Goal: Task Accomplishment & Management: Use online tool/utility

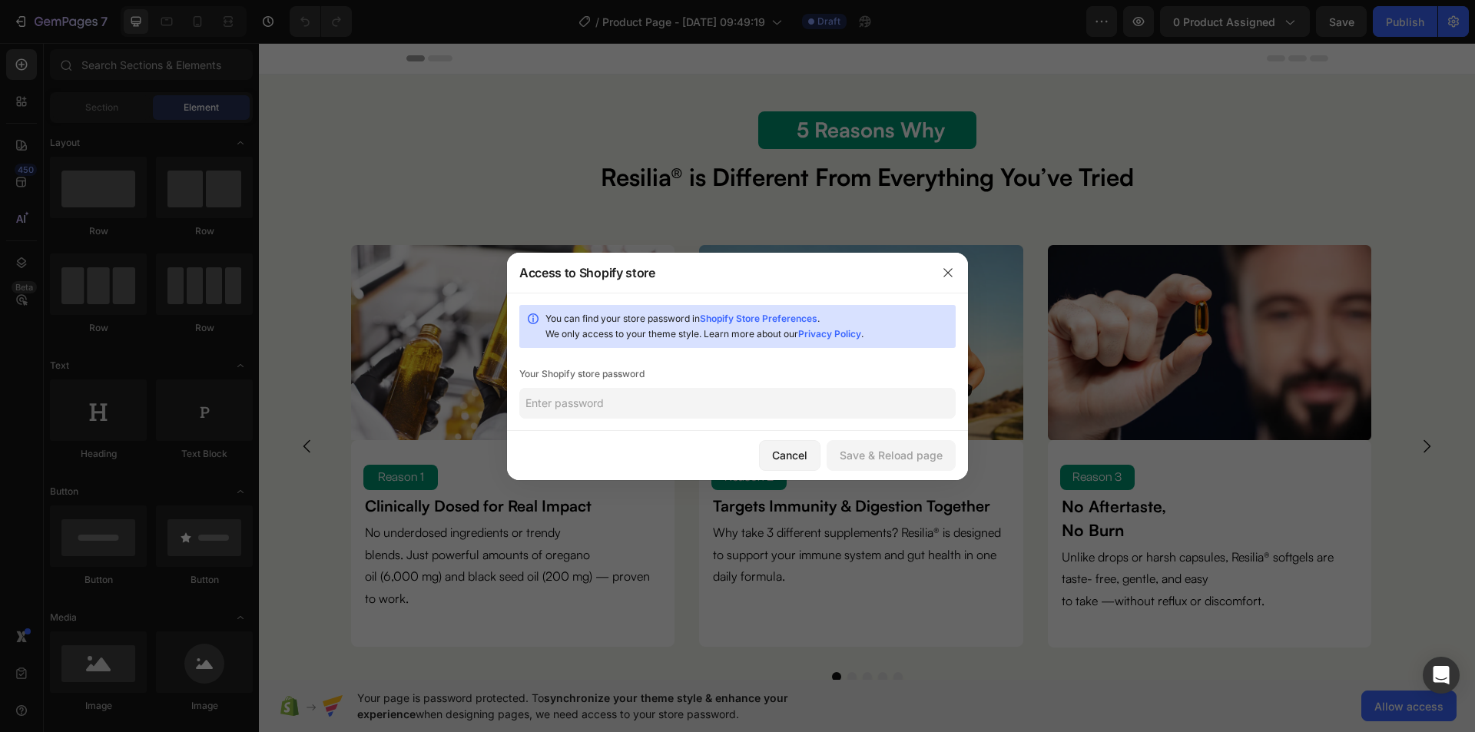
click at [799, 449] on div "Cancel" at bounding box center [789, 455] width 35 height 16
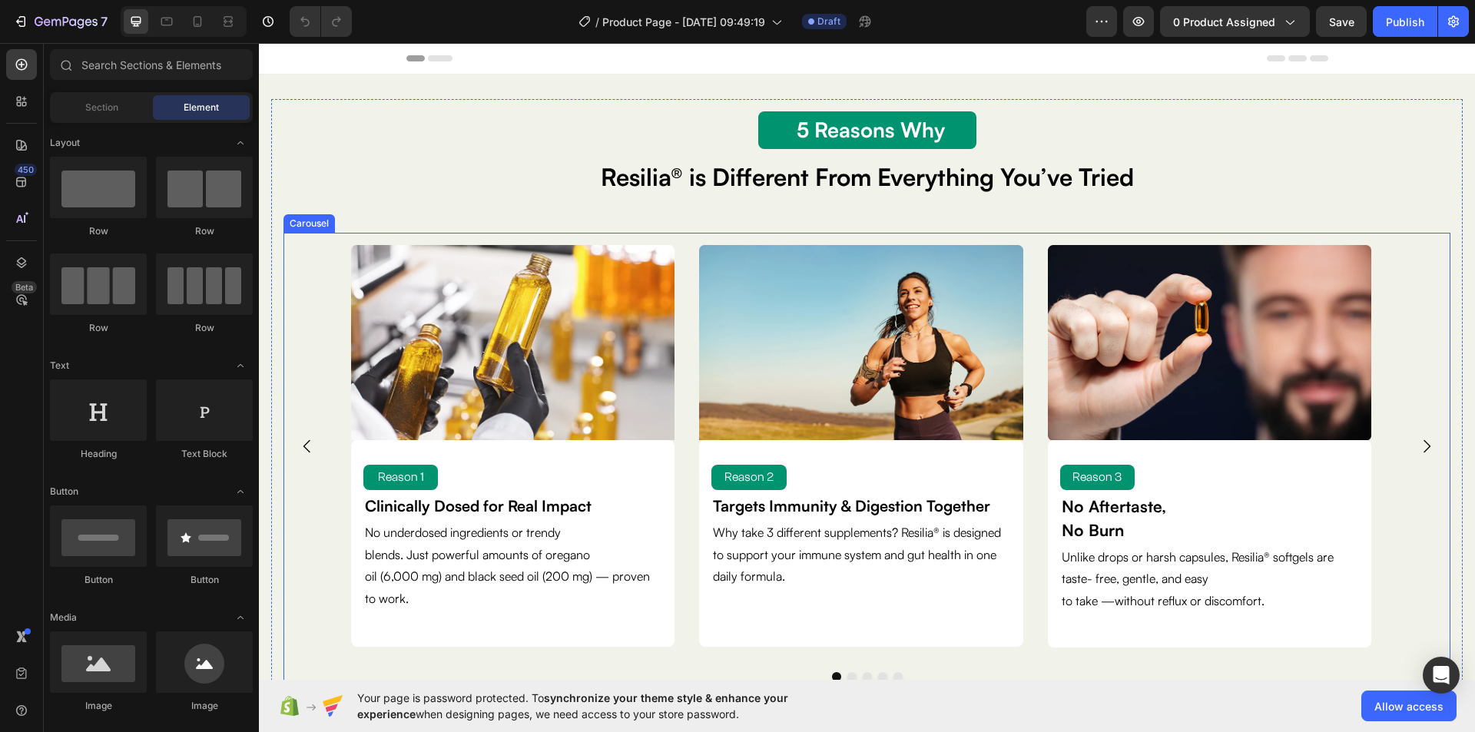
click at [1422, 447] on icon "Carousel Next Arrow" at bounding box center [1426, 446] width 18 height 18
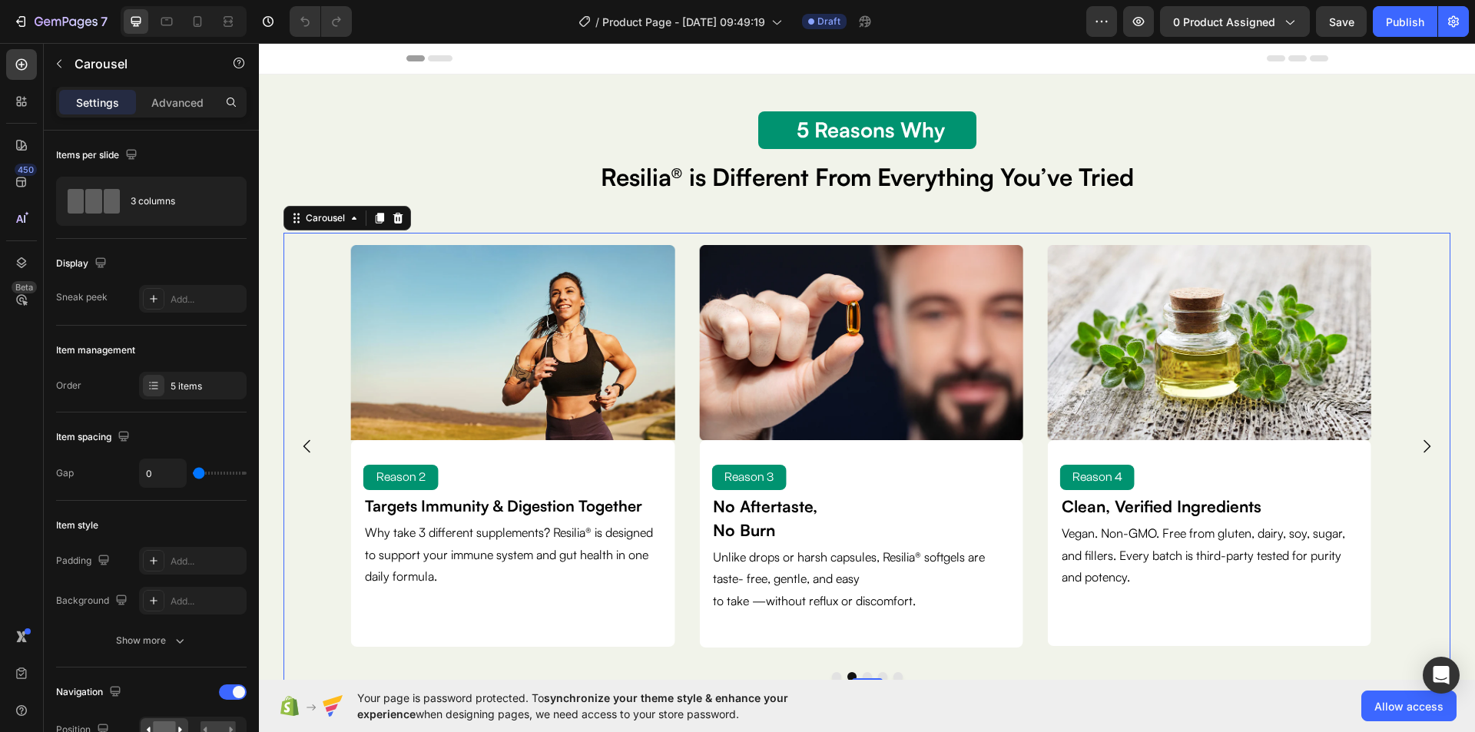
click at [1417, 449] on icon "Carousel Next Arrow" at bounding box center [1426, 446] width 18 height 18
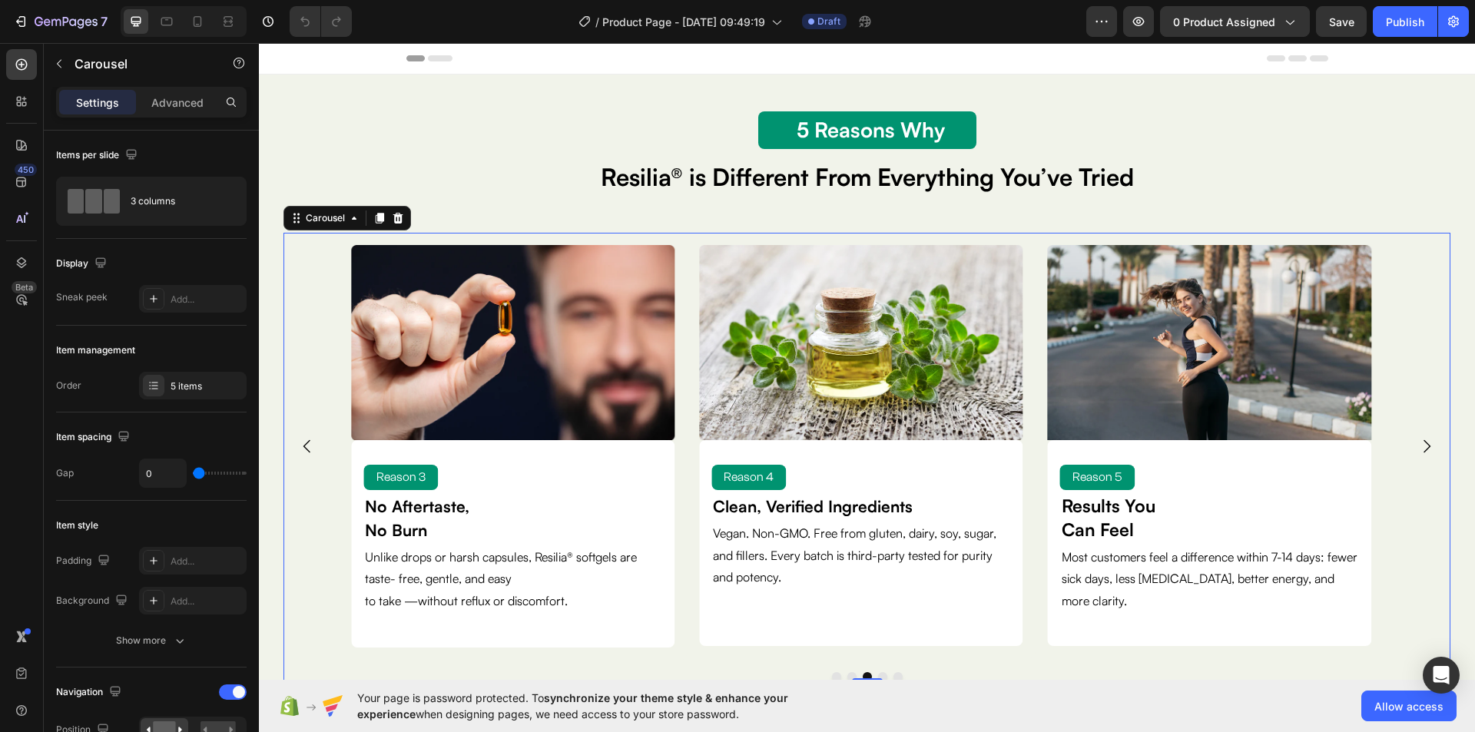
click at [1417, 449] on icon "Carousel Next Arrow" at bounding box center [1426, 446] width 18 height 18
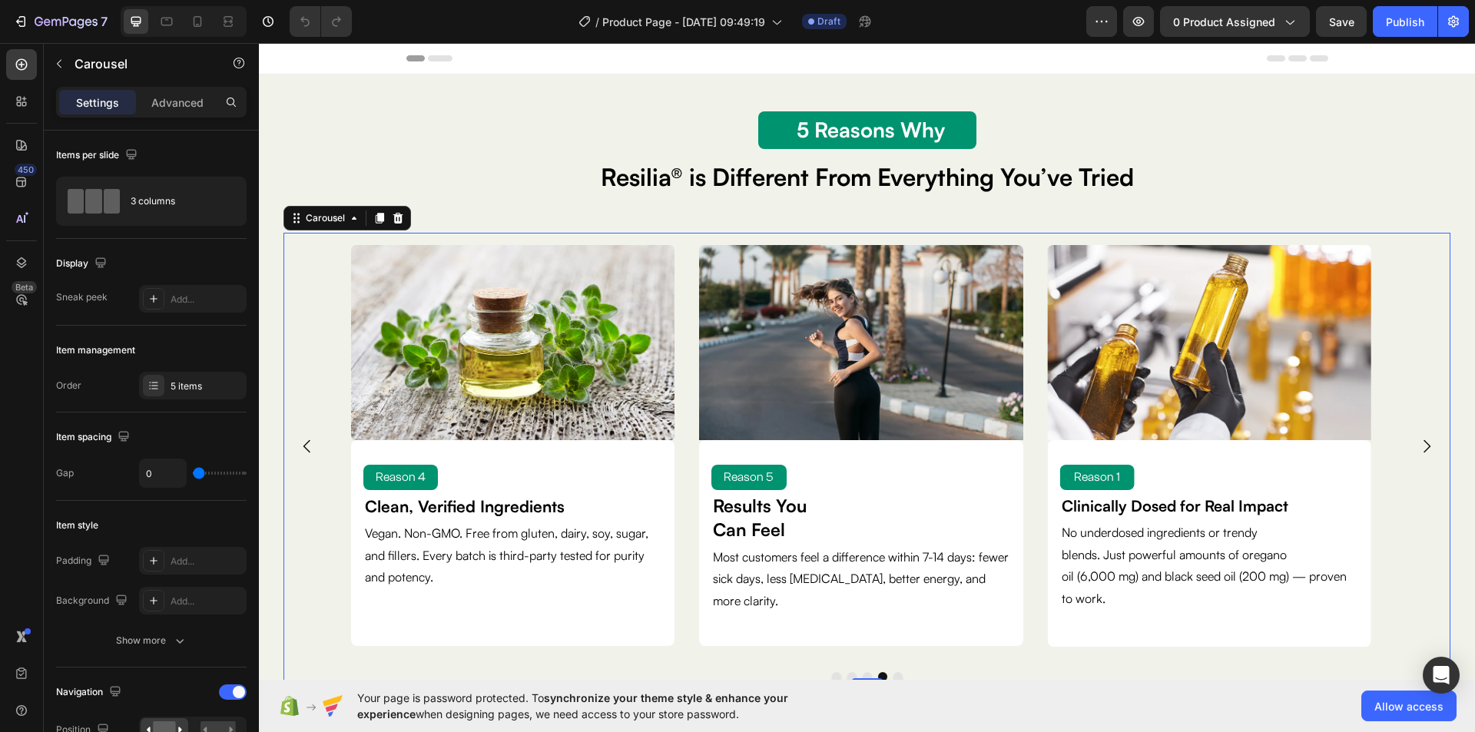
click at [1417, 451] on icon "Carousel Next Arrow" at bounding box center [1426, 446] width 18 height 18
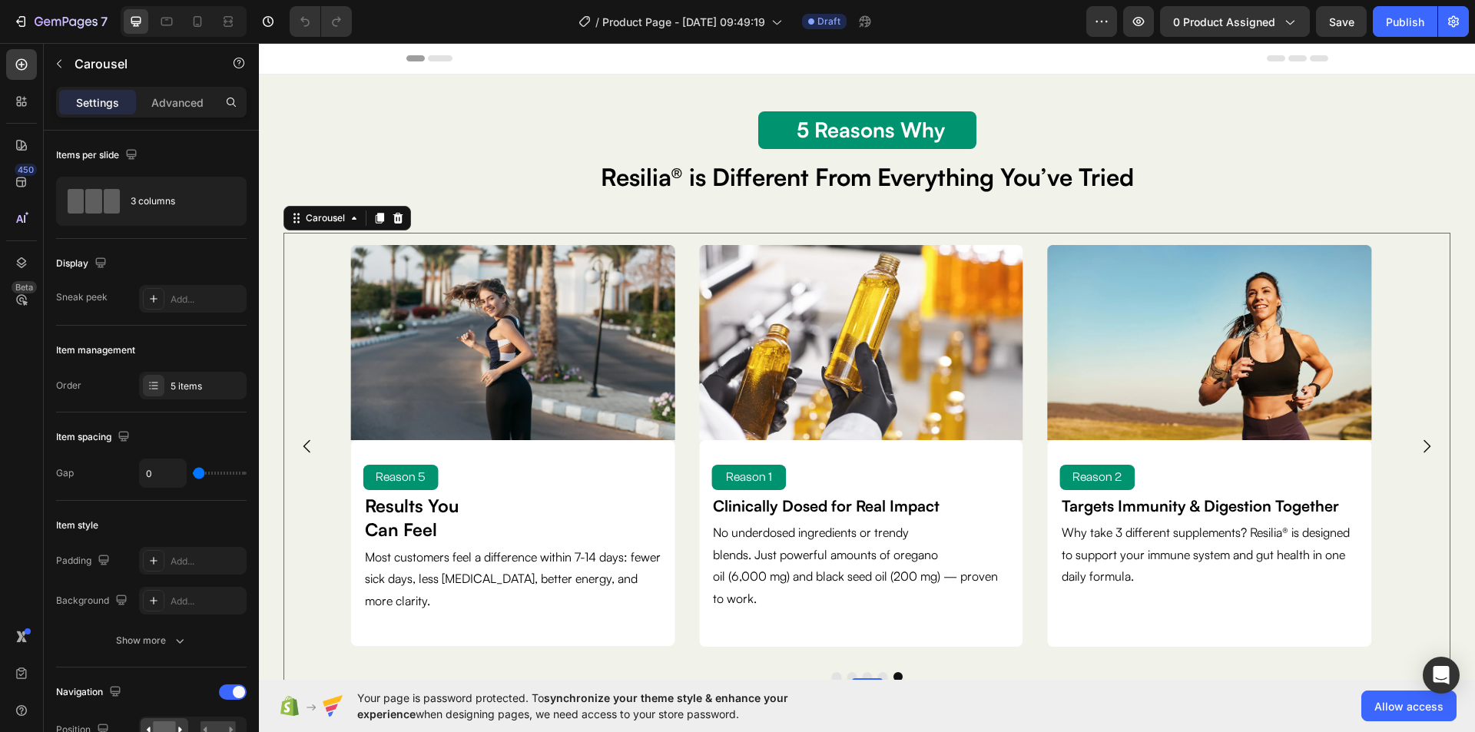
click at [1405, 452] on button "Carousel Next Arrow" at bounding box center [1426, 446] width 43 height 43
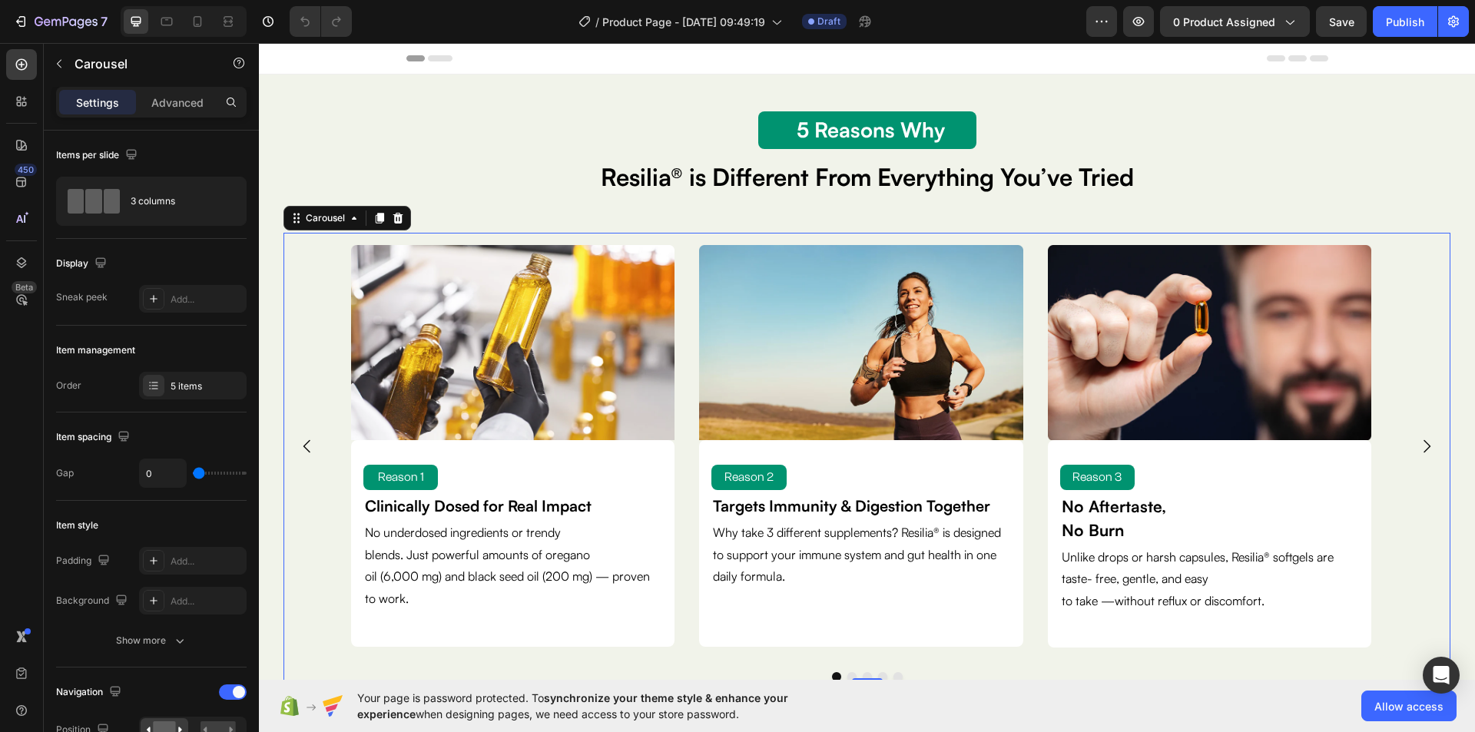
click at [1405, 452] on button "Carousel Next Arrow" at bounding box center [1426, 446] width 43 height 43
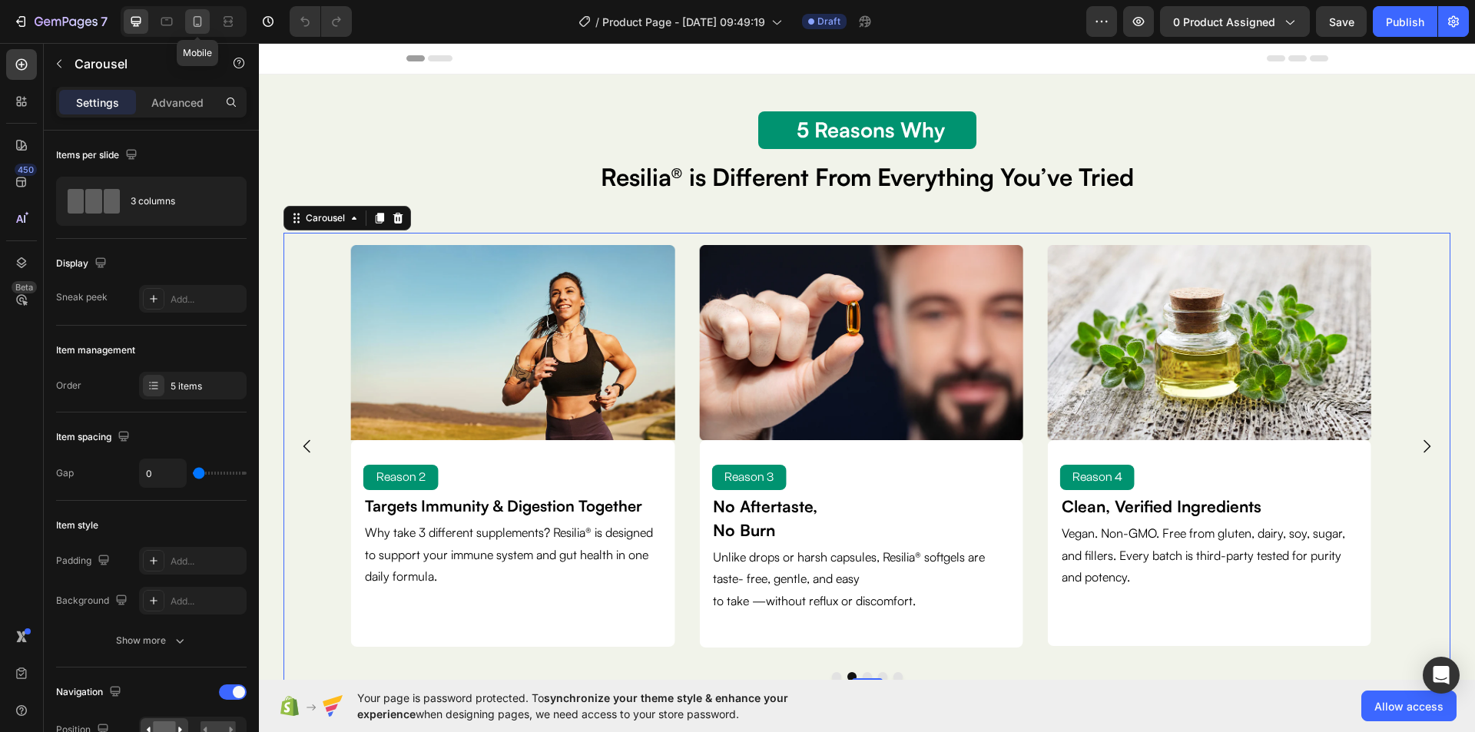
click at [200, 22] on icon at bounding box center [197, 21] width 15 height 15
type input "10"
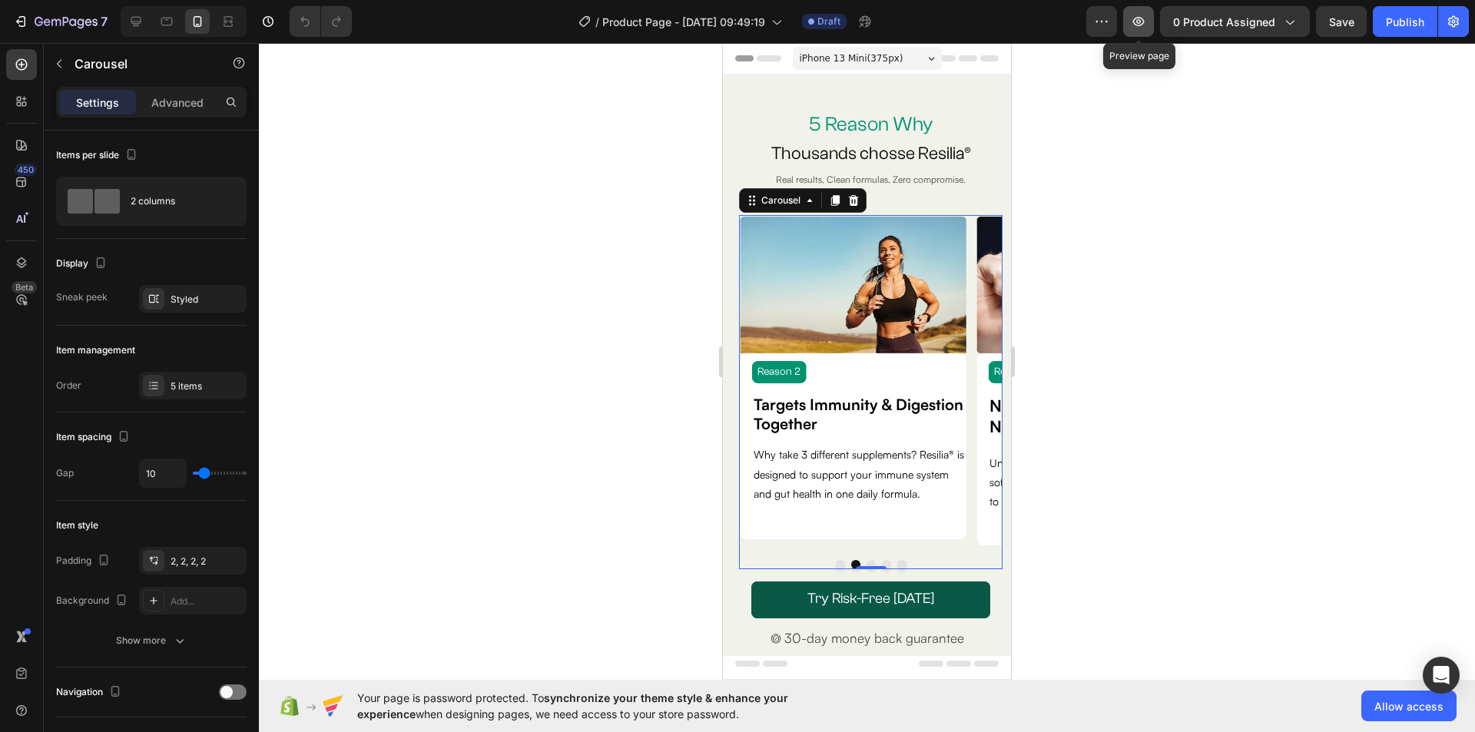
click at [1134, 22] on icon "button" at bounding box center [1139, 21] width 12 height 9
click at [1168, 226] on div at bounding box center [867, 387] width 1216 height 689
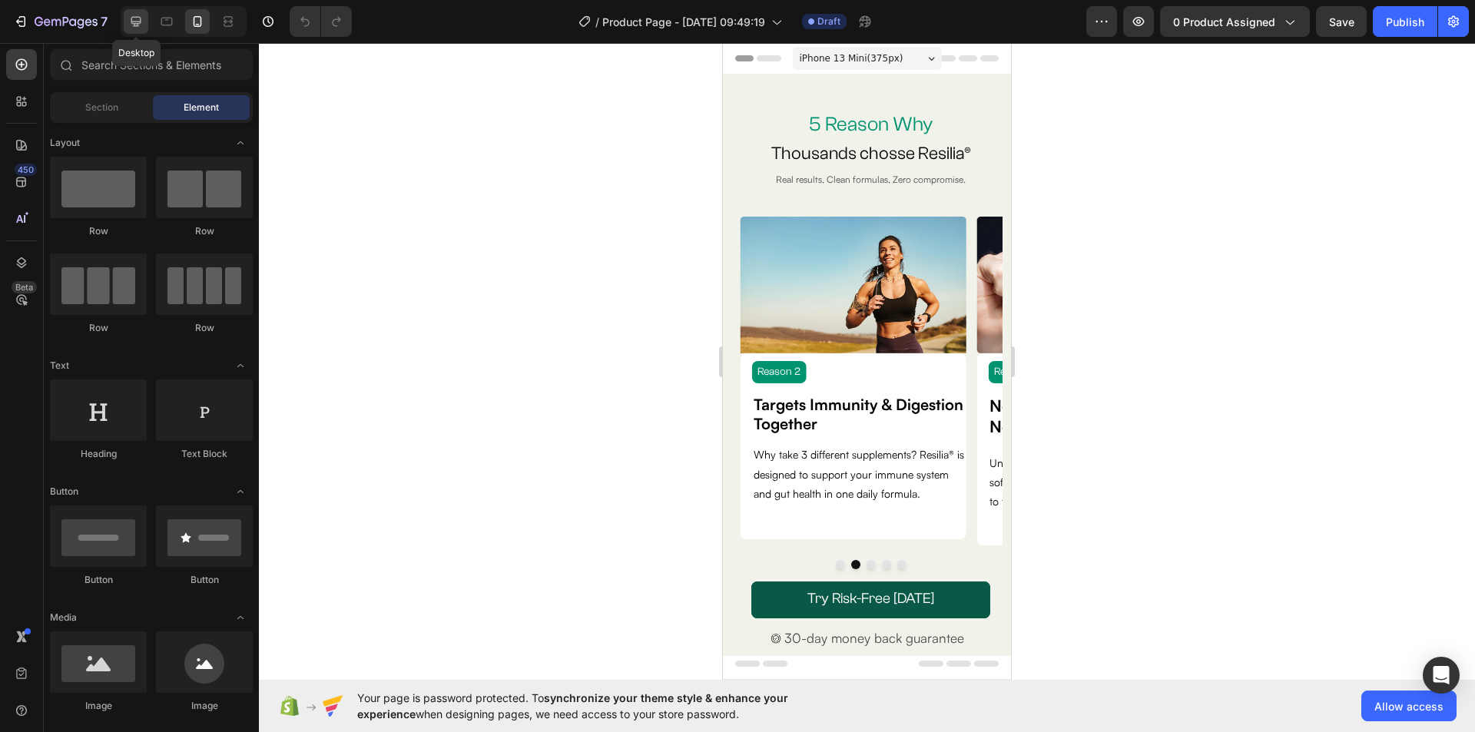
click at [128, 20] on icon at bounding box center [135, 21] width 15 height 15
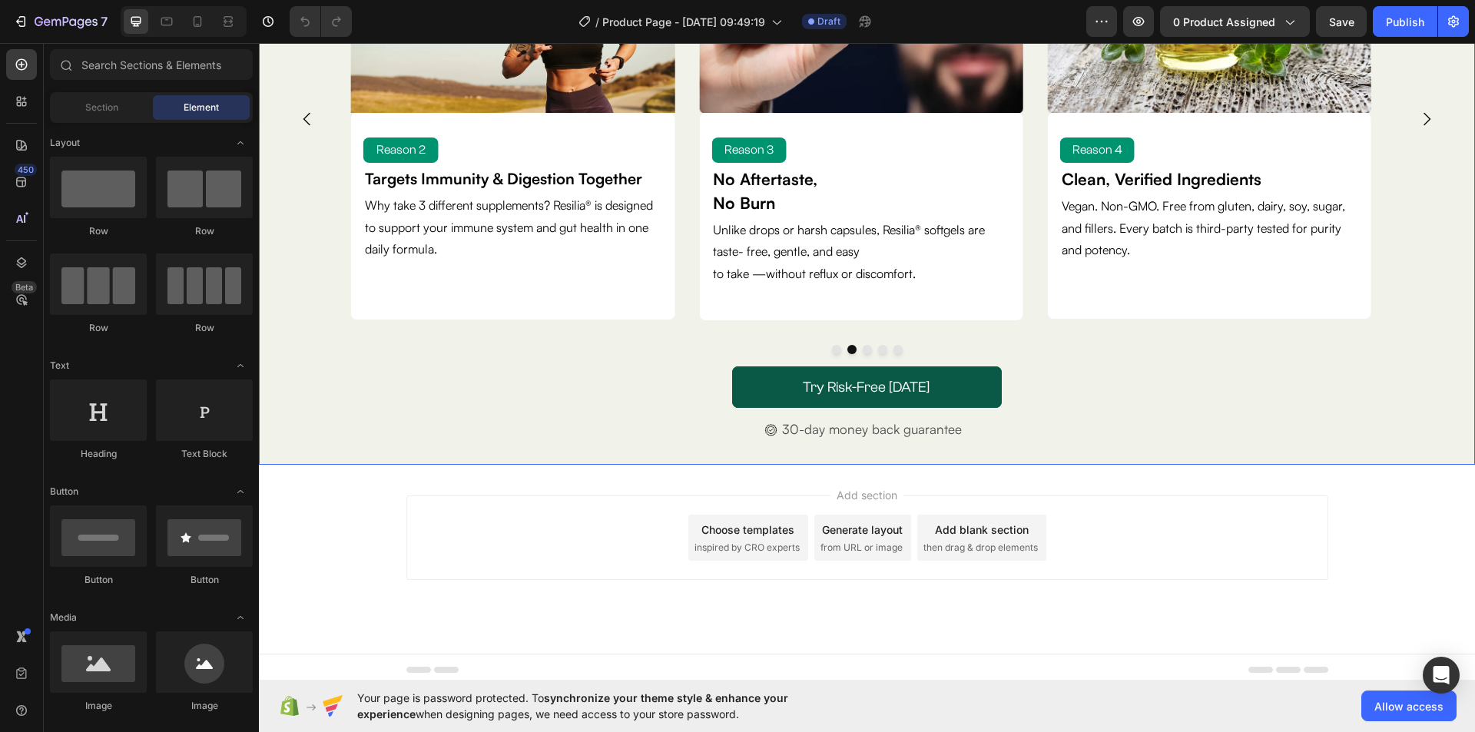
scroll to position [333, 0]
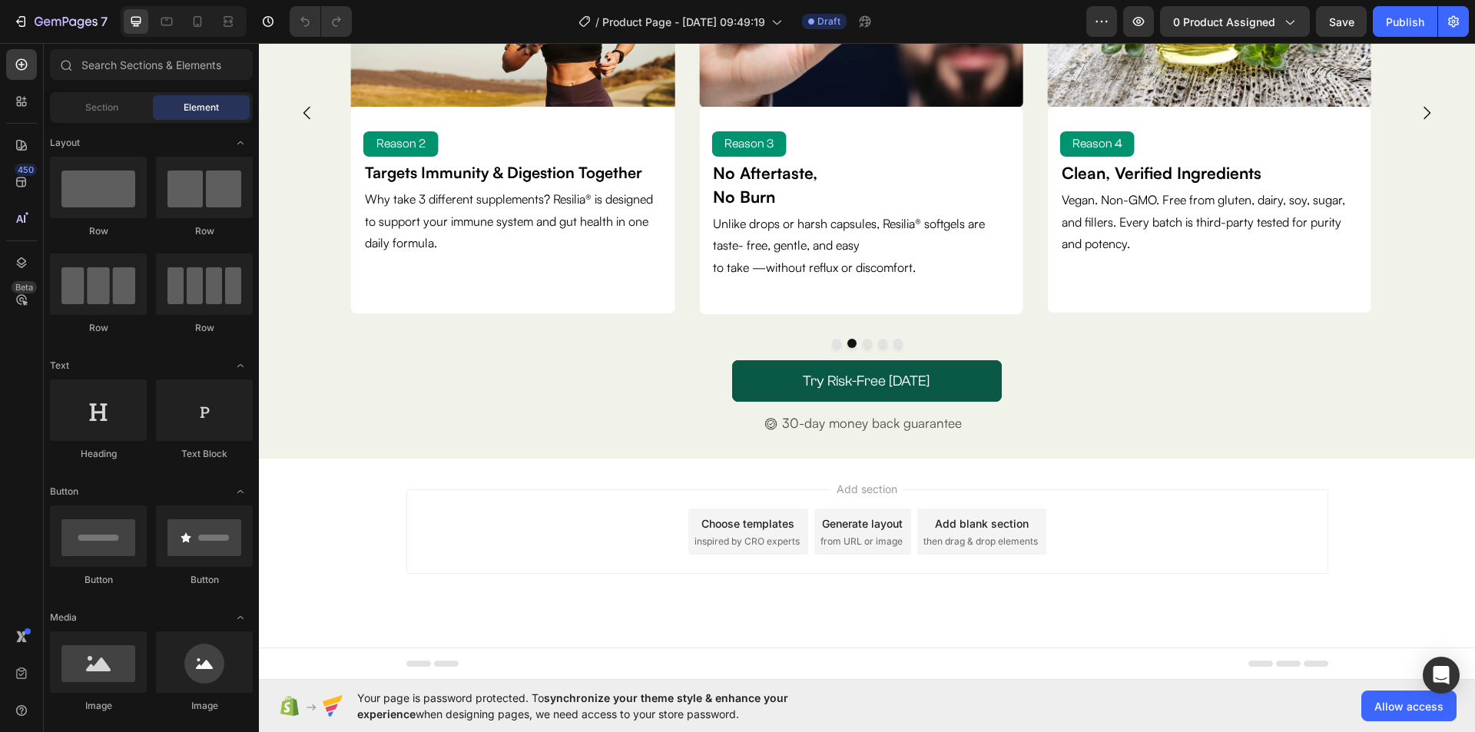
click at [1439, 482] on div "Add section Choose templates inspired by CRO experts Generate layout from URL o…" at bounding box center [867, 552] width 1216 height 189
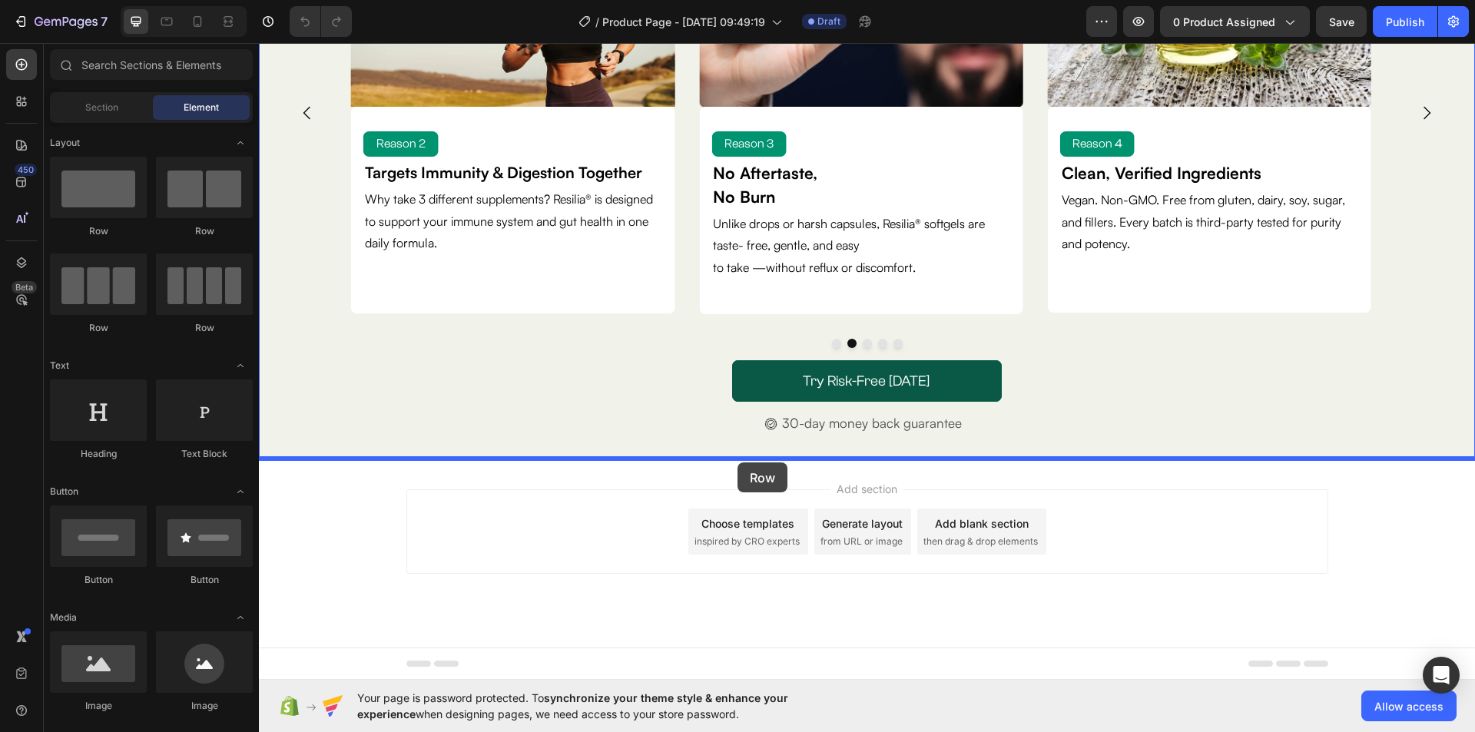
drag, startPoint x: 403, startPoint y: 253, endPoint x: 737, endPoint y: 462, distance: 394.0
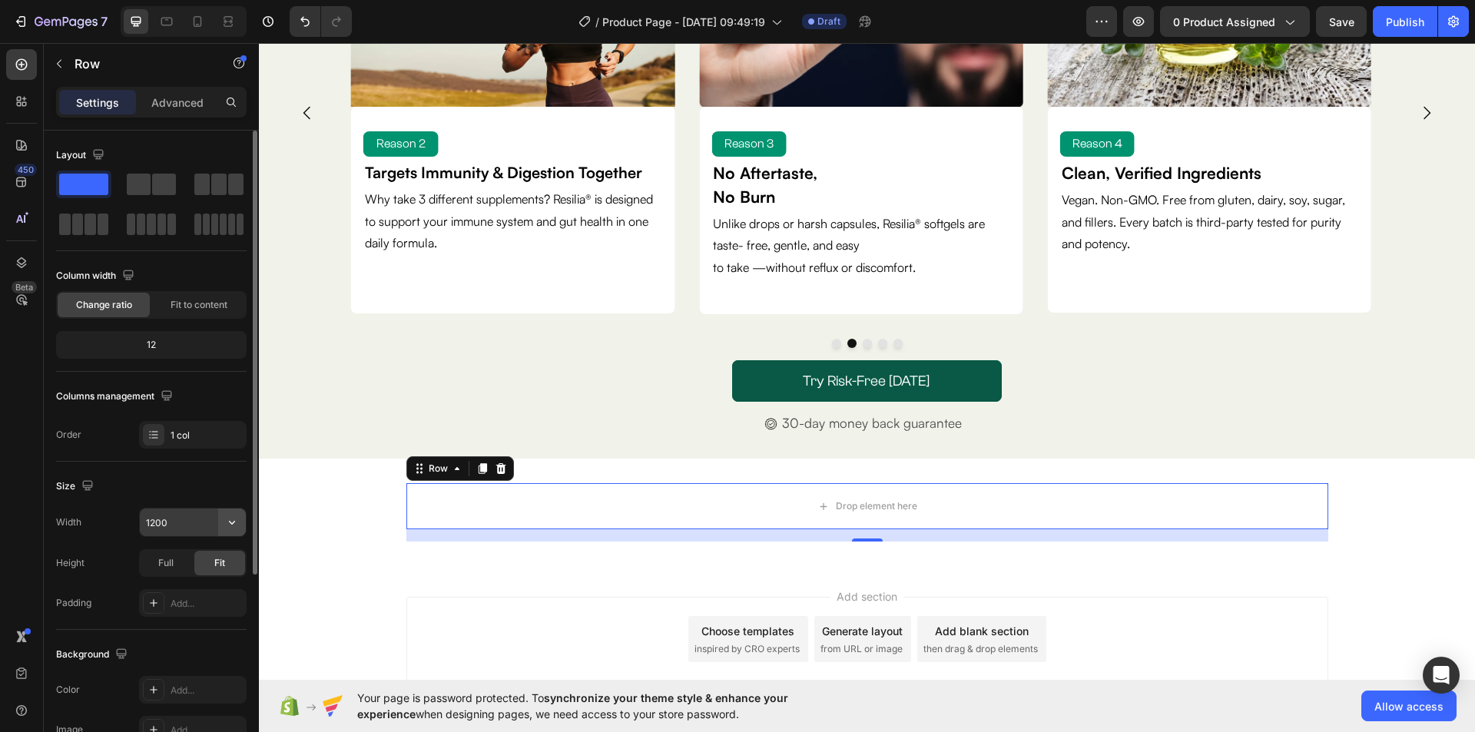
click at [230, 520] on icon "button" at bounding box center [231, 522] width 15 height 15
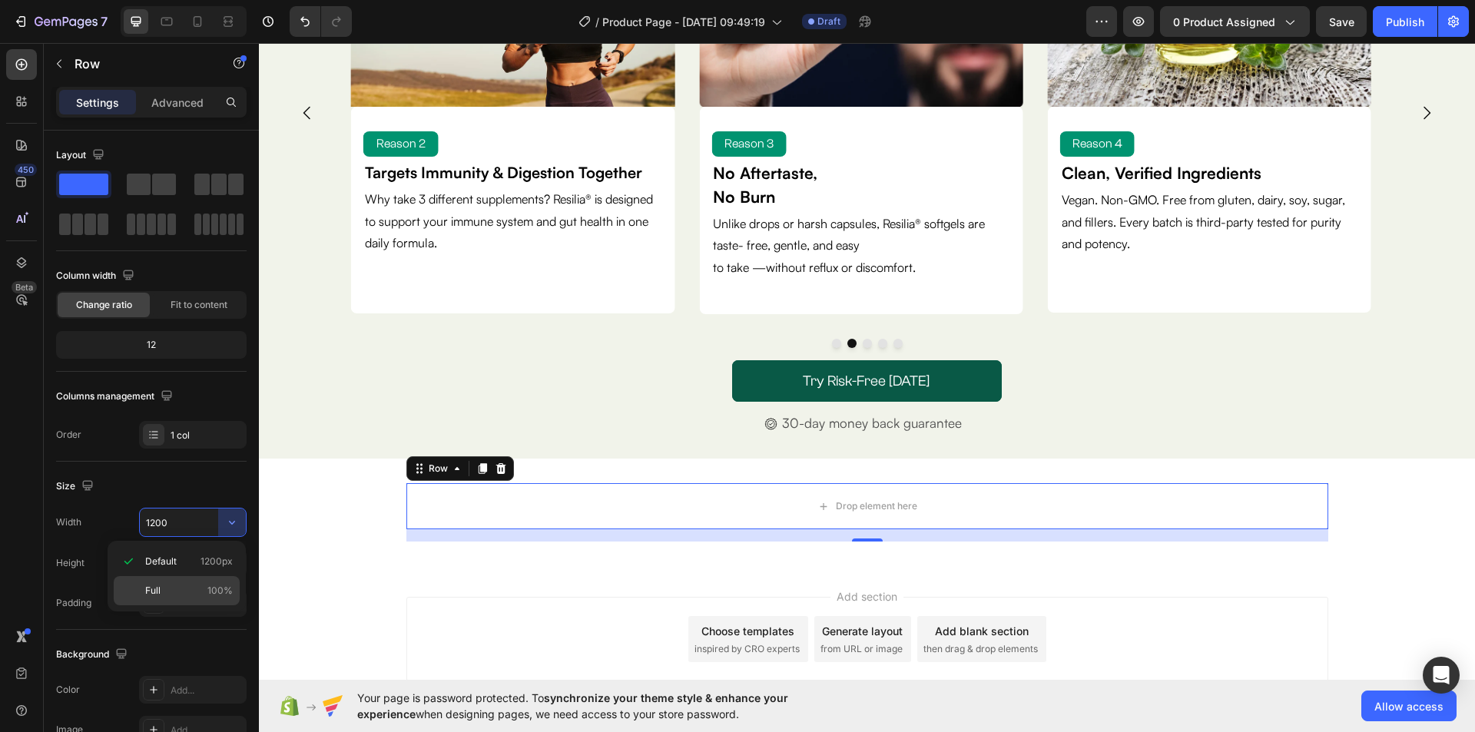
click at [195, 583] on div "Full 100%" at bounding box center [177, 590] width 126 height 29
type input "100%"
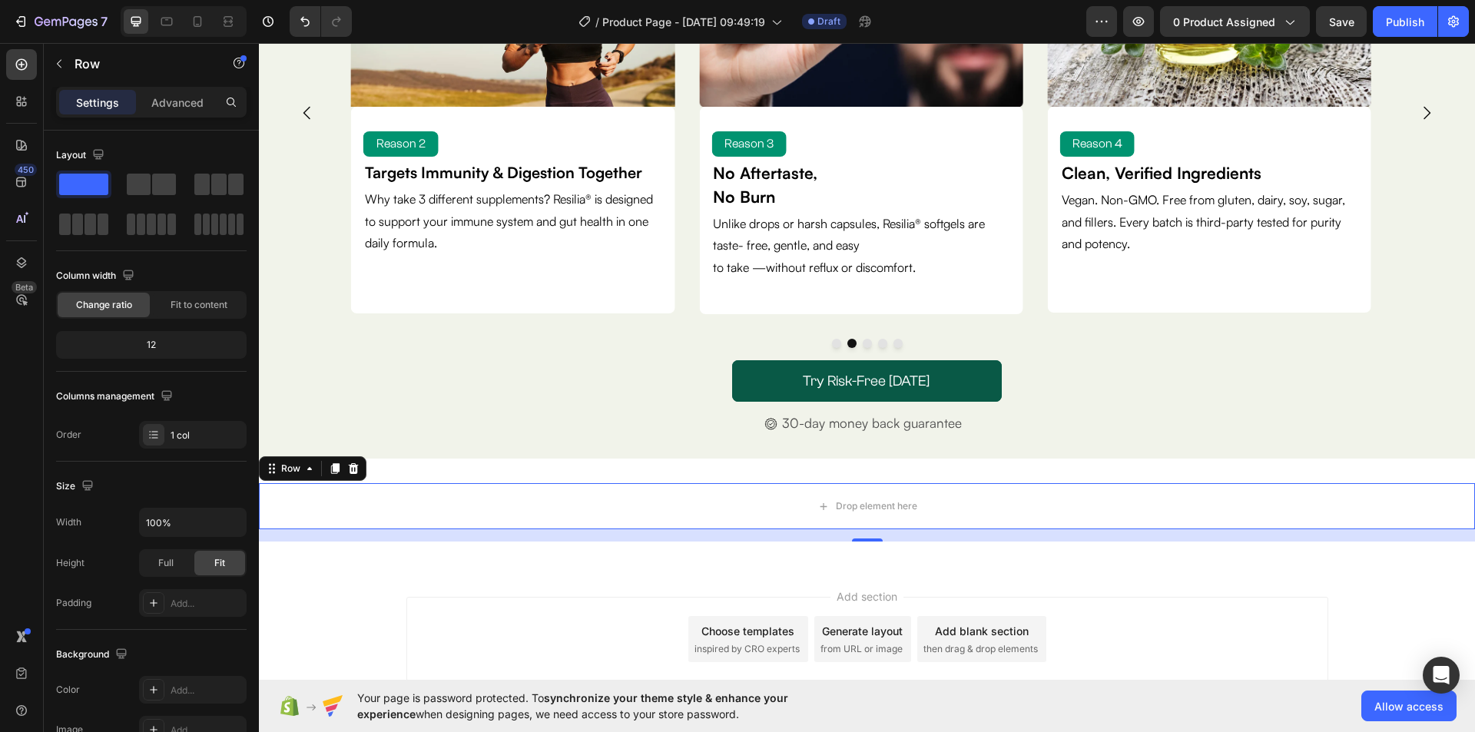
click at [568, 579] on div "Add section Choose templates inspired by CRO experts Generate layout from URL o…" at bounding box center [867, 660] width 1216 height 189
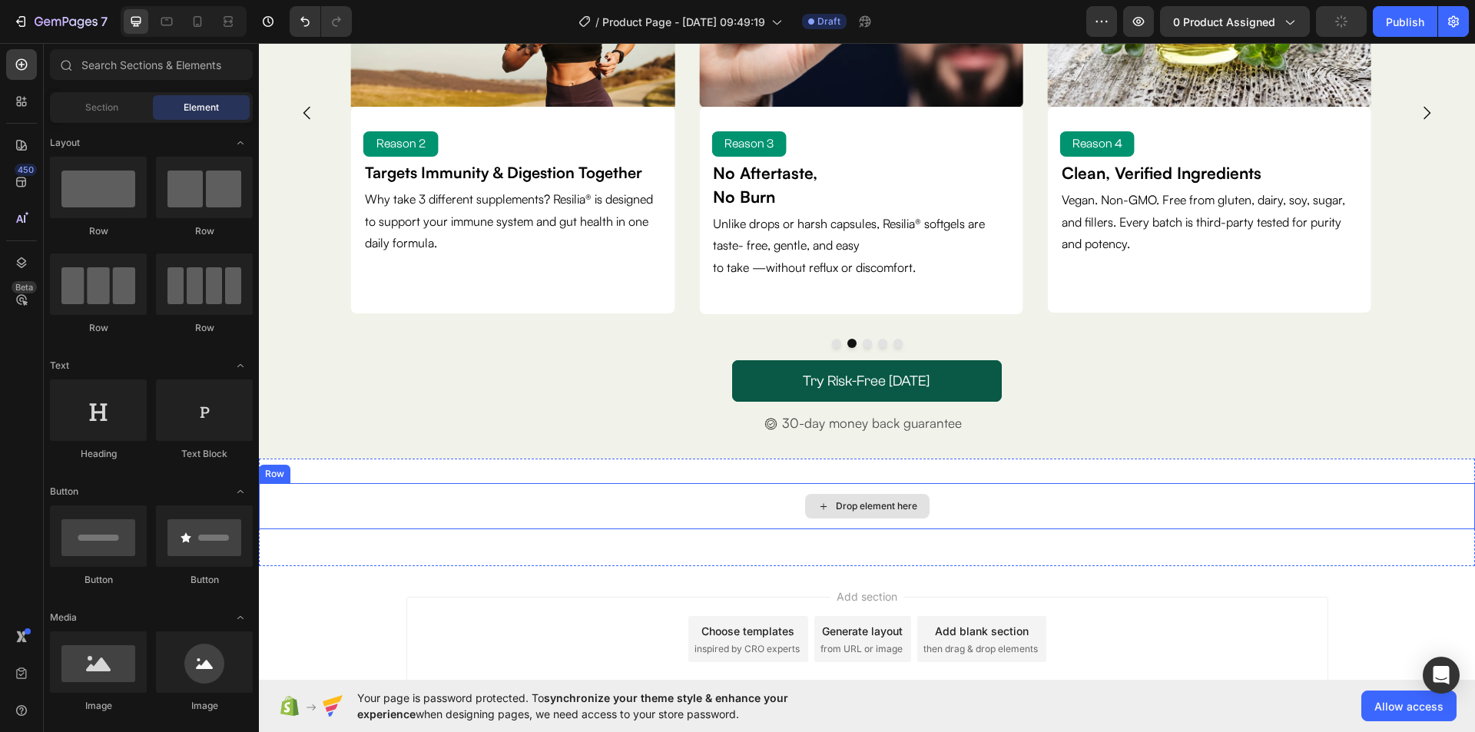
click at [554, 507] on div "Drop element here" at bounding box center [867, 506] width 1216 height 46
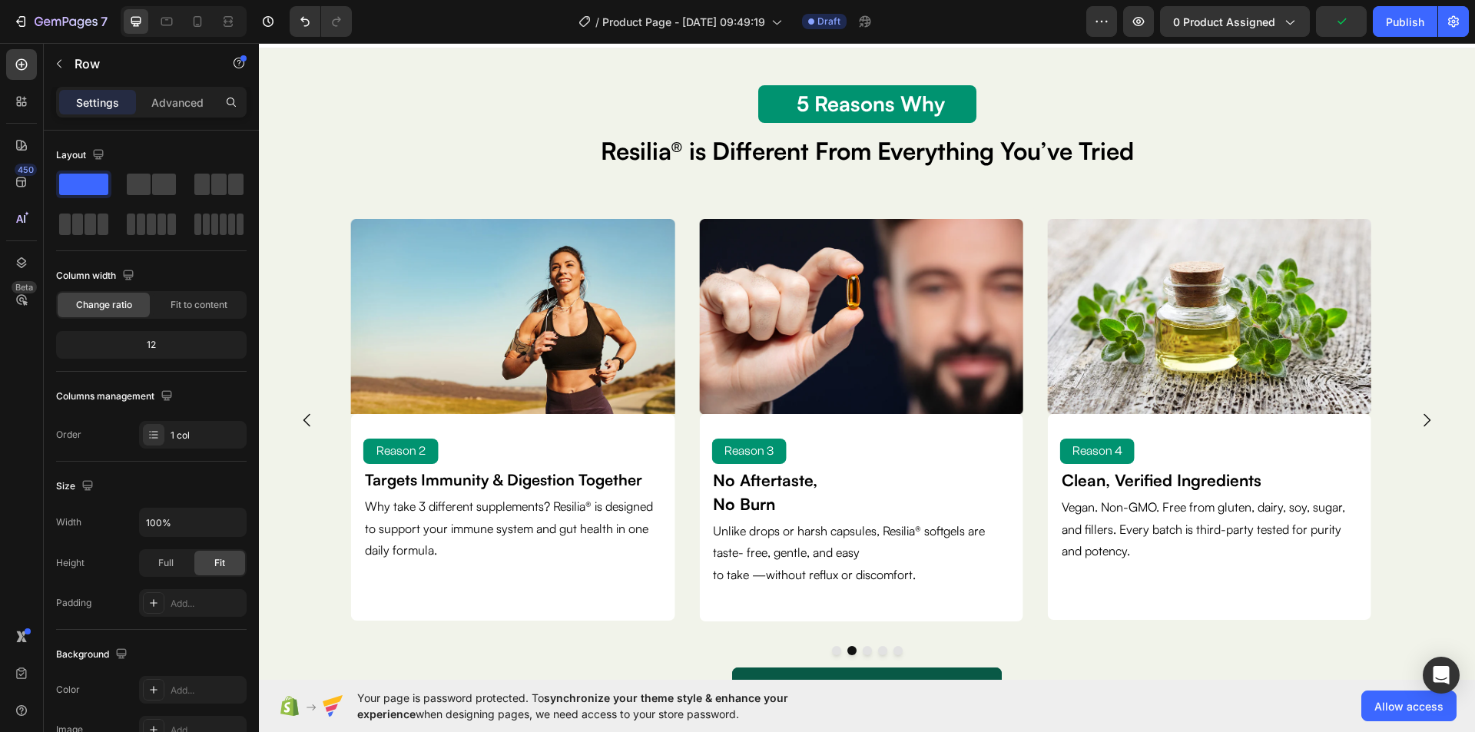
scroll to position [0, 0]
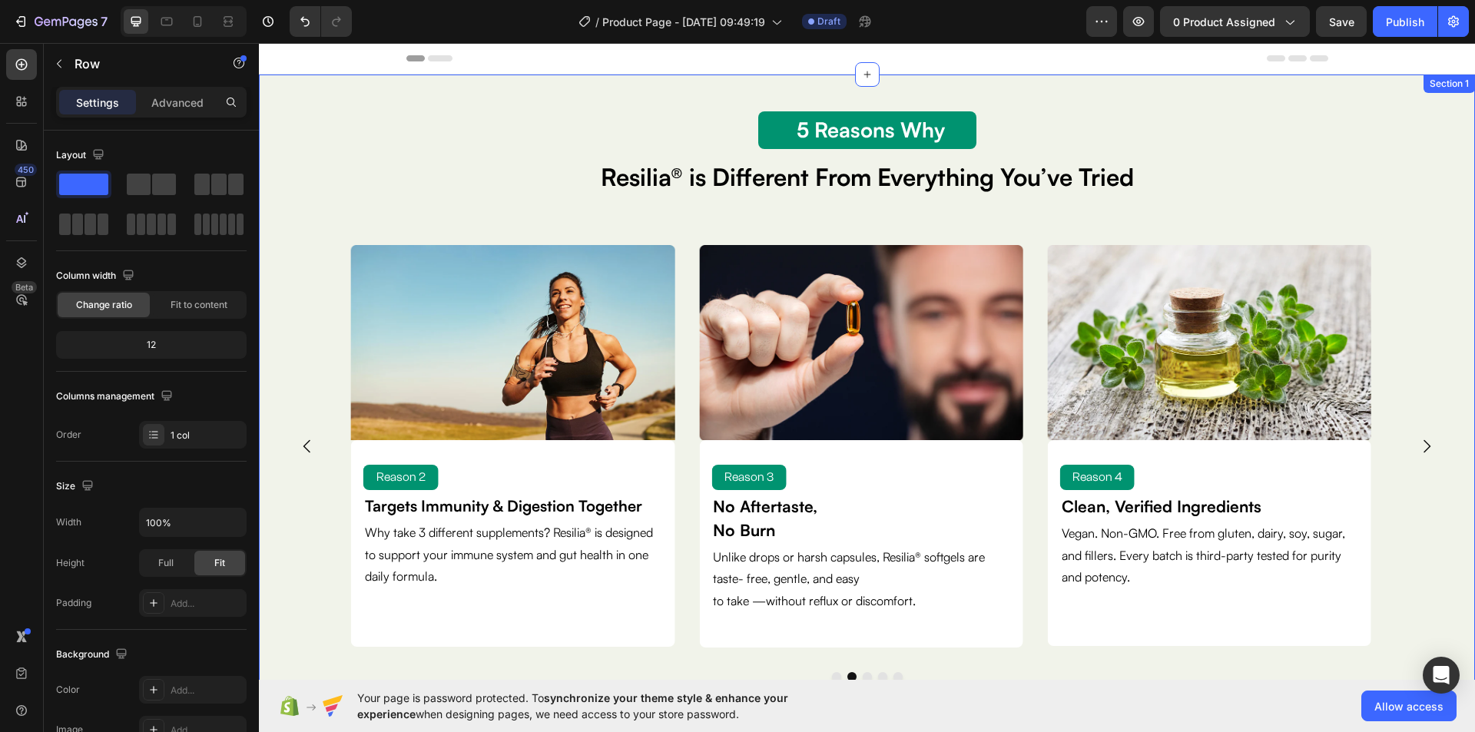
click at [441, 81] on div "5 Reason Why Text Block 5 Reasons Why Text Block Resilia® is Different From Eve…" at bounding box center [867, 432] width 1216 height 717
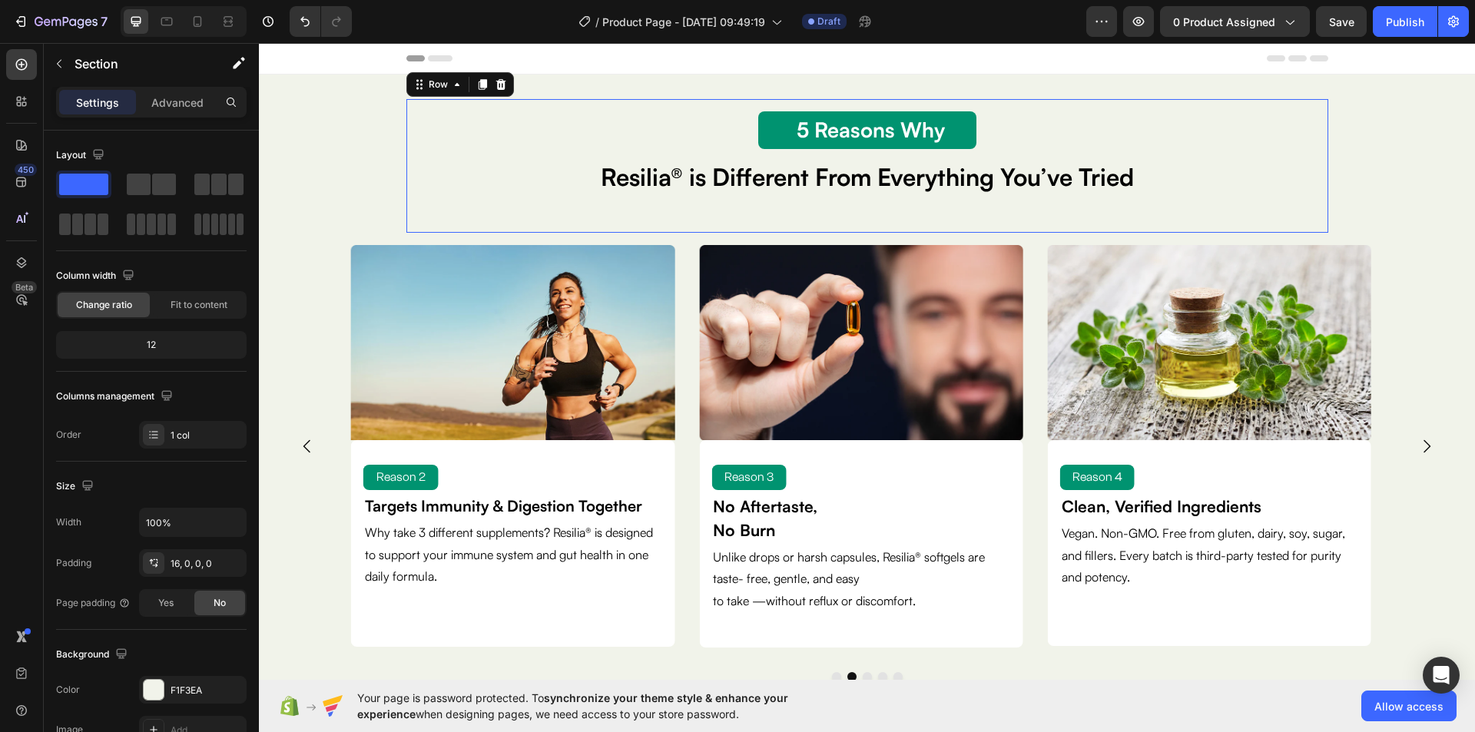
click at [406, 147] on div "5 Reason Why Text Block 5 Reasons Why Text Block Resilia® is Different From Eve…" at bounding box center [867, 166] width 922 height 134
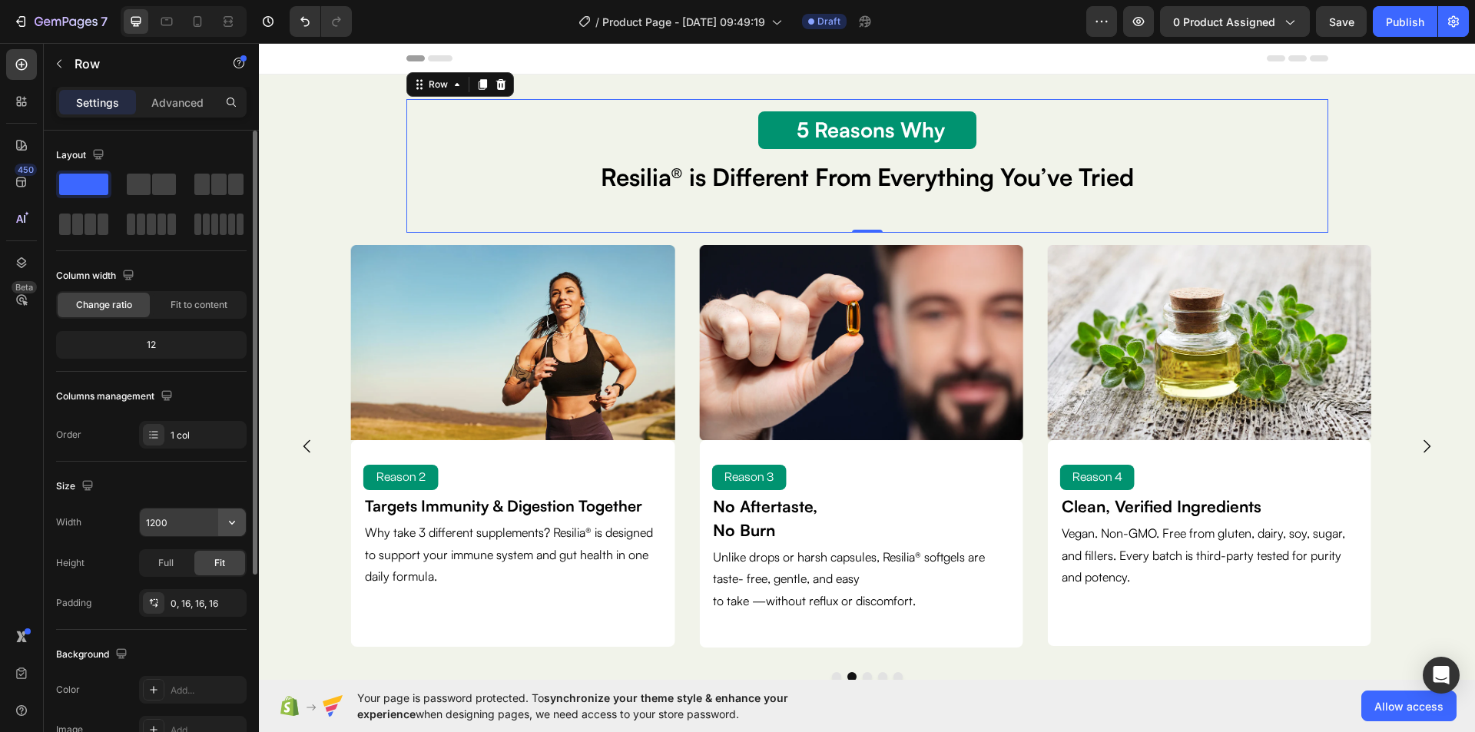
click at [237, 522] on icon "button" at bounding box center [231, 522] width 15 height 15
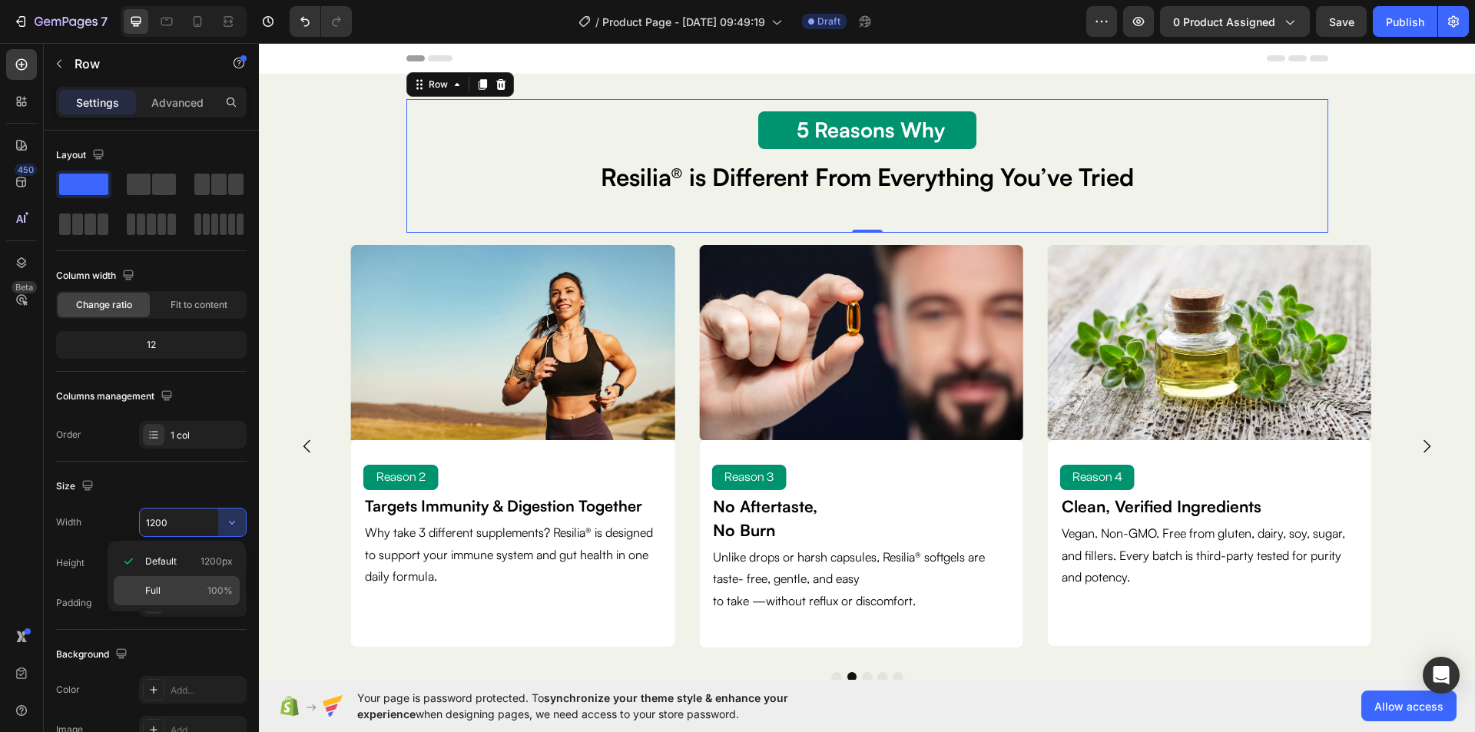
click at [213, 583] on div "Full 100%" at bounding box center [177, 590] width 126 height 29
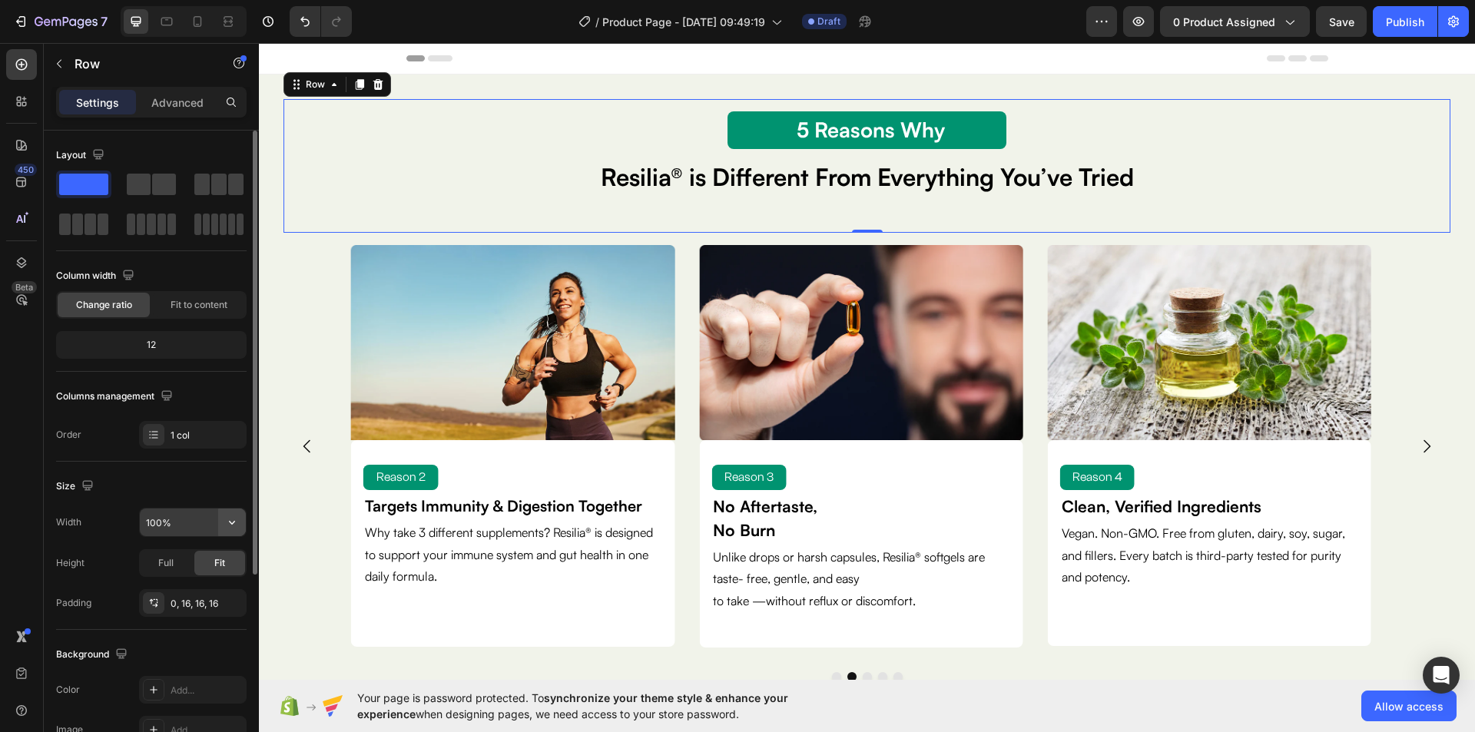
click at [232, 522] on icon "button" at bounding box center [231, 522] width 15 height 15
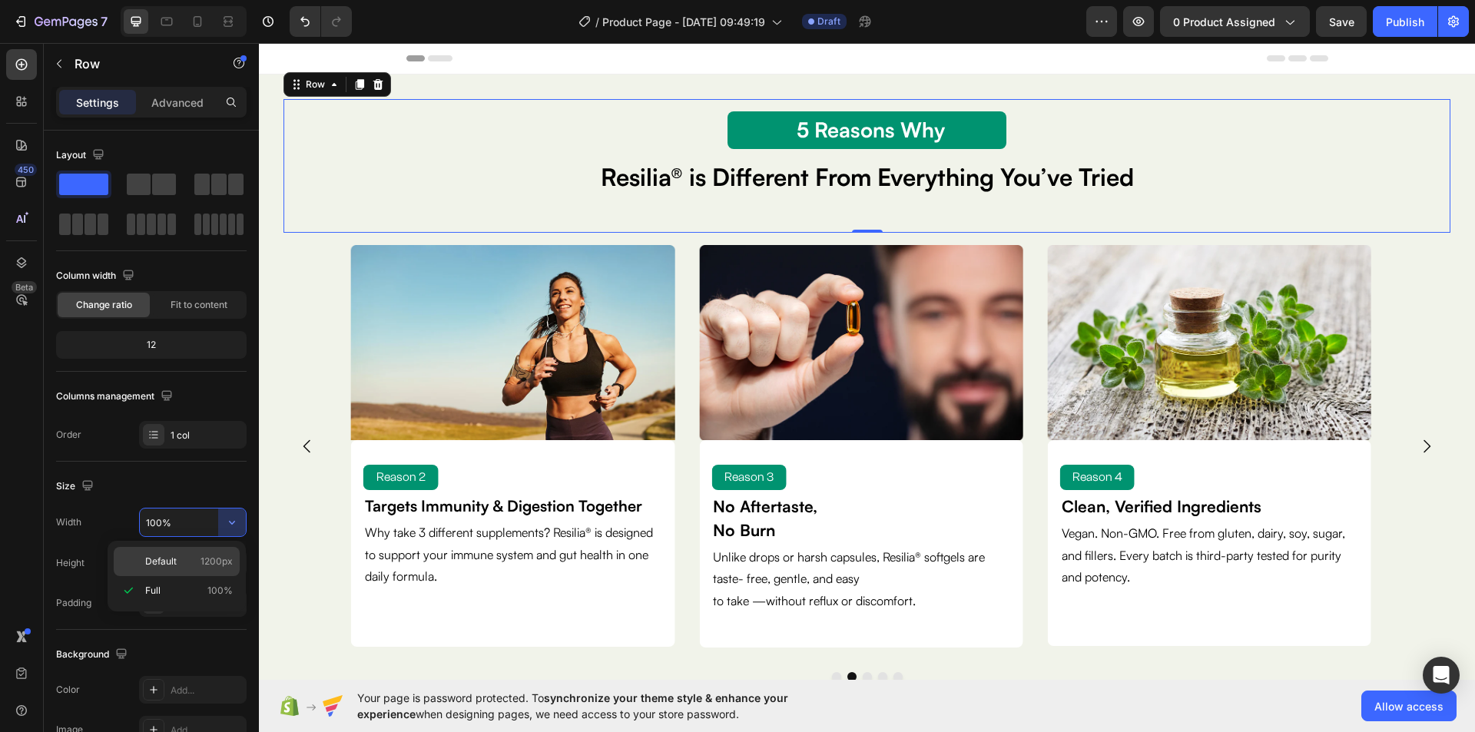
click at [220, 561] on span "1200px" at bounding box center [216, 561] width 32 height 14
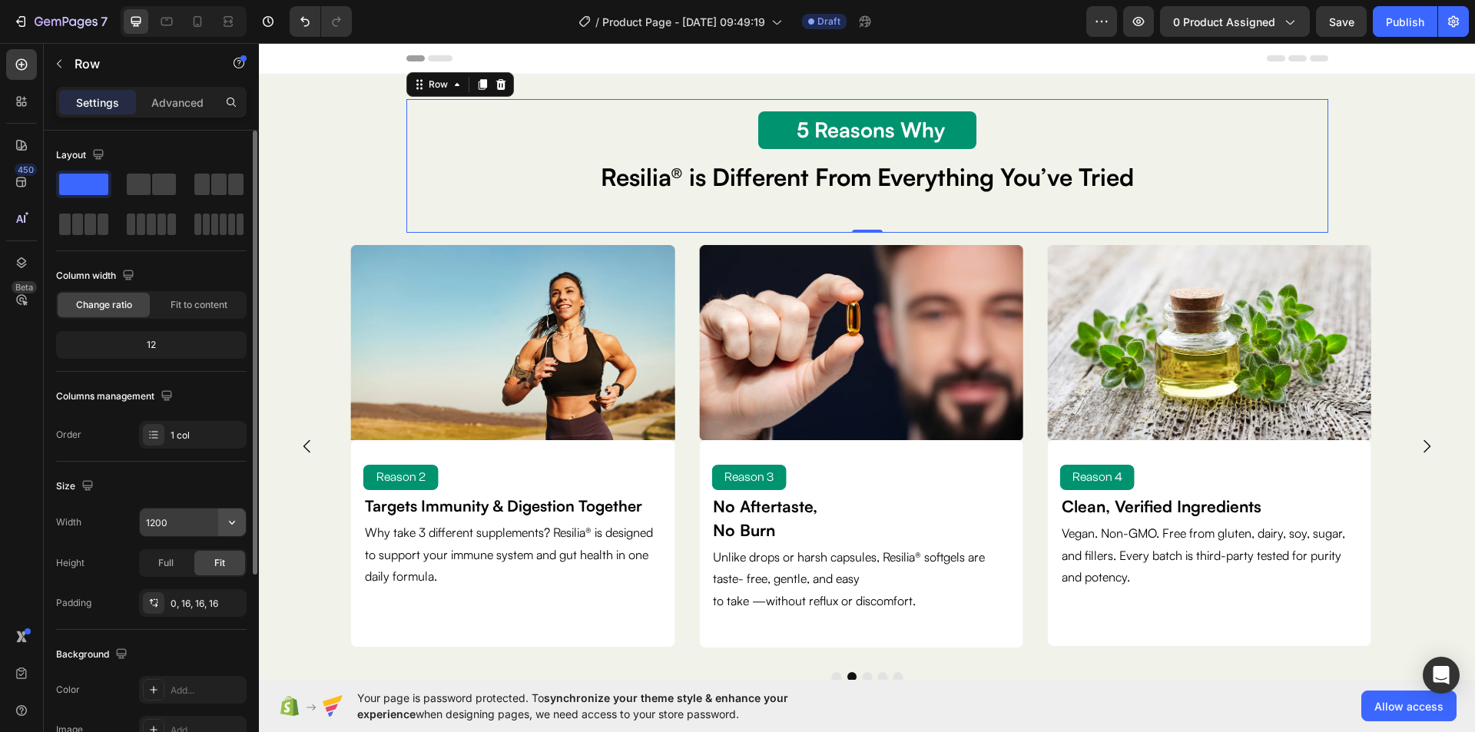
click at [226, 524] on icon "button" at bounding box center [231, 522] width 15 height 15
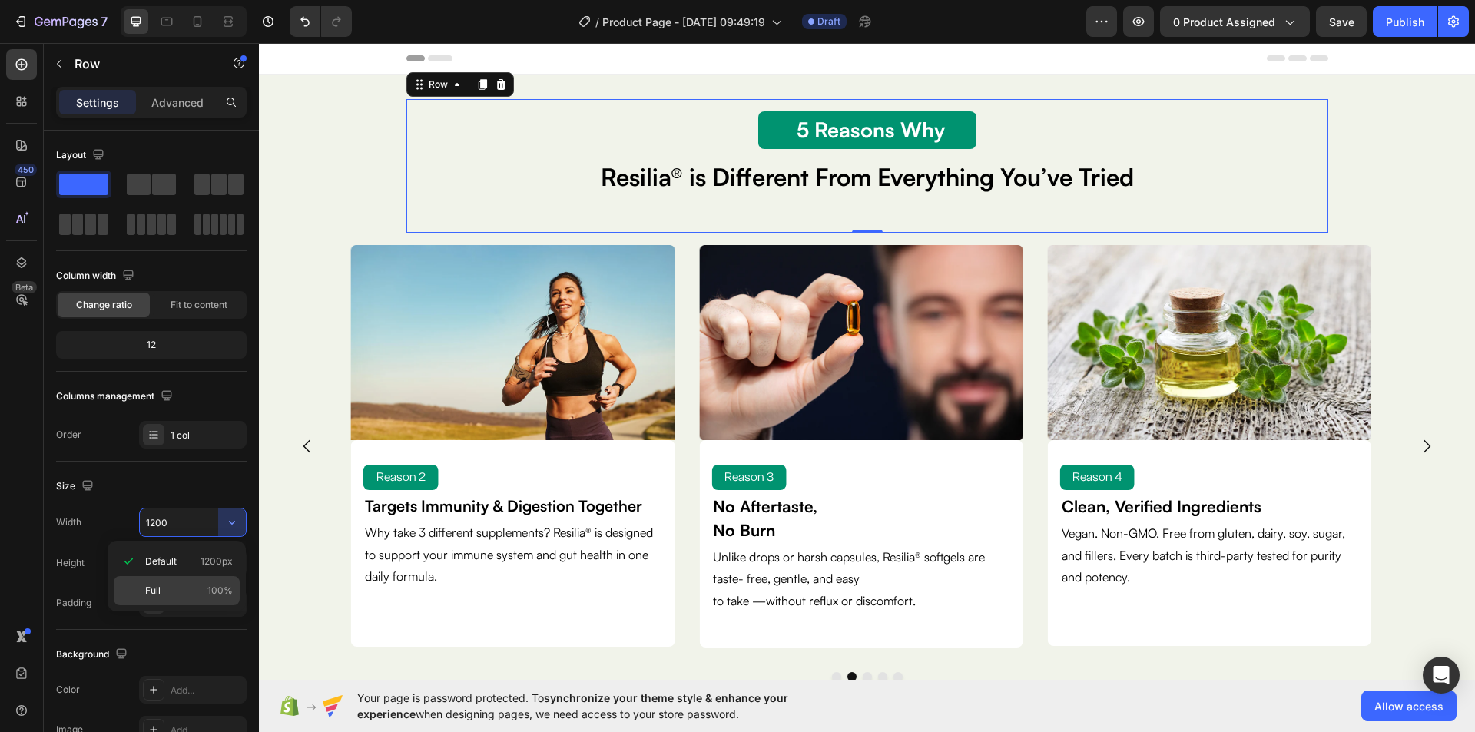
click at [211, 587] on span "100%" at bounding box center [219, 591] width 25 height 14
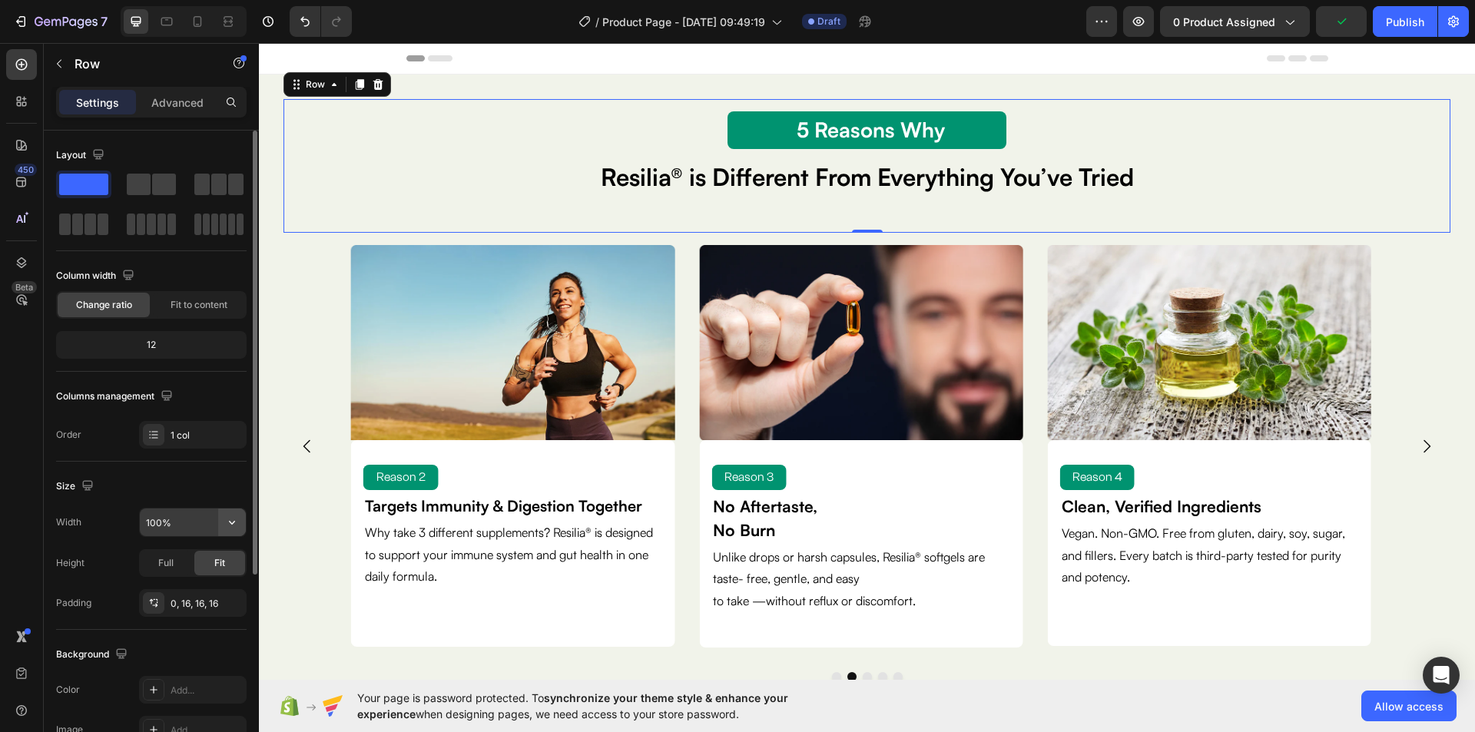
click at [228, 520] on icon "button" at bounding box center [231, 522] width 15 height 15
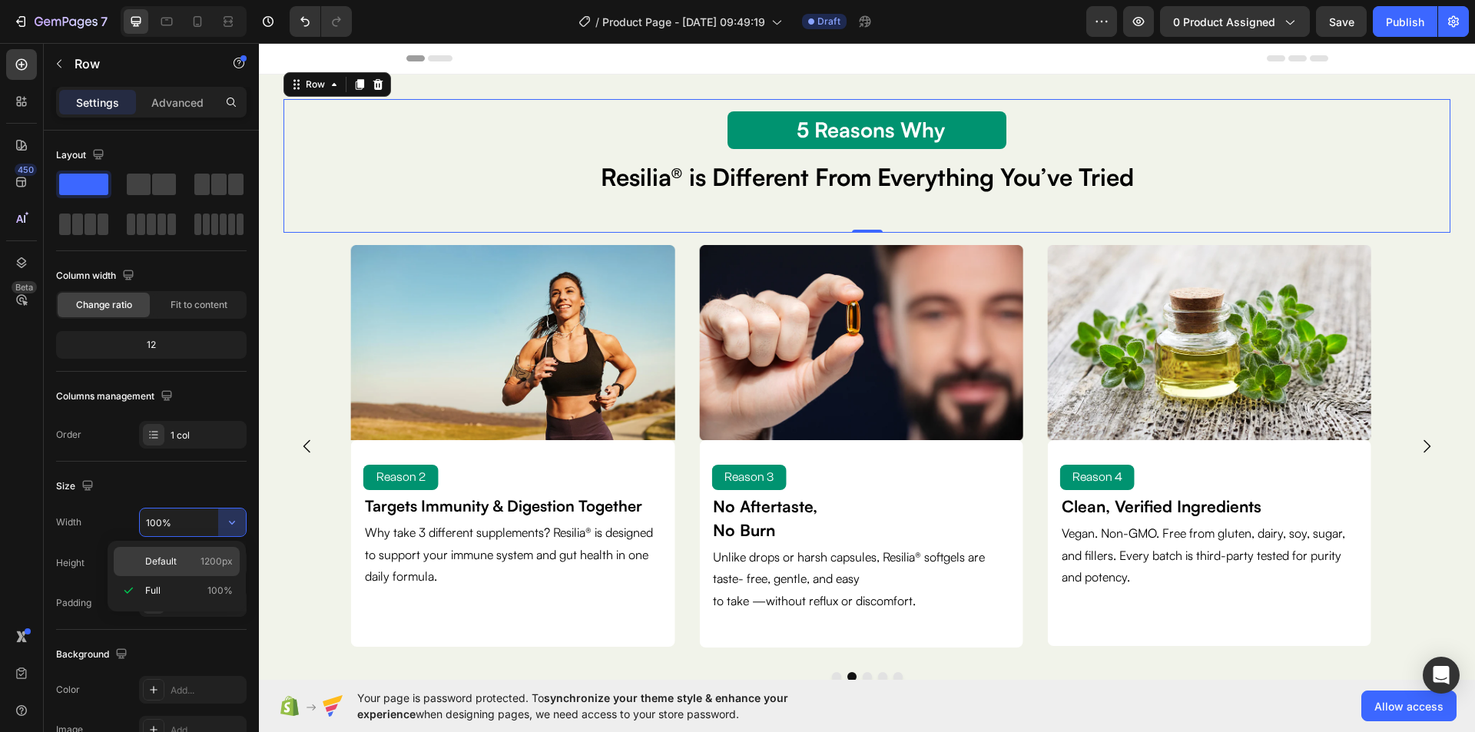
click at [208, 561] on span "1200px" at bounding box center [216, 561] width 32 height 14
type input "1200"
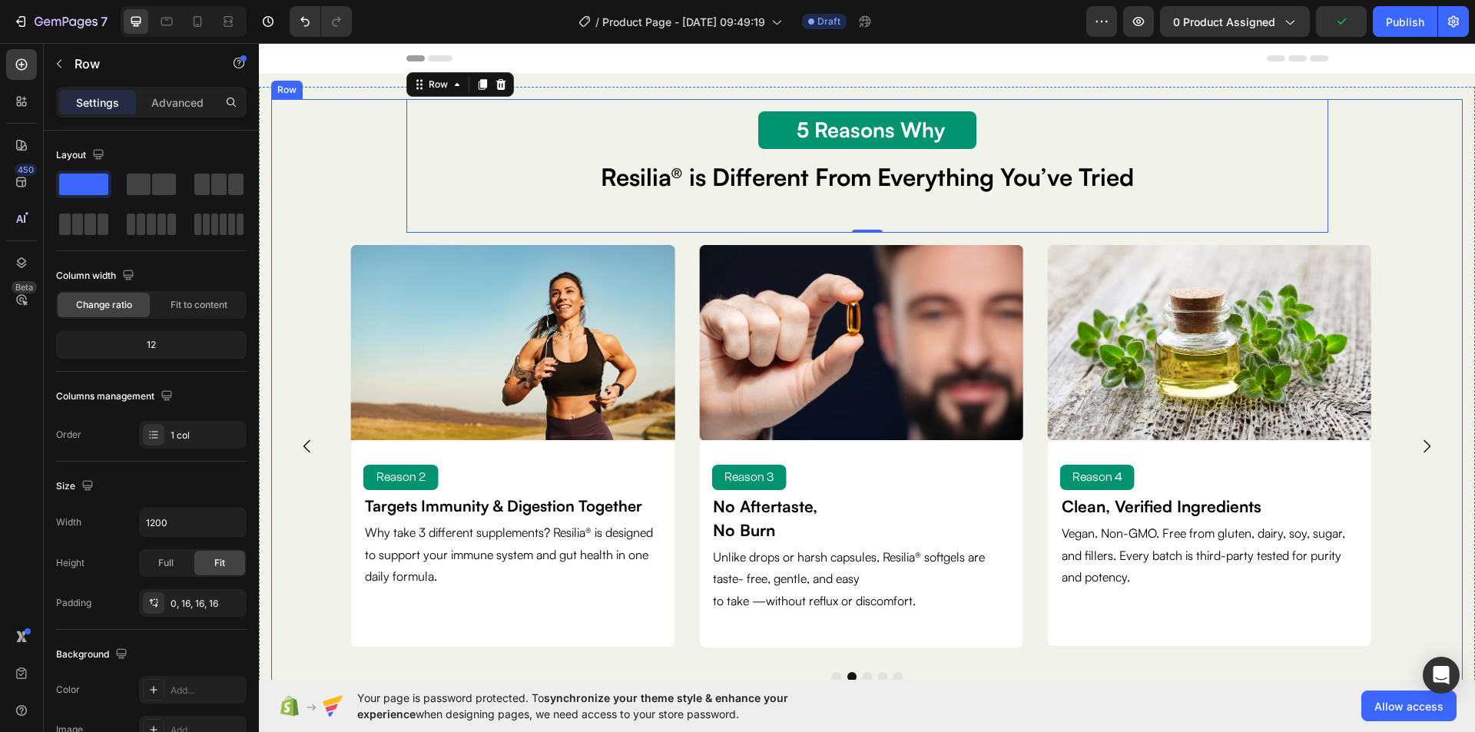
click at [335, 141] on div "5 Reason Why Text Block 5 Reasons Why Text Block Resilia® is Different From Eve…" at bounding box center [866, 439] width 1167 height 680
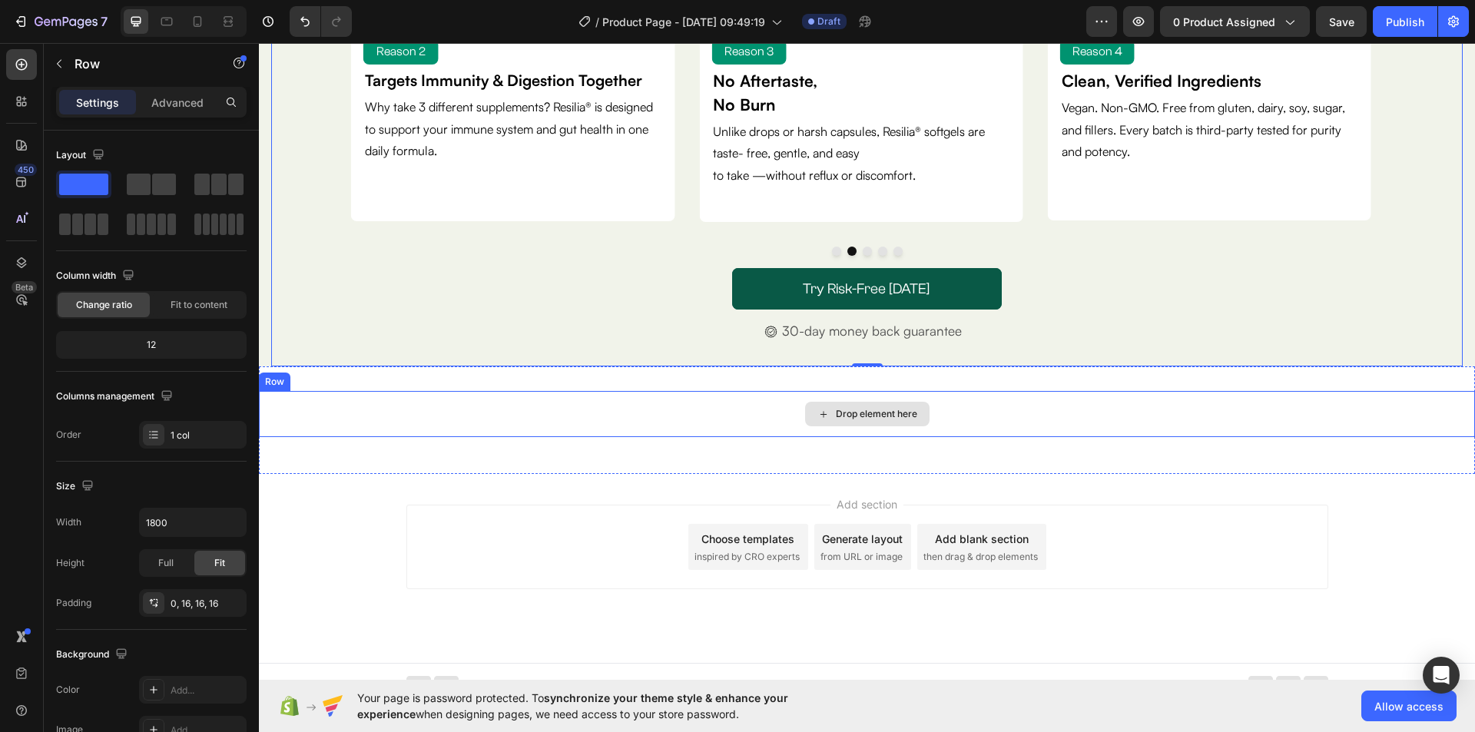
scroll to position [441, 0]
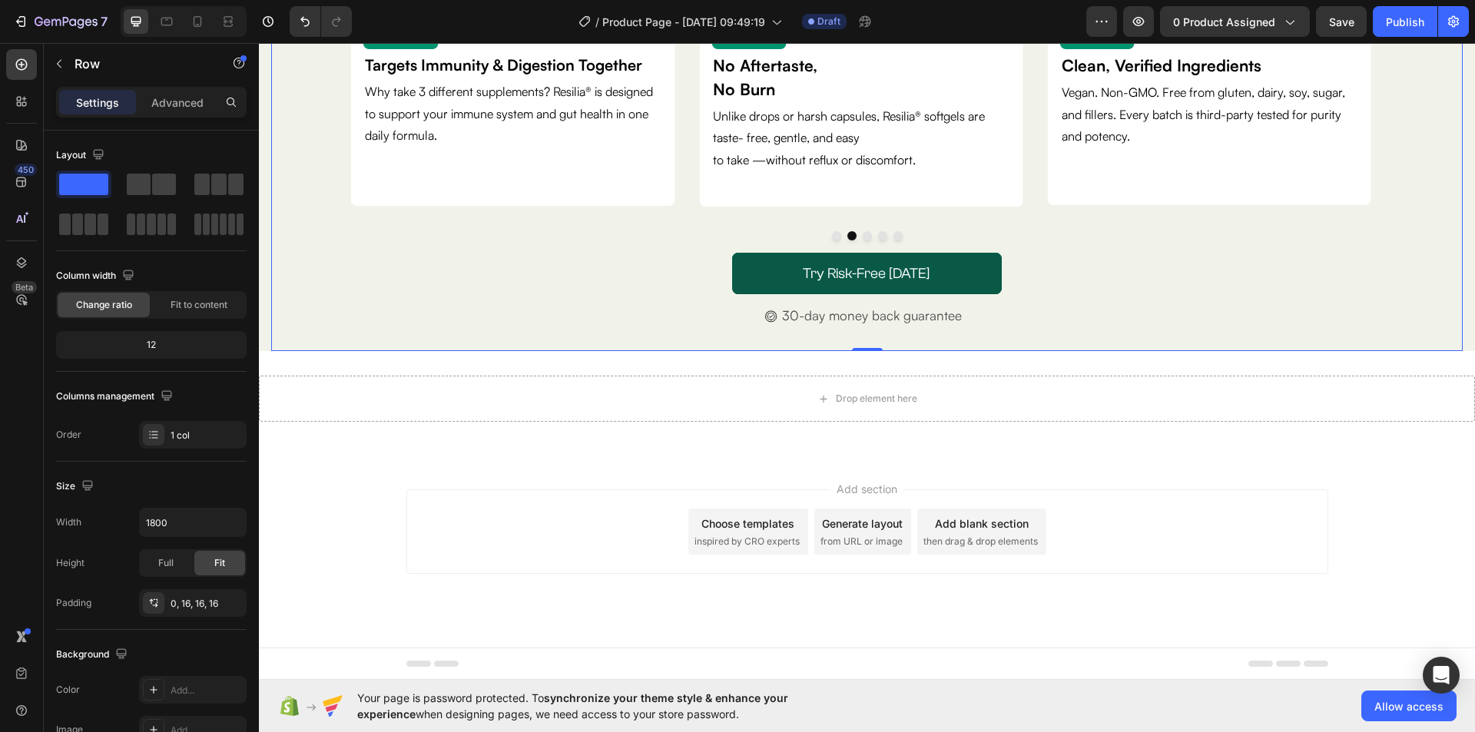
click at [469, 495] on div "Add section Choose templates inspired by CRO experts Generate layout from URL o…" at bounding box center [867, 531] width 922 height 84
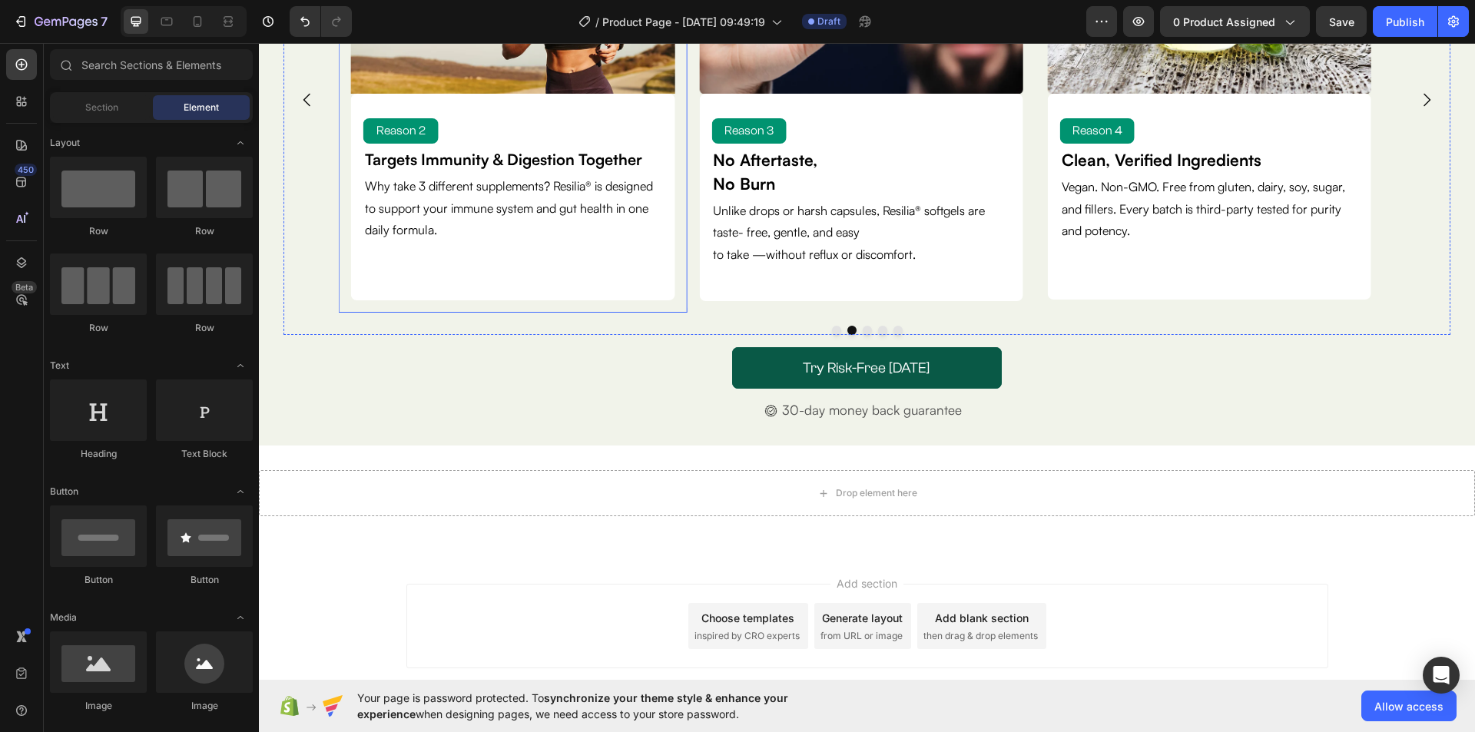
scroll to position [384, 0]
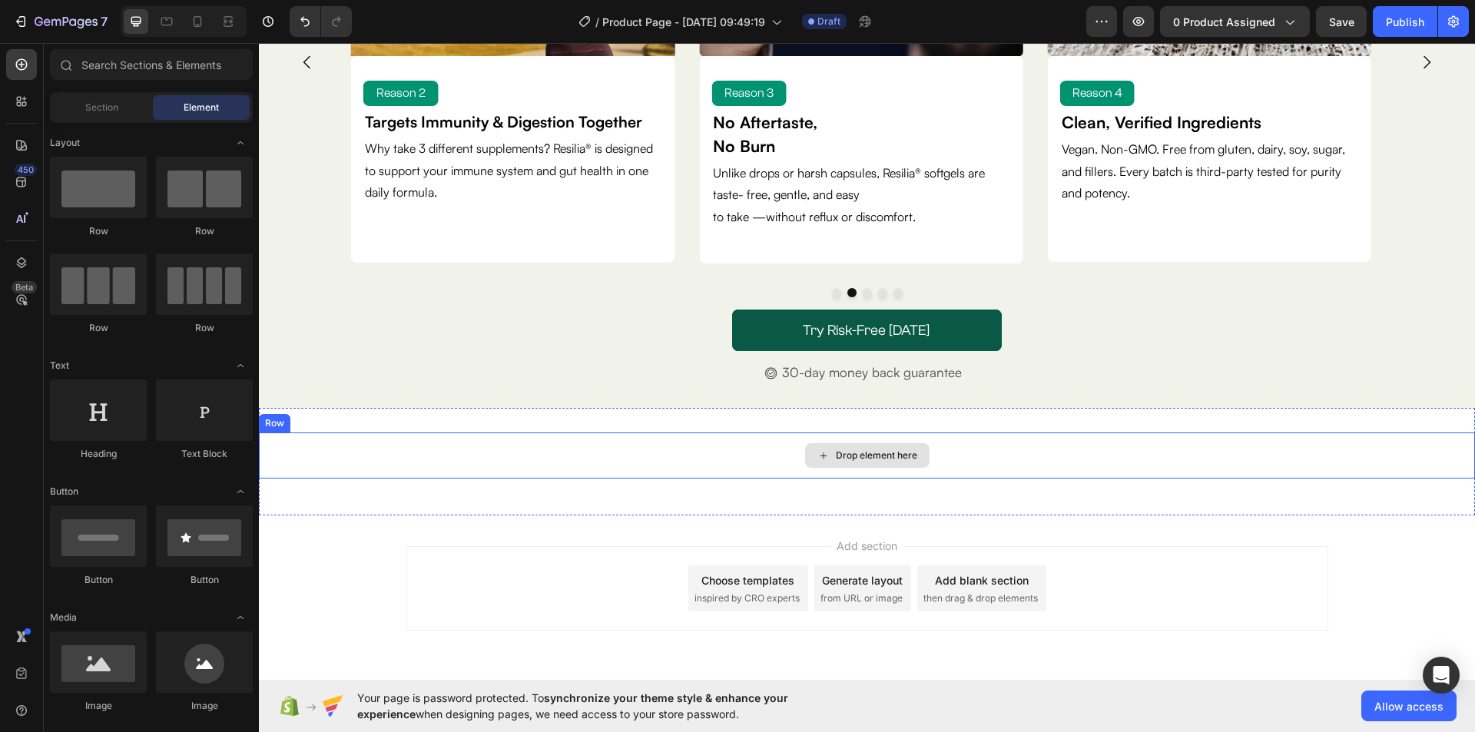
click at [965, 453] on div "Drop element here" at bounding box center [867, 455] width 1216 height 46
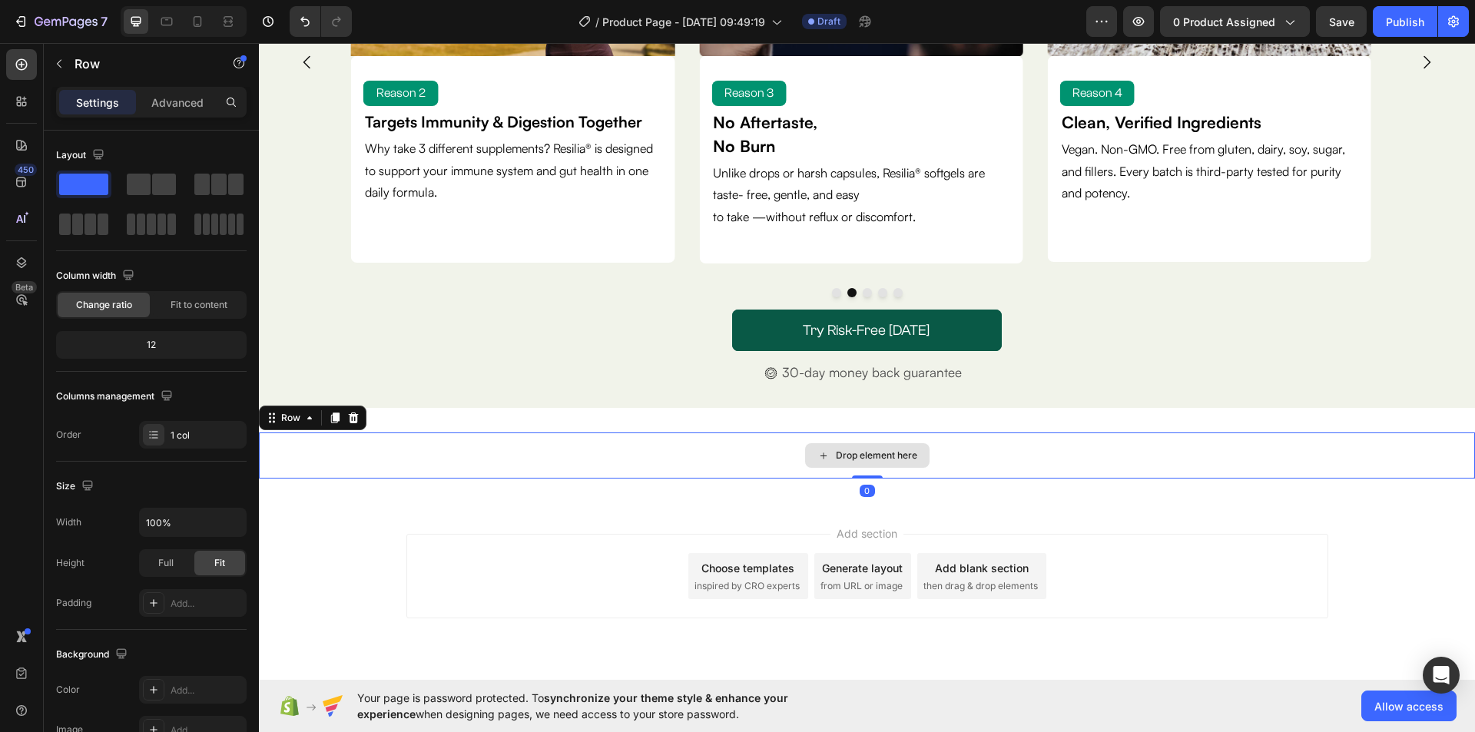
drag, startPoint x: 866, startPoint y: 489, endPoint x: 870, endPoint y: 470, distance: 19.6
click at [870, 470] on div "Drop element here Row 0" at bounding box center [867, 455] width 1216 height 46
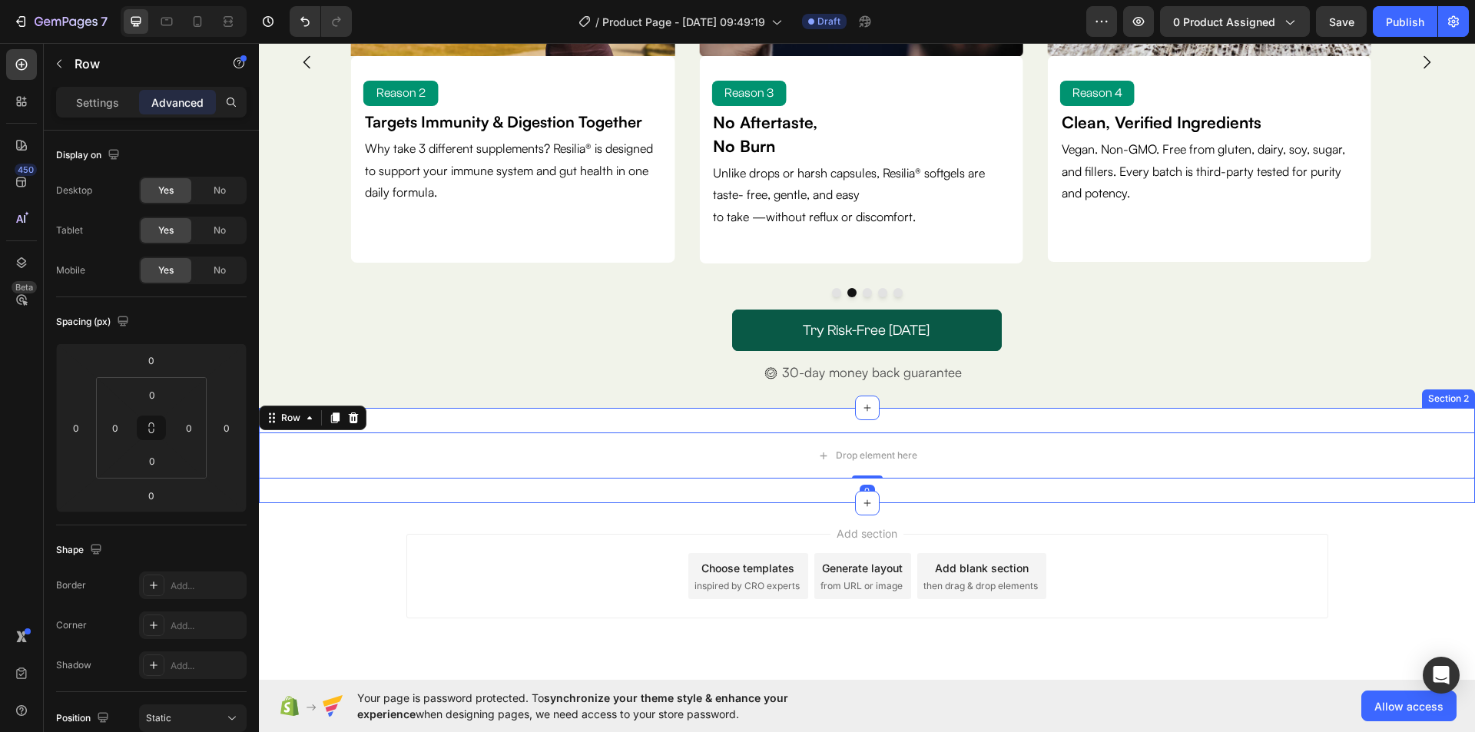
click at [1008, 500] on div "Drop element here Row 0 Section 2" at bounding box center [867, 455] width 1216 height 95
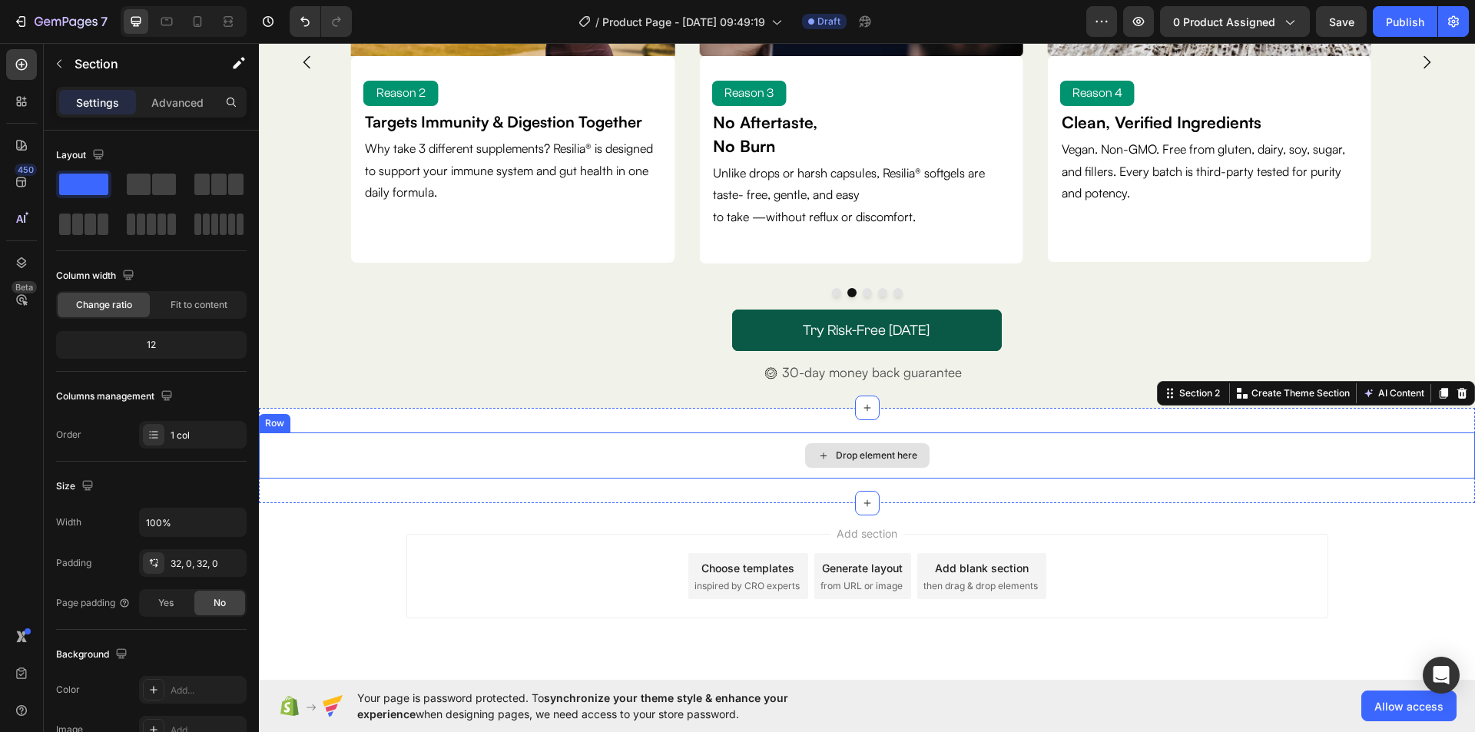
click at [993, 457] on div "Drop element here" at bounding box center [867, 455] width 1216 height 46
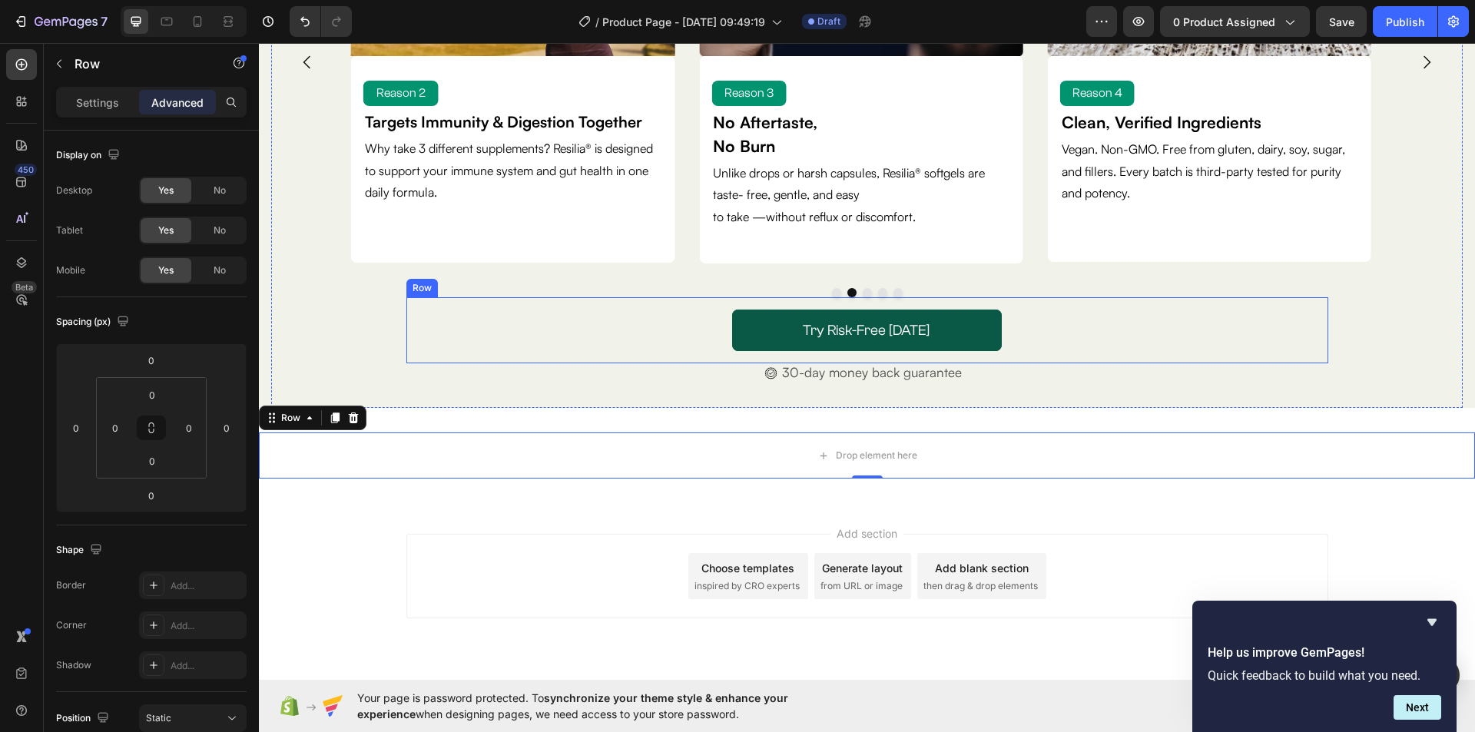
click at [429, 306] on div "Try Risk-Free [DATE] Button Row" at bounding box center [867, 330] width 922 height 66
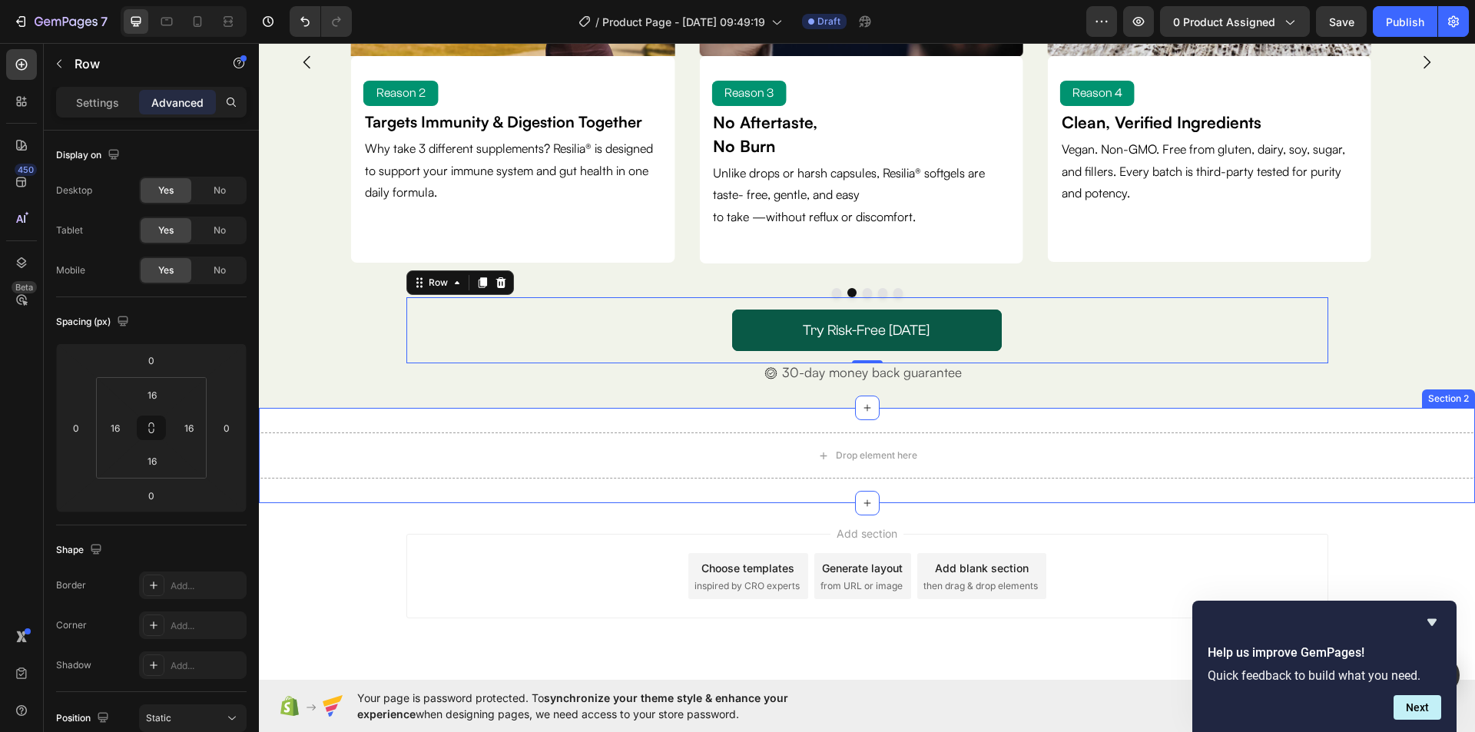
click at [501, 415] on div "Drop element here Row Section 2" at bounding box center [867, 455] width 1216 height 95
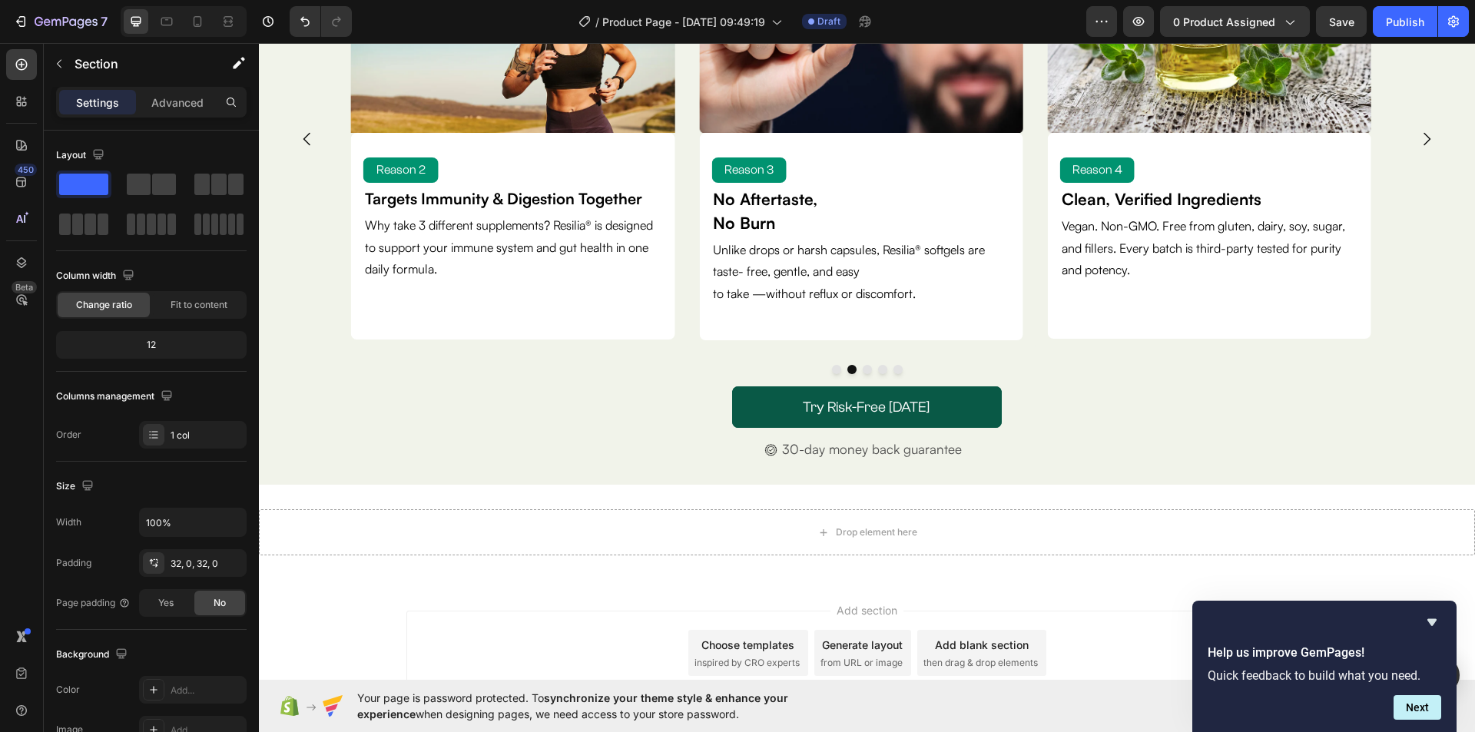
scroll to position [230, 0]
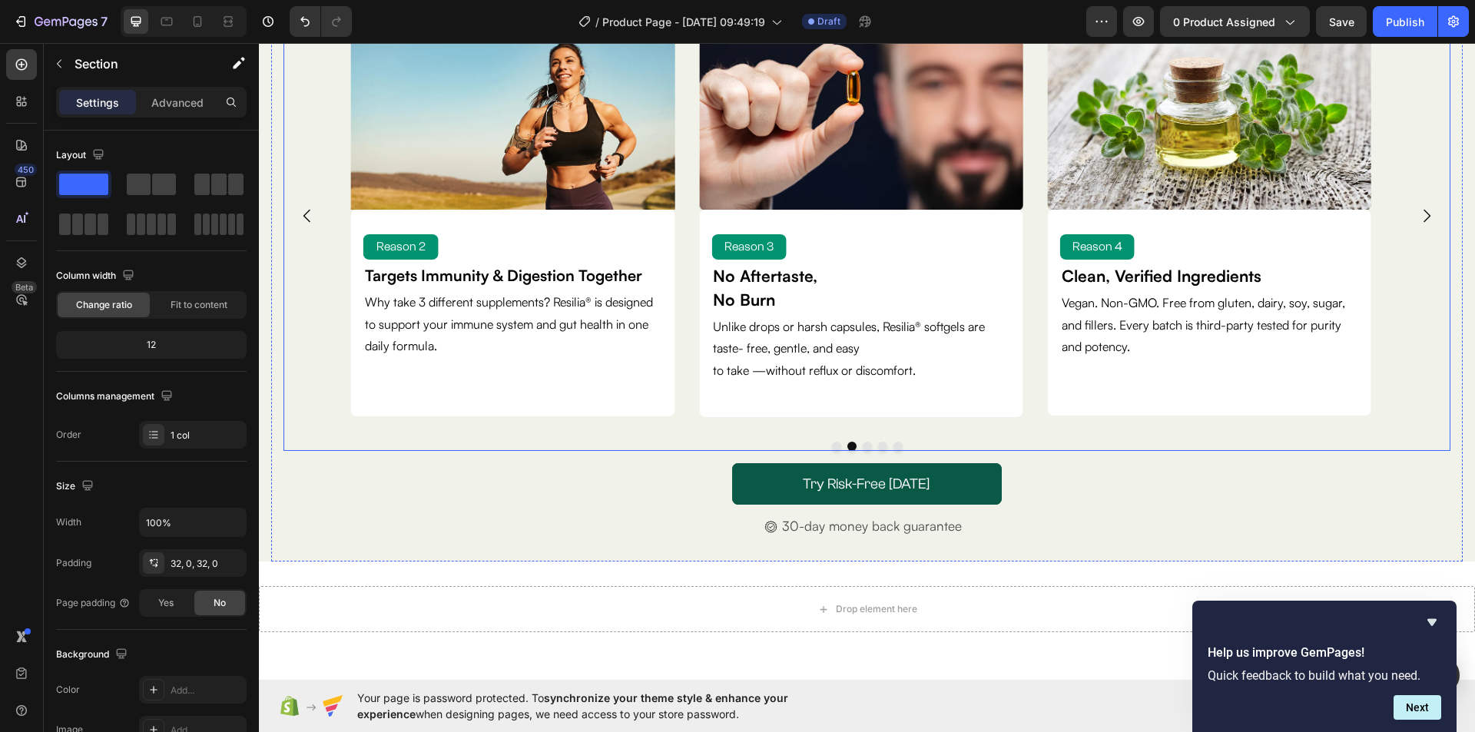
click at [1417, 214] on icon "Carousel Next Arrow" at bounding box center [1426, 216] width 18 height 18
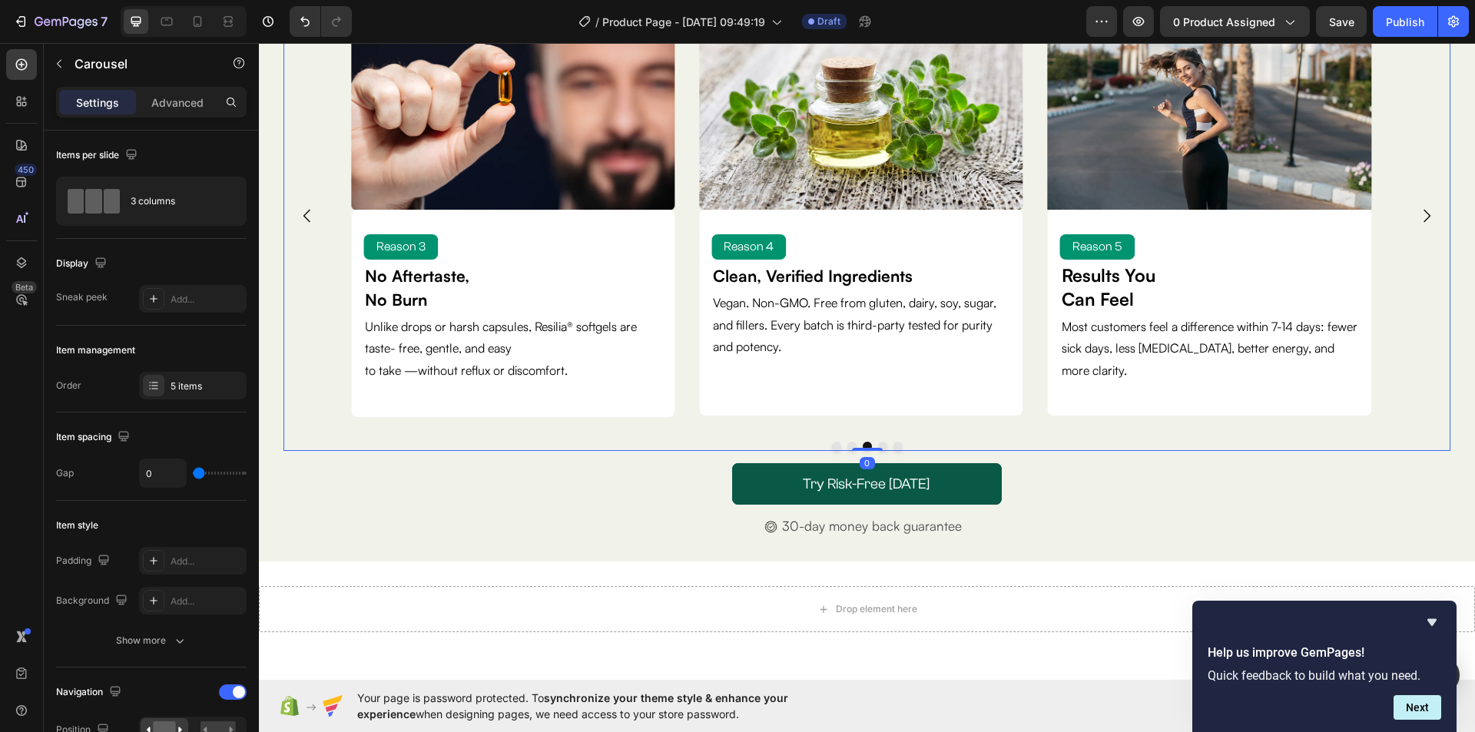
click at [1417, 214] on icon "Carousel Next Arrow" at bounding box center [1426, 216] width 18 height 18
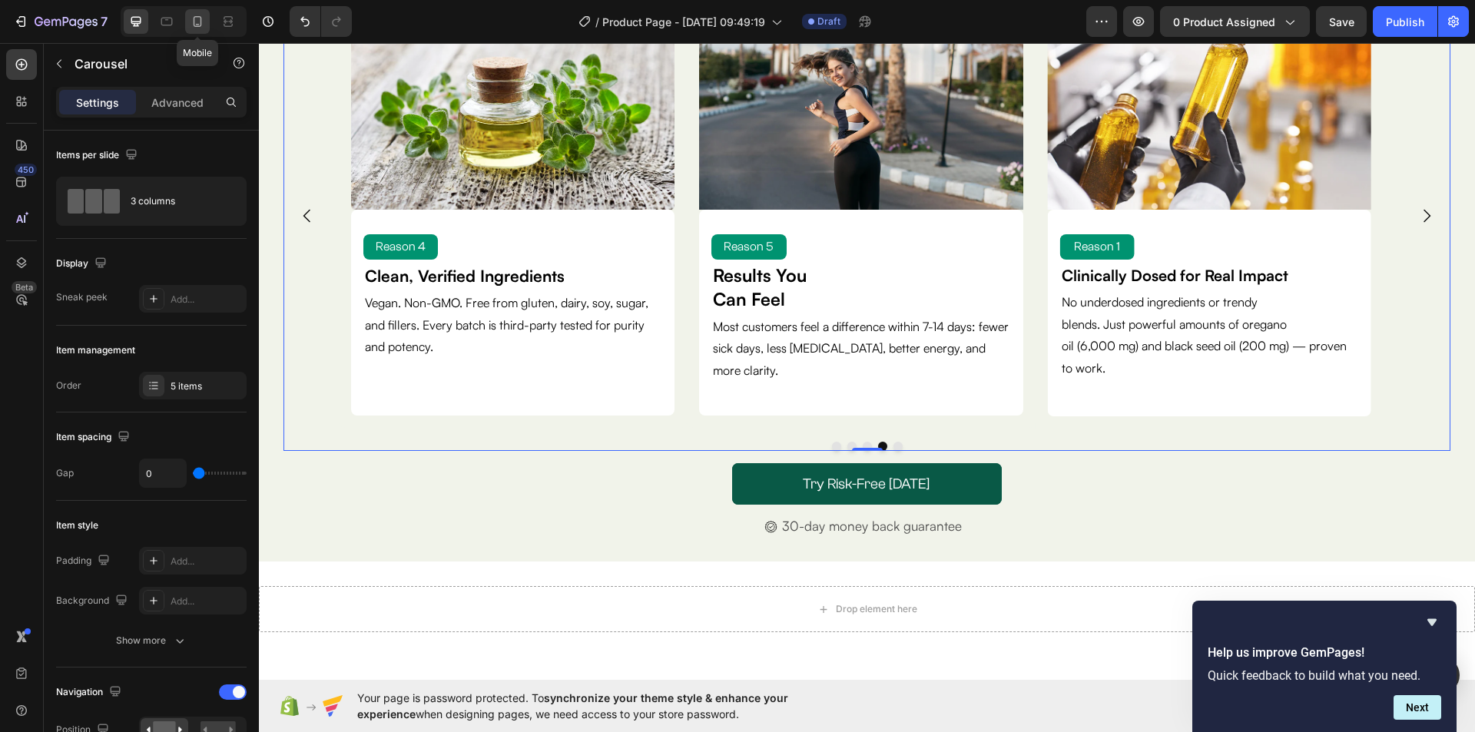
click at [190, 28] on icon at bounding box center [197, 21] width 15 height 15
type input "10"
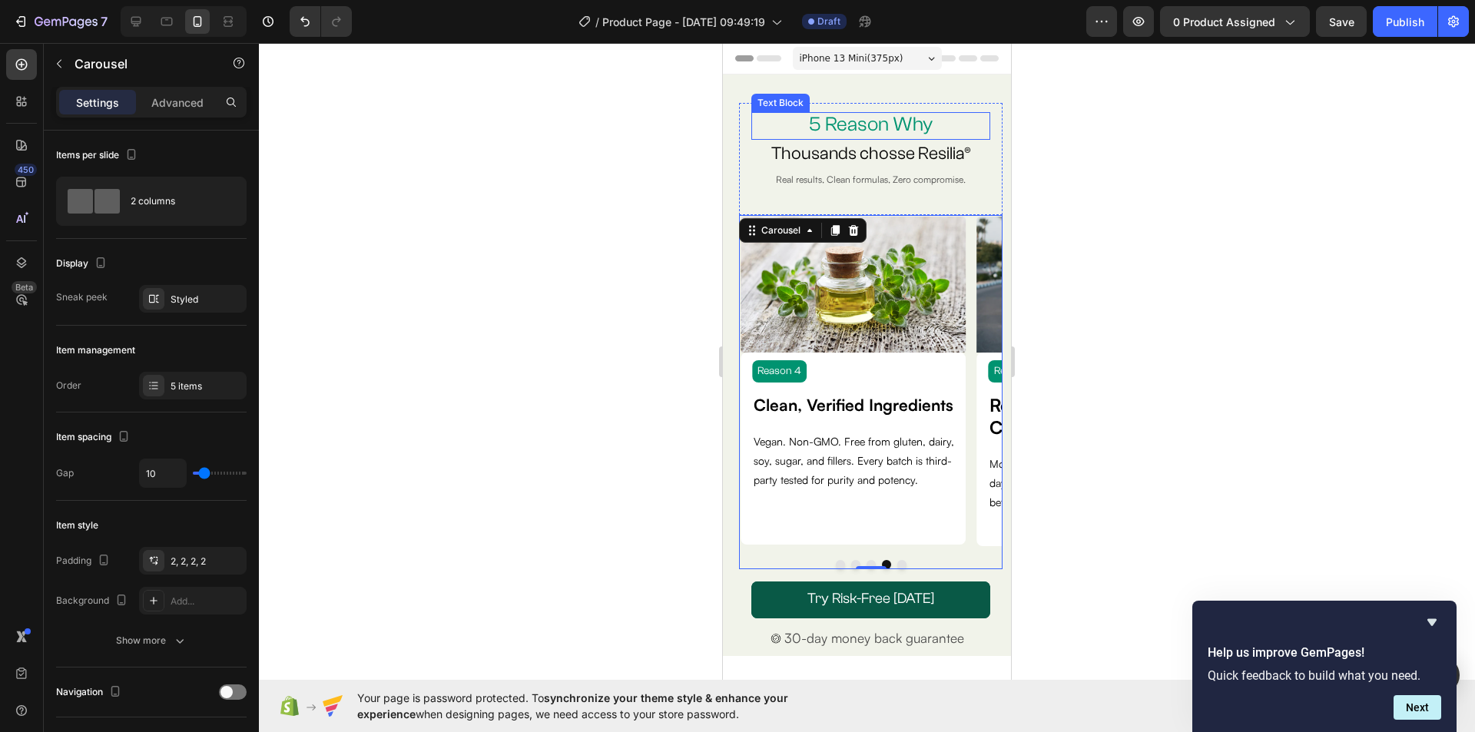
click at [860, 124] on span "5 Reason Why" at bounding box center [871, 124] width 124 height 23
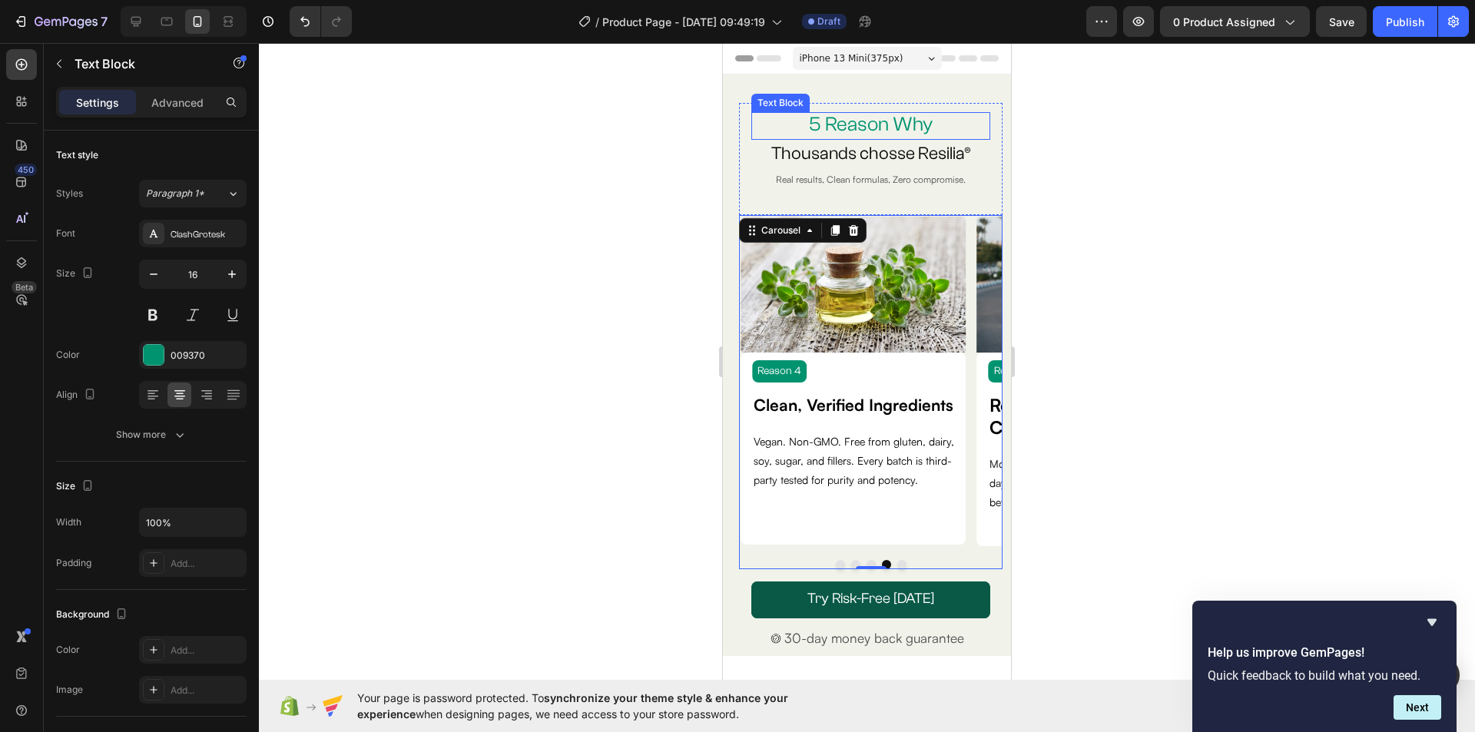
click at [860, 124] on span "5 Reason Why" at bounding box center [871, 124] width 124 height 23
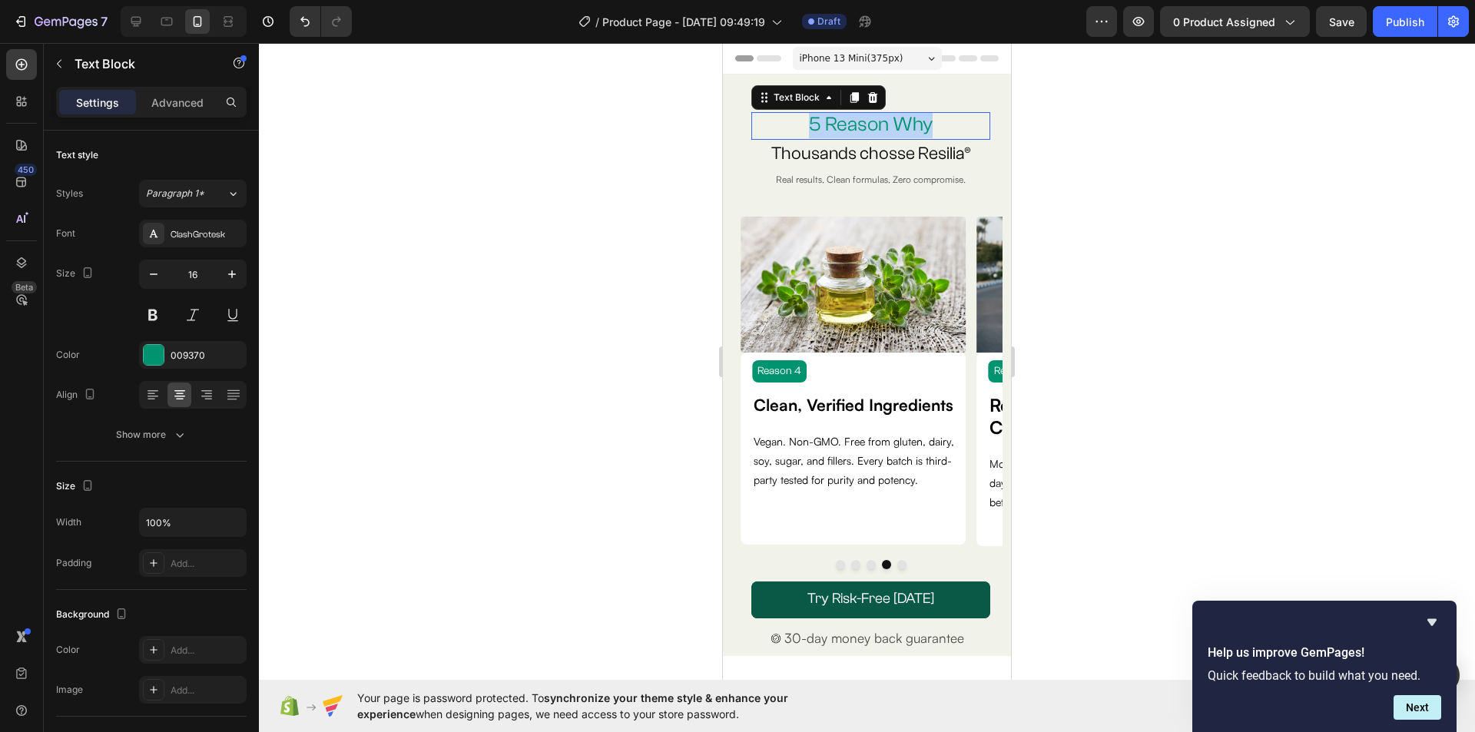
click at [860, 124] on span "5 Reason Why" at bounding box center [871, 124] width 124 height 23
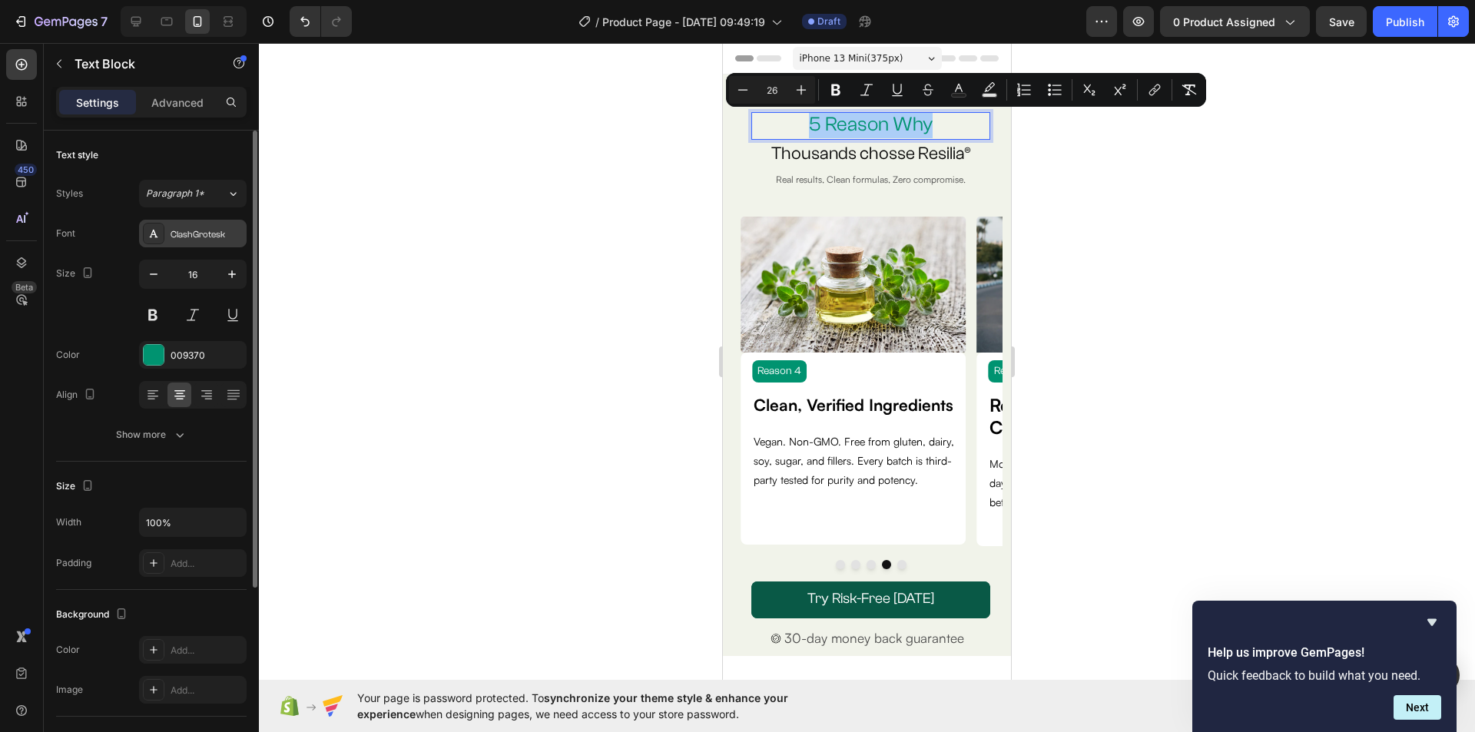
click at [204, 233] on div "ClashGrotesk" at bounding box center [206, 234] width 72 height 14
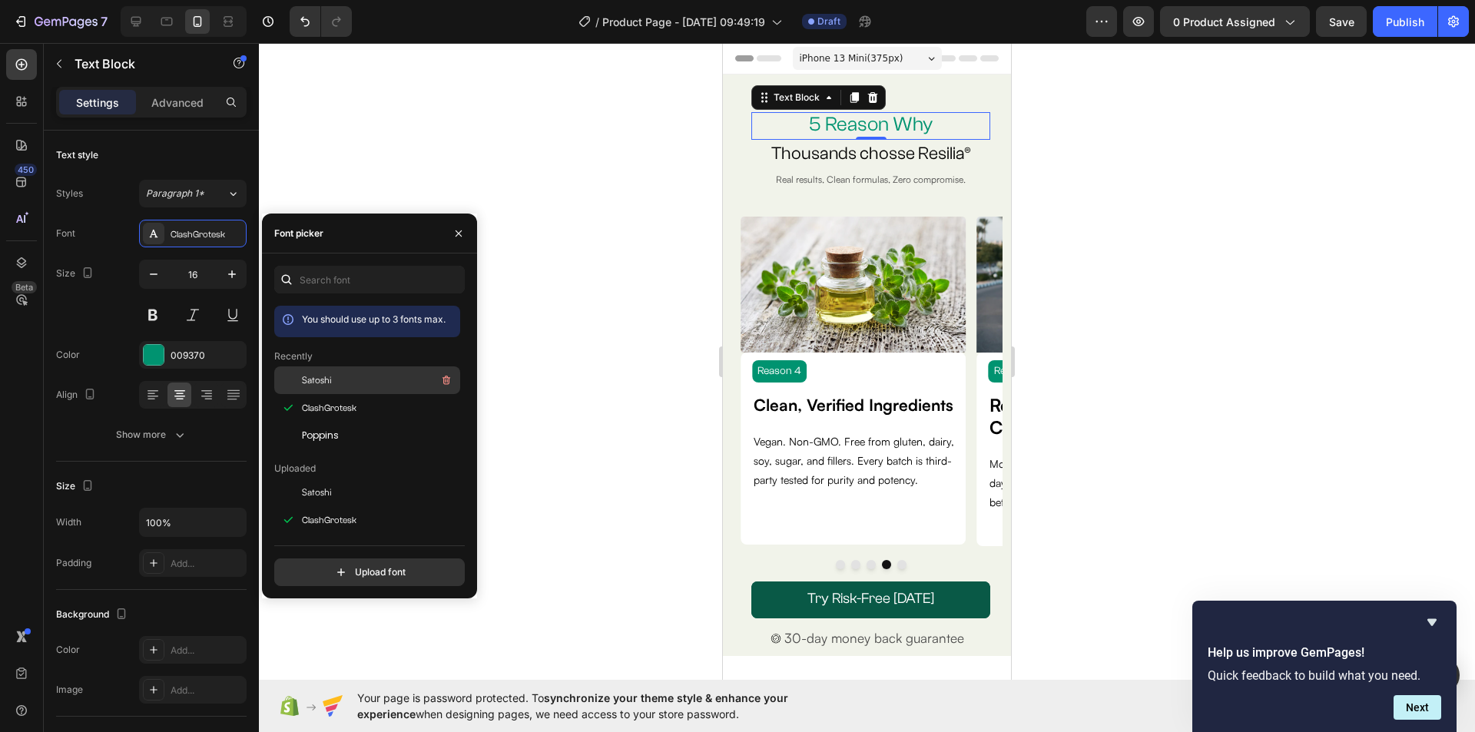
click at [349, 391] on div "Satoshi" at bounding box center [367, 380] width 186 height 28
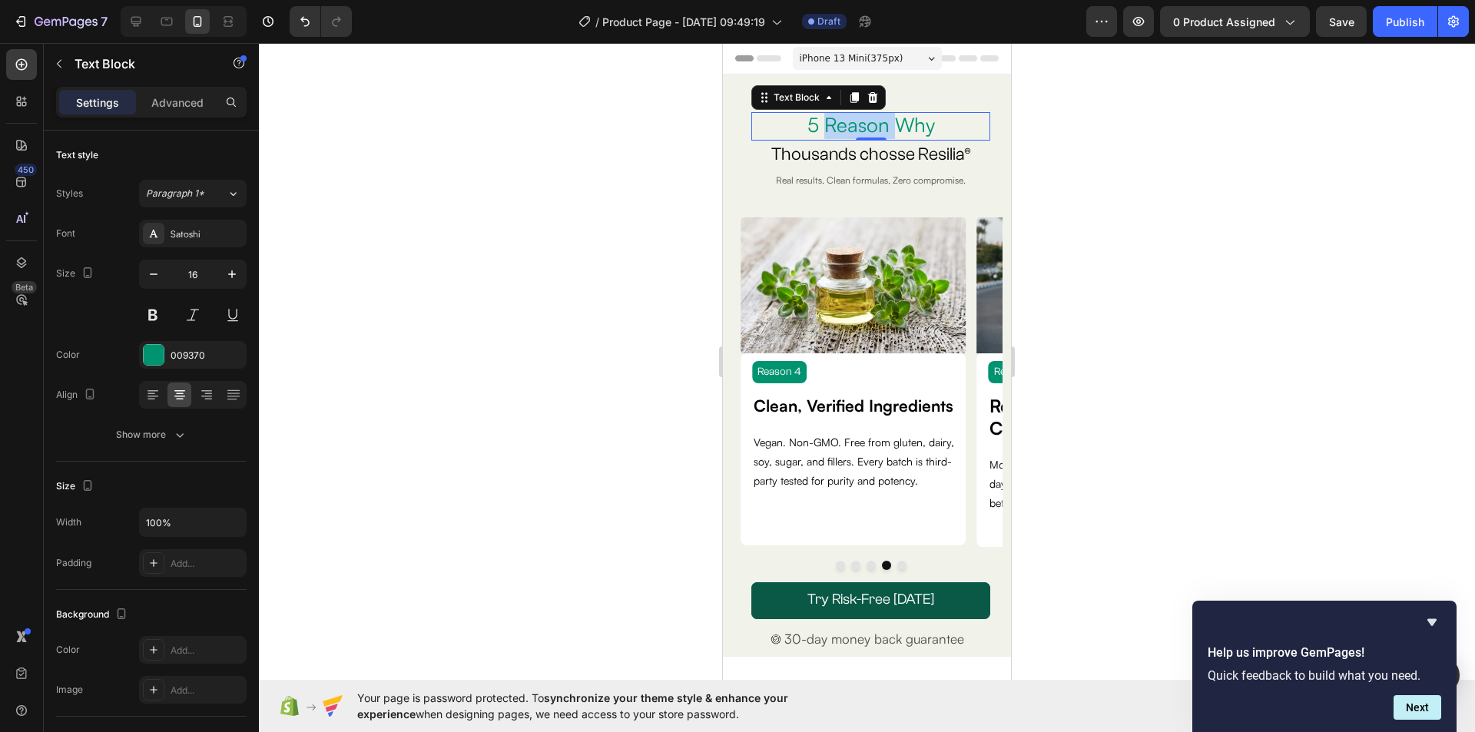
click at [849, 127] on span "5 Reason Why" at bounding box center [870, 124] width 127 height 25
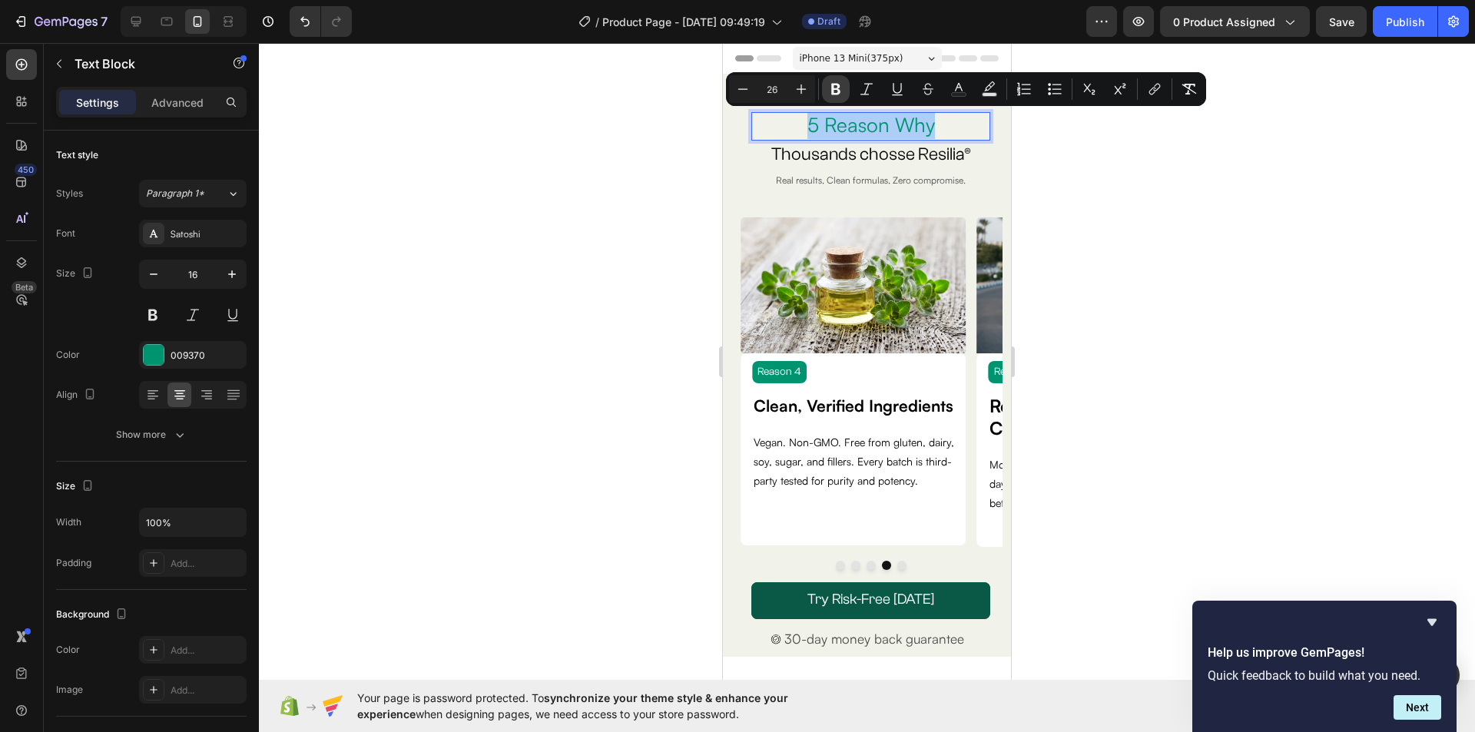
click at [842, 86] on icon "Editor contextual toolbar" at bounding box center [835, 88] width 15 height 15
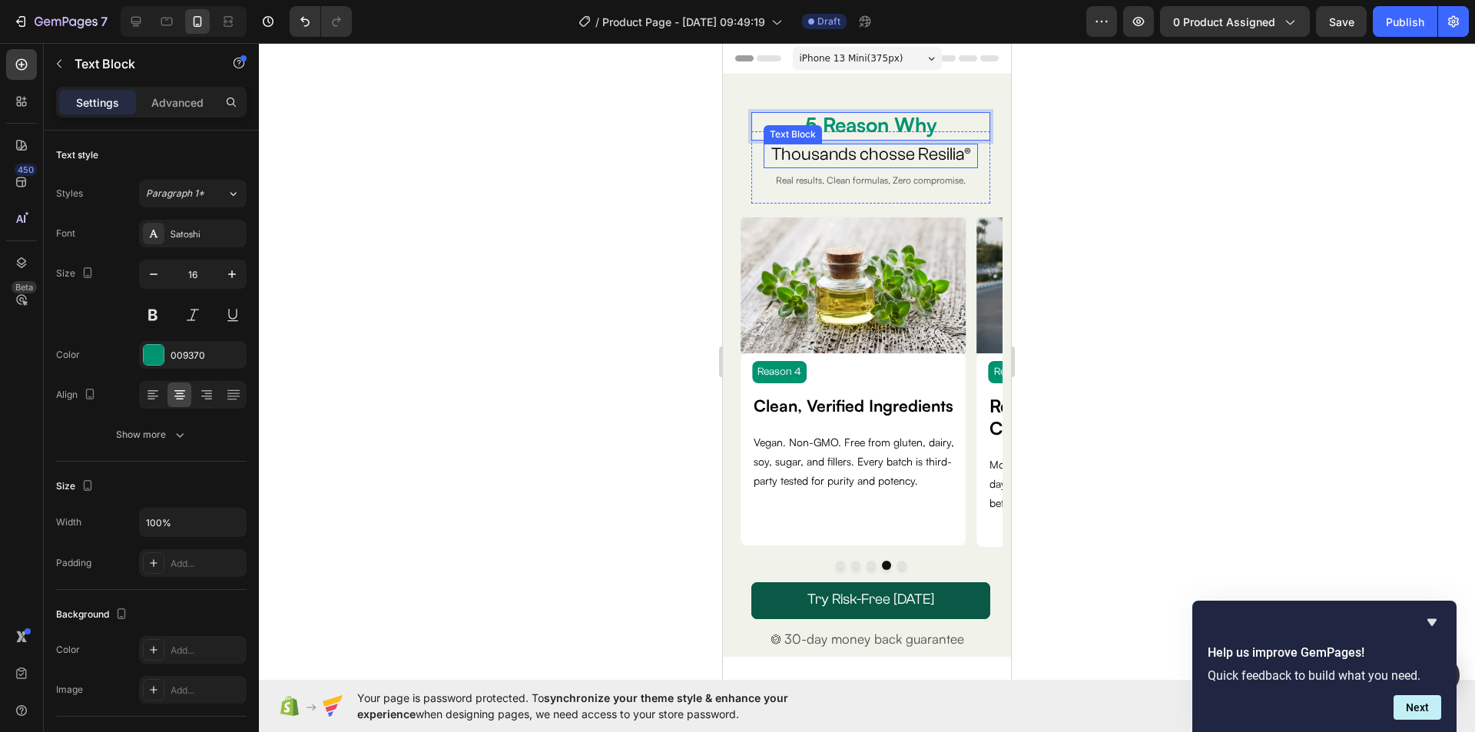
click at [850, 159] on span "Thousands chosse Resilia®" at bounding box center [871, 154] width 200 height 20
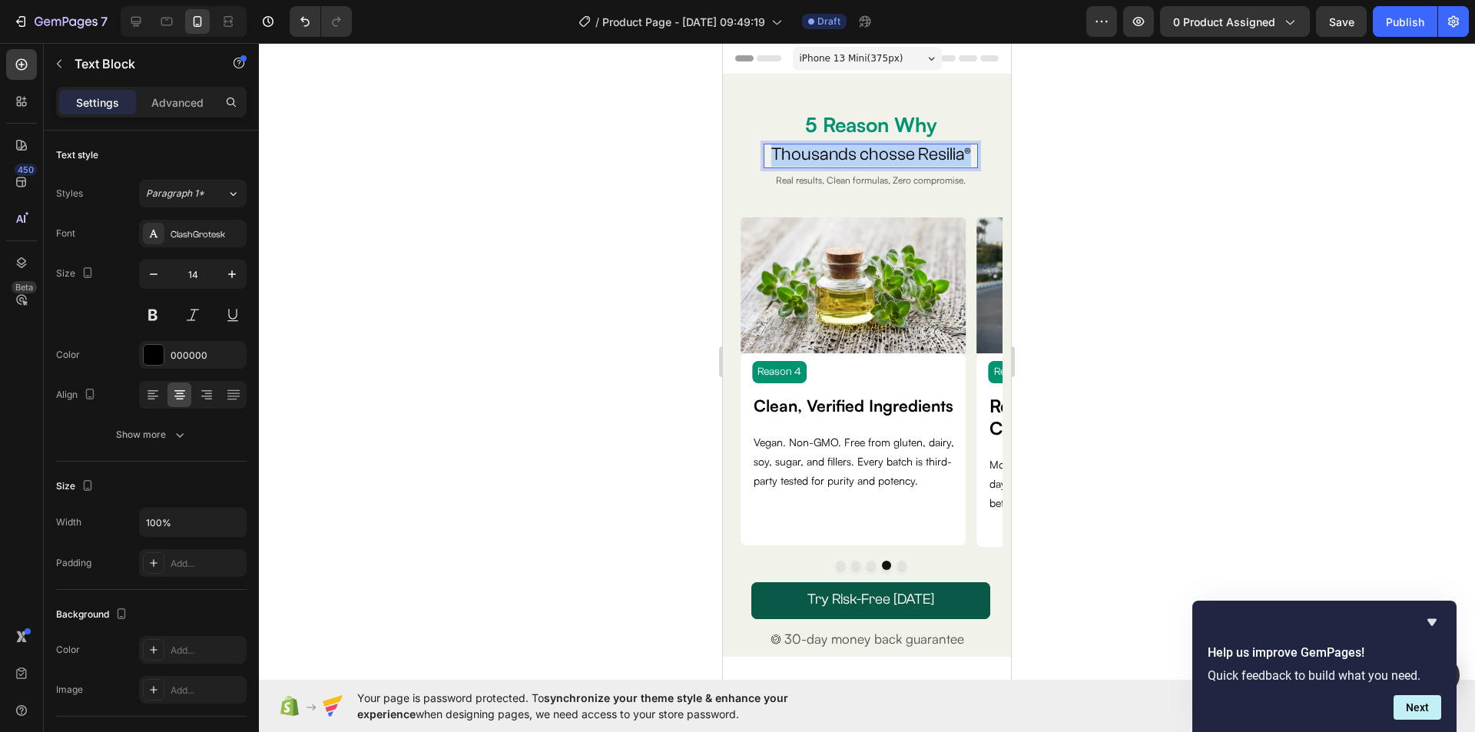
click at [850, 159] on span "Thousands chosse Resilia®" at bounding box center [871, 154] width 200 height 20
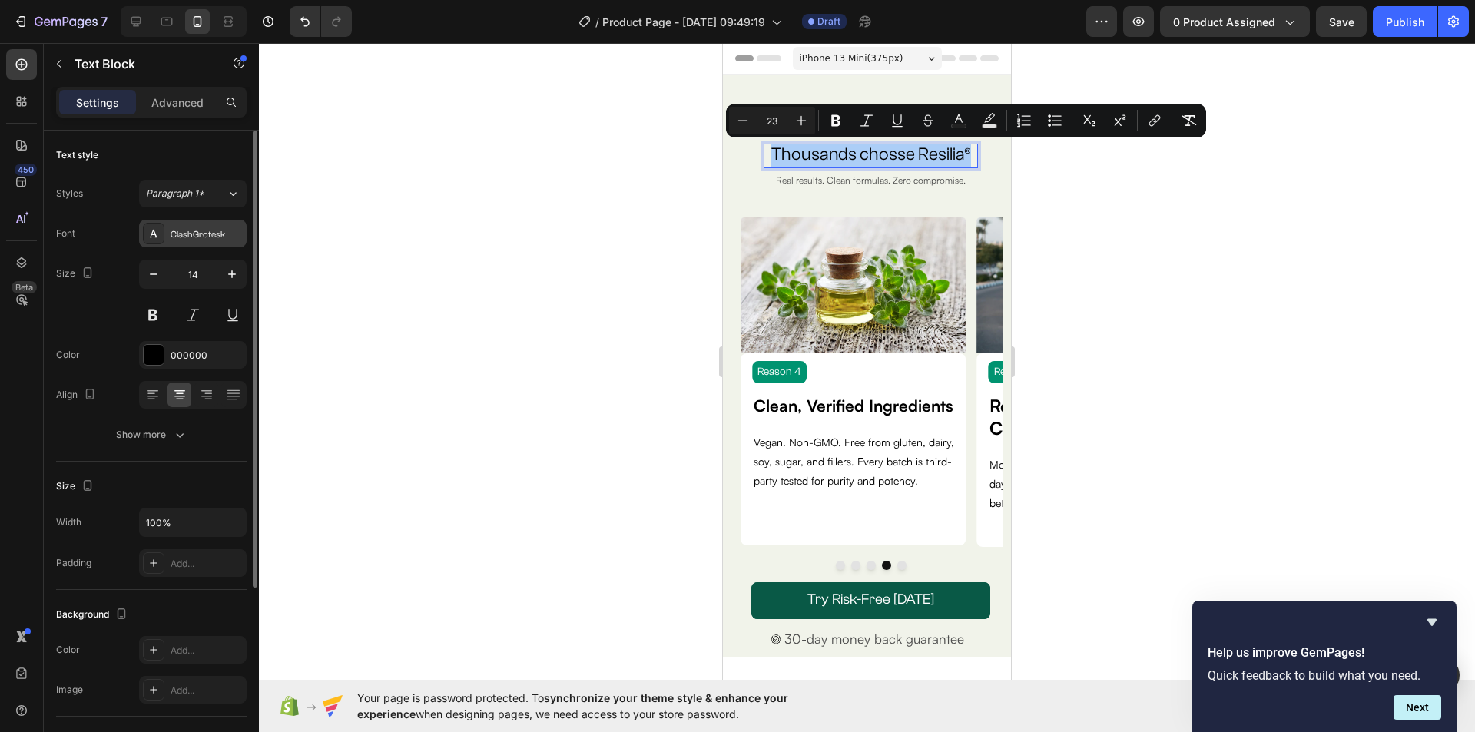
click at [197, 232] on div "ClashGrotesk" at bounding box center [206, 234] width 72 height 14
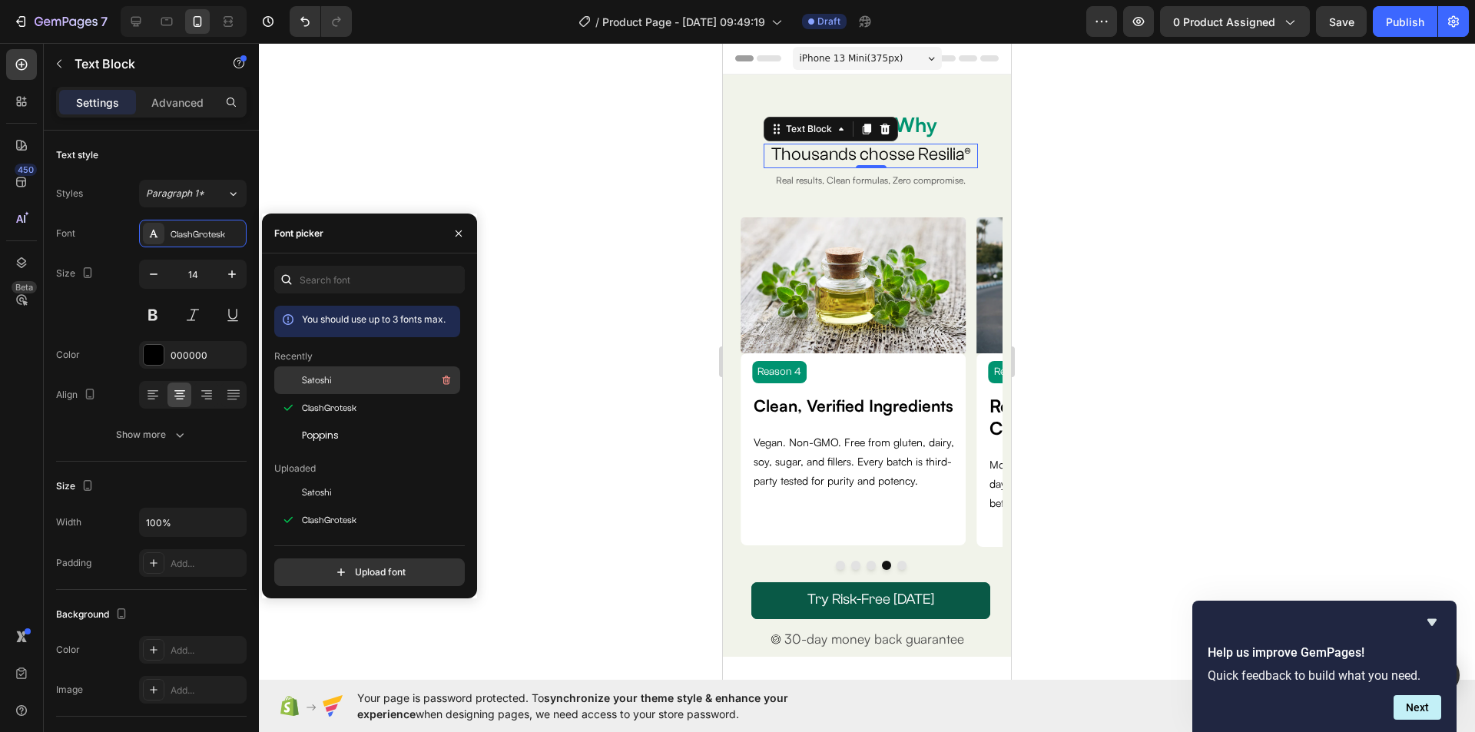
click at [319, 379] on span "Satoshi" at bounding box center [317, 380] width 30 height 14
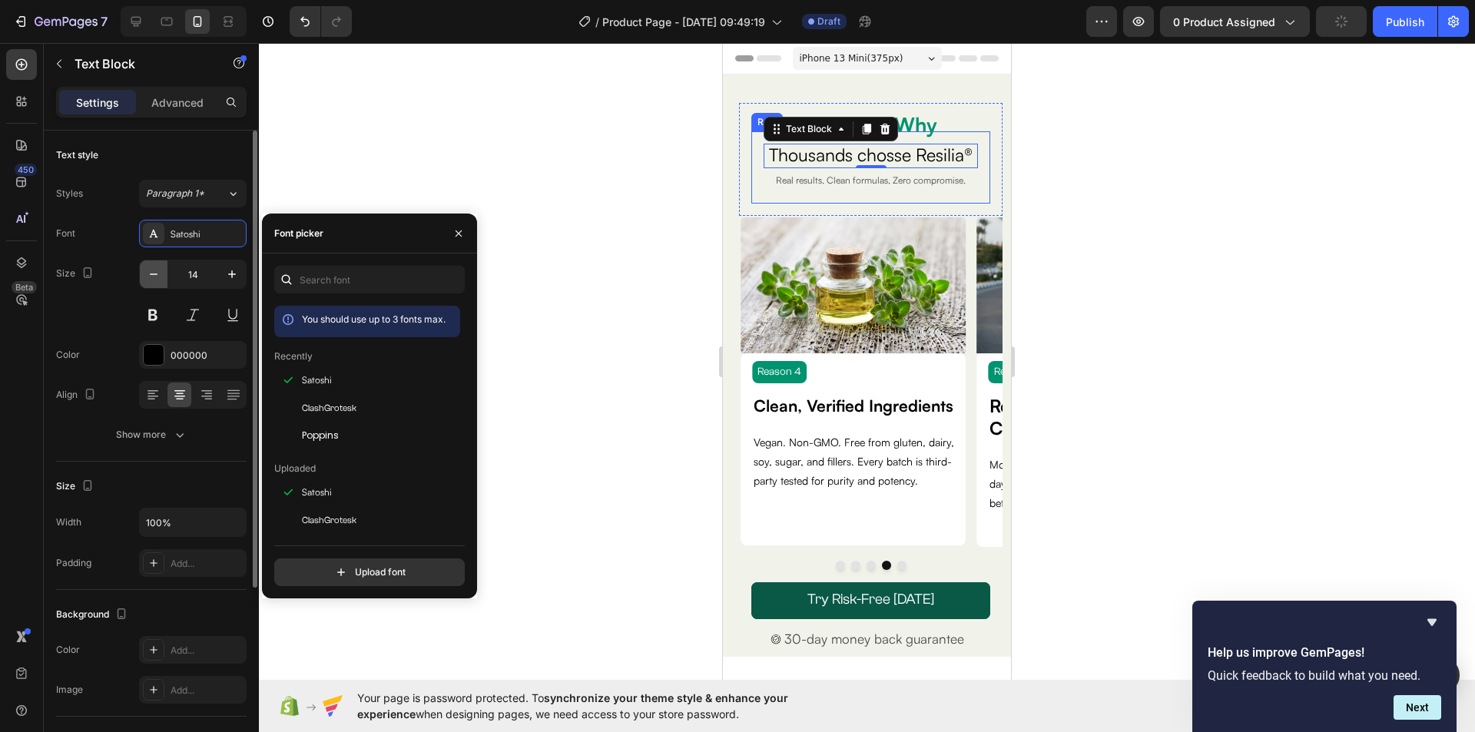
click at [152, 273] on icon "button" at bounding box center [153, 273] width 15 height 15
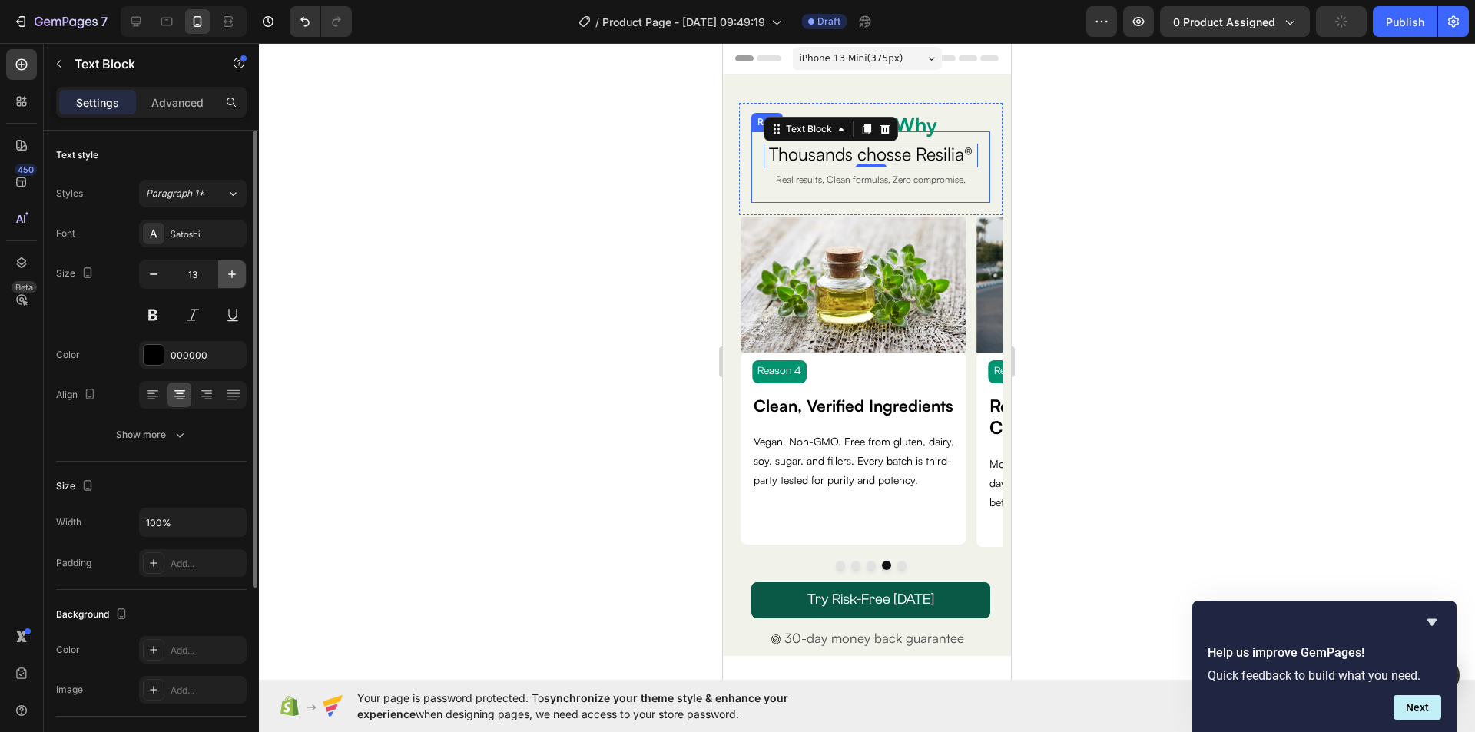
click at [231, 276] on icon "button" at bounding box center [231, 273] width 15 height 15
type input "14"
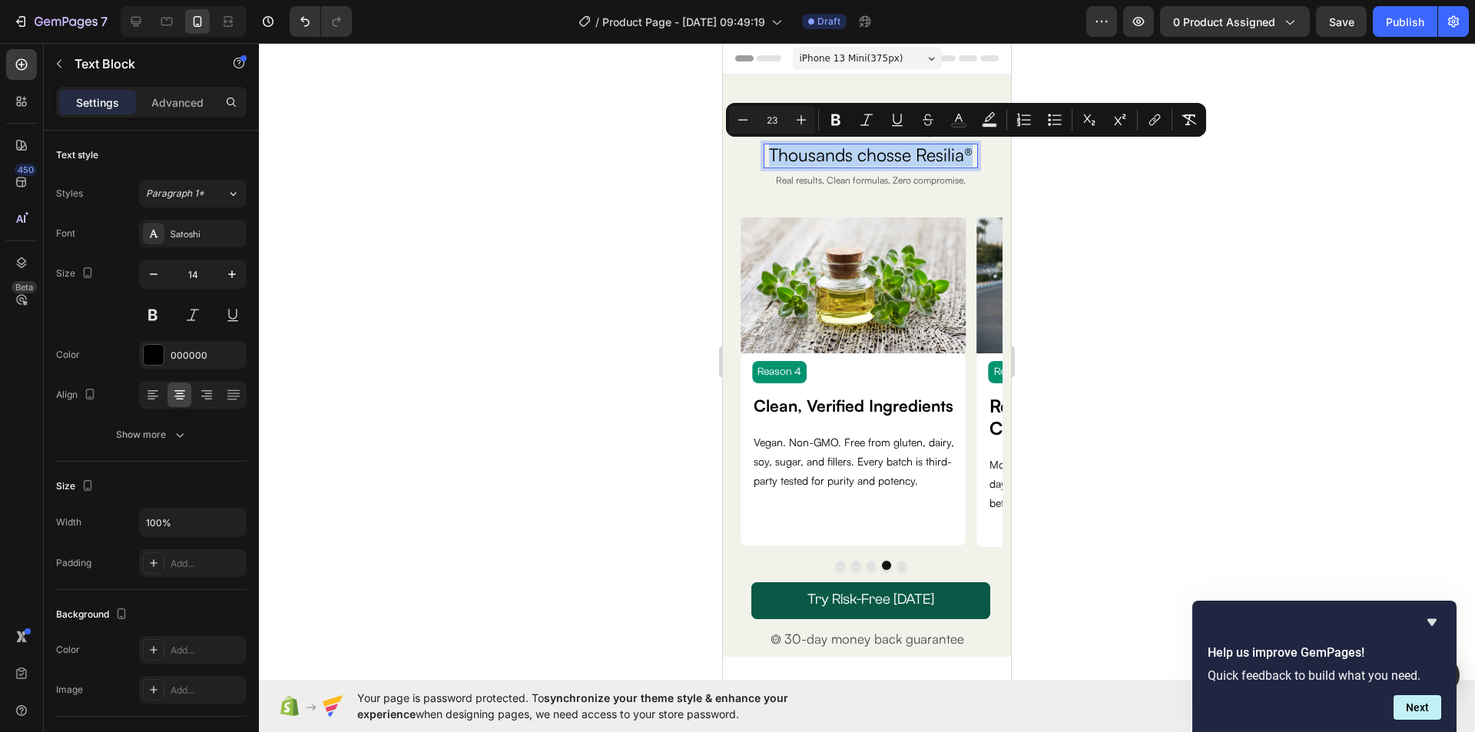
drag, startPoint x: 896, startPoint y: 176, endPoint x: 781, endPoint y: 157, distance: 116.8
click at [781, 157] on p "Thousands chosse Resilia®" at bounding box center [870, 156] width 211 height 22
click at [835, 117] on icon "Editor contextual toolbar" at bounding box center [835, 119] width 15 height 15
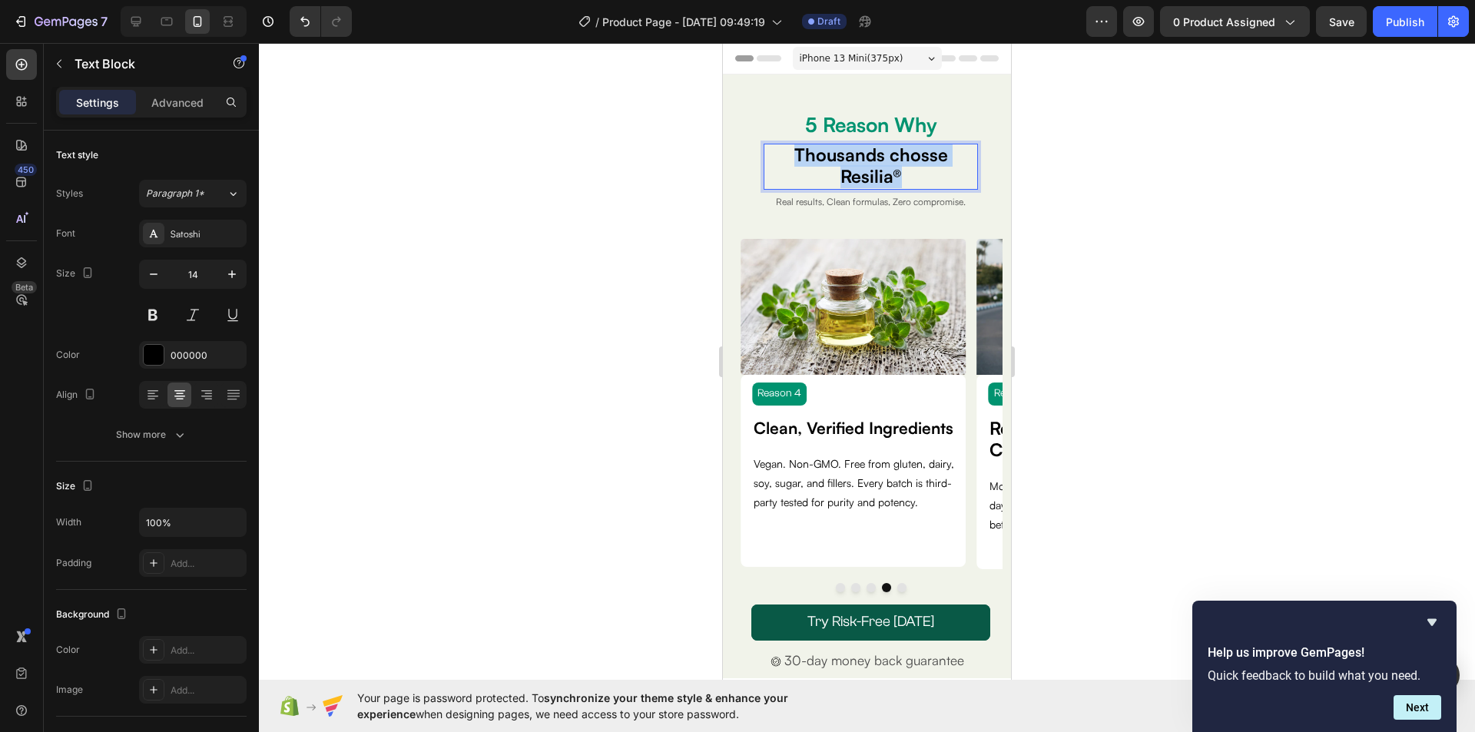
drag, startPoint x: 902, startPoint y: 181, endPoint x: 789, endPoint y: 157, distance: 114.8
click at [789, 157] on p "Thousands chosse Resilia®" at bounding box center [870, 166] width 211 height 43
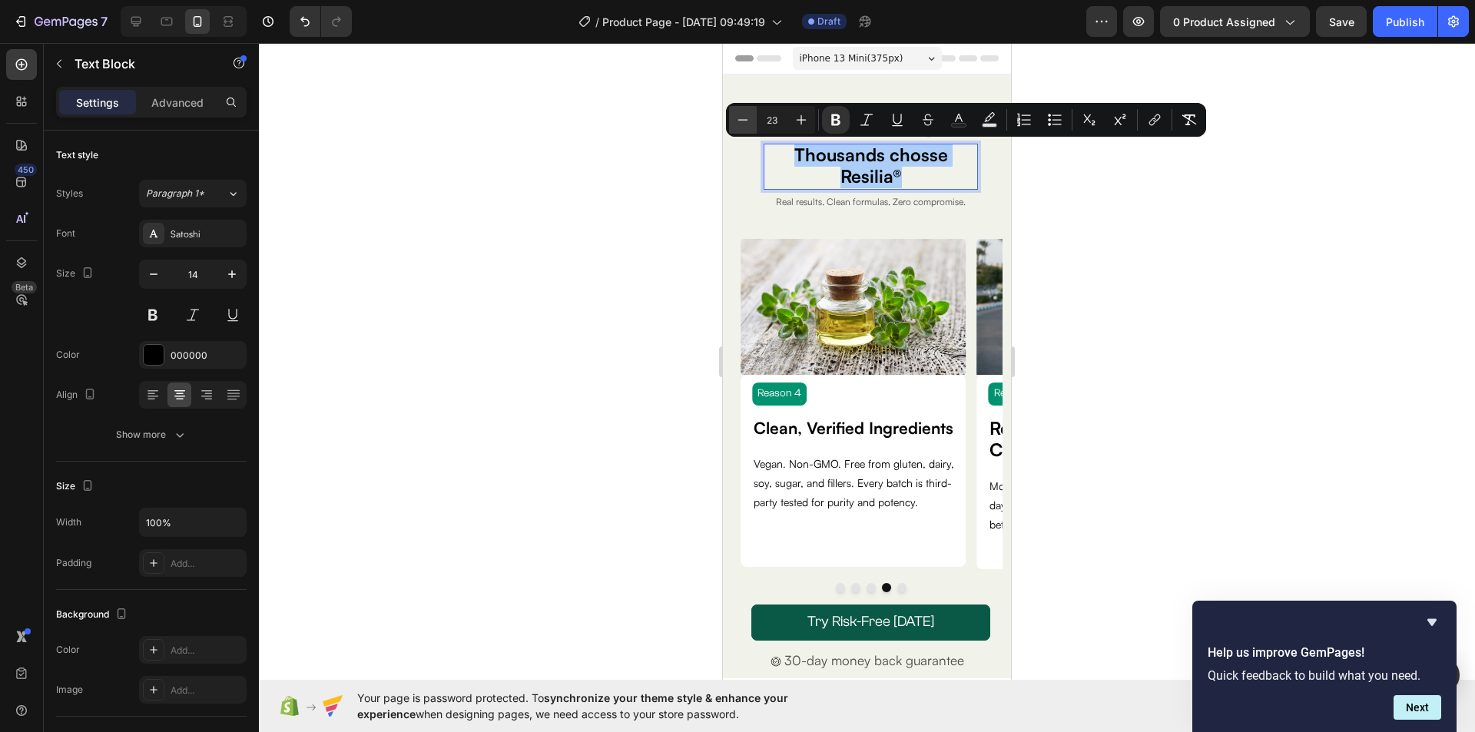
click at [750, 116] on icon "Editor contextual toolbar" at bounding box center [742, 119] width 15 height 15
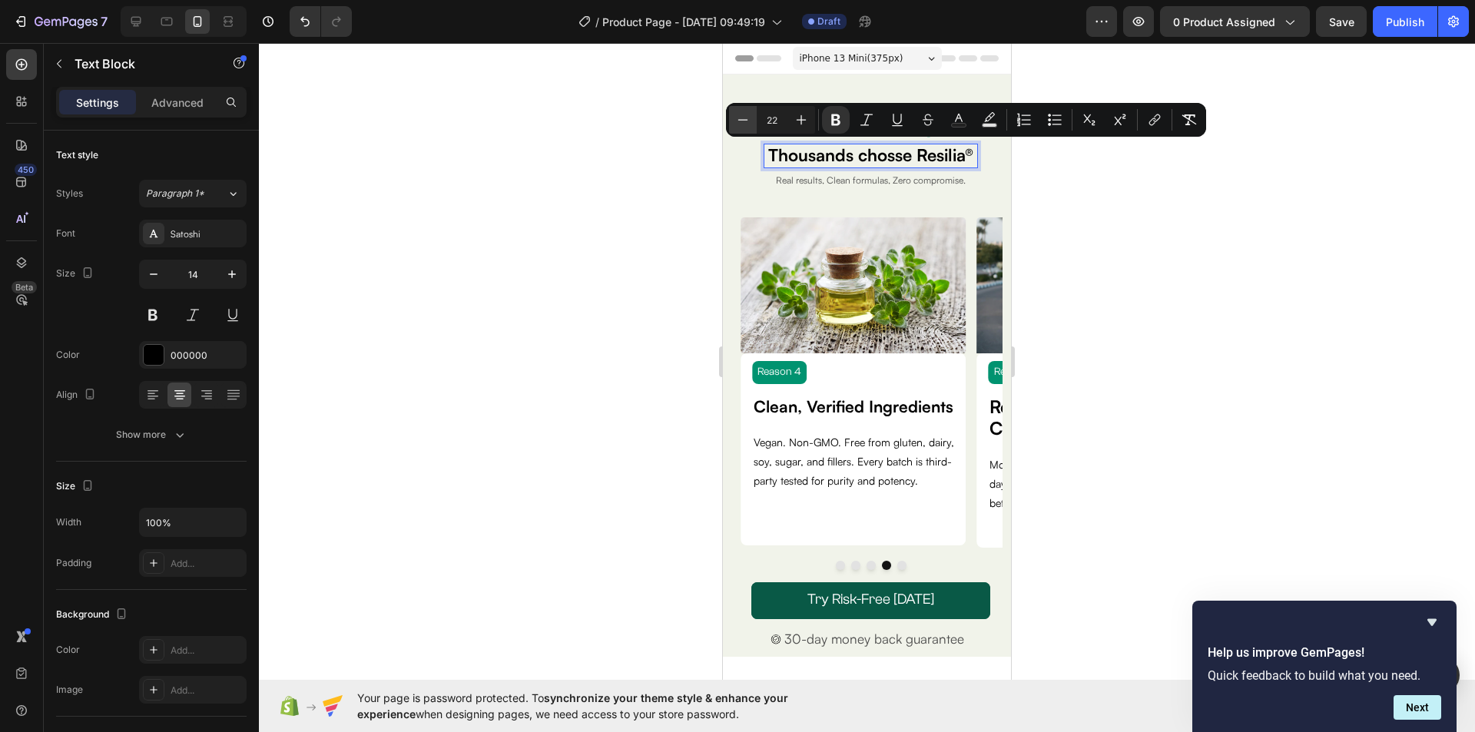
click at [748, 116] on icon "Editor contextual toolbar" at bounding box center [742, 119] width 15 height 15
type input "21"
click at [1084, 204] on div at bounding box center [867, 387] width 1216 height 689
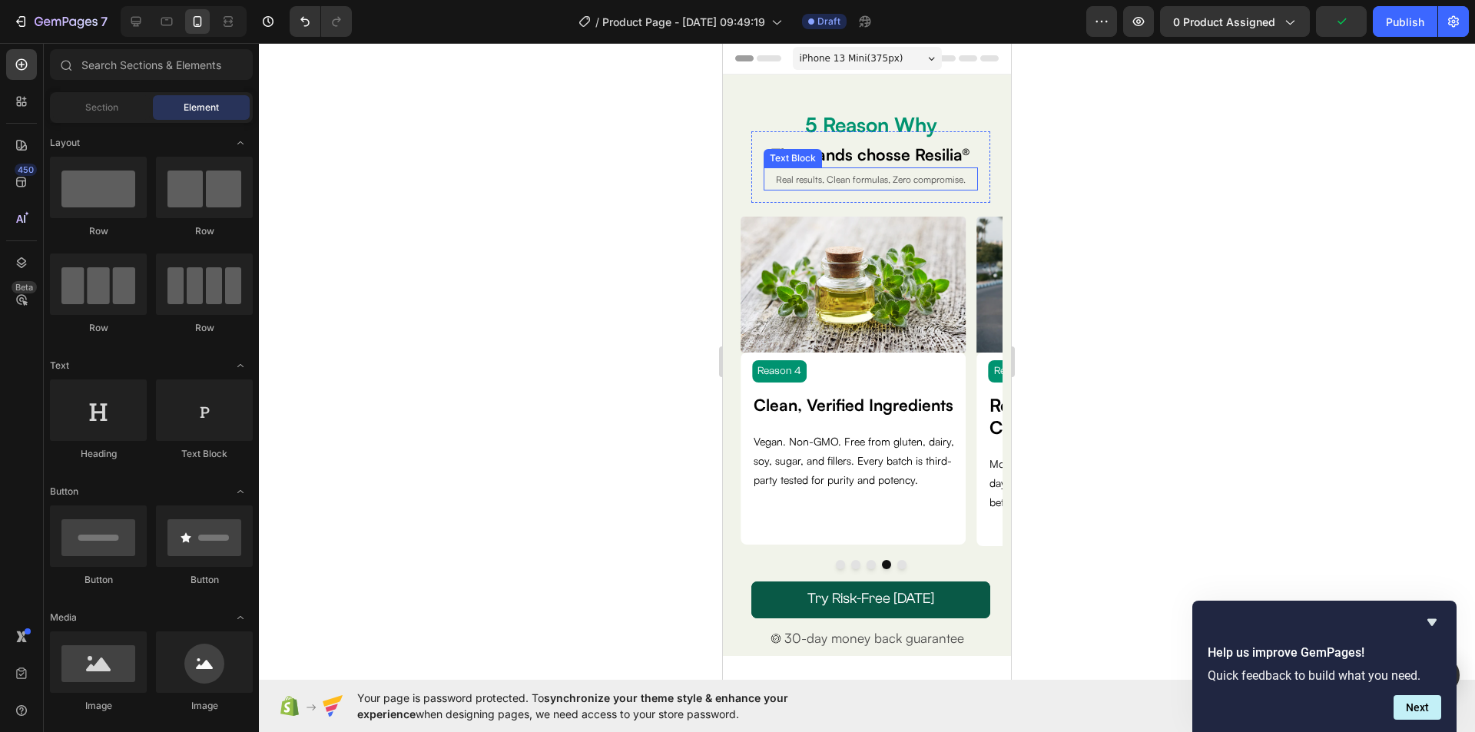
click at [889, 180] on span "Real results, Clean formulas, Zero compromise." at bounding box center [871, 180] width 190 height 12
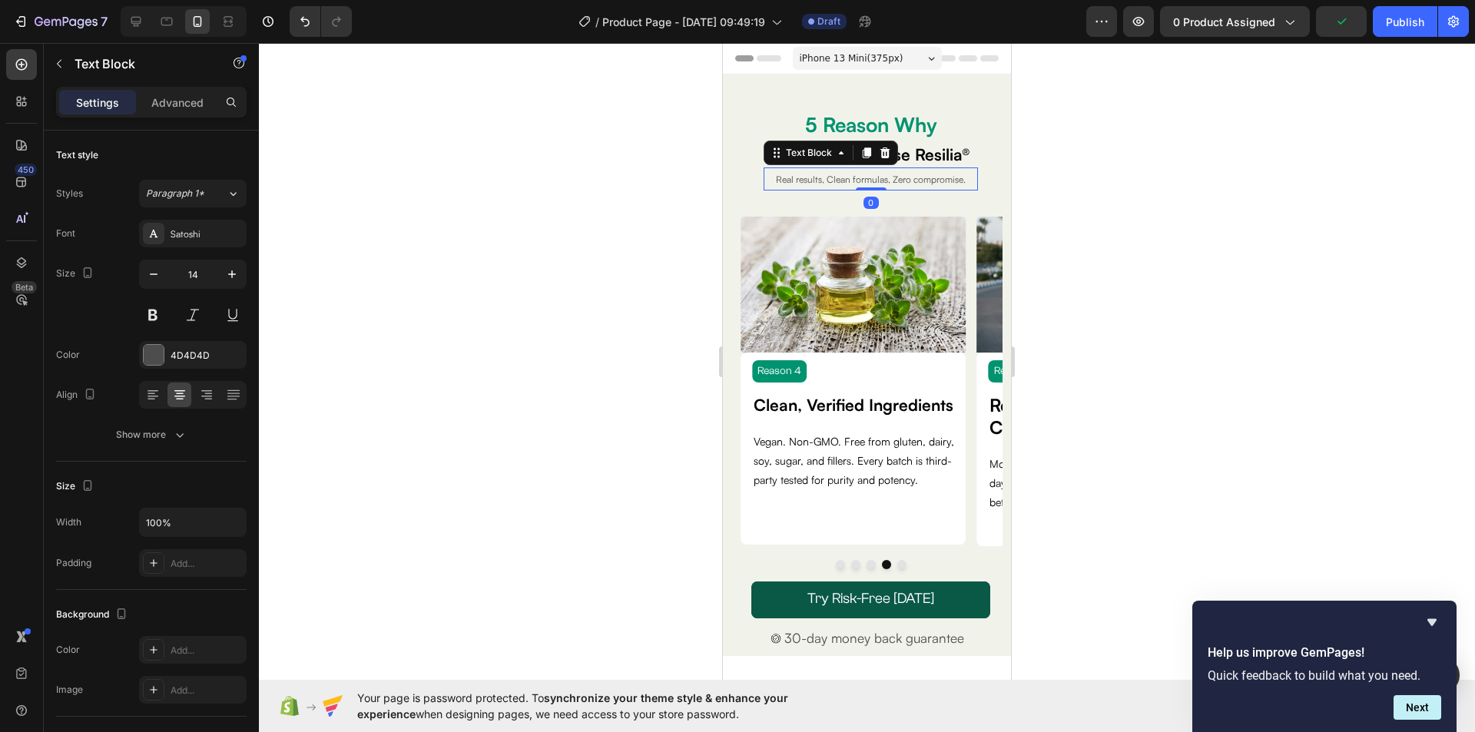
click at [889, 180] on span "Real results, Clean formulas, Zero compromise." at bounding box center [871, 180] width 190 height 12
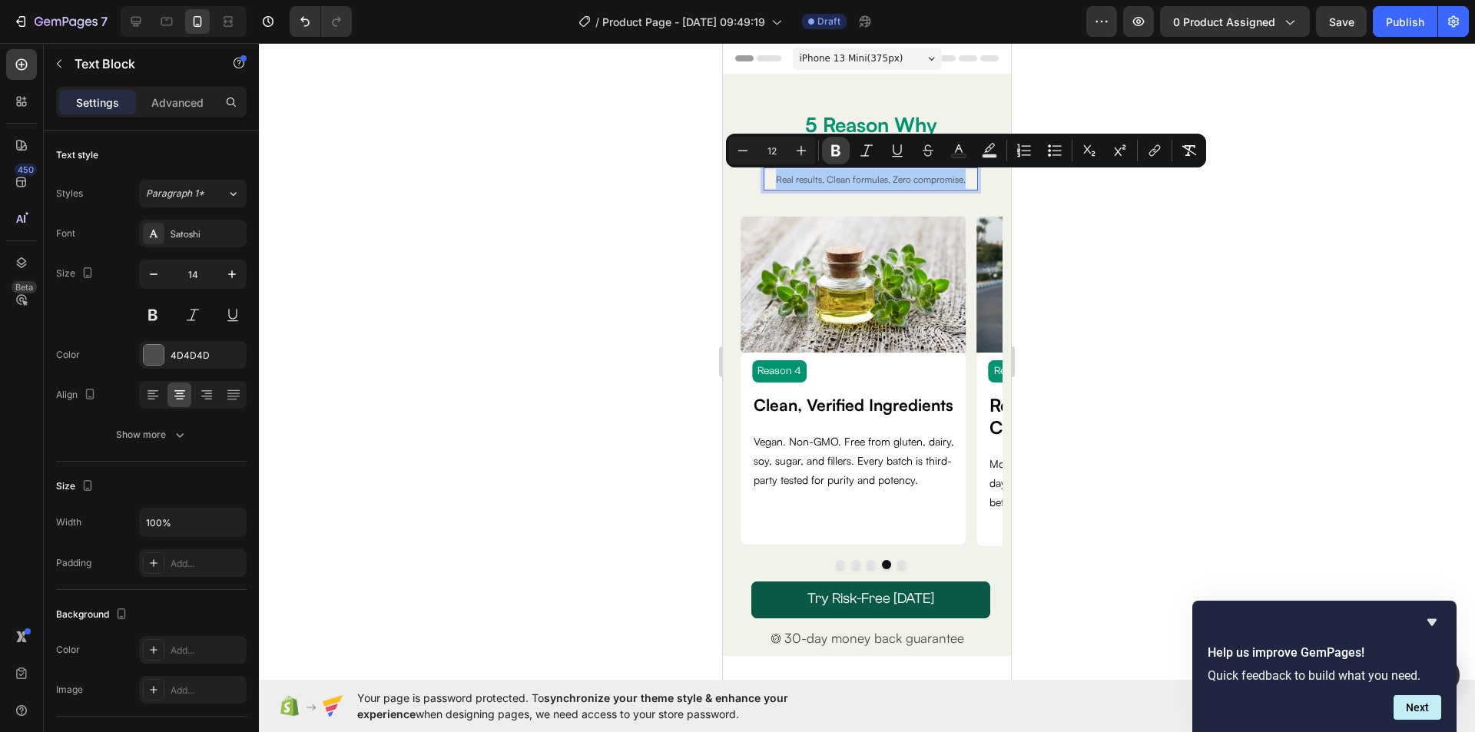
click at [844, 152] on button "Bold" at bounding box center [836, 151] width 28 height 28
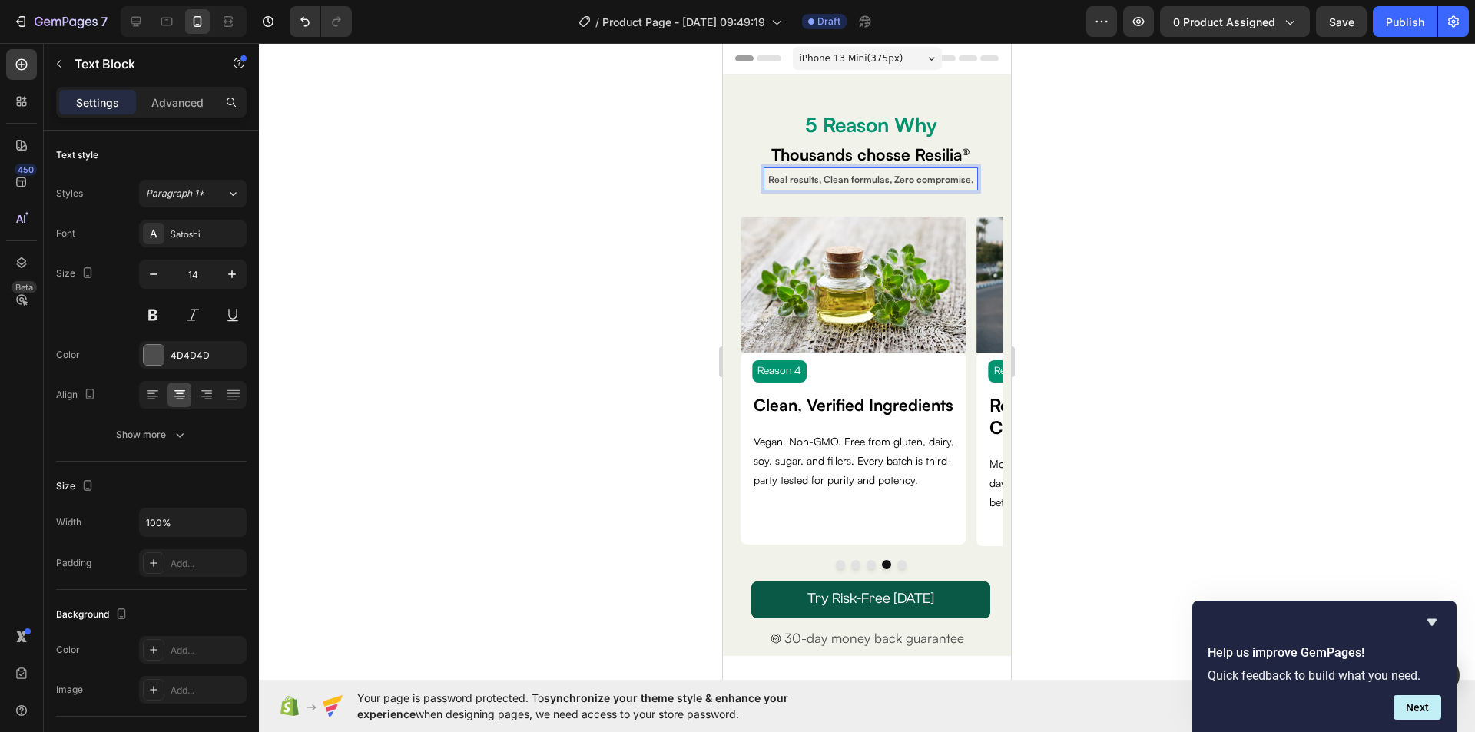
click at [896, 189] on p "Real results, Clean formulas, Zero compromise." at bounding box center [870, 179] width 211 height 20
drag, startPoint x: 905, startPoint y: 200, endPoint x: 784, endPoint y: 182, distance: 121.9
click at [784, 182] on p "Real results, Clean formulas, Zero compromise." at bounding box center [870, 179] width 211 height 20
click at [895, 188] on p "Real results, Clean formulas, Zero compromise." at bounding box center [870, 179] width 211 height 20
drag, startPoint x: 893, startPoint y: 200, endPoint x: 781, endPoint y: 174, distance: 115.0
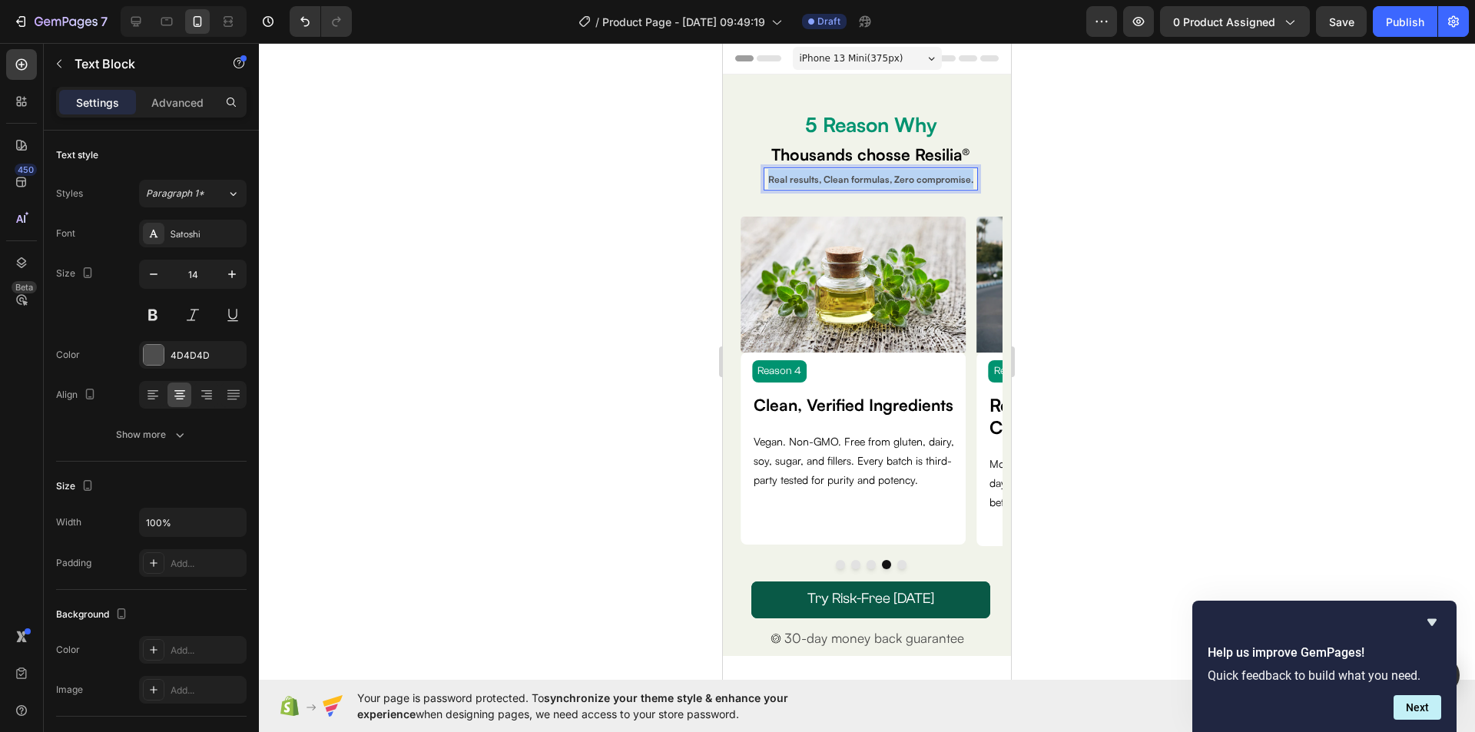
click at [781, 174] on p "Real results, Clean formulas, Zero compromise." at bounding box center [870, 179] width 211 height 20
click at [1048, 183] on div at bounding box center [867, 387] width 1216 height 689
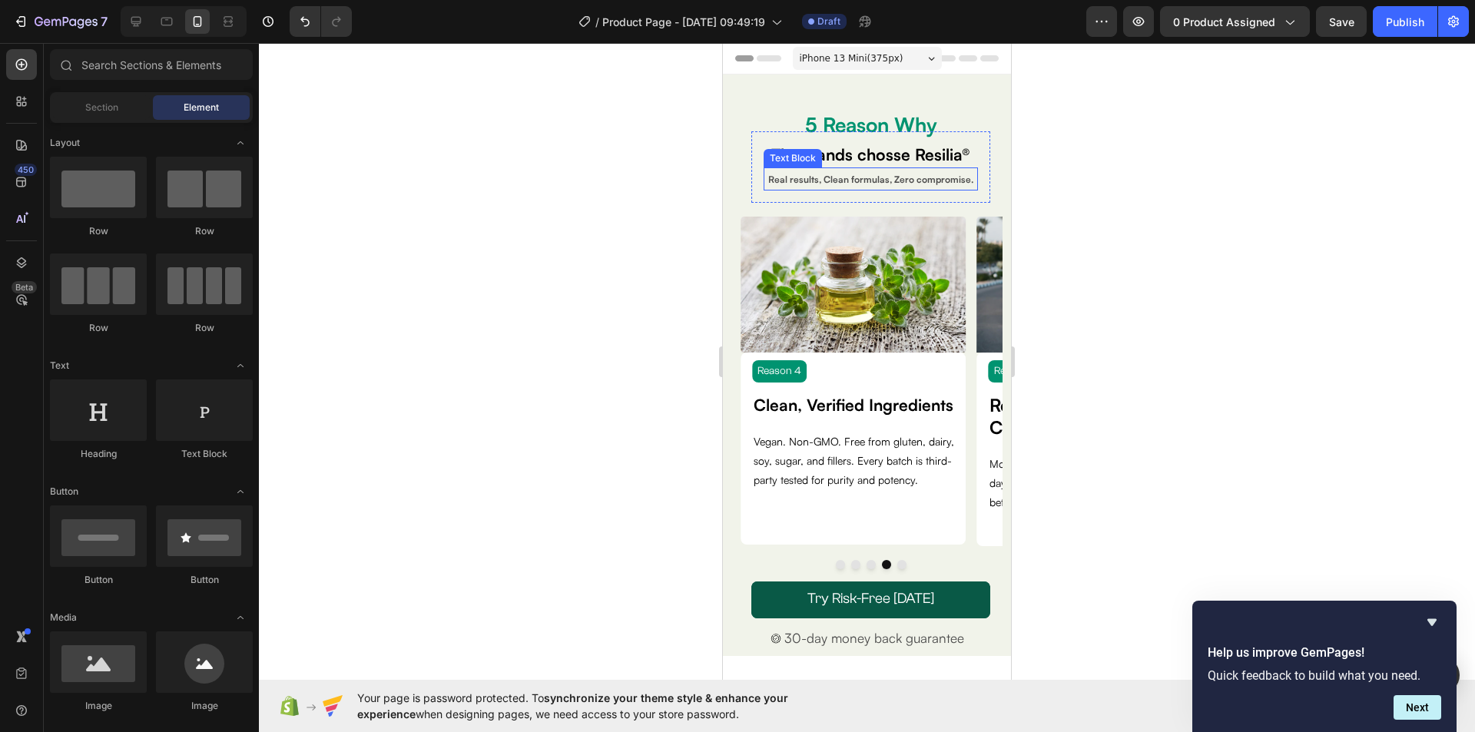
click at [909, 189] on p "Real results, Clean formulas, Zero compromise." at bounding box center [870, 179] width 211 height 20
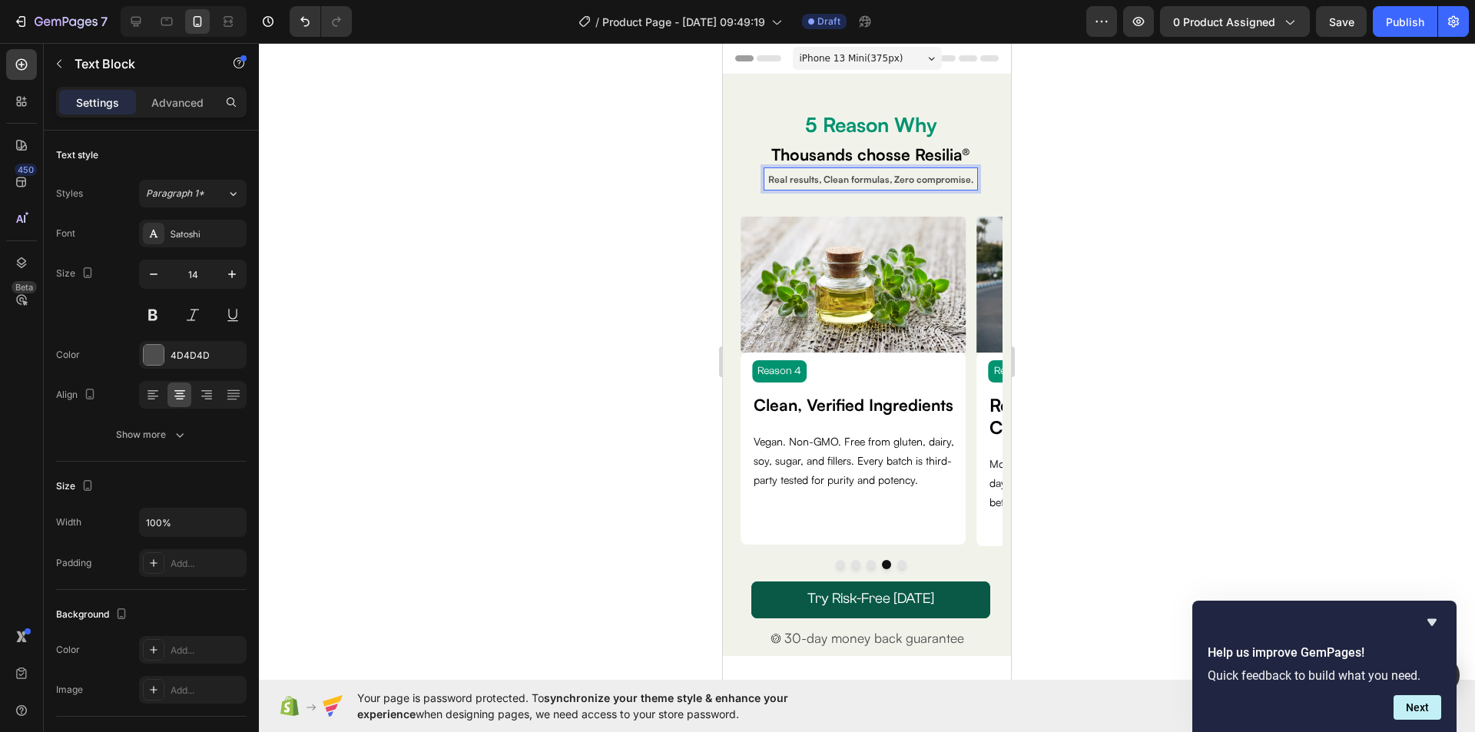
click at [907, 189] on p "Real results, Clean formulas, Zero compromise." at bounding box center [870, 179] width 211 height 20
drag, startPoint x: 895, startPoint y: 197, endPoint x: 776, endPoint y: 181, distance: 120.1
click at [776, 181] on p "Real results, Clean formulas, Zero compromise." at bounding box center [870, 179] width 211 height 20
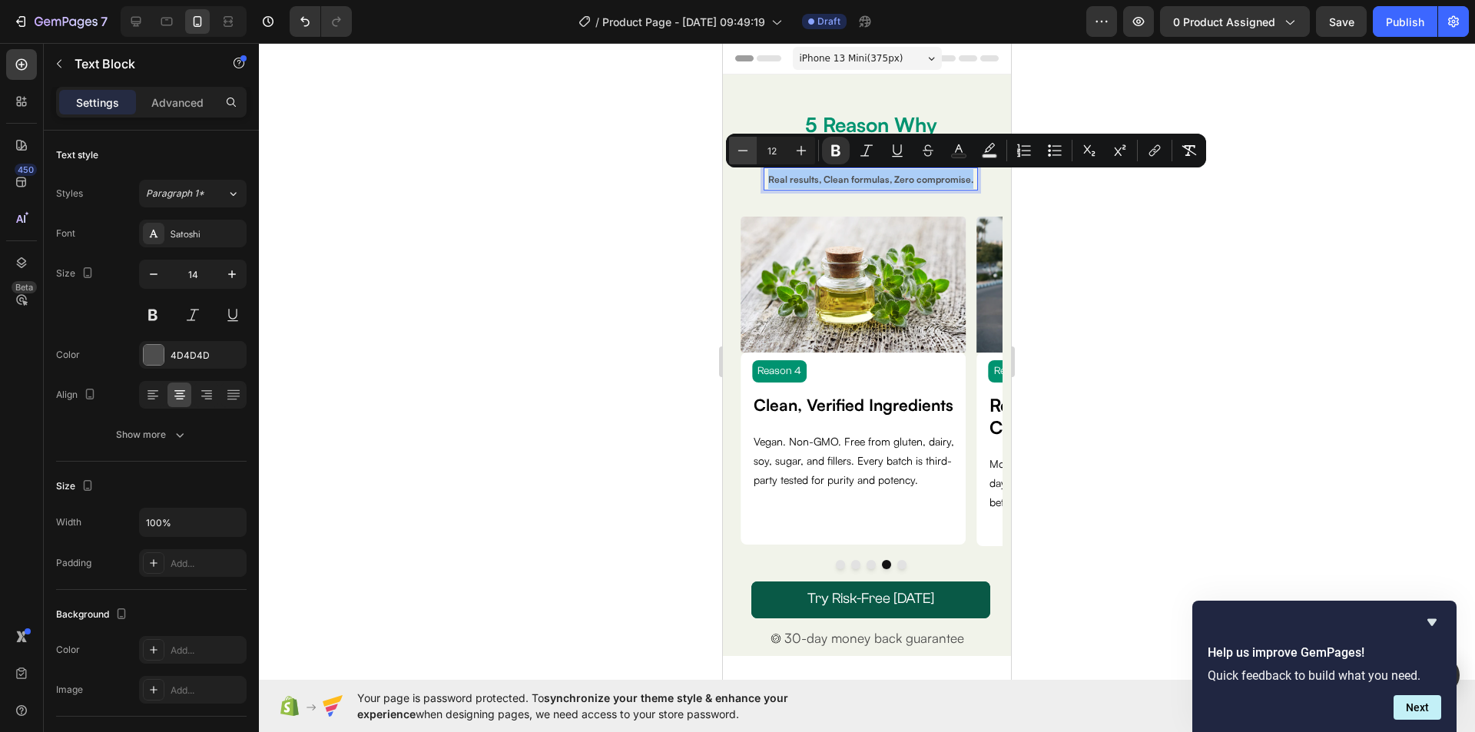
click at [746, 146] on icon "Editor contextual toolbar" at bounding box center [742, 150] width 15 height 15
type input "11"
click at [1169, 244] on div at bounding box center [867, 387] width 1216 height 689
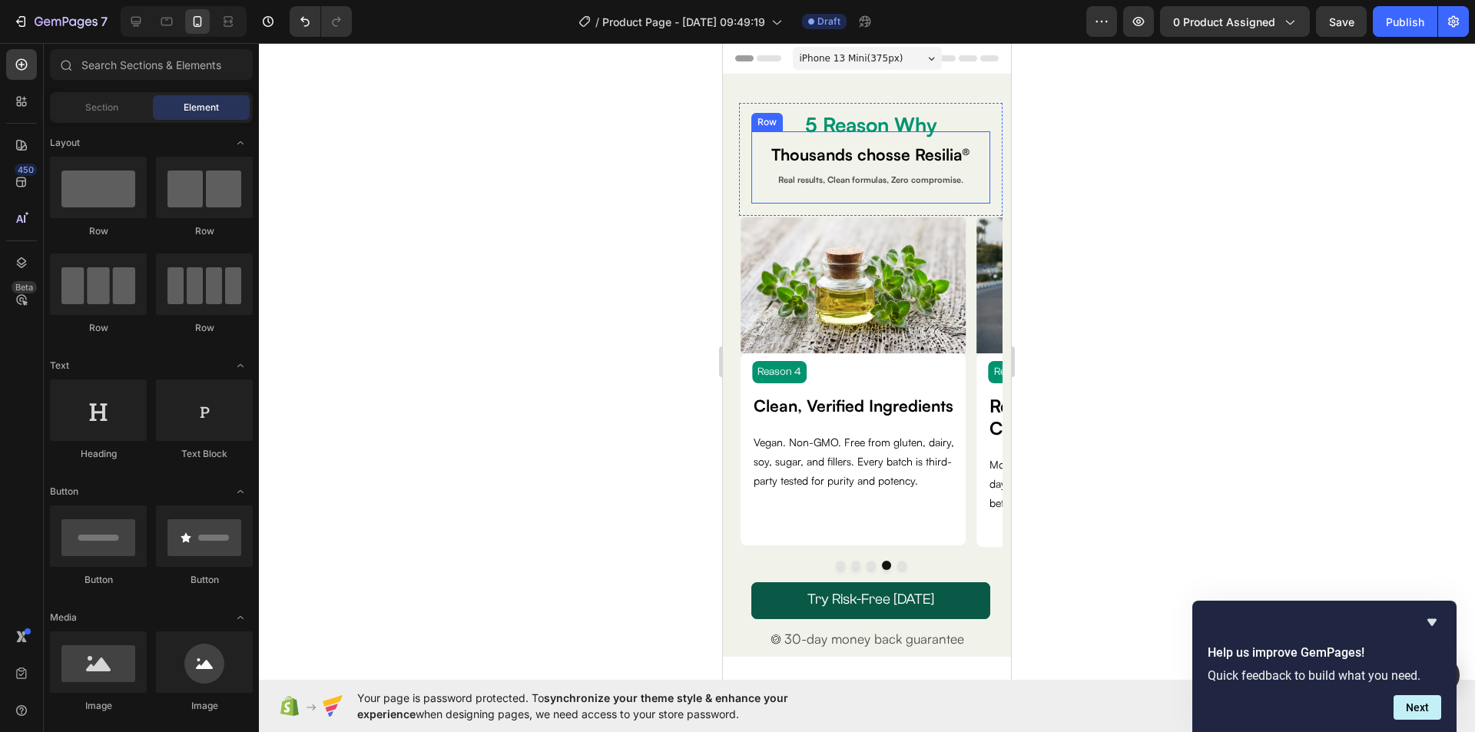
click at [1134, 157] on div at bounding box center [867, 387] width 1216 height 689
click at [1158, 177] on div at bounding box center [867, 387] width 1216 height 689
click at [1346, 19] on span "Save" at bounding box center [1341, 21] width 25 height 13
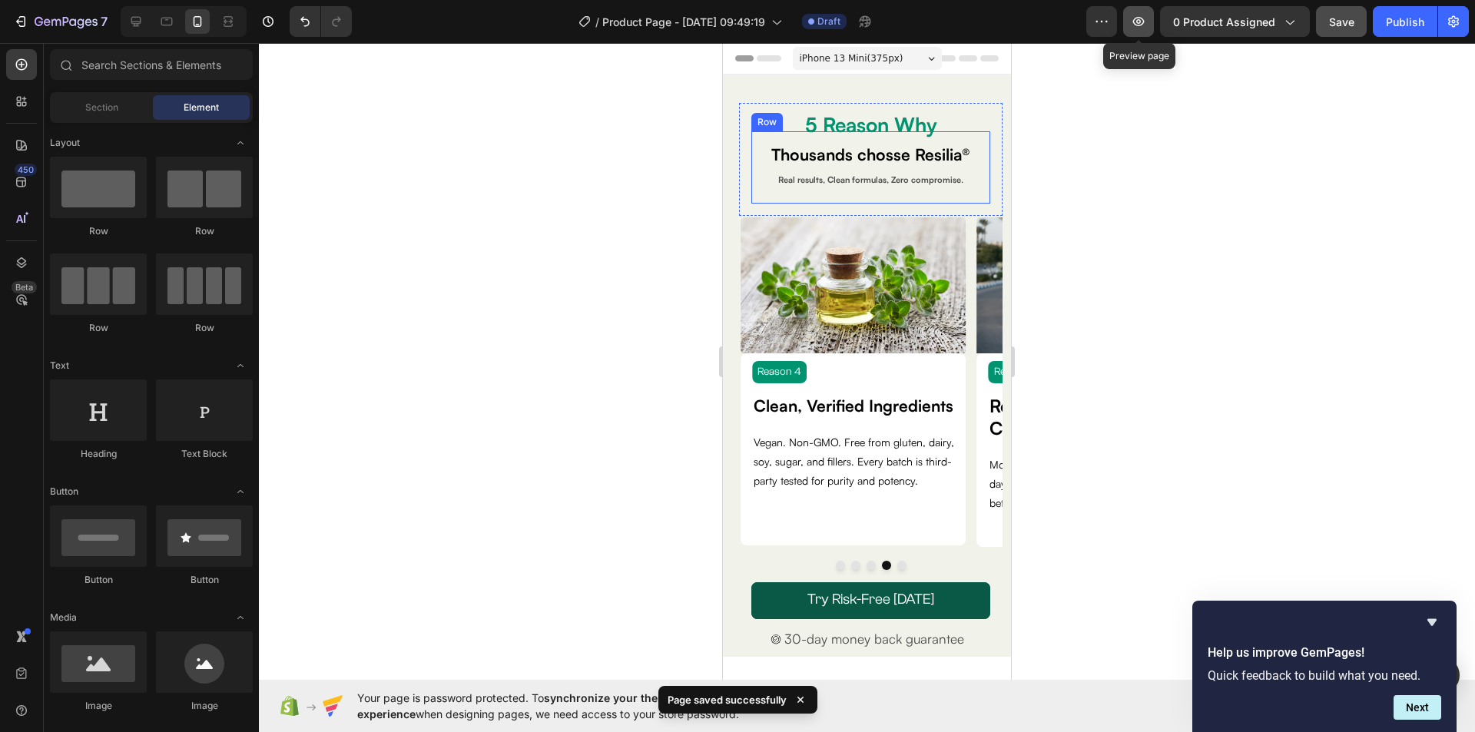
click at [1142, 18] on icon "button" at bounding box center [1139, 21] width 12 height 9
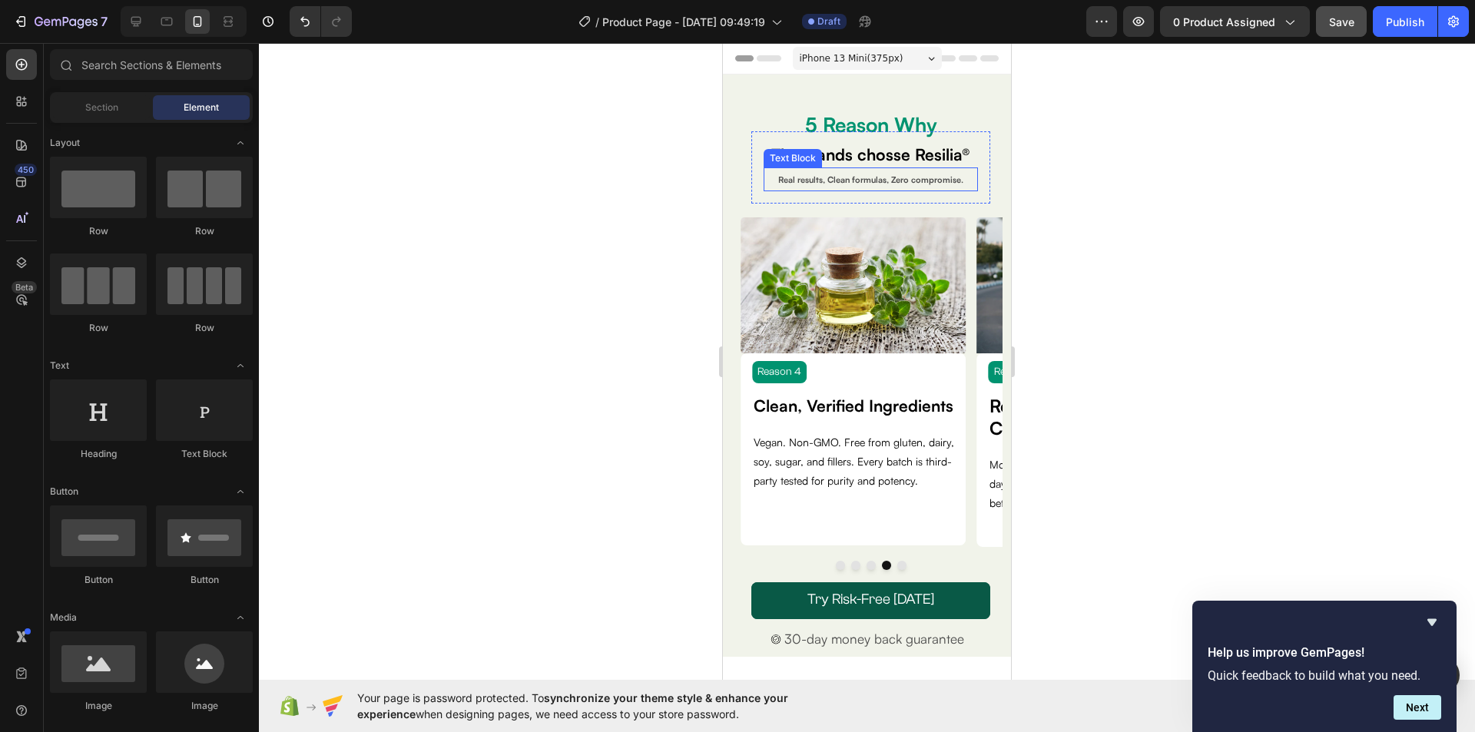
click at [862, 179] on strong "Real results, Clean formulas, Zero compromise." at bounding box center [870, 179] width 185 height 11
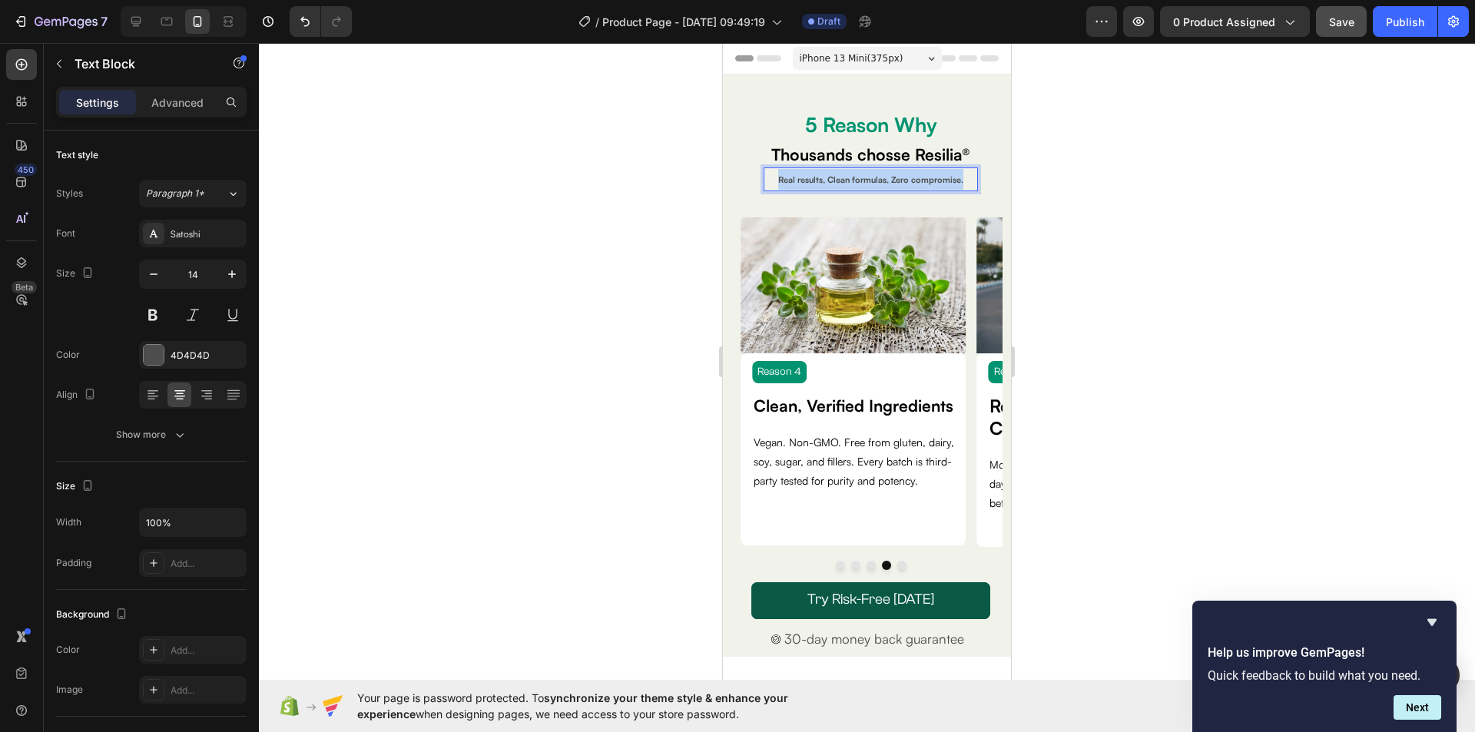
click at [862, 179] on strong "Real results, Clean formulas, Zero compromise." at bounding box center [870, 179] width 185 height 11
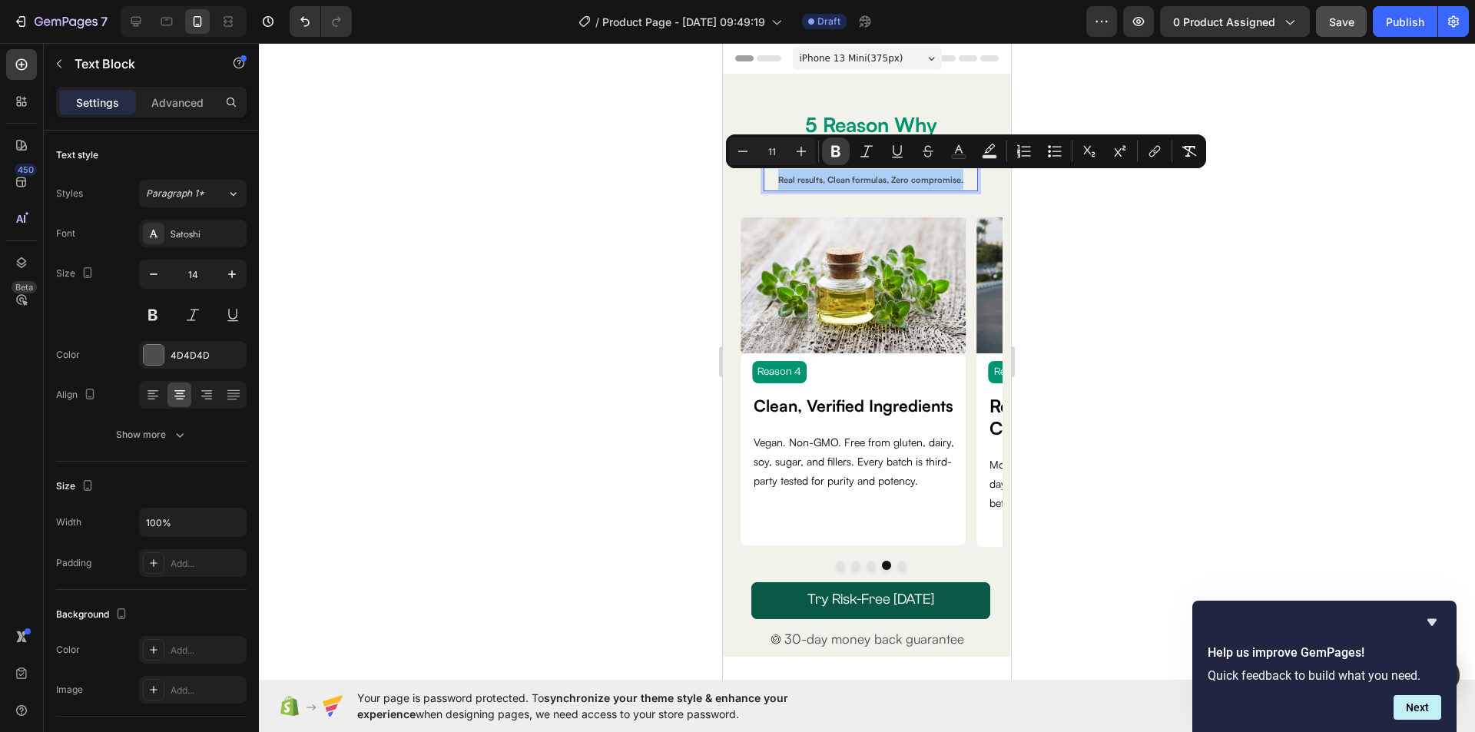
click at [827, 151] on button "Bold" at bounding box center [836, 151] width 28 height 28
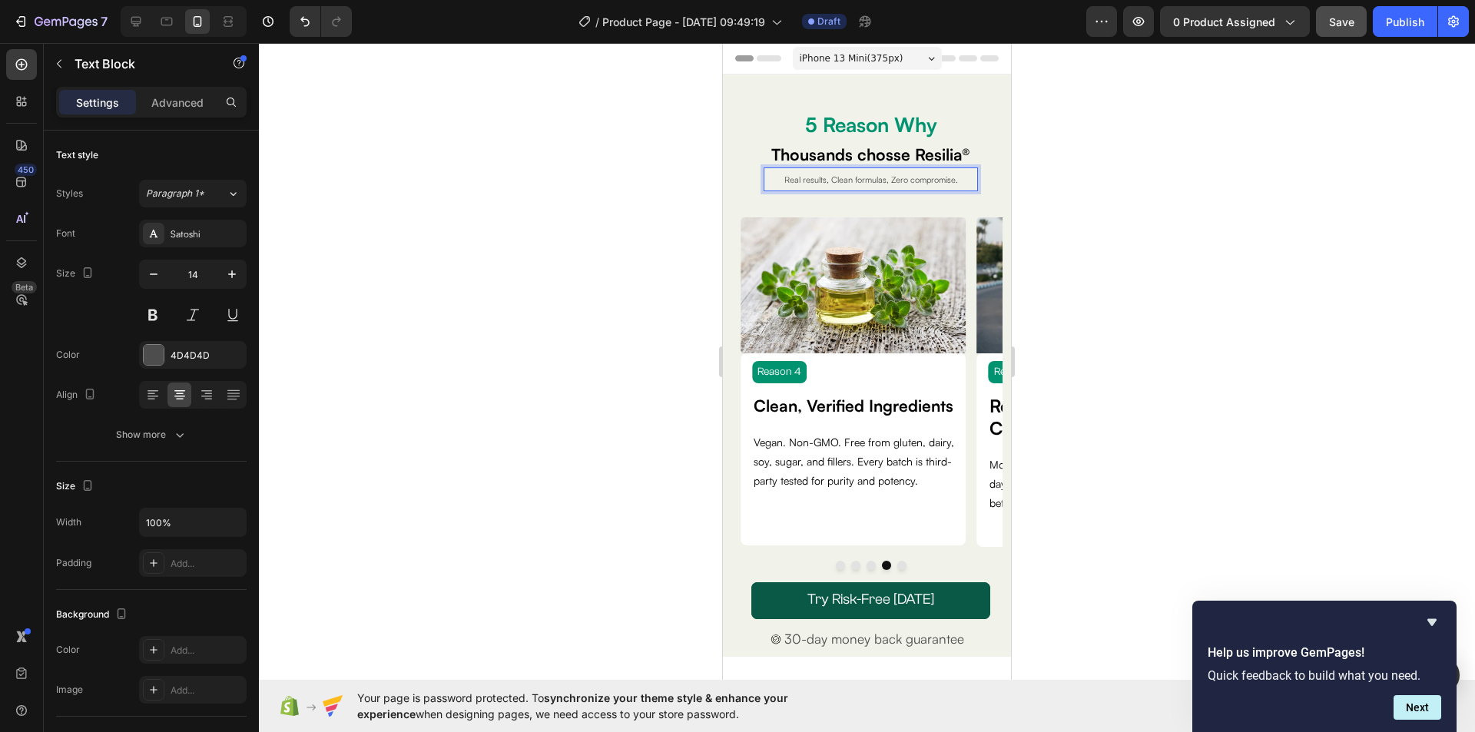
click at [875, 177] on span "Real results, Clean formulas, Zero compromise." at bounding box center [871, 179] width 174 height 11
click at [809, 175] on span "Real results, Clean formulas, Zero compromise." at bounding box center [871, 179] width 174 height 11
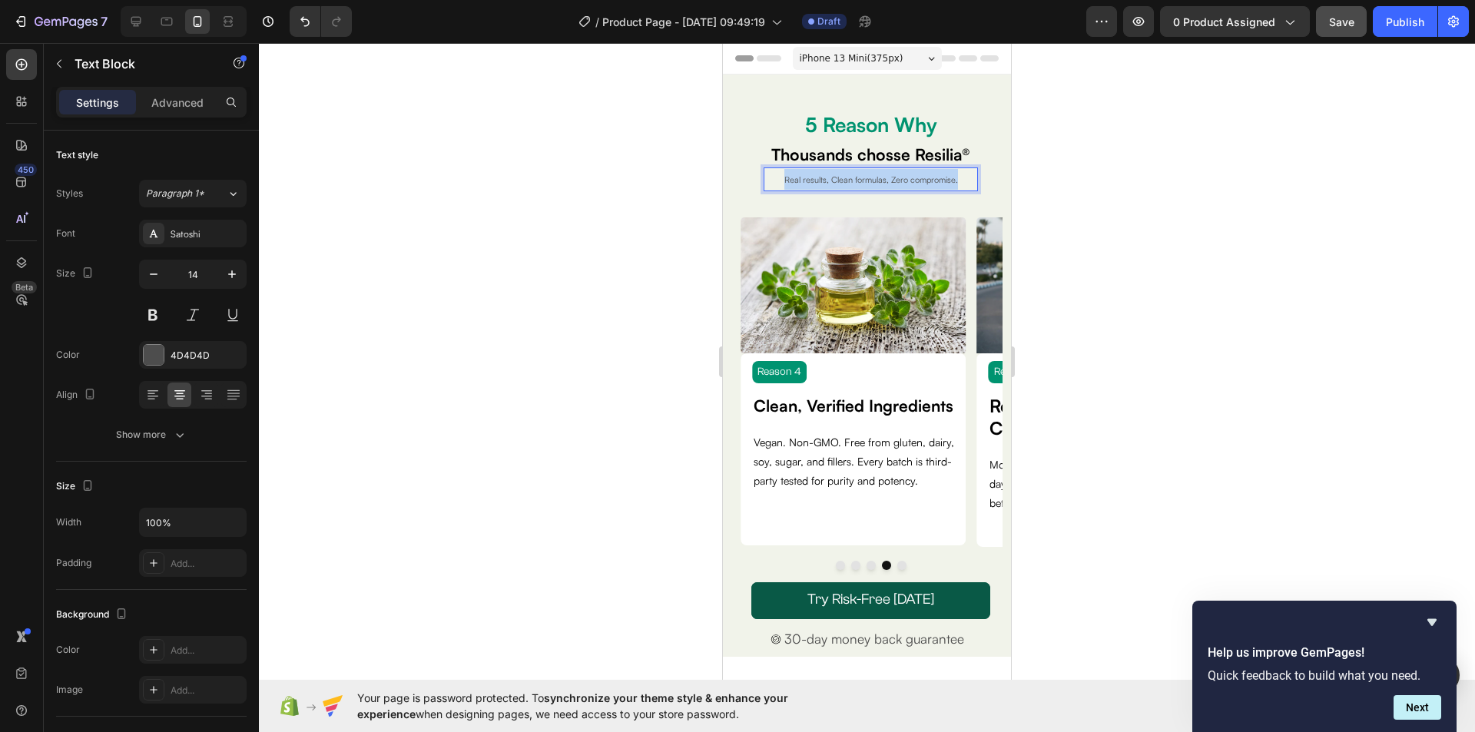
click at [809, 175] on span "Real results, Clean formulas, Zero compromise." at bounding box center [871, 179] width 174 height 11
click at [230, 273] on icon "button" at bounding box center [231, 273] width 15 height 15
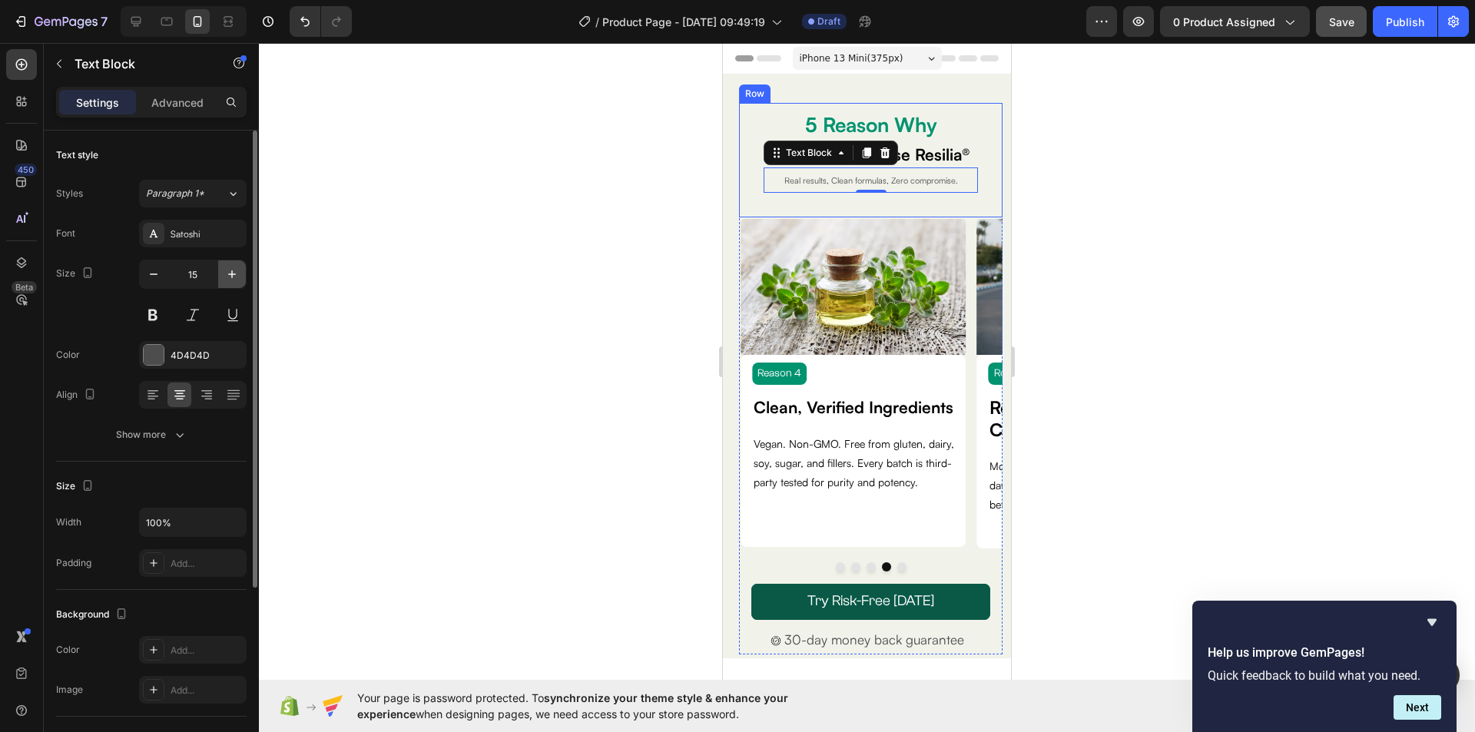
click at [233, 273] on icon "button" at bounding box center [231, 273] width 15 height 15
type input "16"
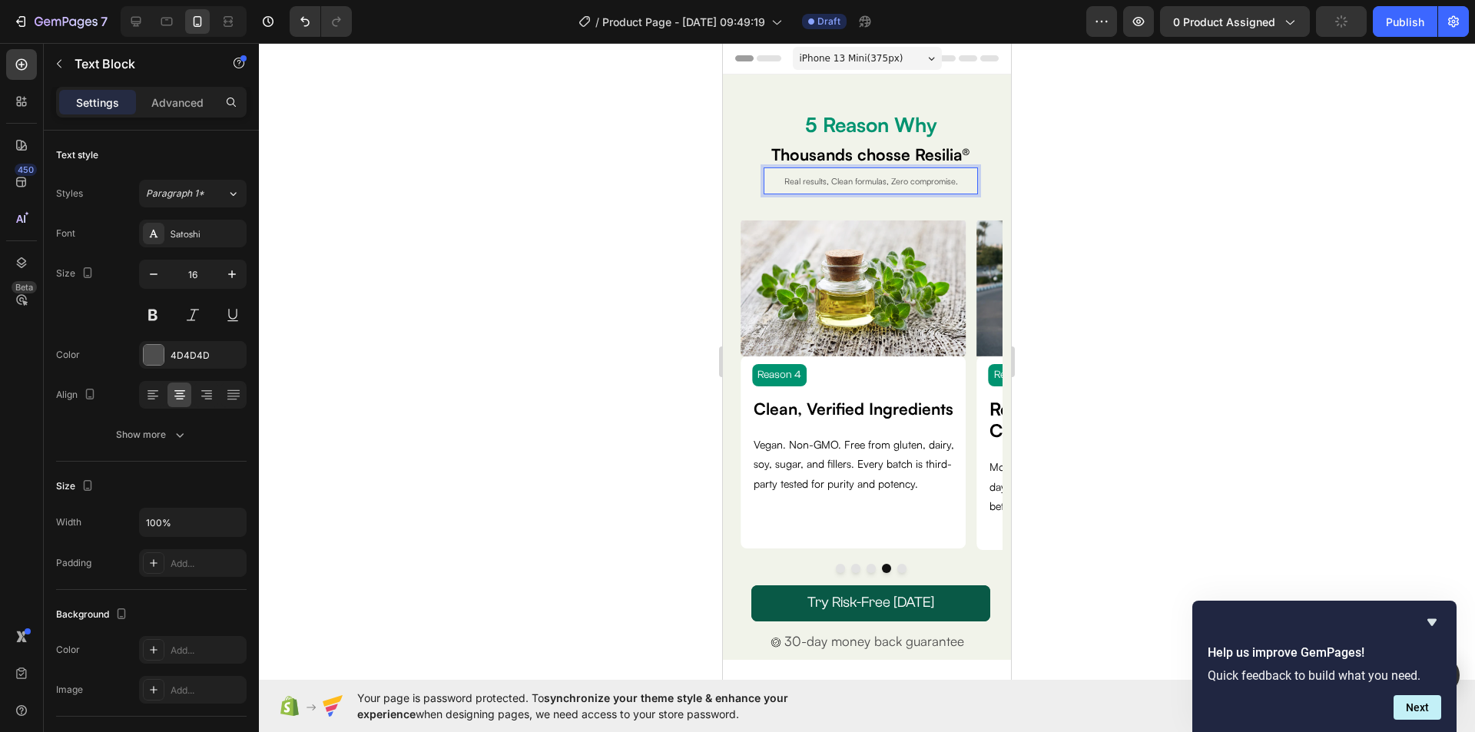
click at [826, 179] on span "Real results, Clean formulas, Zero compromise." at bounding box center [871, 181] width 174 height 11
click at [823, 179] on span "Real results, Clean formulas, Zero compromise." at bounding box center [871, 181] width 174 height 11
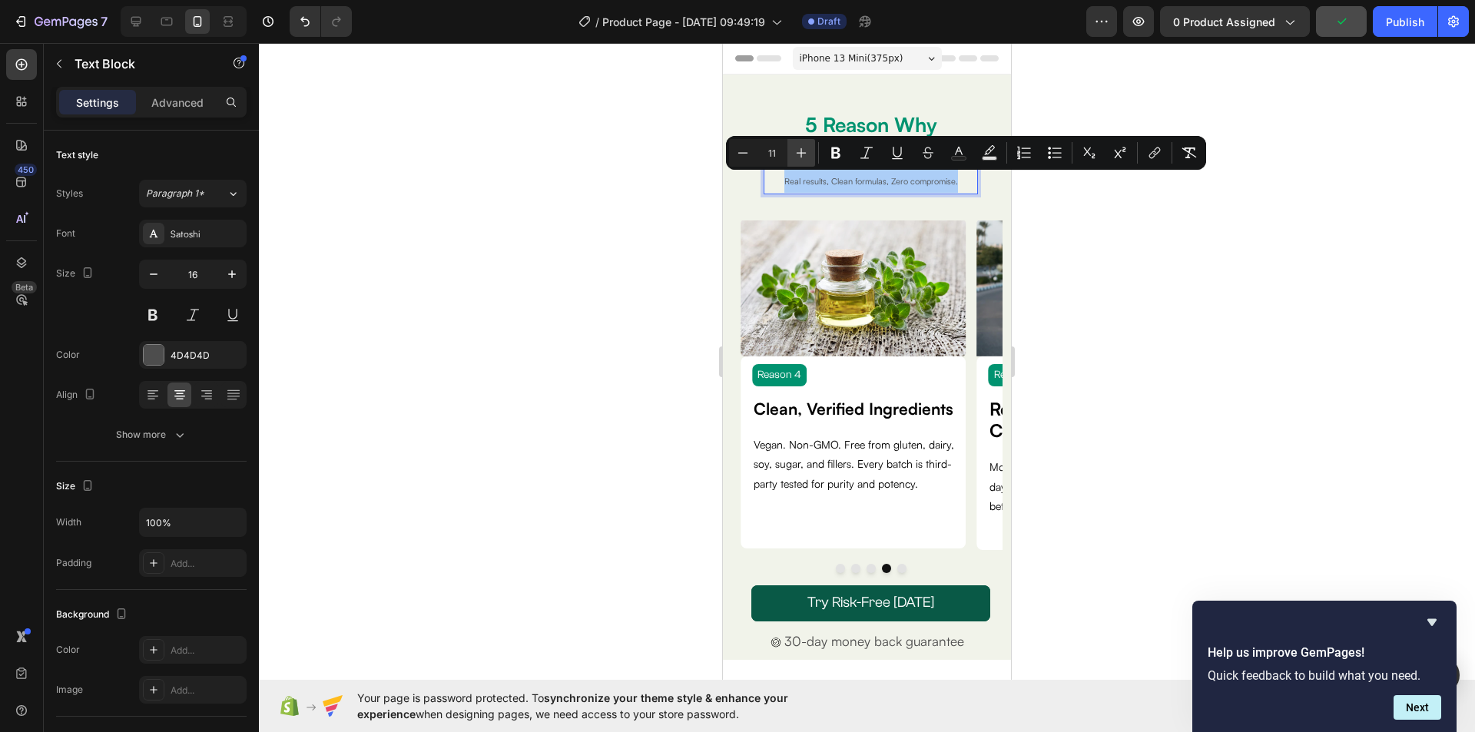
click at [796, 154] on icon "Editor contextual toolbar" at bounding box center [800, 152] width 15 height 15
click at [741, 154] on icon "Editor contextual toolbar" at bounding box center [742, 152] width 15 height 15
type input "12"
click at [1196, 263] on div at bounding box center [867, 387] width 1216 height 689
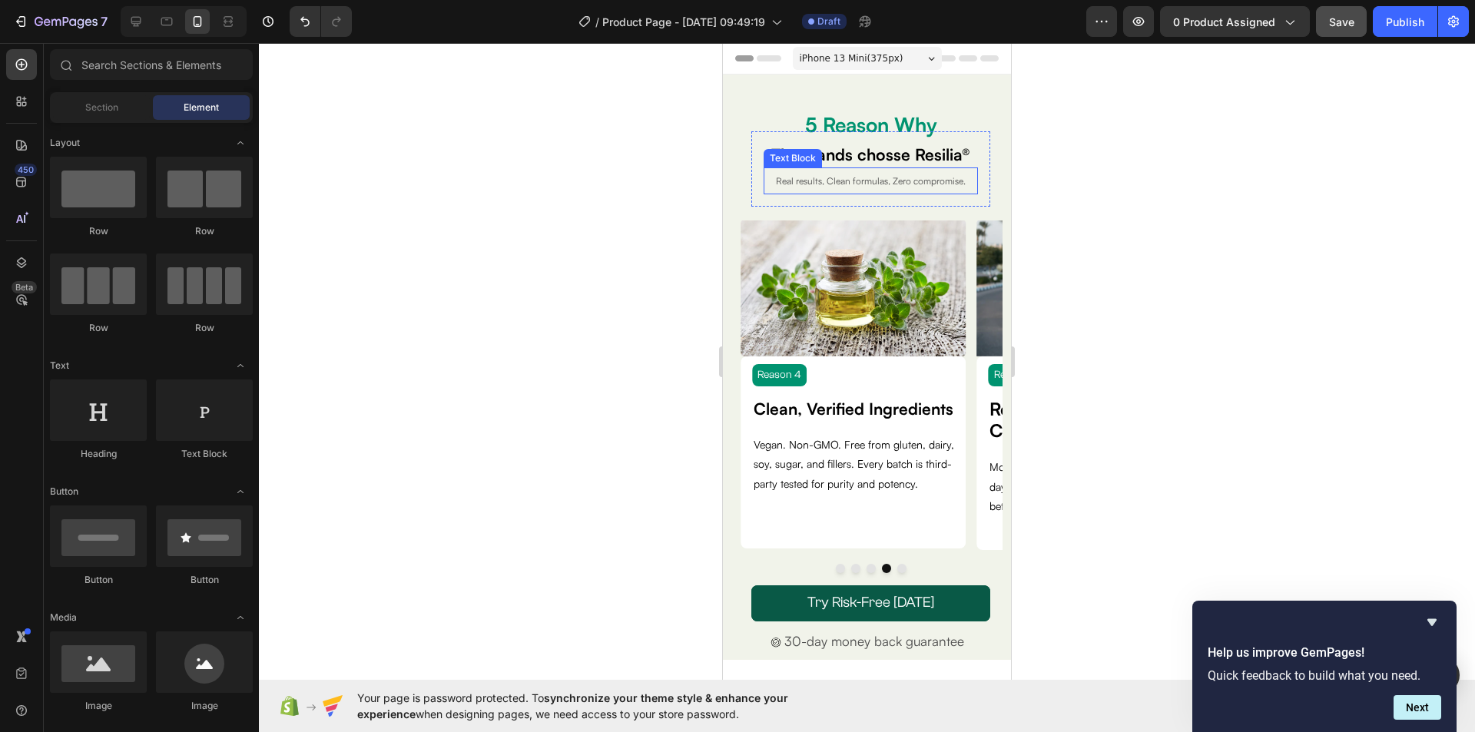
click at [933, 185] on span "Real results, Clean formulas, Zero compromise." at bounding box center [871, 181] width 190 height 12
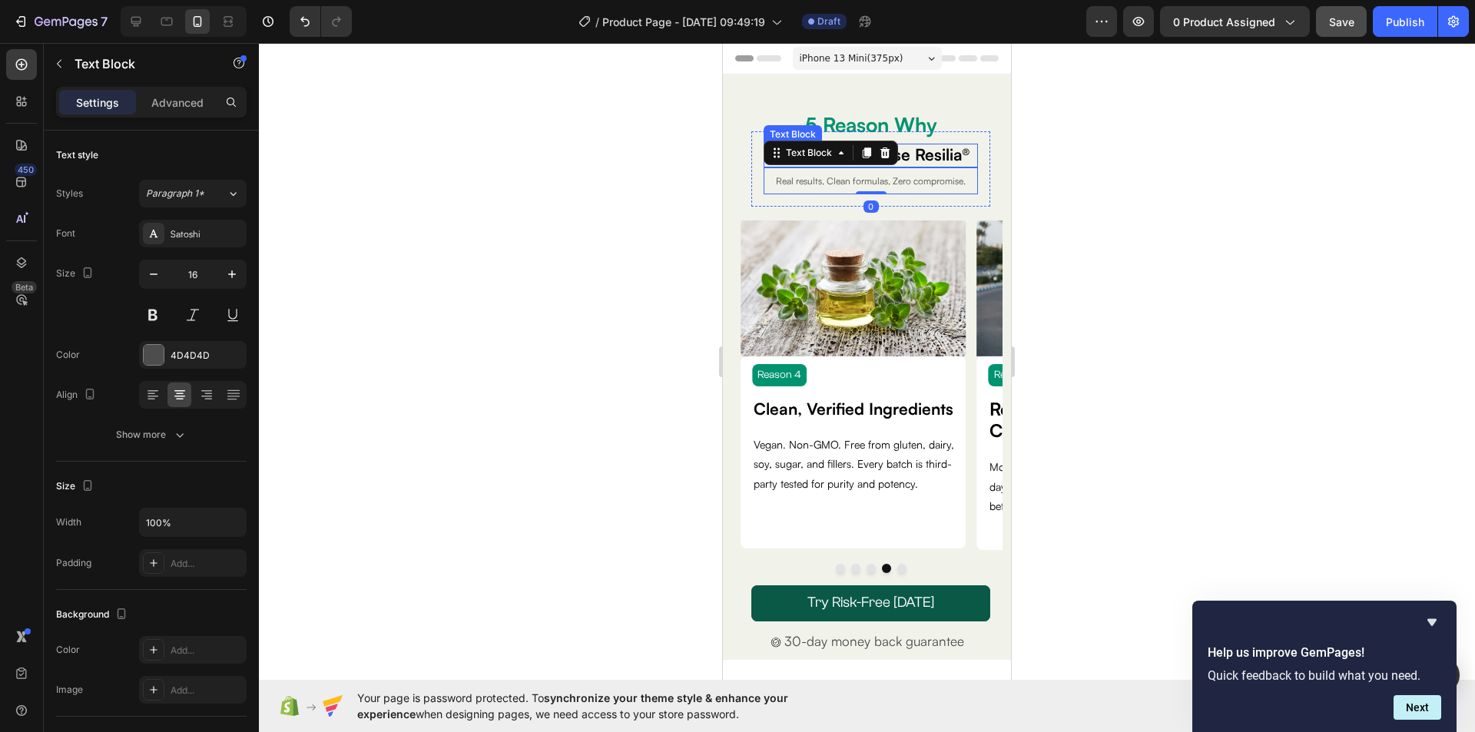
click at [931, 155] on strong "Thousands chosse Resilia®" at bounding box center [870, 154] width 199 height 20
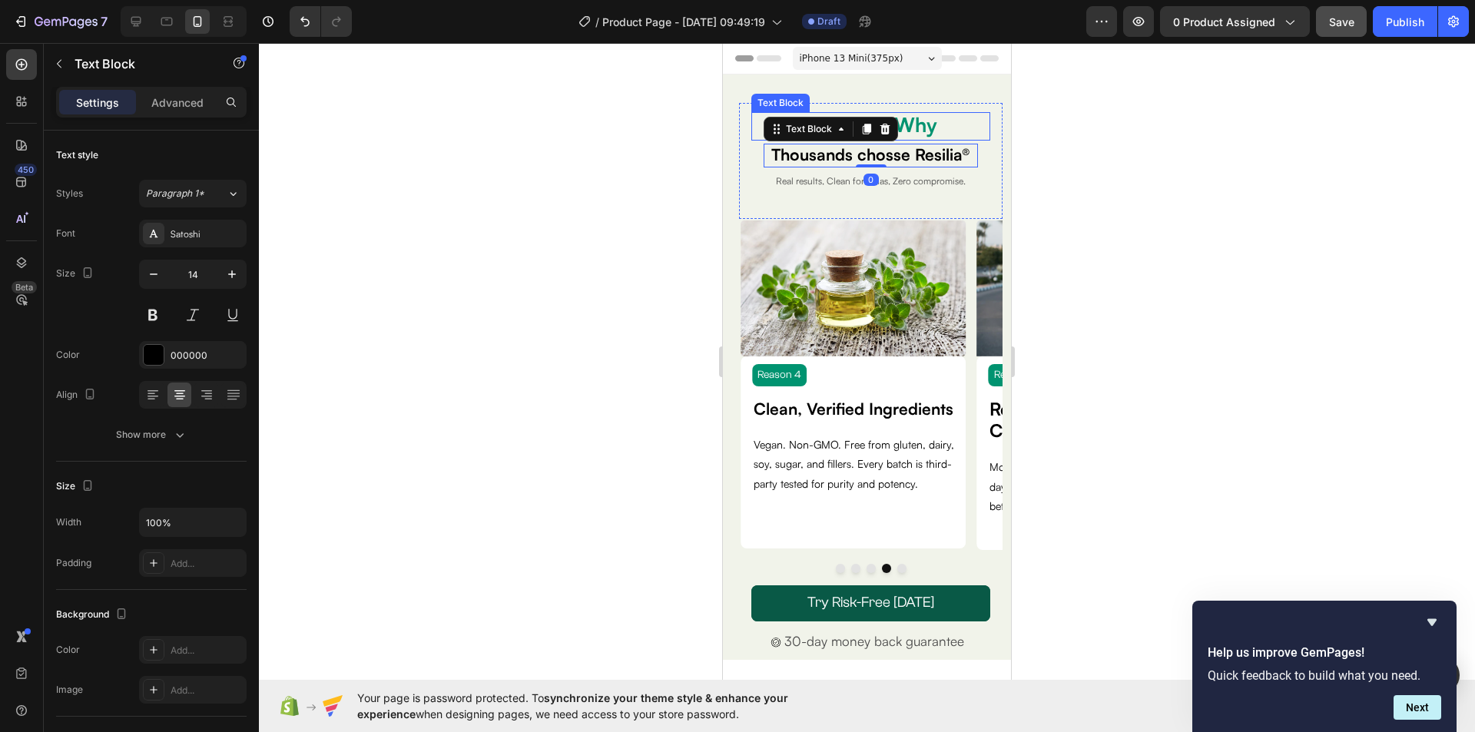
click at [928, 124] on strong "5 Reason Why" at bounding box center [871, 124] width 132 height 25
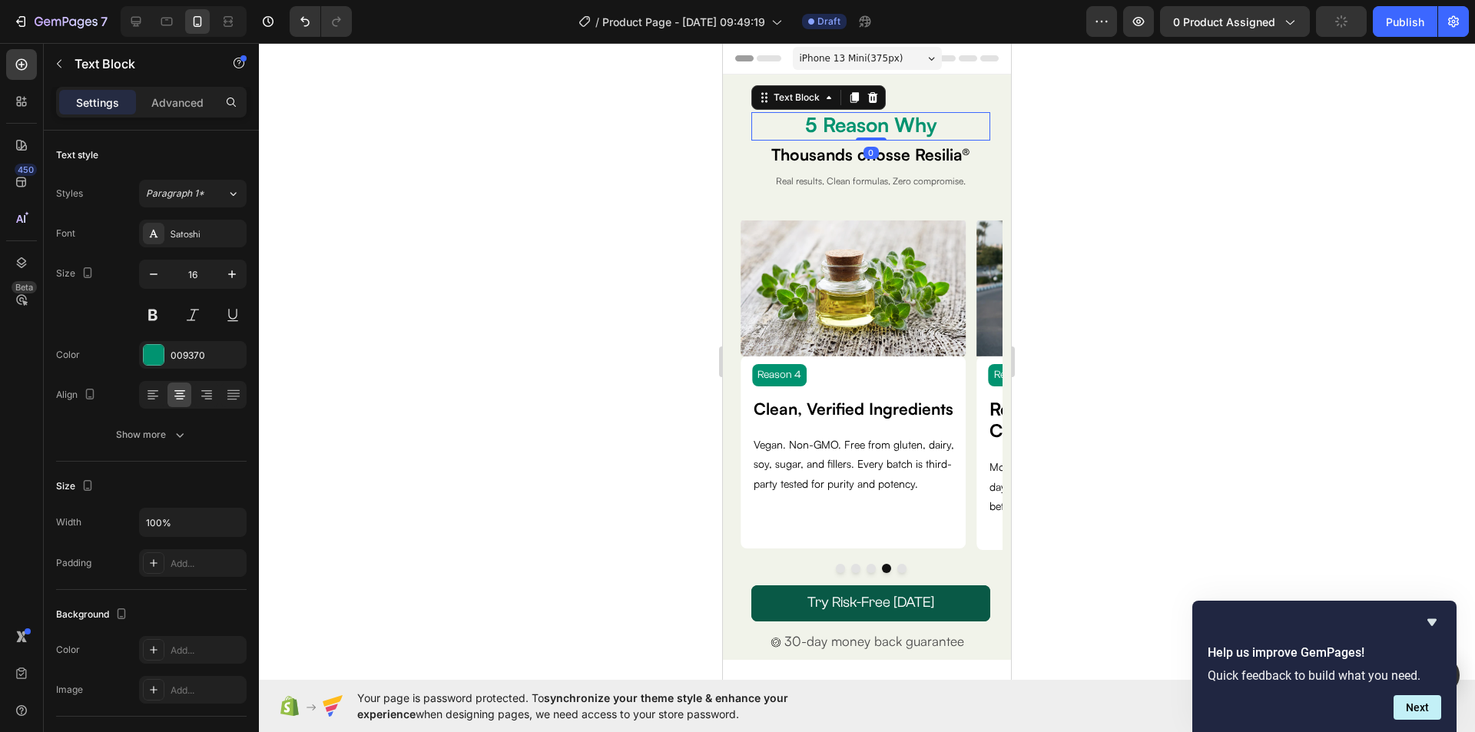
drag, startPoint x: 869, startPoint y: 137, endPoint x: 1736, endPoint y: 187, distance: 868.4
click at [869, 132] on div "5 Reason Why Text Block 0 5 Reasons Why Text Block Resilia® is Different From E…" at bounding box center [870, 155] width 239 height 104
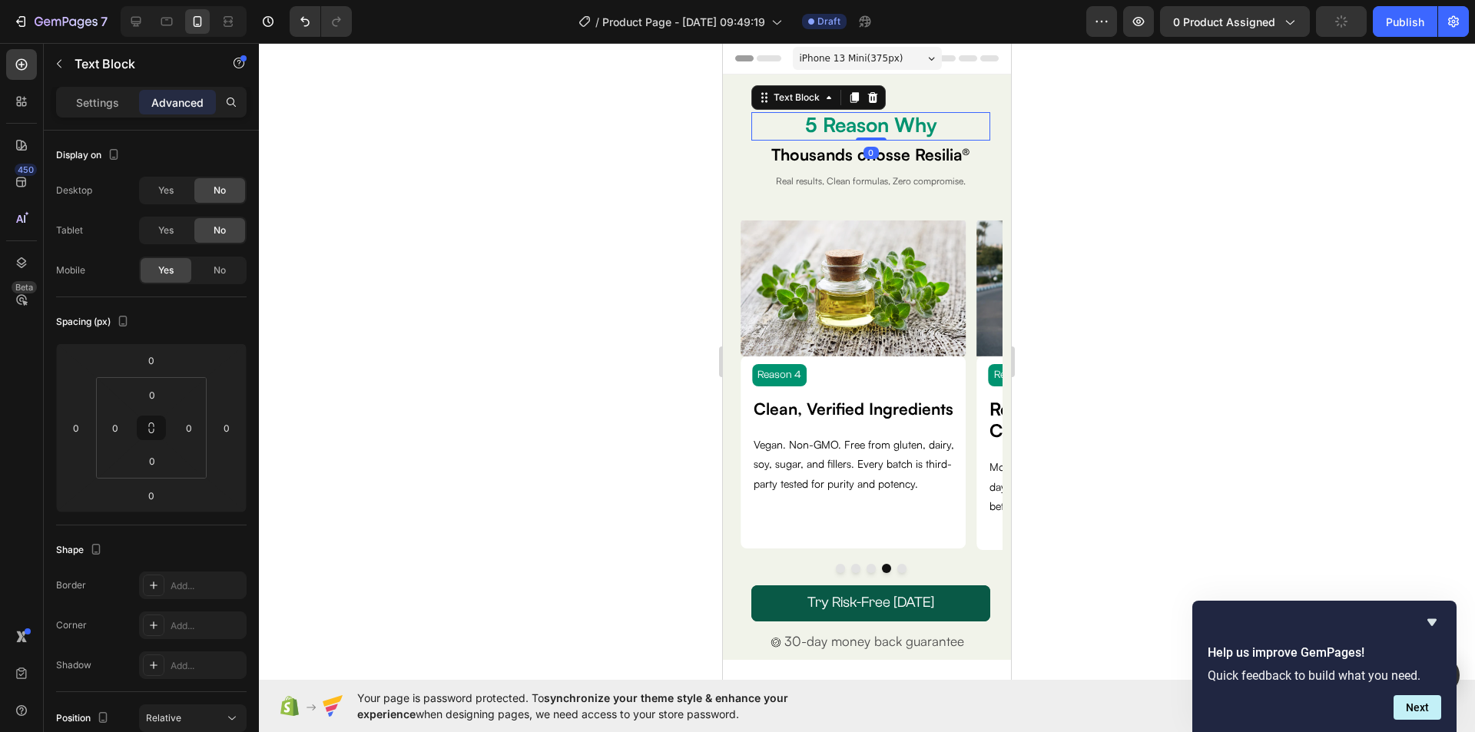
click at [1053, 154] on div at bounding box center [867, 387] width 1216 height 689
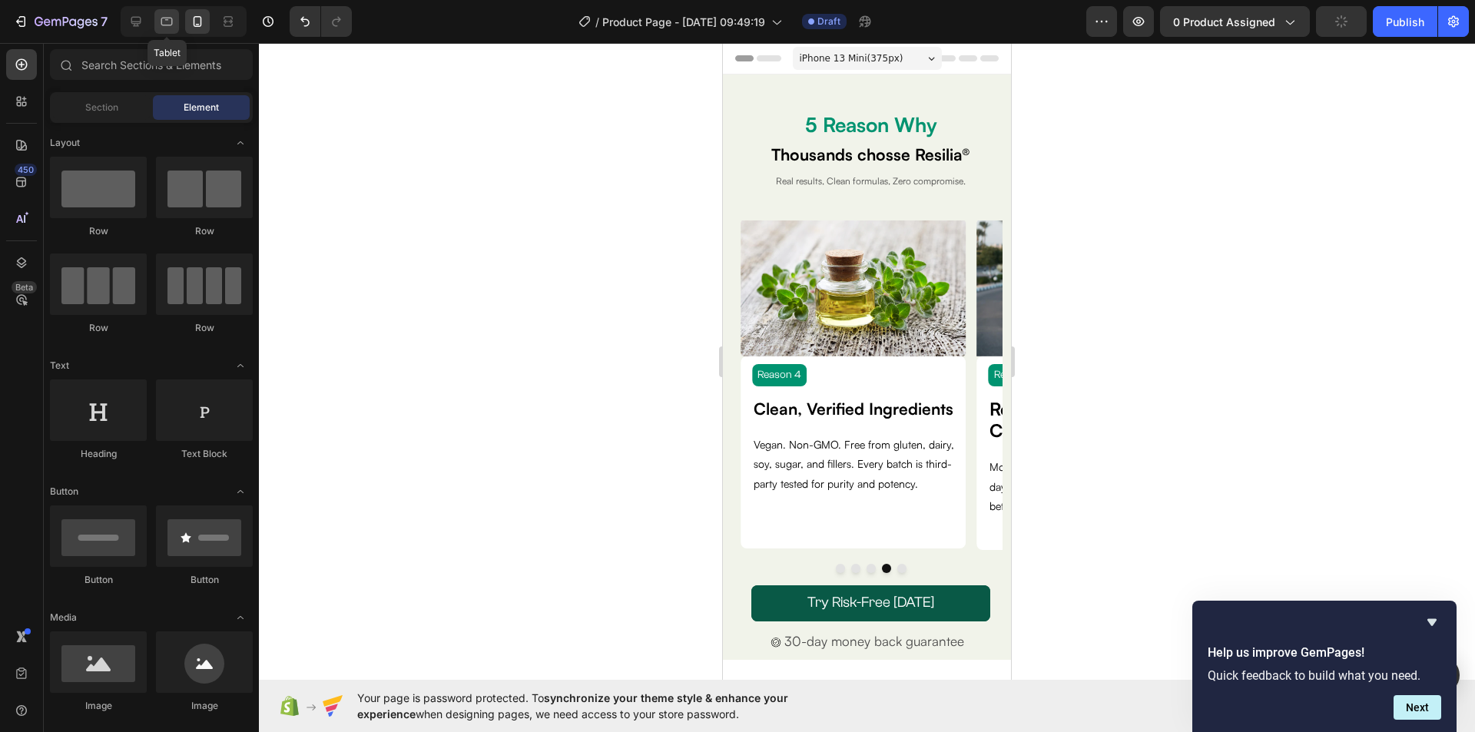
click at [163, 24] on icon at bounding box center [166, 21] width 15 height 15
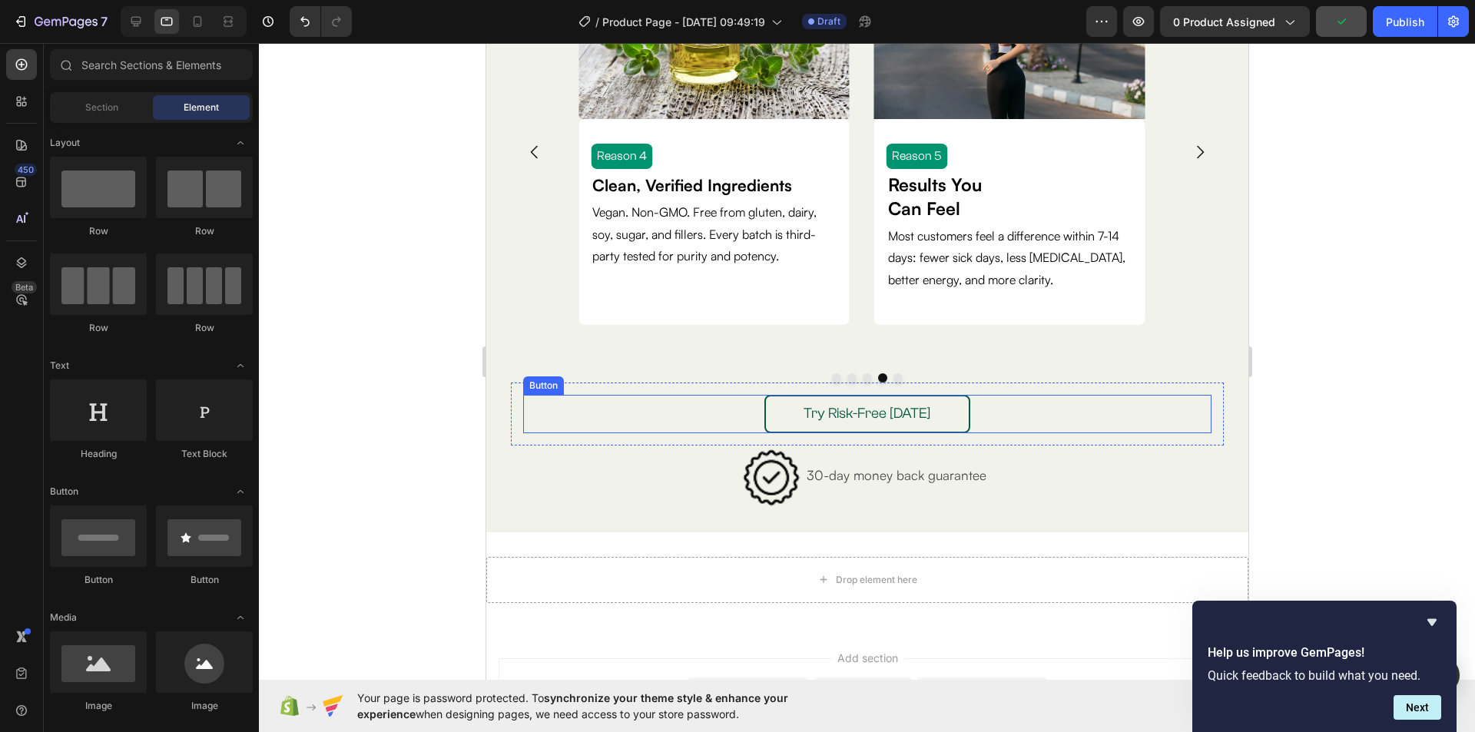
scroll to position [307, 0]
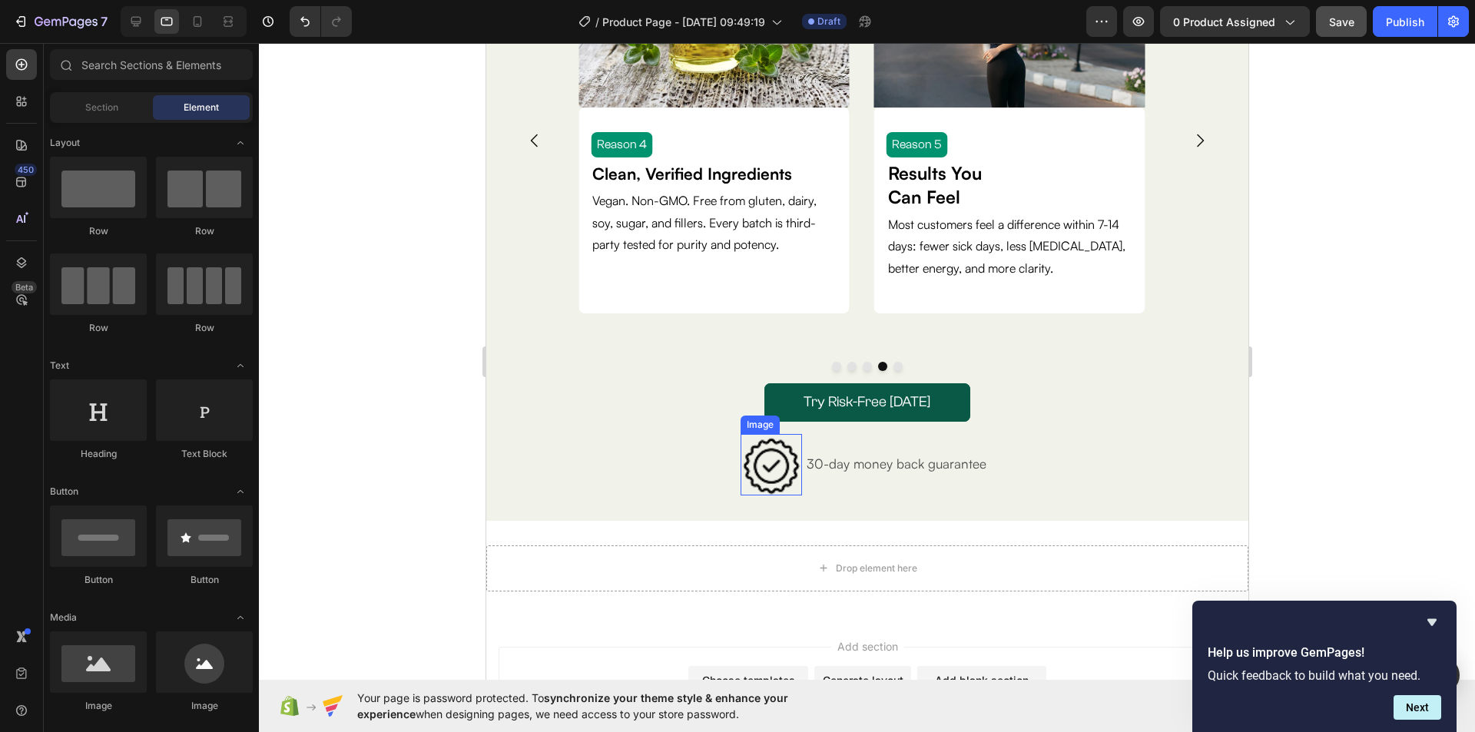
click at [775, 468] on img at bounding box center [770, 464] width 61 height 61
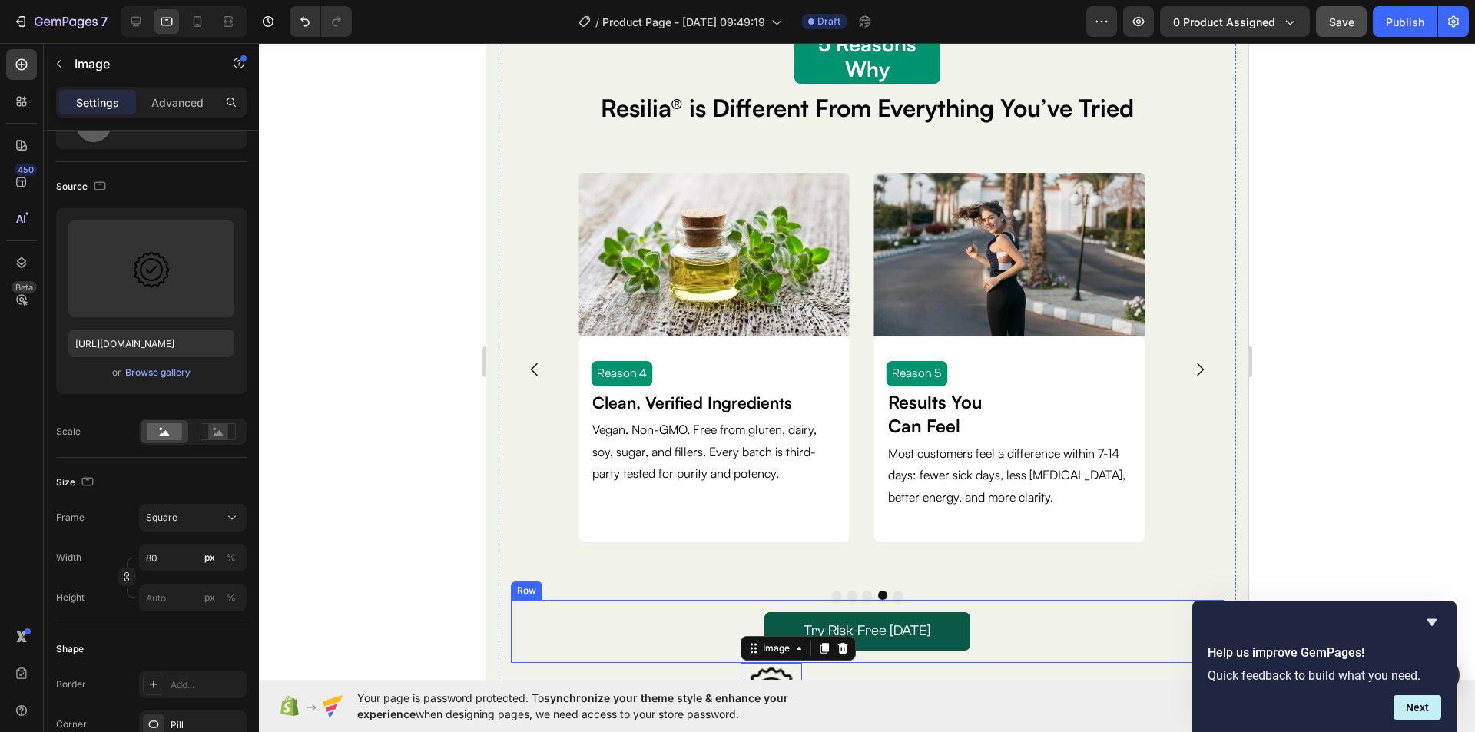
scroll to position [0, 0]
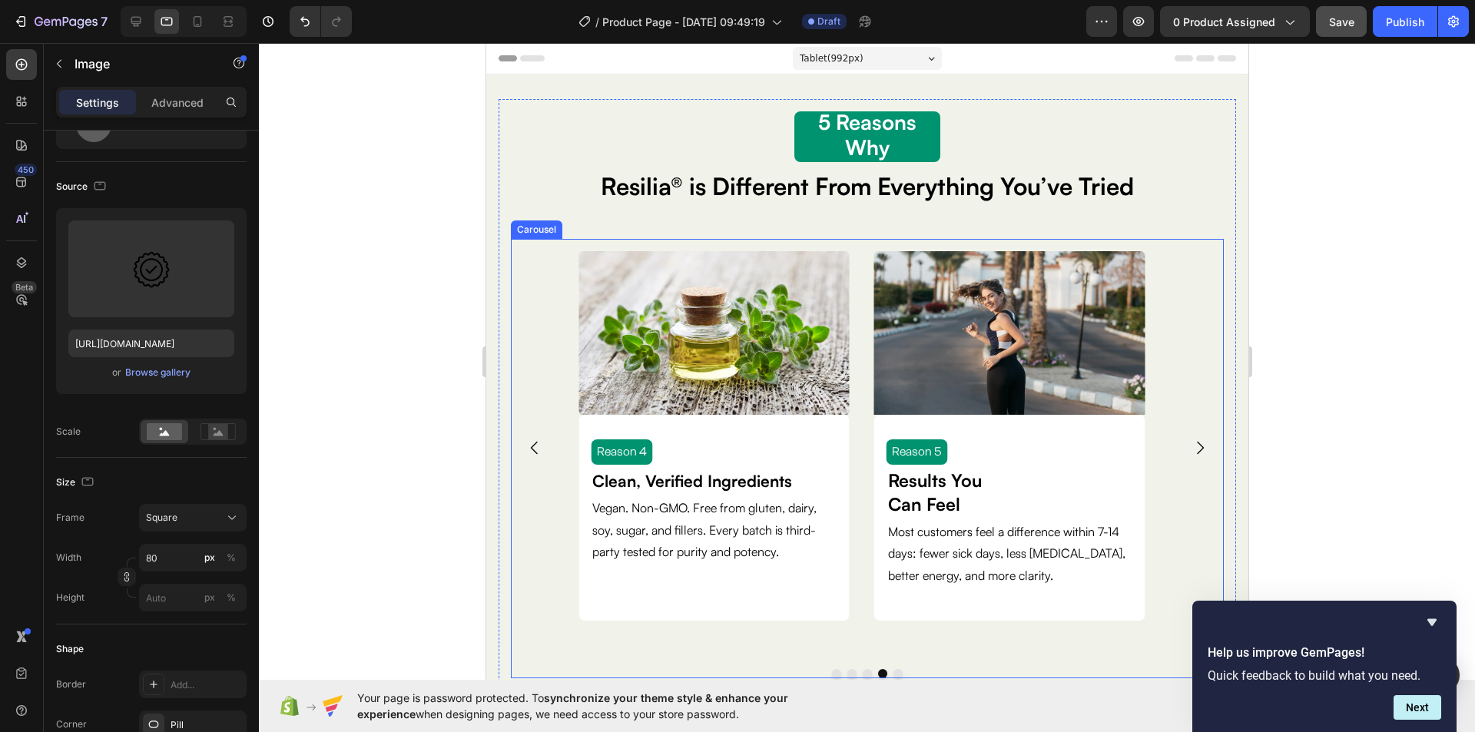
click at [541, 280] on div "Image Reason 1 Text Block Clinically Dosed for Real Impact Text Block No underd…" at bounding box center [866, 448] width 713 height 418
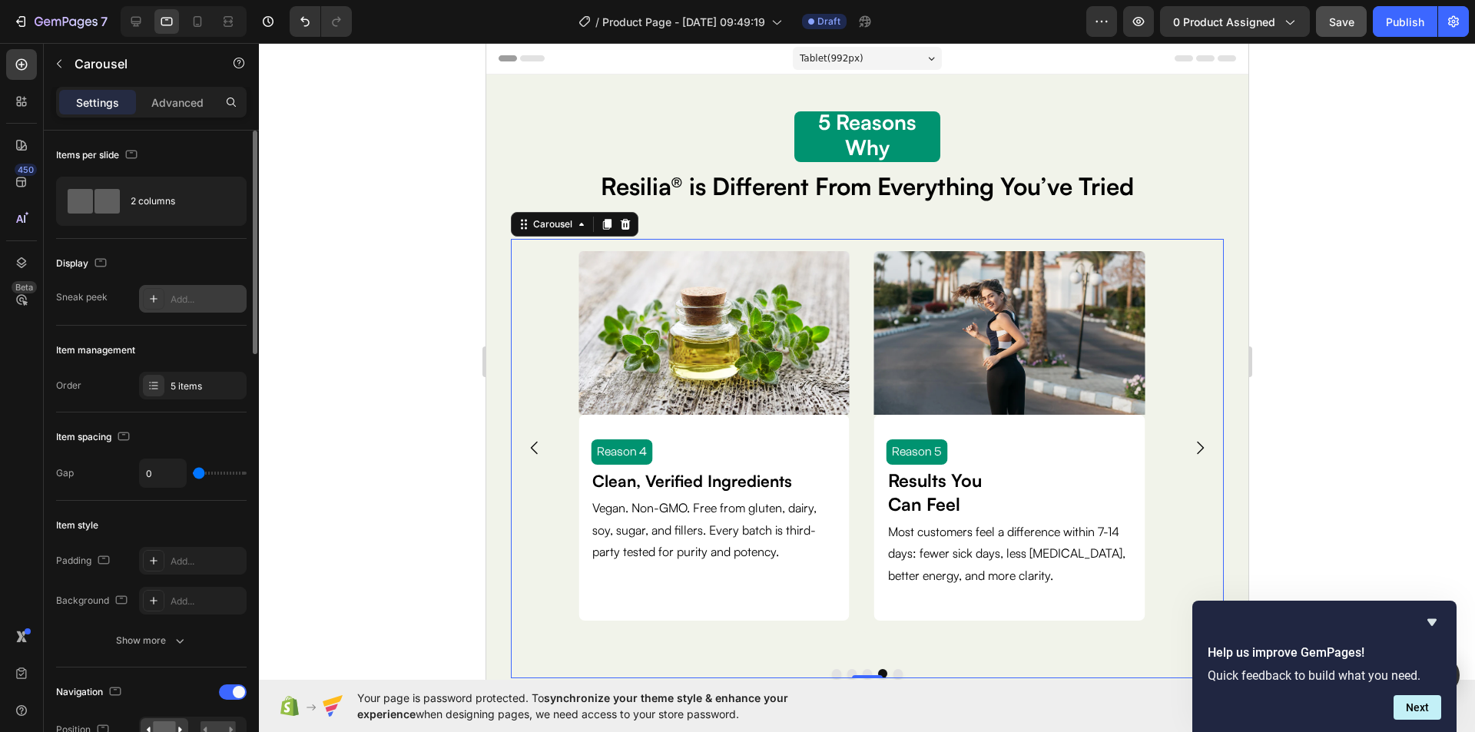
click at [192, 306] on div "Add..." at bounding box center [193, 299] width 108 height 28
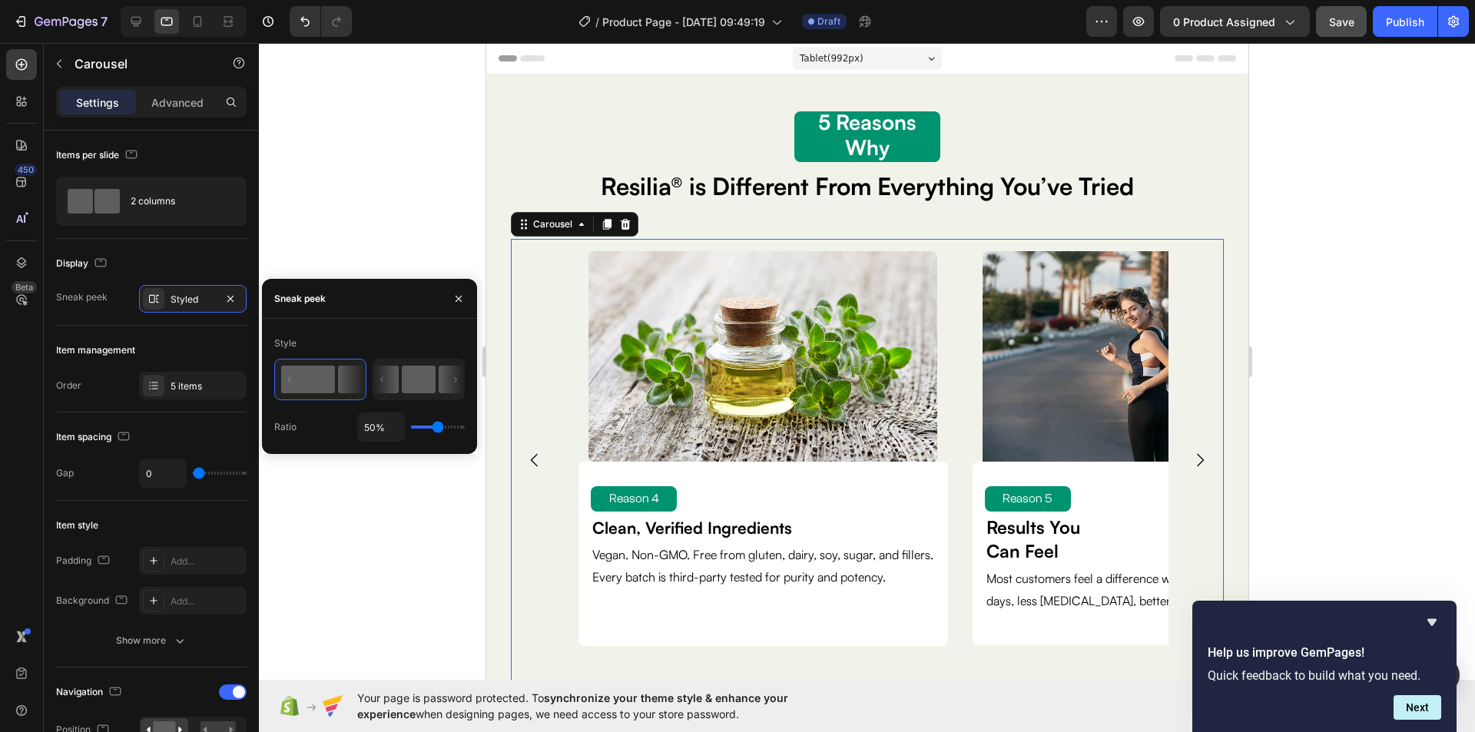
click at [424, 376] on rect at bounding box center [419, 380] width 34 height 28
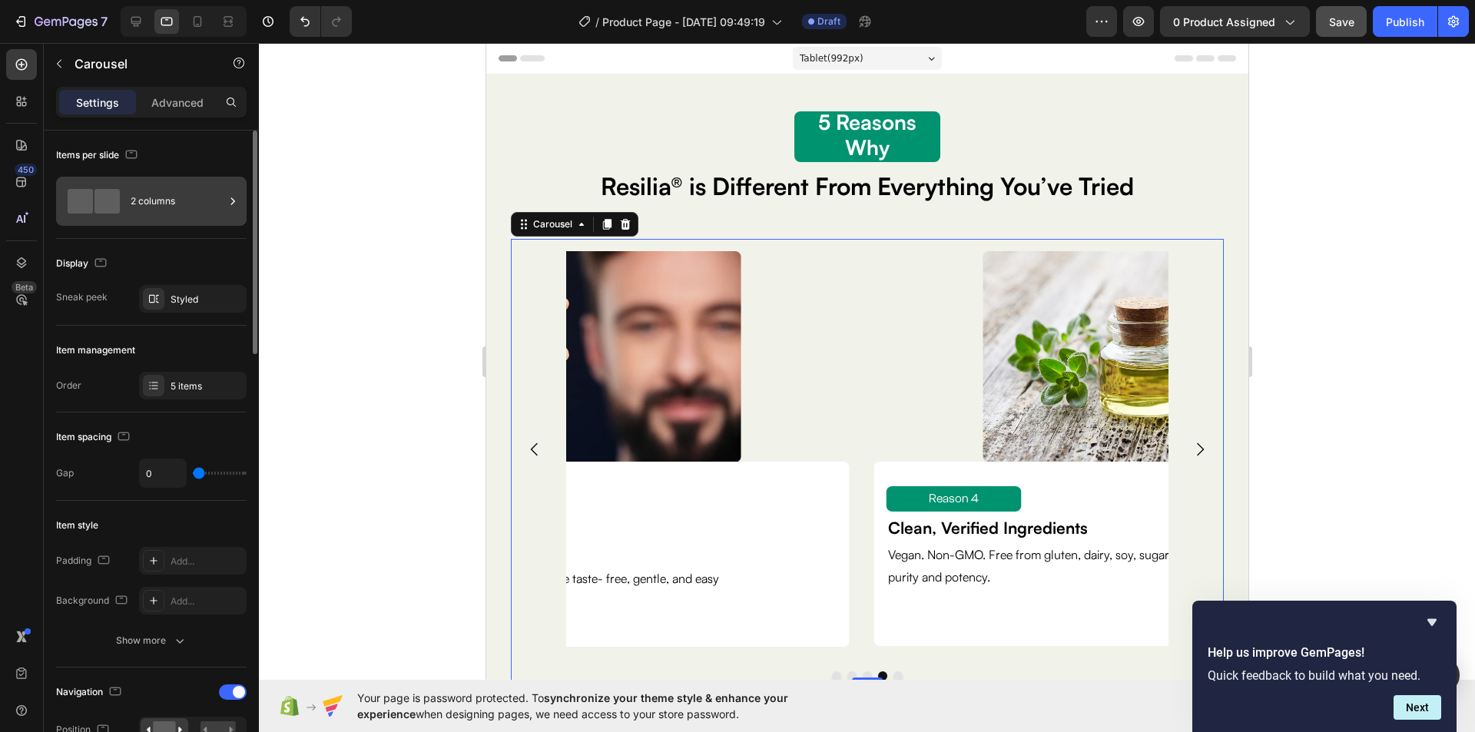
click at [147, 197] on div "2 columns" at bounding box center [178, 201] width 94 height 35
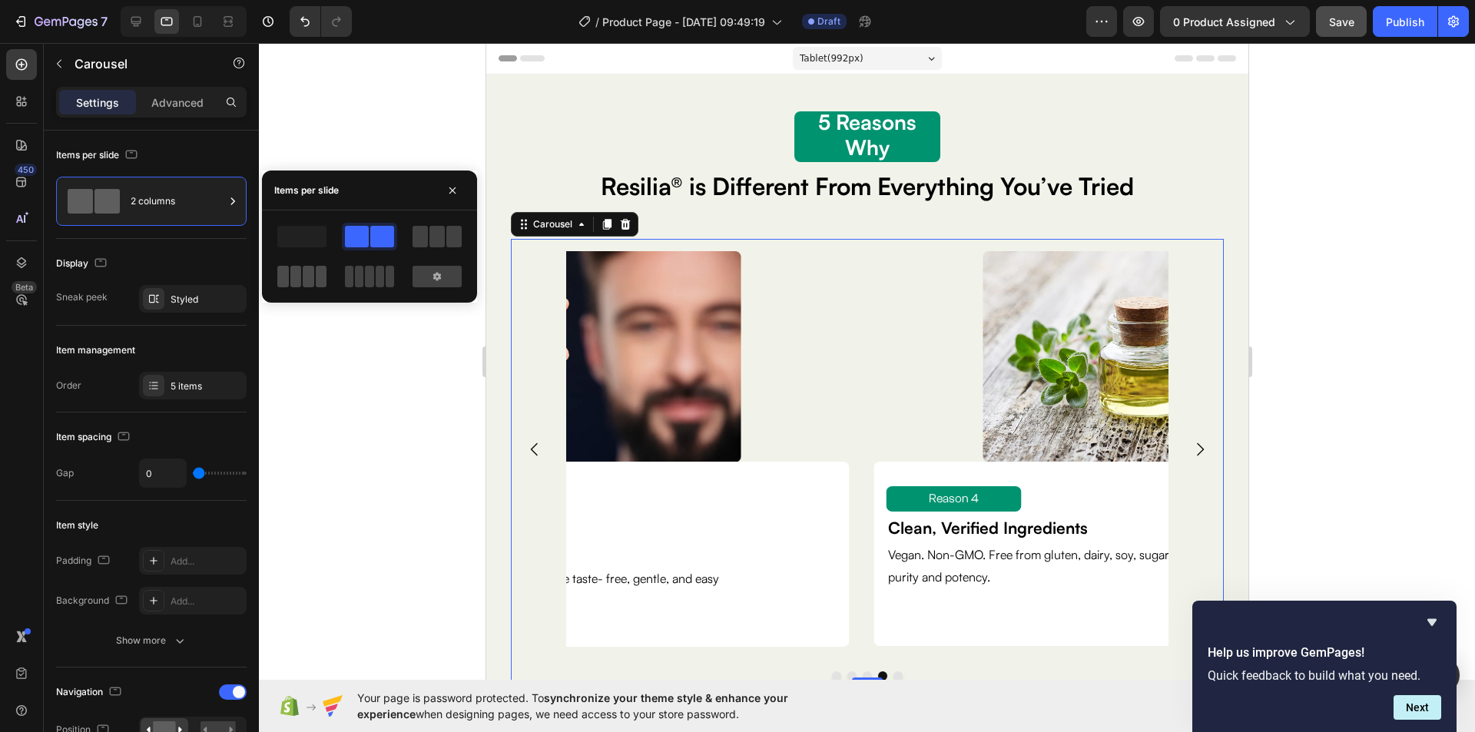
click at [309, 276] on span at bounding box center [309, 277] width 12 height 22
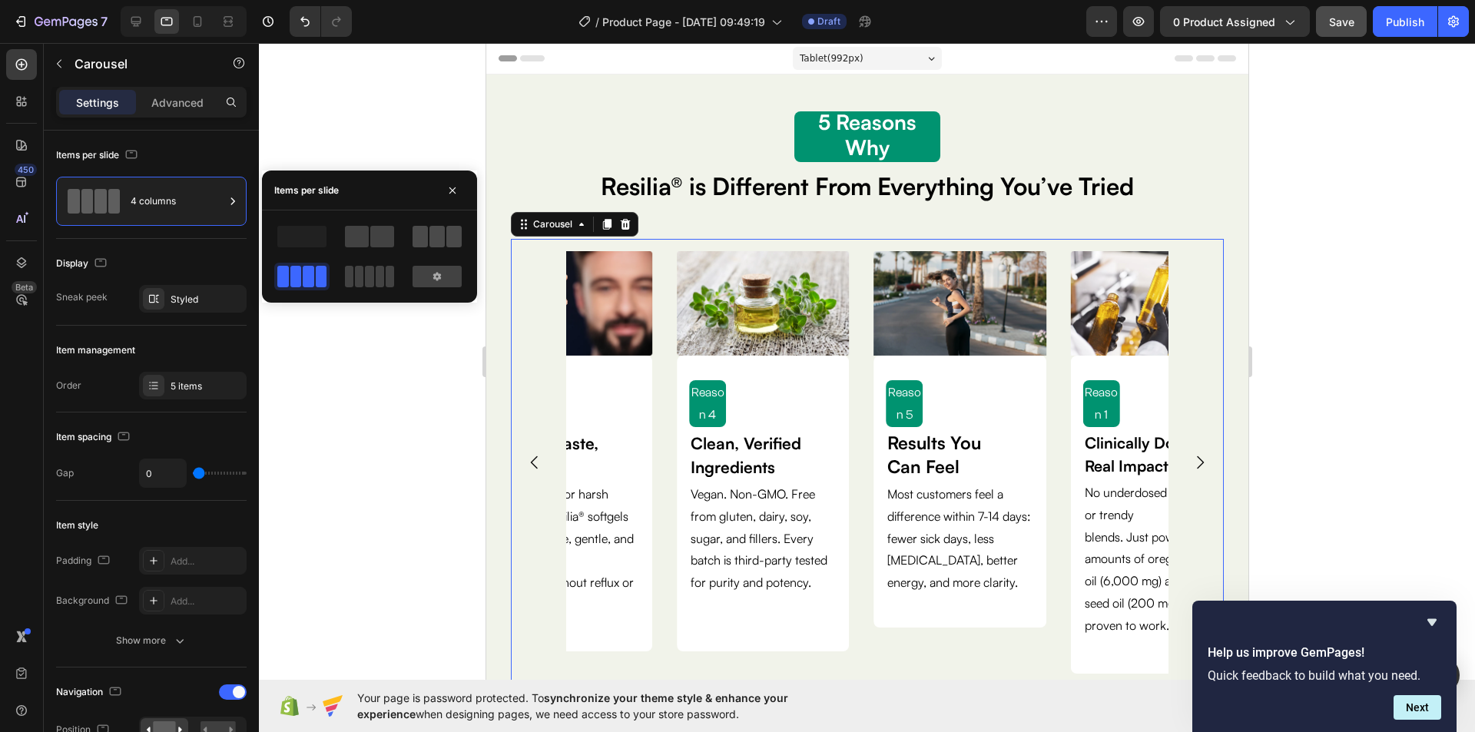
click at [436, 233] on span at bounding box center [436, 237] width 15 height 22
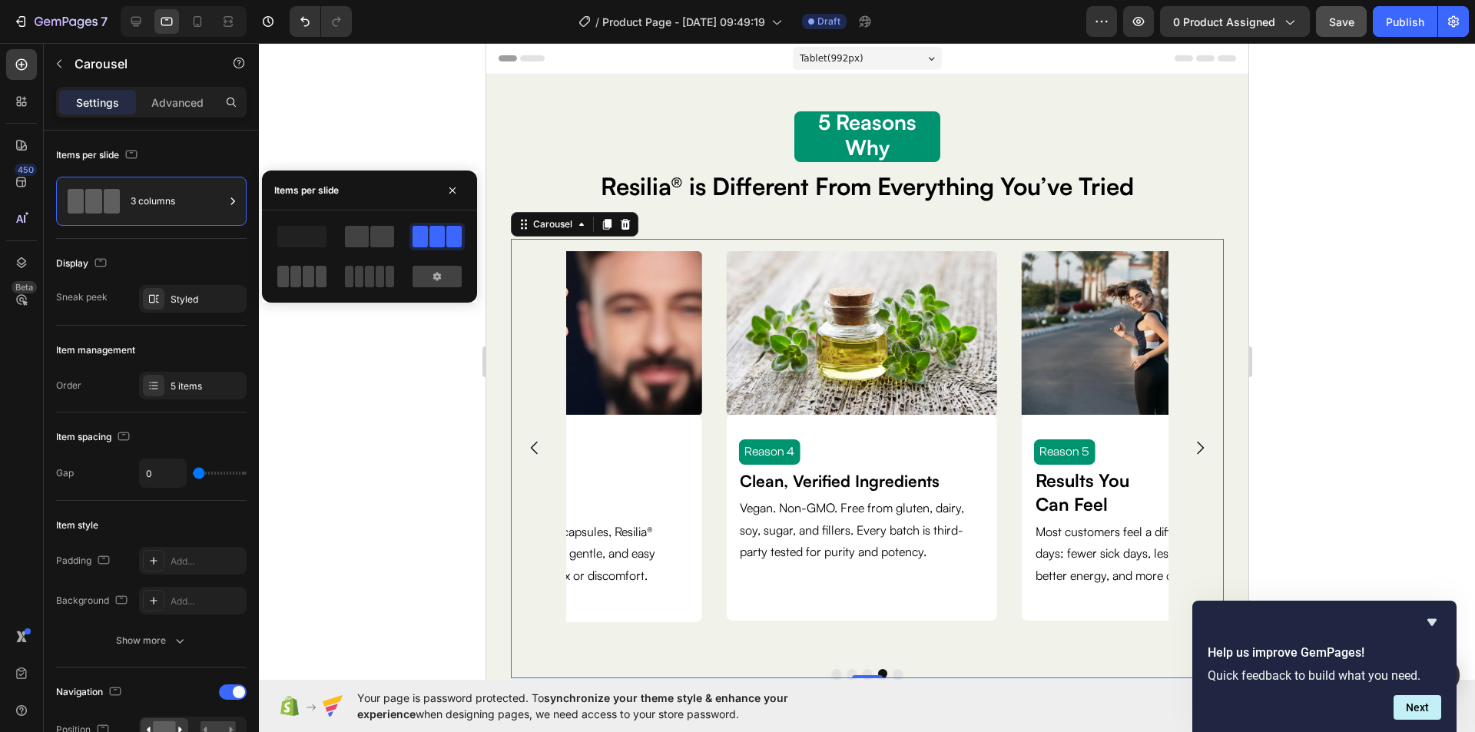
click at [309, 273] on span at bounding box center [309, 277] width 12 height 22
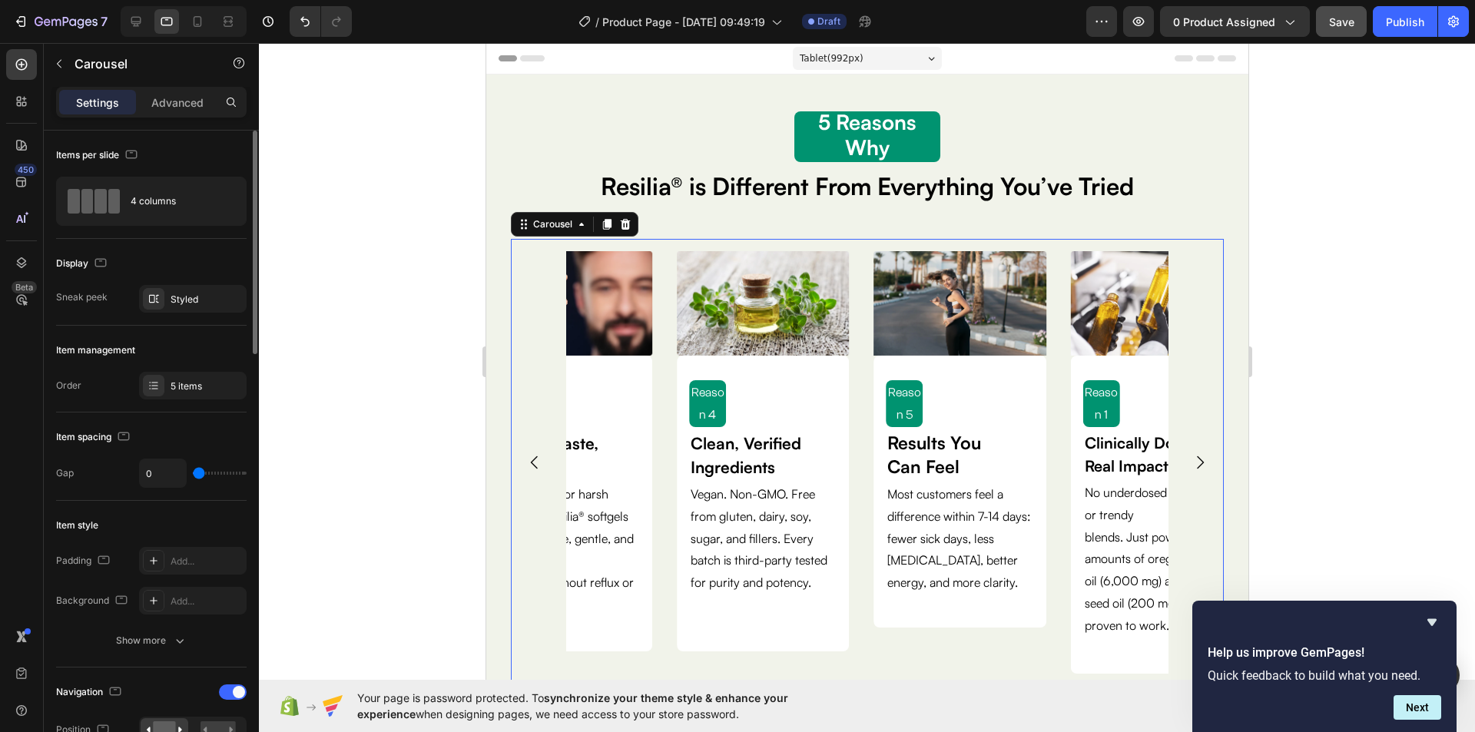
click at [200, 148] on div "Items per slide" at bounding box center [151, 155] width 190 height 25
click at [207, 293] on div "Styled" at bounding box center [192, 300] width 45 height 14
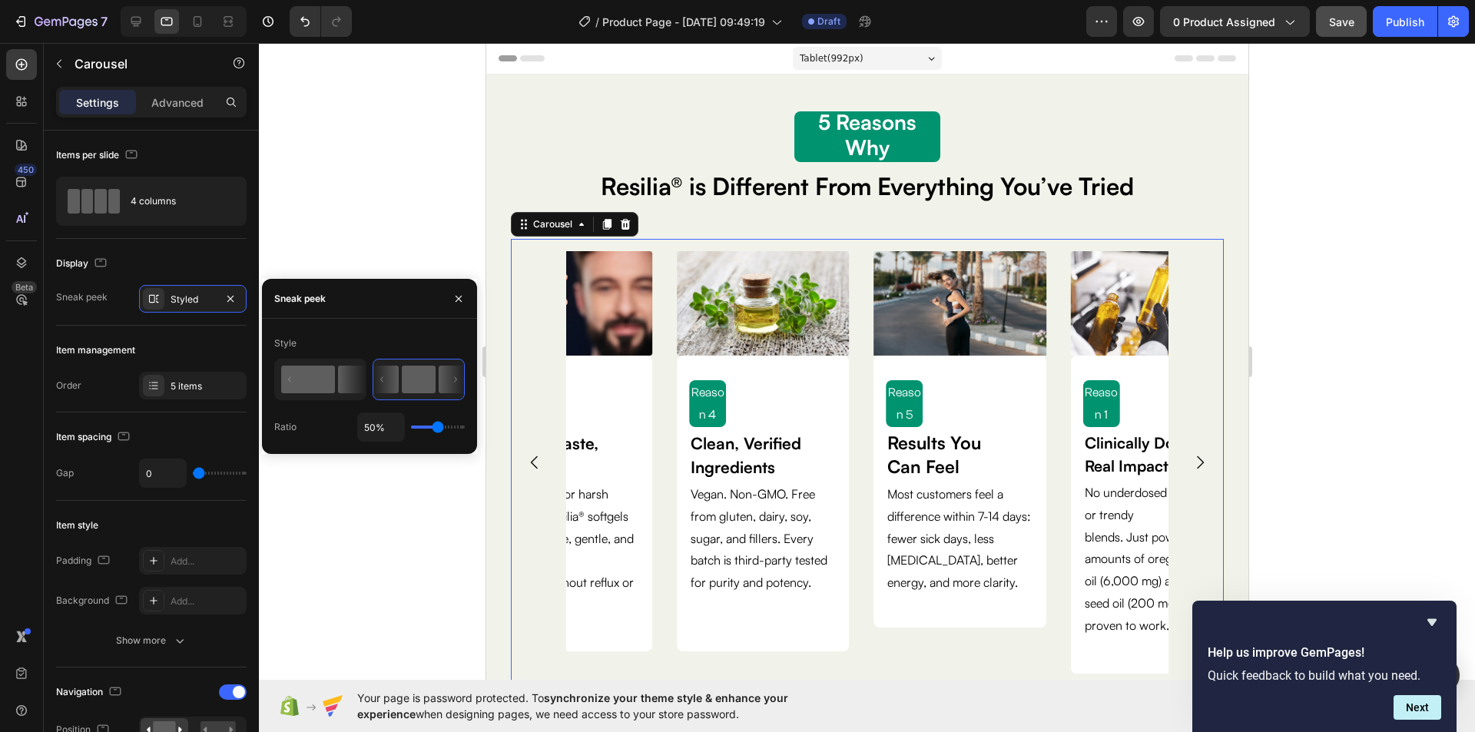
click at [315, 369] on rect at bounding box center [308, 380] width 54 height 28
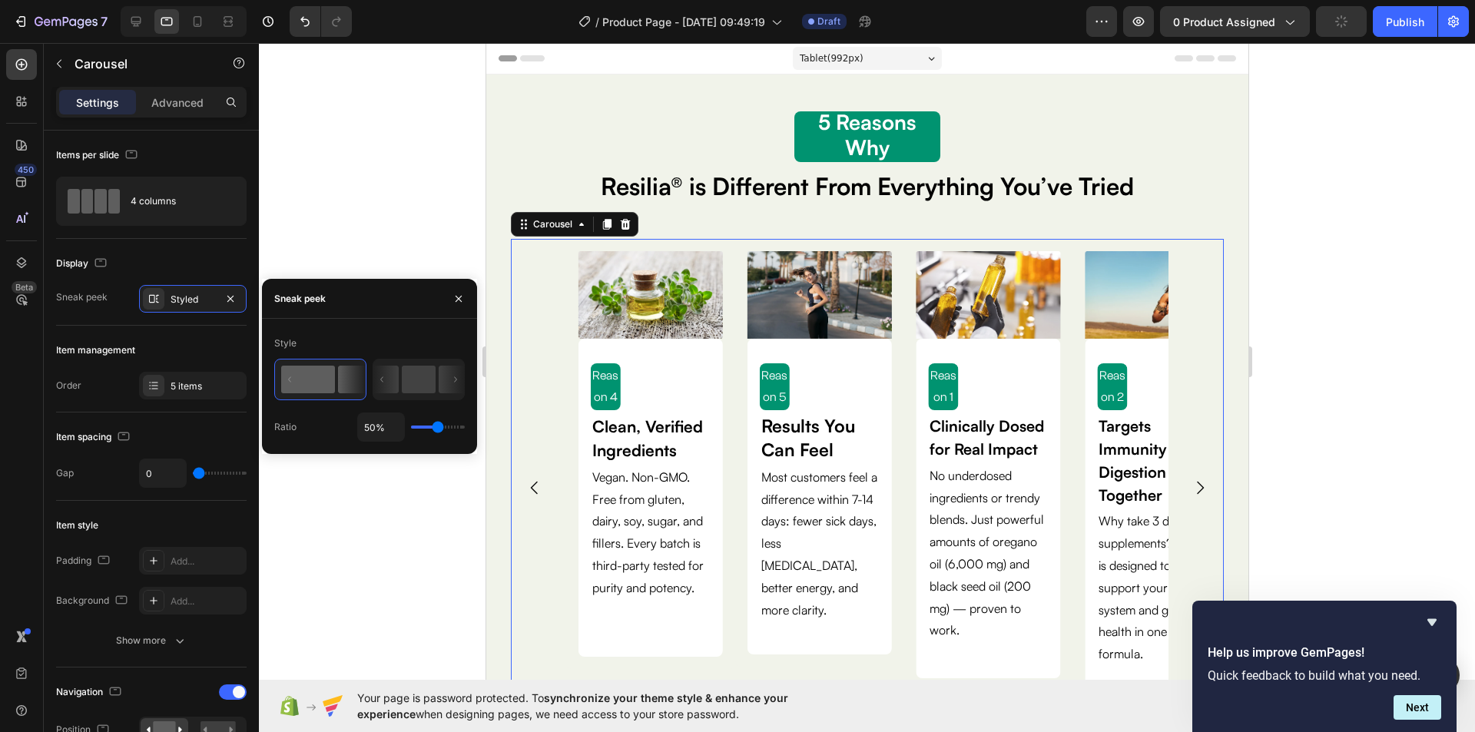
click at [1309, 326] on div at bounding box center [867, 387] width 1216 height 689
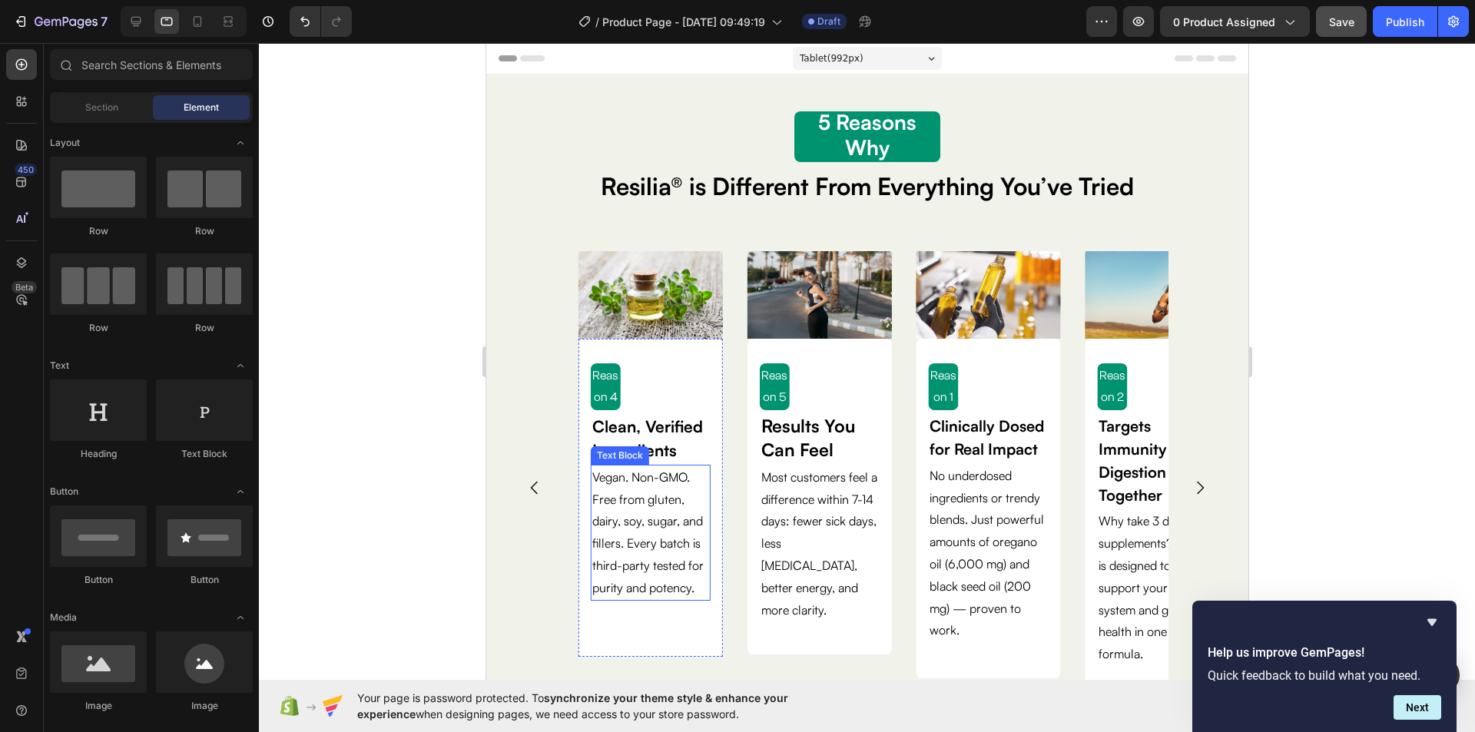
click at [705, 584] on p "Vegan. Non-GMO. Free from gluten, dairy, soy, sugar, and fillers. Every batch i…" at bounding box center [649, 532] width 117 height 133
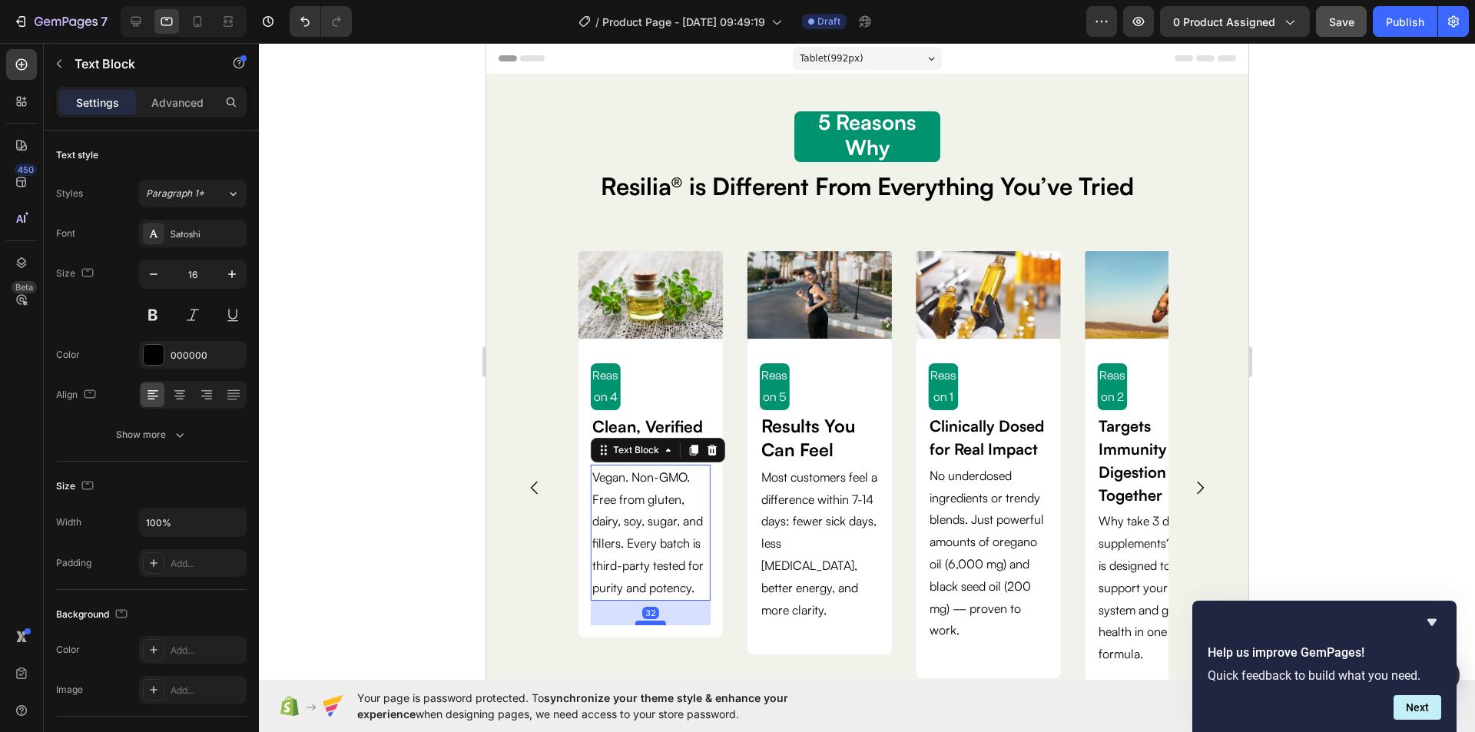
drag, startPoint x: 655, startPoint y: 641, endPoint x: 655, endPoint y: 621, distance: 20.0
click at [655, 621] on div at bounding box center [649, 623] width 31 height 5
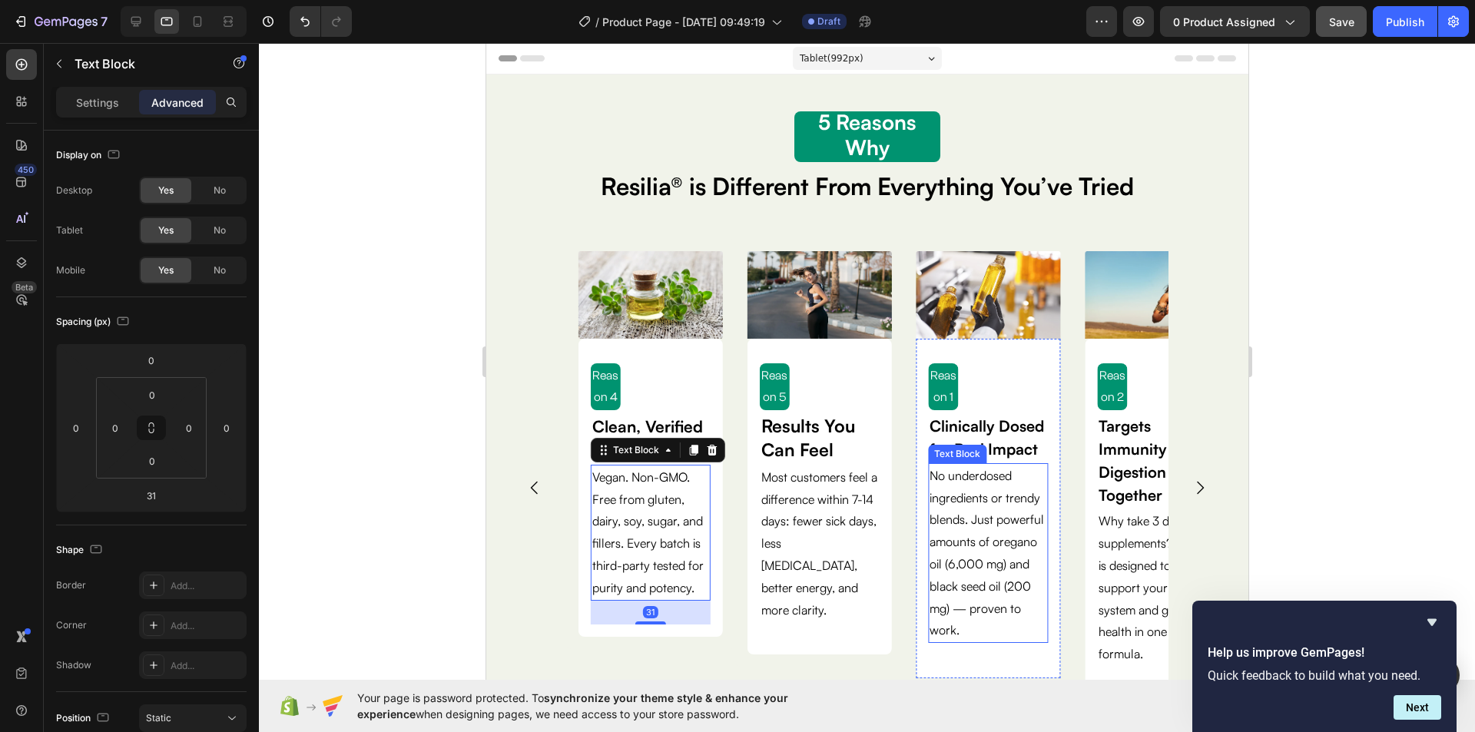
click at [980, 624] on p "oil (6,000 mg) and black seed oil (200 mg) — proven to work." at bounding box center [986, 597] width 117 height 88
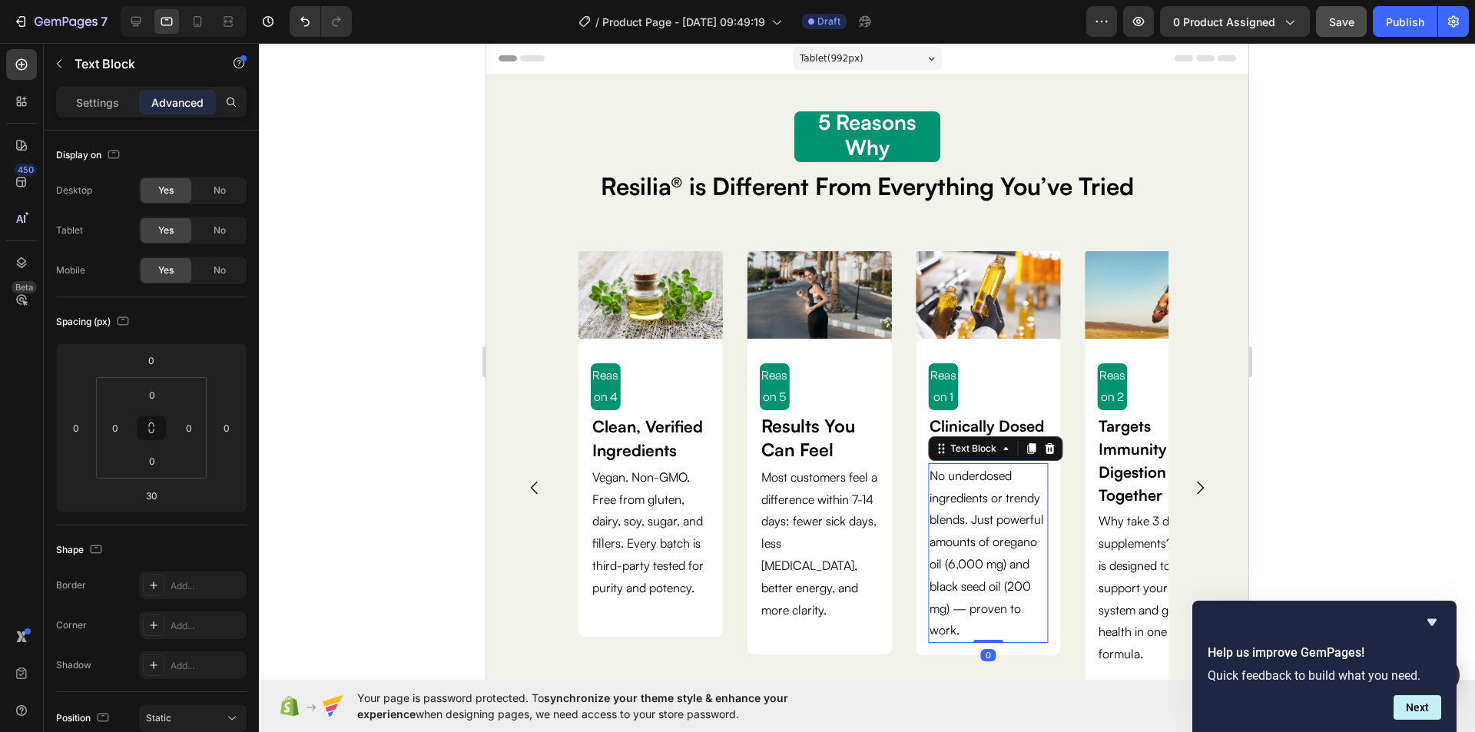
drag, startPoint x: 993, startPoint y: 664, endPoint x: 985, endPoint y: 629, distance: 35.6
click at [985, 629] on div "No underdosed ingredients or trendy blends. Just powerful amounts of oregano oi…" at bounding box center [987, 553] width 120 height 180
type input "0"
click at [944, 631] on p "oil (6,000 mg) and black seed oil (200 mg) — proven to work." at bounding box center [986, 597] width 117 height 88
click at [930, 631] on p "oil (6,000 mg) and black seed oil (200 mg) — proven to work." at bounding box center [986, 597] width 117 height 88
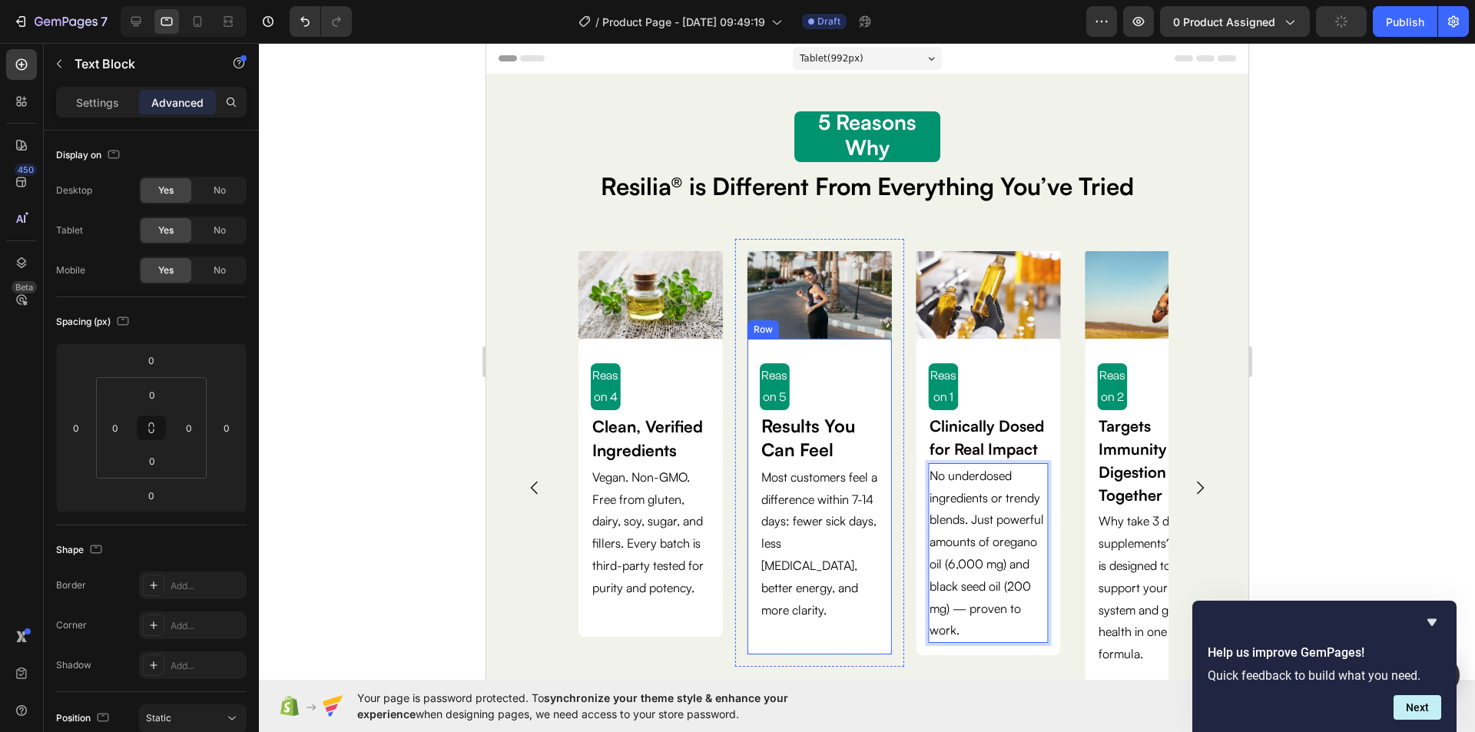
click at [876, 606] on div "Reason 5 Text Block Results You Can Feel Text Block Most customers feel a diffe…" at bounding box center [819, 497] width 120 height 292
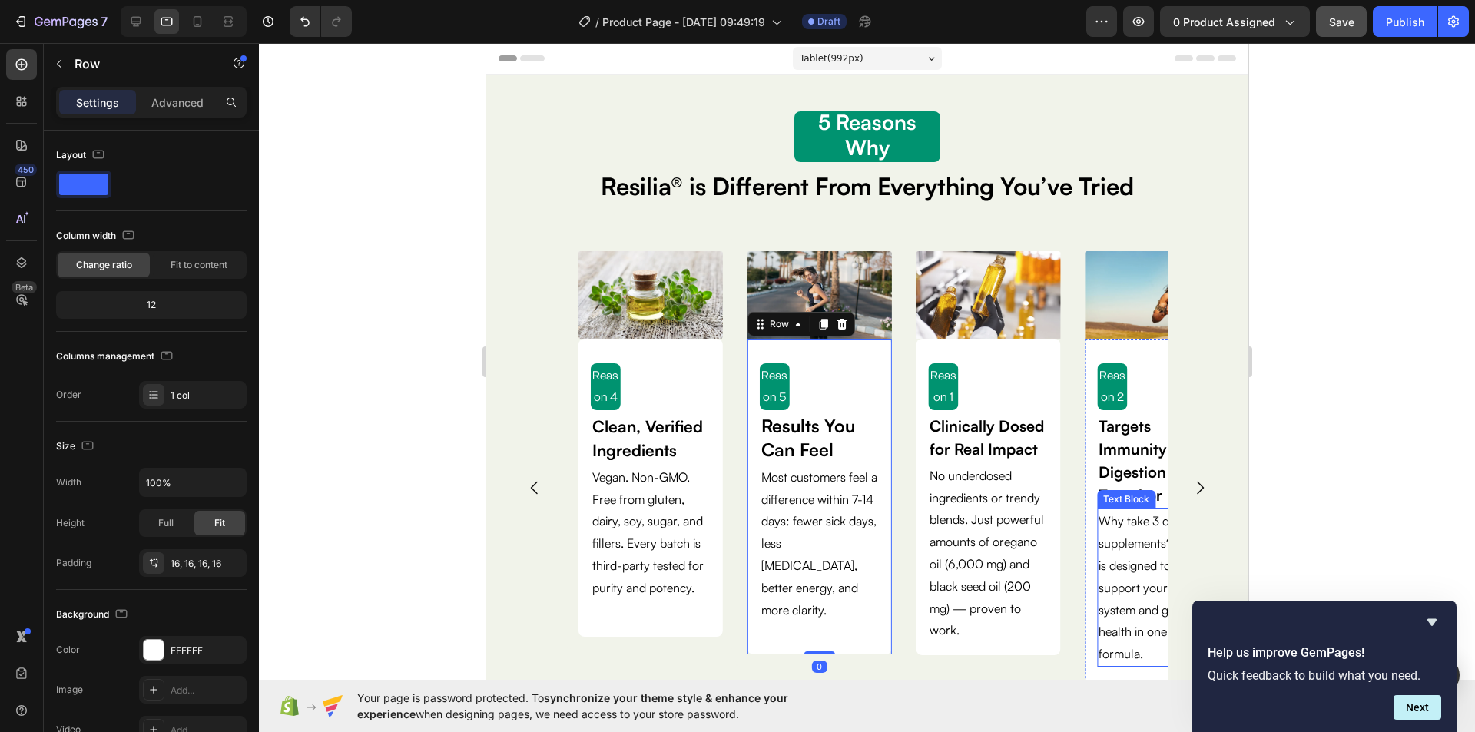
click at [1109, 597] on p "Why take 3 different supplements? Resilia® is designed to support your immune s…" at bounding box center [1155, 587] width 117 height 155
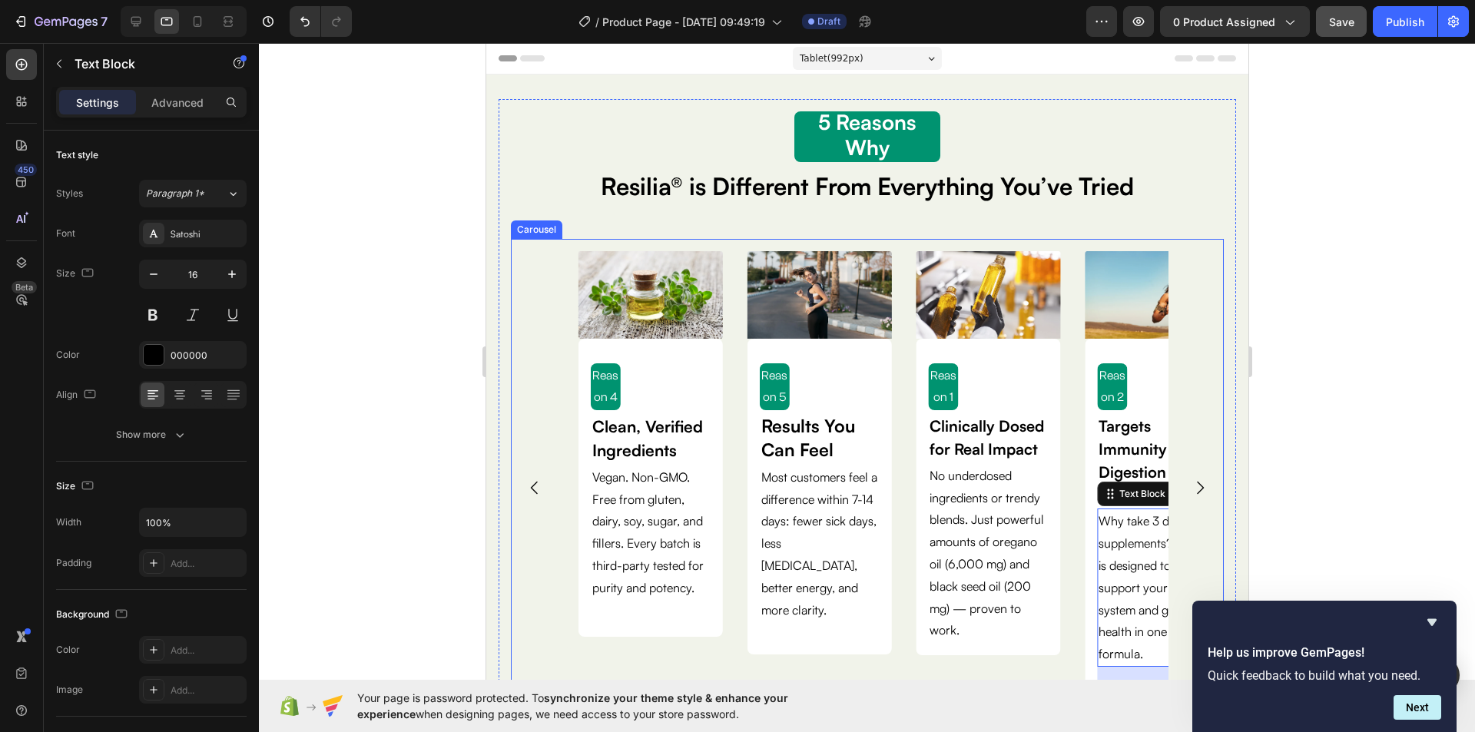
click at [1190, 483] on icon "Carousel Next Arrow" at bounding box center [1199, 487] width 18 height 18
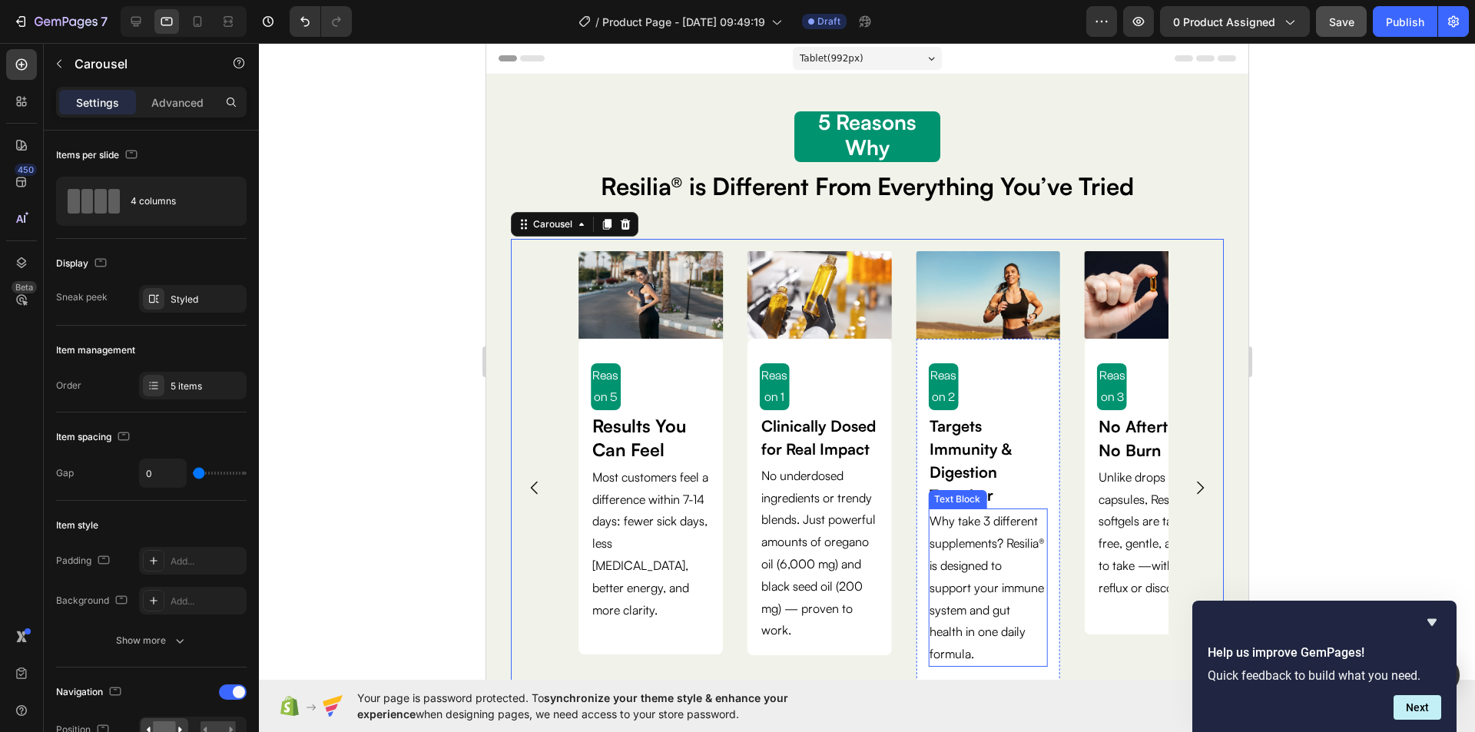
click at [1011, 634] on p "Why take 3 different supplements? Resilia® is designed to support your immune s…" at bounding box center [986, 587] width 117 height 155
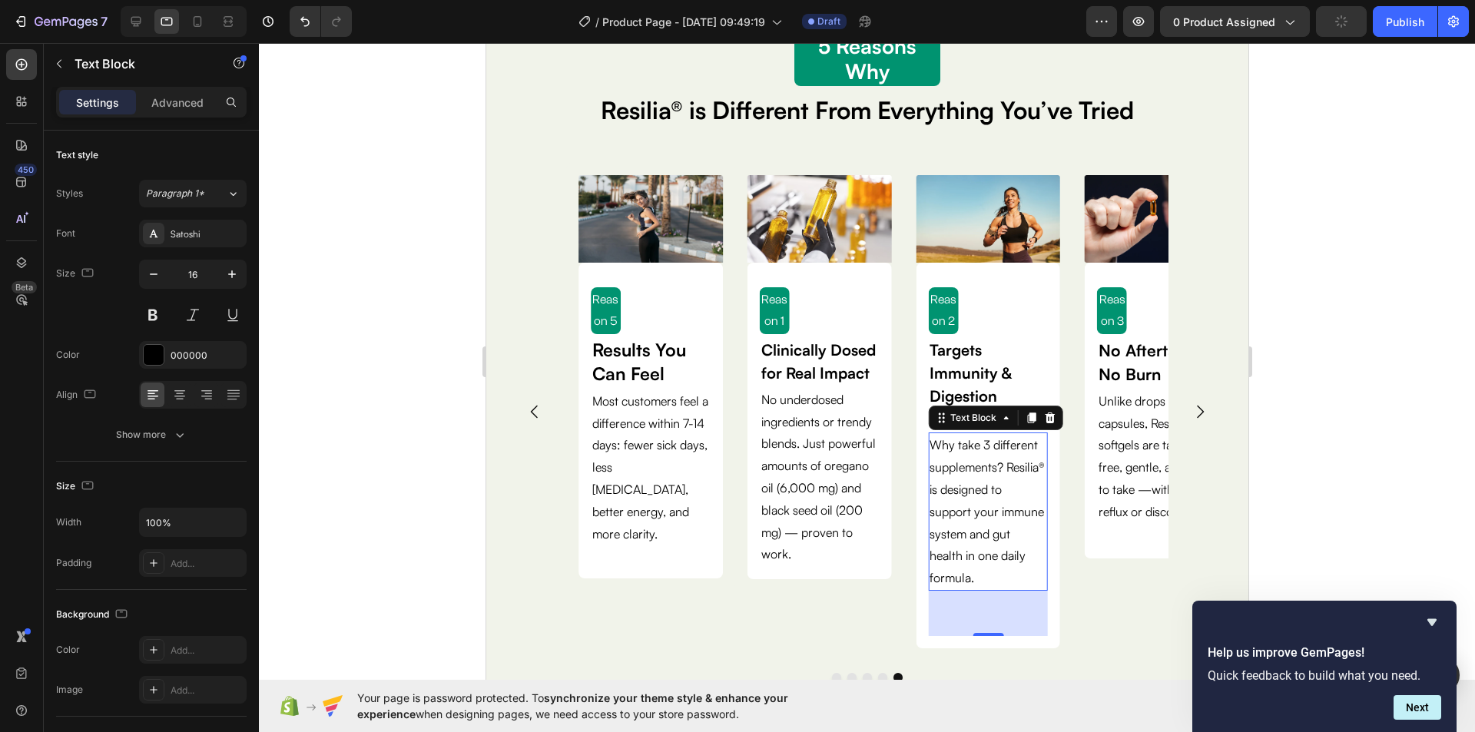
scroll to position [77, 0]
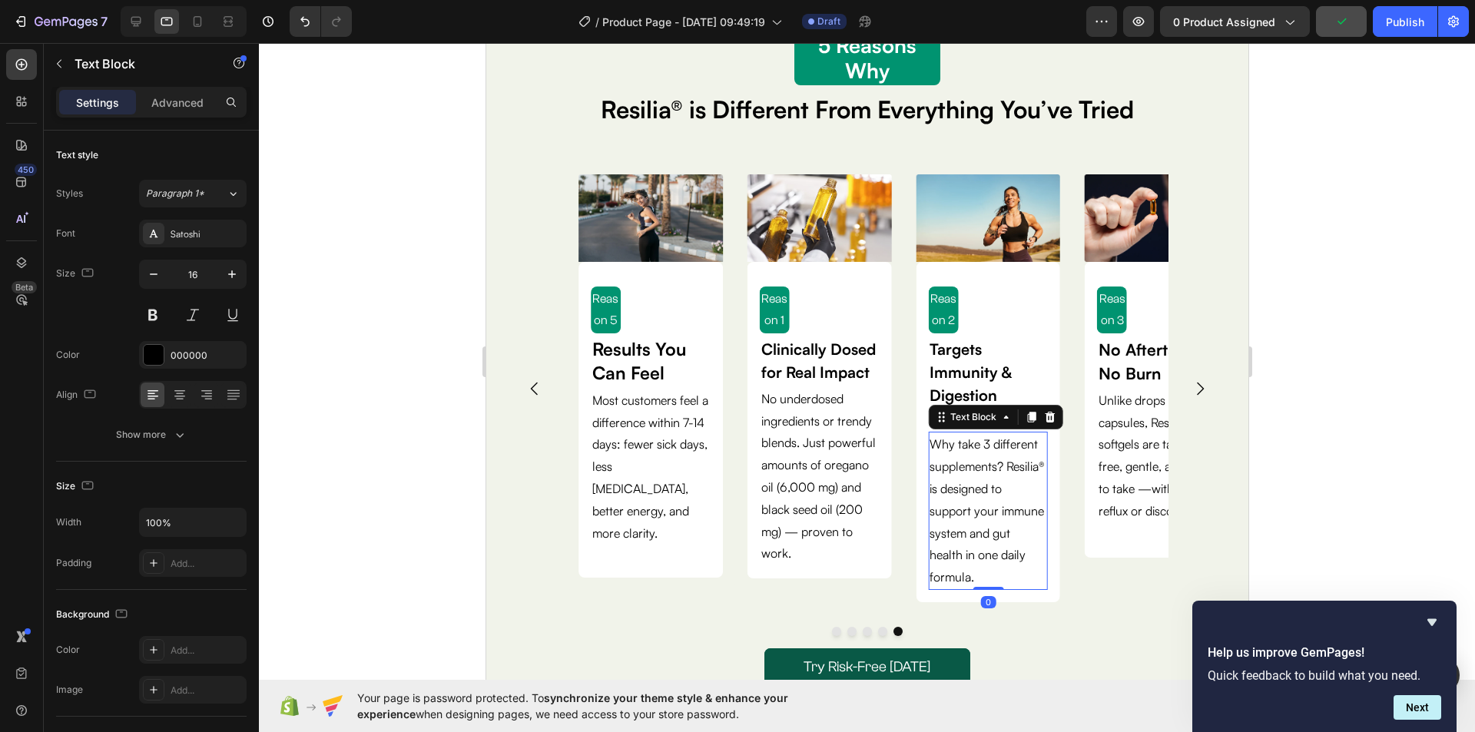
drag, startPoint x: 991, startPoint y: 632, endPoint x: 981, endPoint y: 573, distance: 59.8
click at [981, 573] on div "Why take 3 different supplements? Resilia® is designed to support your immune s…" at bounding box center [987, 511] width 120 height 158
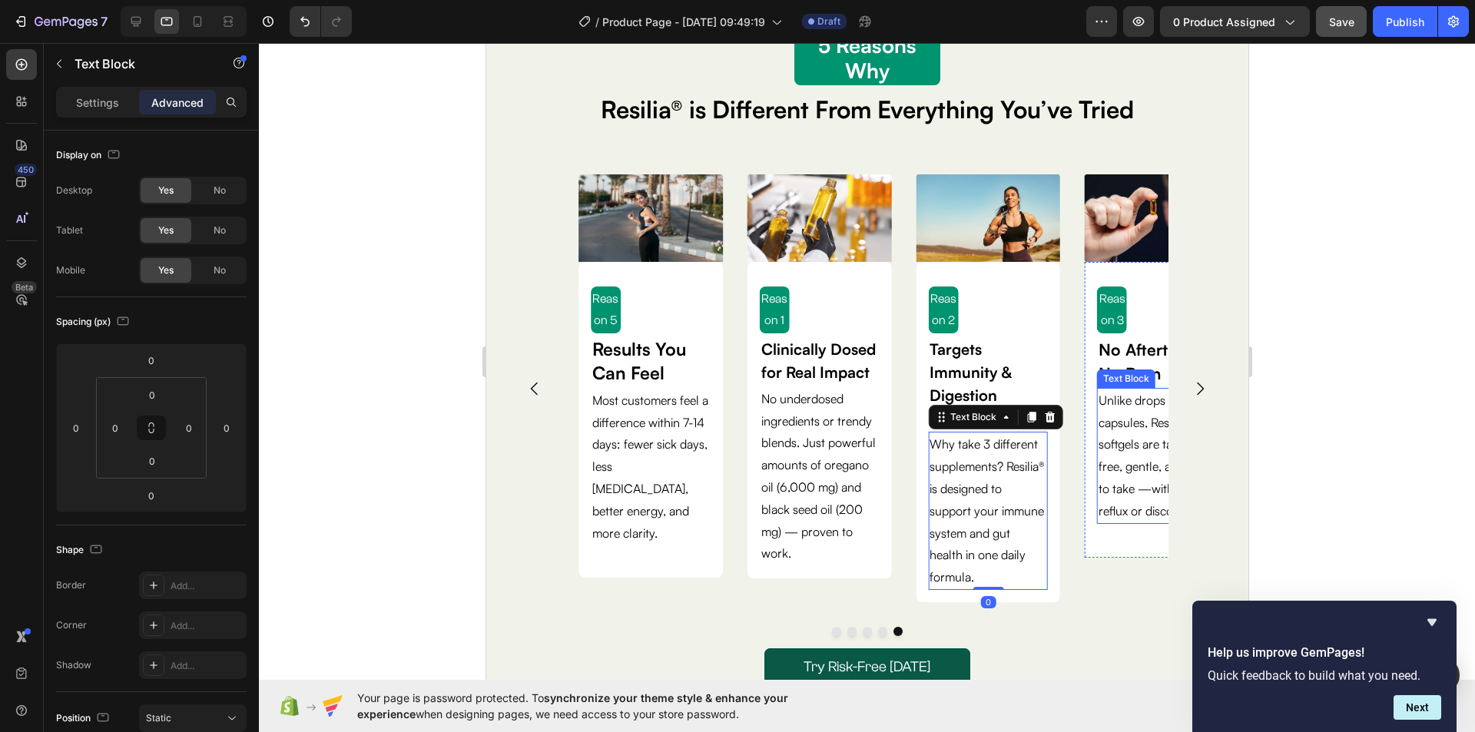
click at [1117, 511] on p "to take —without reflux or discomfort." at bounding box center [1155, 500] width 117 height 45
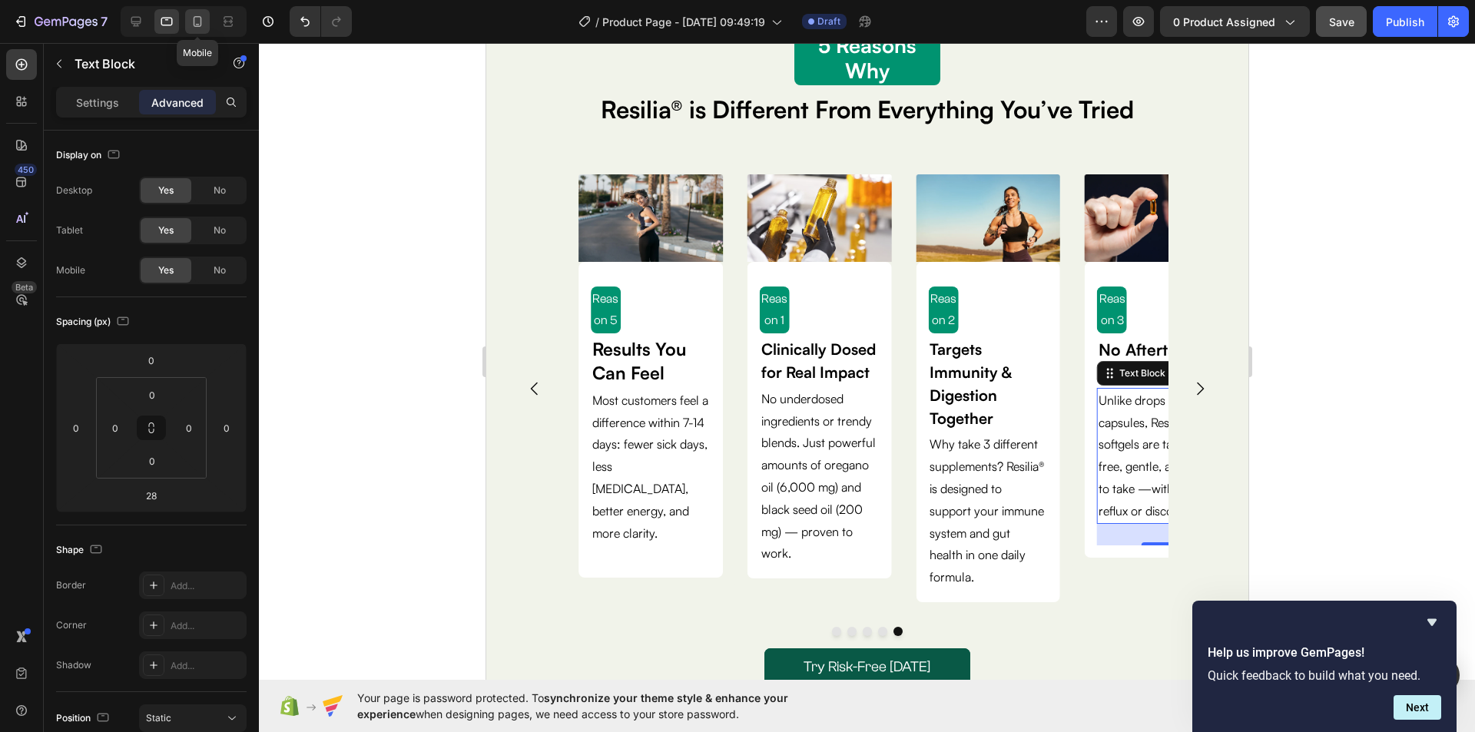
click at [190, 19] on icon at bounding box center [197, 21] width 15 height 15
type input "5"
type input "38"
type input "5"
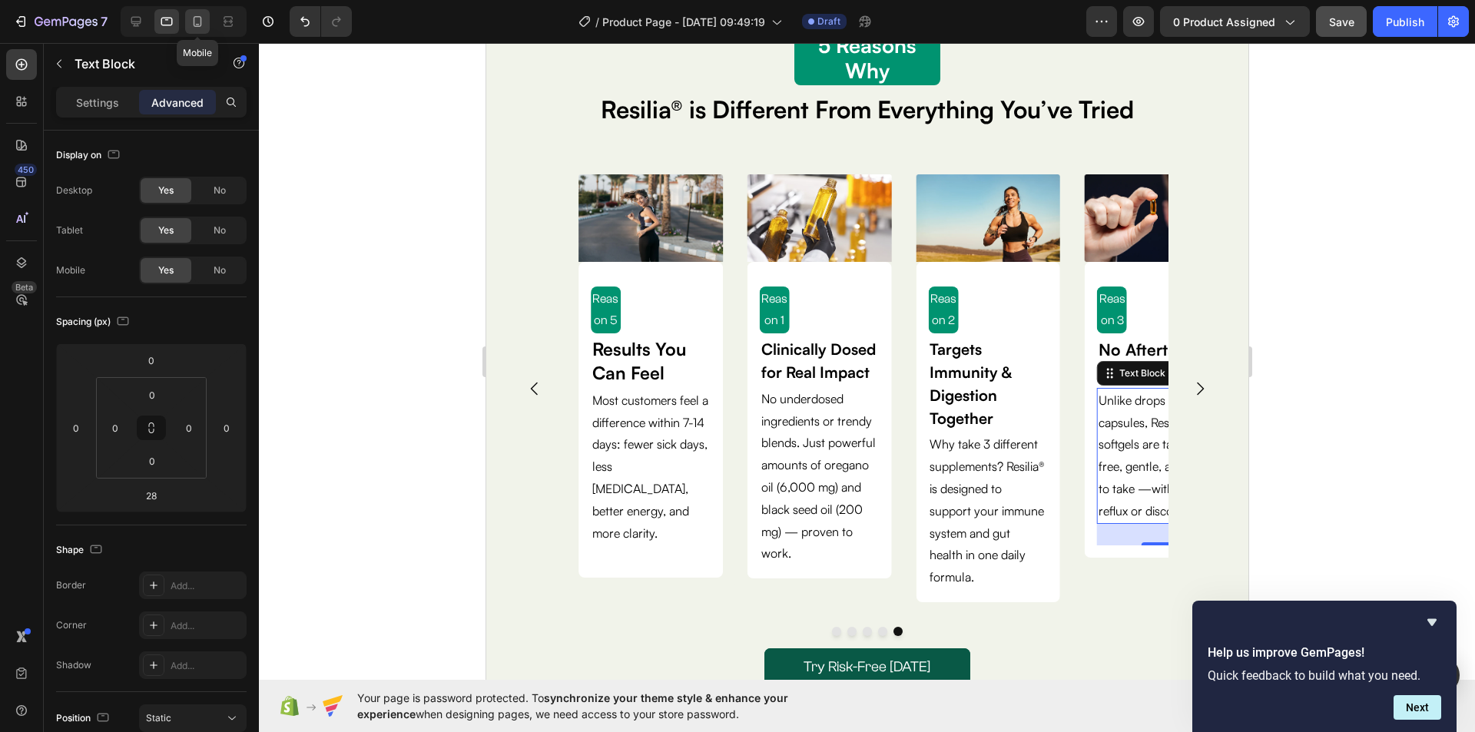
type input "5"
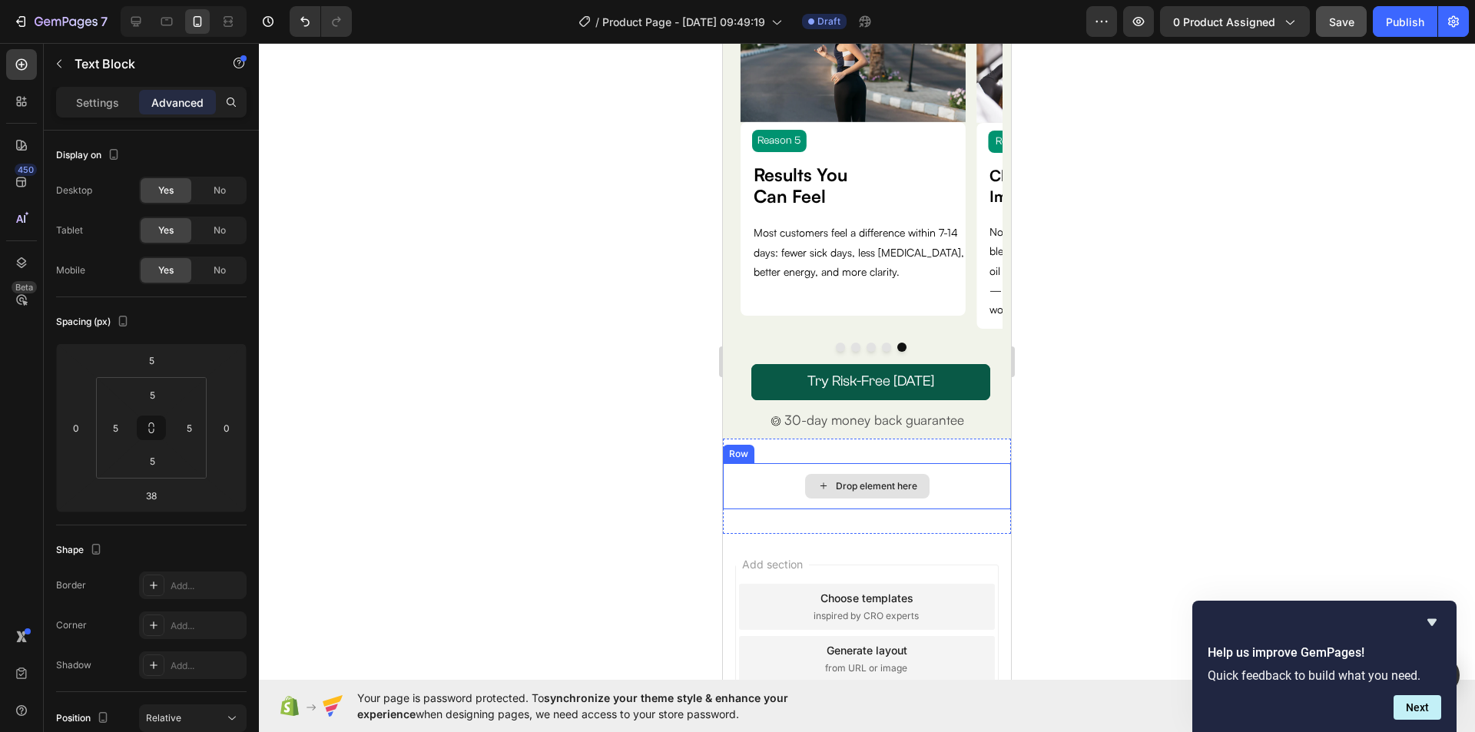
scroll to position [124, 0]
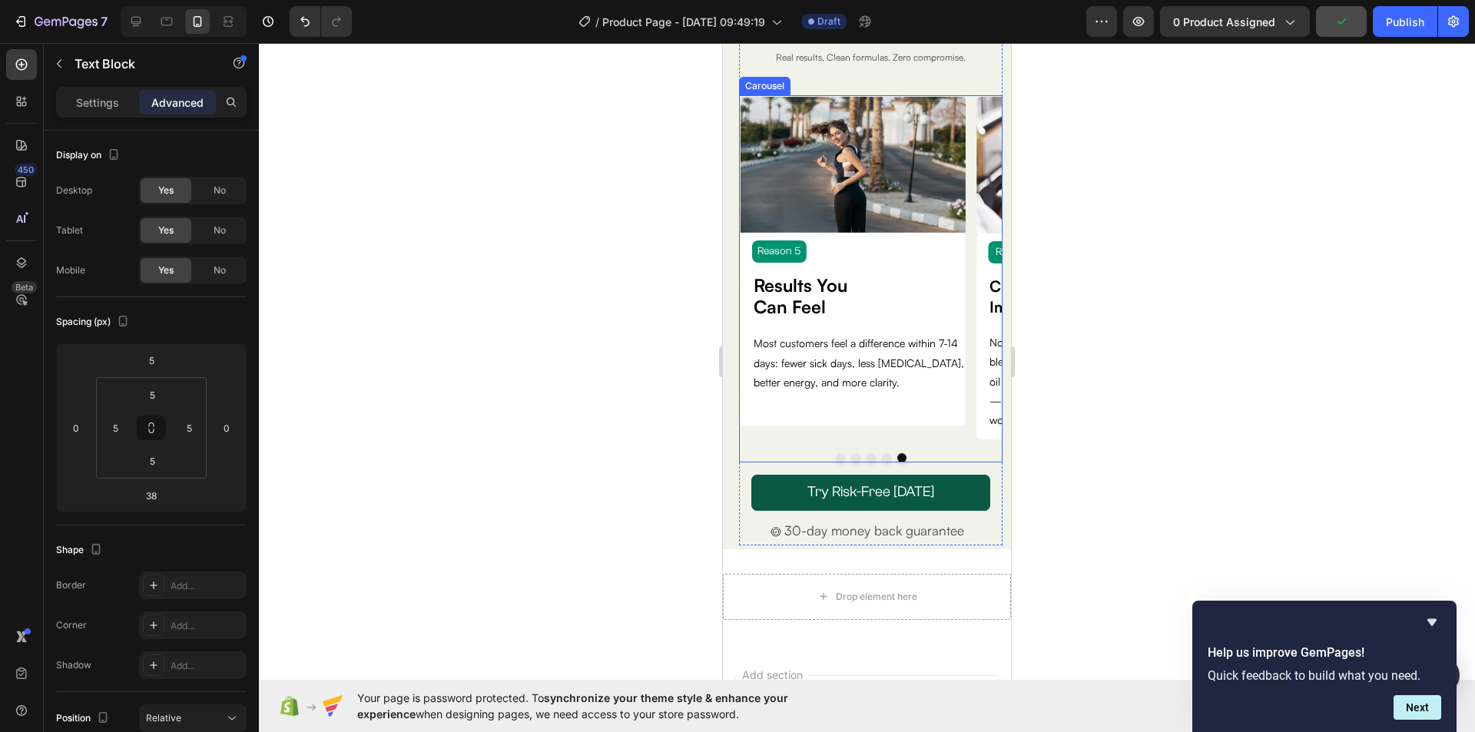
click at [836, 458] on button "Dot" at bounding box center [840, 457] width 9 height 9
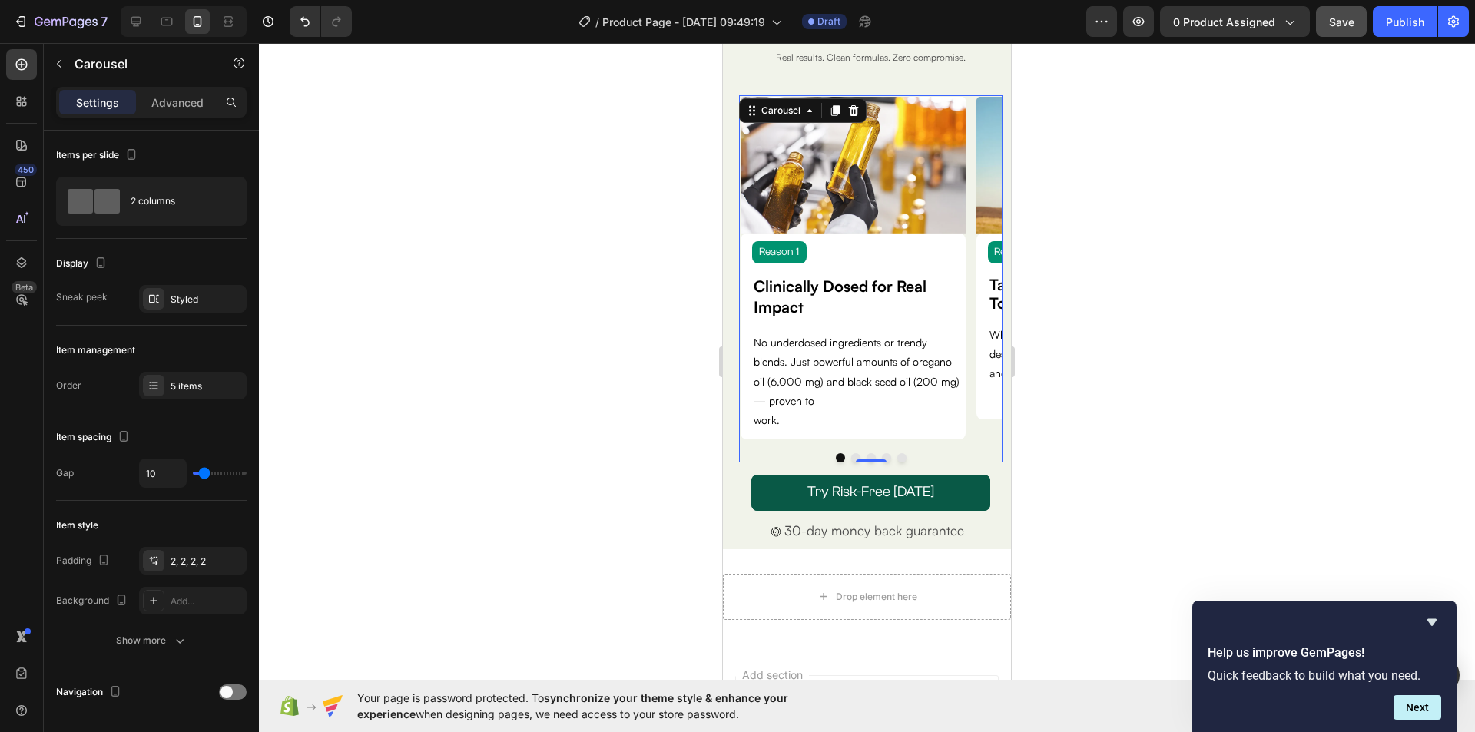
click at [851, 455] on button "Dot" at bounding box center [855, 457] width 9 height 9
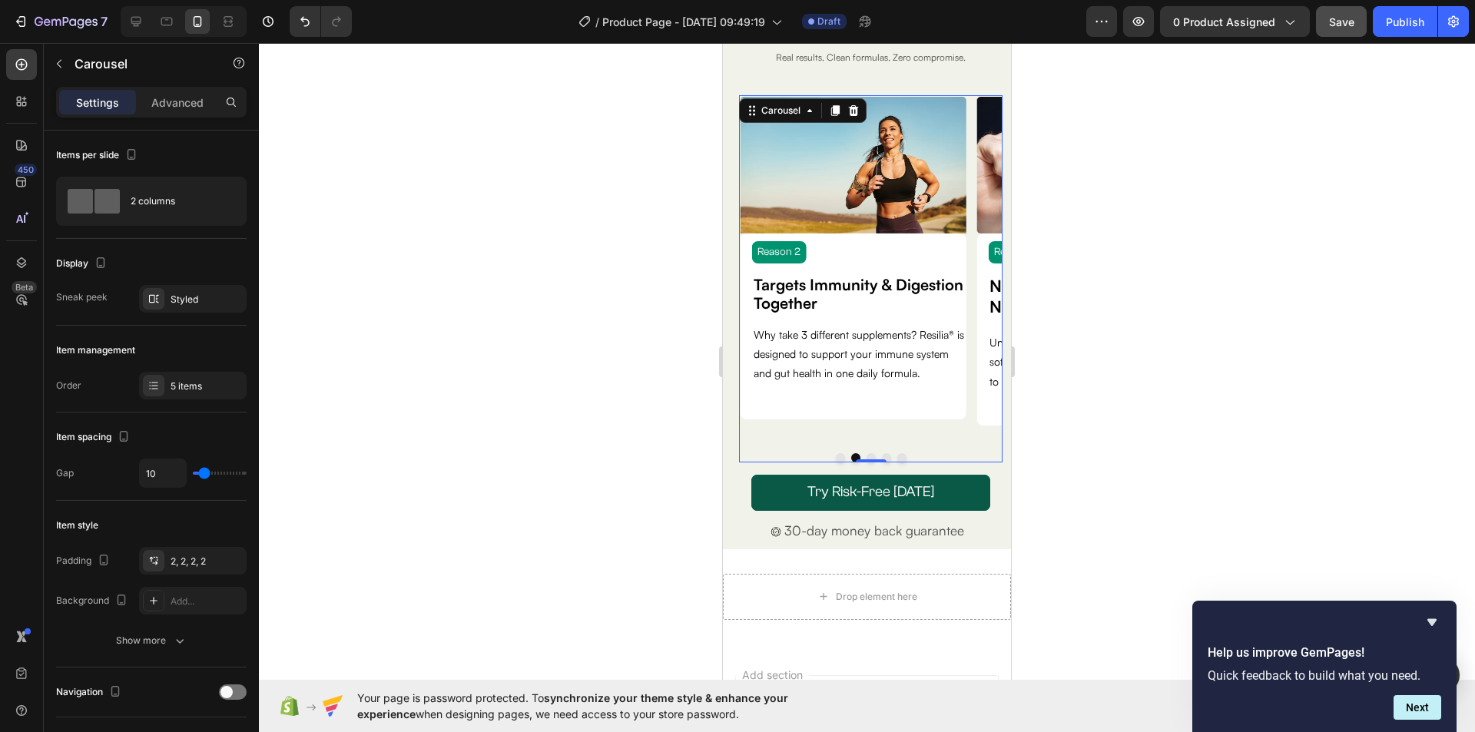
click at [866, 455] on button "Dot" at bounding box center [870, 457] width 9 height 9
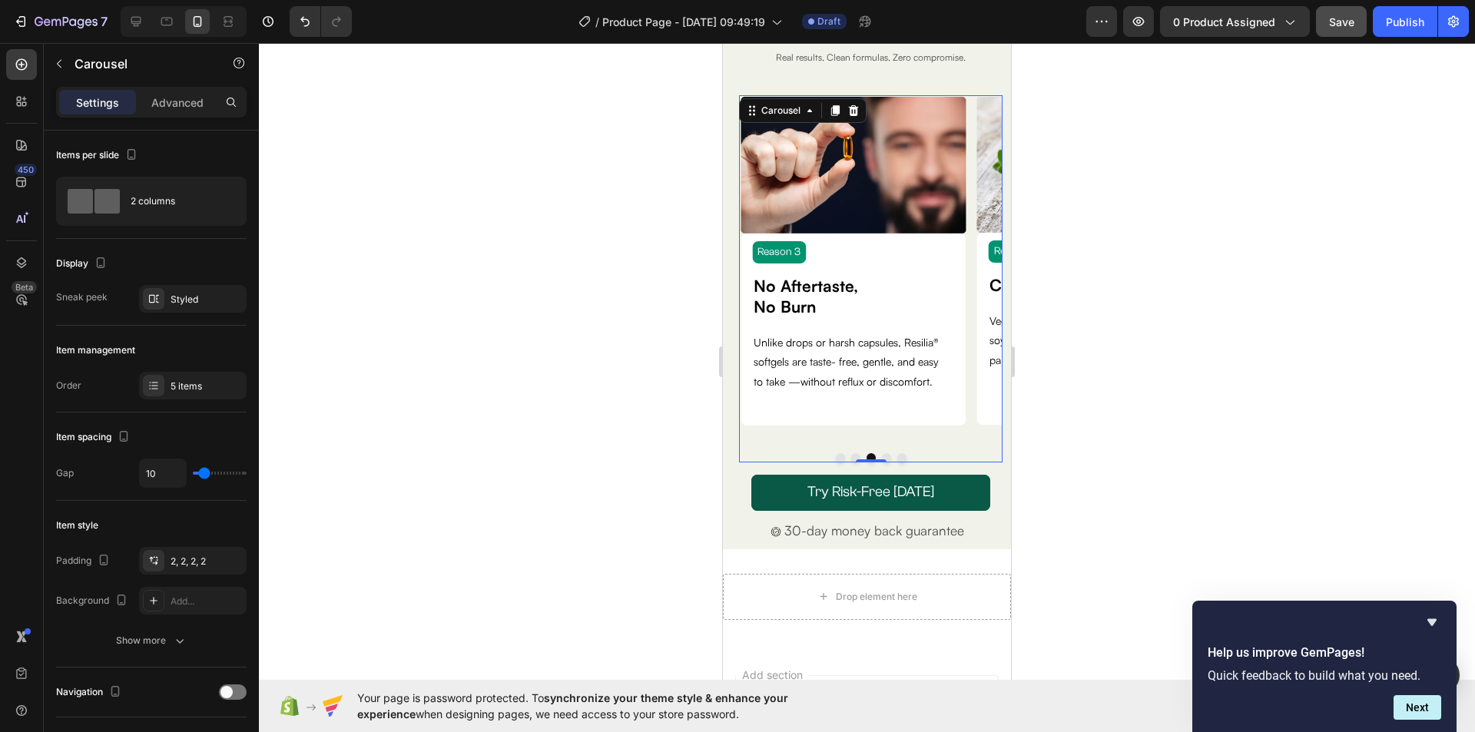
click at [882, 457] on button "Dot" at bounding box center [886, 457] width 9 height 9
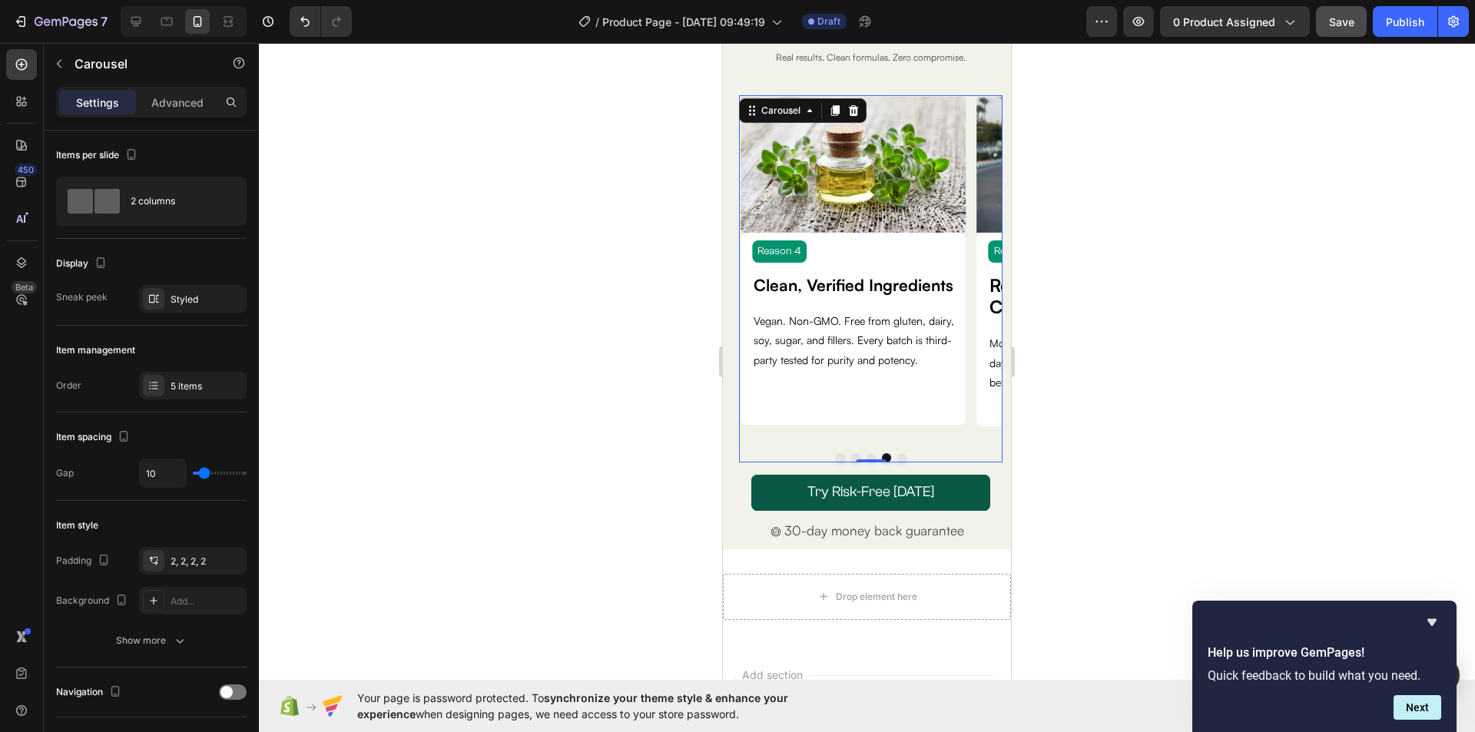
click at [897, 457] on button "Dot" at bounding box center [901, 457] width 9 height 9
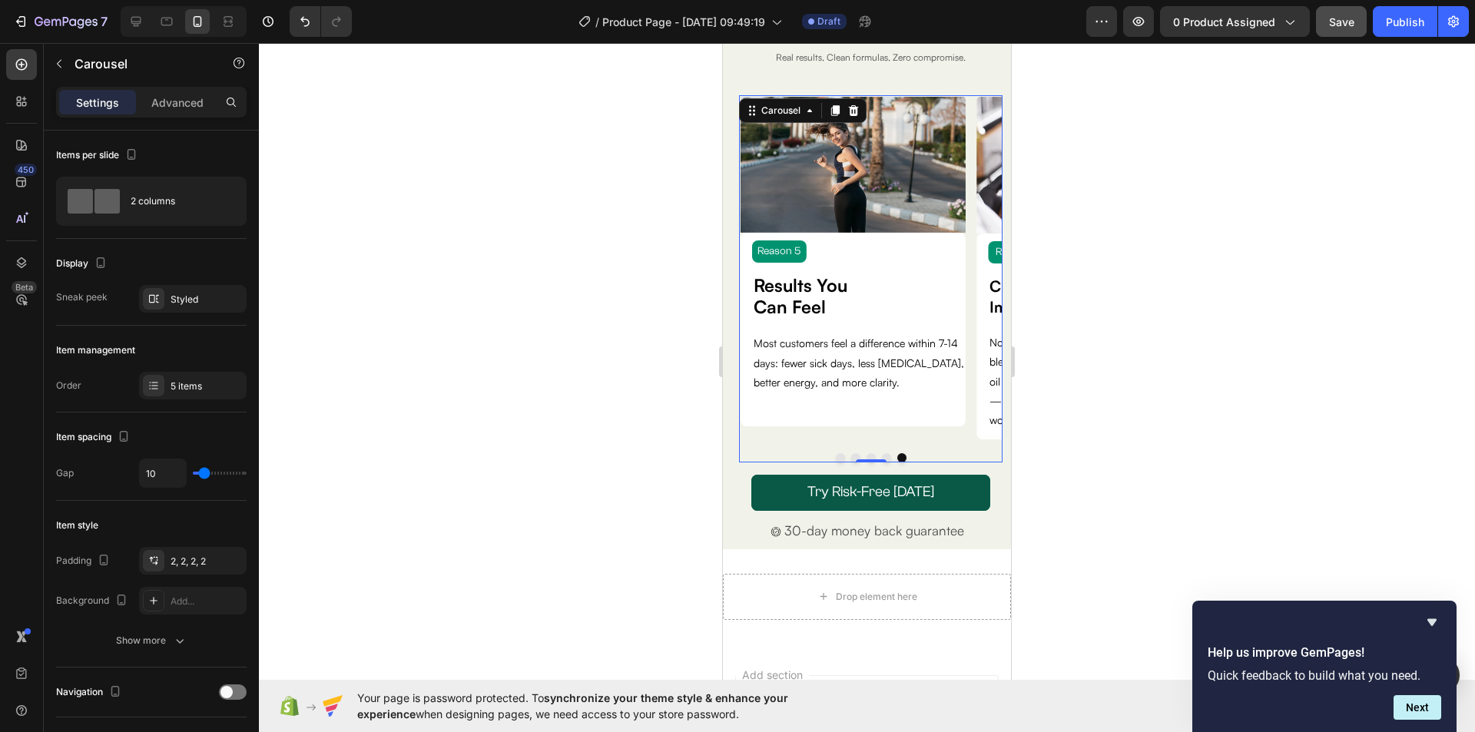
click at [836, 457] on button "Dot" at bounding box center [840, 457] width 9 height 9
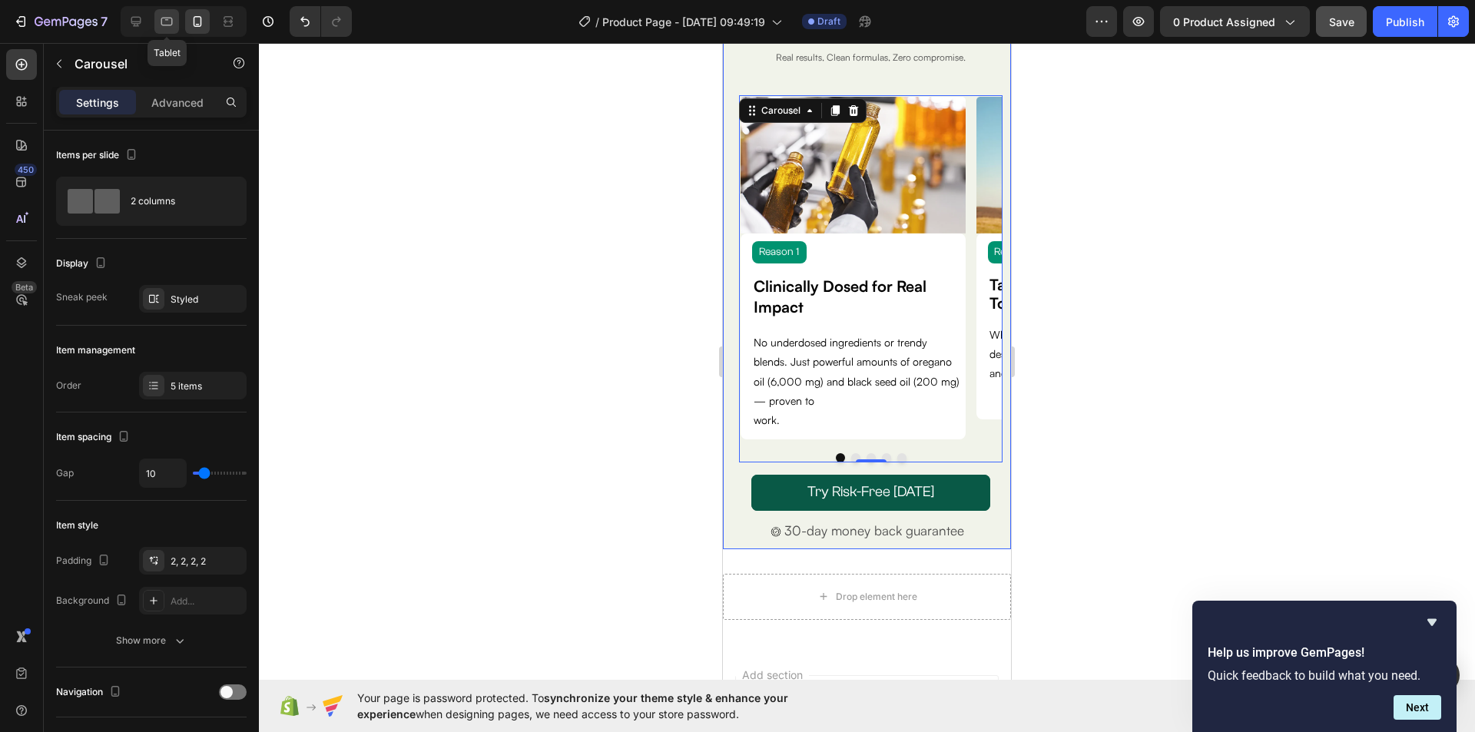
click at [173, 26] on icon at bounding box center [166, 21] width 15 height 15
type input "0"
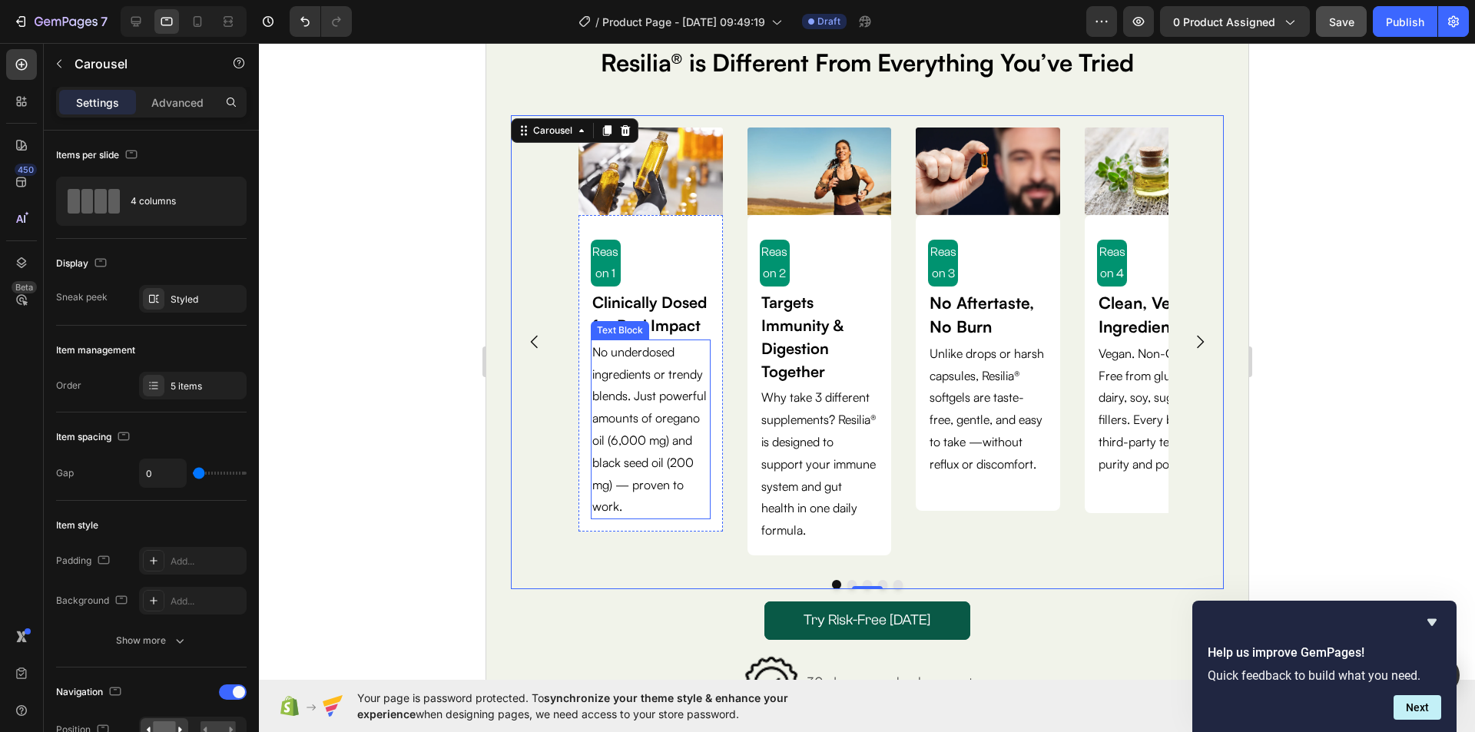
scroll to position [142, 0]
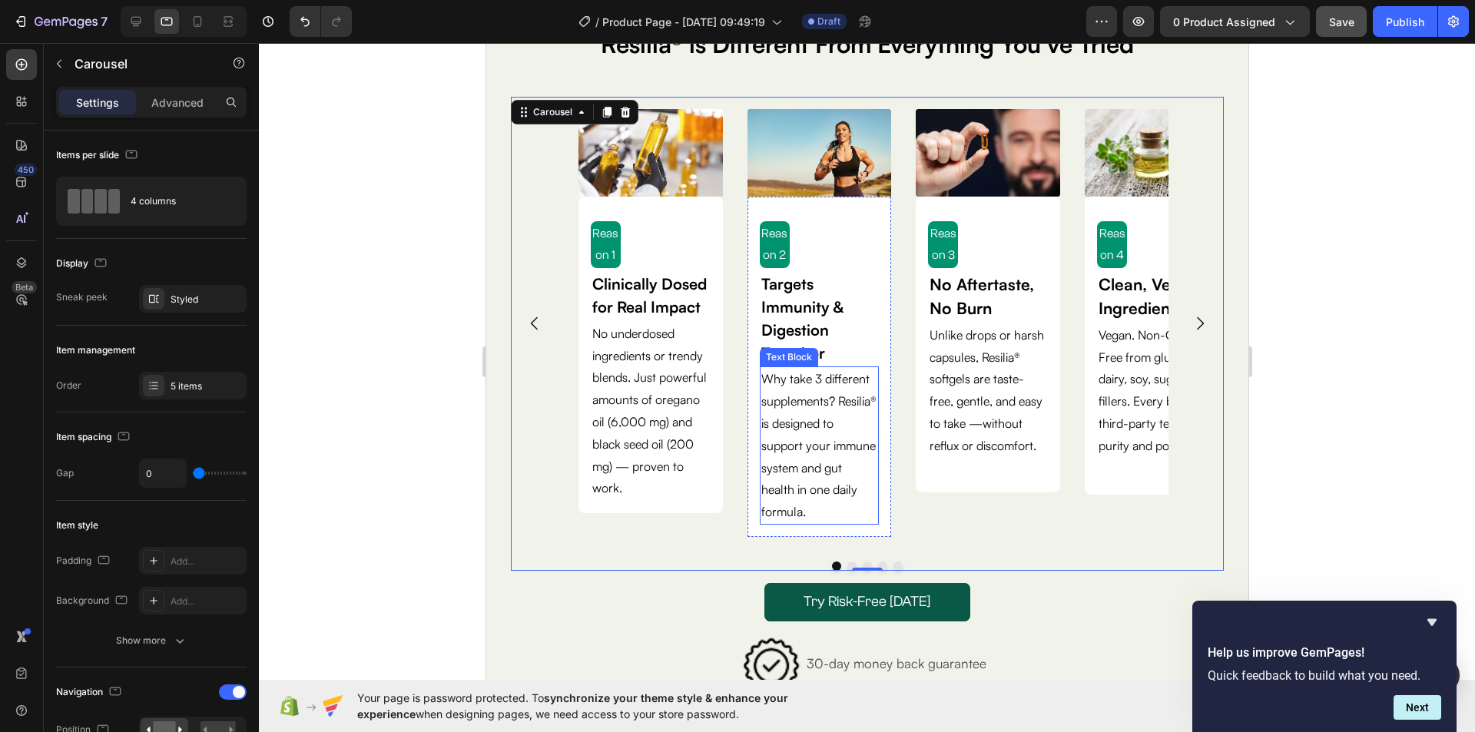
click at [839, 475] on p "Why take 3 different supplements? Resilia® is designed to support your immune s…" at bounding box center [818, 445] width 117 height 155
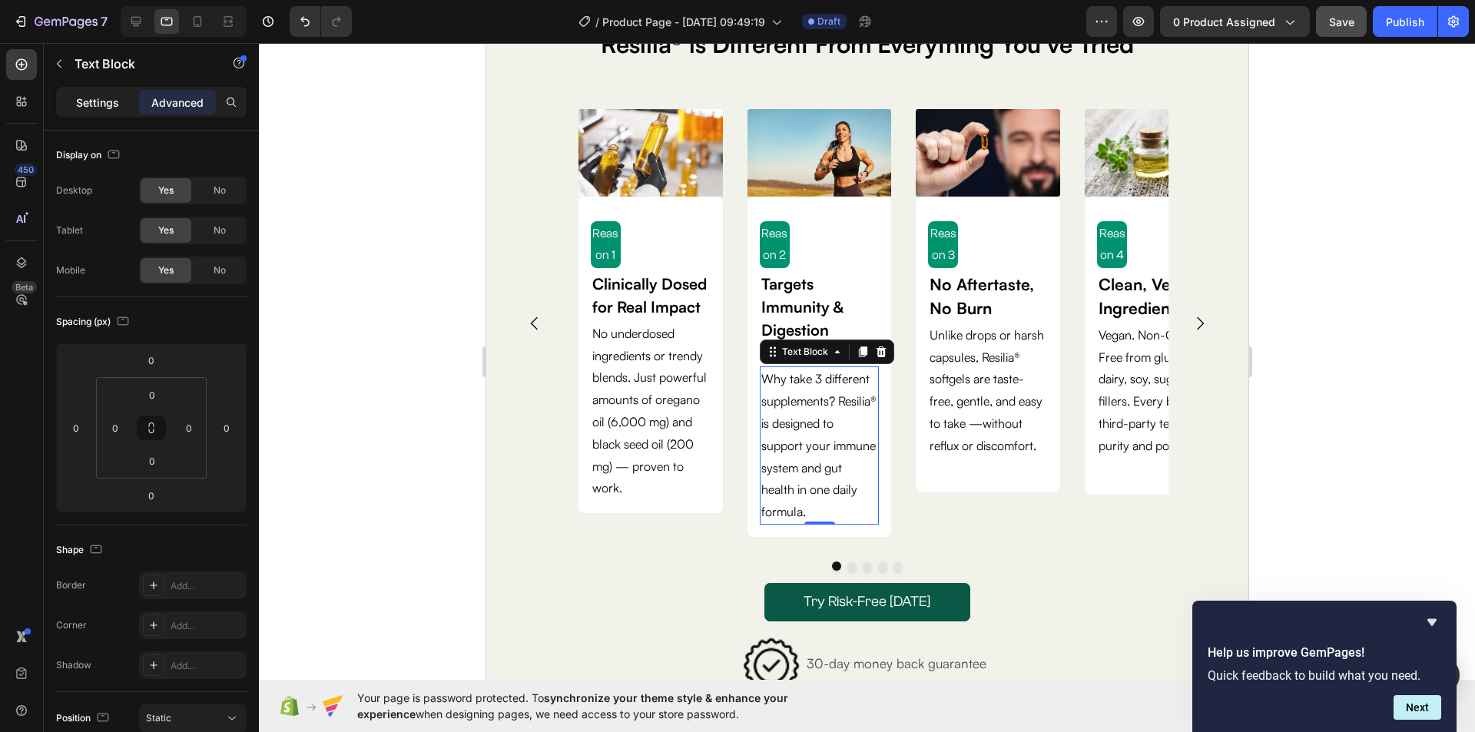
click at [83, 96] on p "Settings" at bounding box center [97, 102] width 43 height 16
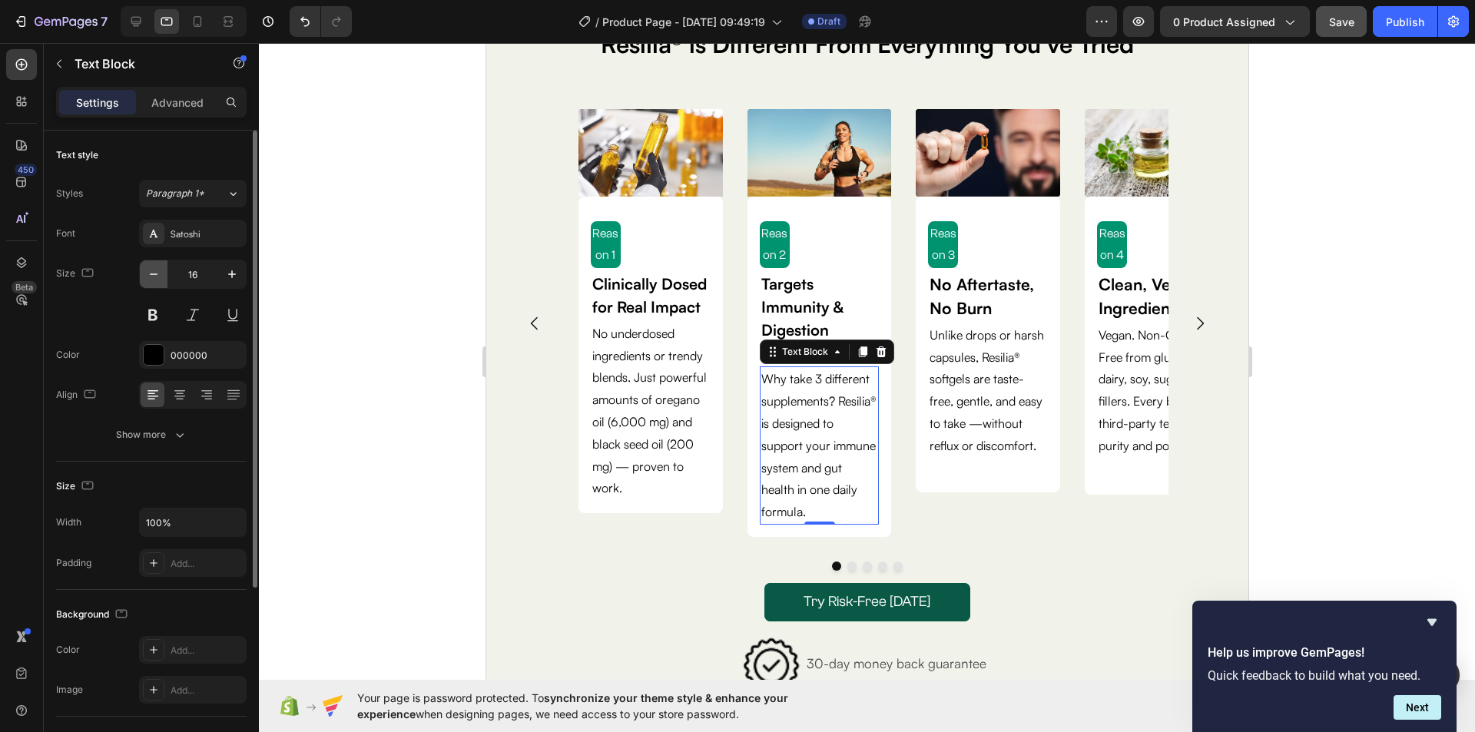
click at [161, 270] on icon "button" at bounding box center [153, 273] width 15 height 15
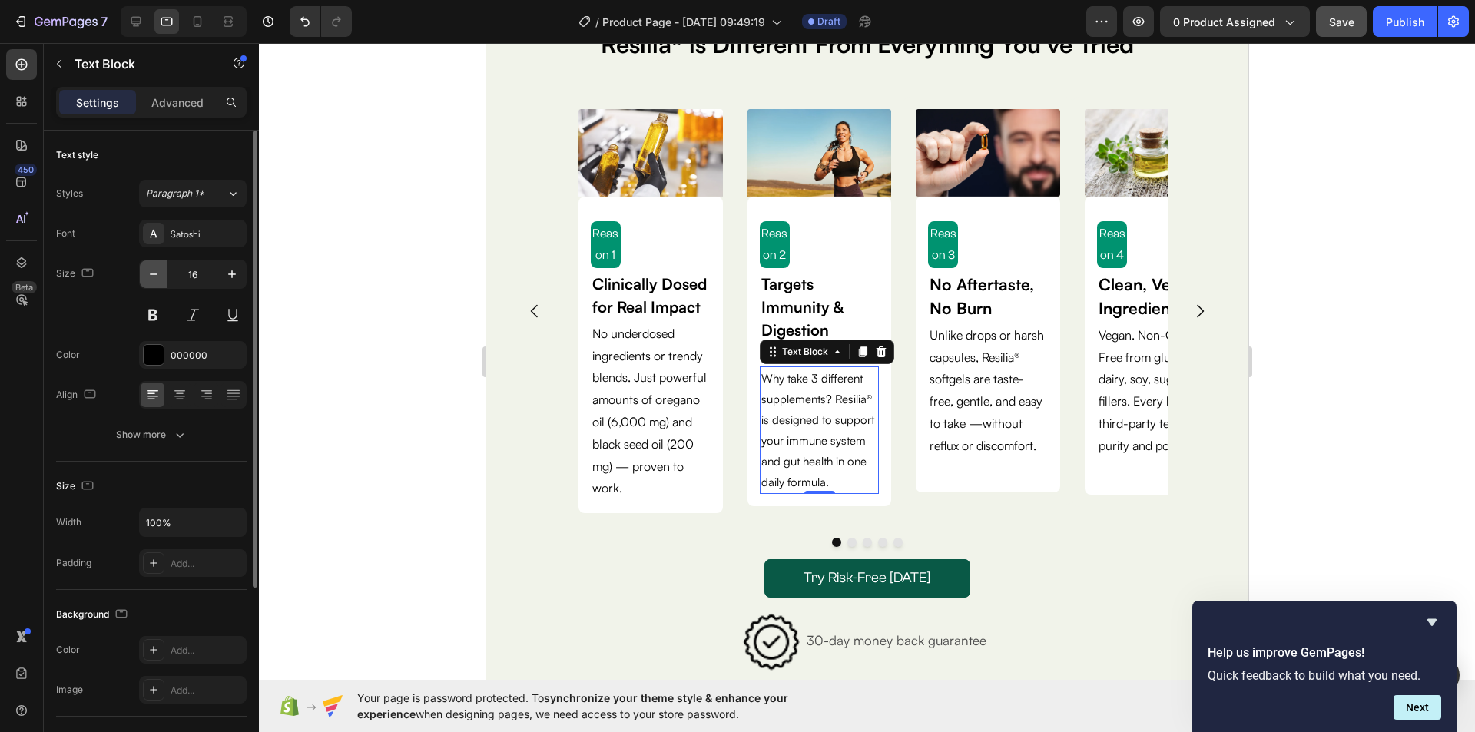
type input "15"
click at [816, 472] on p "Why take 3 different supplements? Resilia® is designed to support your immune s…" at bounding box center [818, 430] width 117 height 124
click at [821, 487] on p "Why take 3 different supplements? Resilia® is designed to support your immune s…" at bounding box center [818, 430] width 117 height 124
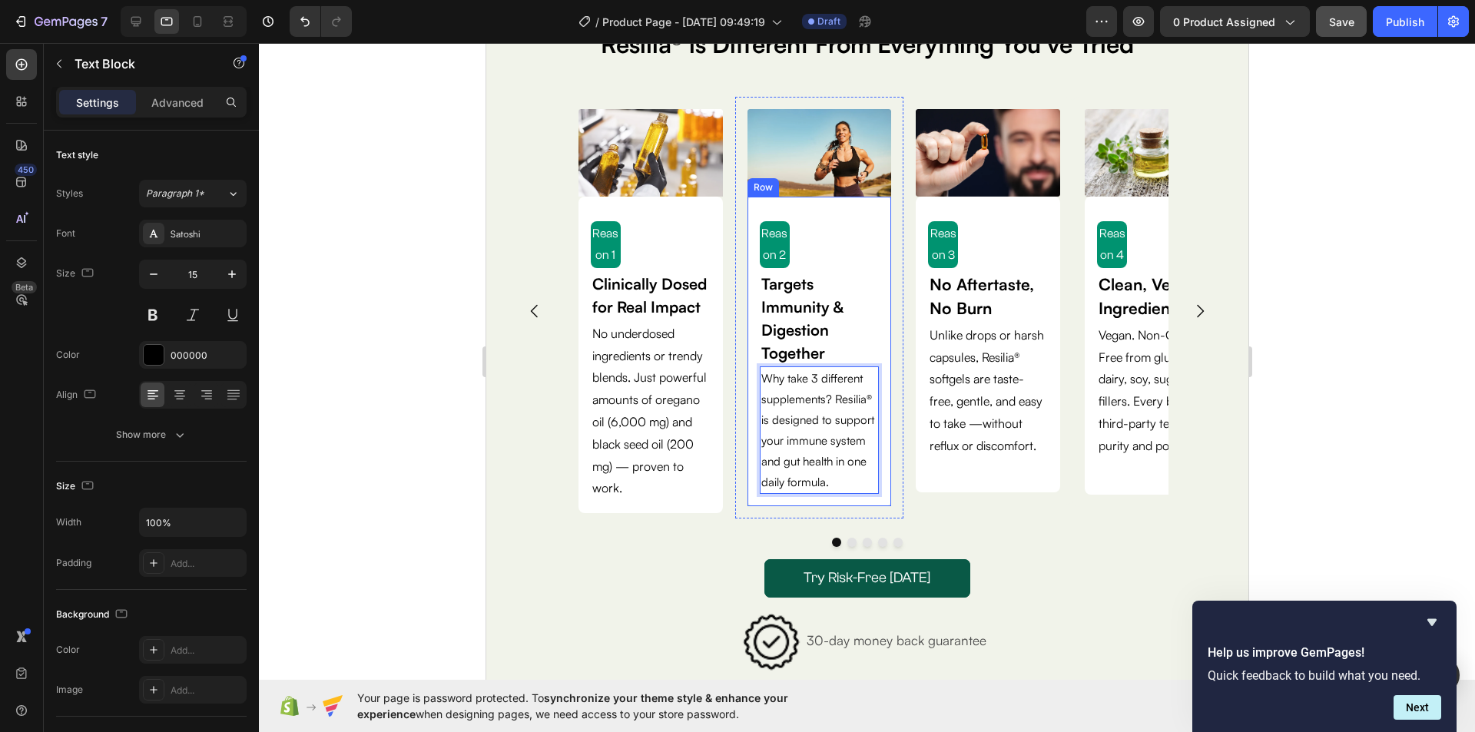
click at [841, 498] on div "Reason 2 Text Block Targets Immunity & Digestion Together Text Block Why take 3…" at bounding box center [818, 352] width 144 height 310
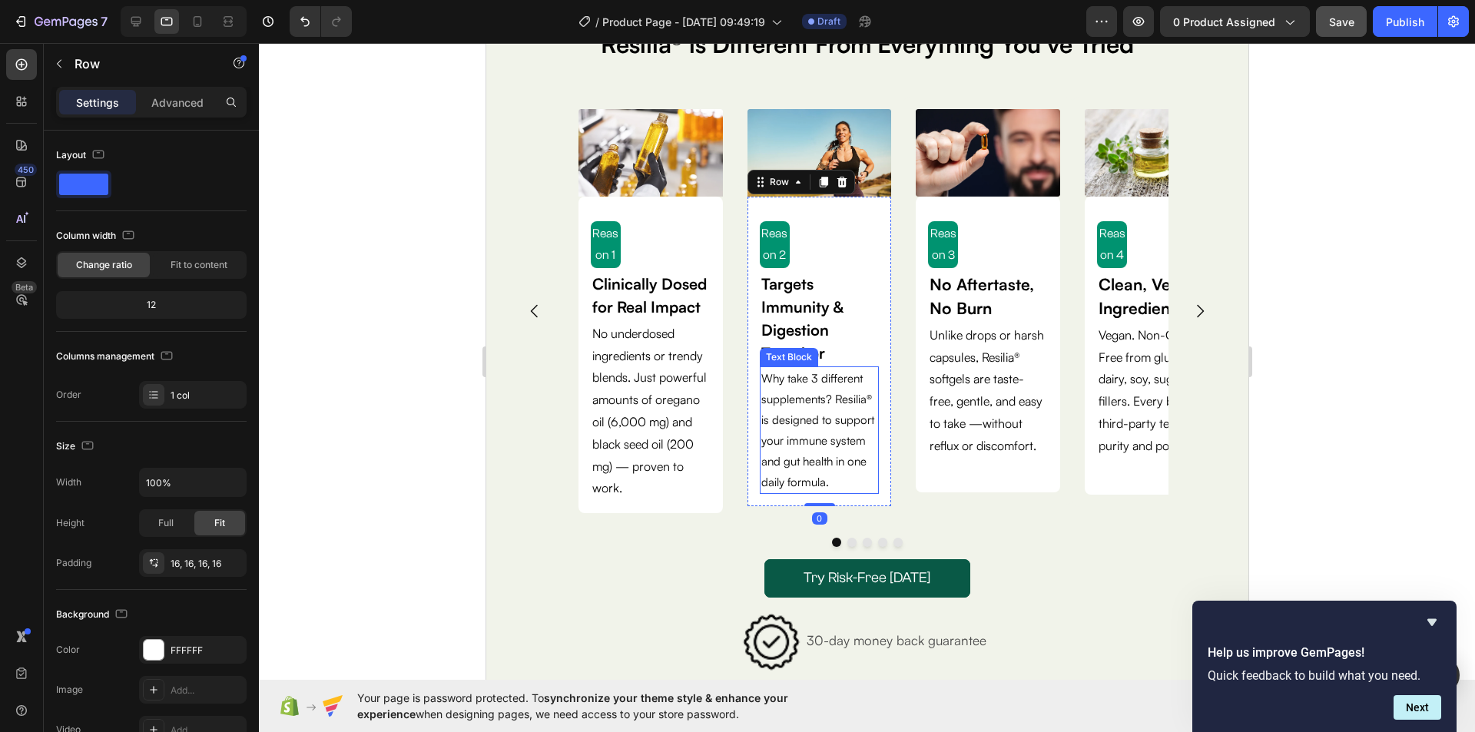
click at [836, 487] on p "Why take 3 different supplements? Resilia® is designed to support your immune s…" at bounding box center [818, 430] width 117 height 124
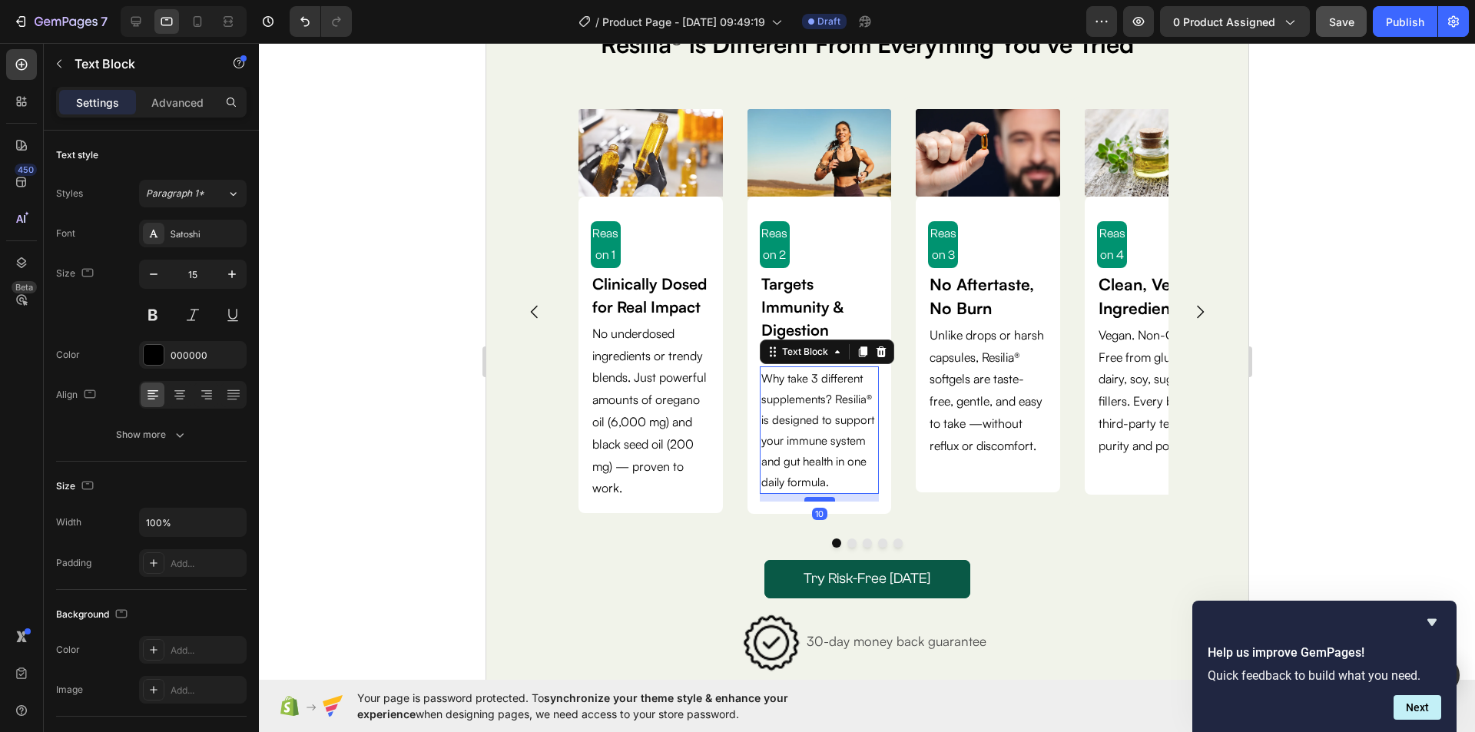
drag, startPoint x: 823, startPoint y: 492, endPoint x: 820, endPoint y: 499, distance: 8.0
click at [820, 499] on div at bounding box center [818, 499] width 31 height 5
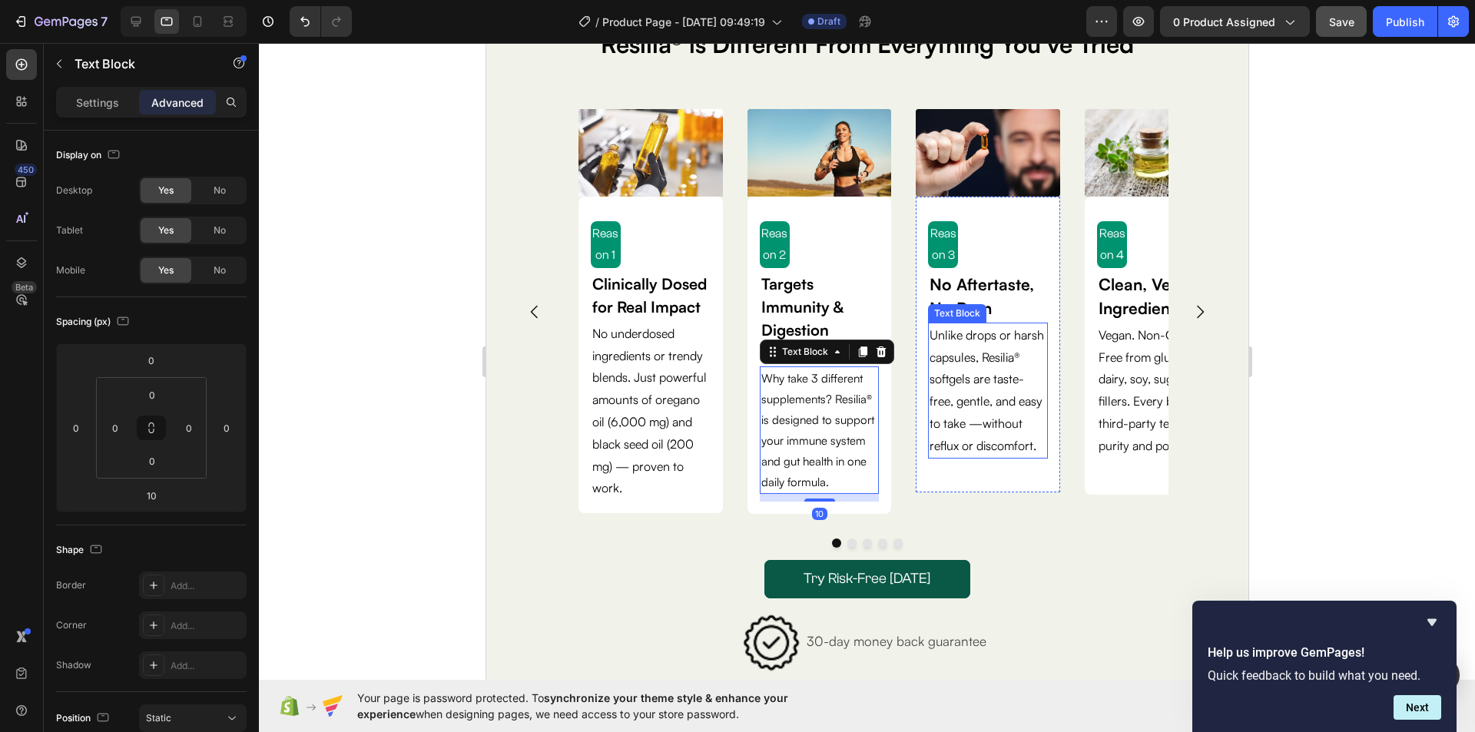
click at [958, 457] on p "to take —without reflux or discomfort." at bounding box center [986, 434] width 117 height 45
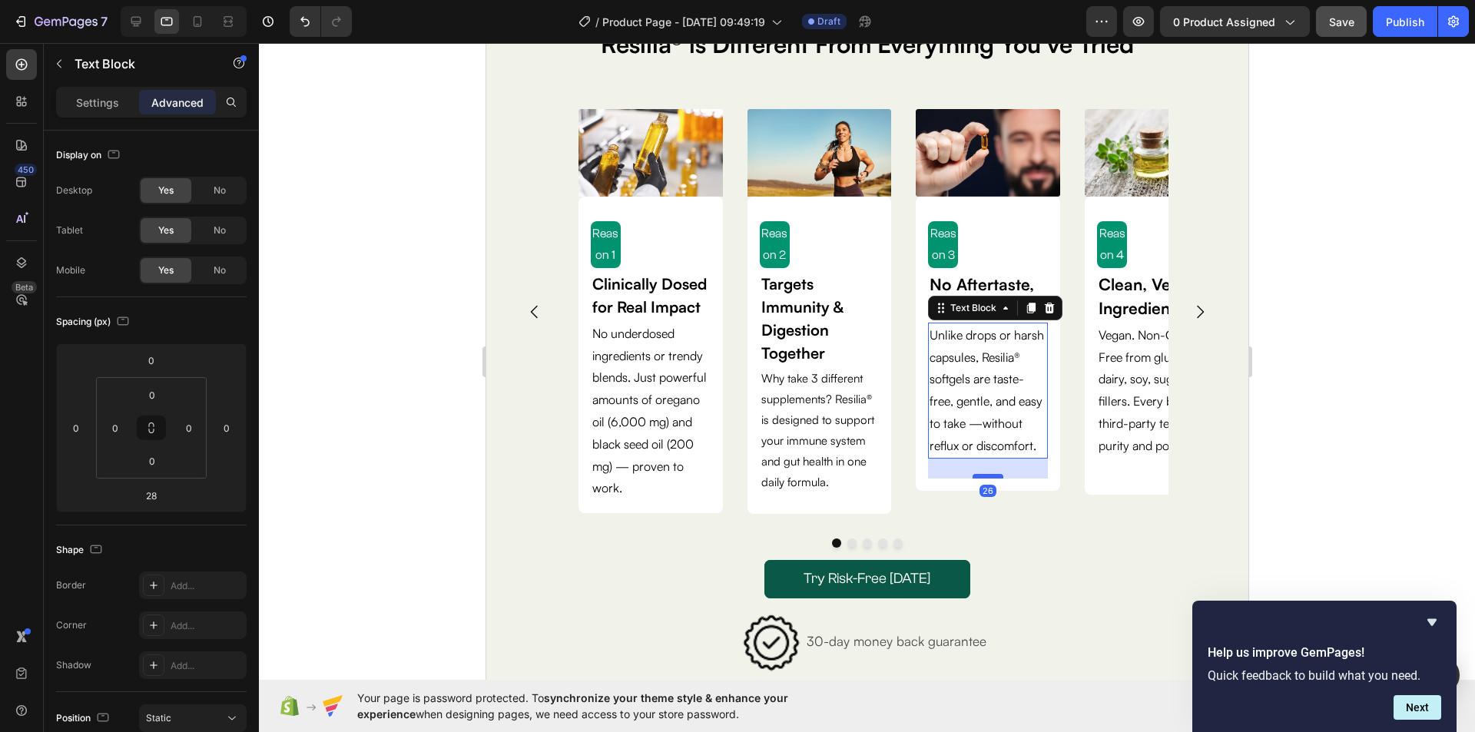
click at [986, 478] on div at bounding box center [986, 476] width 31 height 5
type input "26"
click at [1190, 312] on icon "Carousel Next Arrow" at bounding box center [1199, 312] width 18 height 18
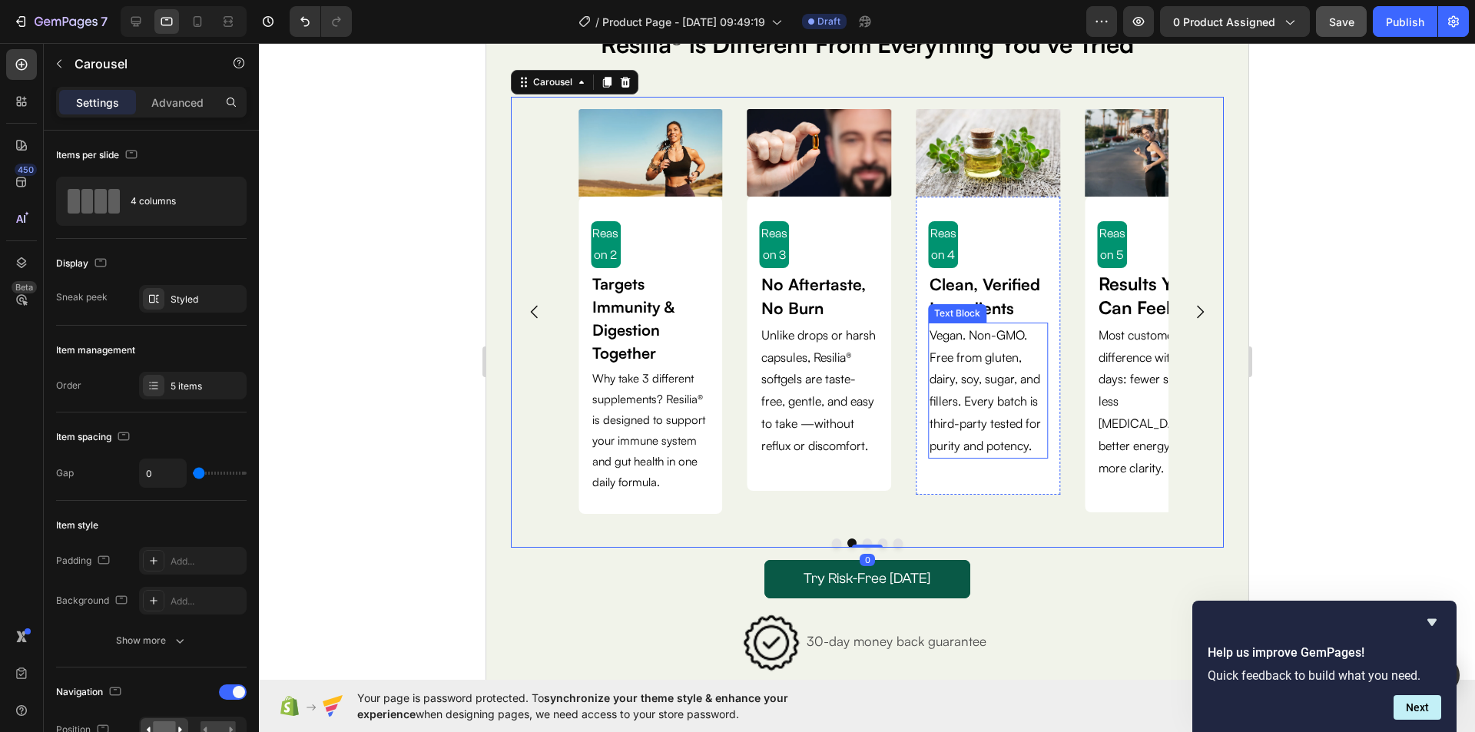
click at [988, 416] on p "Vegan. Non-GMO. Free from gluten, dairy, soy, sugar, and fillers. Every batch i…" at bounding box center [986, 390] width 117 height 133
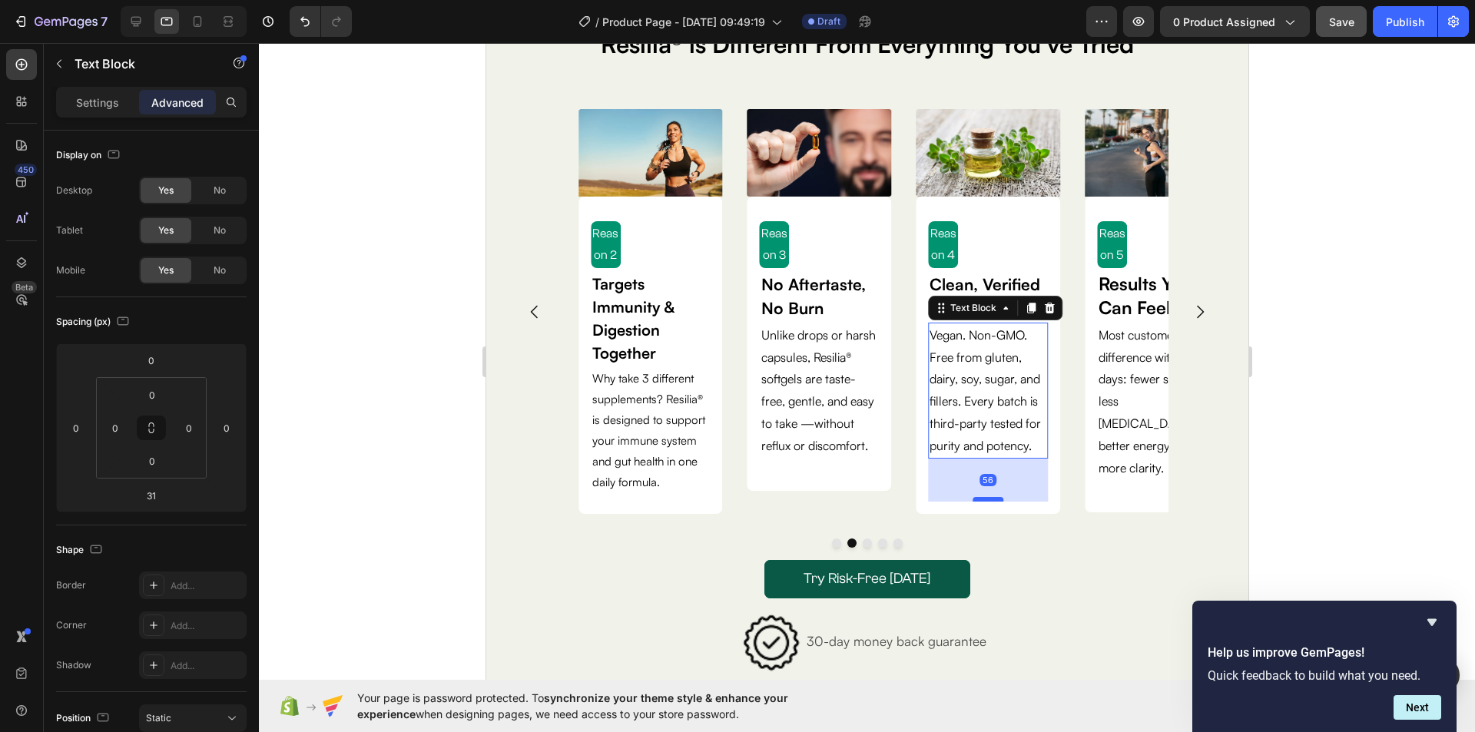
drag, startPoint x: 987, startPoint y: 480, endPoint x: 987, endPoint y: 499, distance: 19.2
click at [987, 499] on div at bounding box center [986, 499] width 31 height 5
type input "56"
click at [1112, 448] on p "Most customers feel a difference within 7-14 days: fewer sick days, less [MEDIC…" at bounding box center [1155, 401] width 117 height 155
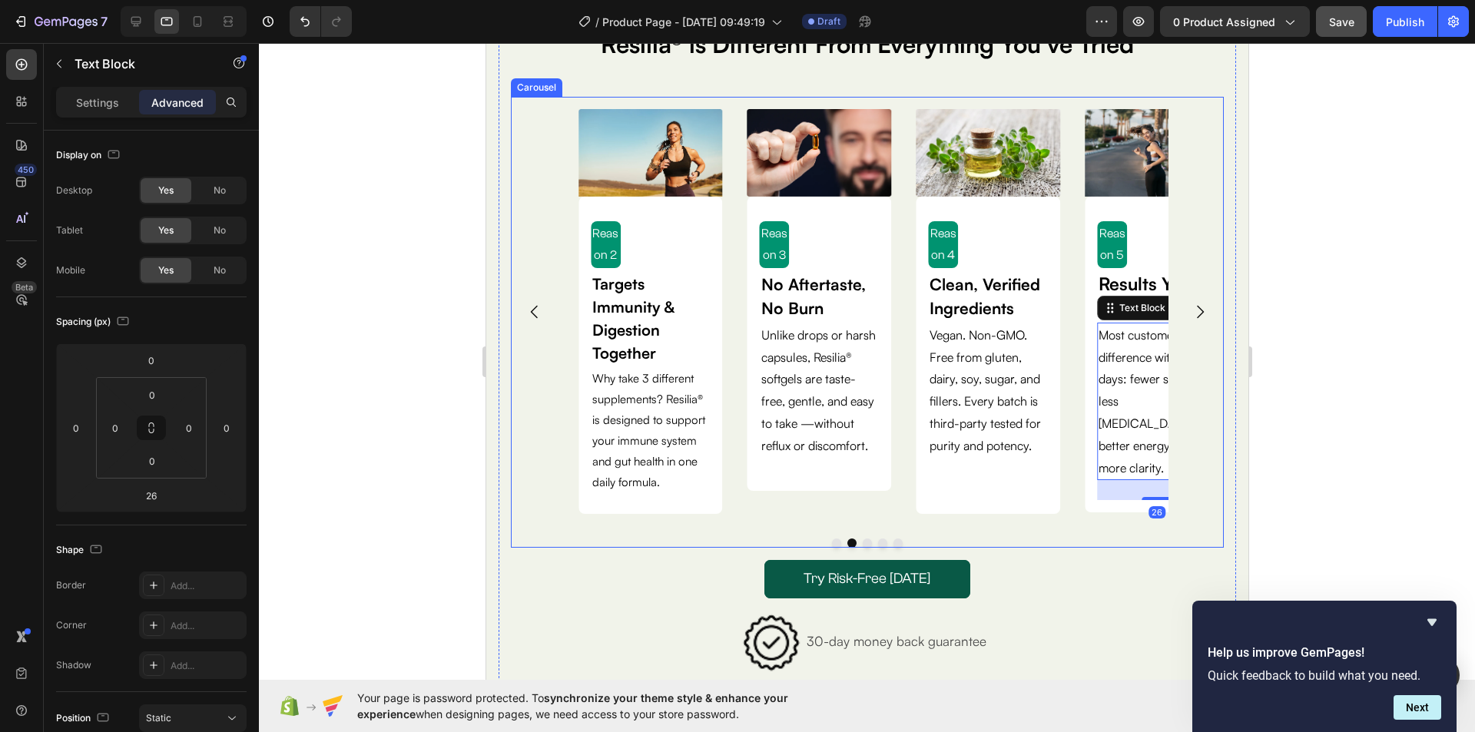
click at [1190, 309] on icon "Carousel Next Arrow" at bounding box center [1199, 312] width 18 height 18
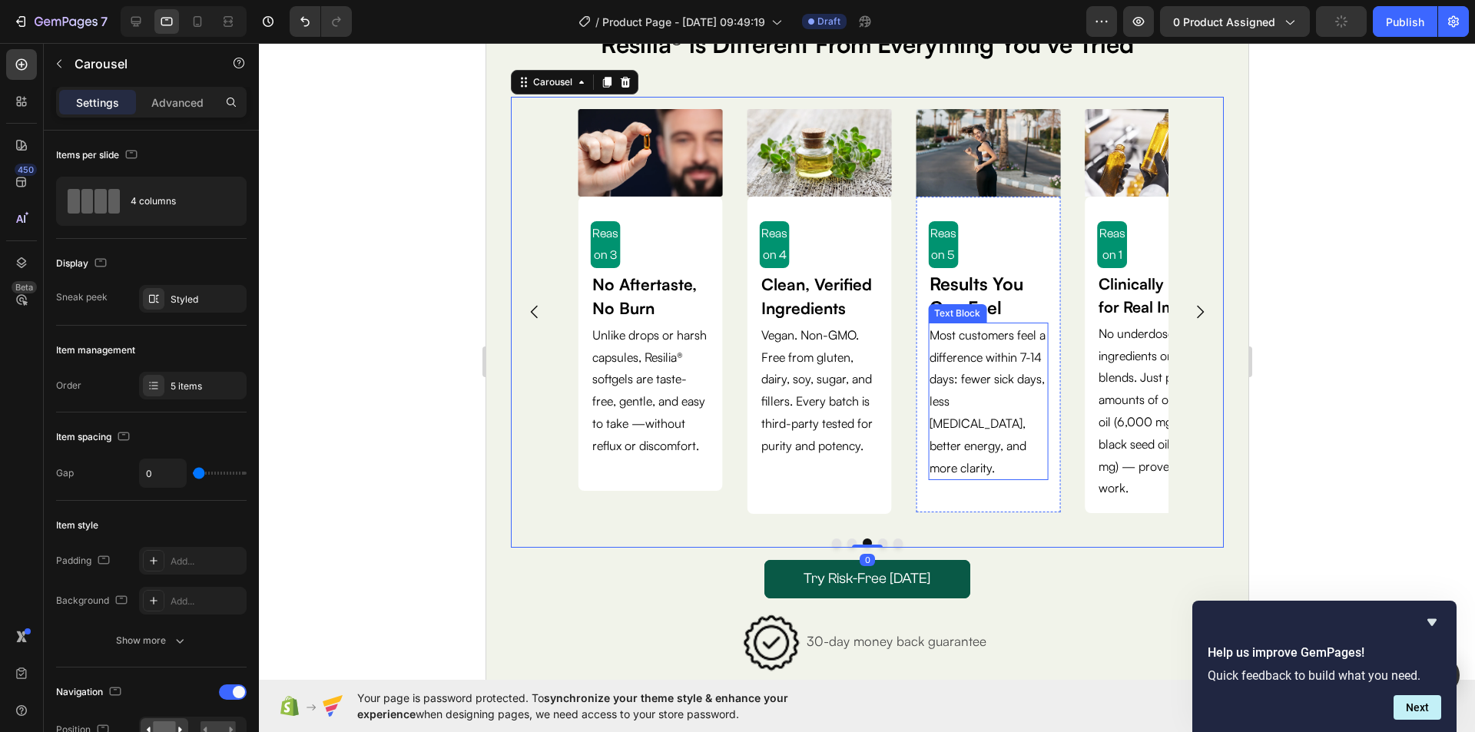
click at [975, 410] on p "Most customers feel a difference within 7-14 days: fewer sick days, less [MEDIC…" at bounding box center [986, 401] width 117 height 155
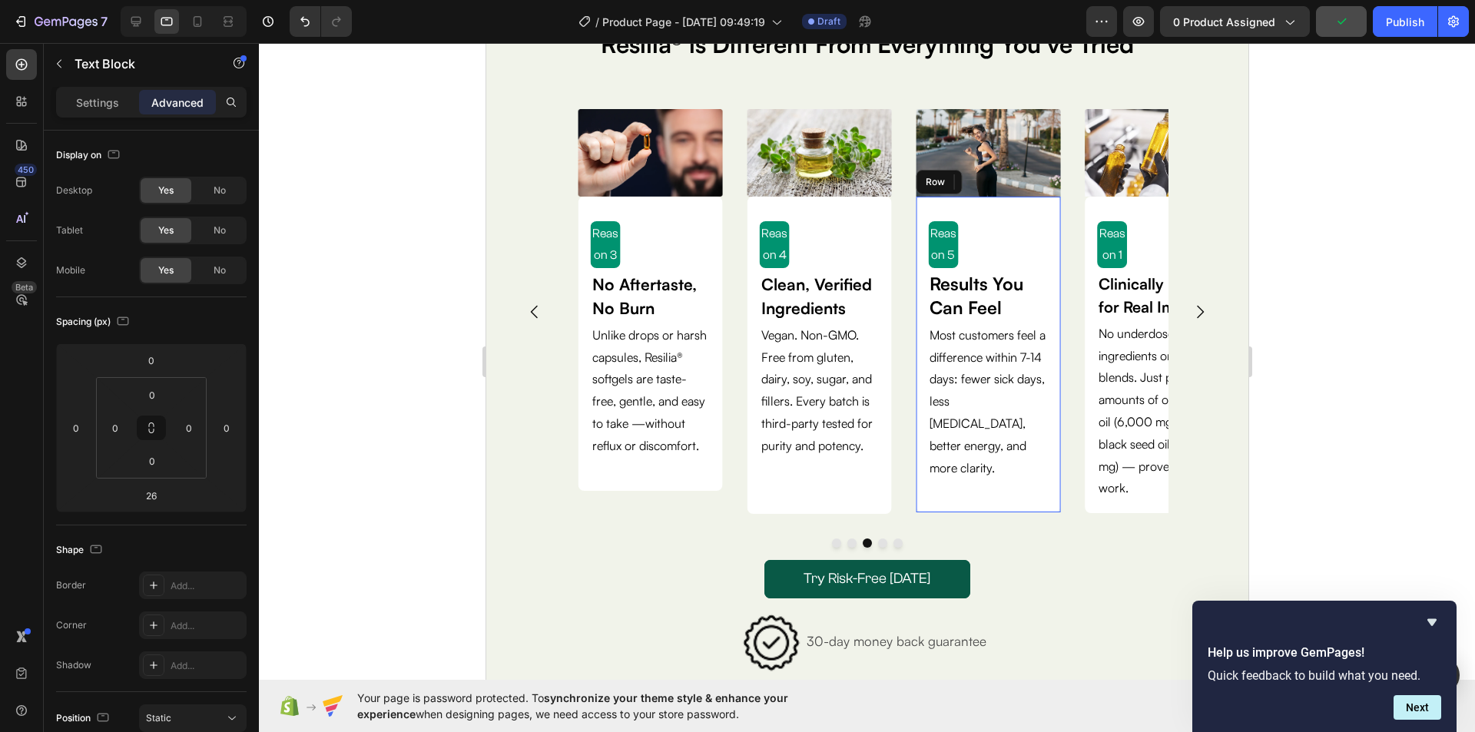
click at [986, 479] on div "Reason 5 Text Block Results You Can Feel Text Block Most customers feel a diffe…" at bounding box center [987, 355] width 144 height 316
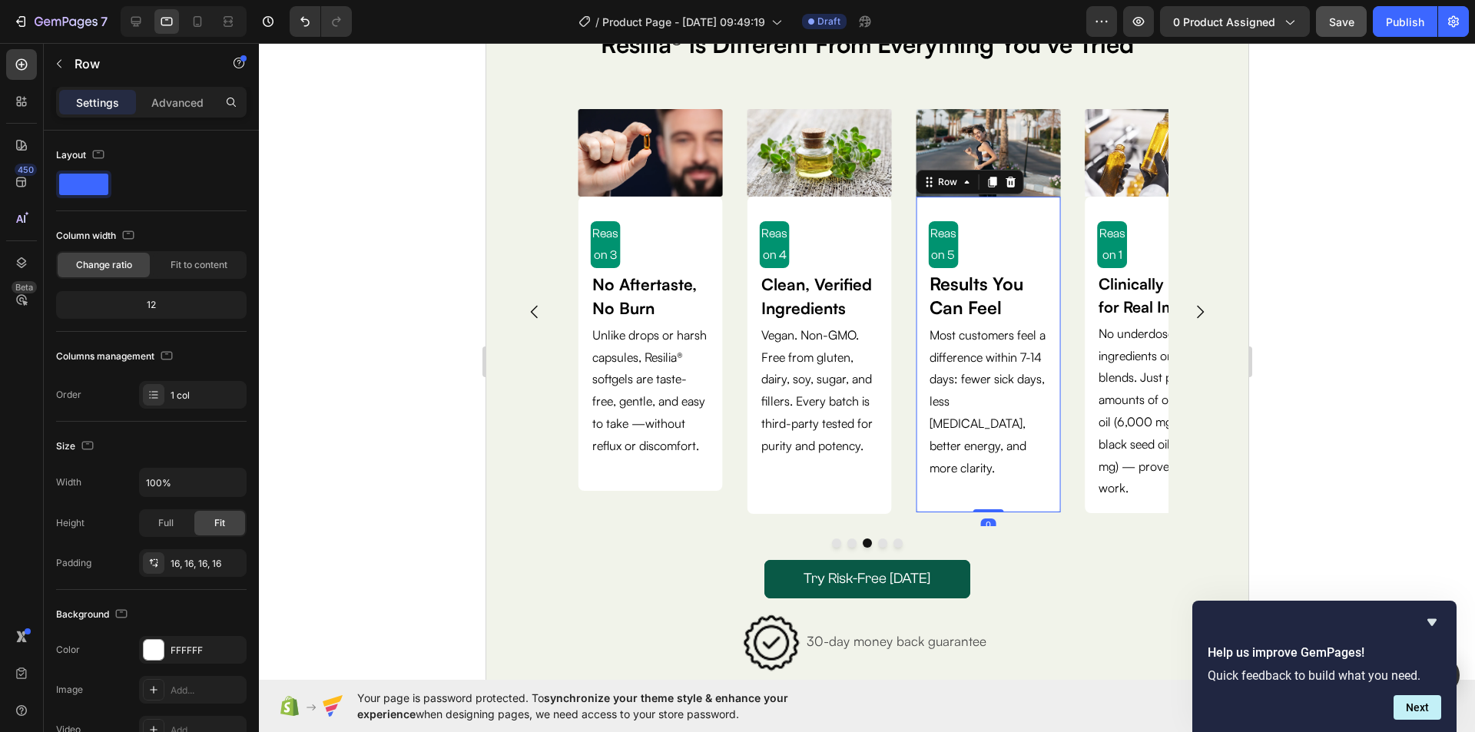
click at [1000, 442] on p "Most customers feel a difference within 7-14 days: fewer sick days, less [MEDIC…" at bounding box center [986, 401] width 117 height 155
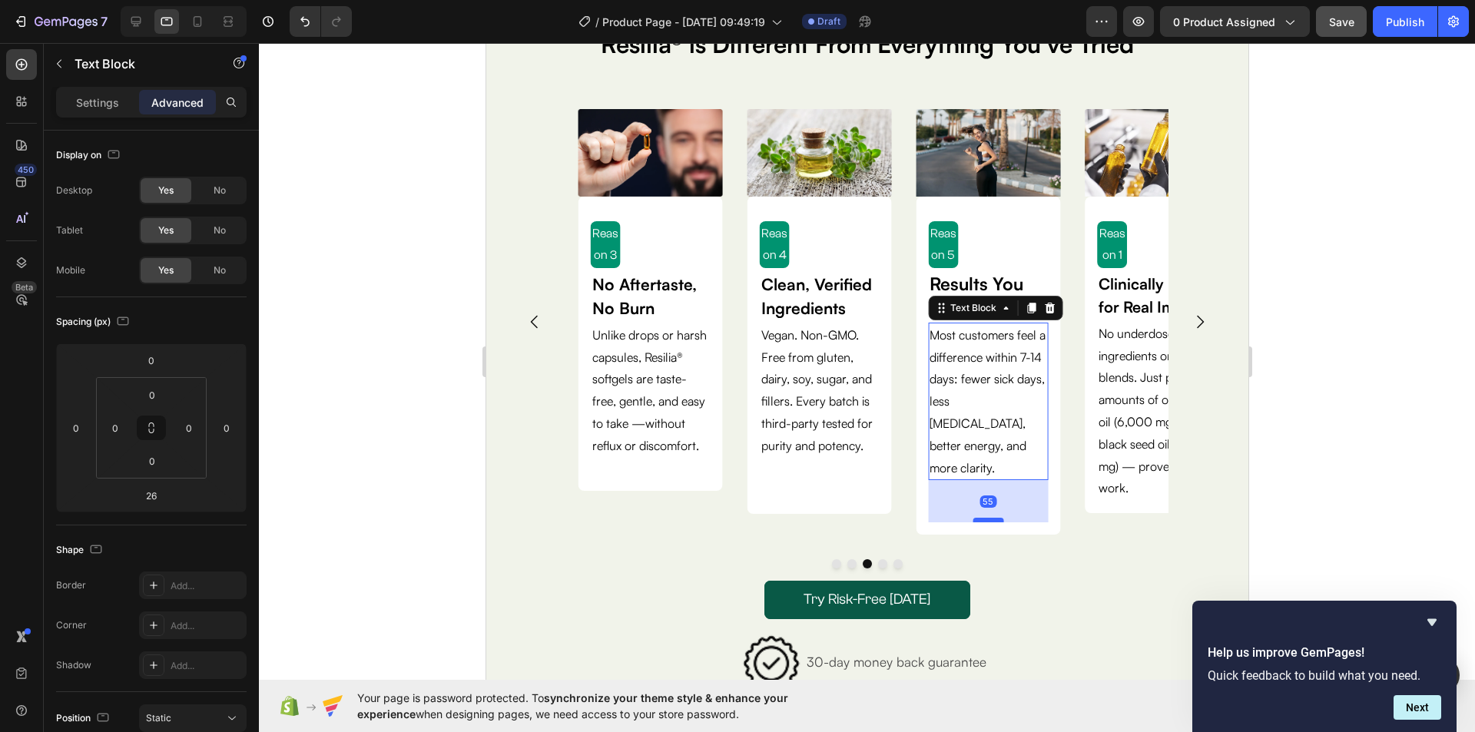
drag, startPoint x: 987, startPoint y: 475, endPoint x: 985, endPoint y: 498, distance: 22.4
click at [985, 518] on div at bounding box center [986, 520] width 31 height 5
type input "55"
click at [1190, 313] on icon "Carousel Next Arrow" at bounding box center [1199, 322] width 18 height 18
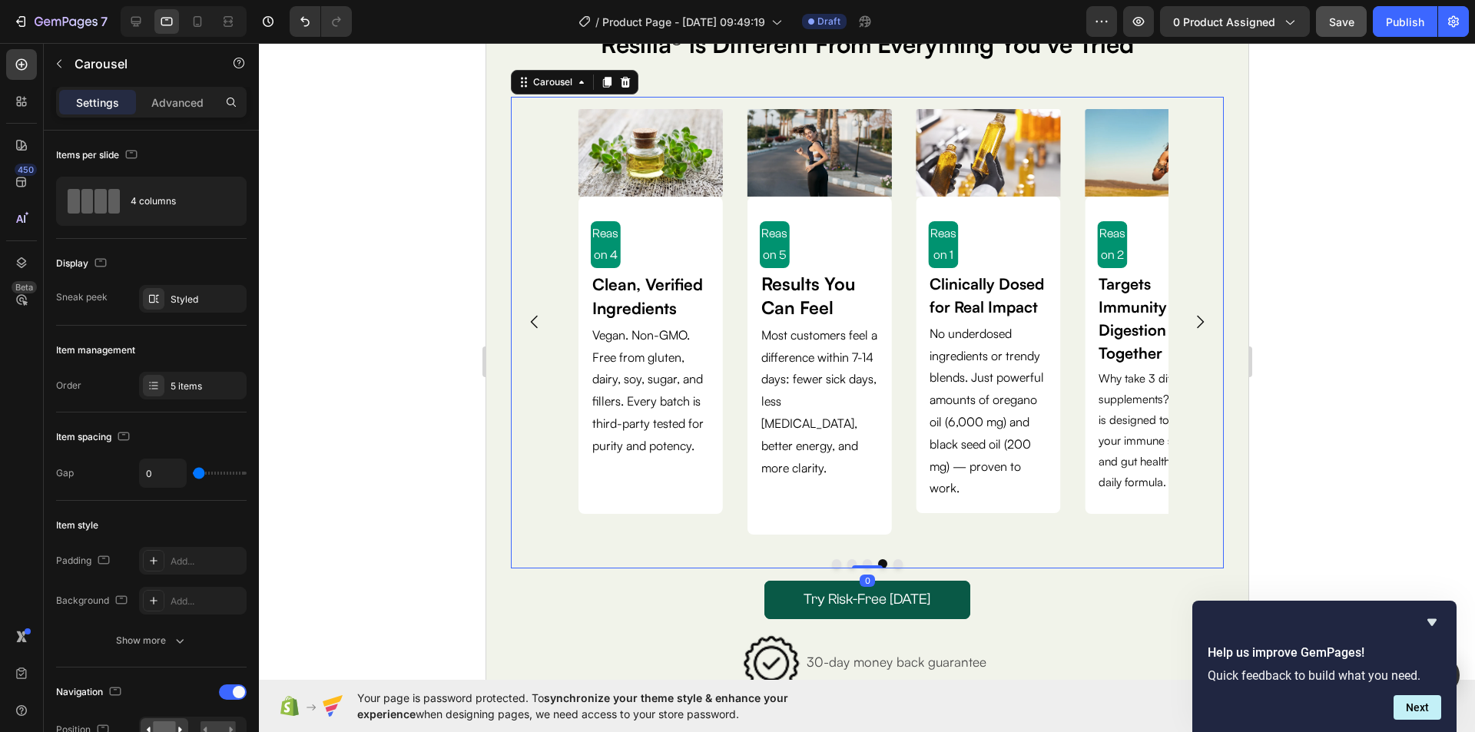
click at [1190, 313] on icon "Carousel Next Arrow" at bounding box center [1199, 322] width 18 height 18
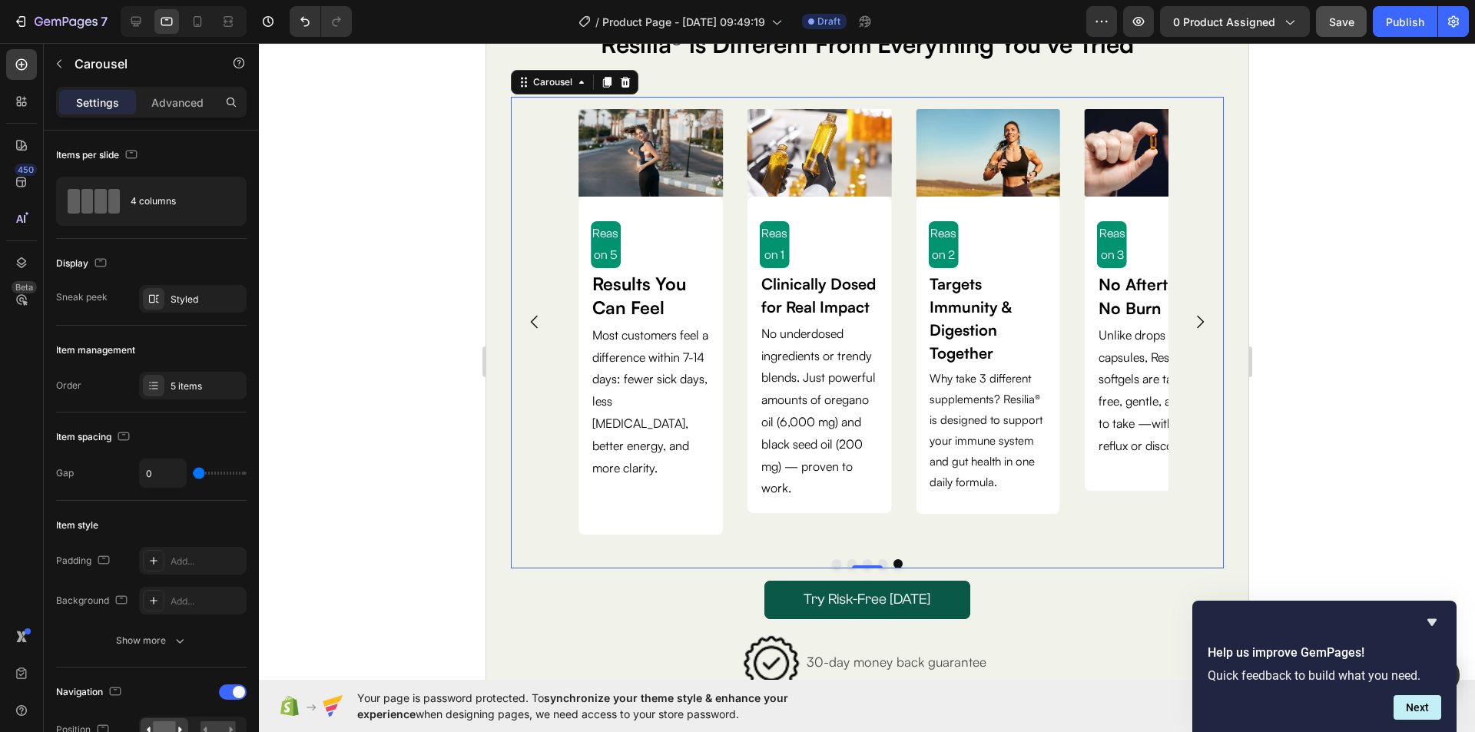
click at [1190, 313] on icon "Carousel Next Arrow" at bounding box center [1199, 322] width 18 height 18
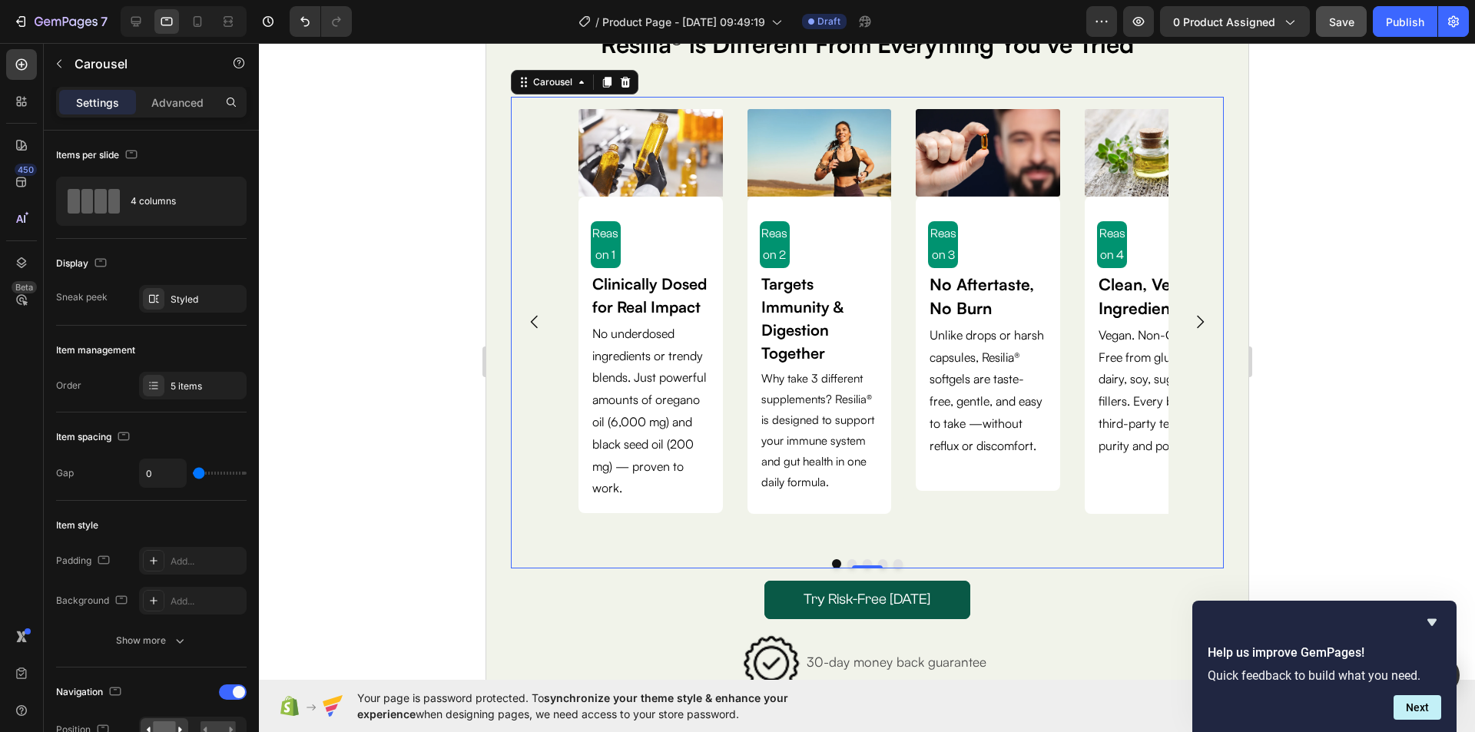
click at [1190, 313] on icon "Carousel Next Arrow" at bounding box center [1199, 322] width 18 height 18
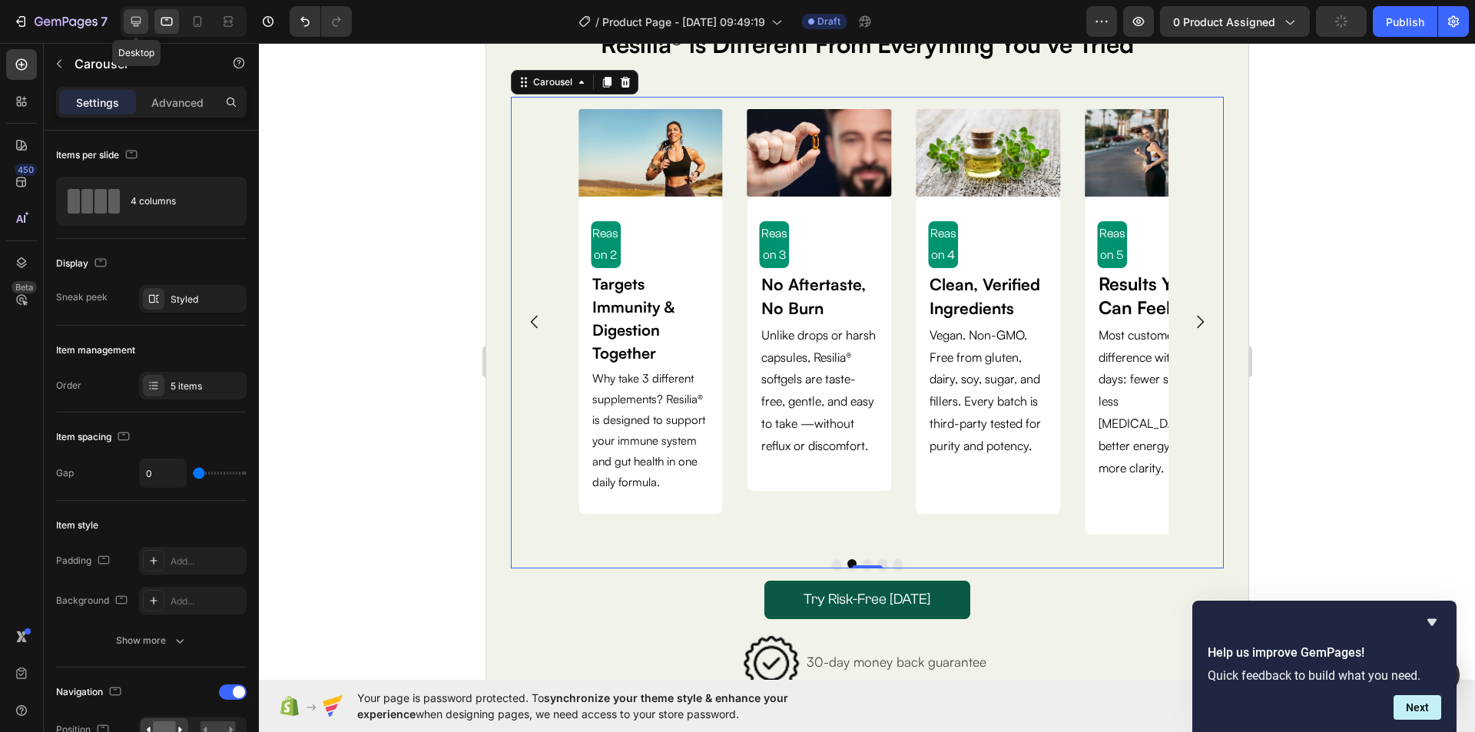
click at [137, 18] on icon at bounding box center [135, 21] width 15 height 15
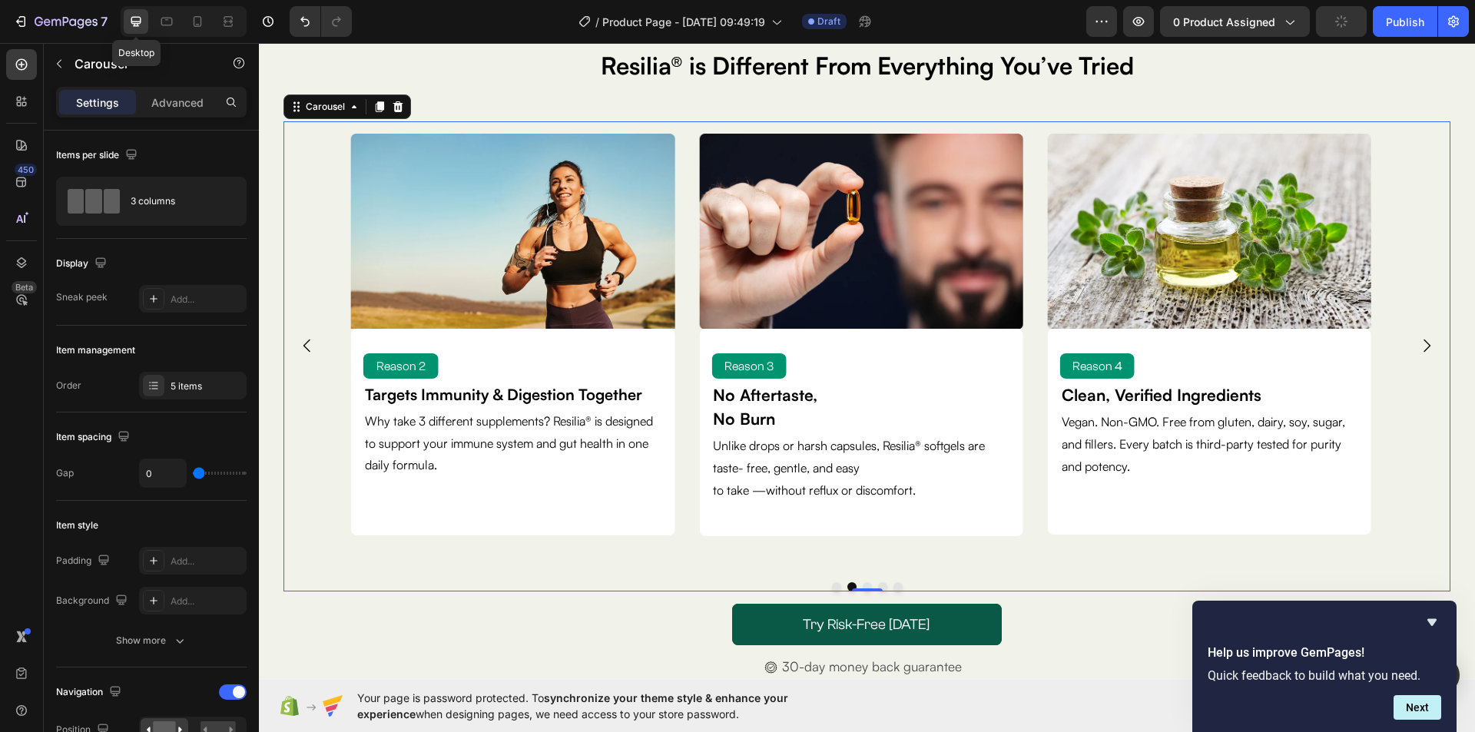
scroll to position [136, 0]
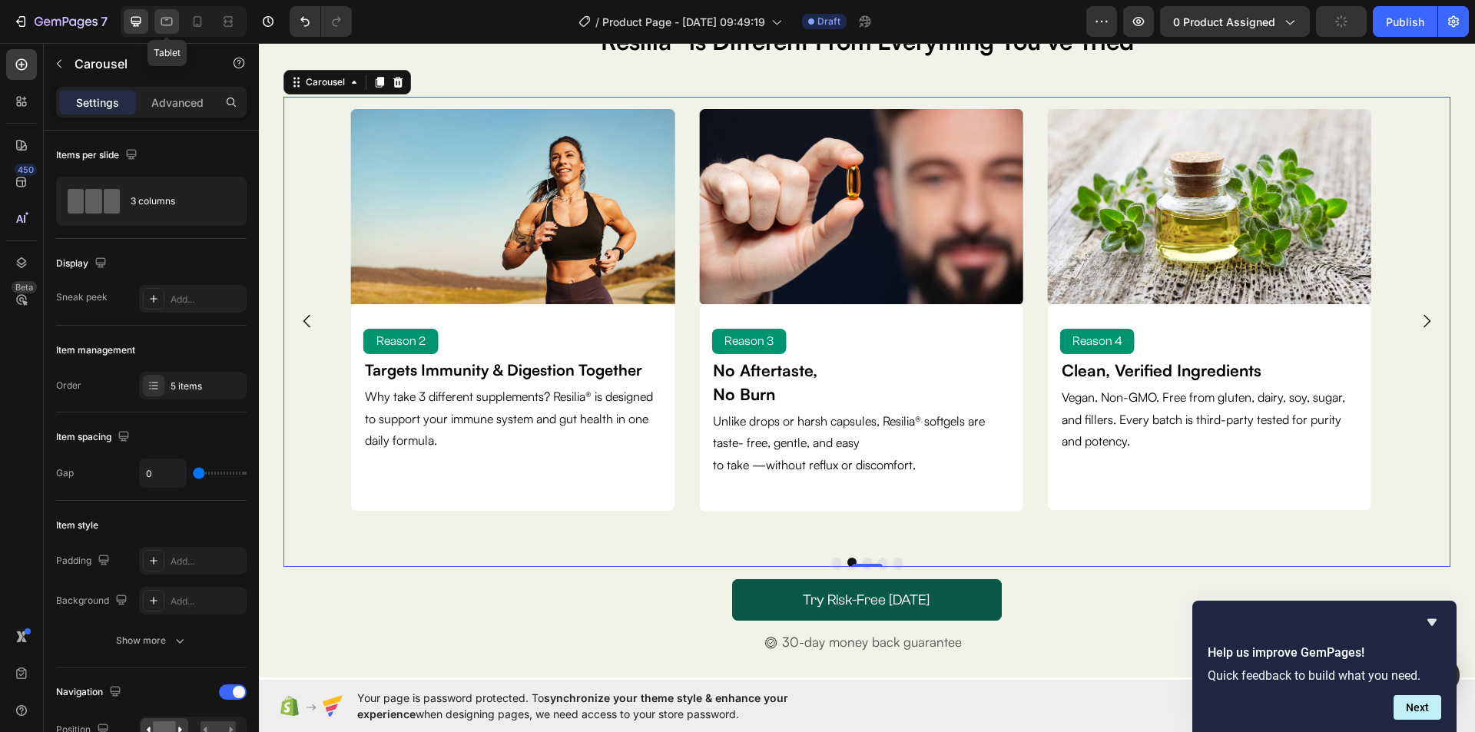
click at [164, 25] on icon at bounding box center [167, 22] width 12 height 8
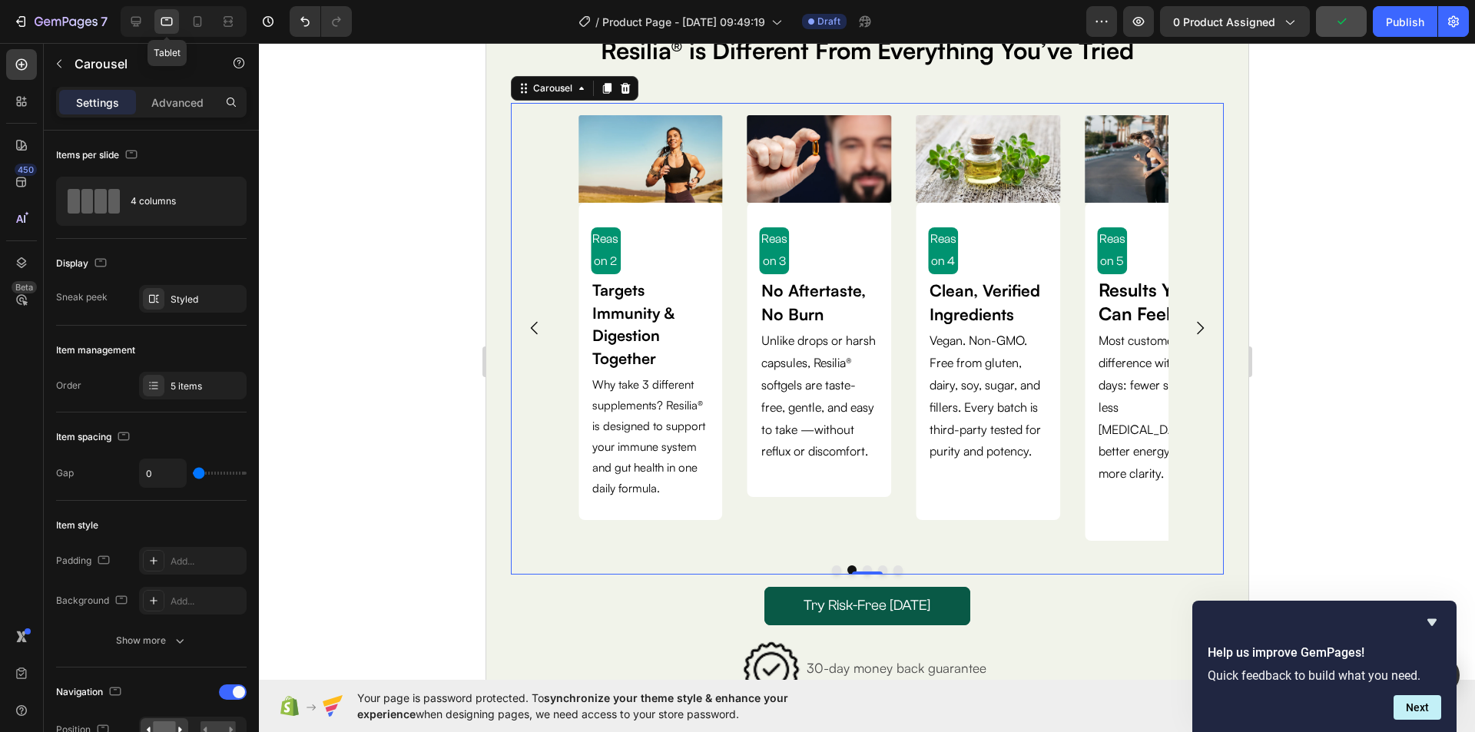
scroll to position [142, 0]
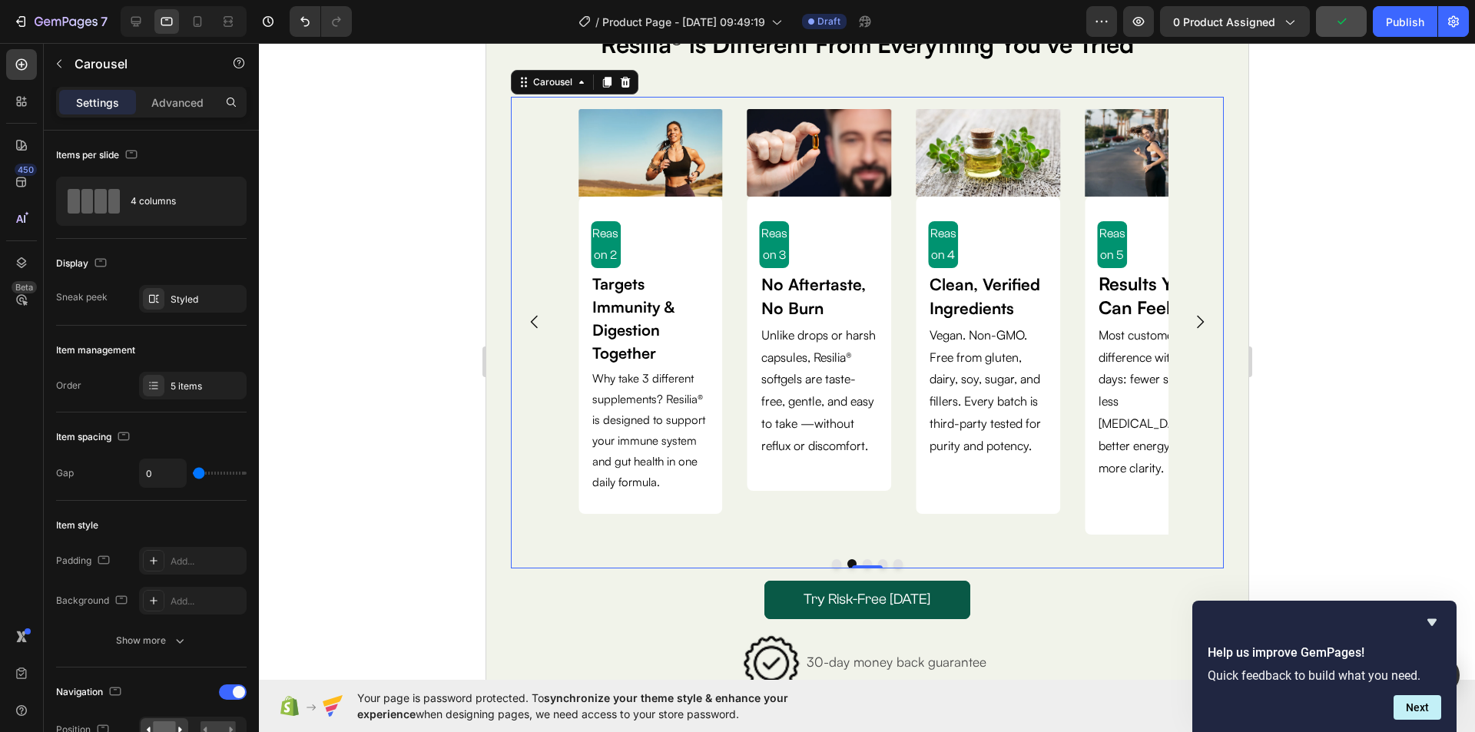
click at [1332, 284] on div at bounding box center [867, 387] width 1216 height 689
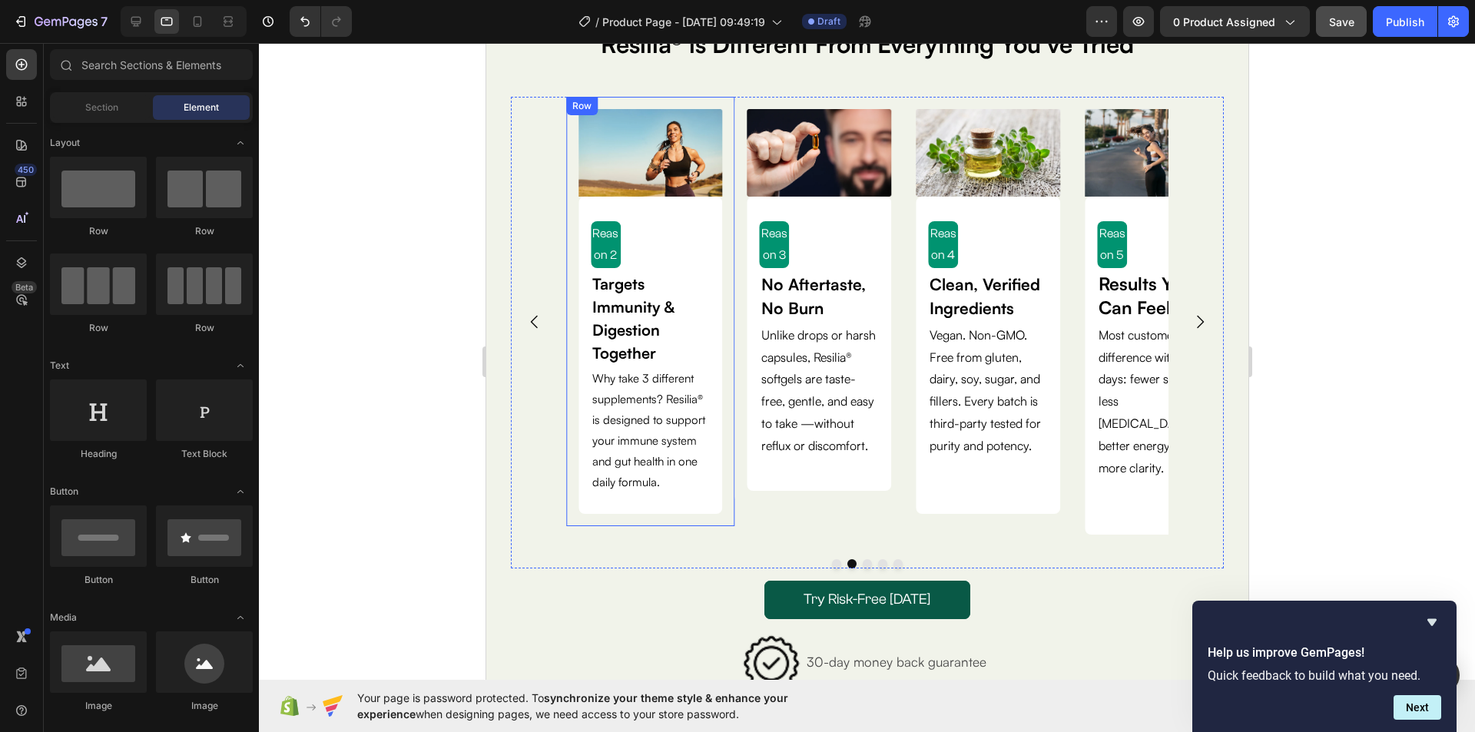
click at [723, 250] on div "Image Reason 2 Text Block Targets Immunity & Digestion Together Text Block Why …" at bounding box center [649, 311] width 169 height 429
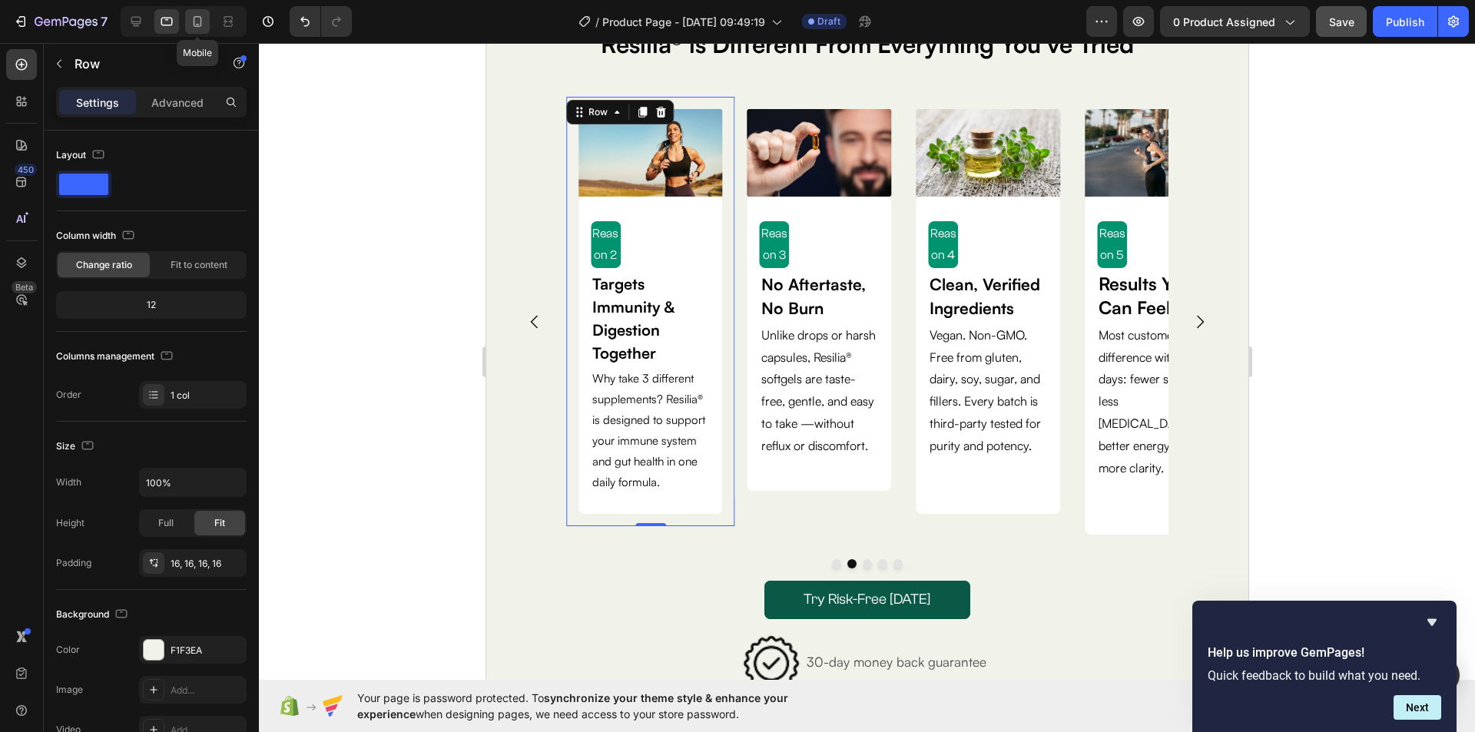
click at [190, 16] on icon at bounding box center [197, 21] width 15 height 15
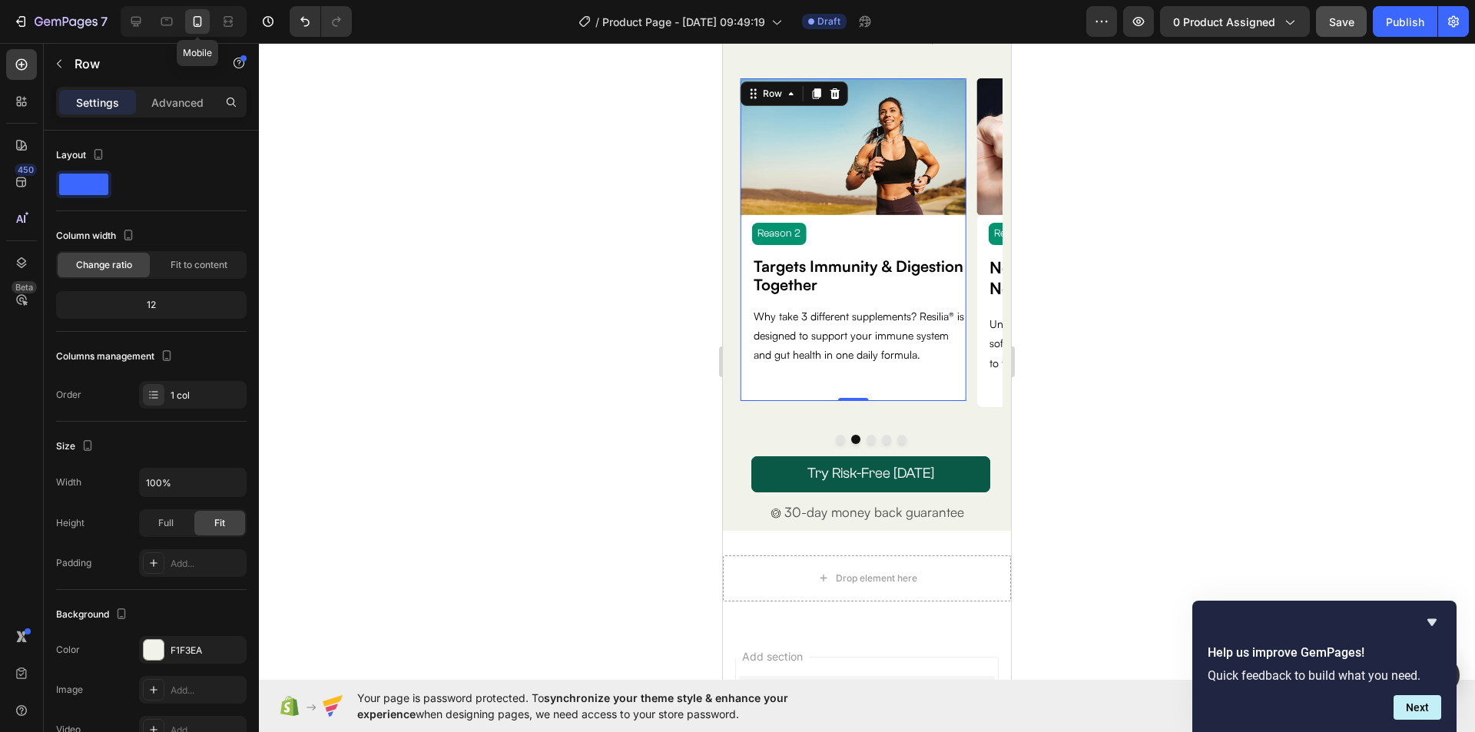
scroll to position [124, 0]
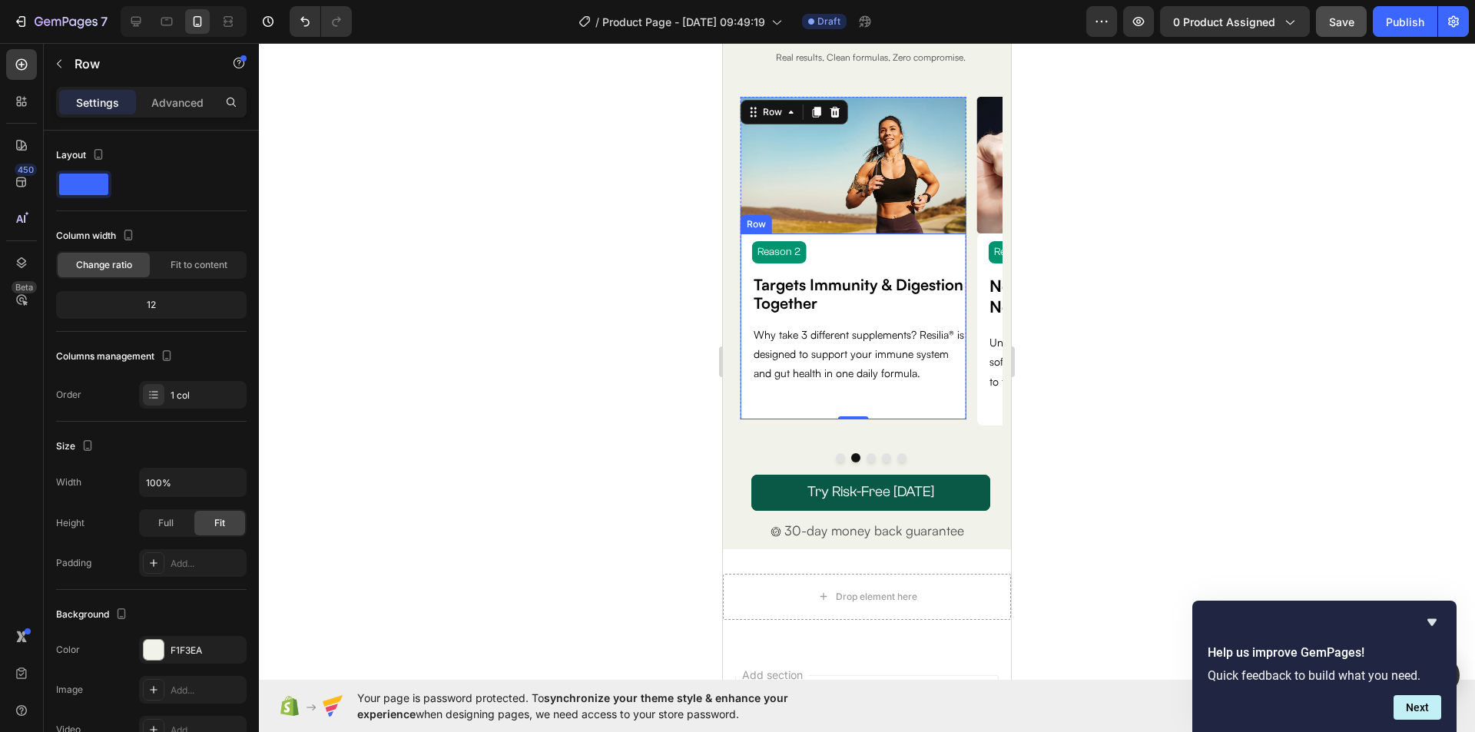
click at [963, 414] on div "Reason 2 Text Block Targets Immunity & Digestion Together Text Block Why take 3…" at bounding box center [852, 326] width 225 height 186
click at [964, 225] on img at bounding box center [852, 165] width 225 height 137
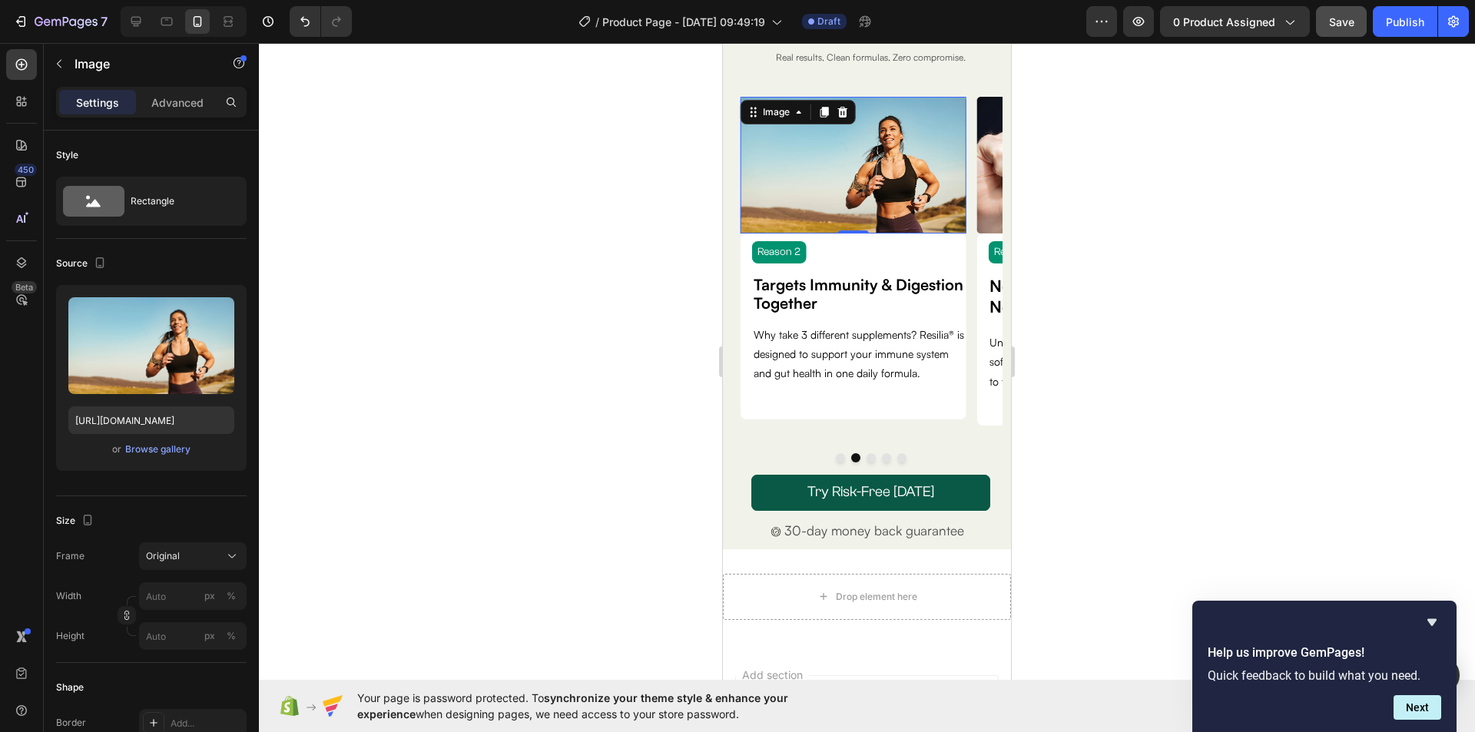
click at [965, 232] on img at bounding box center [852, 165] width 225 height 137
click at [880, 411] on div "Reason 2 Text Block Targets Immunity & Digestion Together Text Block Why take 3…" at bounding box center [852, 326] width 225 height 186
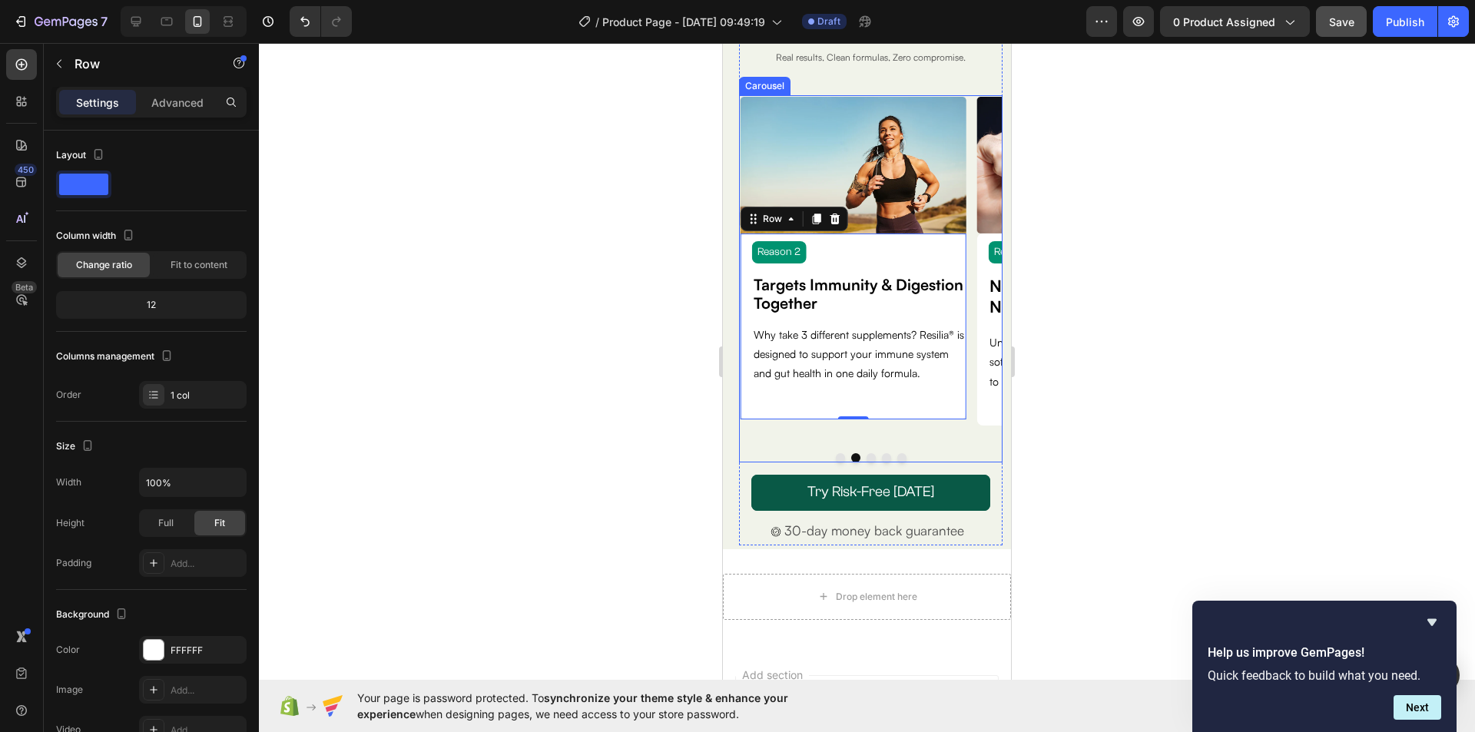
click at [836, 455] on button "Dot" at bounding box center [840, 457] width 9 height 9
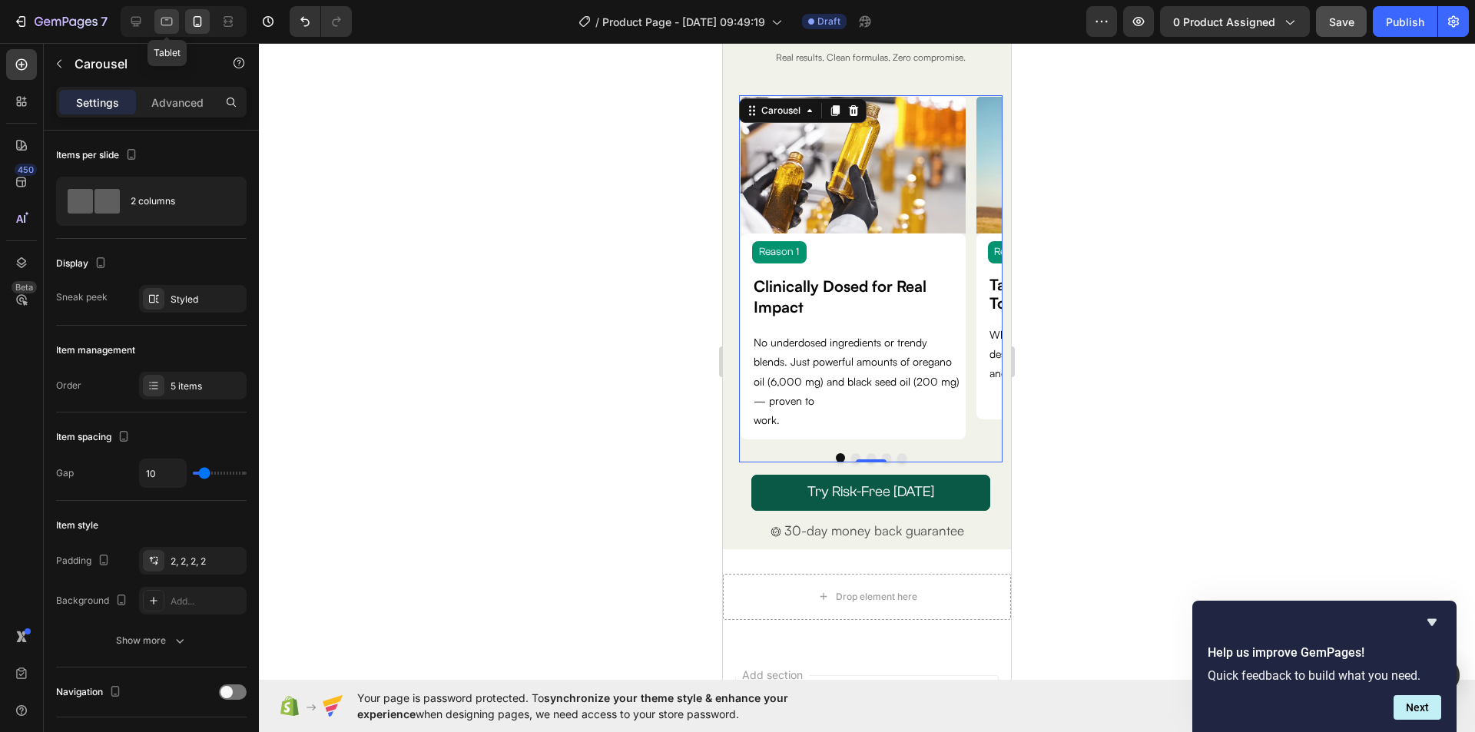
click at [175, 23] on div at bounding box center [166, 21] width 25 height 25
type input "0"
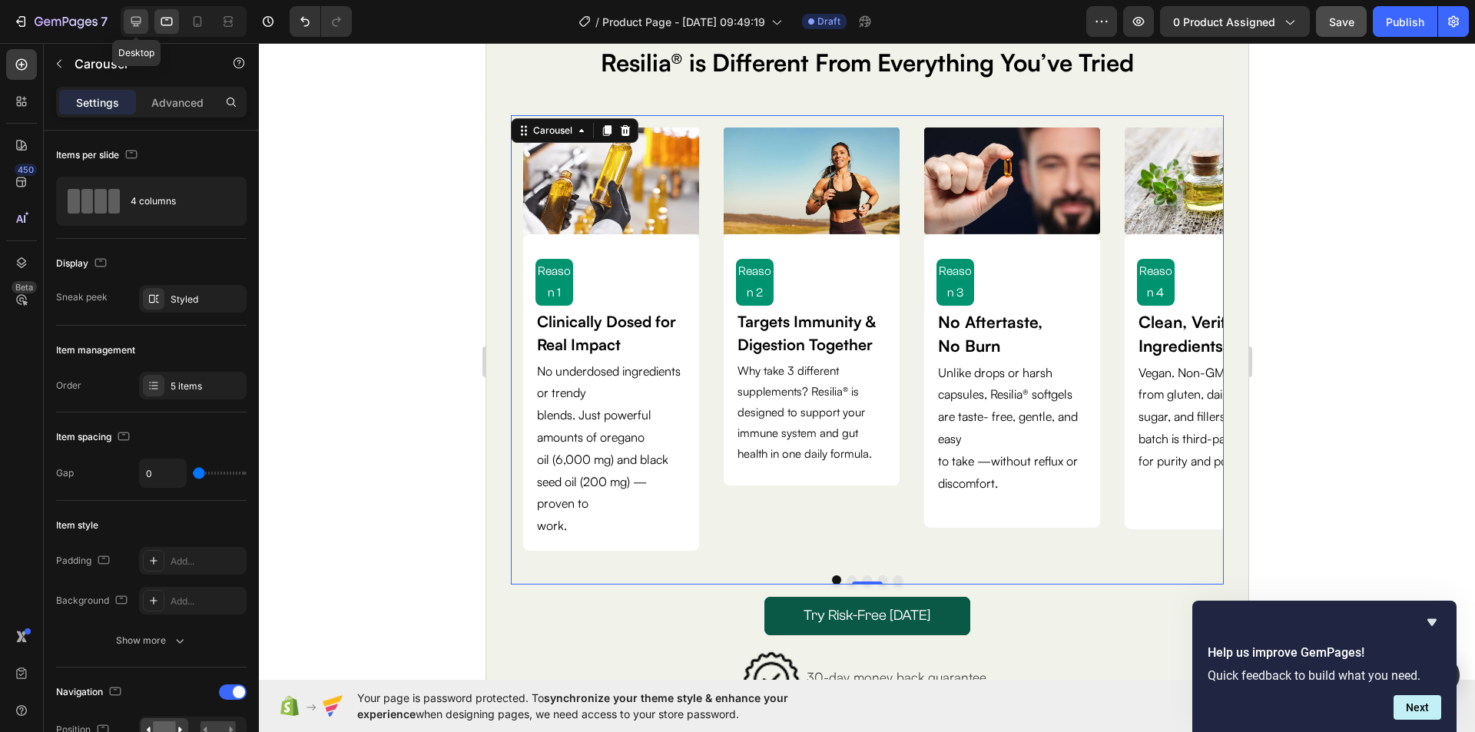
scroll to position [142, 0]
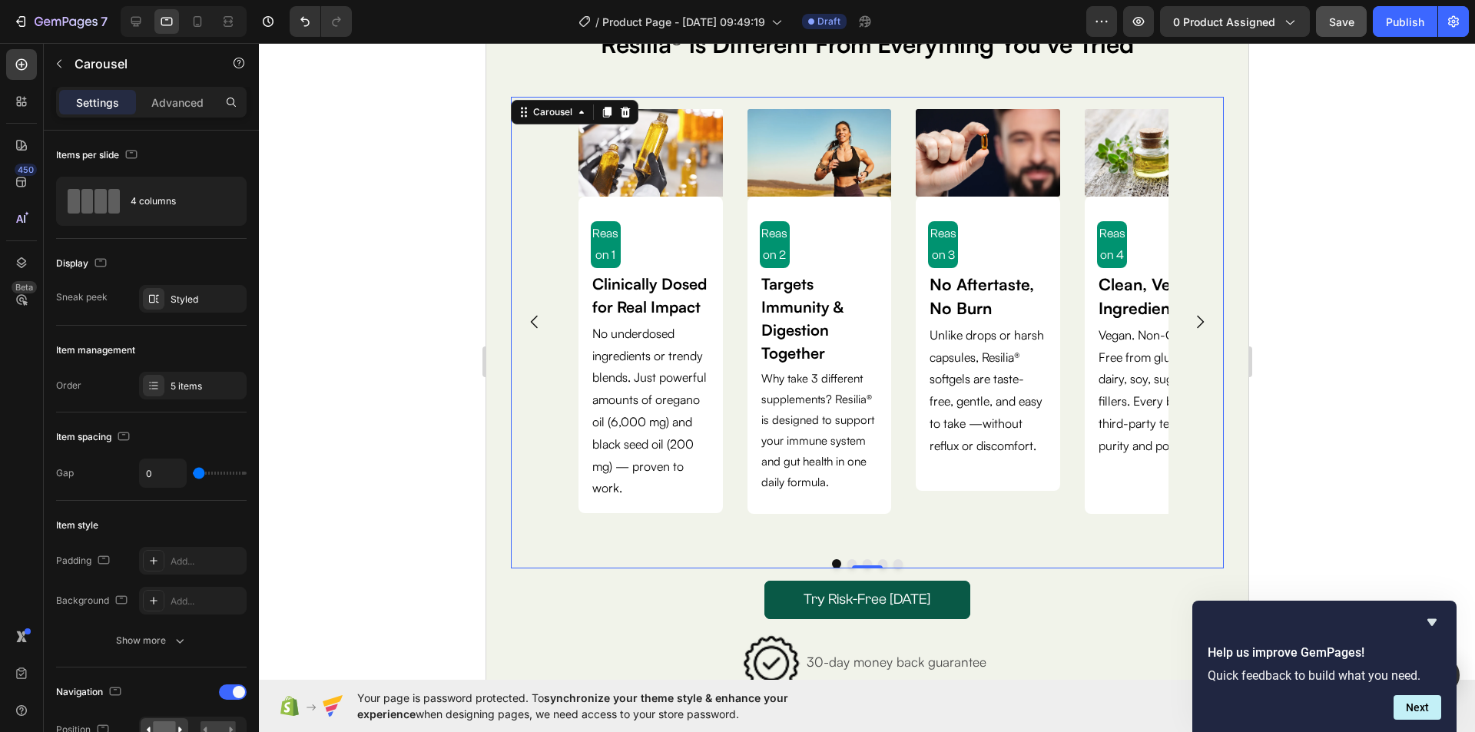
click at [1190, 313] on icon "Carousel Next Arrow" at bounding box center [1199, 322] width 18 height 18
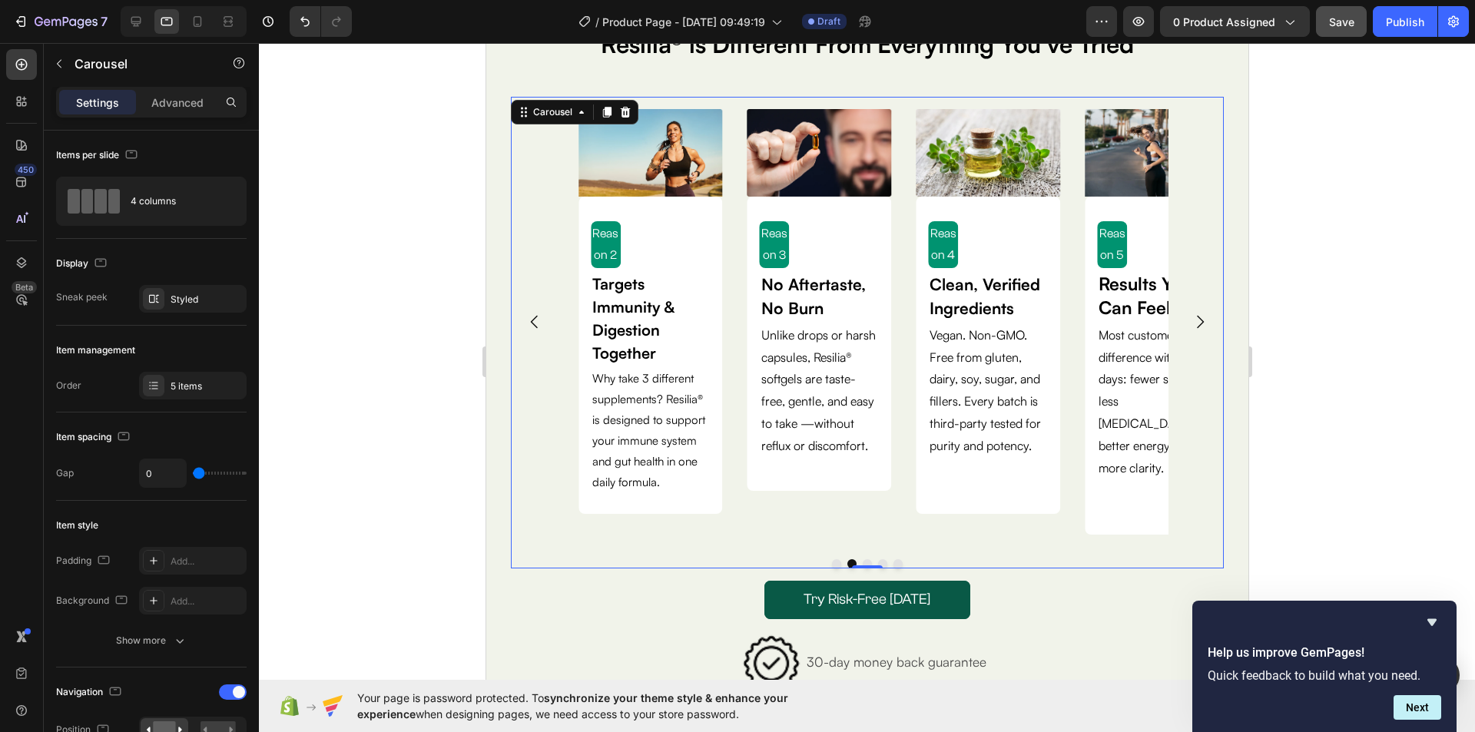
click at [1196, 316] on icon "Carousel Next Arrow" at bounding box center [1199, 322] width 7 height 13
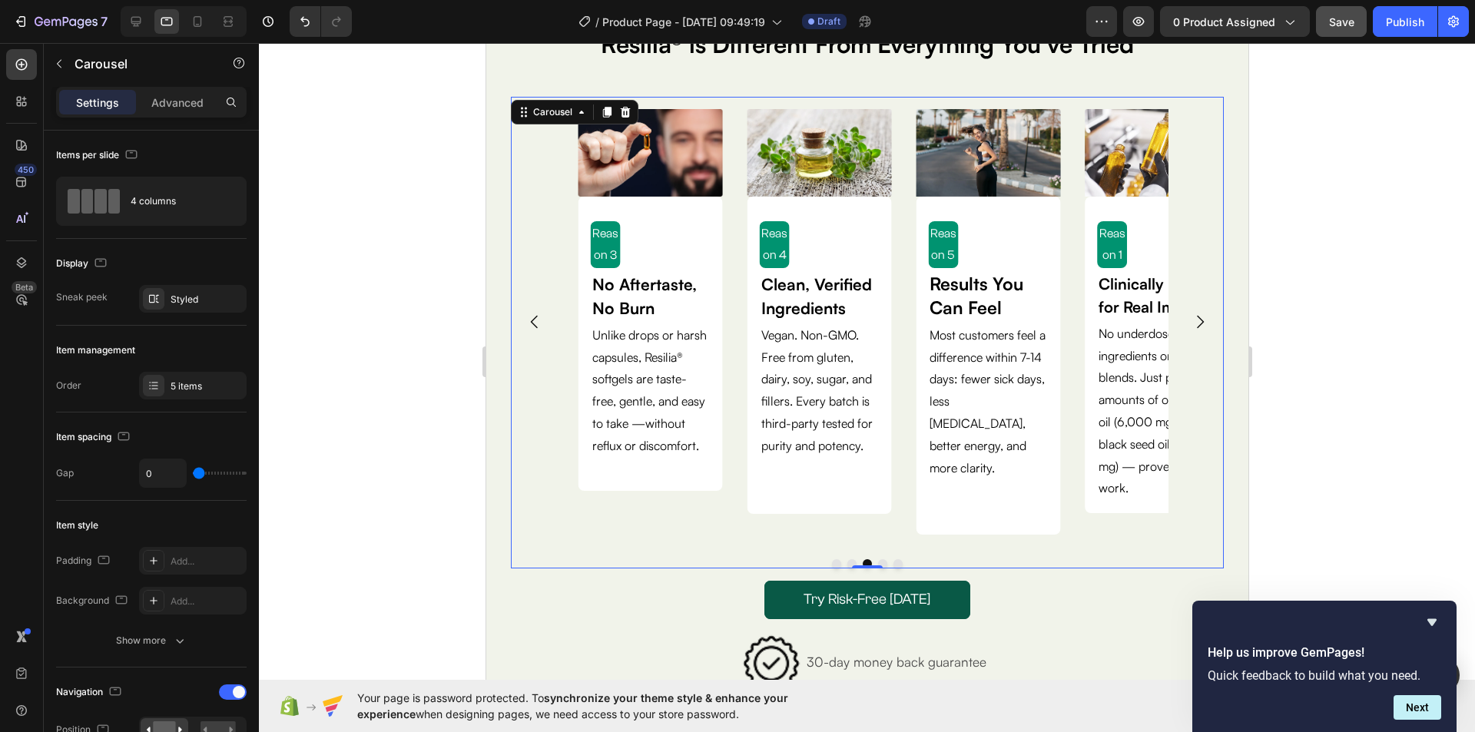
click at [1196, 316] on icon "Carousel Next Arrow" at bounding box center [1199, 322] width 7 height 13
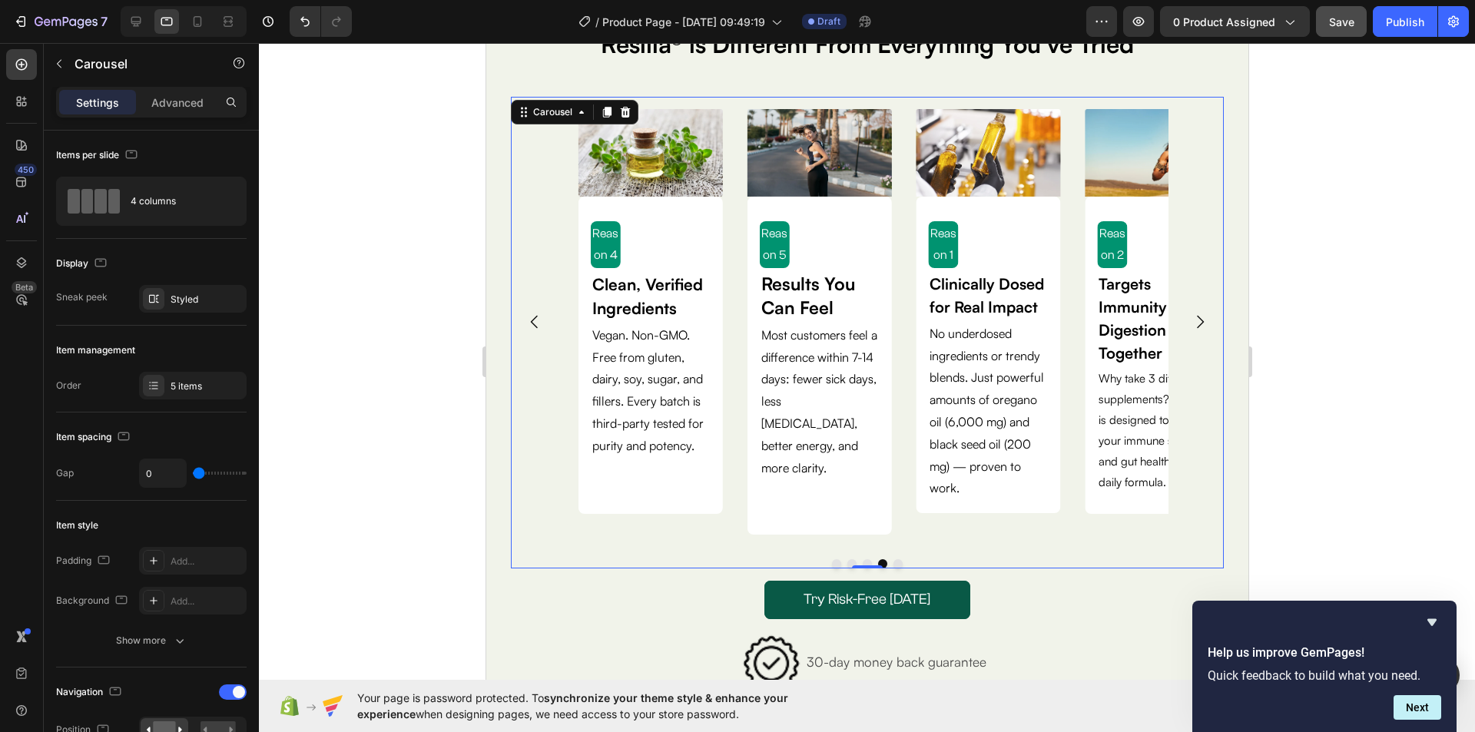
click at [1196, 316] on icon "Carousel Next Arrow" at bounding box center [1199, 322] width 7 height 13
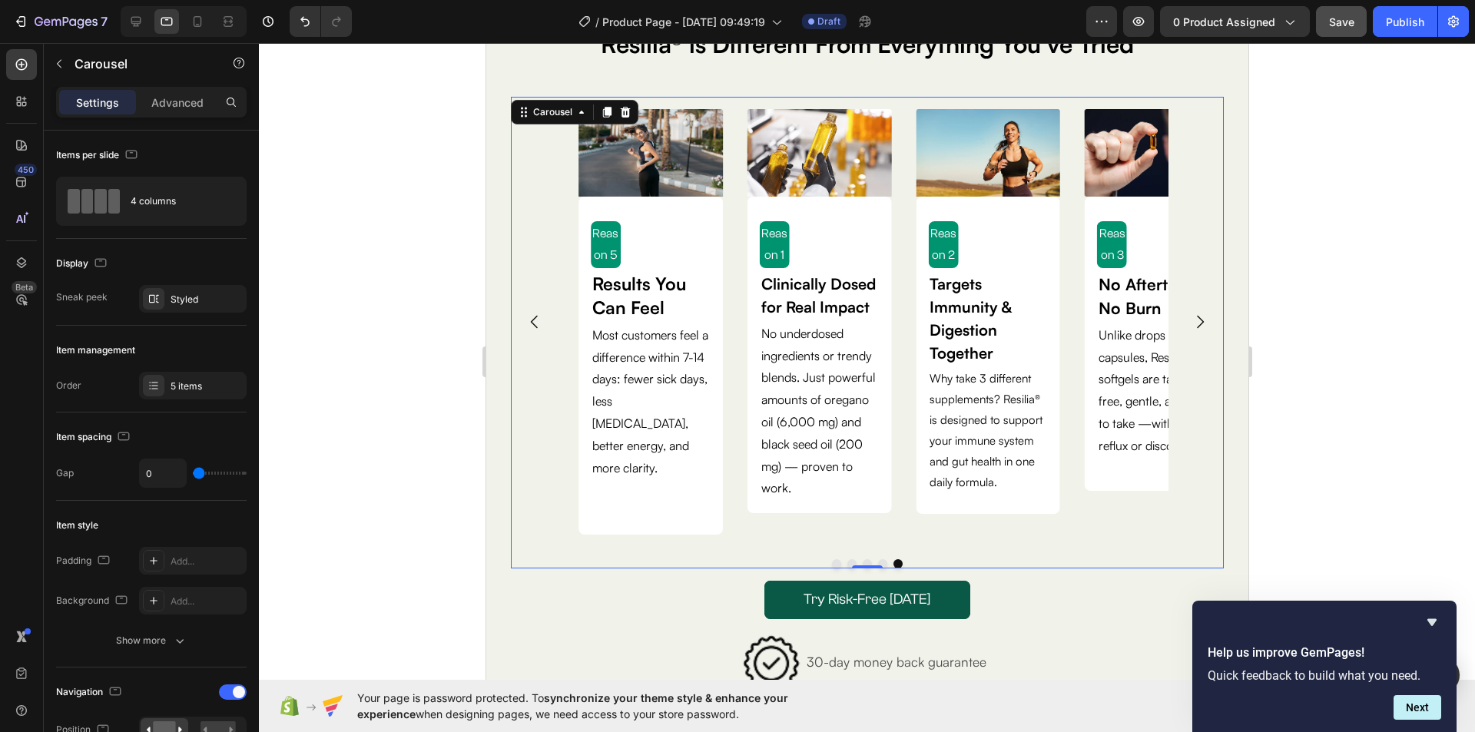
click at [1196, 316] on icon "Carousel Next Arrow" at bounding box center [1199, 322] width 7 height 13
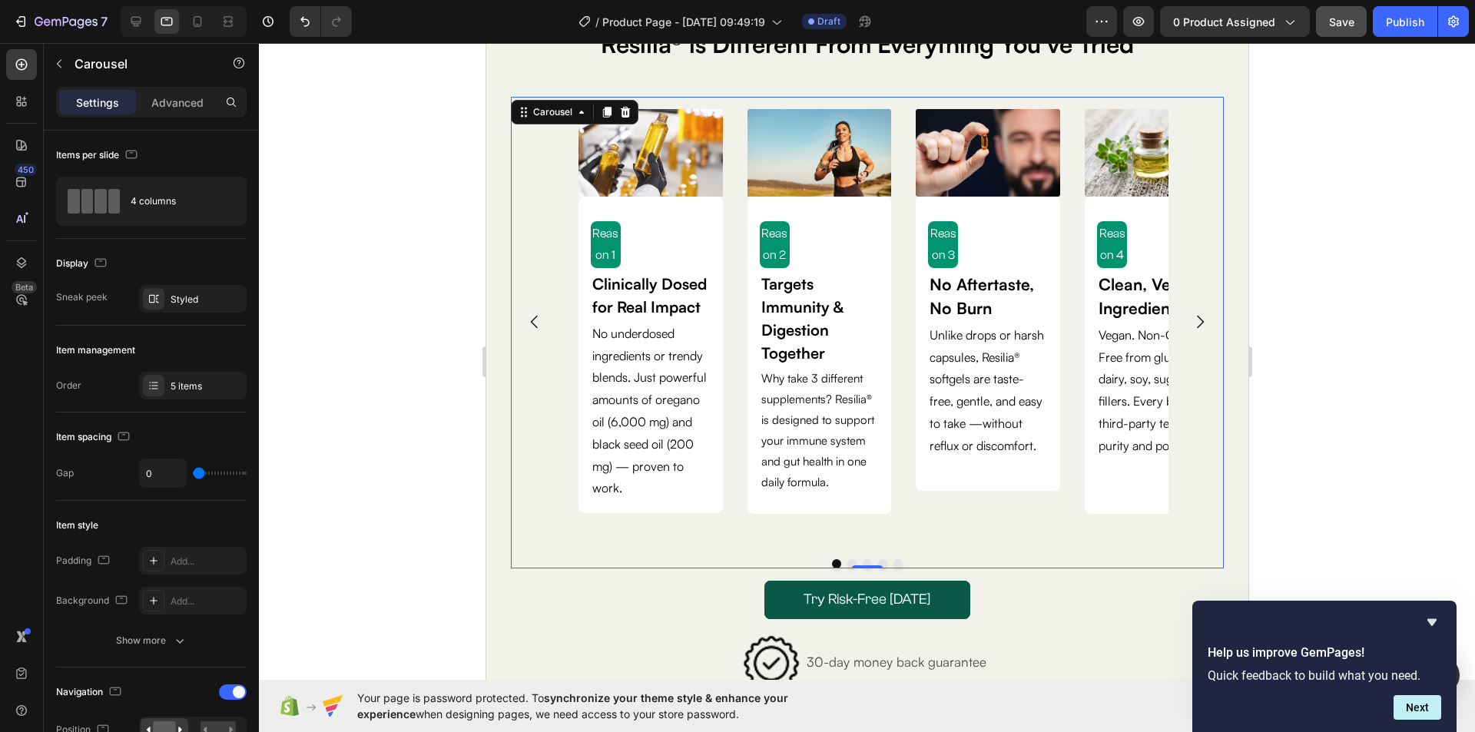
click at [1196, 316] on icon "Carousel Next Arrow" at bounding box center [1199, 322] width 7 height 13
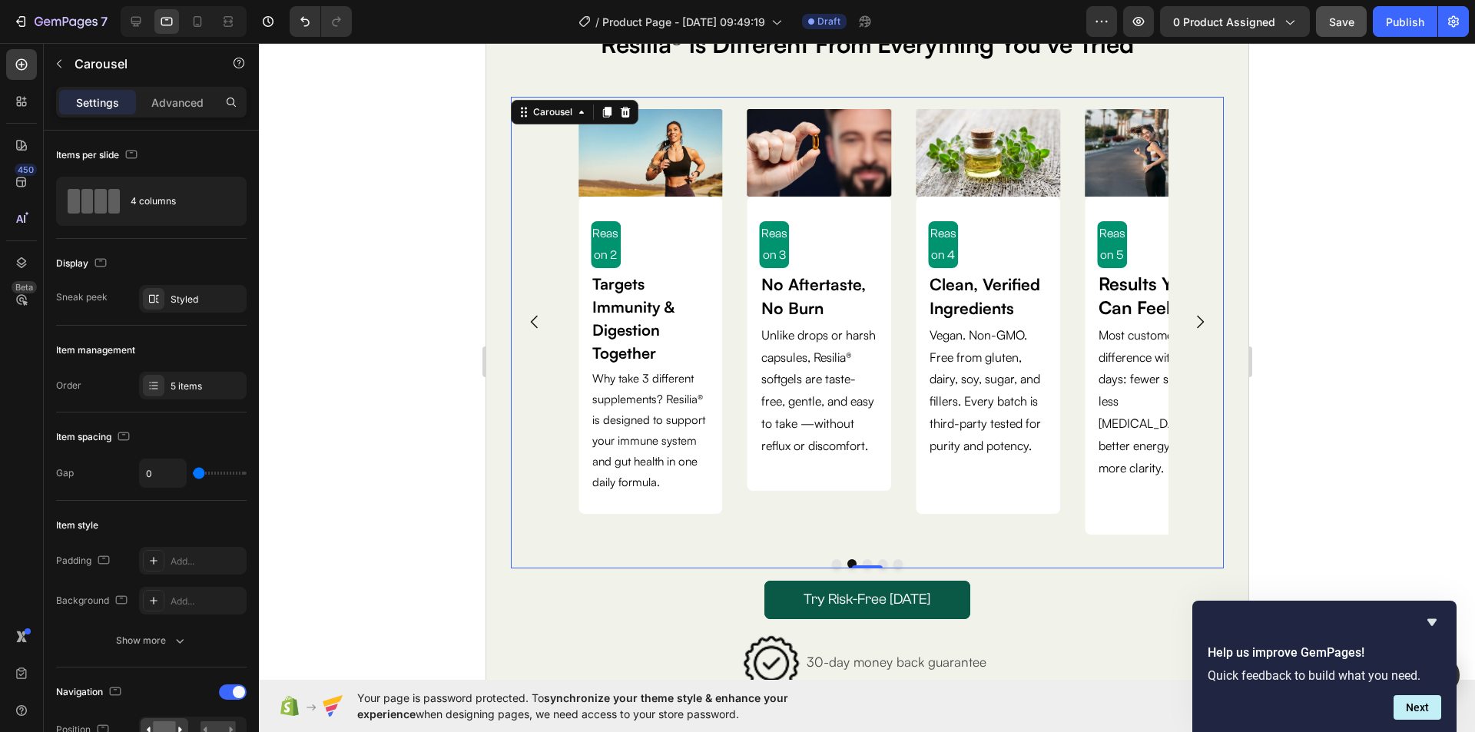
click at [1196, 316] on icon "Carousel Next Arrow" at bounding box center [1199, 322] width 7 height 13
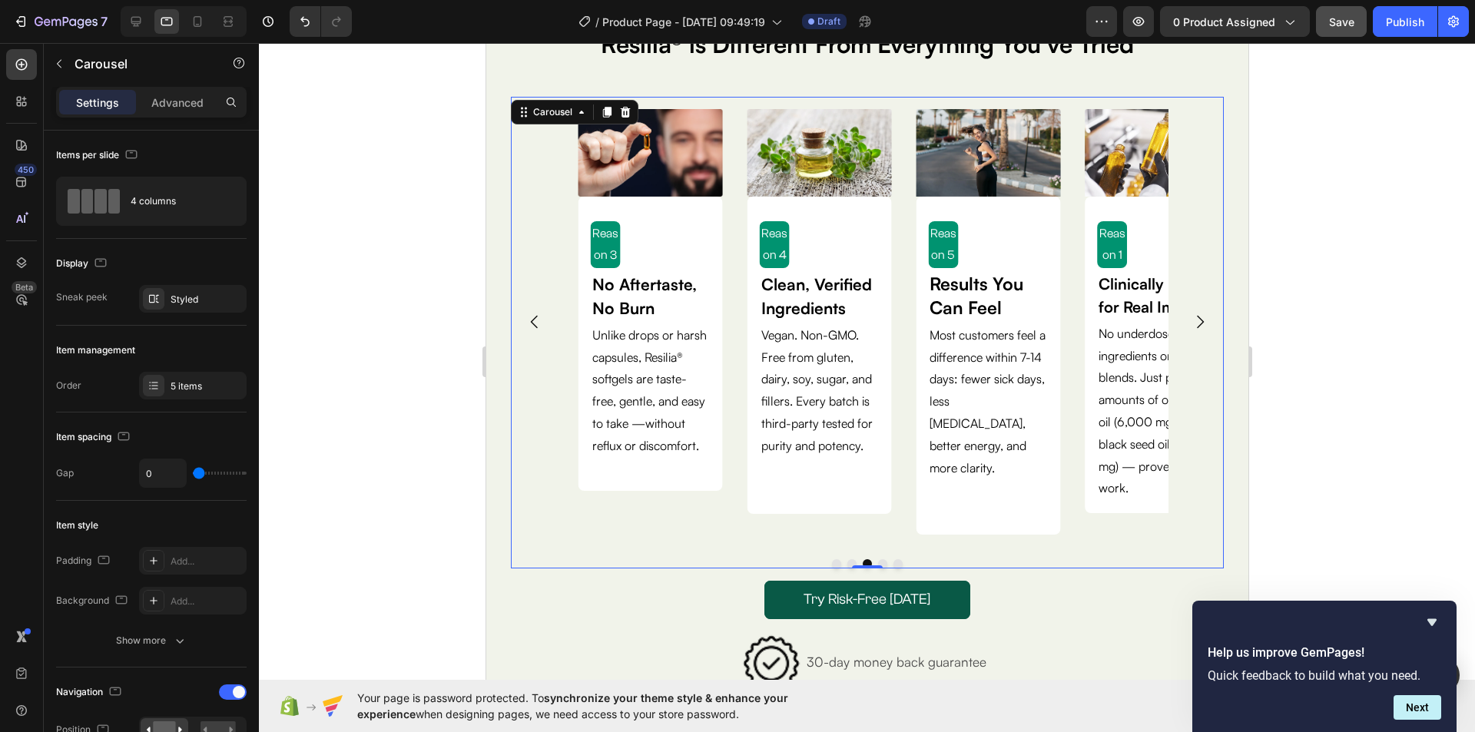
click at [1196, 316] on icon "Carousel Next Arrow" at bounding box center [1199, 322] width 7 height 13
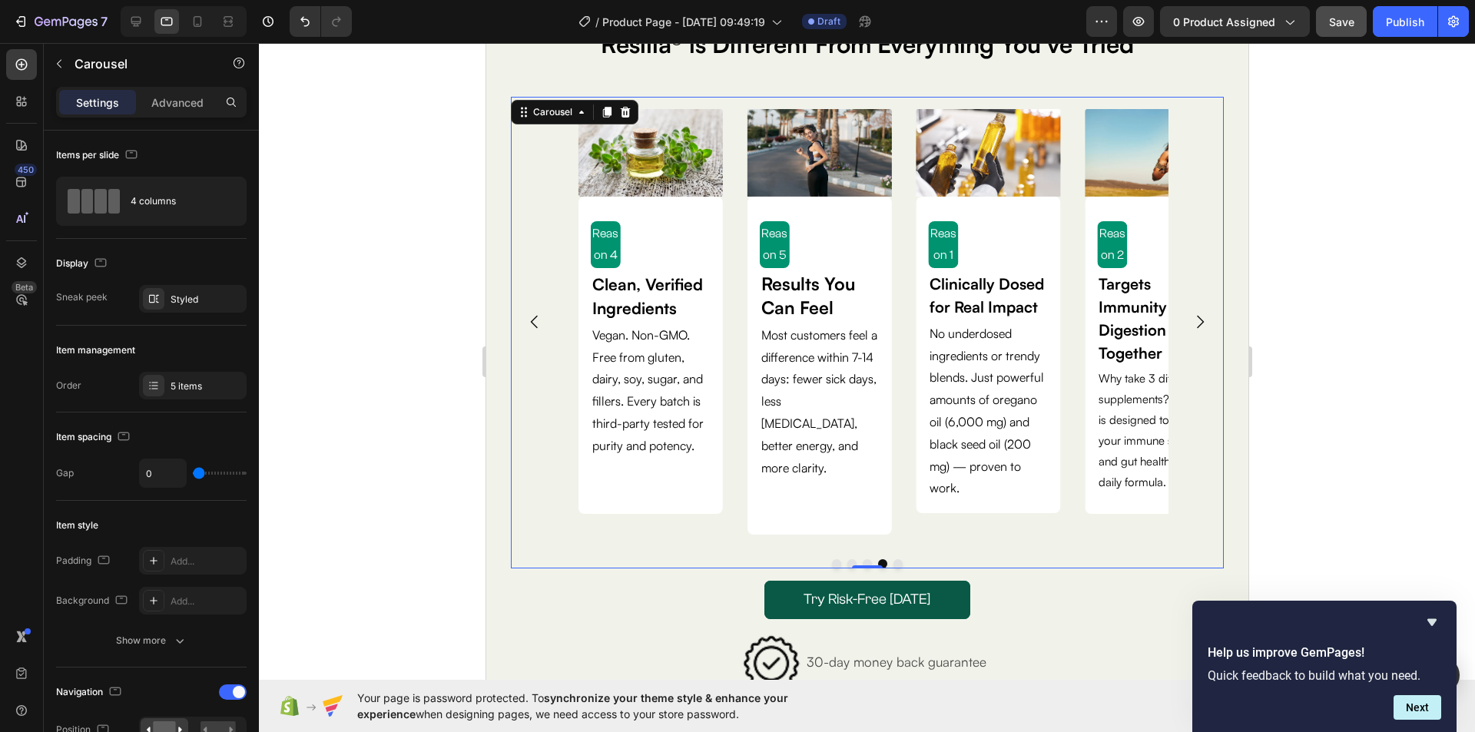
click at [1190, 313] on icon "Carousel Next Arrow" at bounding box center [1199, 322] width 18 height 18
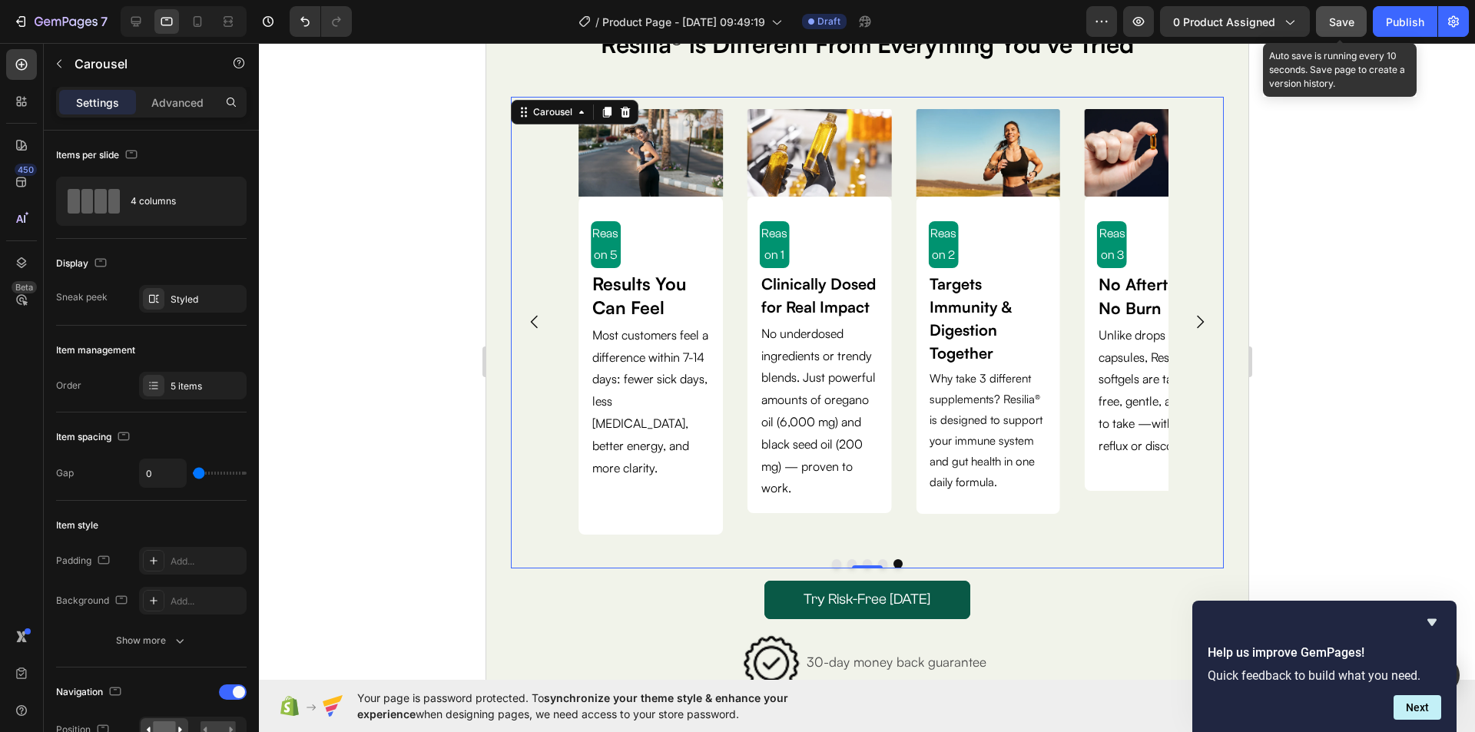
click at [1351, 18] on span "Save" at bounding box center [1341, 21] width 25 height 13
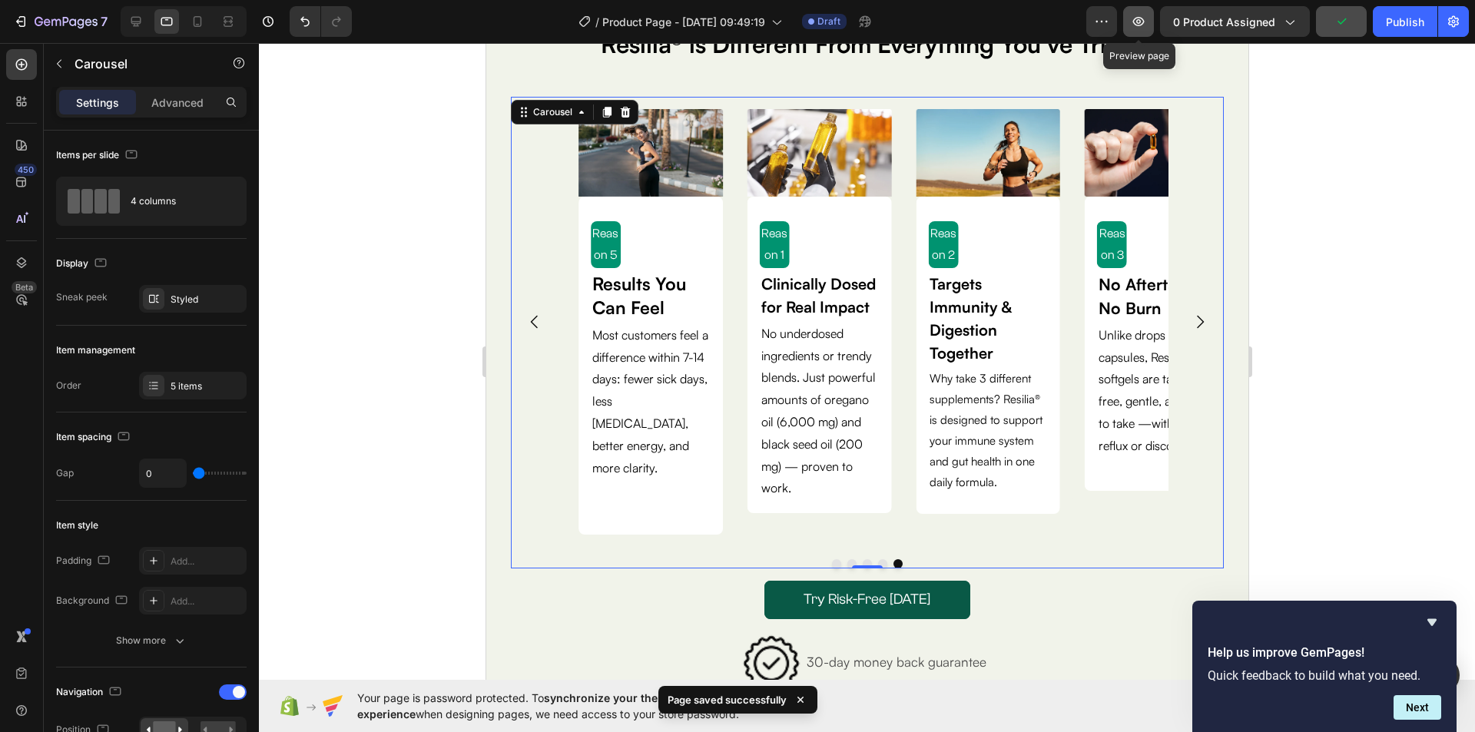
click at [1139, 19] on icon "button" at bounding box center [1137, 21] width 15 height 15
click at [723, 506] on div "Image Reason 5 Text Block Results You Can Feel Text Block Most customers feel a…" at bounding box center [649, 322] width 169 height 450
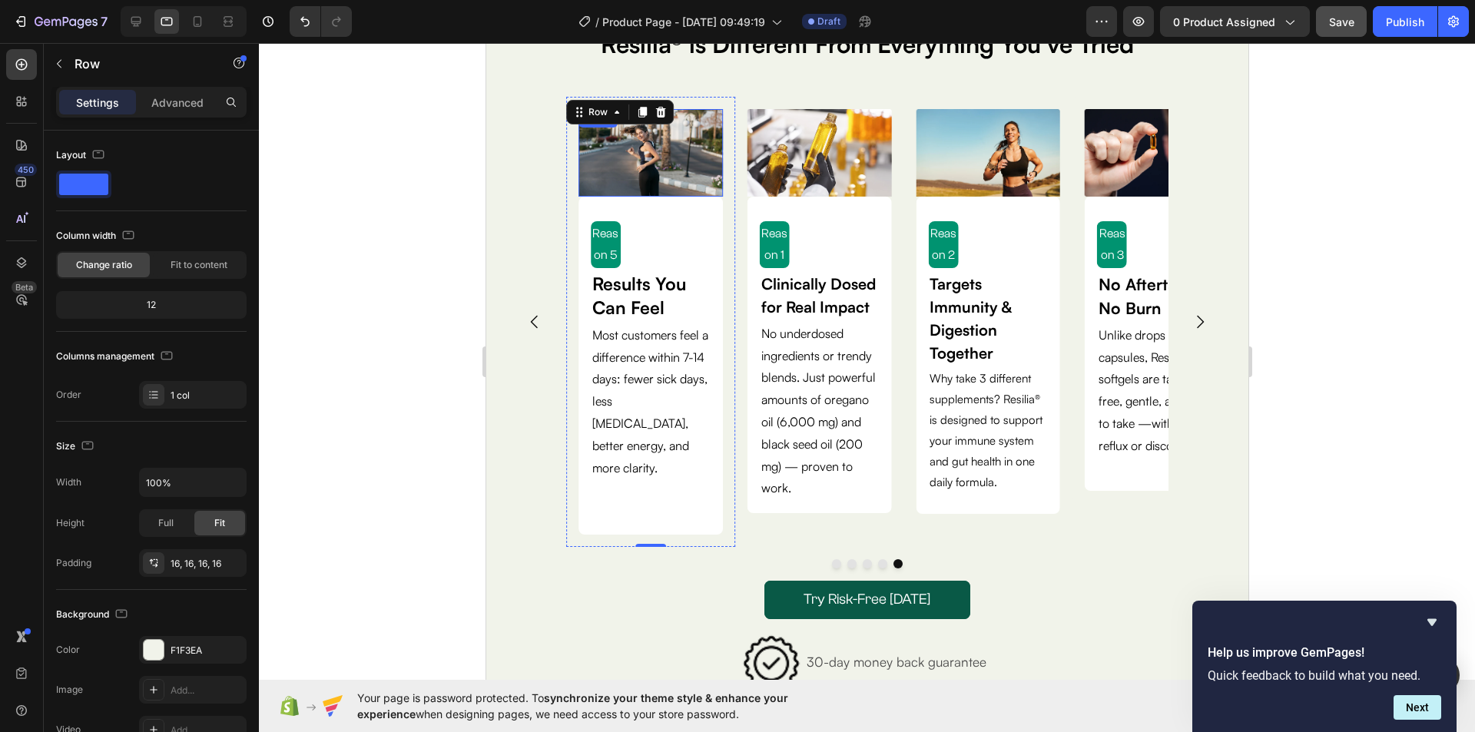
click at [659, 156] on img at bounding box center [650, 152] width 144 height 87
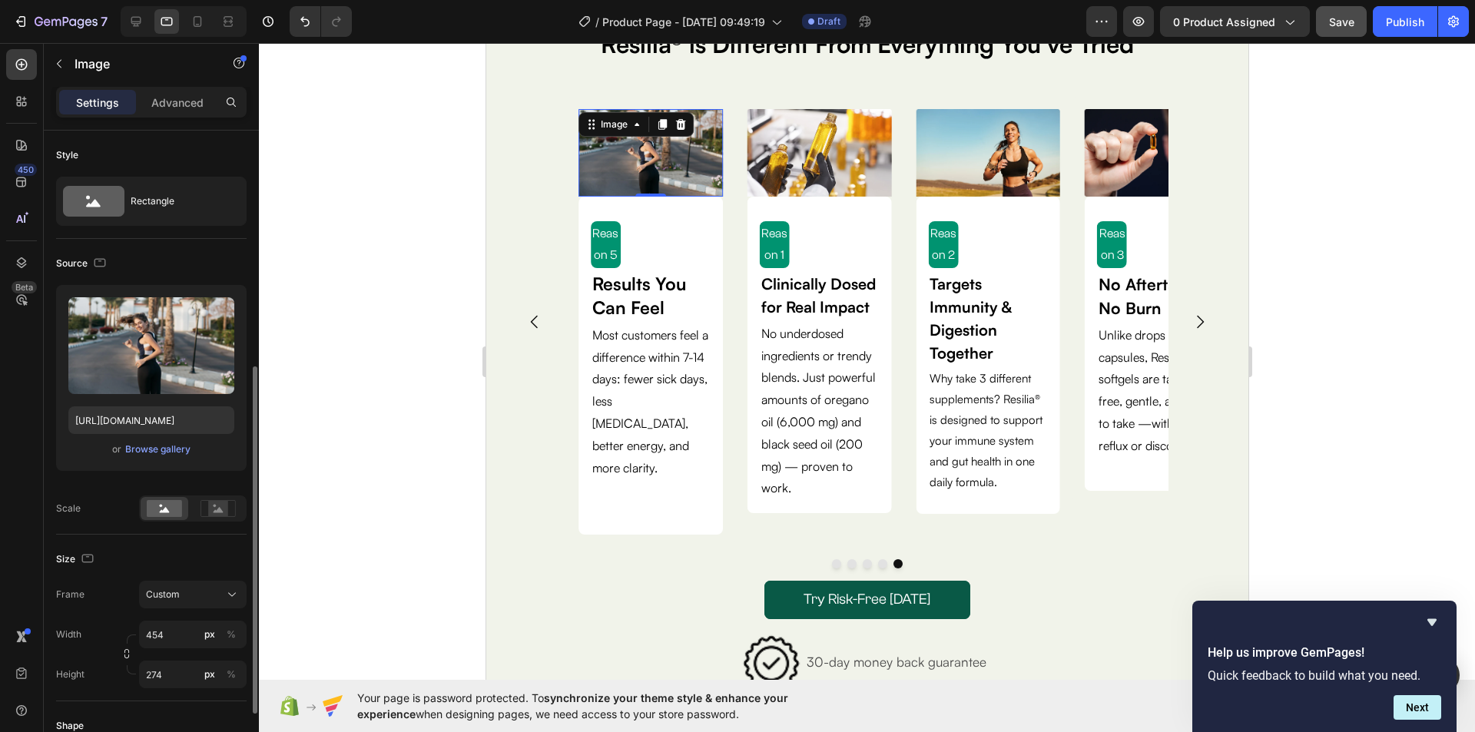
scroll to position [154, 0]
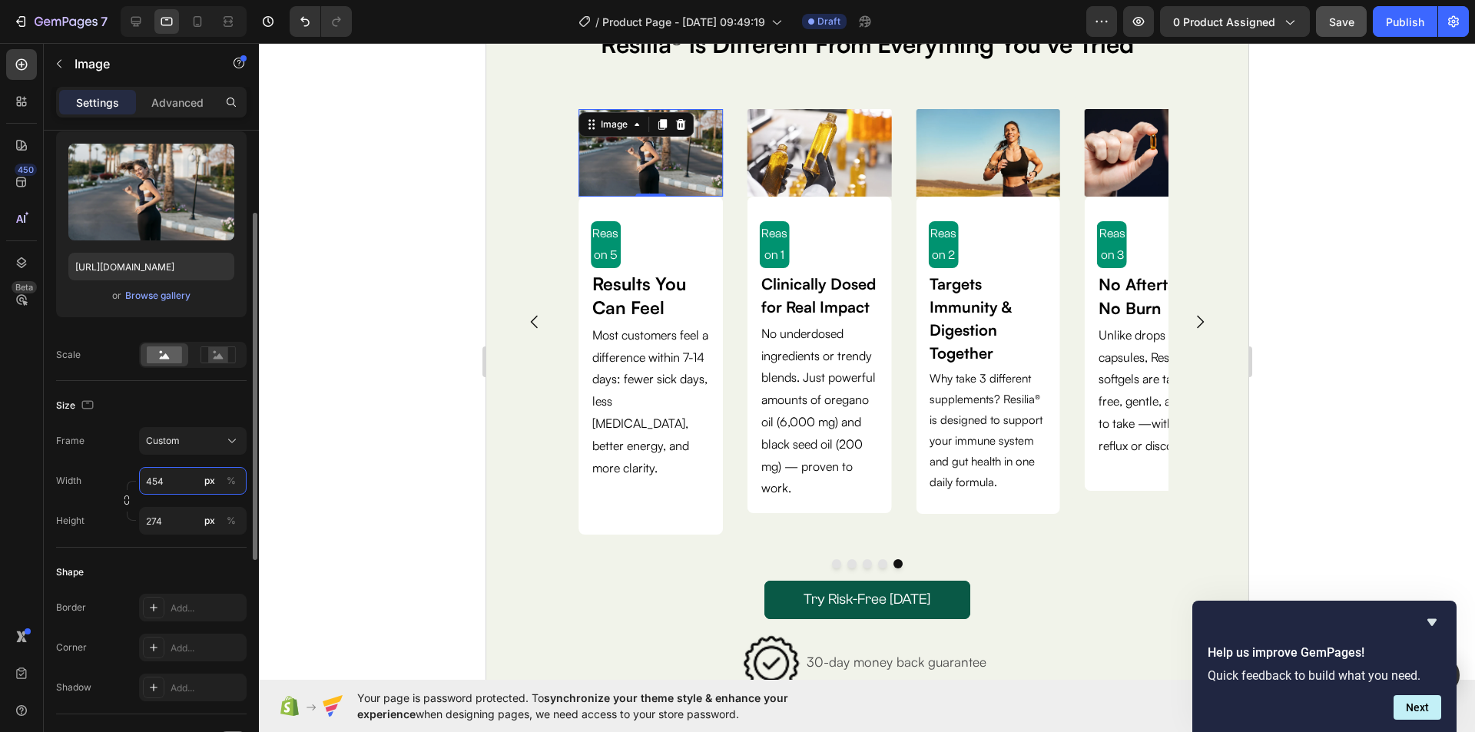
click at [157, 481] on input "454" at bounding box center [193, 481] width 108 height 28
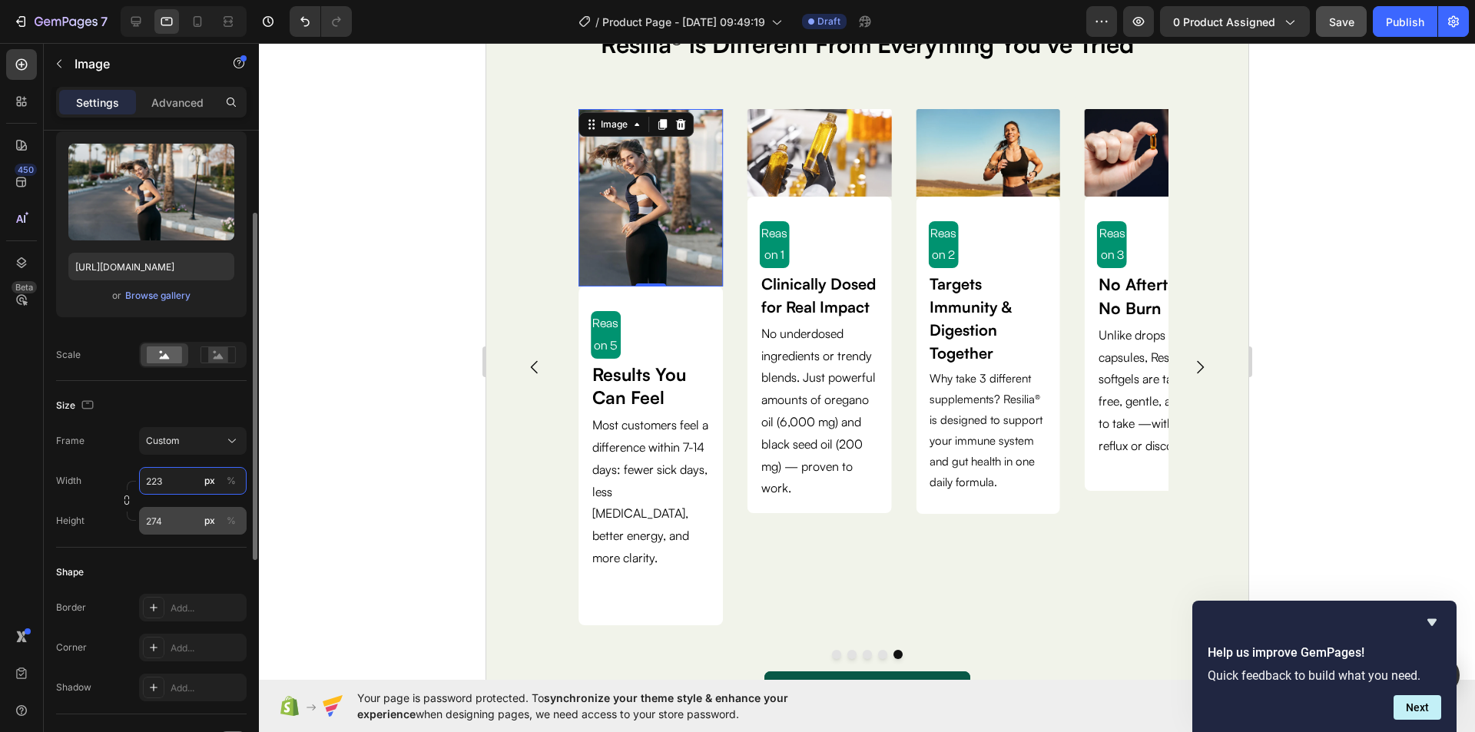
type input "223"
click at [157, 524] on input "274" at bounding box center [193, 521] width 108 height 28
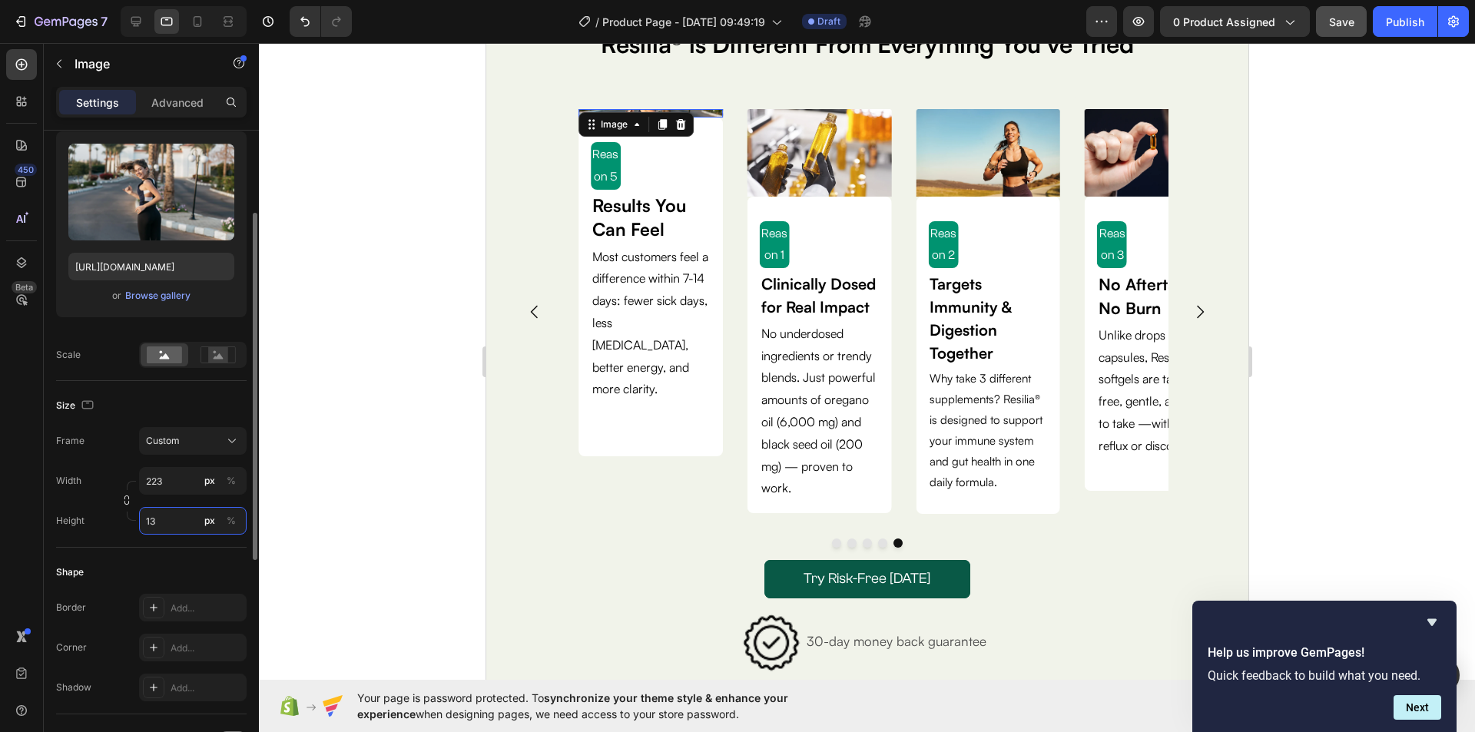
type input "135"
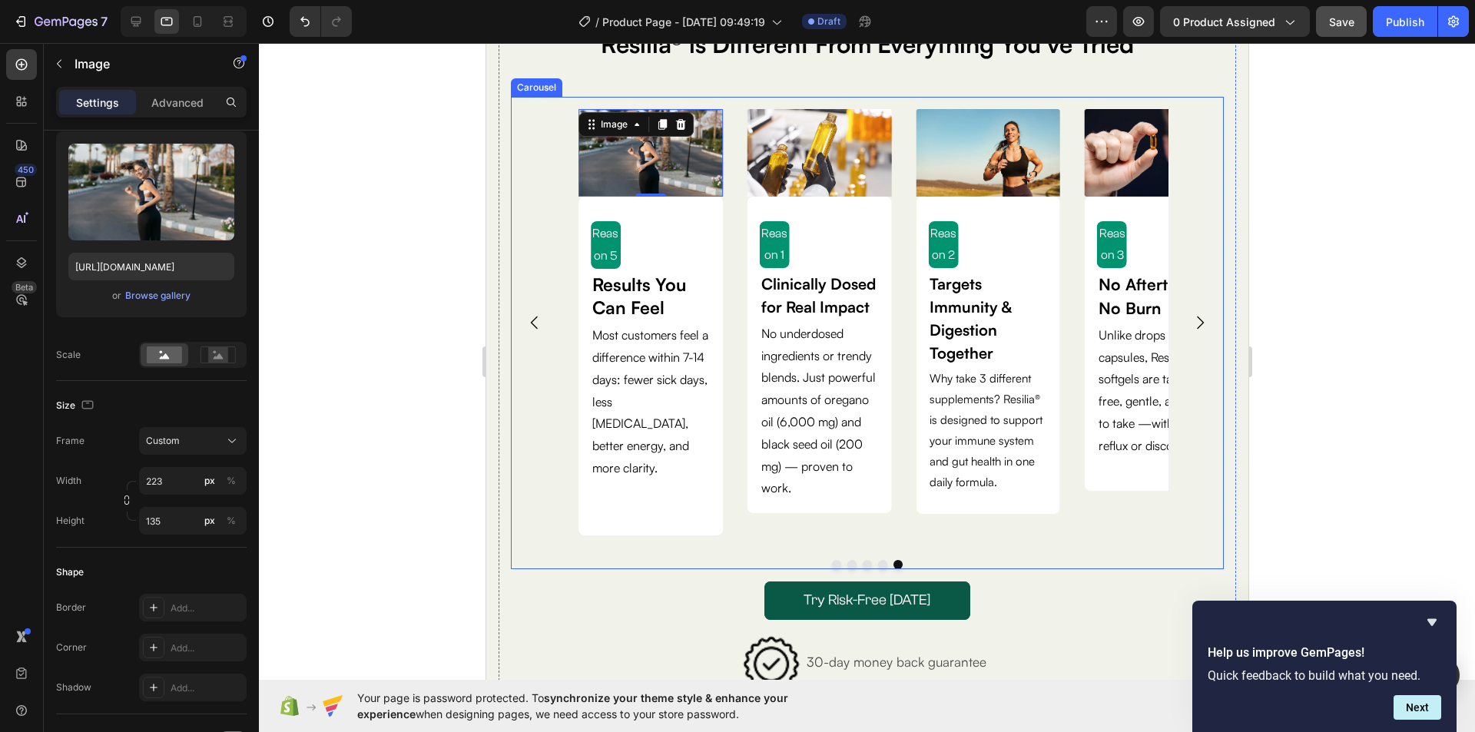
click at [1208, 230] on div "Image Reason 1 Text Block Clinically Dosed for Real Impact Text Block No underd…" at bounding box center [866, 322] width 713 height 450
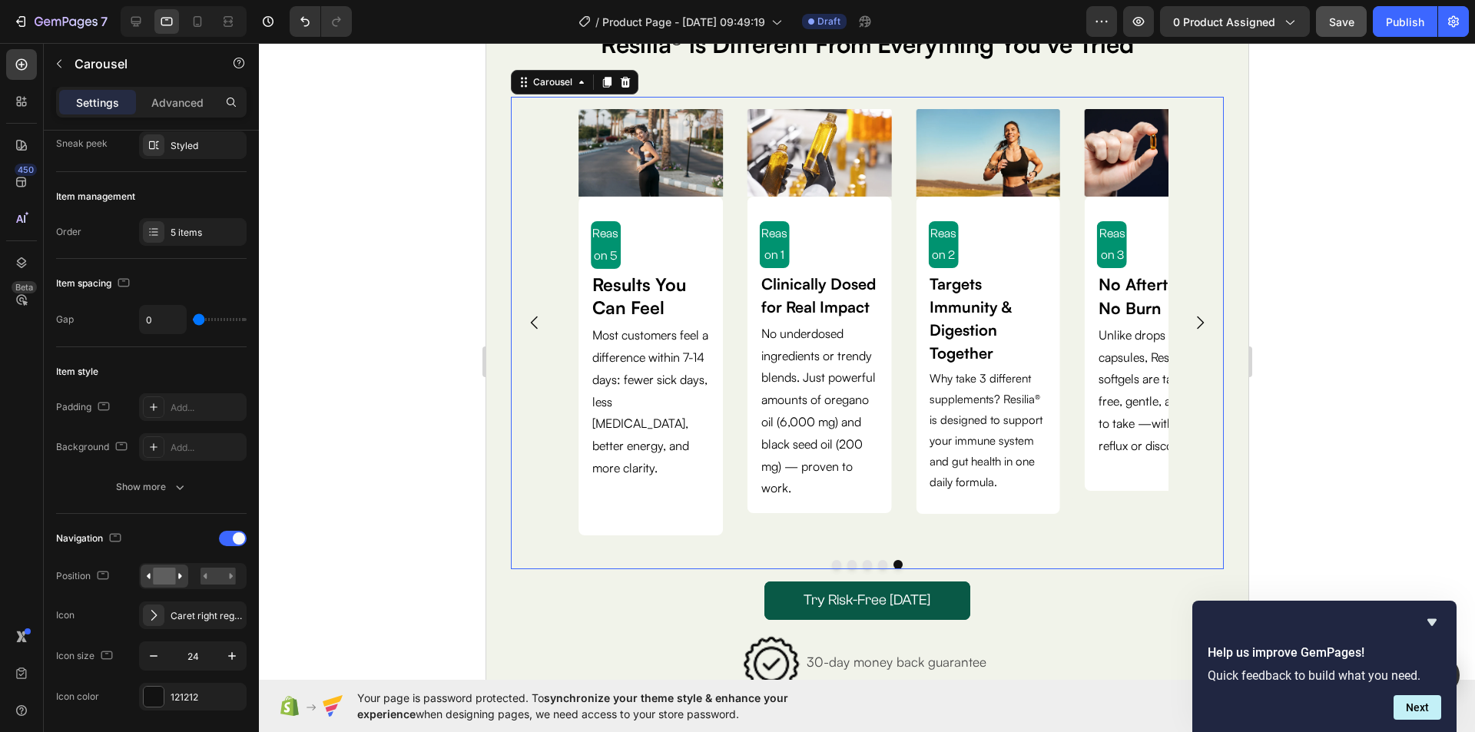
scroll to position [0, 0]
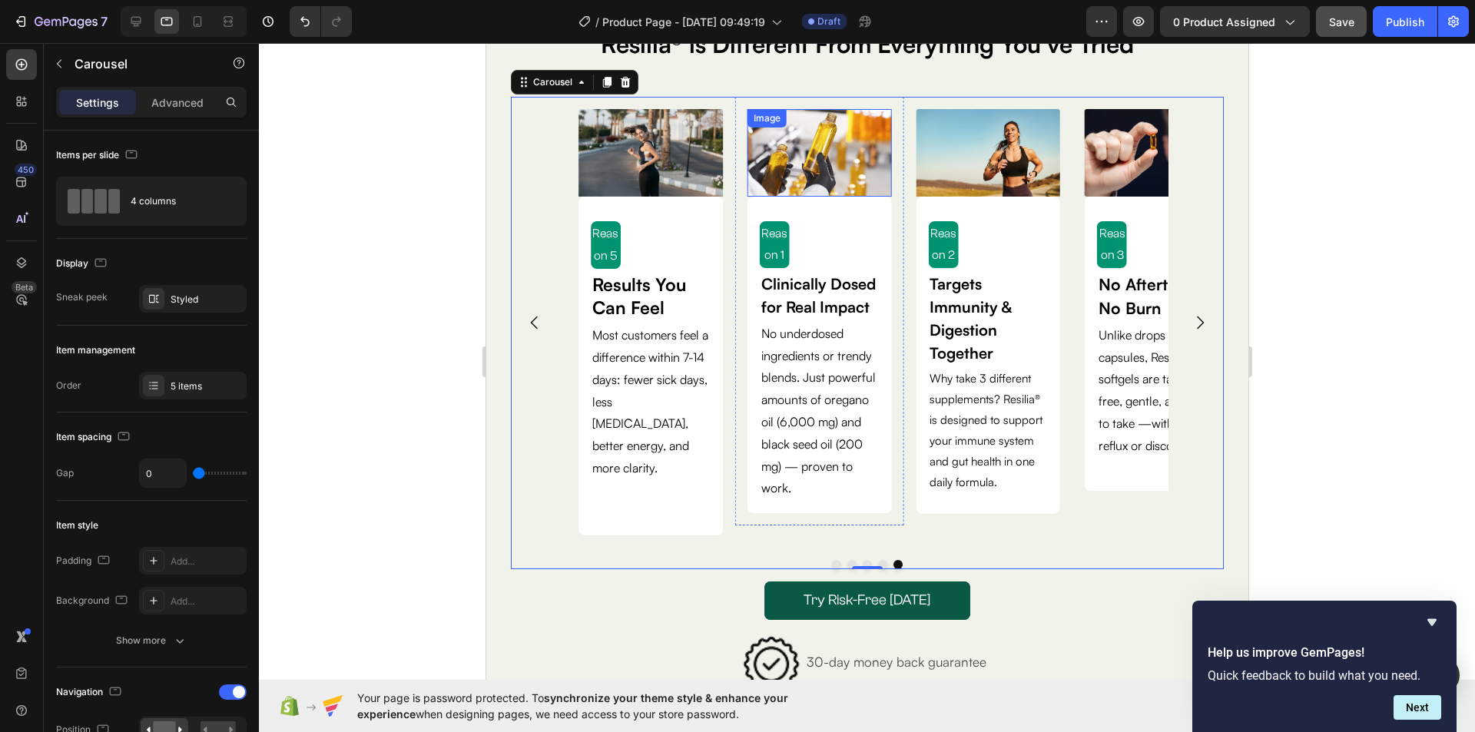
click at [829, 157] on img at bounding box center [818, 152] width 144 height 87
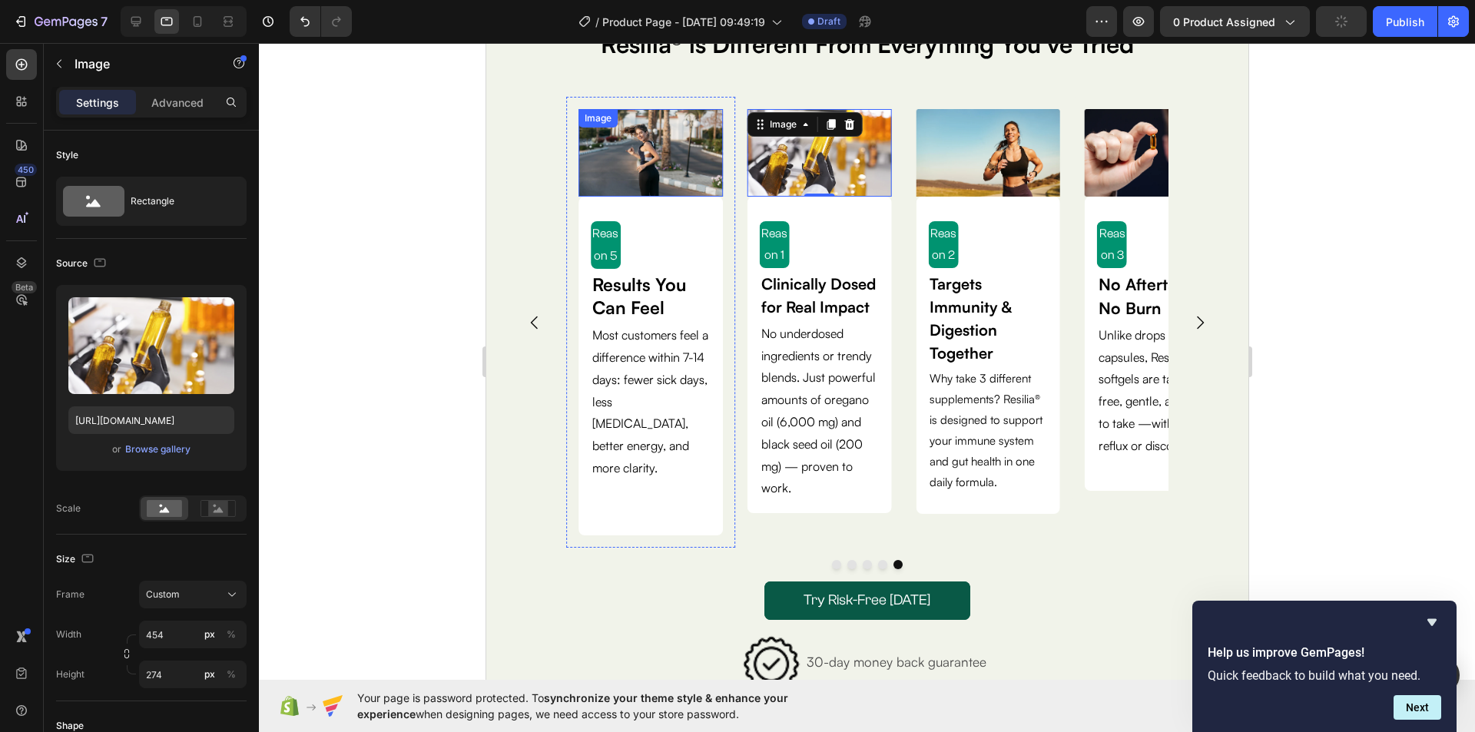
click at [696, 170] on img at bounding box center [650, 153] width 144 height 88
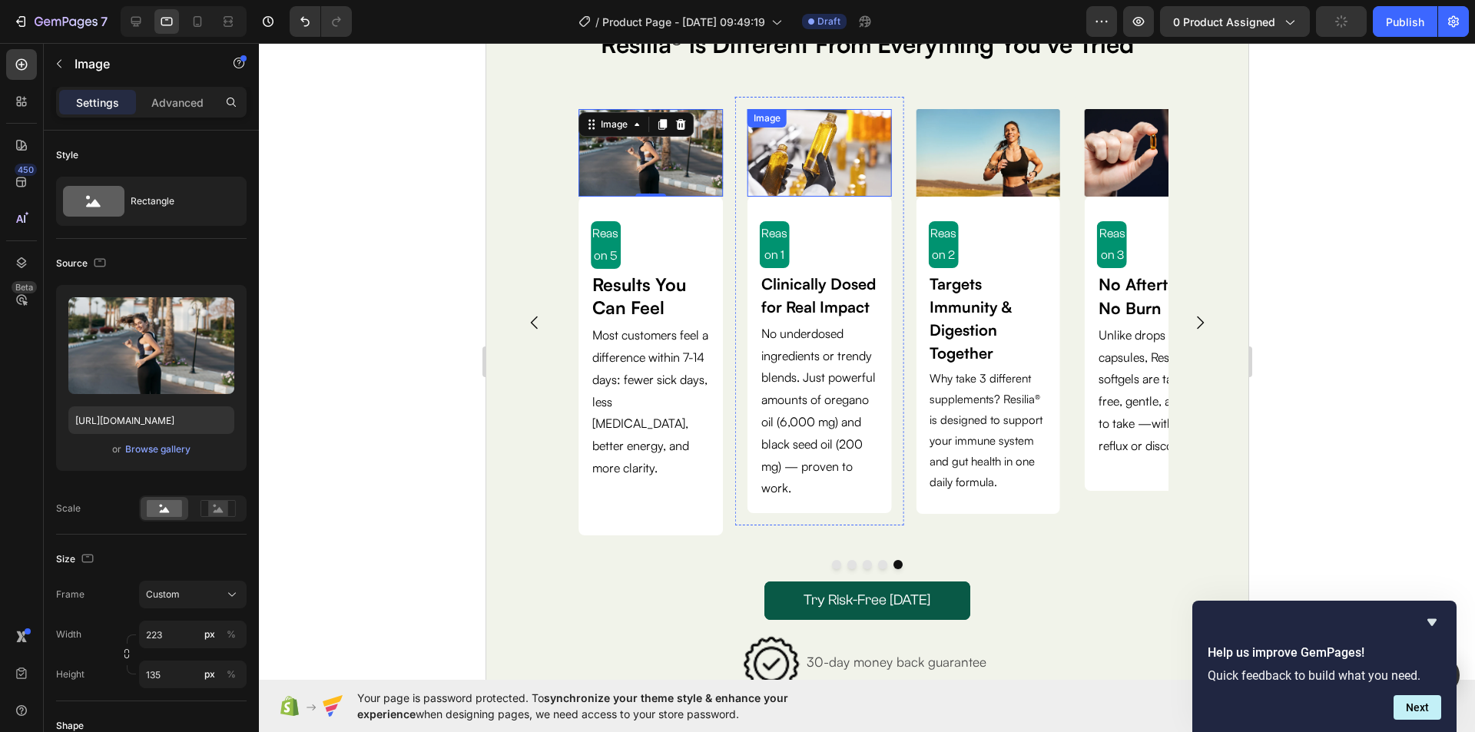
click at [806, 170] on img at bounding box center [818, 152] width 144 height 87
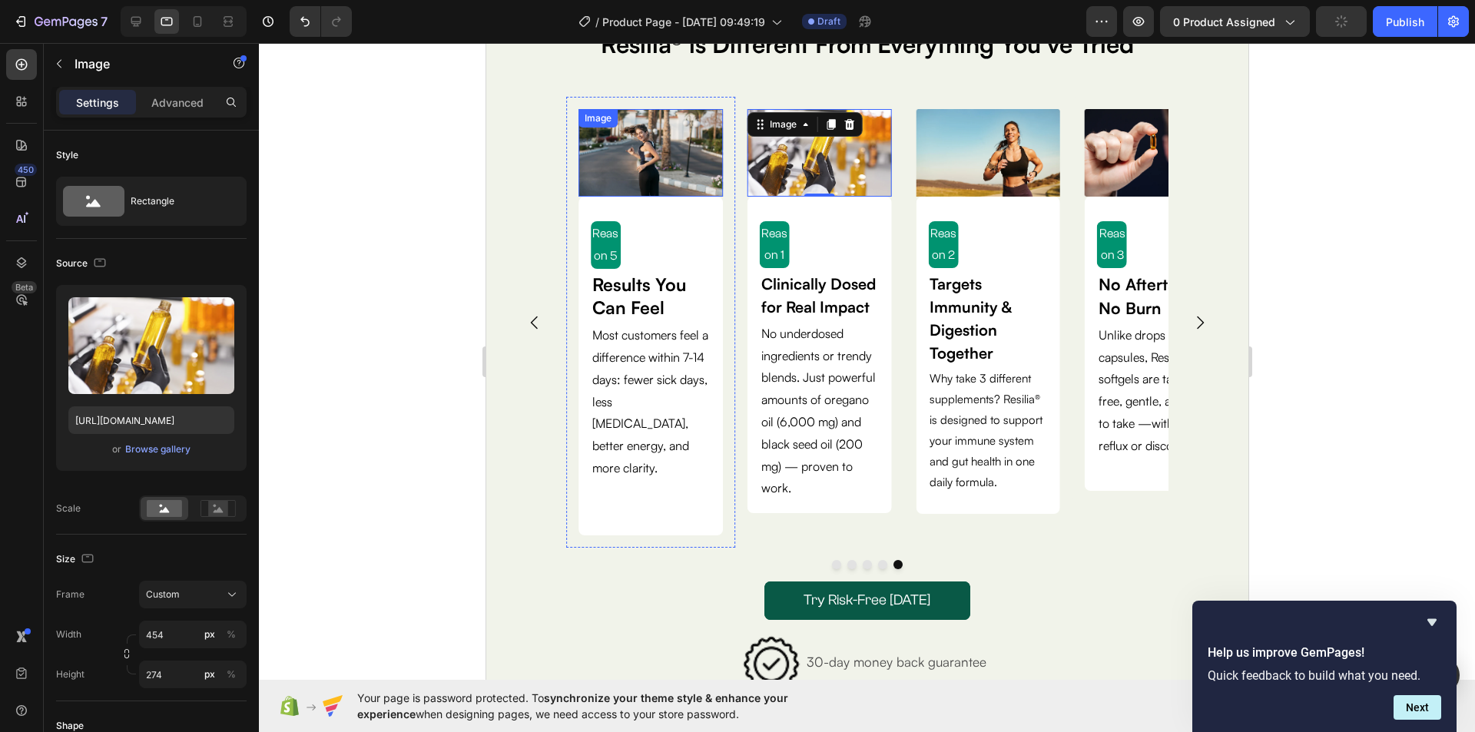
click at [684, 163] on img at bounding box center [650, 153] width 144 height 88
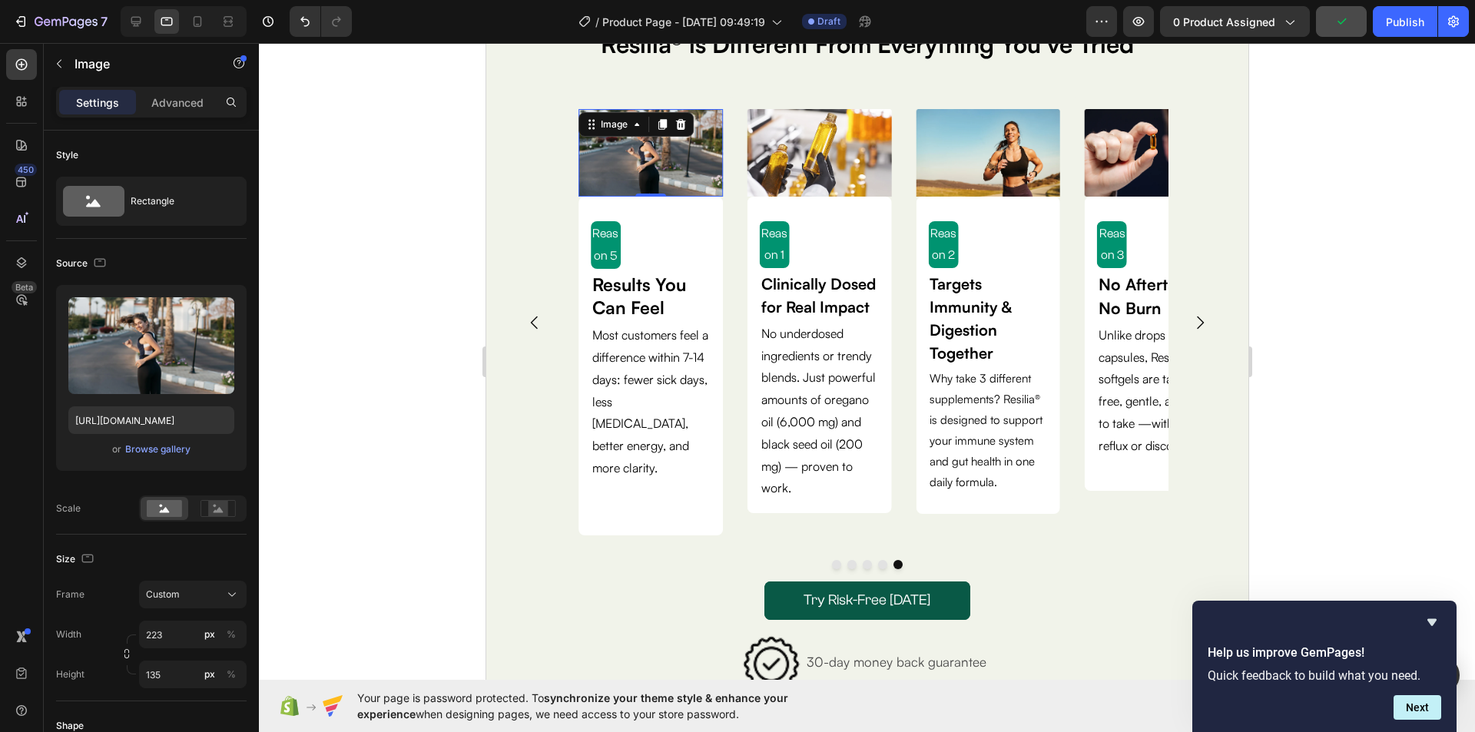
click at [694, 163] on img at bounding box center [650, 153] width 144 height 88
click at [823, 163] on img at bounding box center [818, 152] width 144 height 87
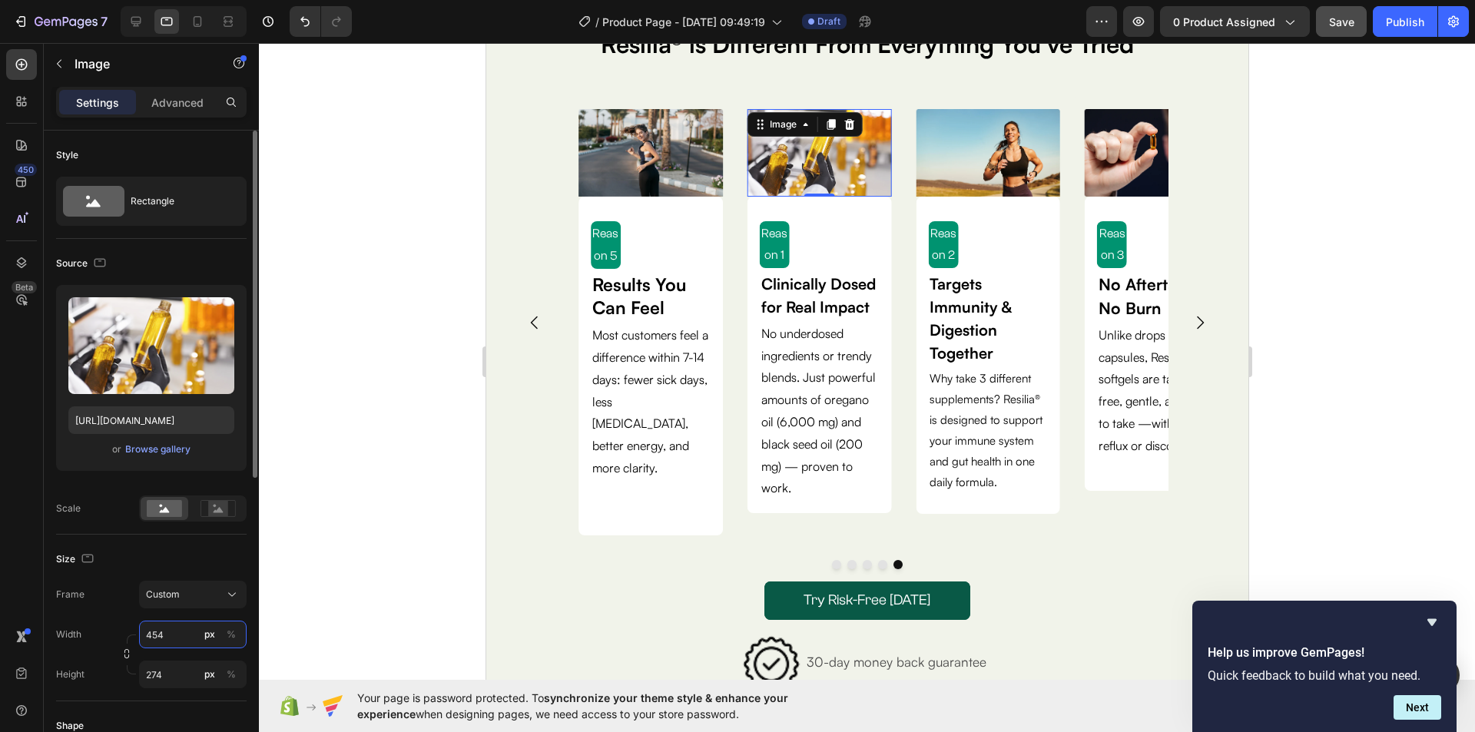
click at [143, 629] on input "454" at bounding box center [193, 635] width 108 height 28
click at [133, 28] on icon at bounding box center [135, 21] width 15 height 15
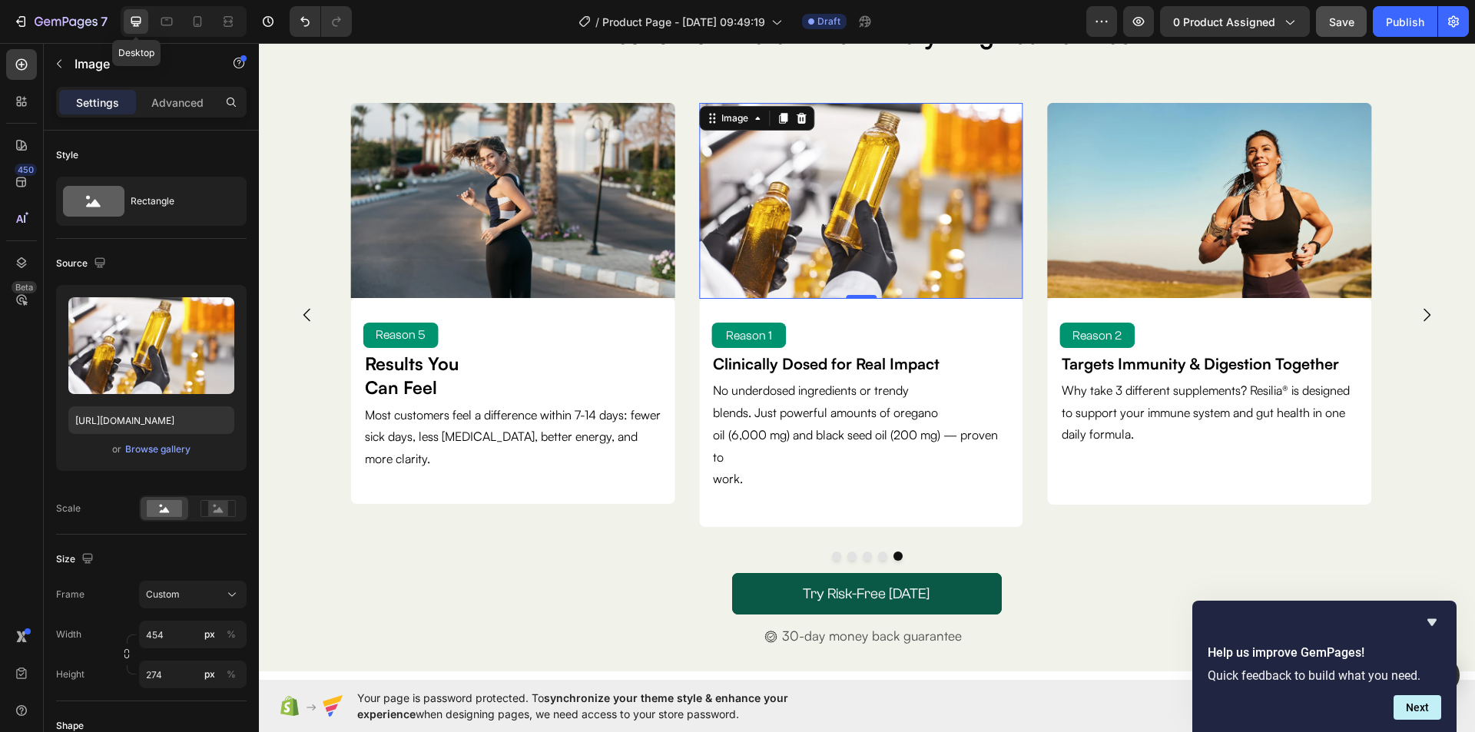
scroll to position [148, 0]
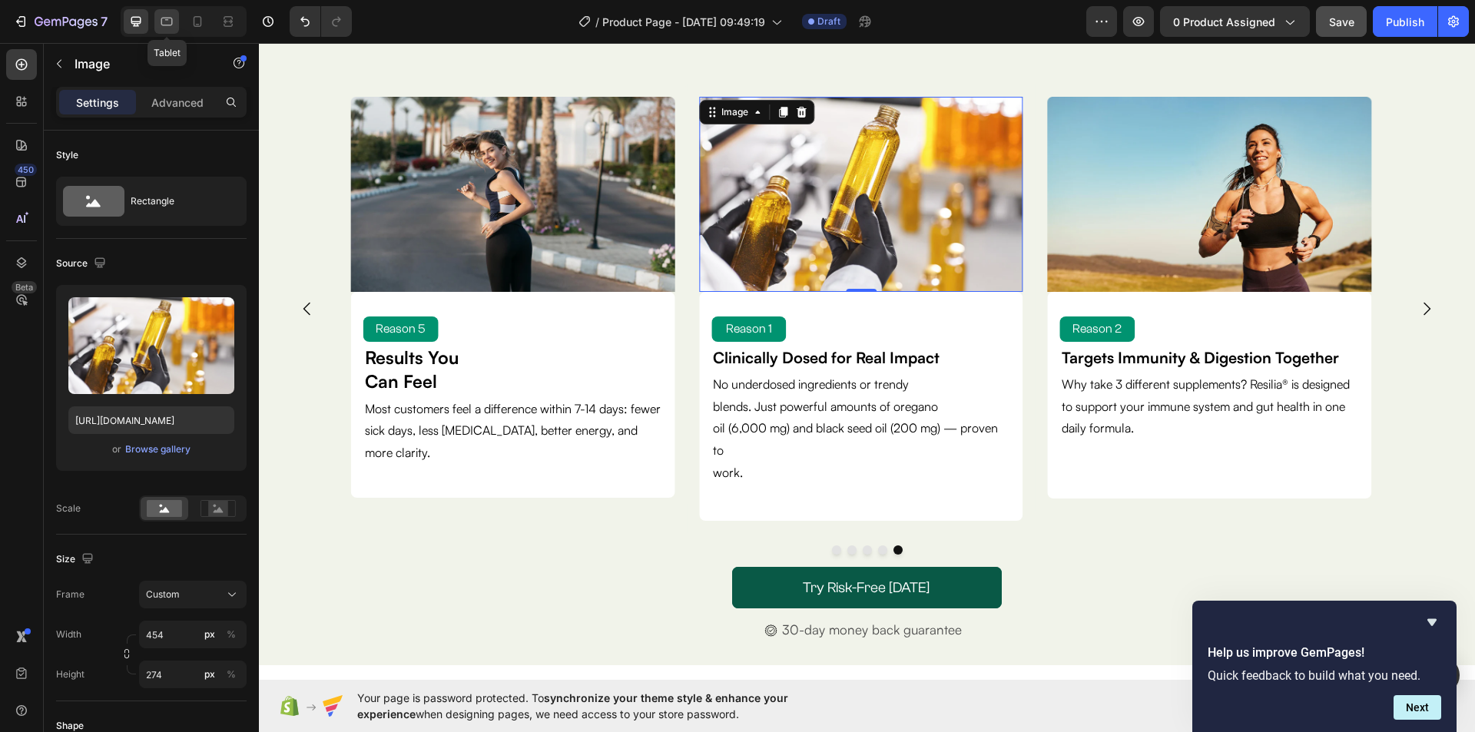
click at [159, 28] on icon at bounding box center [166, 21] width 15 height 15
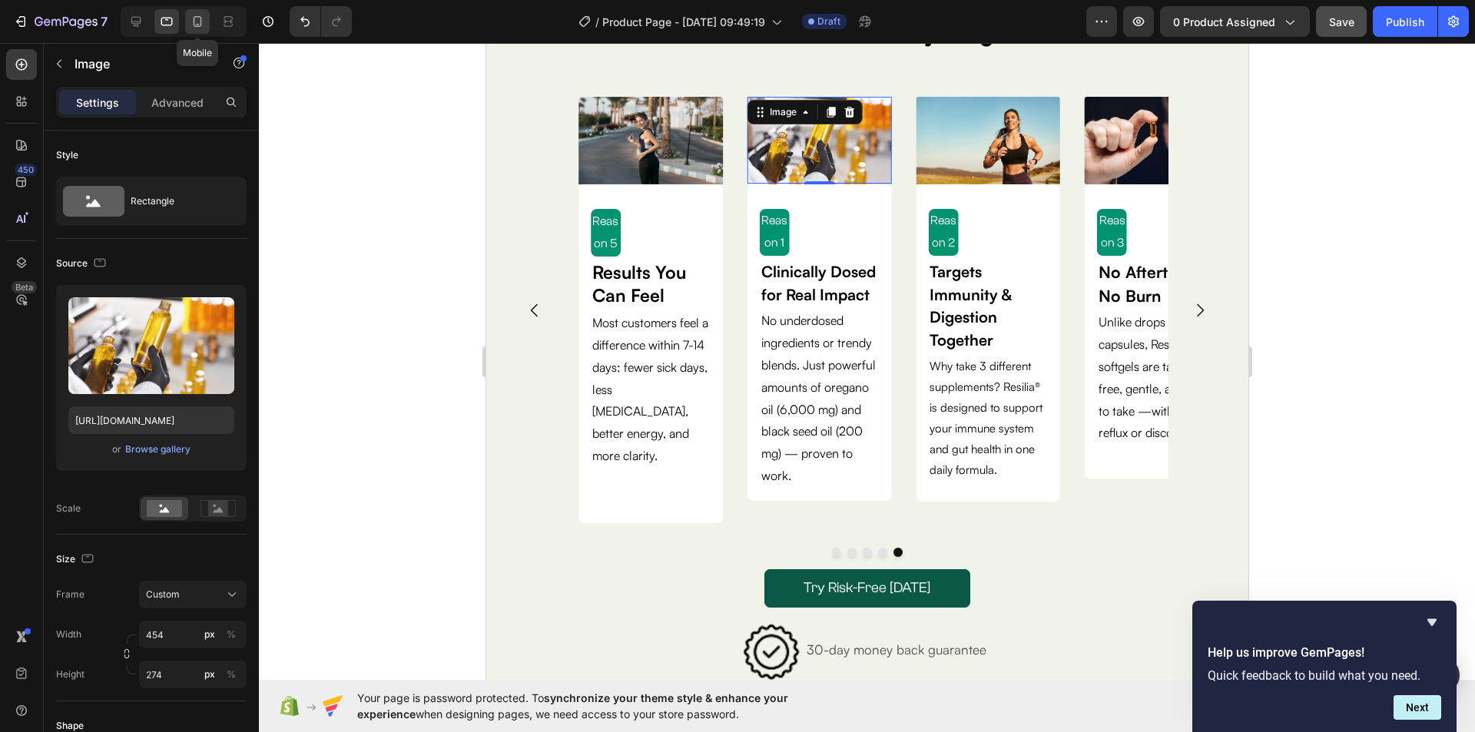
click at [193, 28] on icon at bounding box center [197, 21] width 15 height 15
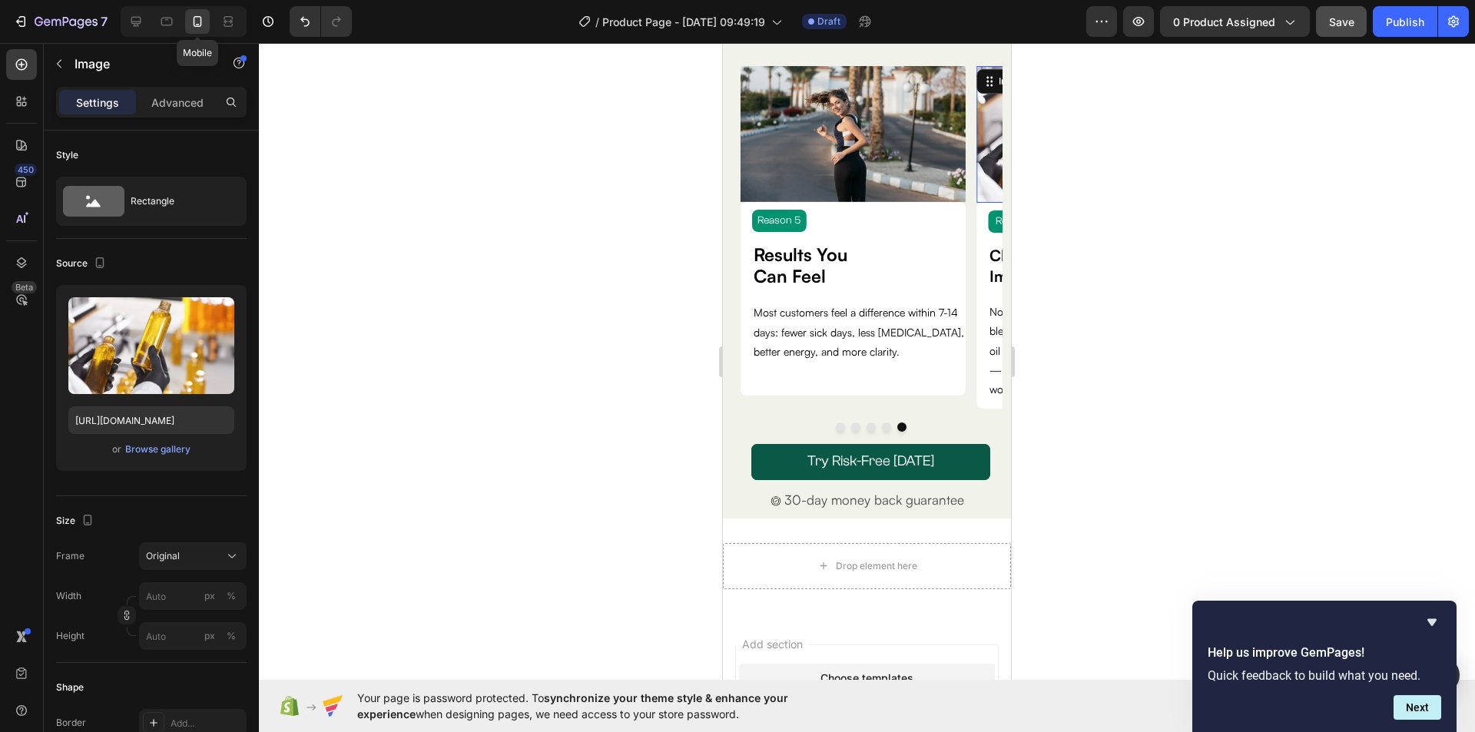
scroll to position [124, 0]
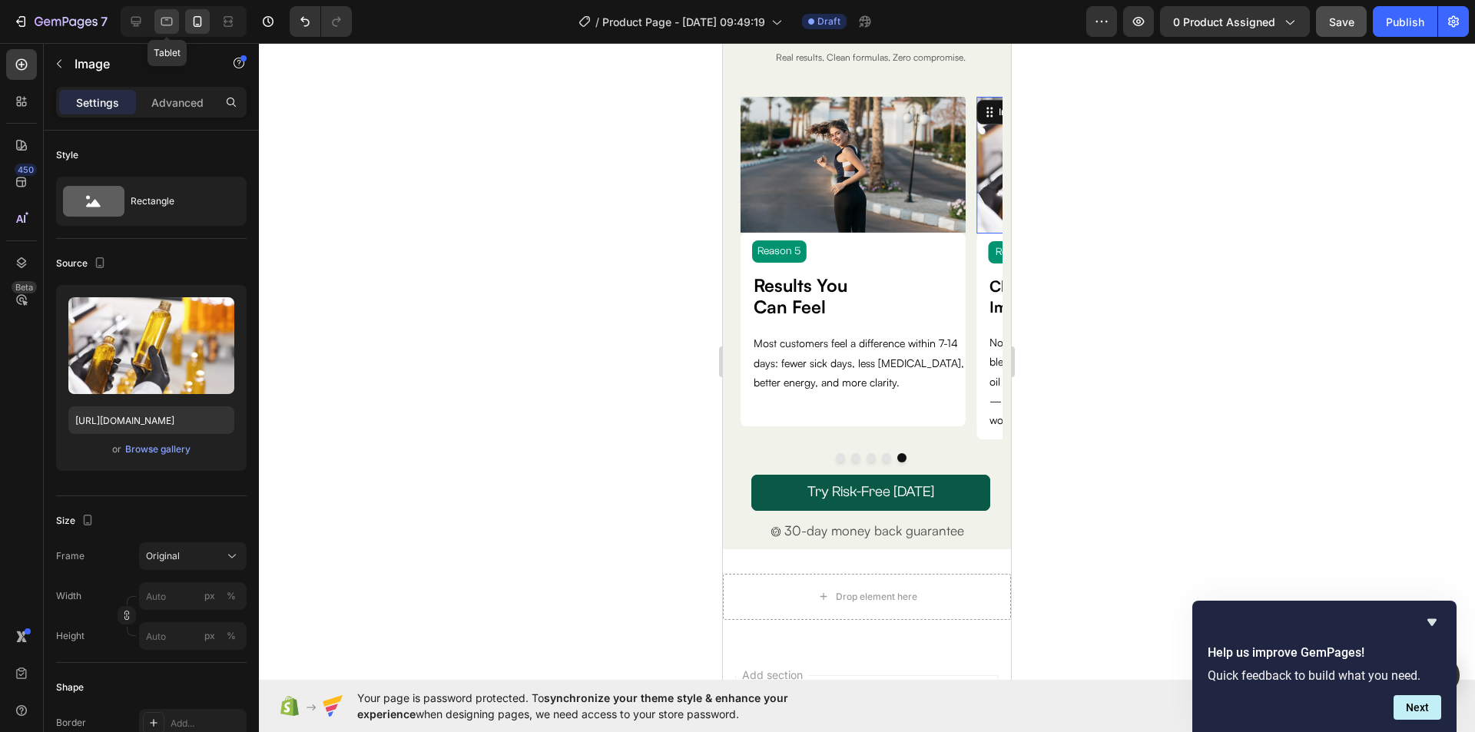
click at [163, 28] on icon at bounding box center [166, 21] width 15 height 15
type input "454"
type input "274"
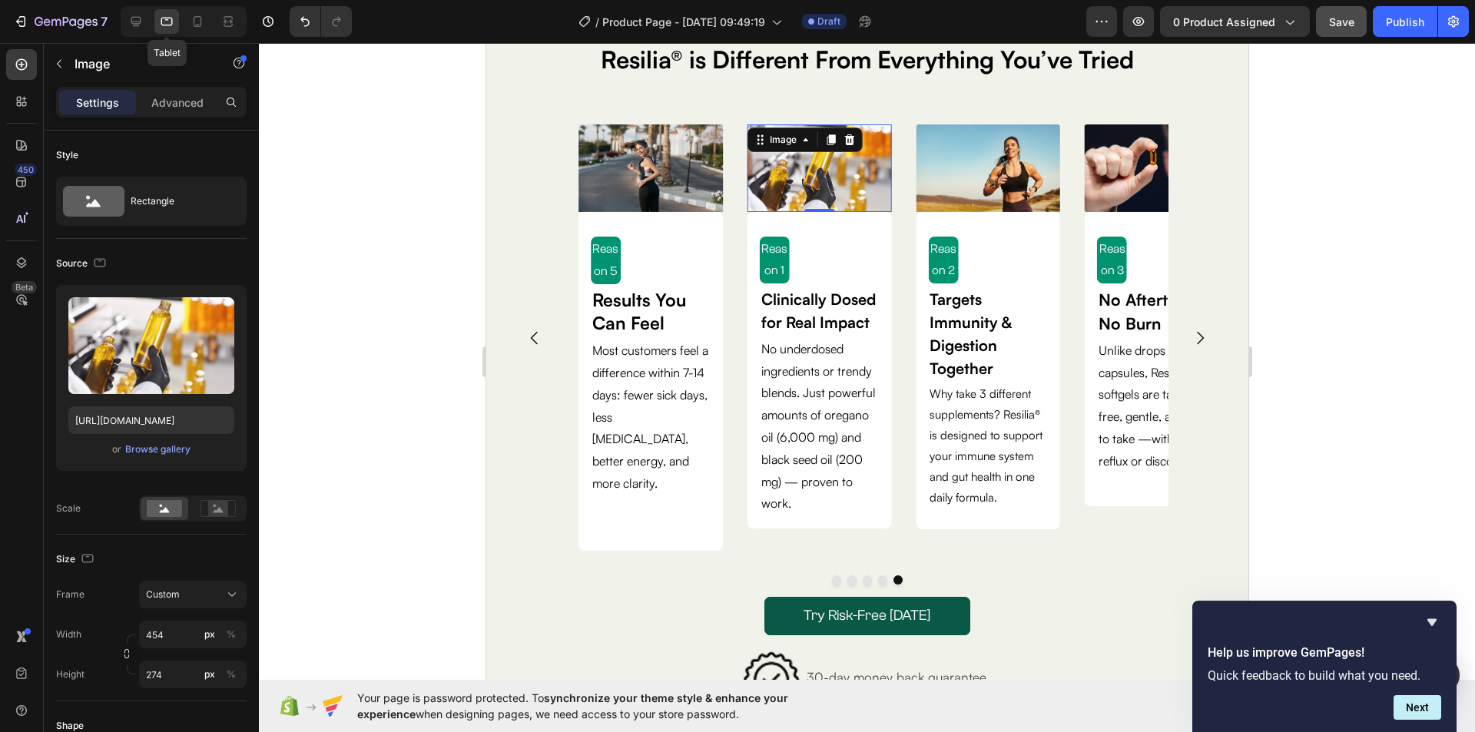
scroll to position [154, 0]
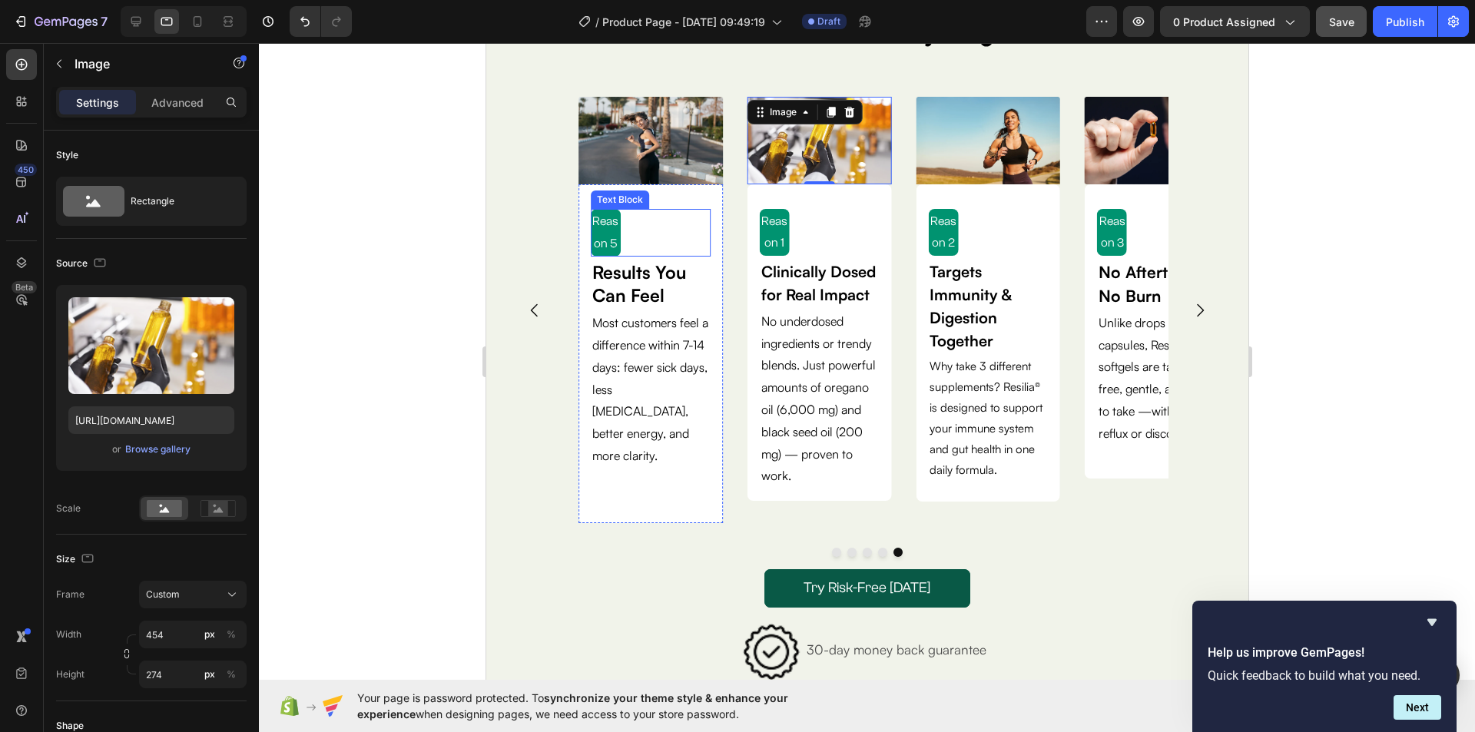
click at [651, 232] on div "Reason 5" at bounding box center [650, 233] width 120 height 48
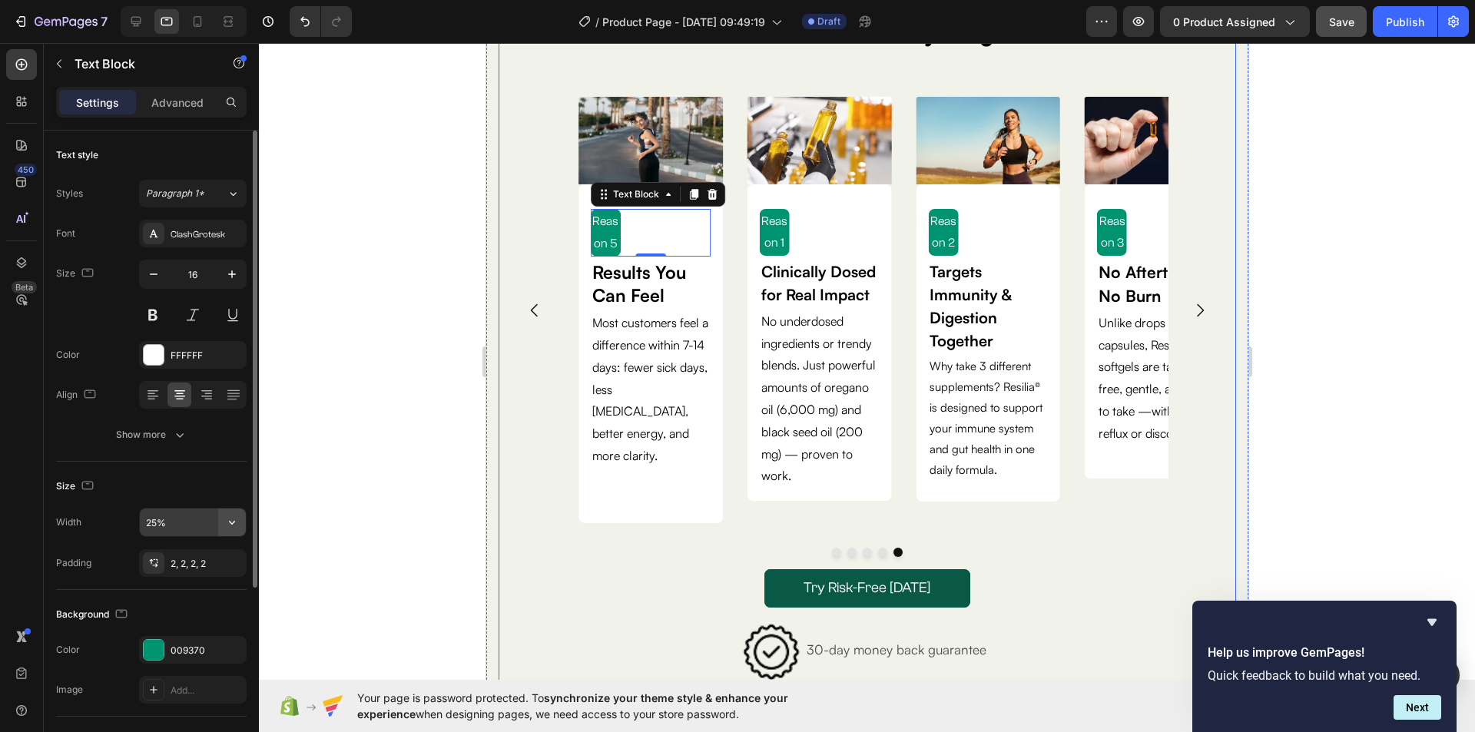
click at [233, 525] on icon "button" at bounding box center [231, 522] width 15 height 15
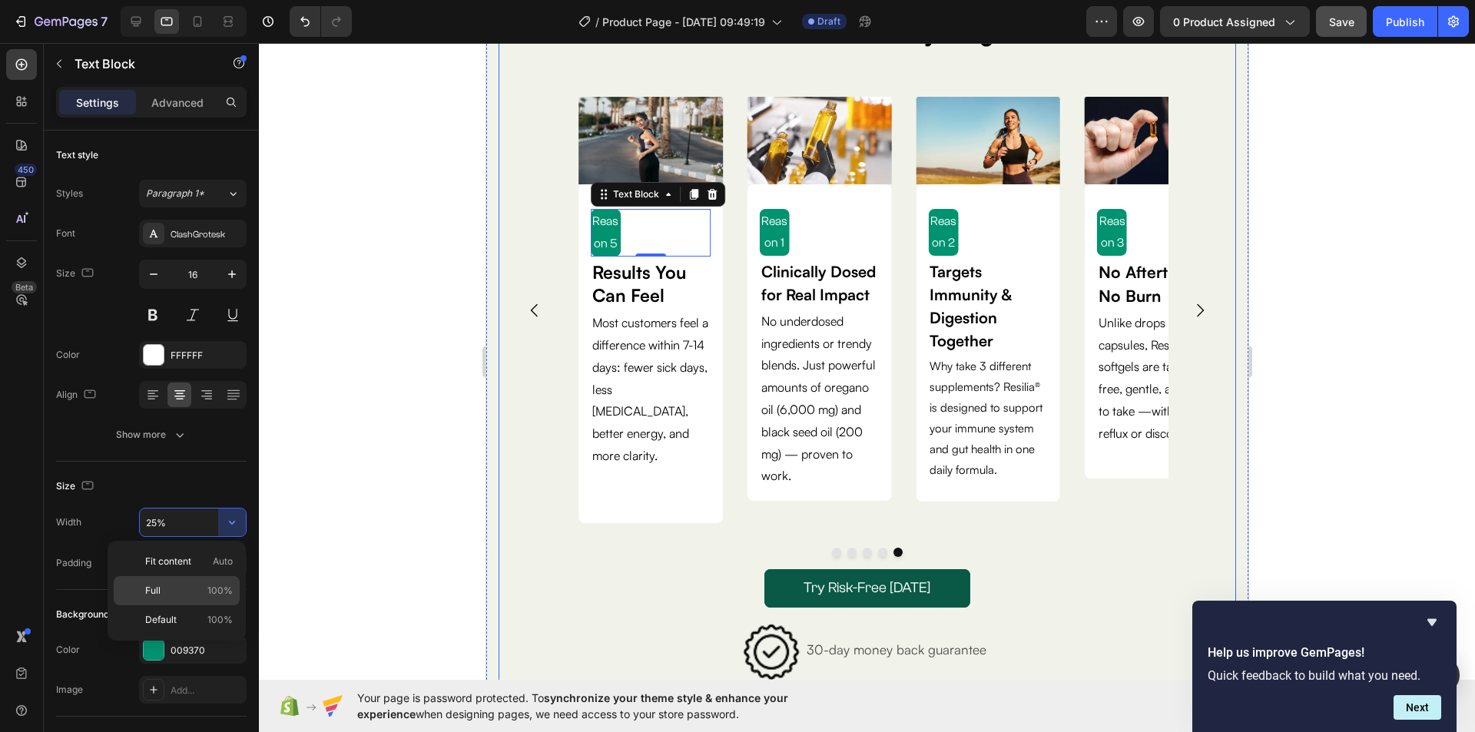
click at [216, 588] on span "100%" at bounding box center [219, 591] width 25 height 14
type input "100%"
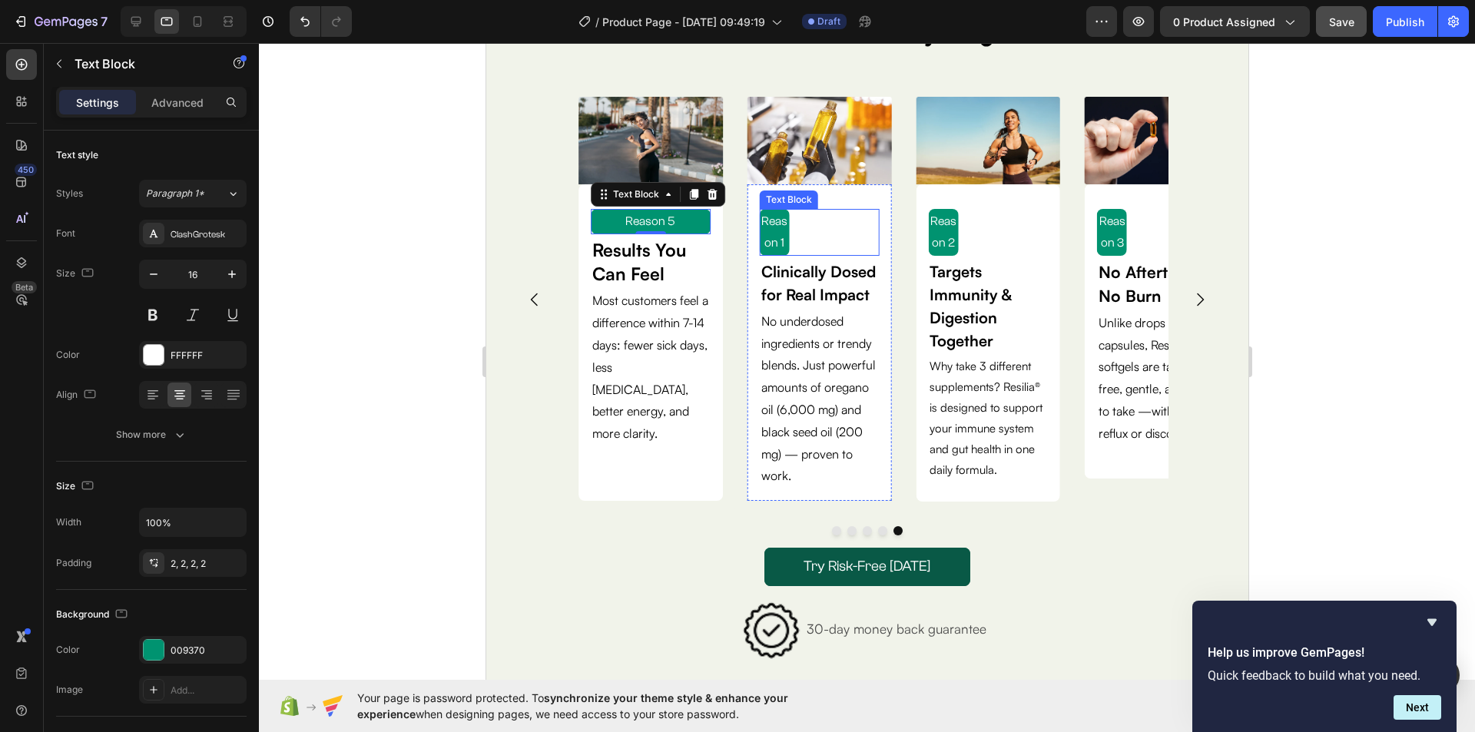
click at [810, 230] on div "Reason 1" at bounding box center [819, 233] width 120 height 48
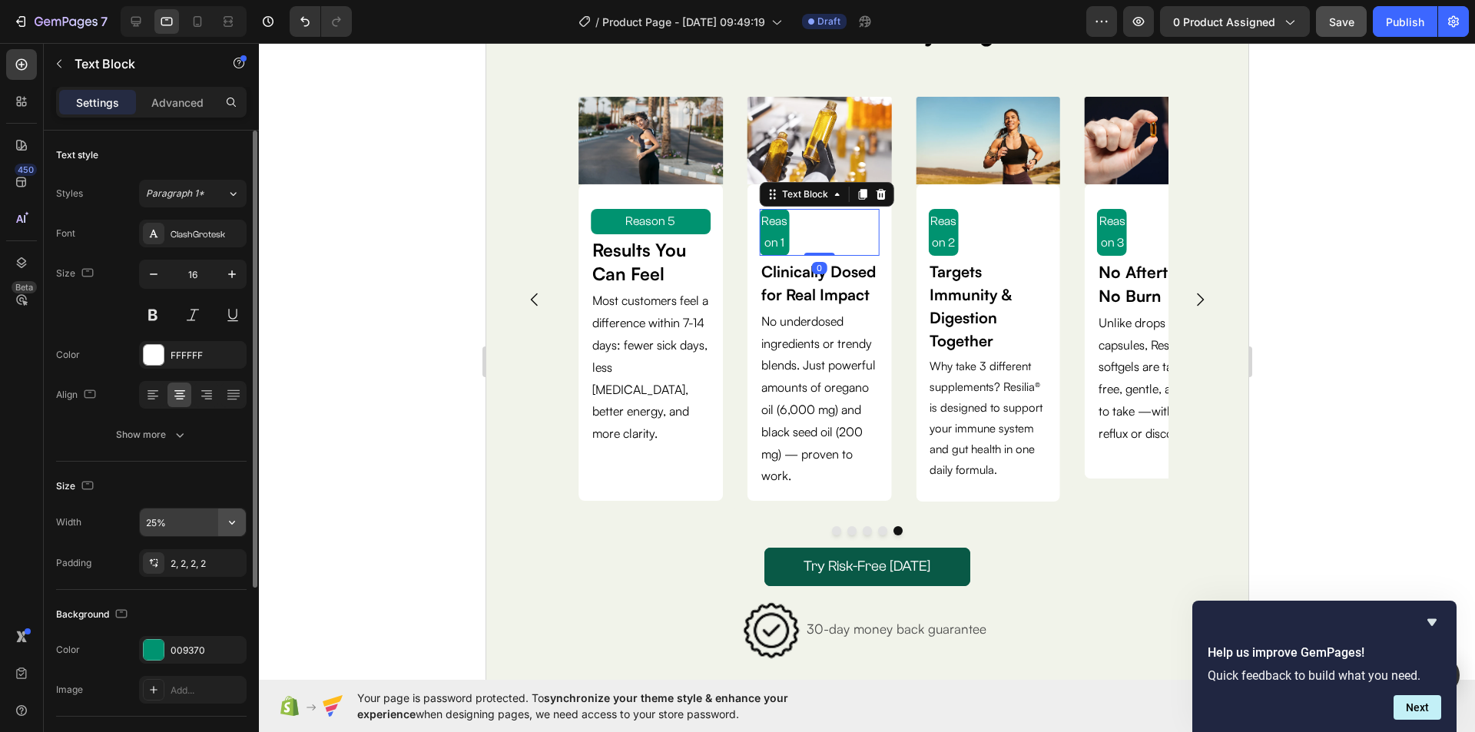
click at [233, 521] on icon "button" at bounding box center [232, 523] width 6 height 4
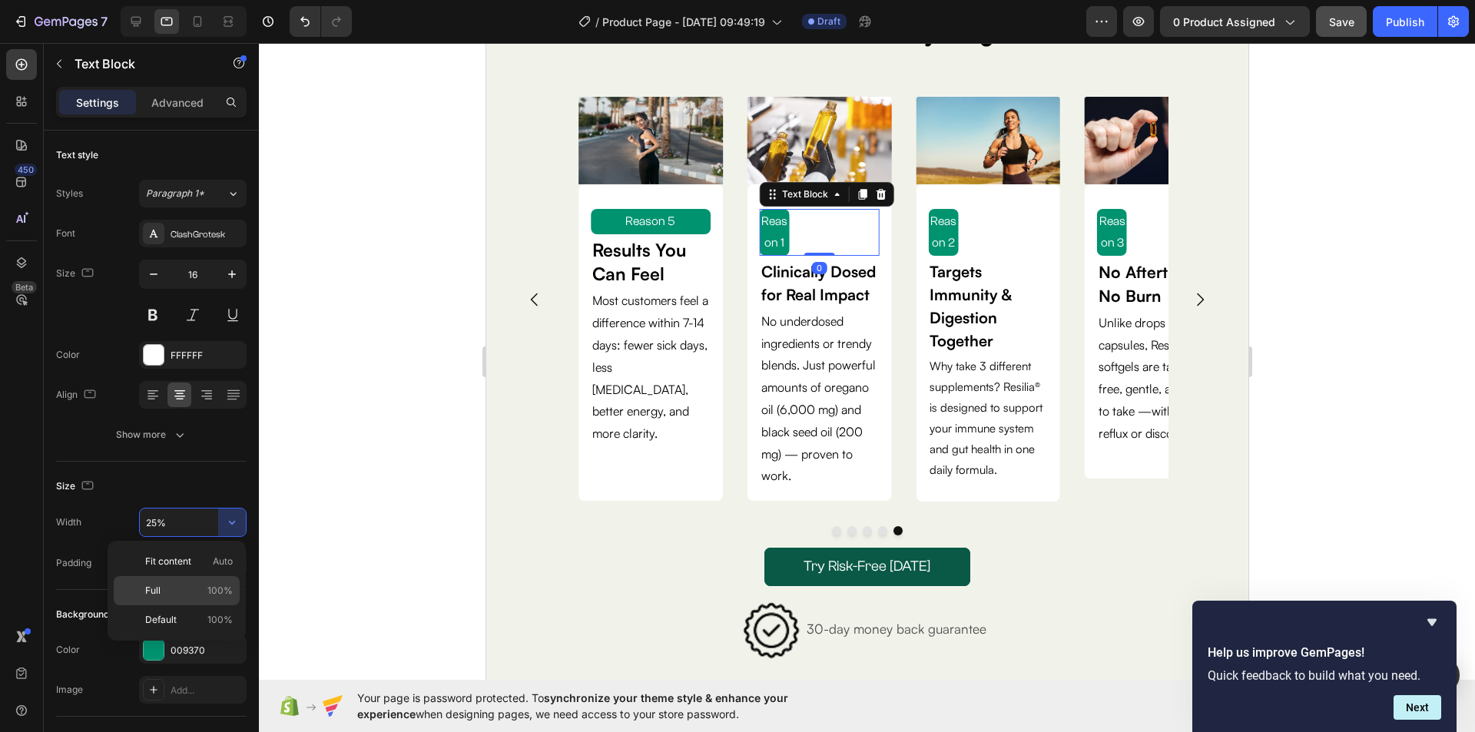
click at [218, 590] on span "100%" at bounding box center [219, 591] width 25 height 14
type input "100%"
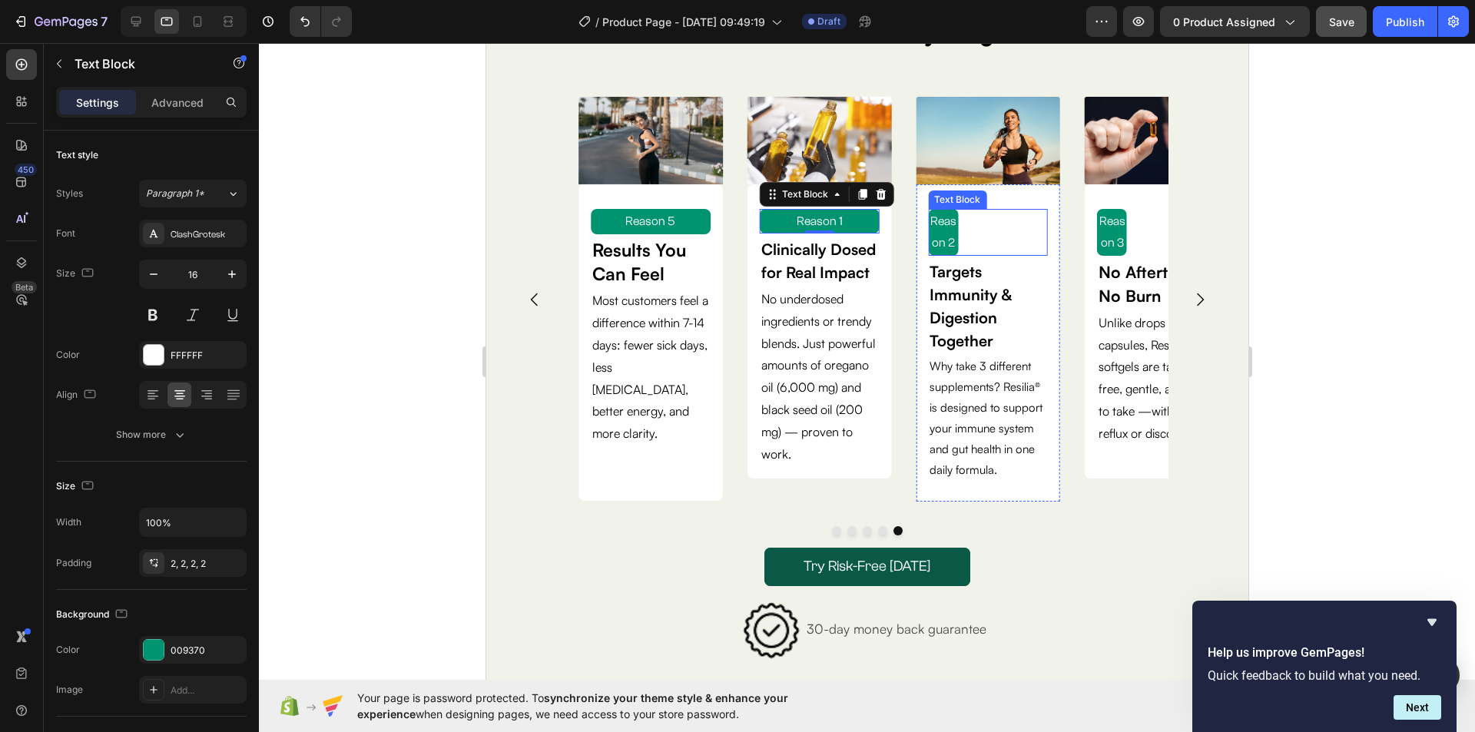
click at [985, 240] on div "Reason 2" at bounding box center [987, 233] width 120 height 48
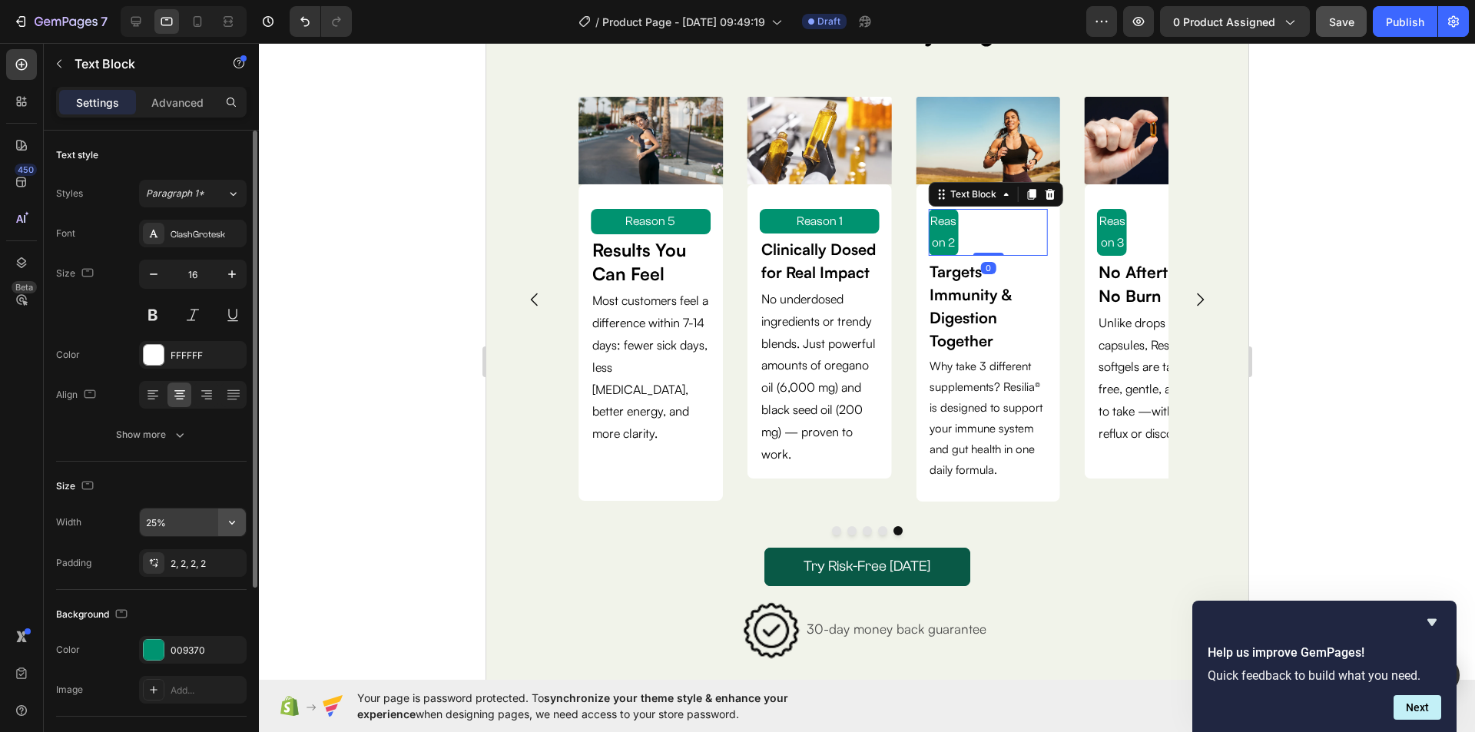
click at [227, 521] on icon "button" at bounding box center [231, 522] width 15 height 15
click at [225, 589] on span "100%" at bounding box center [219, 591] width 25 height 14
type input "100%"
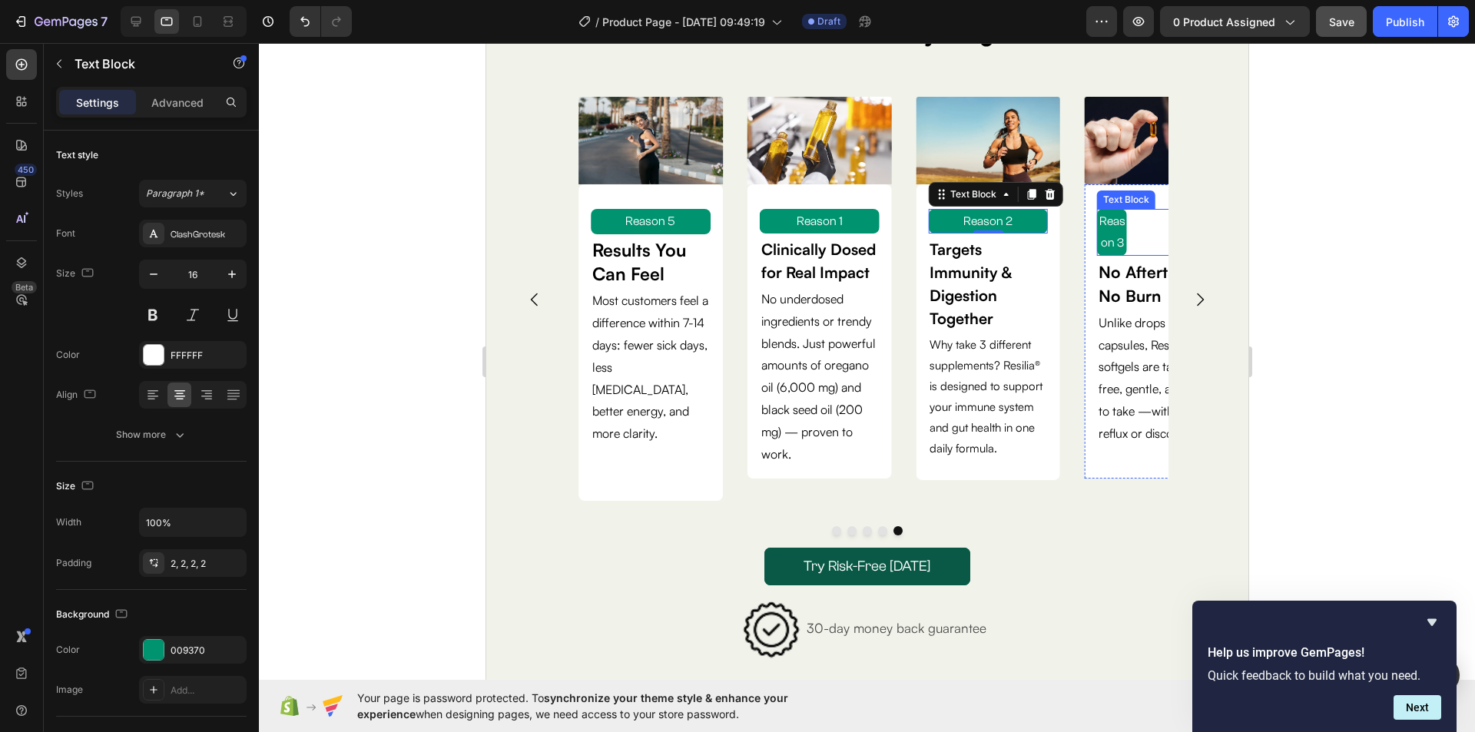
click at [1123, 237] on p "Reason 3" at bounding box center [1110, 232] width 27 height 45
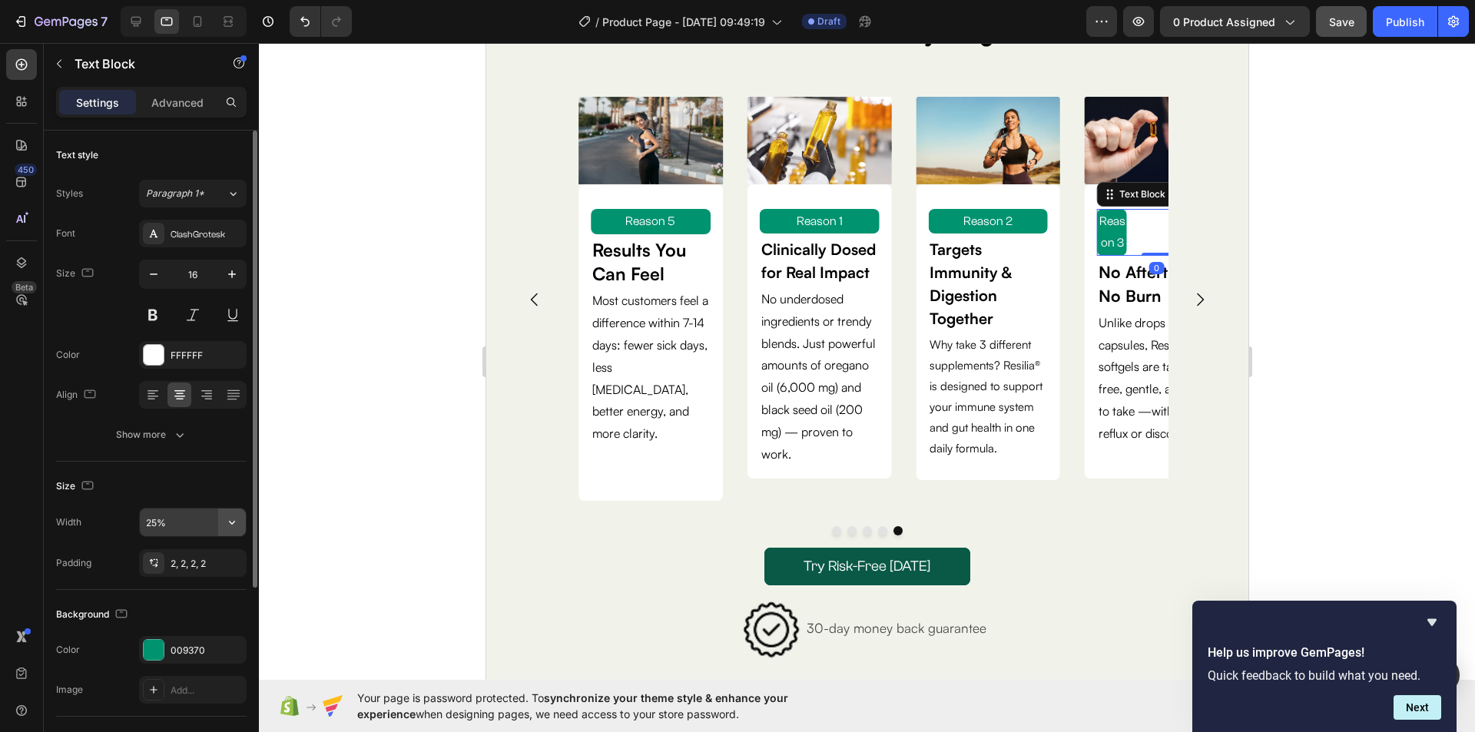
click at [230, 521] on icon "button" at bounding box center [231, 522] width 15 height 15
drag, startPoint x: 222, startPoint y: 594, endPoint x: 235, endPoint y: 587, distance: 15.1
click at [221, 593] on span "100%" at bounding box center [219, 591] width 25 height 14
type input "100%"
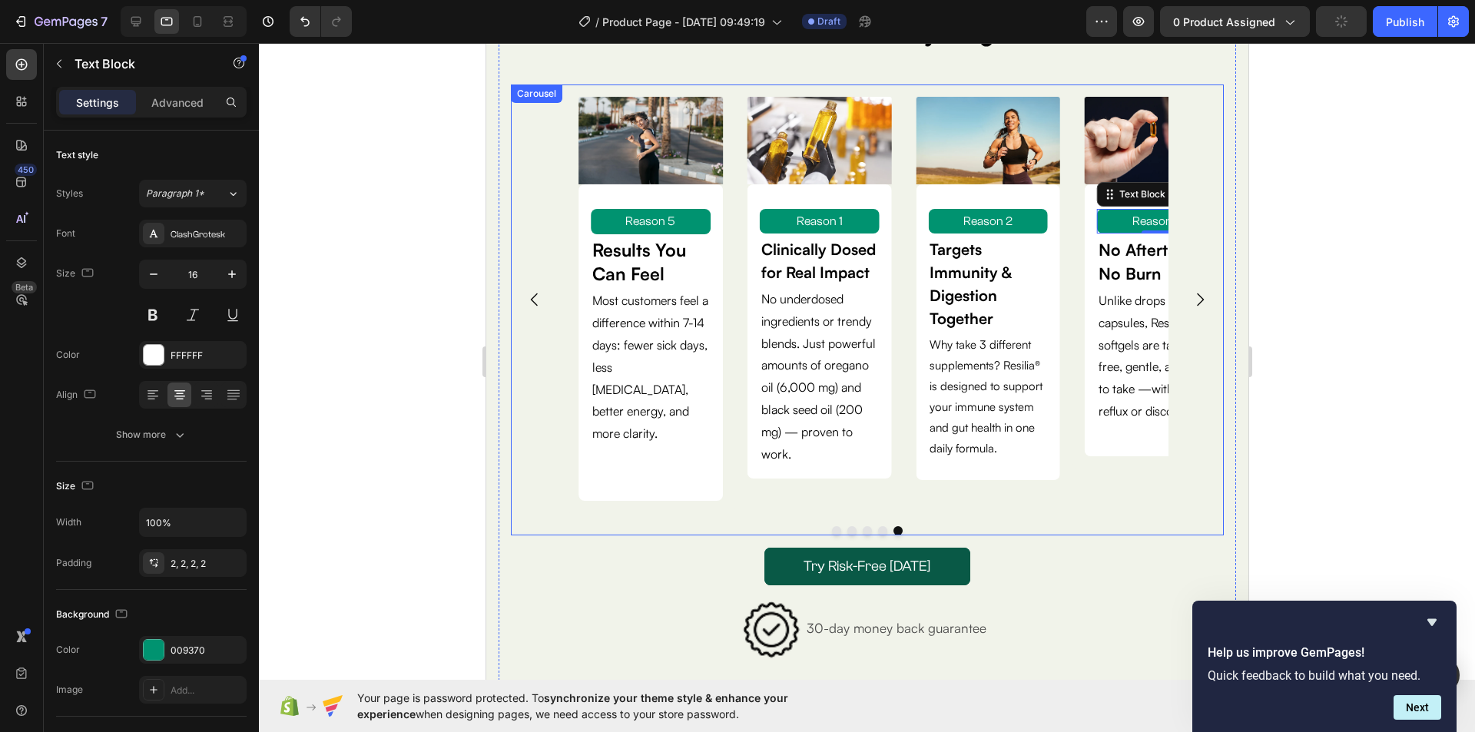
click at [831, 528] on button "Dot" at bounding box center [835, 530] width 9 height 9
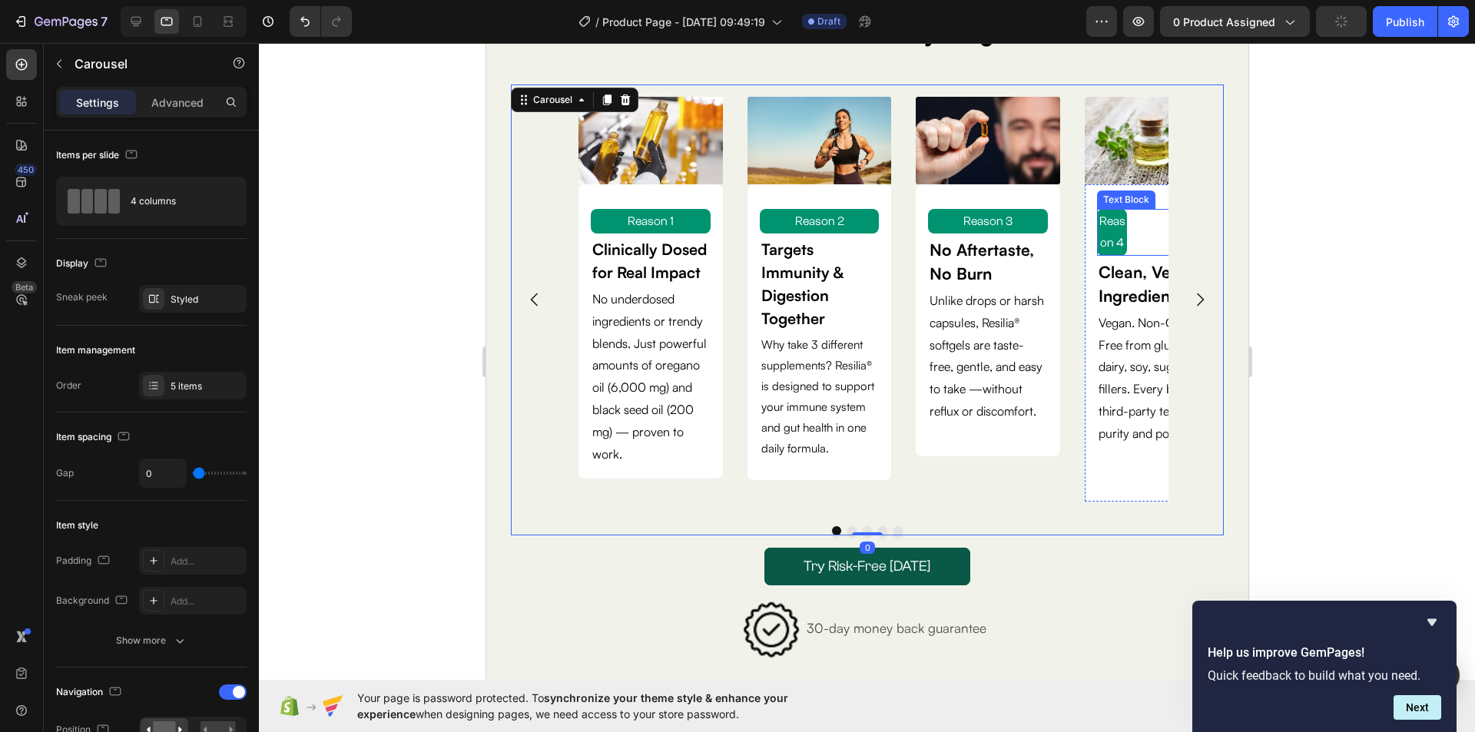
click at [1138, 237] on div "Reason 4" at bounding box center [1156, 233] width 120 height 48
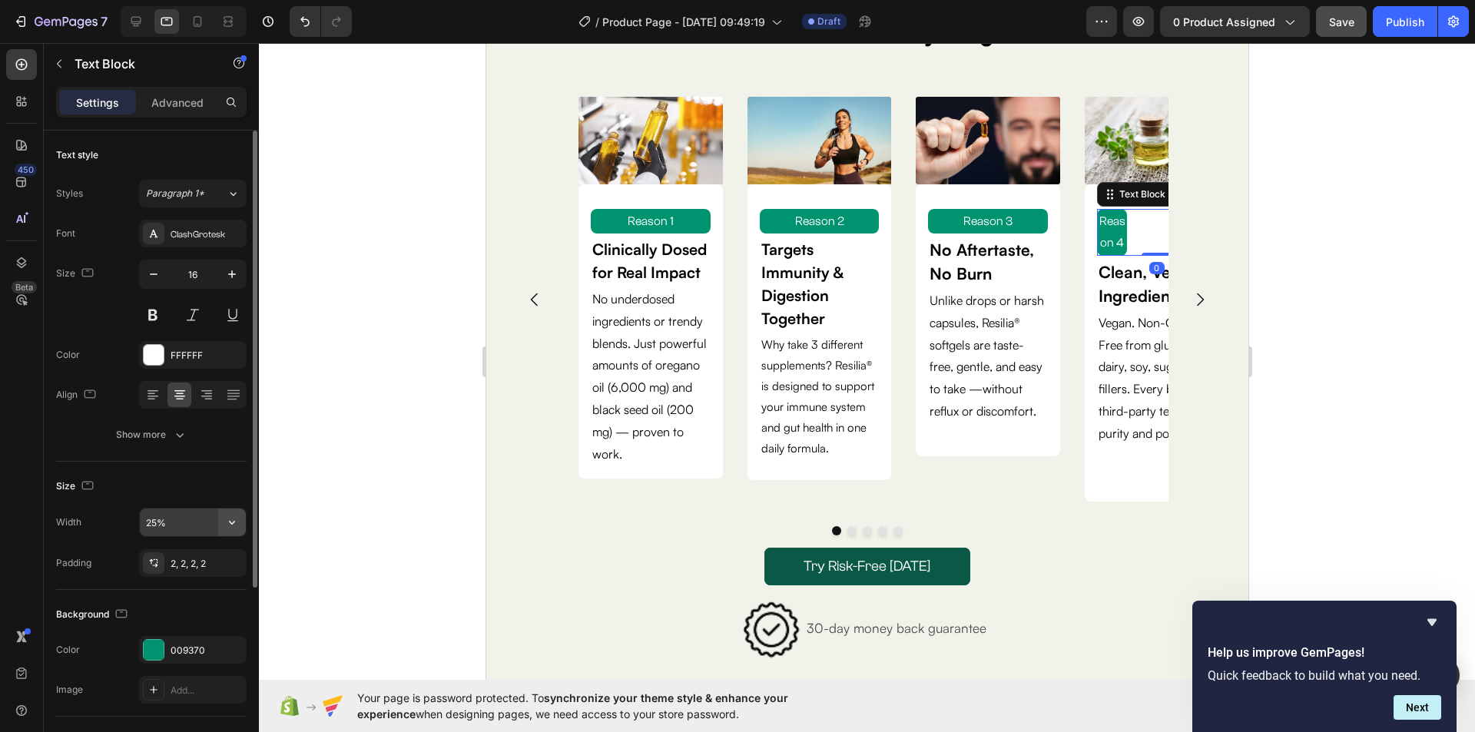
click at [236, 521] on icon "button" at bounding box center [231, 522] width 15 height 15
drag, startPoint x: 217, startPoint y: 582, endPoint x: 231, endPoint y: 584, distance: 14.7
click at [220, 583] on div "Full 100%" at bounding box center [177, 590] width 126 height 29
type input "100%"
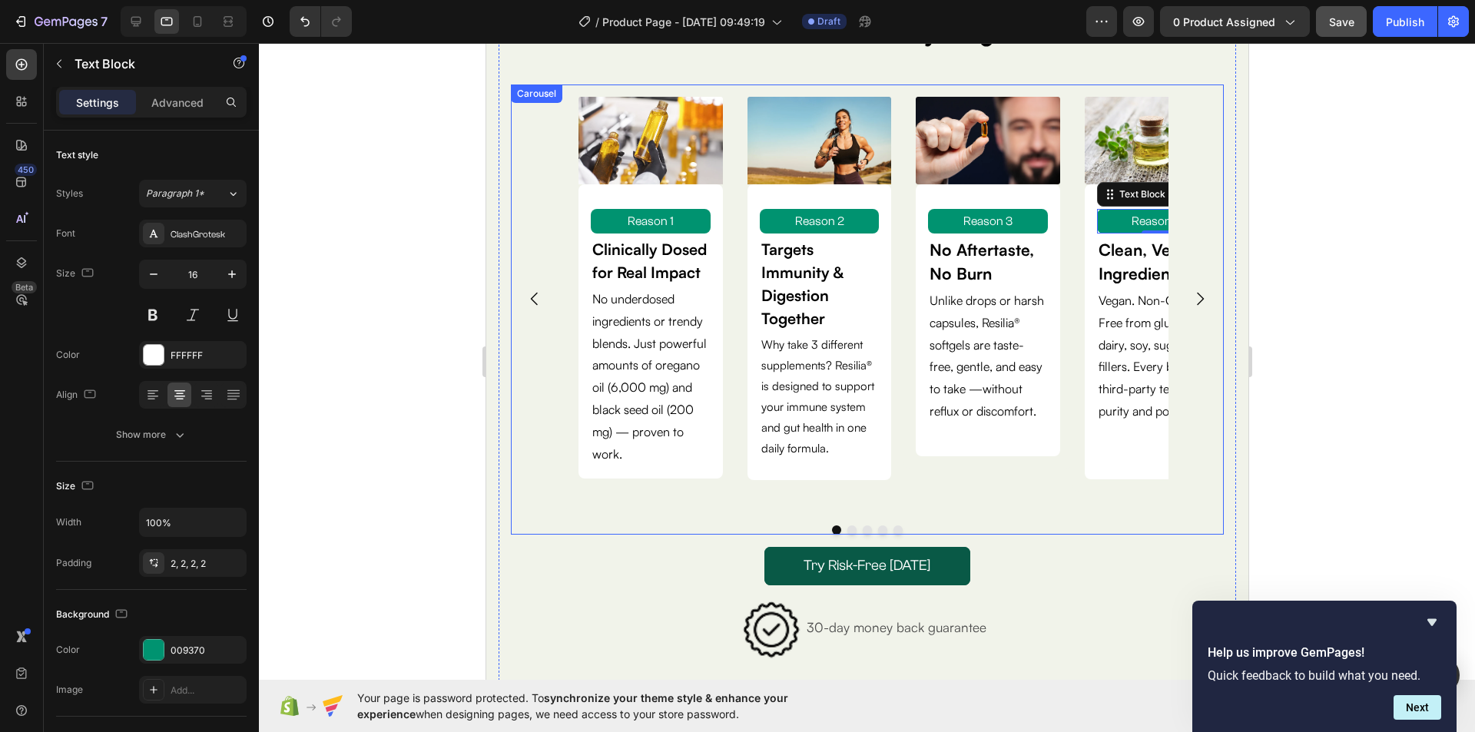
click at [1196, 293] on icon "Carousel Next Arrow" at bounding box center [1199, 299] width 7 height 13
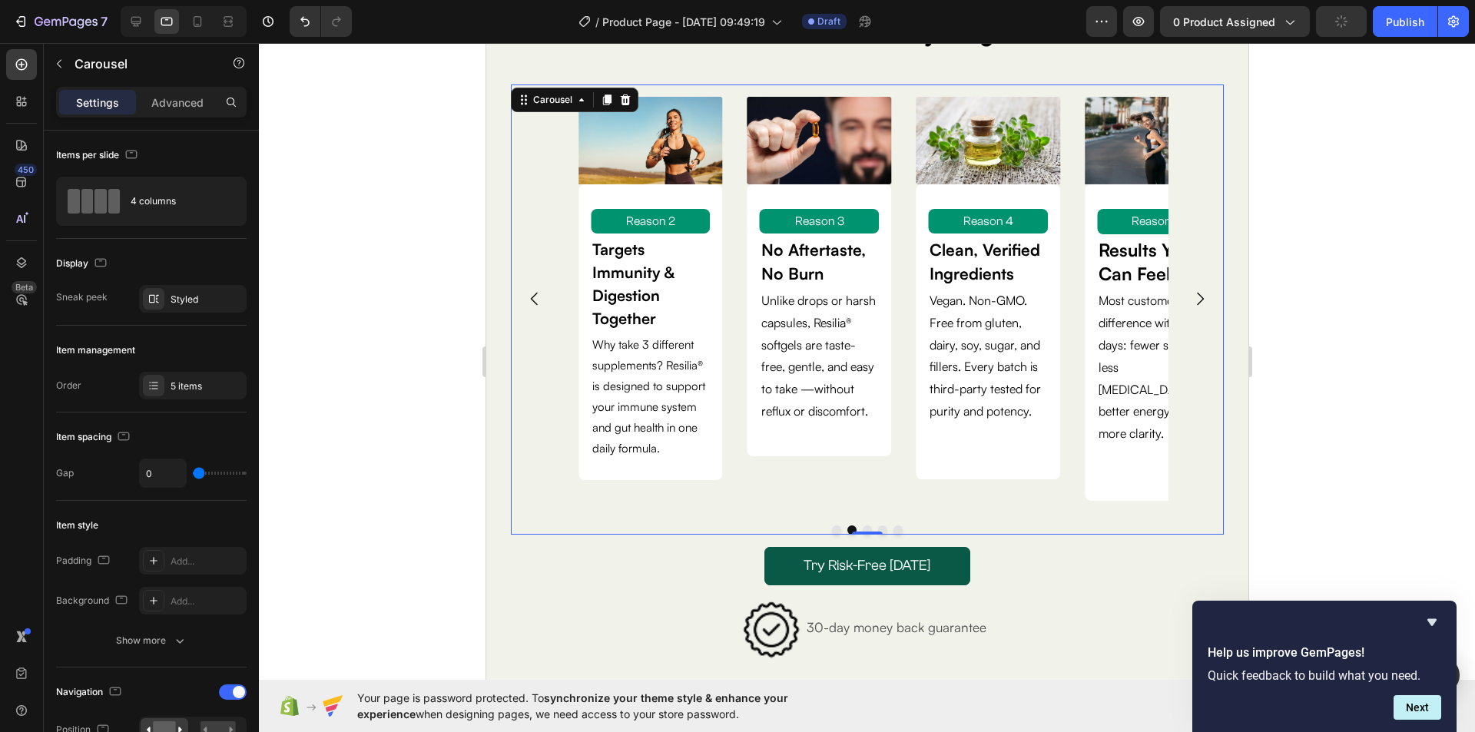
click at [1190, 290] on icon "Carousel Next Arrow" at bounding box center [1199, 299] width 18 height 18
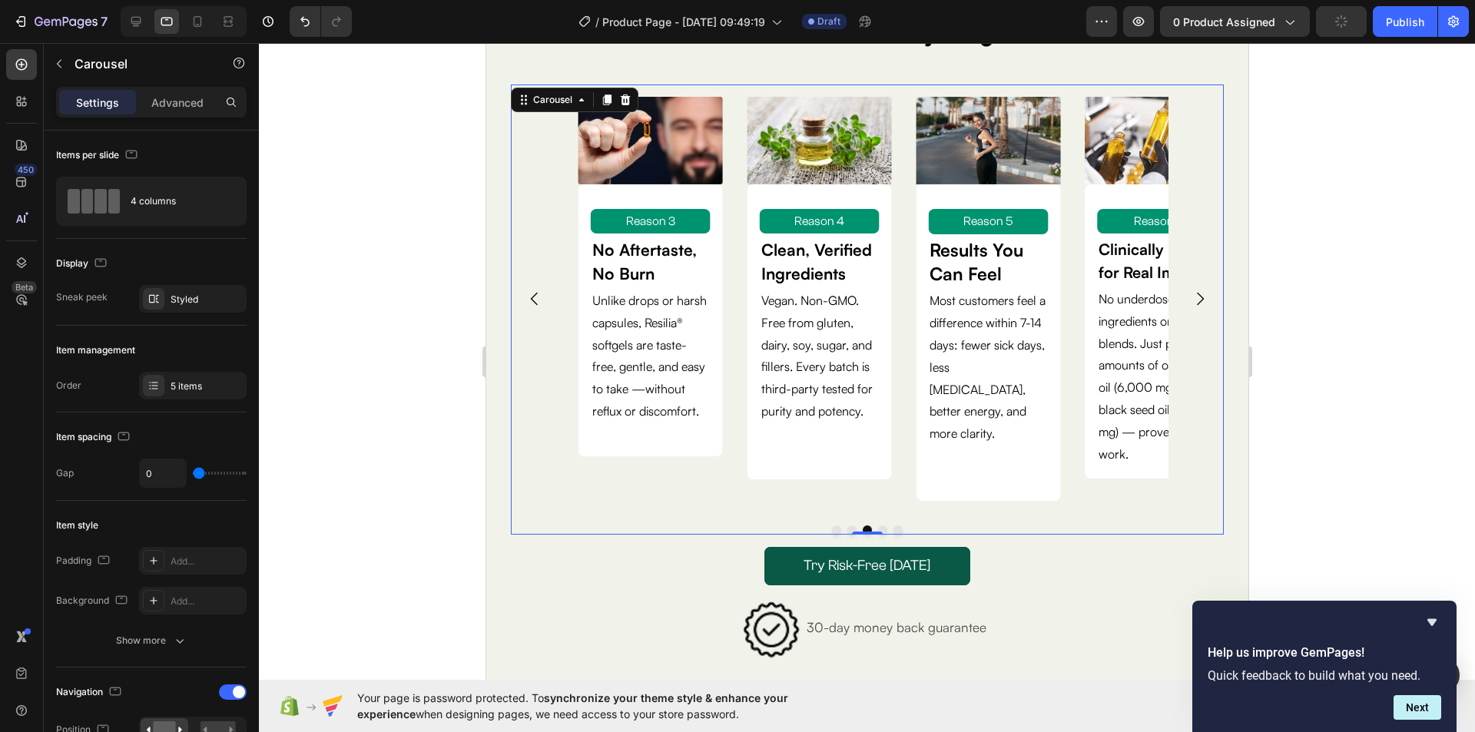
click at [1190, 290] on icon "Carousel Next Arrow" at bounding box center [1199, 299] width 18 height 18
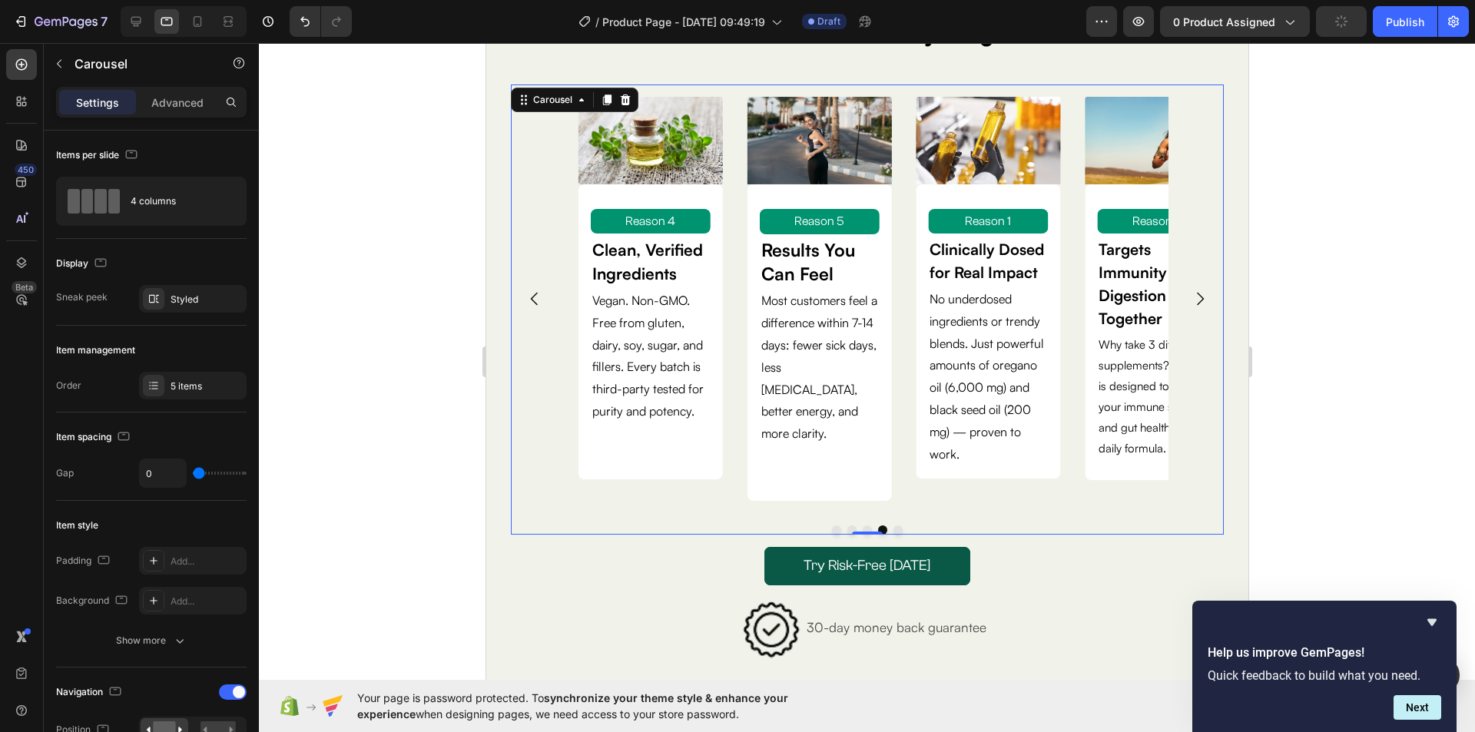
click at [1190, 290] on icon "Carousel Next Arrow" at bounding box center [1199, 299] width 18 height 18
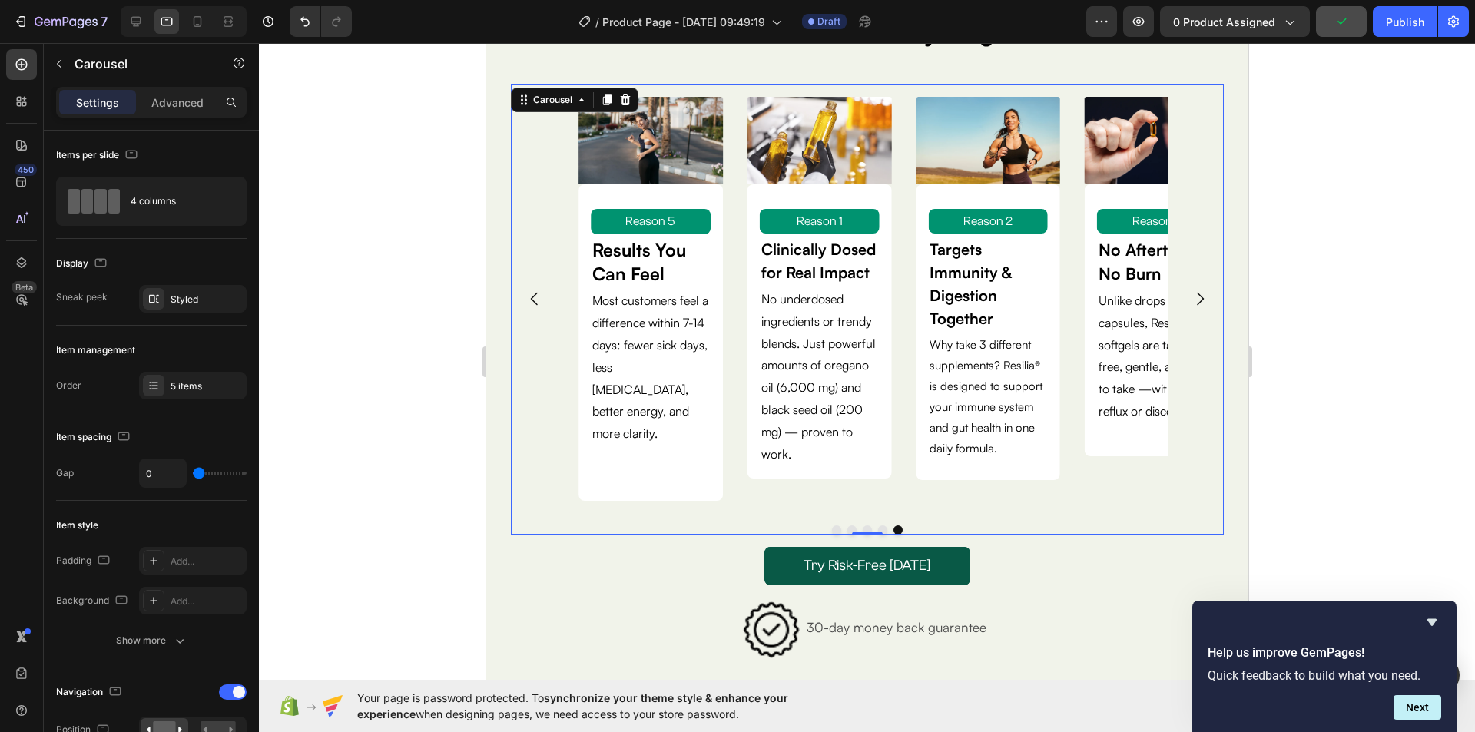
click at [1190, 290] on icon "Carousel Next Arrow" at bounding box center [1199, 299] width 18 height 18
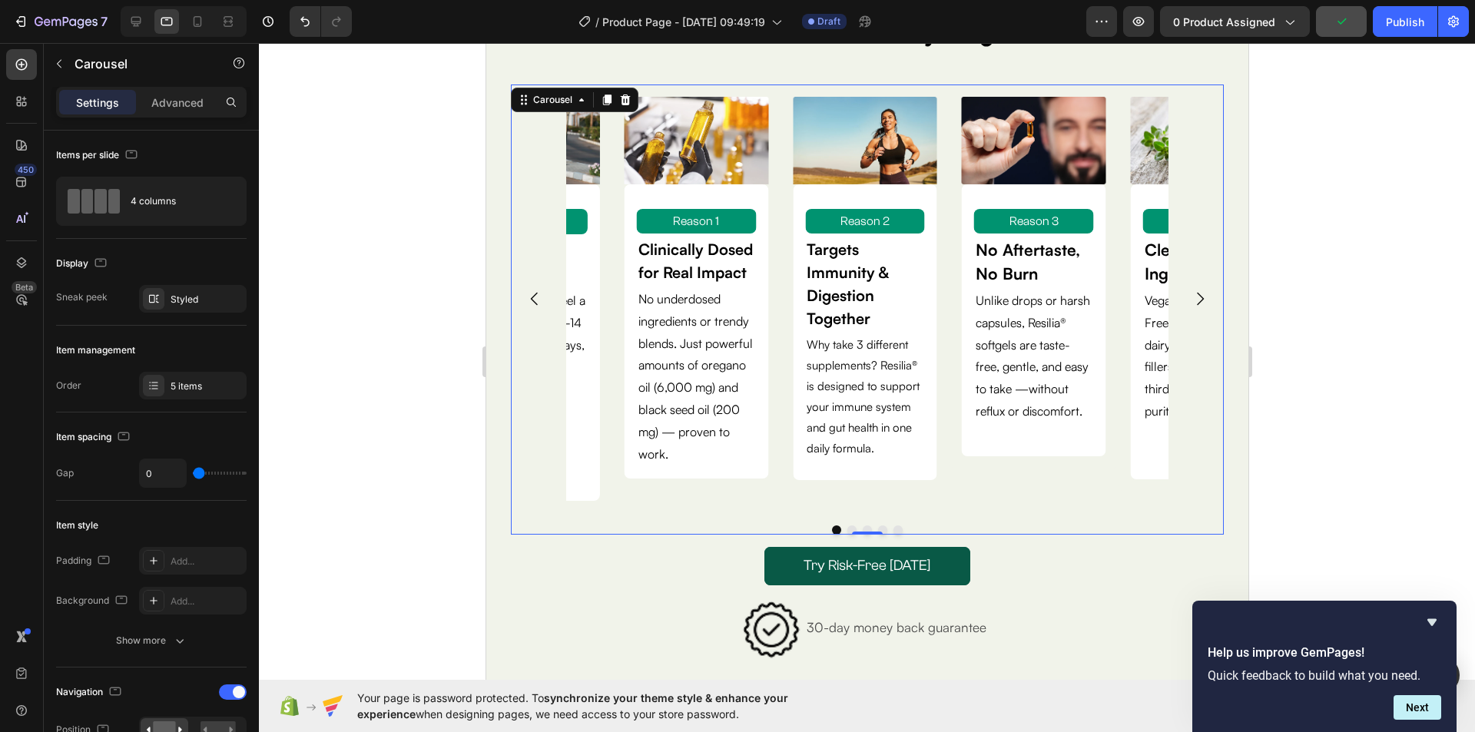
click at [1190, 290] on icon "Carousel Next Arrow" at bounding box center [1199, 299] width 18 height 18
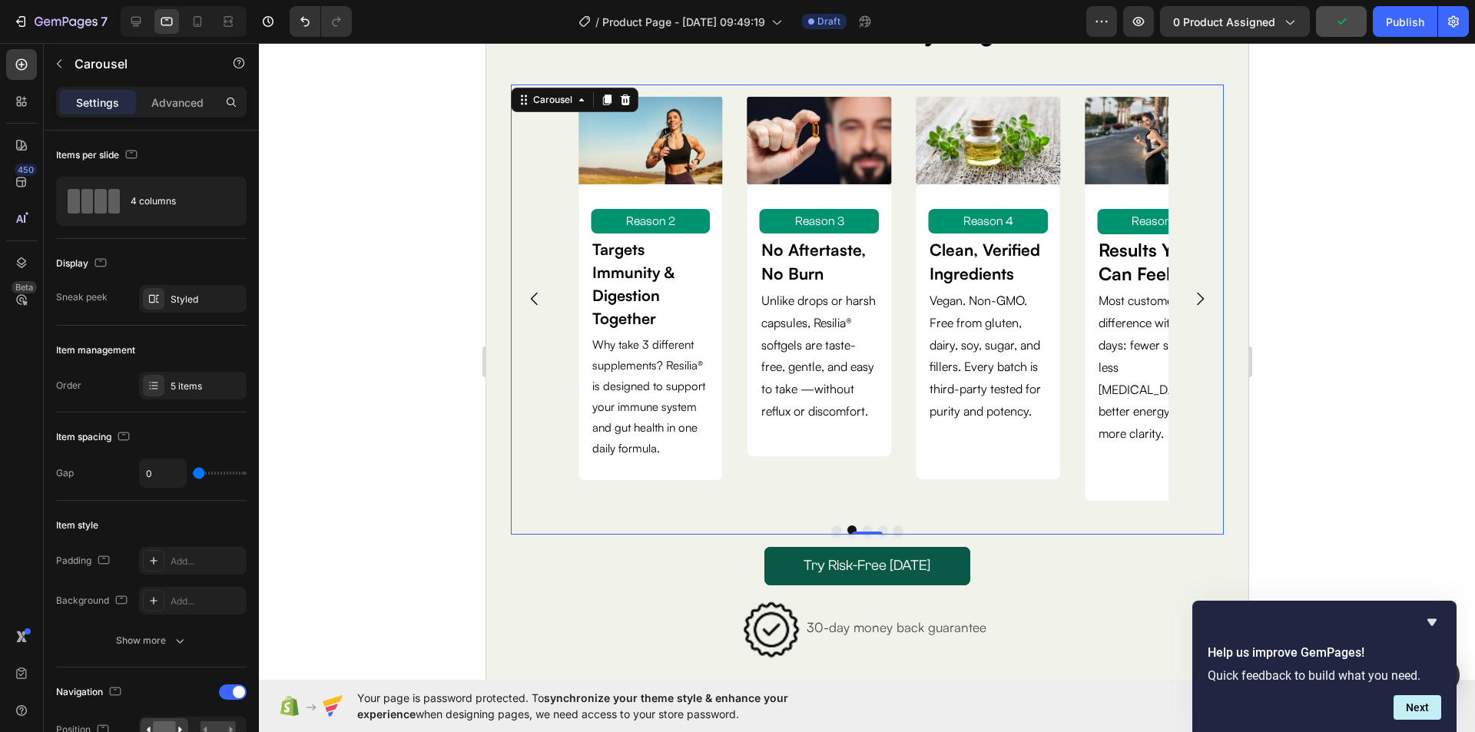
click at [1190, 290] on icon "Carousel Next Arrow" at bounding box center [1199, 299] width 18 height 18
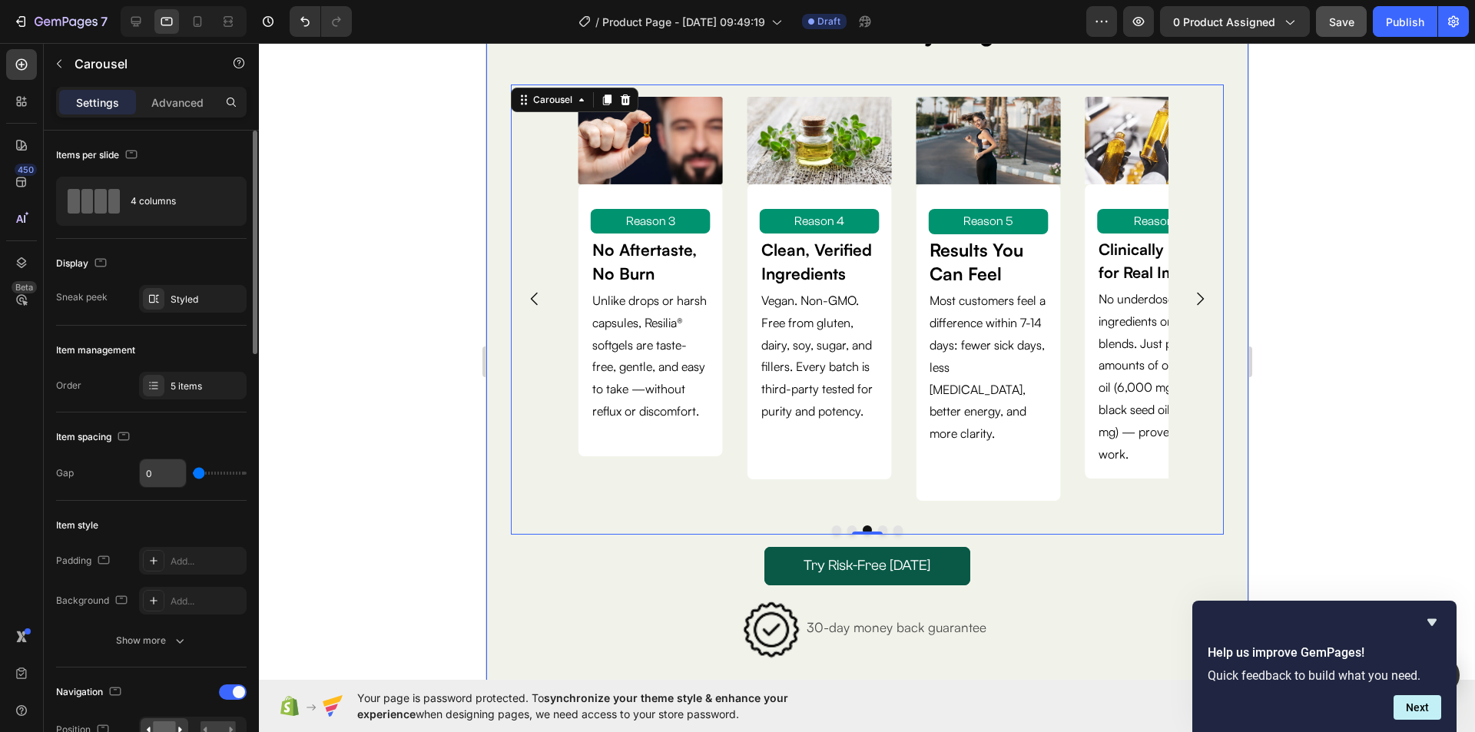
click at [149, 472] on input "0" at bounding box center [163, 473] width 46 height 28
type input "5"
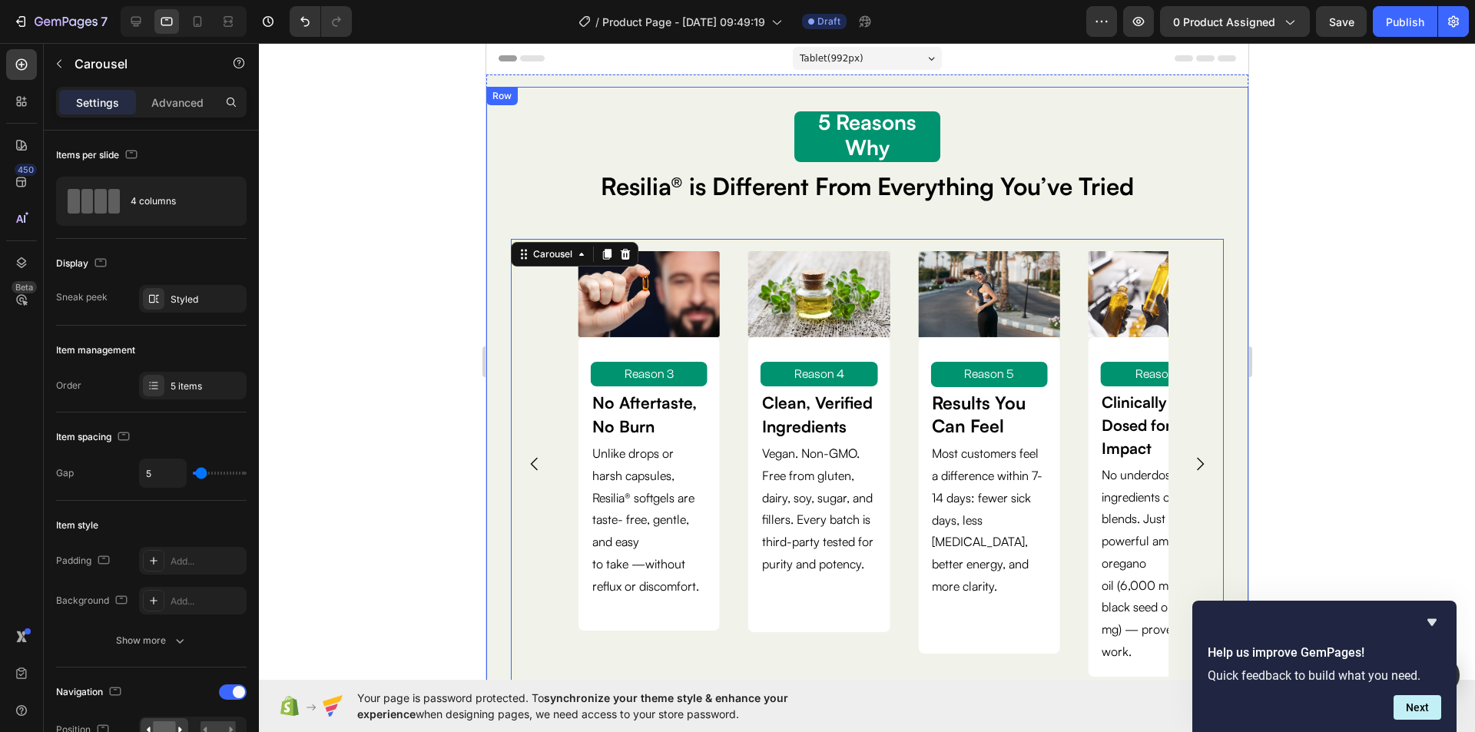
scroll to position [154, 0]
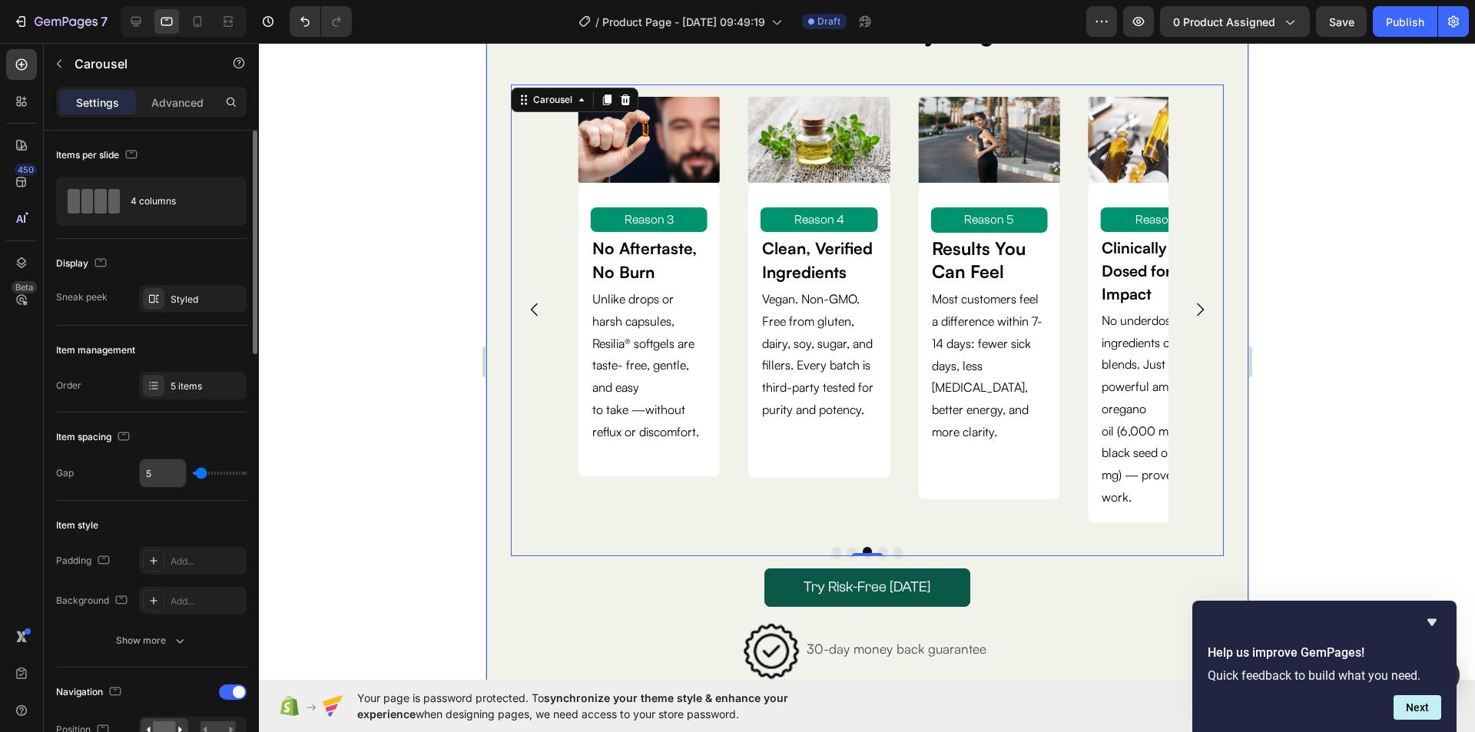
drag, startPoint x: 198, startPoint y: 472, endPoint x: 148, endPoint y: 472, distance: 49.9
type input "0"
click at [193, 472] on input "range" at bounding box center [220, 473] width 54 height 3
type input "0"
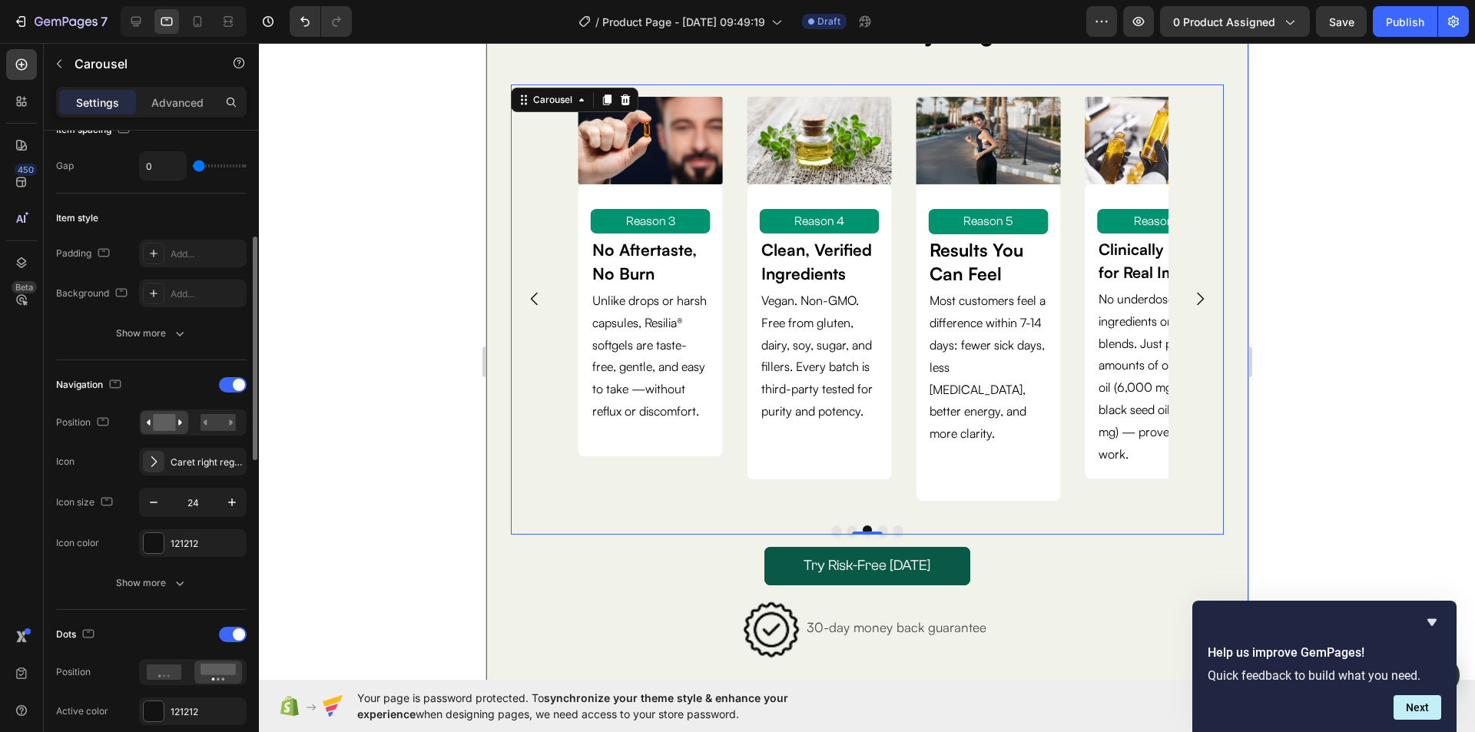
scroll to position [384, 0]
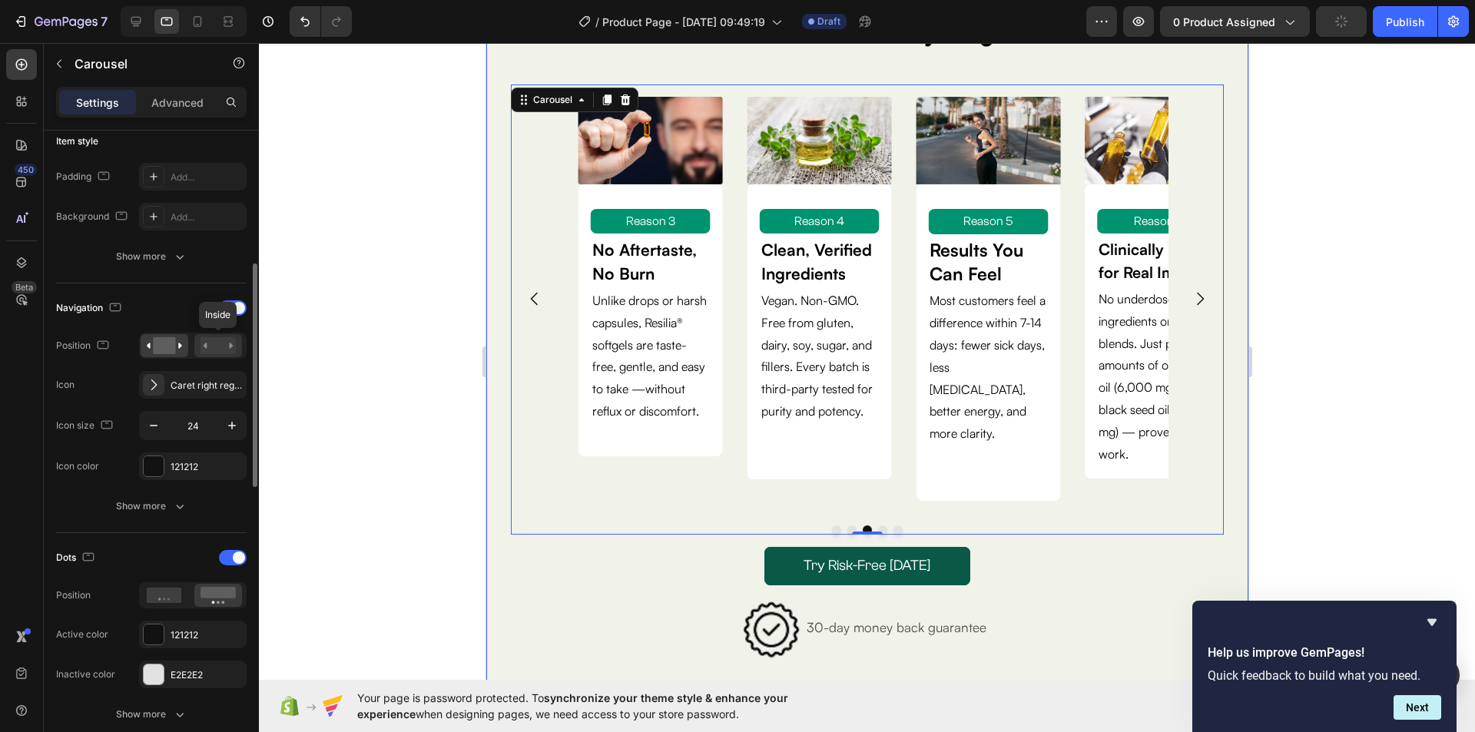
click at [213, 343] on rect at bounding box center [217, 345] width 35 height 17
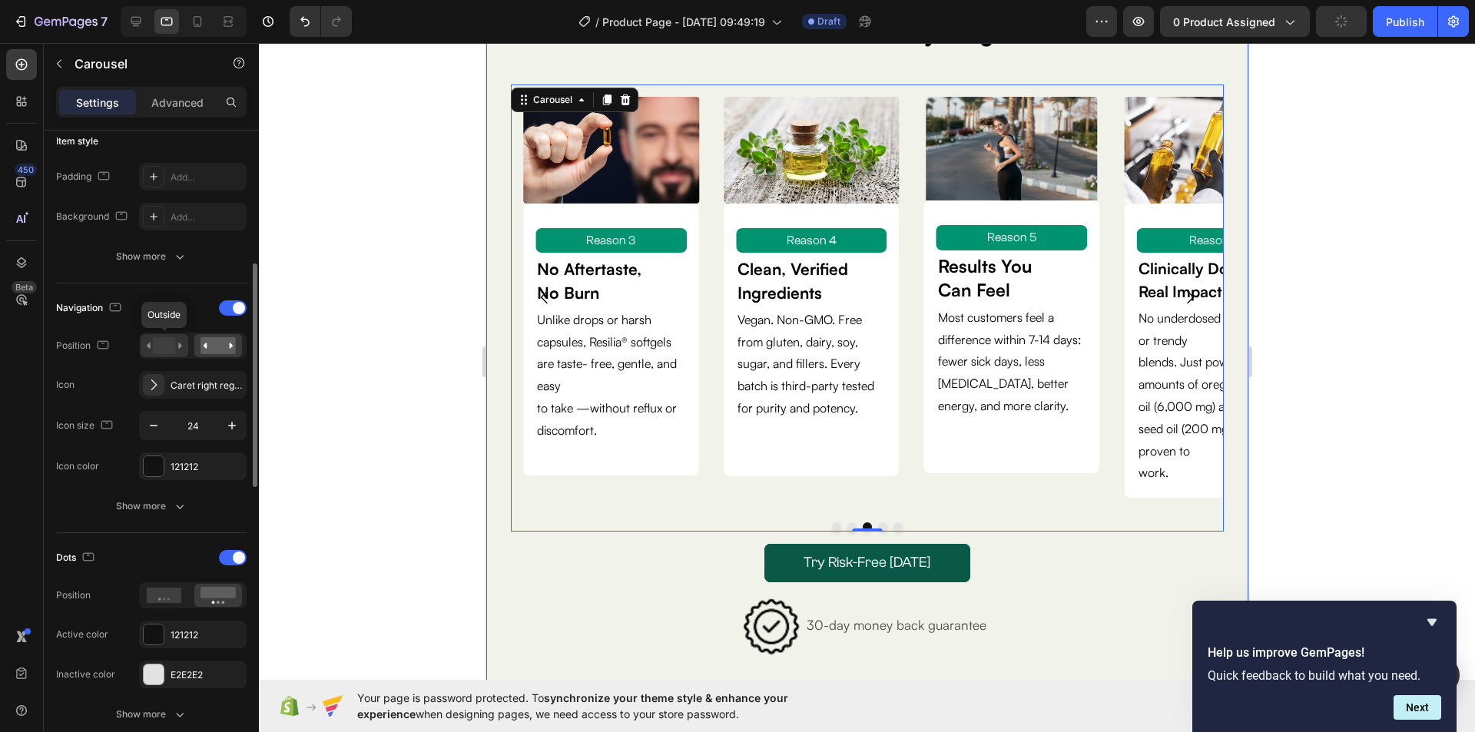
click at [167, 346] on rect at bounding box center [164, 345] width 22 height 17
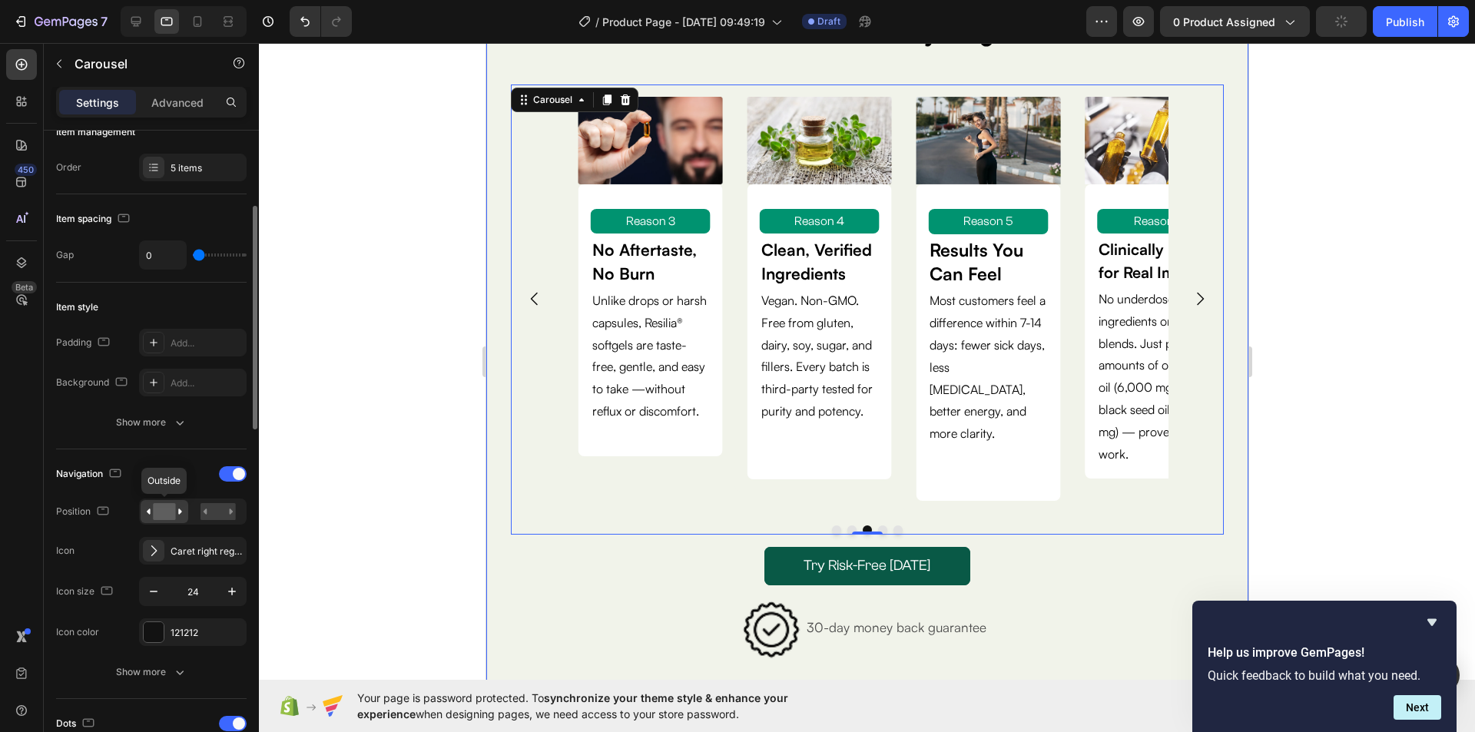
scroll to position [0, 0]
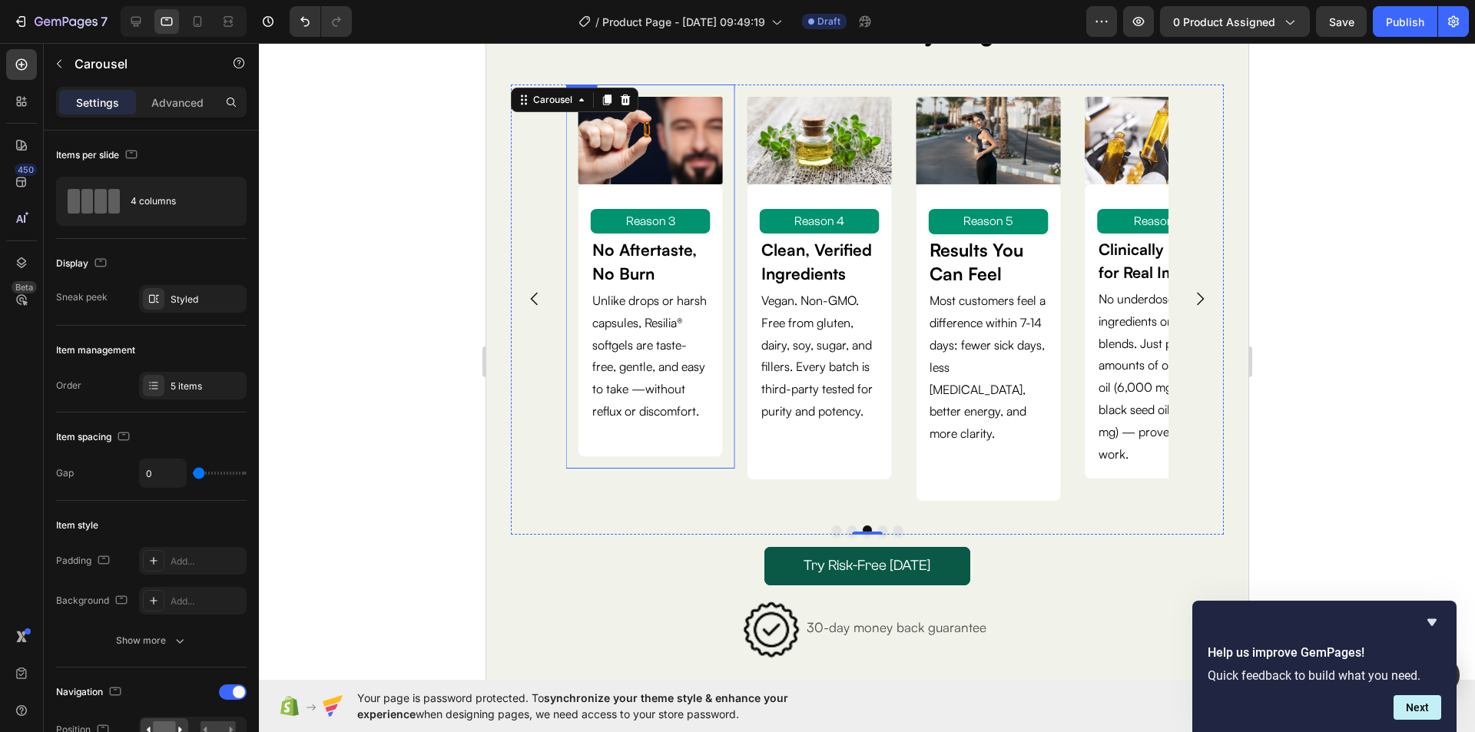
click at [640, 468] on div "Image Reason 3 Text Block No Aftertaste, No Burn Text Block Unlike drops or har…" at bounding box center [649, 275] width 169 height 383
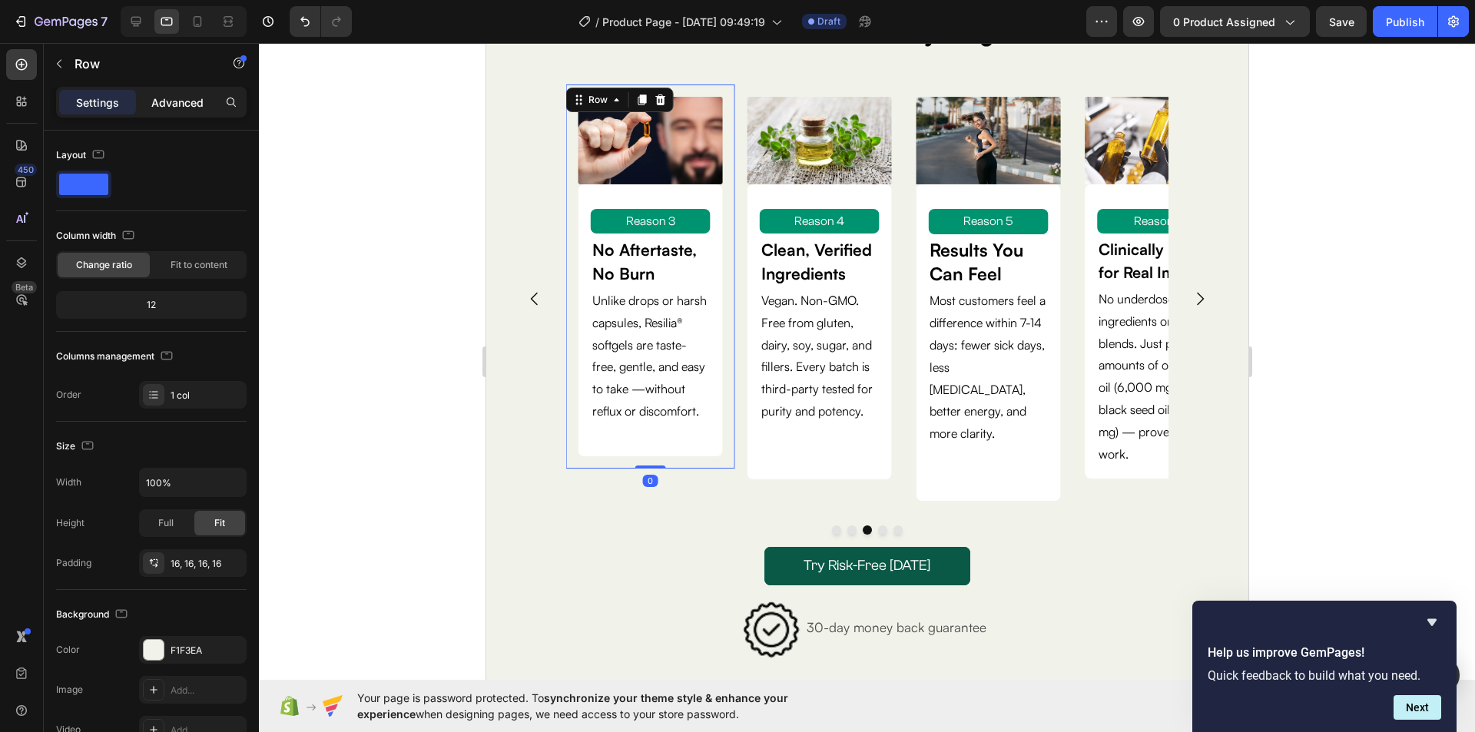
click at [165, 99] on p "Advanced" at bounding box center [177, 102] width 52 height 16
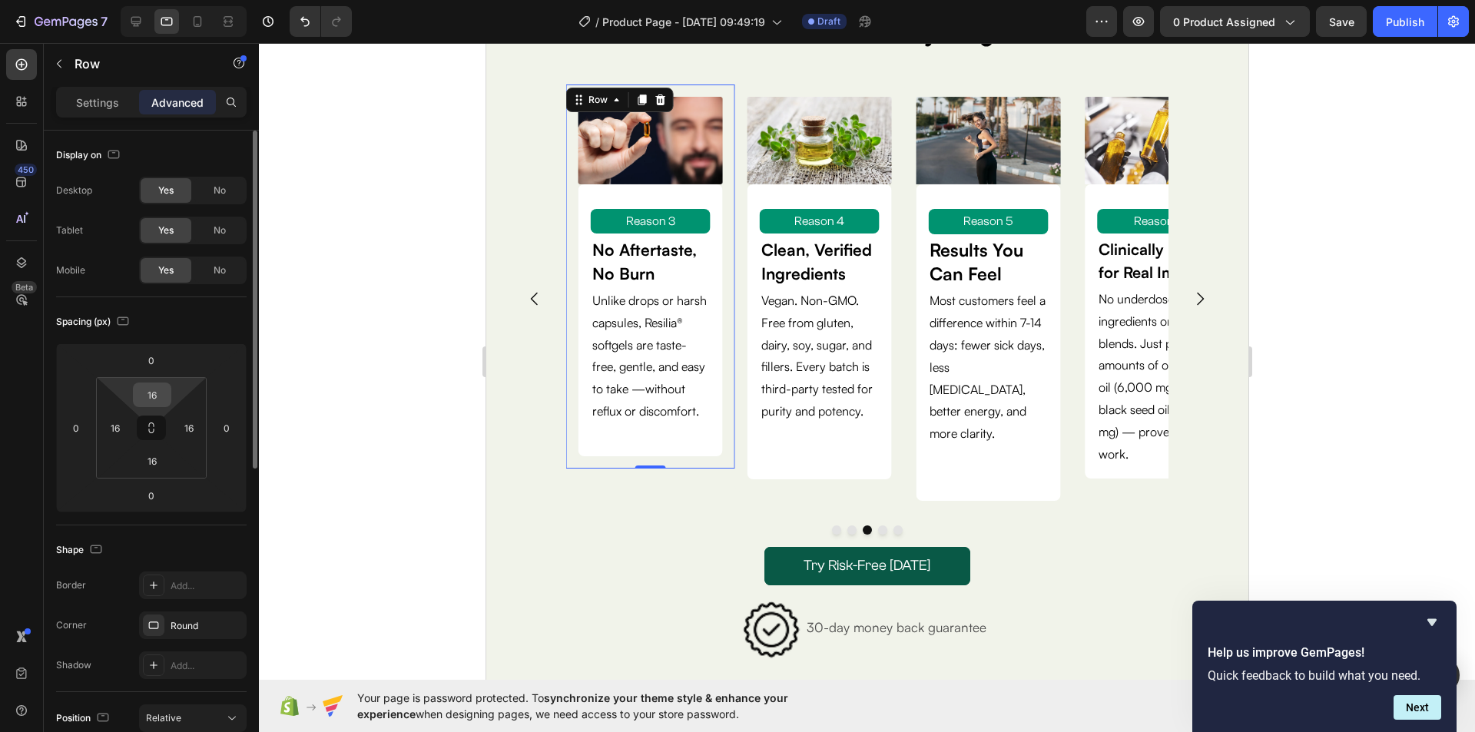
click at [147, 389] on input "16" at bounding box center [152, 394] width 31 height 23
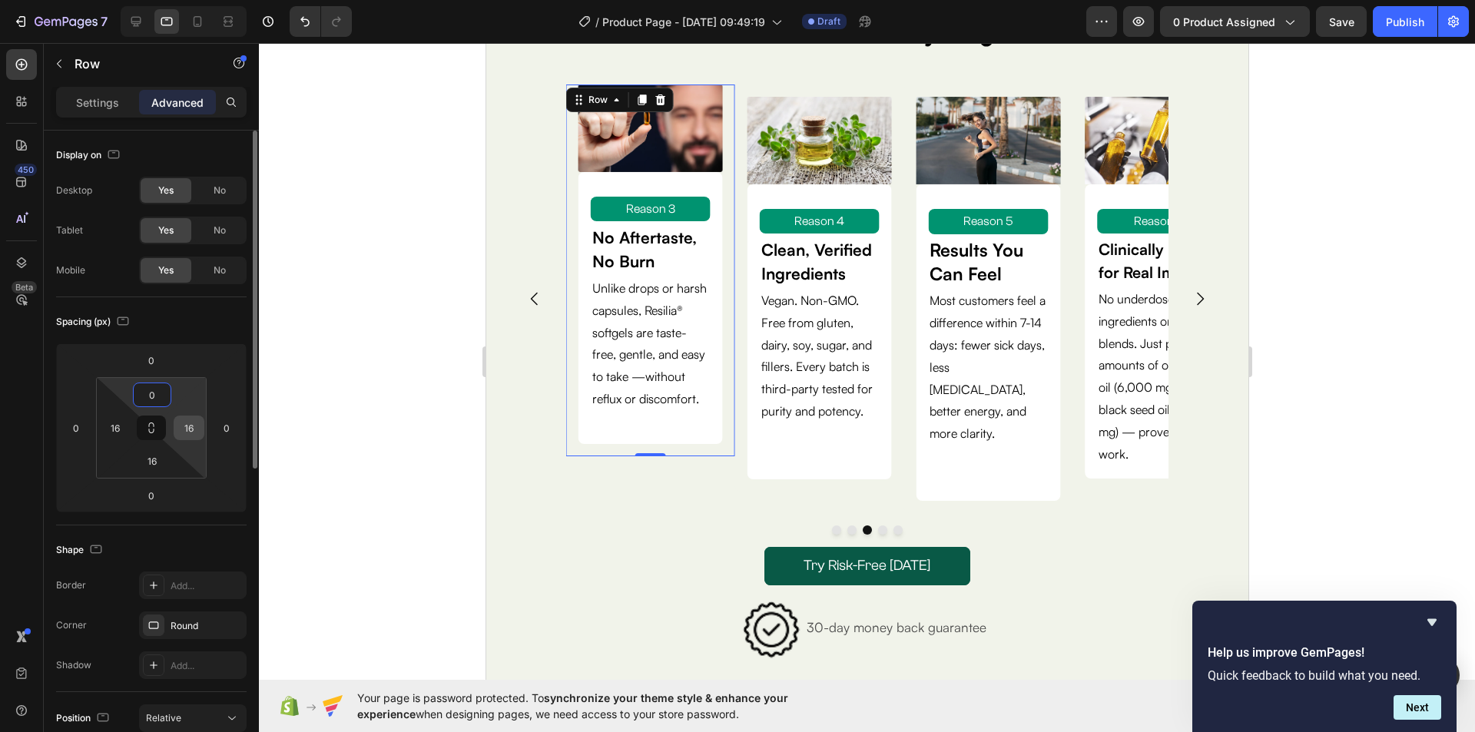
type input "0"
click at [191, 426] on input "16" at bounding box center [188, 427] width 23 height 23
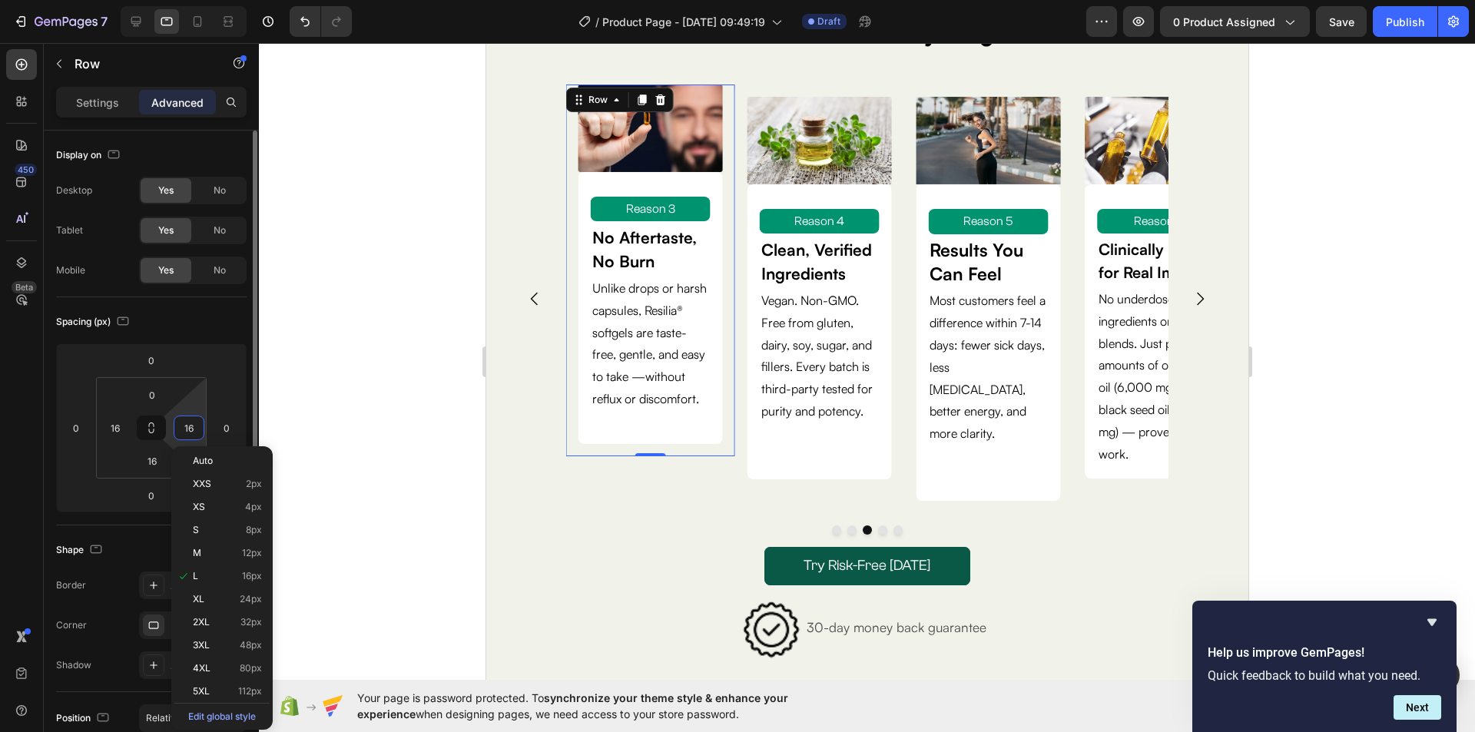
click at [191, 426] on input "16" at bounding box center [188, 427] width 23 height 23
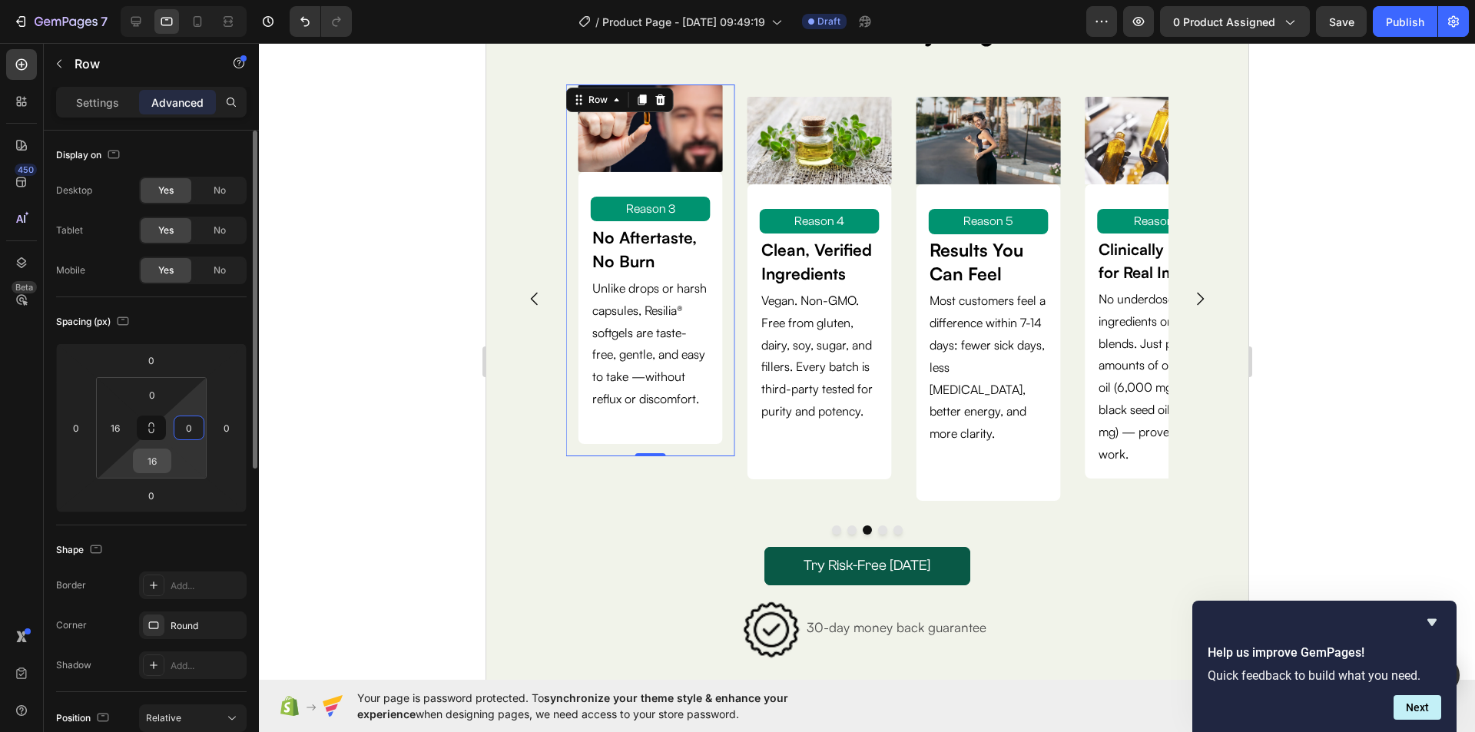
type input "0"
click at [147, 462] on input "16" at bounding box center [152, 460] width 31 height 23
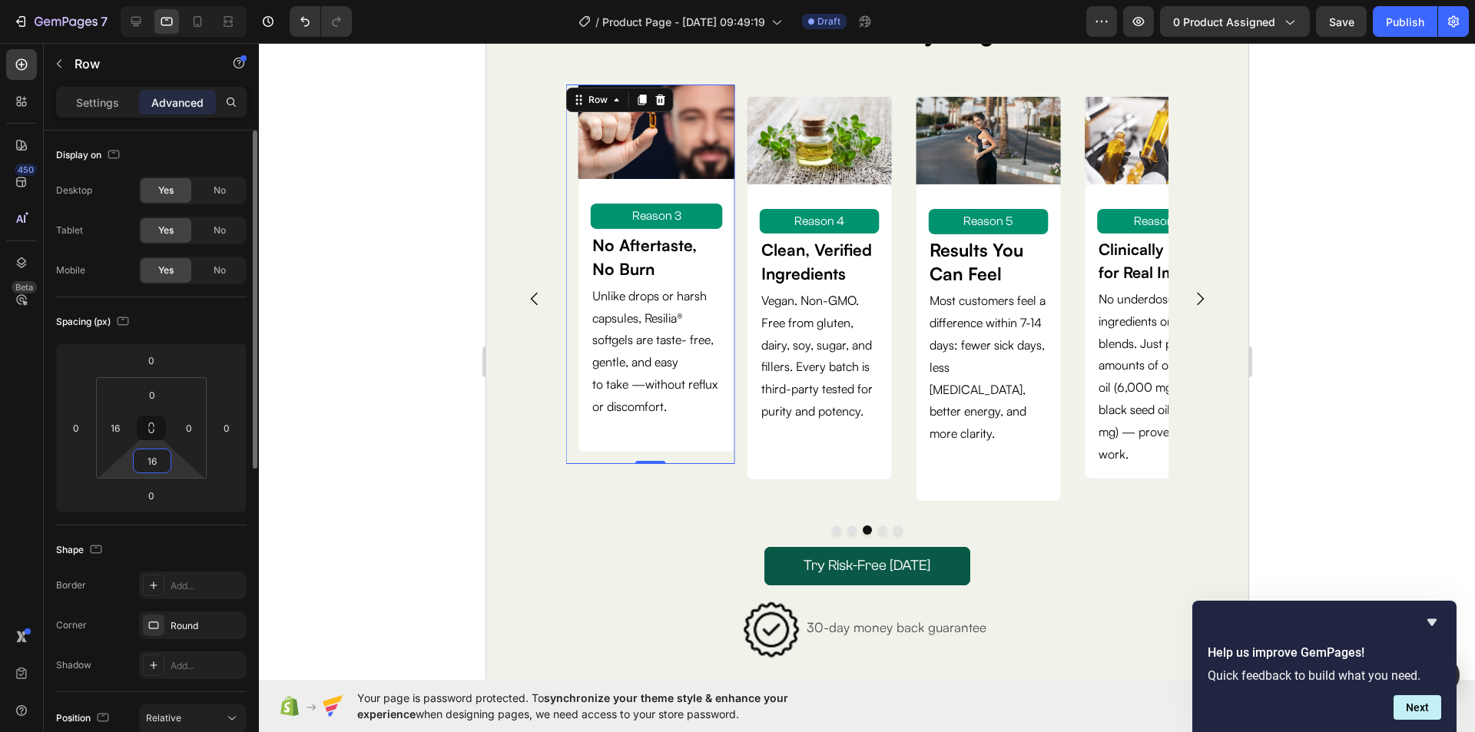
click at [147, 462] on input "16" at bounding box center [152, 460] width 31 height 23
type input "0"
click at [114, 428] on input "16" at bounding box center [115, 427] width 23 height 23
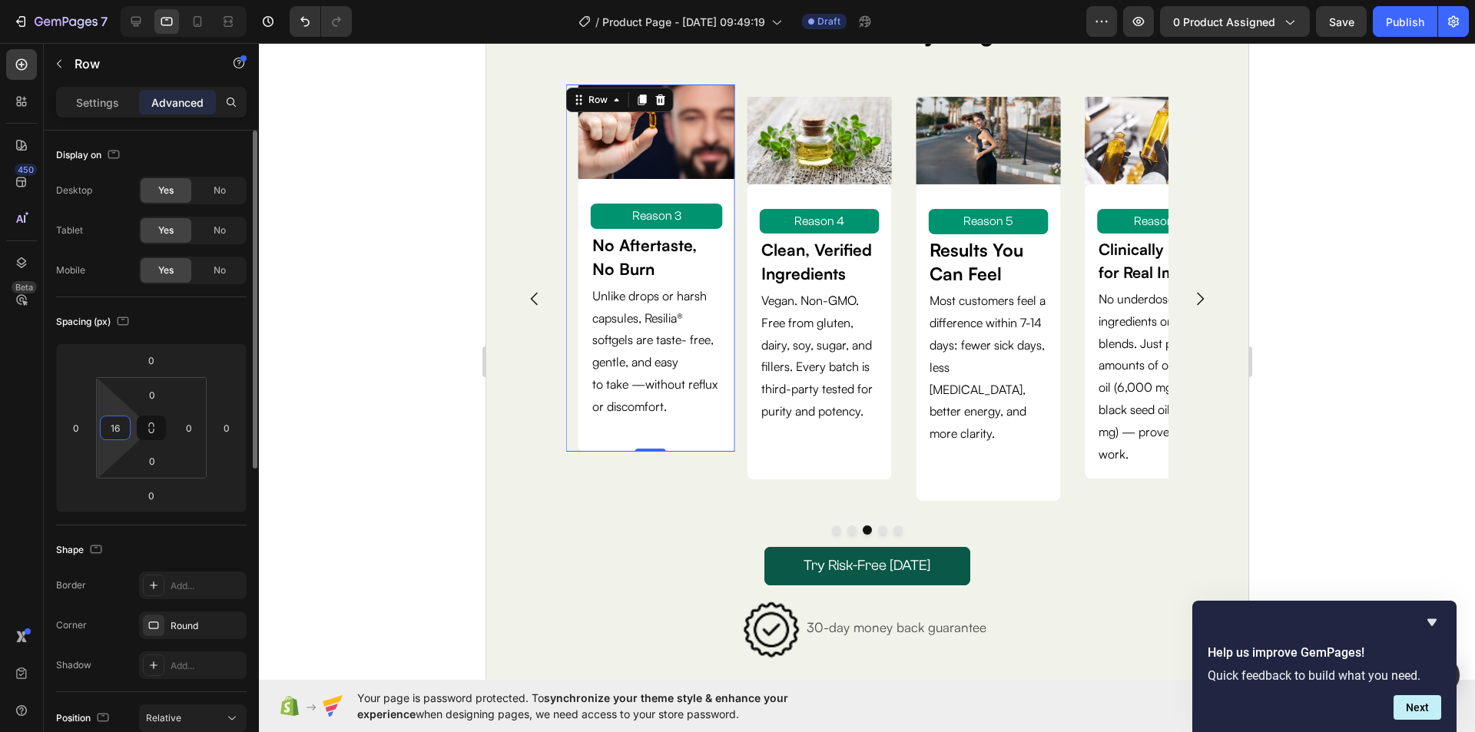
click at [114, 428] on input "16" at bounding box center [115, 427] width 23 height 23
type input "0"
click at [583, 499] on div "Image Reason 1 Text Block Clinically Dosed for Real Impact Text Block No underd…" at bounding box center [866, 309] width 713 height 450
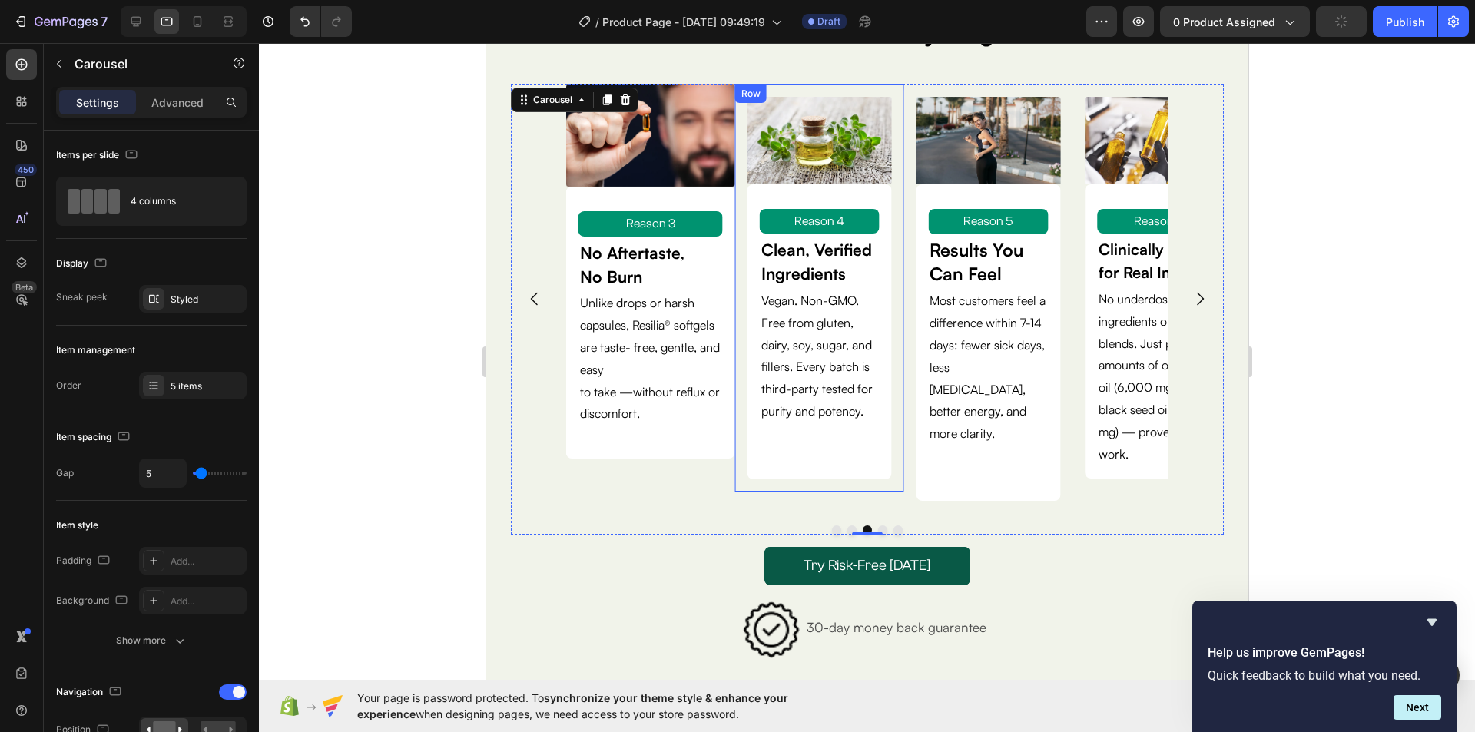
click at [872, 90] on div "Image Reason 4 Text Block Clean, Verified Ingredients Text Block Vegan. Non-GMO…" at bounding box center [818, 287] width 169 height 406
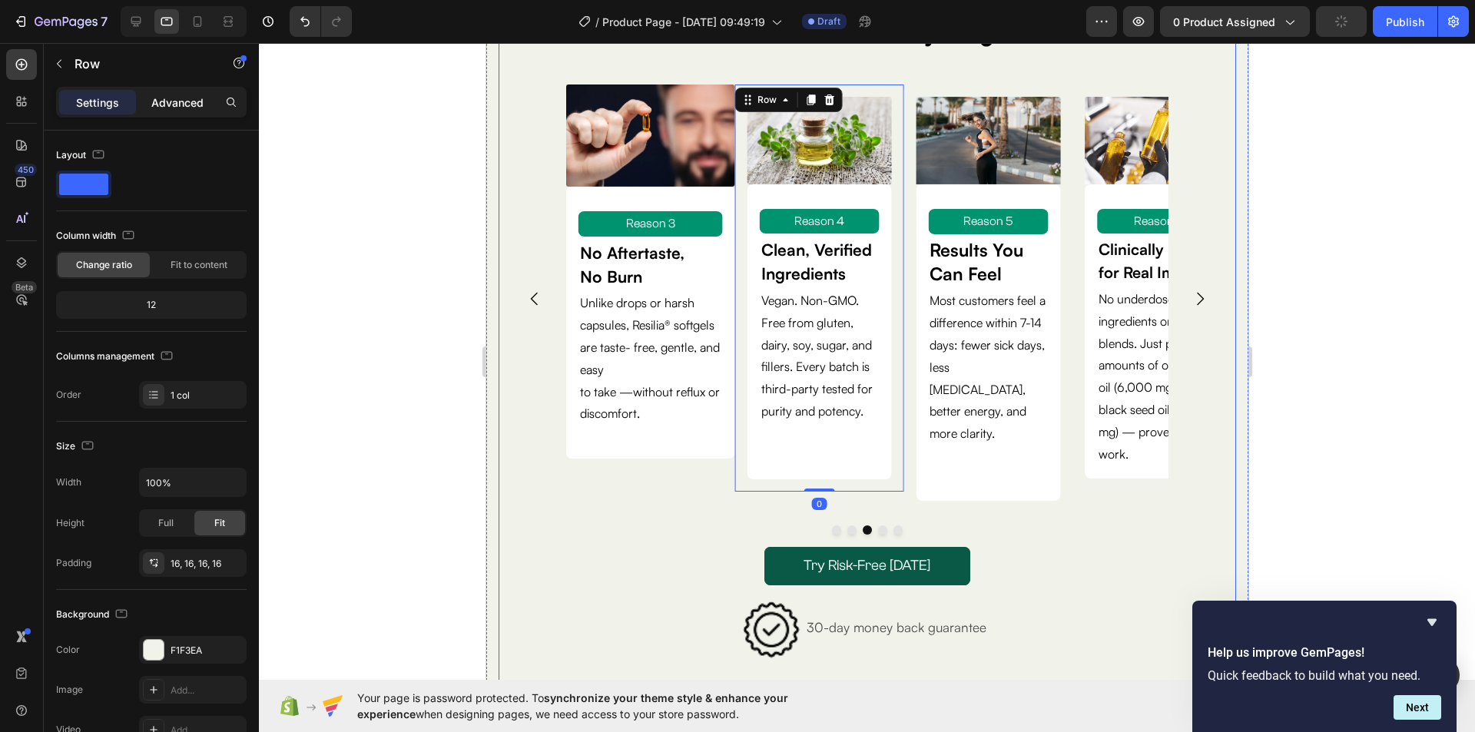
click at [194, 99] on p "Advanced" at bounding box center [177, 102] width 52 height 16
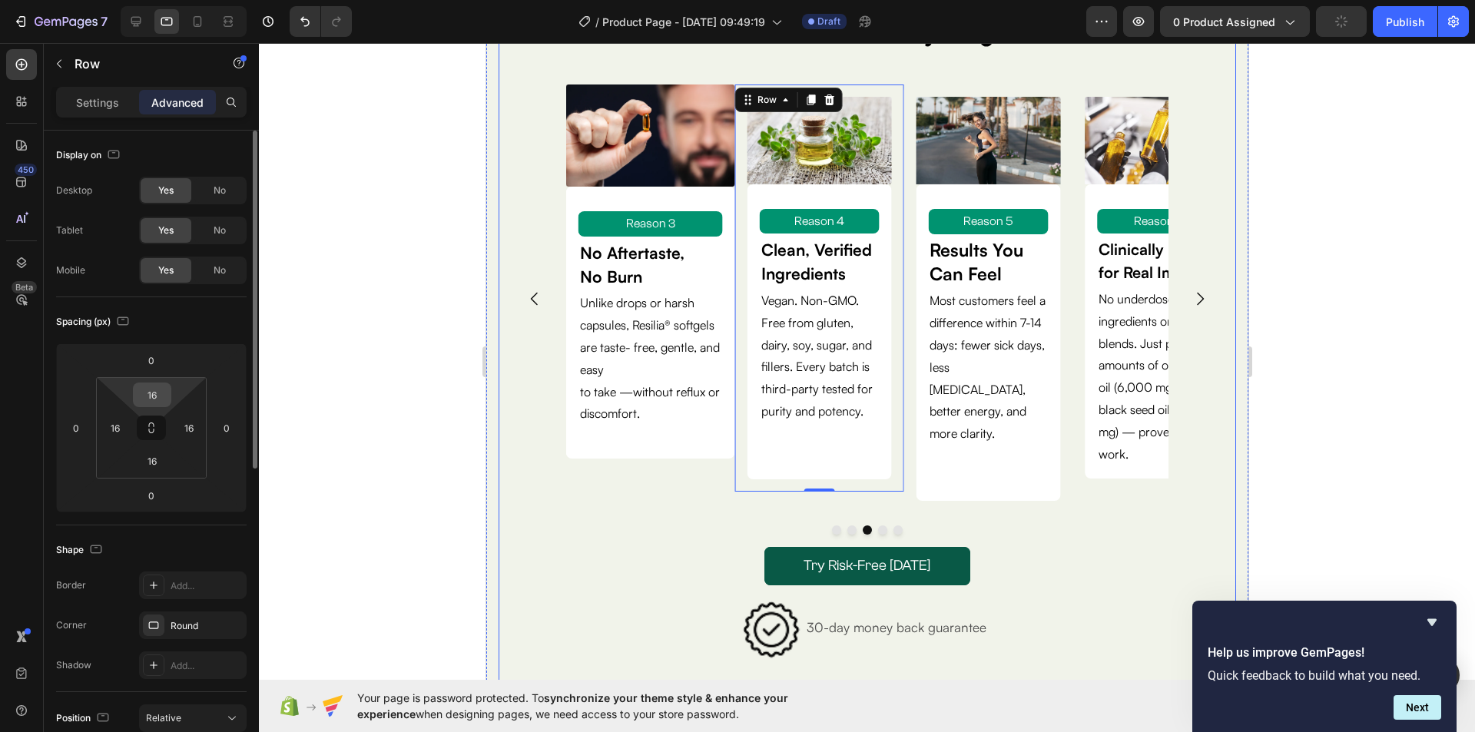
click at [151, 393] on input "16" at bounding box center [152, 394] width 31 height 23
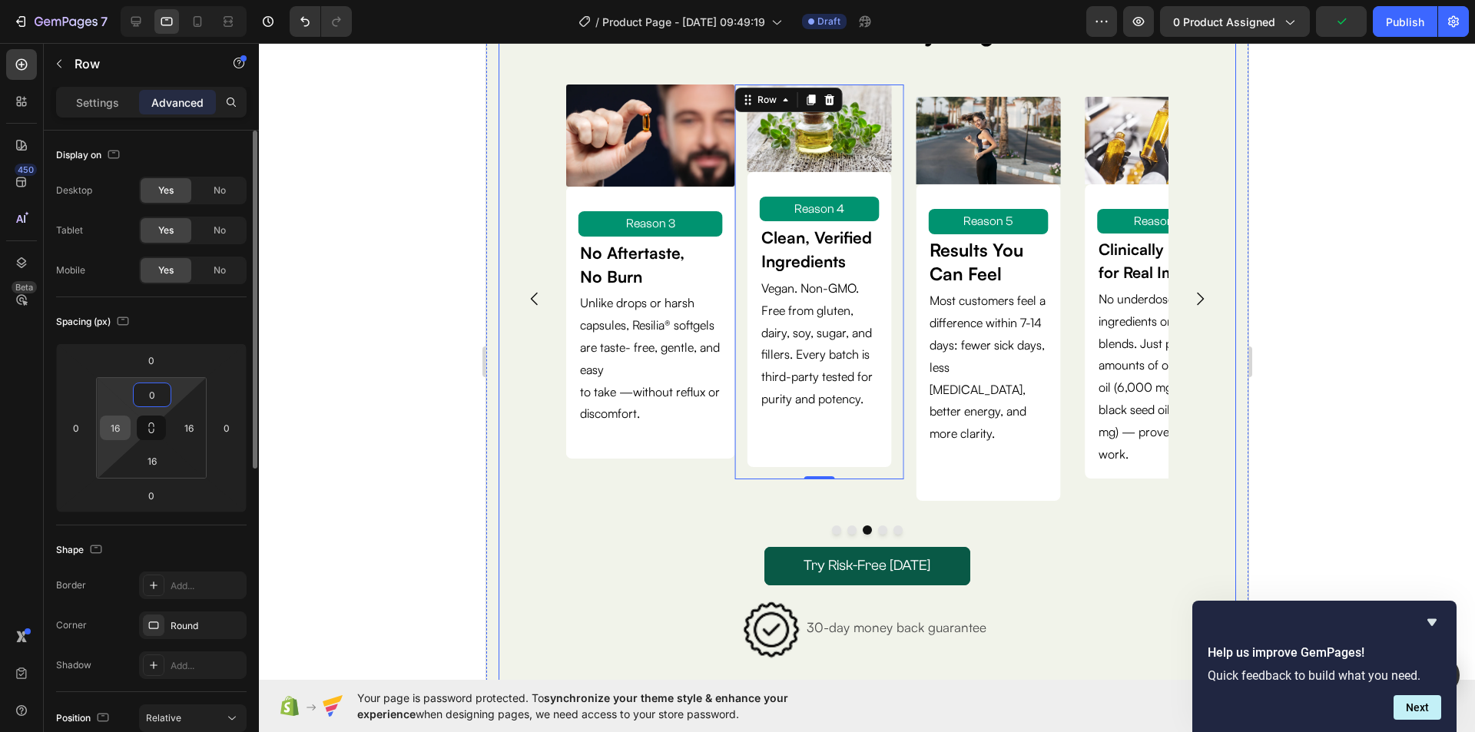
type input "0"
click at [118, 421] on input "16" at bounding box center [115, 427] width 23 height 23
type input "0"
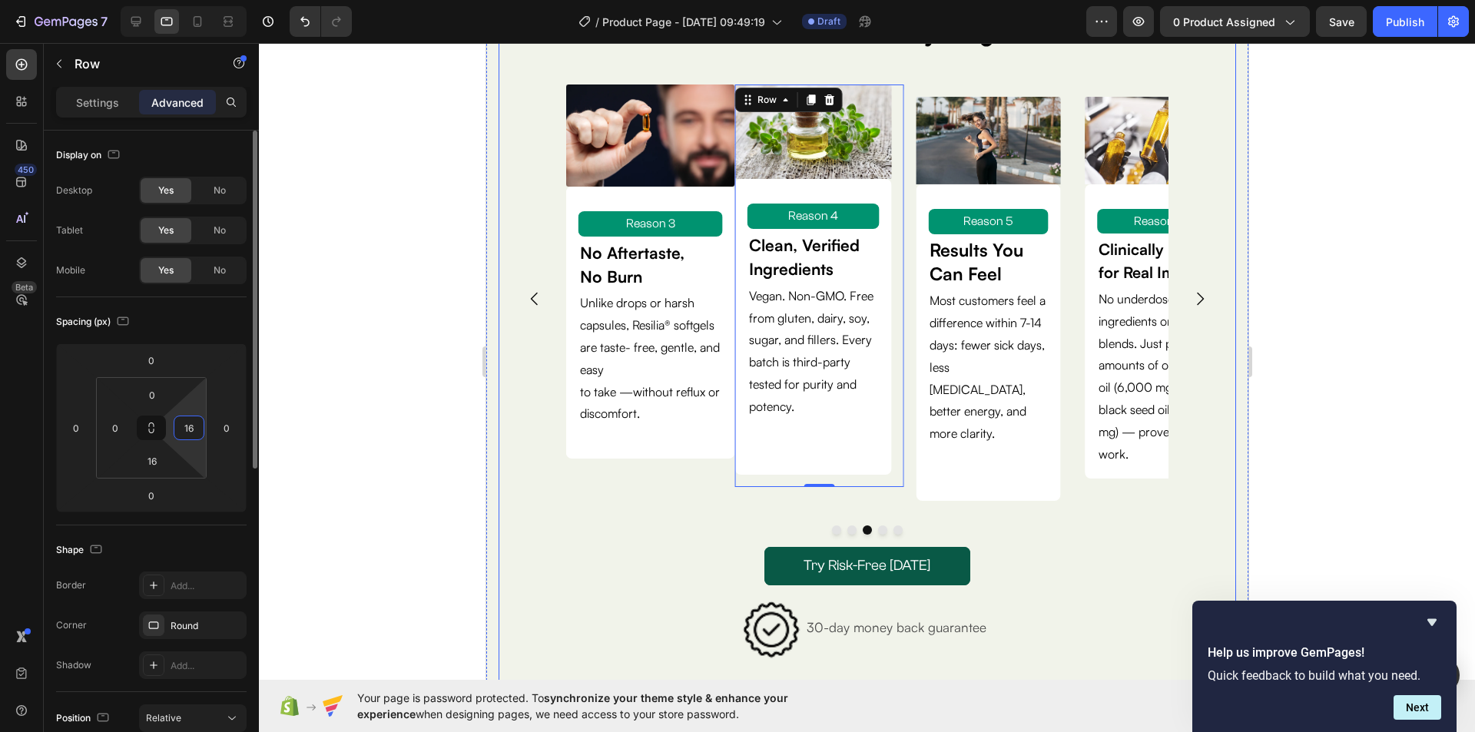
click at [189, 422] on input "16" at bounding box center [188, 427] width 23 height 23
type input "0"
click at [148, 457] on input "16" at bounding box center [152, 460] width 31 height 23
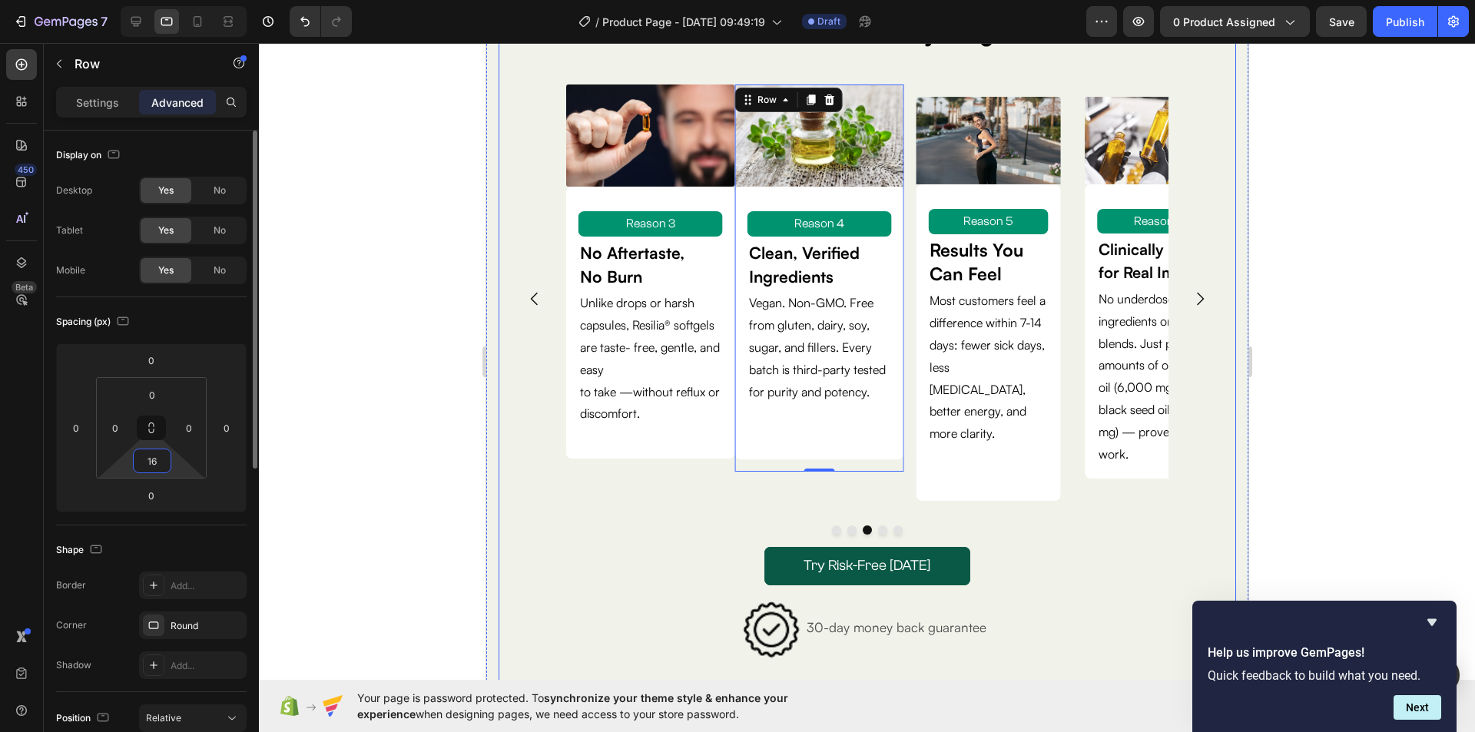
click at [148, 459] on input "16" at bounding box center [152, 460] width 31 height 23
type input "0"
click at [654, 492] on div "Image Reason 3 Text Block No Aftertaste, No Burn Text Block Unlike drops or har…" at bounding box center [649, 298] width 169 height 429
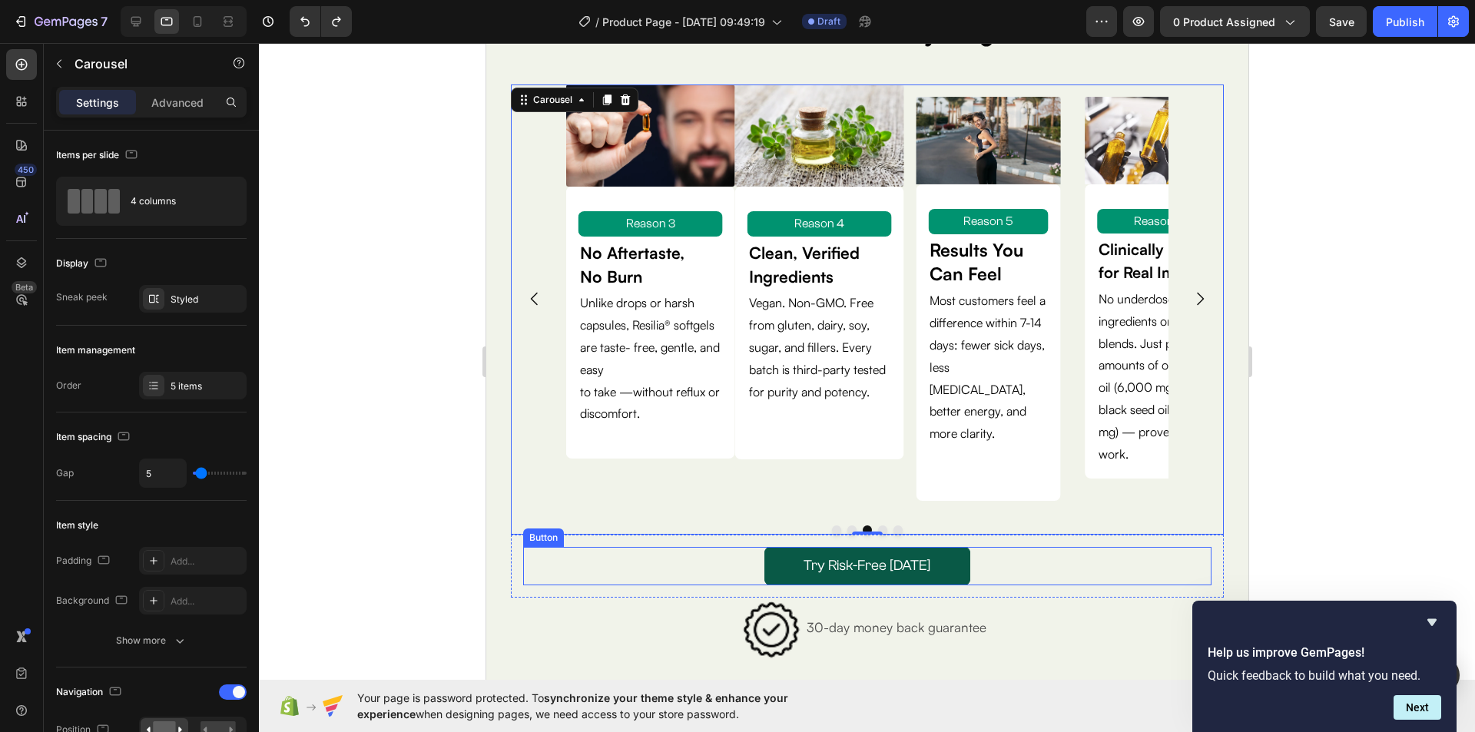
click at [667, 547] on div "Try Risk-Free Today Button" at bounding box center [866, 566] width 688 height 38
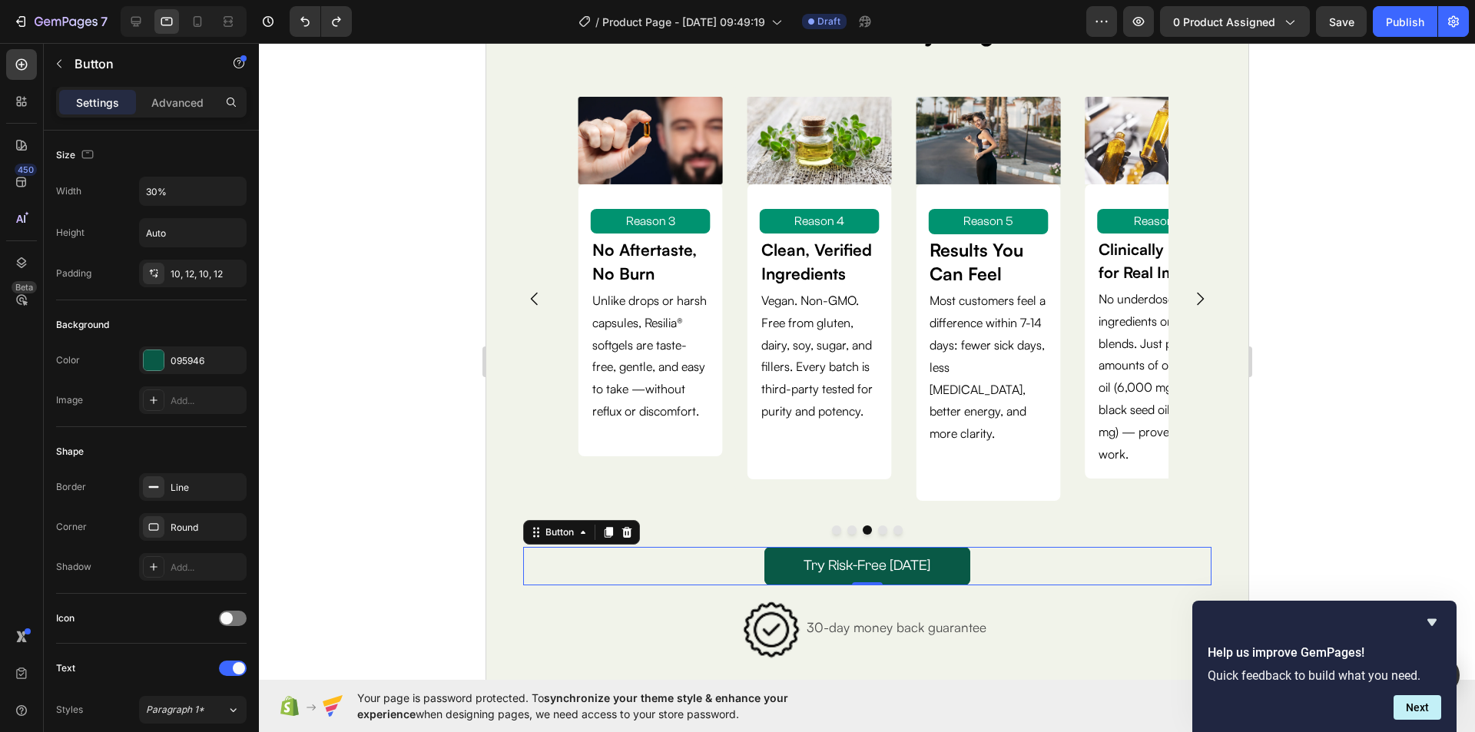
click at [1360, 316] on div at bounding box center [867, 387] width 1216 height 689
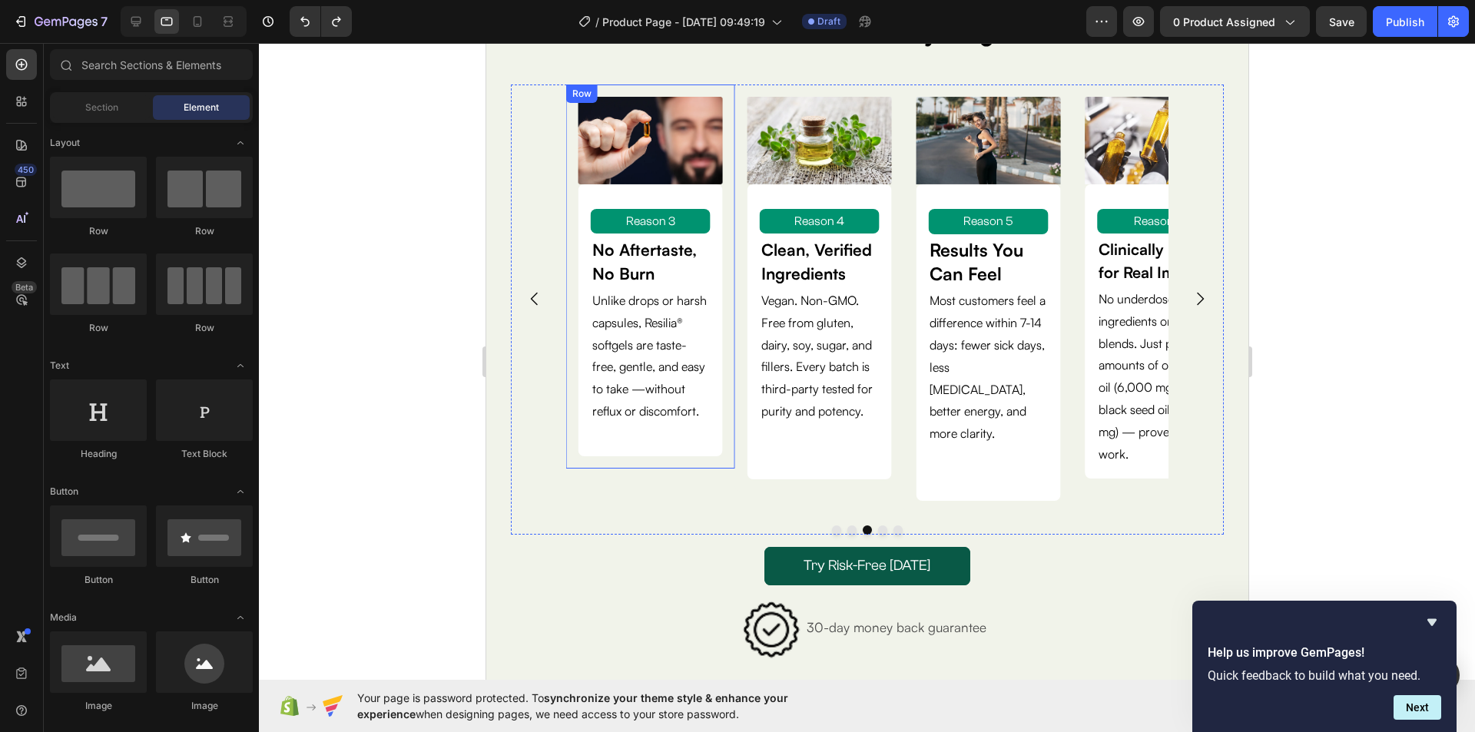
click at [722, 159] on div "Image Reason 3 Text Block No Aftertaste, No Burn Text Block Unlike drops or har…" at bounding box center [649, 275] width 169 height 383
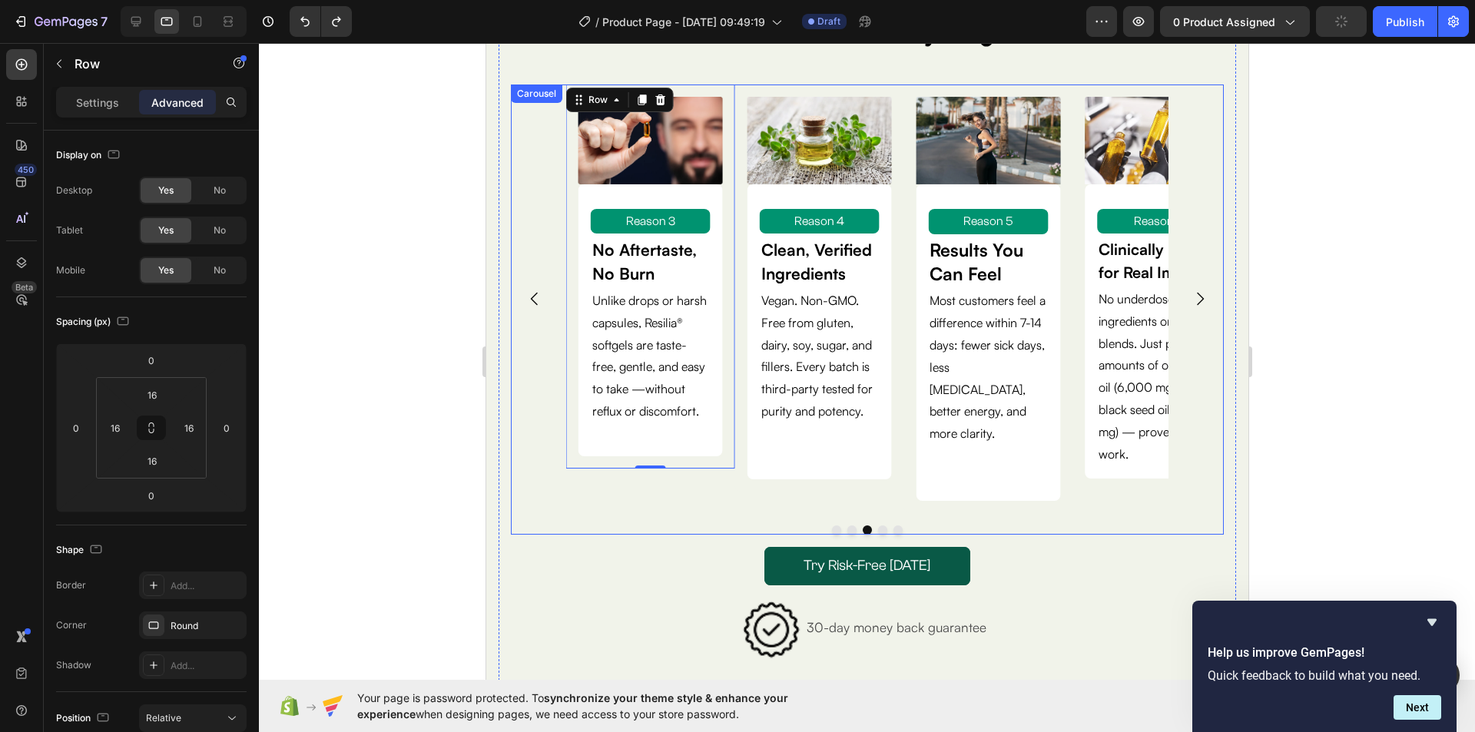
click at [762, 495] on div "Image Reason 1 Text Block Clinically Dosed for Real Impact Text Block No underd…" at bounding box center [866, 309] width 713 height 450
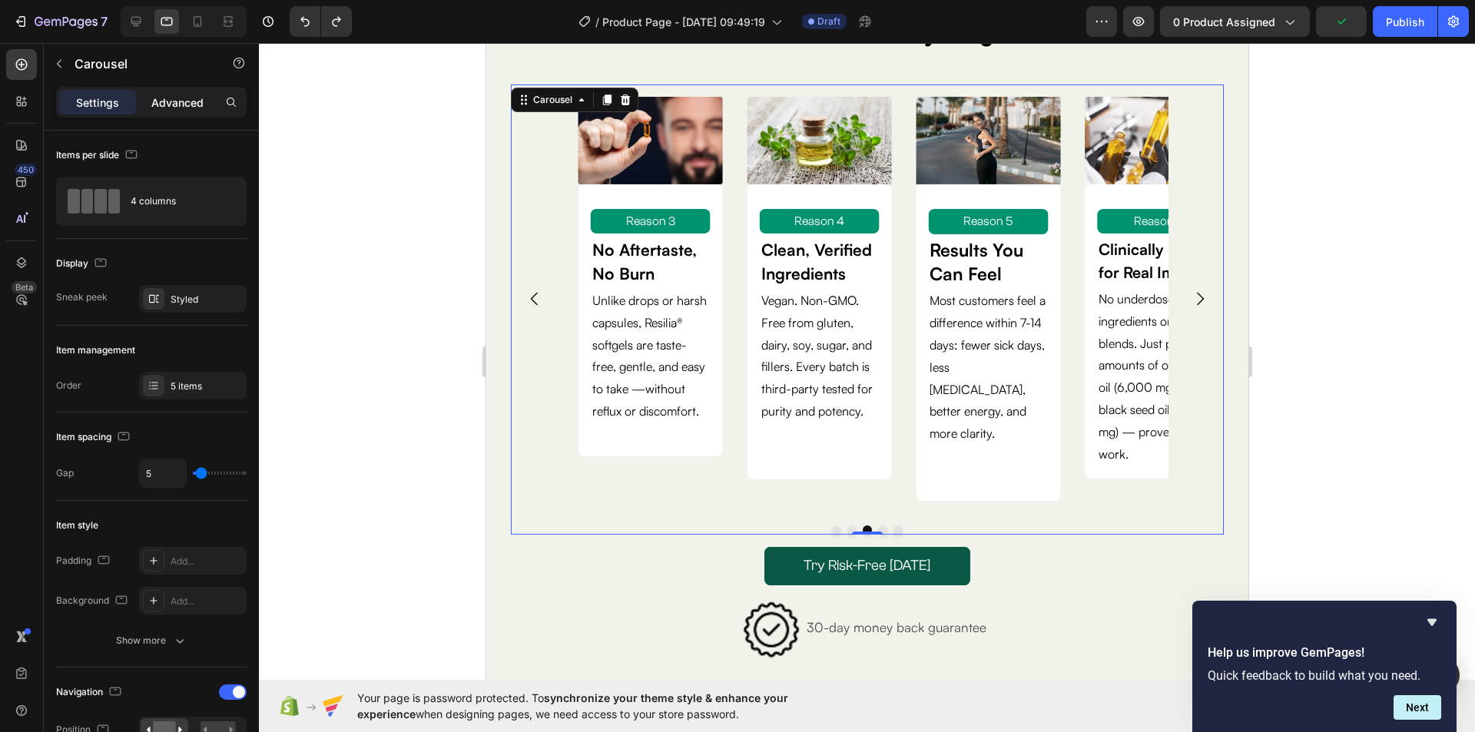
click at [174, 103] on p "Advanced" at bounding box center [177, 102] width 52 height 16
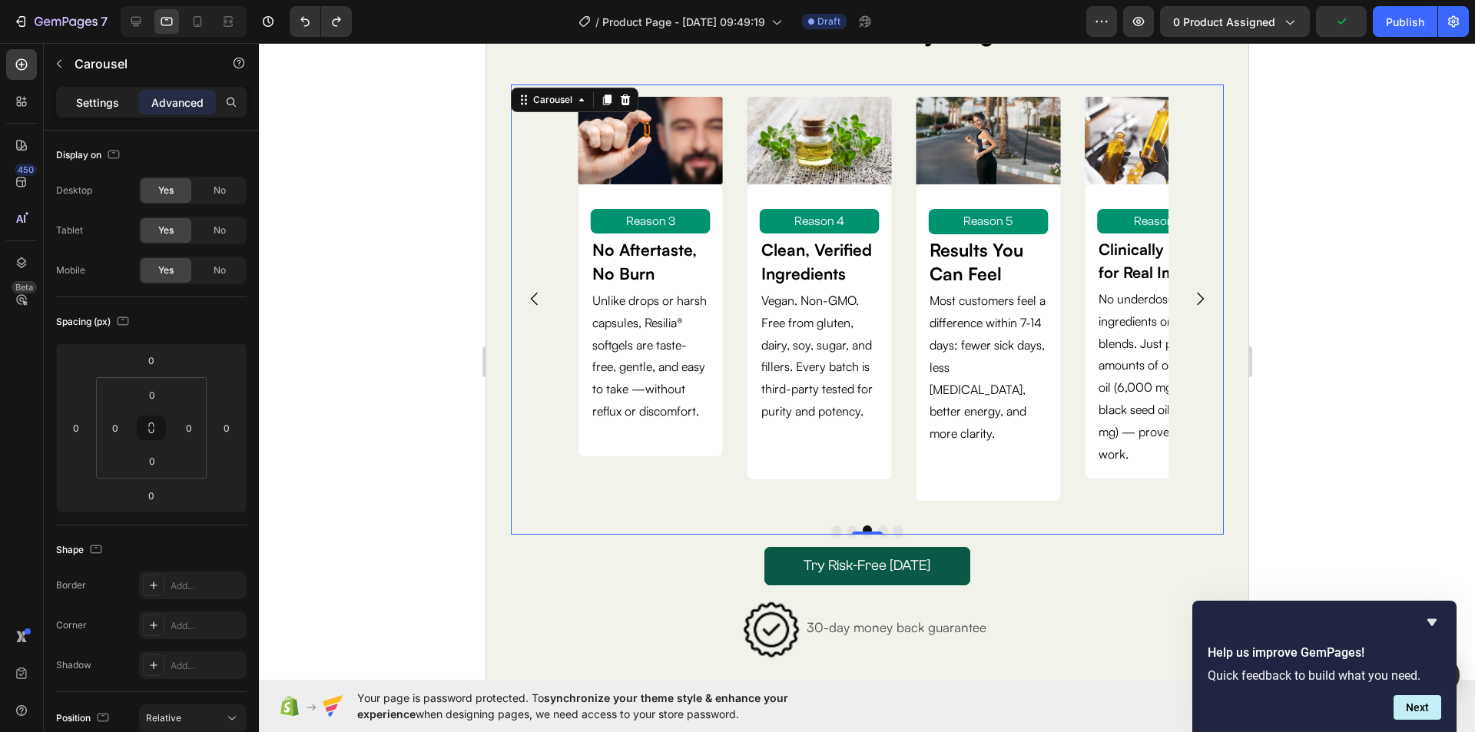
click at [119, 108] on div "Settings" at bounding box center [97, 102] width 77 height 25
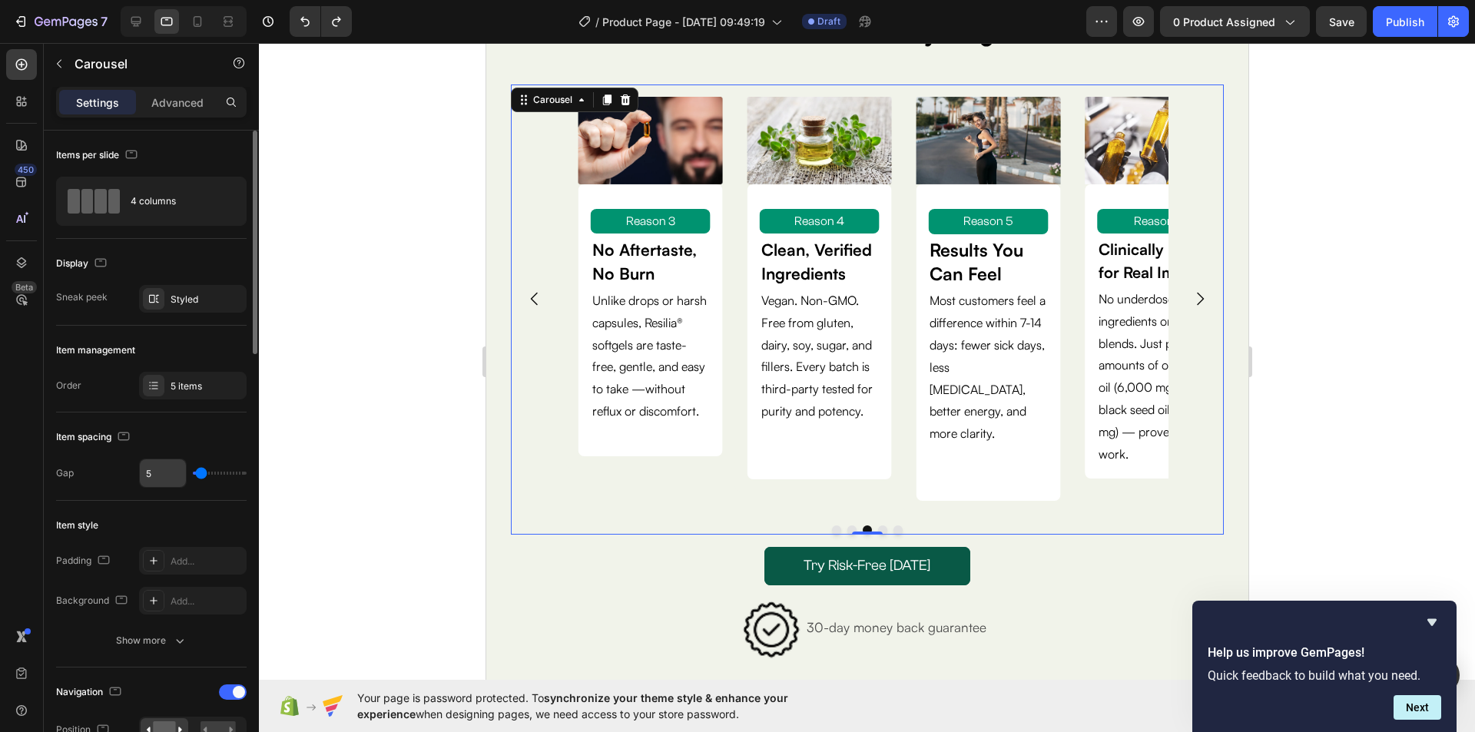
drag, startPoint x: 203, startPoint y: 474, endPoint x: 151, endPoint y: 472, distance: 51.5
type input "0"
click at [193, 472] on input "range" at bounding box center [220, 473] width 54 height 3
type input "0"
click at [703, 422] on p "to take —without reflux or discomfort." at bounding box center [649, 400] width 117 height 45
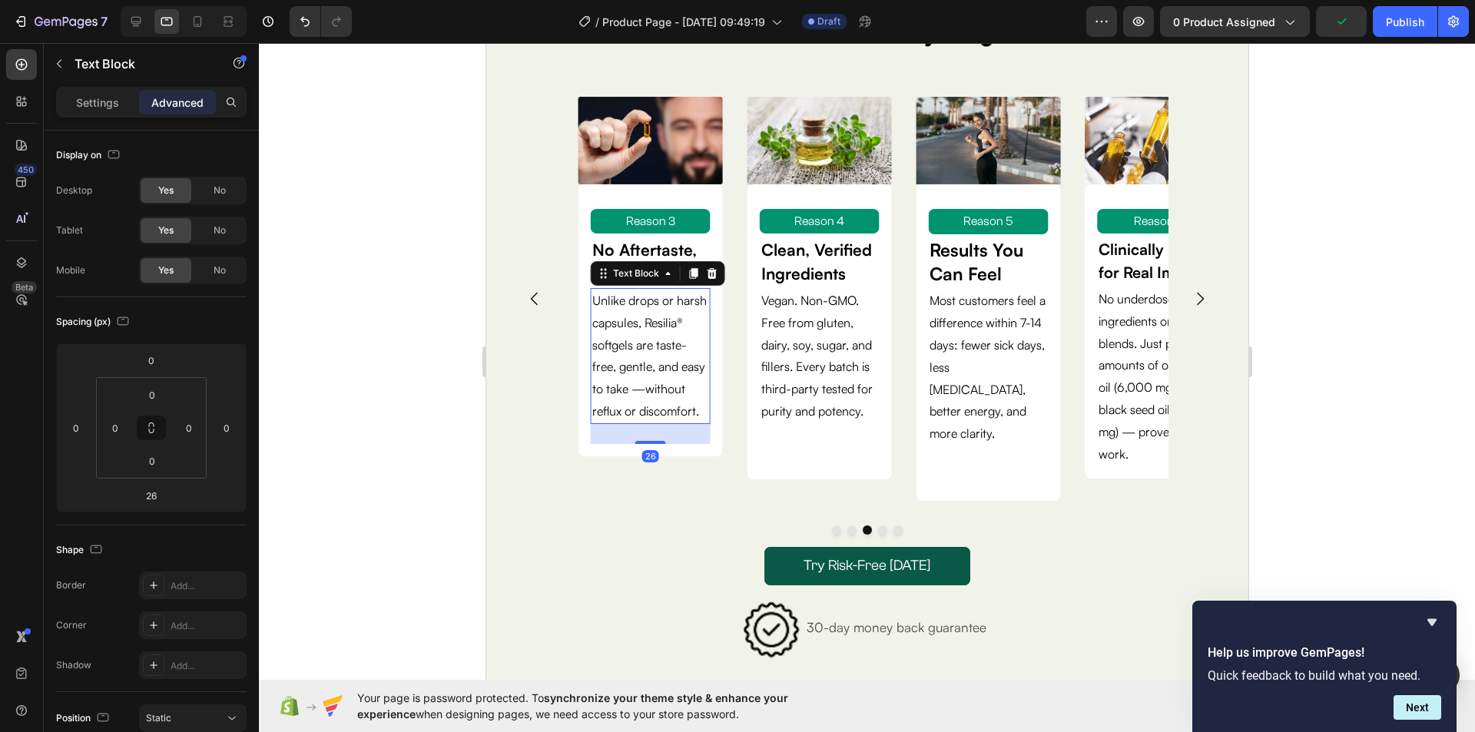
click at [592, 418] on p "to take —without reflux or discomfort." at bounding box center [649, 400] width 117 height 45
click at [593, 365] on p "Unlike drops or harsh capsules, Resilia® softgels are taste- free, gentle, and …" at bounding box center [649, 356] width 117 height 133
click at [590, 369] on div "Unlike drops or harsh capsules, Resilia® softgels are taste- free, gentle, and …" at bounding box center [650, 356] width 120 height 136
click at [659, 472] on div "Image Reason 3 Text Block No Aftertaste, No Burn Text Block Unlike drops or har…" at bounding box center [649, 298] width 169 height 429
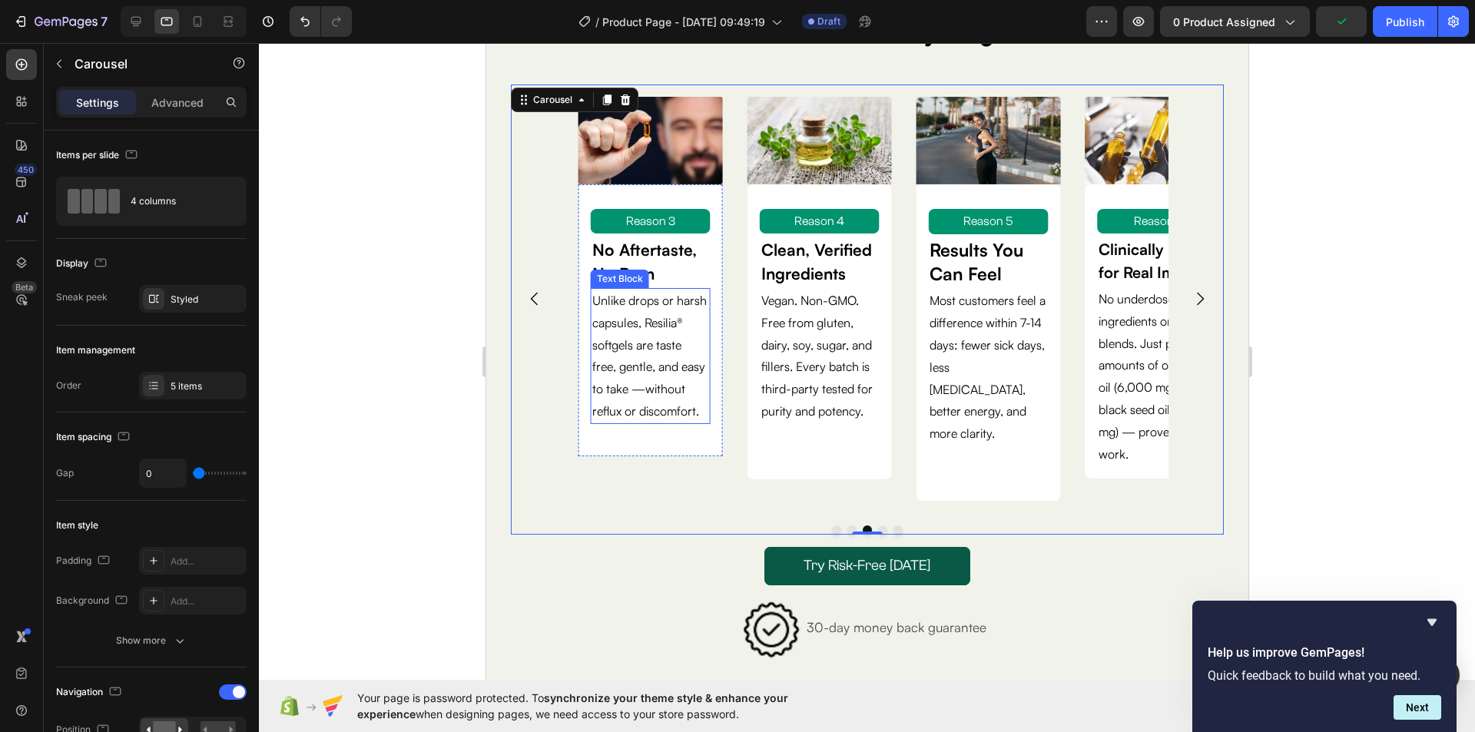
click at [681, 416] on p "free, gentle, and easy to take —without reflux or discomfort." at bounding box center [649, 389] width 117 height 66
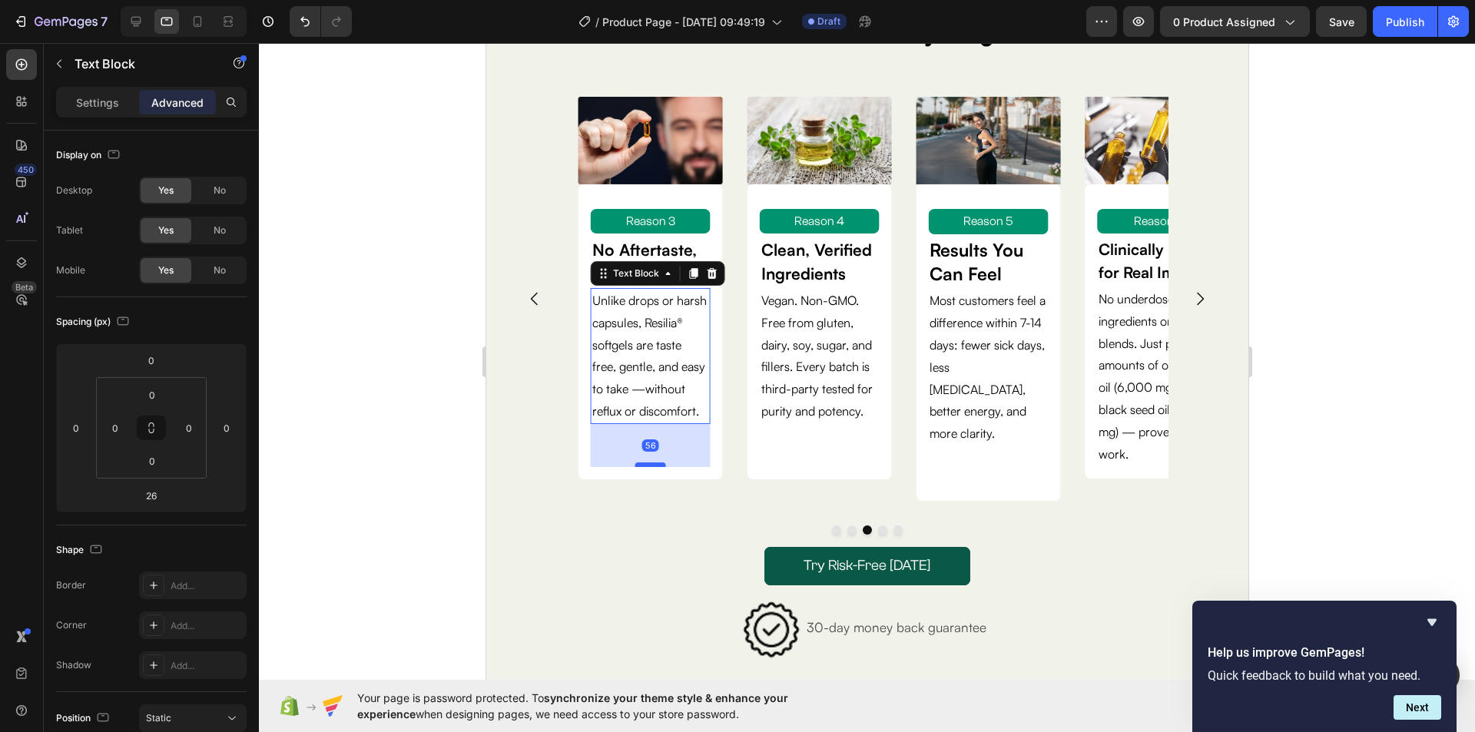
drag, startPoint x: 652, startPoint y: 442, endPoint x: 651, endPoint y: 465, distance: 23.1
click at [651, 465] on div at bounding box center [649, 464] width 31 height 5
type input "56"
click at [645, 547] on div "Try Risk-Free Today Button" at bounding box center [866, 566] width 688 height 38
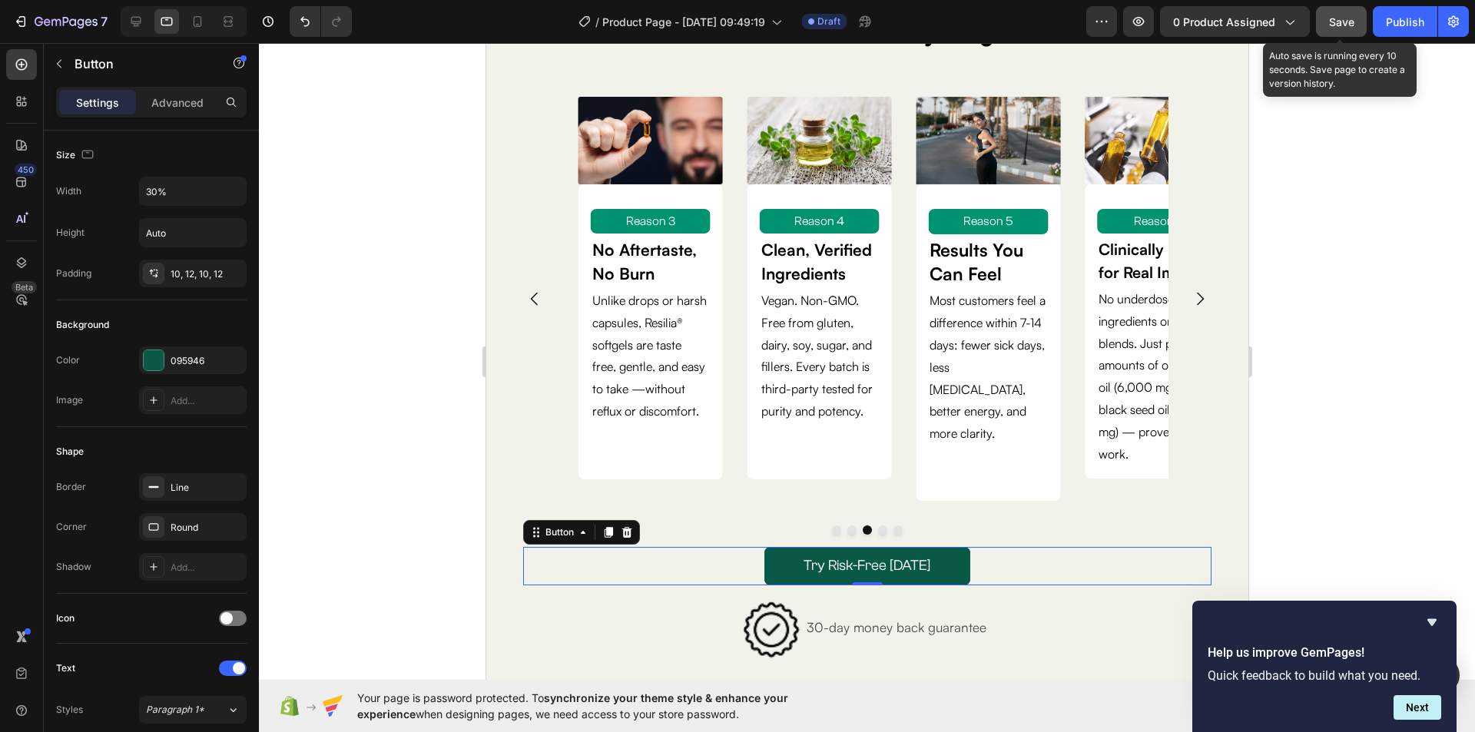
click at [1336, 18] on span "Save" at bounding box center [1341, 21] width 25 height 13
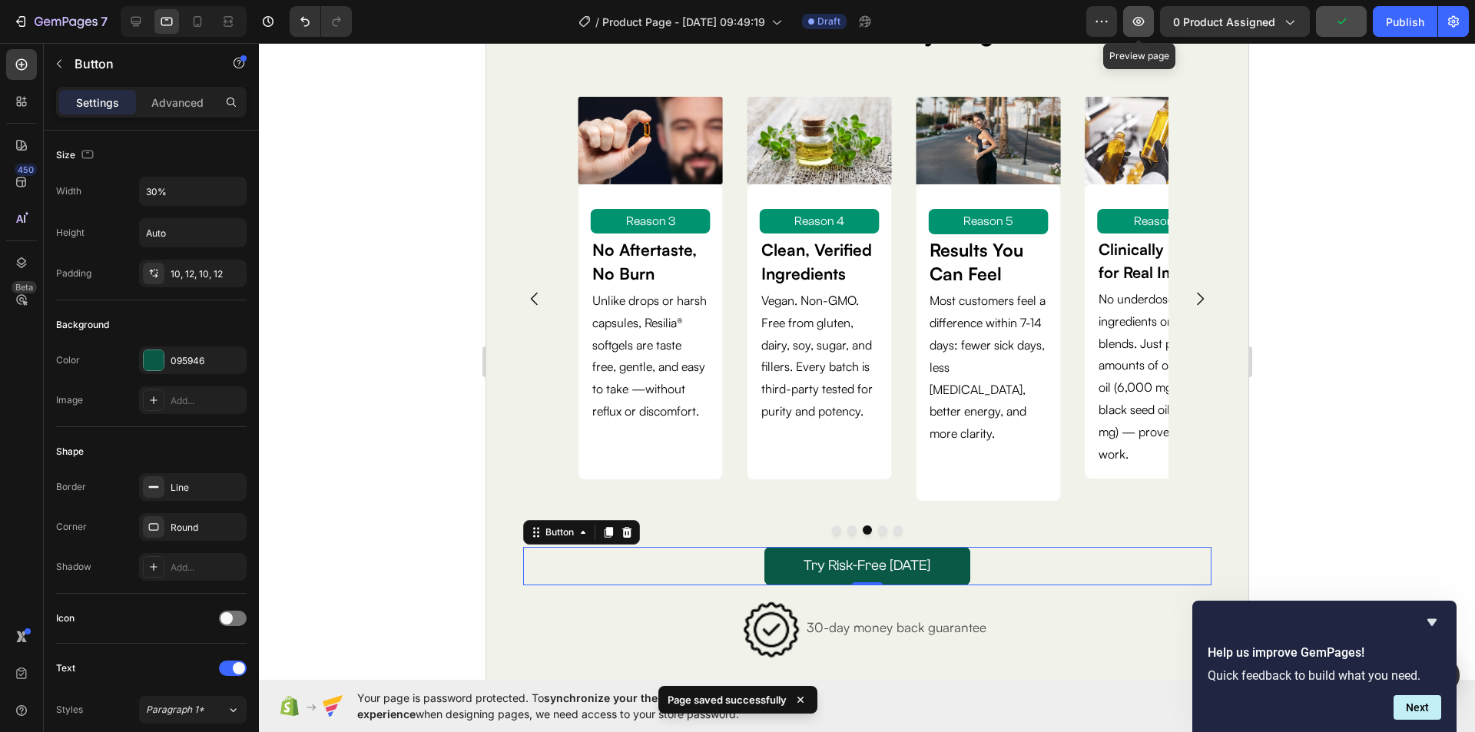
click at [1134, 22] on icon "button" at bounding box center [1137, 21] width 15 height 15
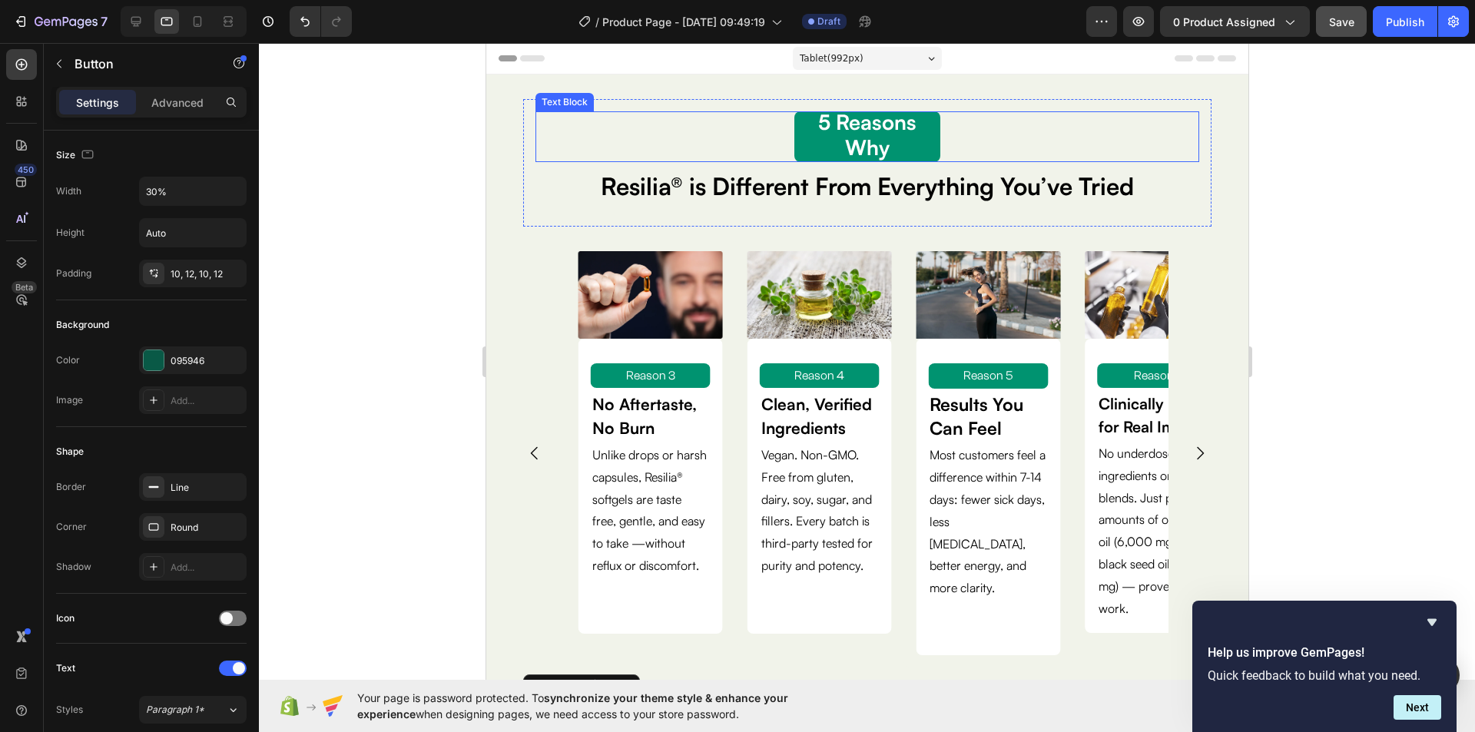
click at [908, 147] on p "5 Reasons Why" at bounding box center [866, 136] width 131 height 51
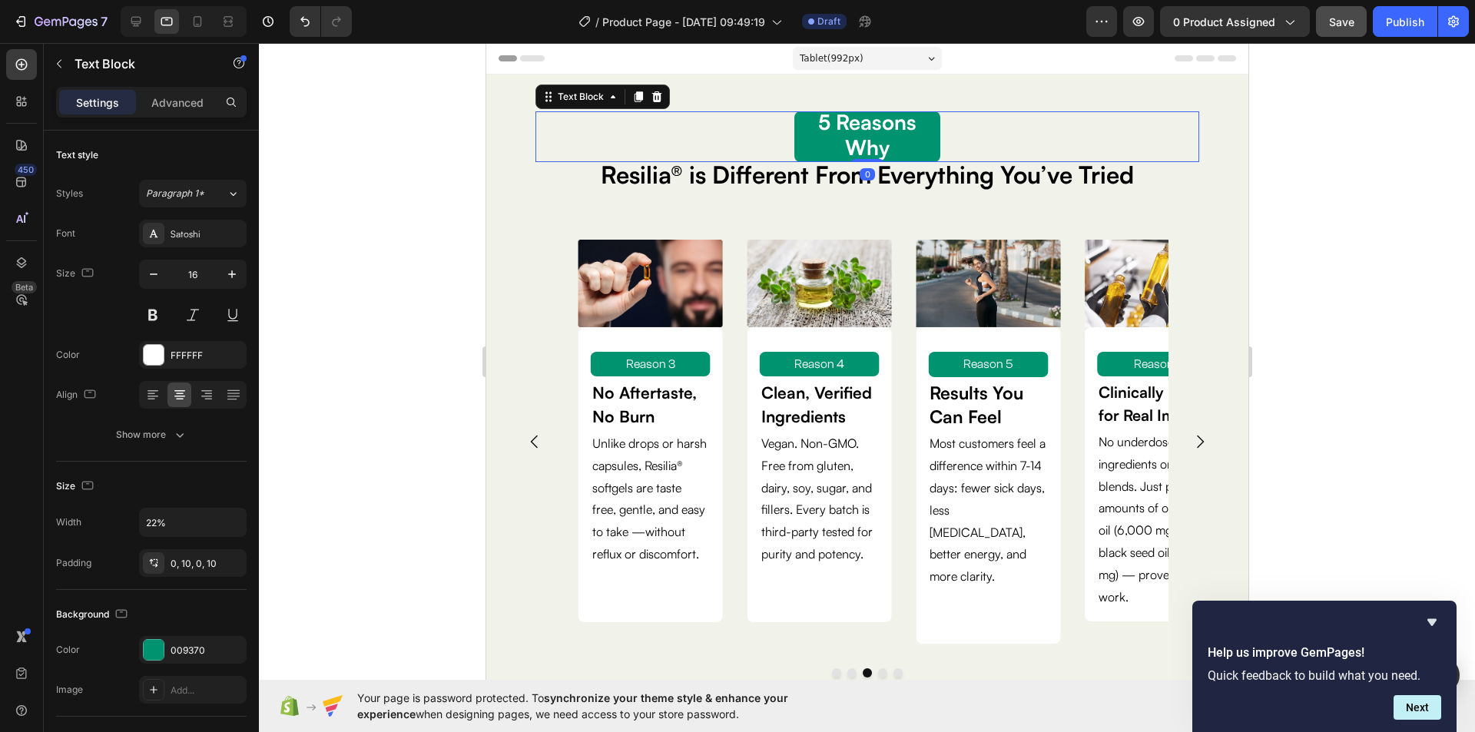
drag, startPoint x: 865, startPoint y: 171, endPoint x: 862, endPoint y: 154, distance: 17.1
click at [862, 154] on div "5 Reasons Why Text Block 0" at bounding box center [867, 136] width 664 height 51
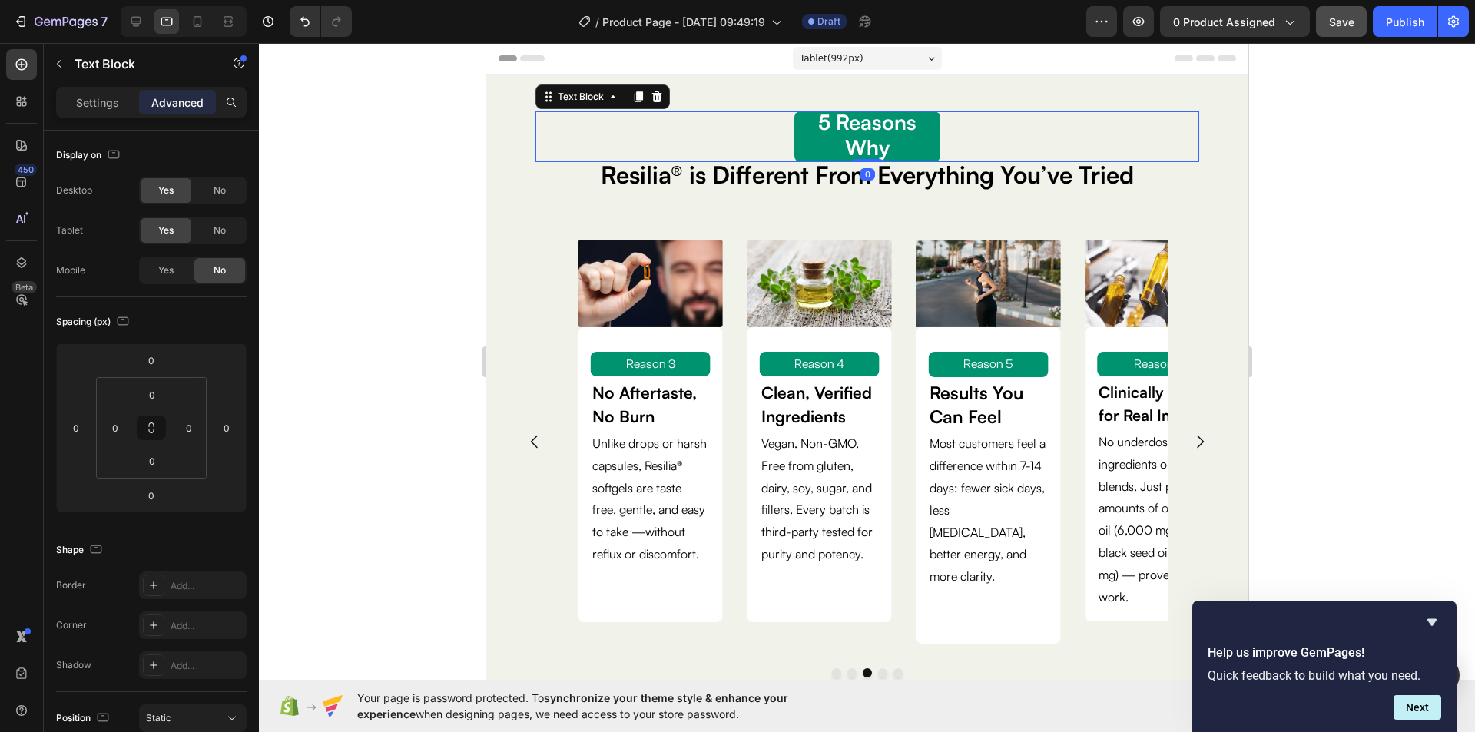
click at [1330, 184] on div at bounding box center [867, 387] width 1216 height 689
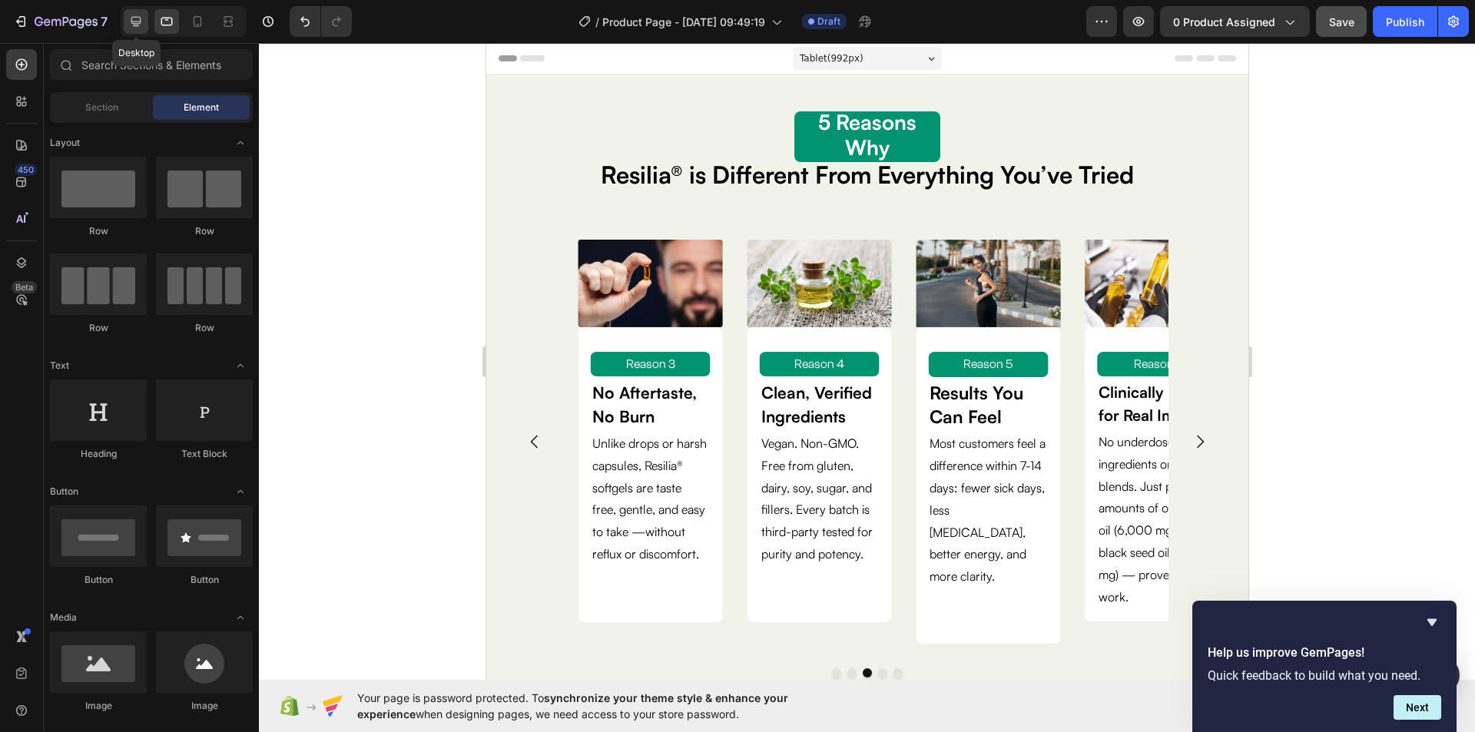
click at [144, 23] on icon at bounding box center [135, 21] width 15 height 15
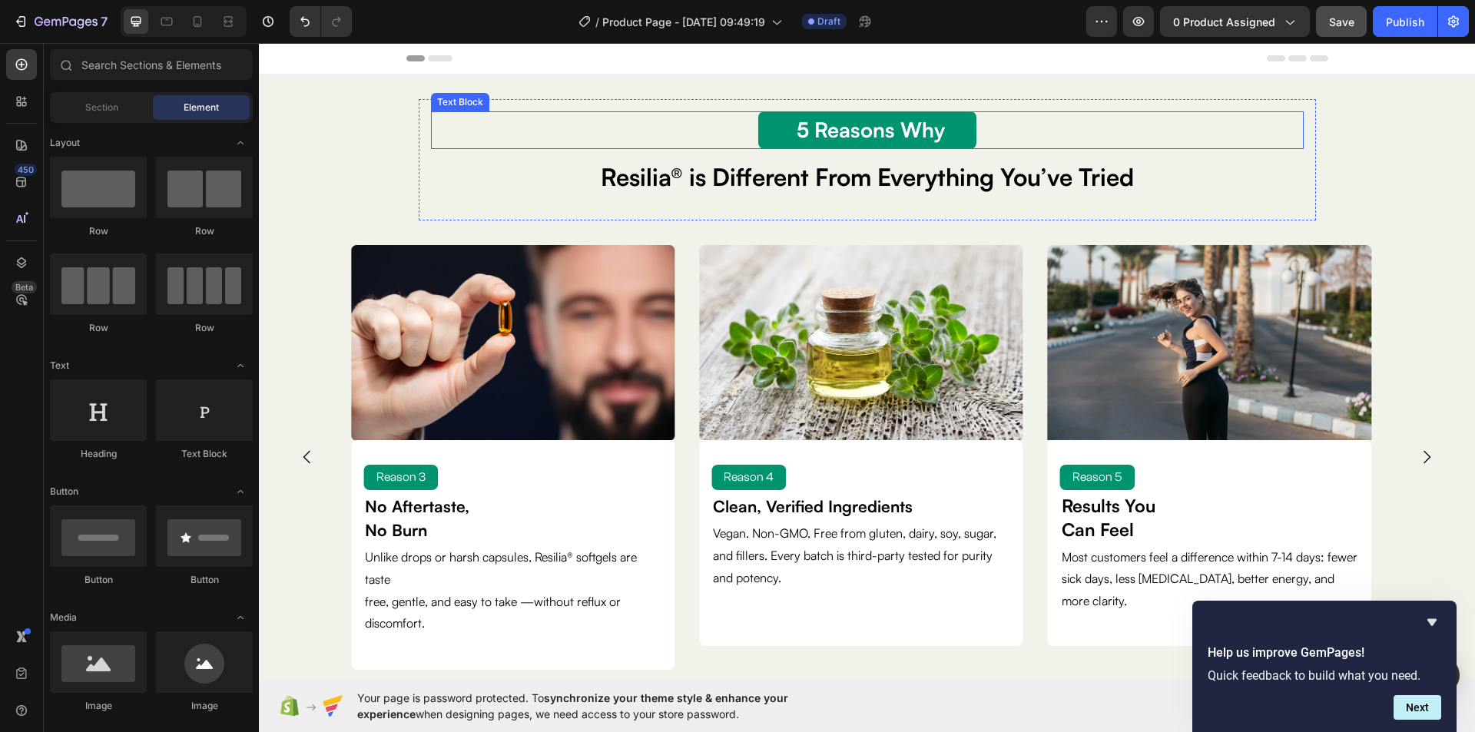
click at [894, 137] on strong "5 Reasons Why" at bounding box center [870, 129] width 148 height 25
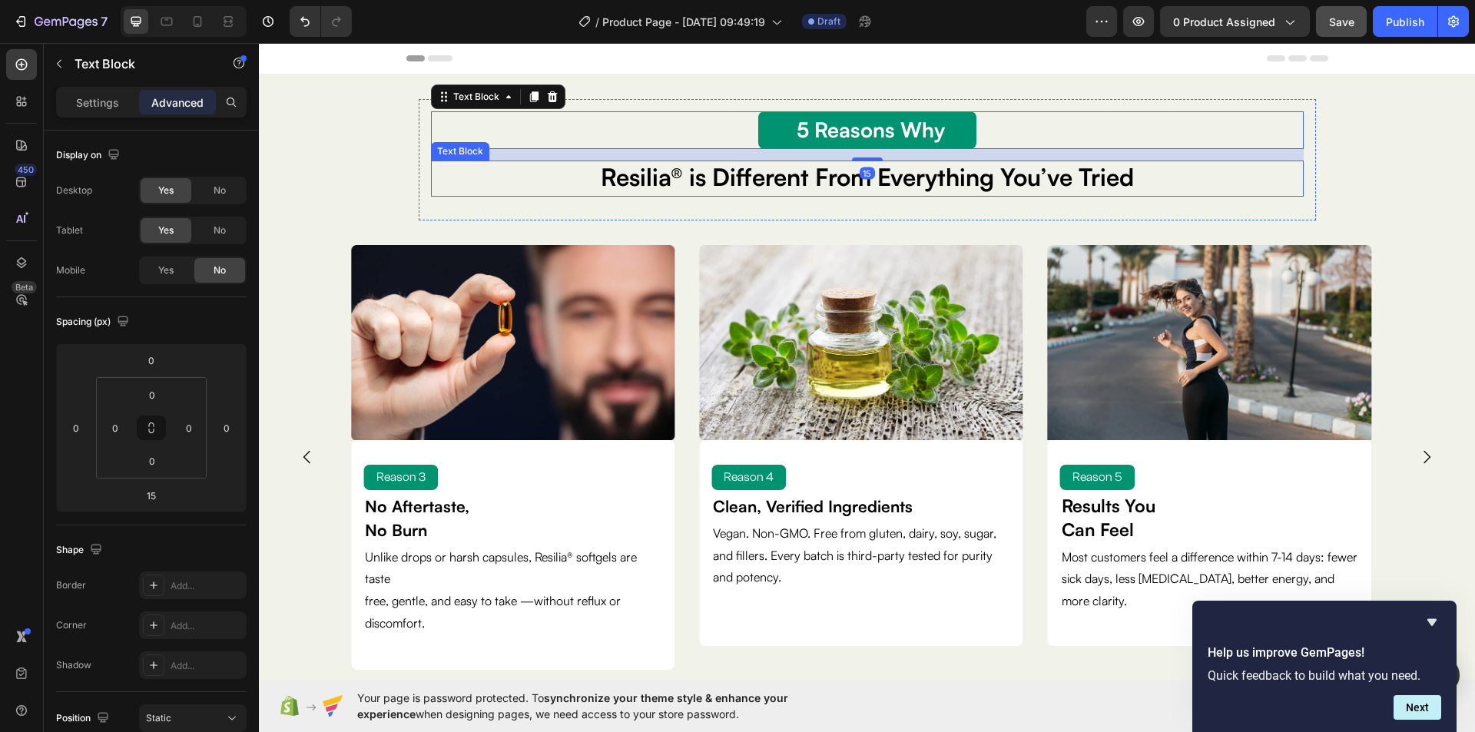
click at [893, 182] on span "Resilia® is Different From Everything You’ve Tried" at bounding box center [867, 176] width 533 height 29
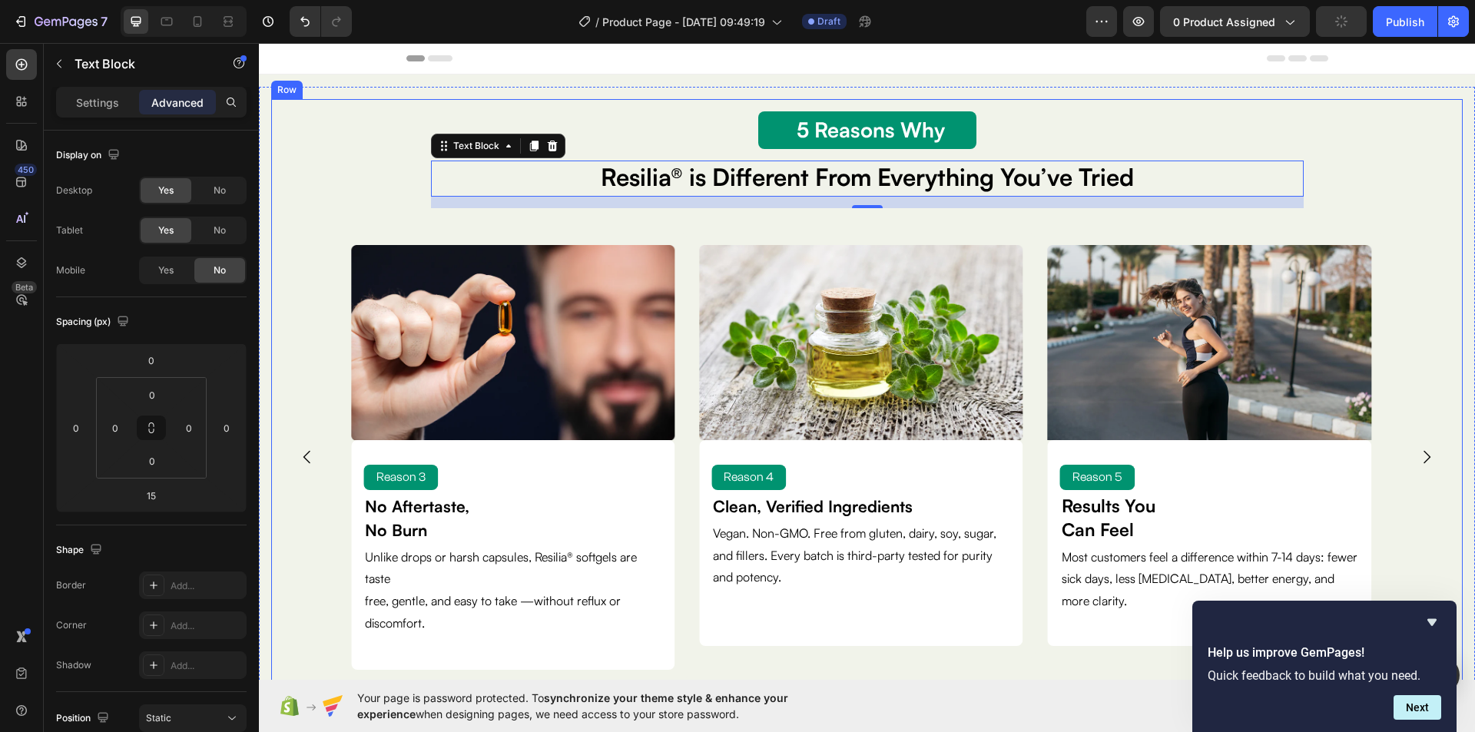
click at [1425, 223] on div "5 Reason Why Text Block 5 Reasons Why Text Block Resilia® is Different From Eve…" at bounding box center [866, 450] width 1167 height 703
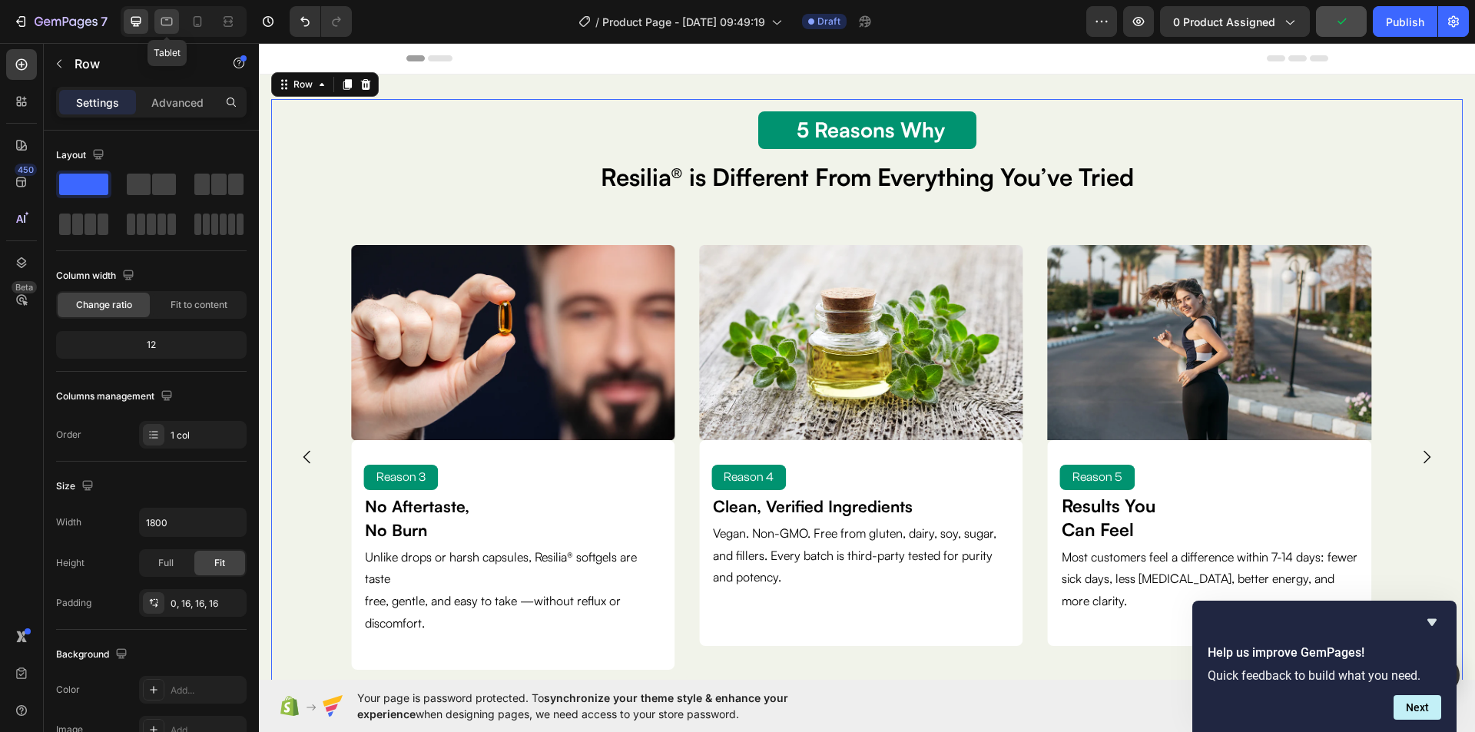
click at [165, 22] on icon at bounding box center [166, 21] width 15 height 15
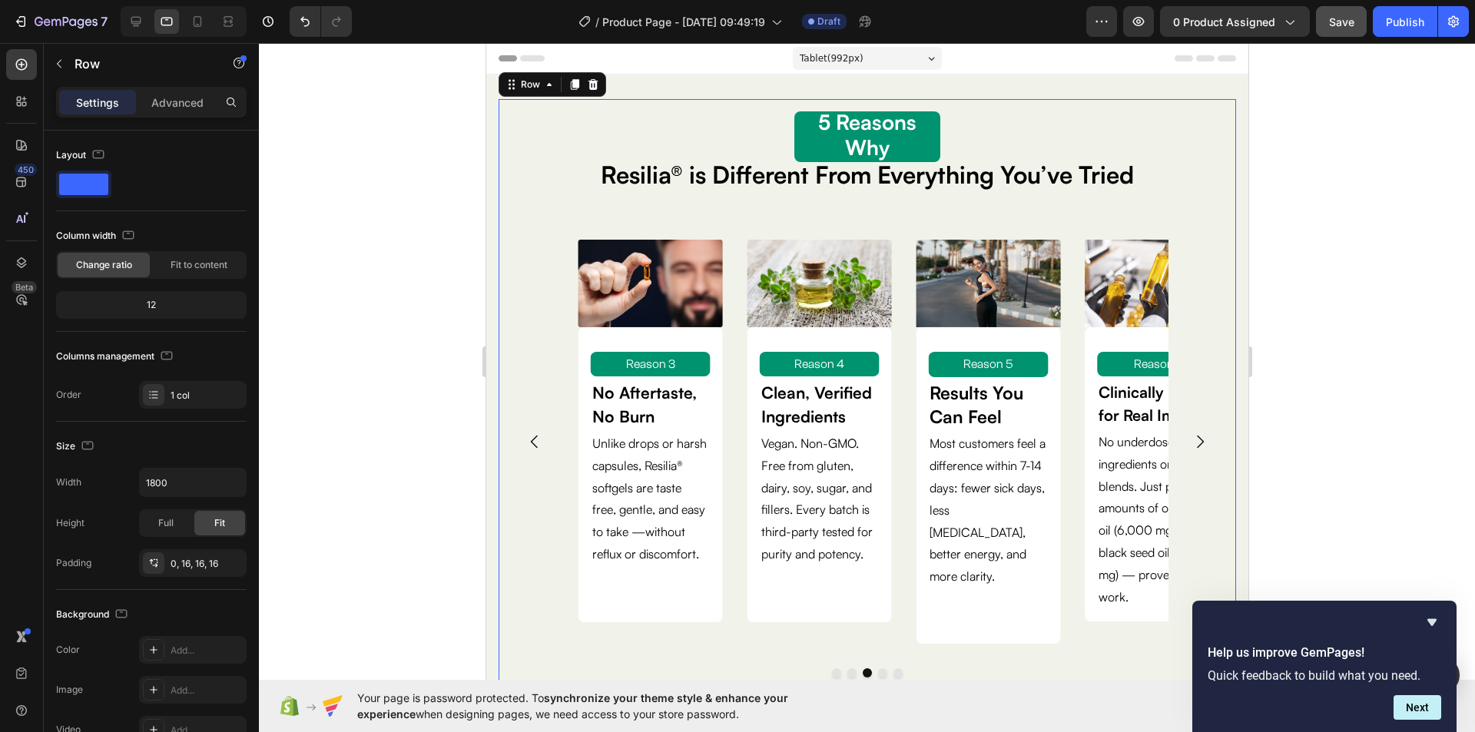
scroll to position [2, 0]
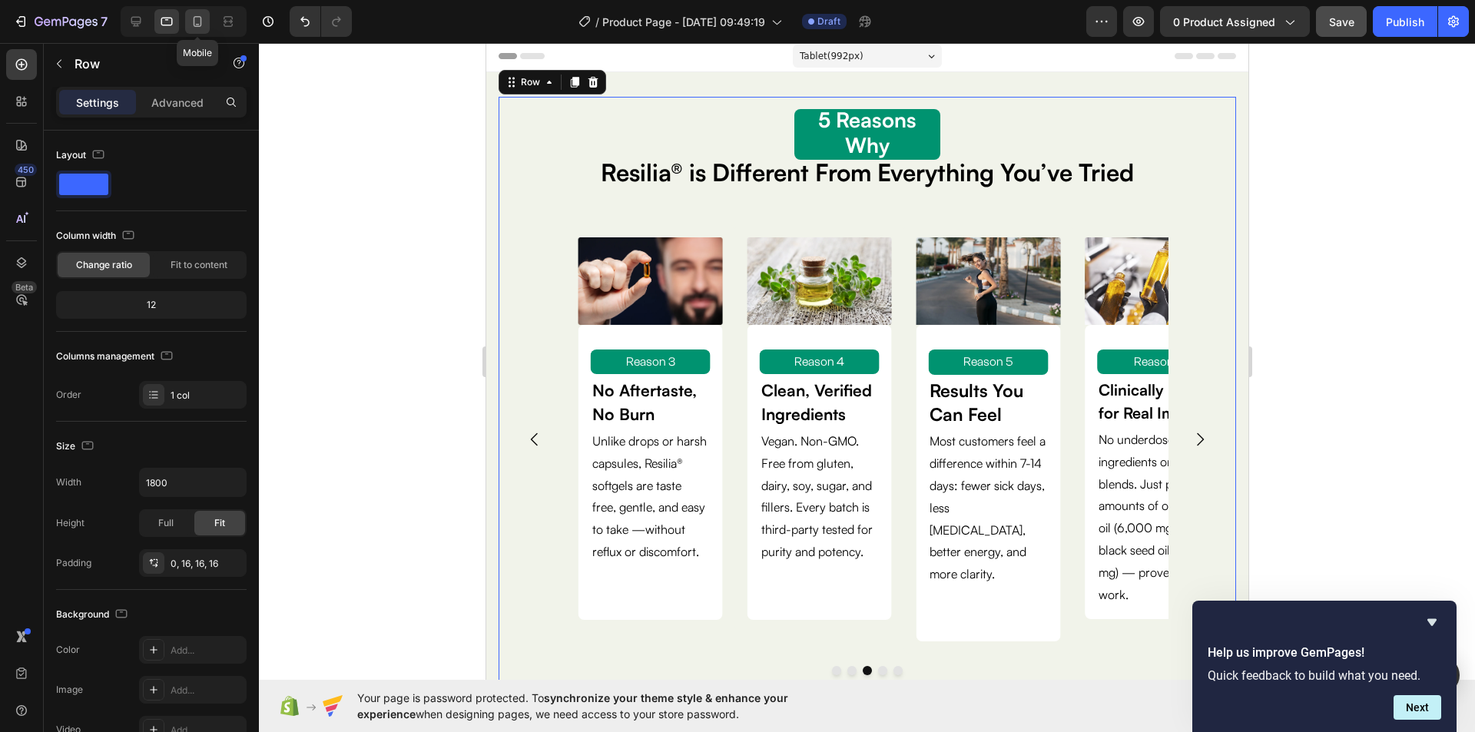
click at [191, 18] on icon at bounding box center [197, 21] width 15 height 15
type input "100%"
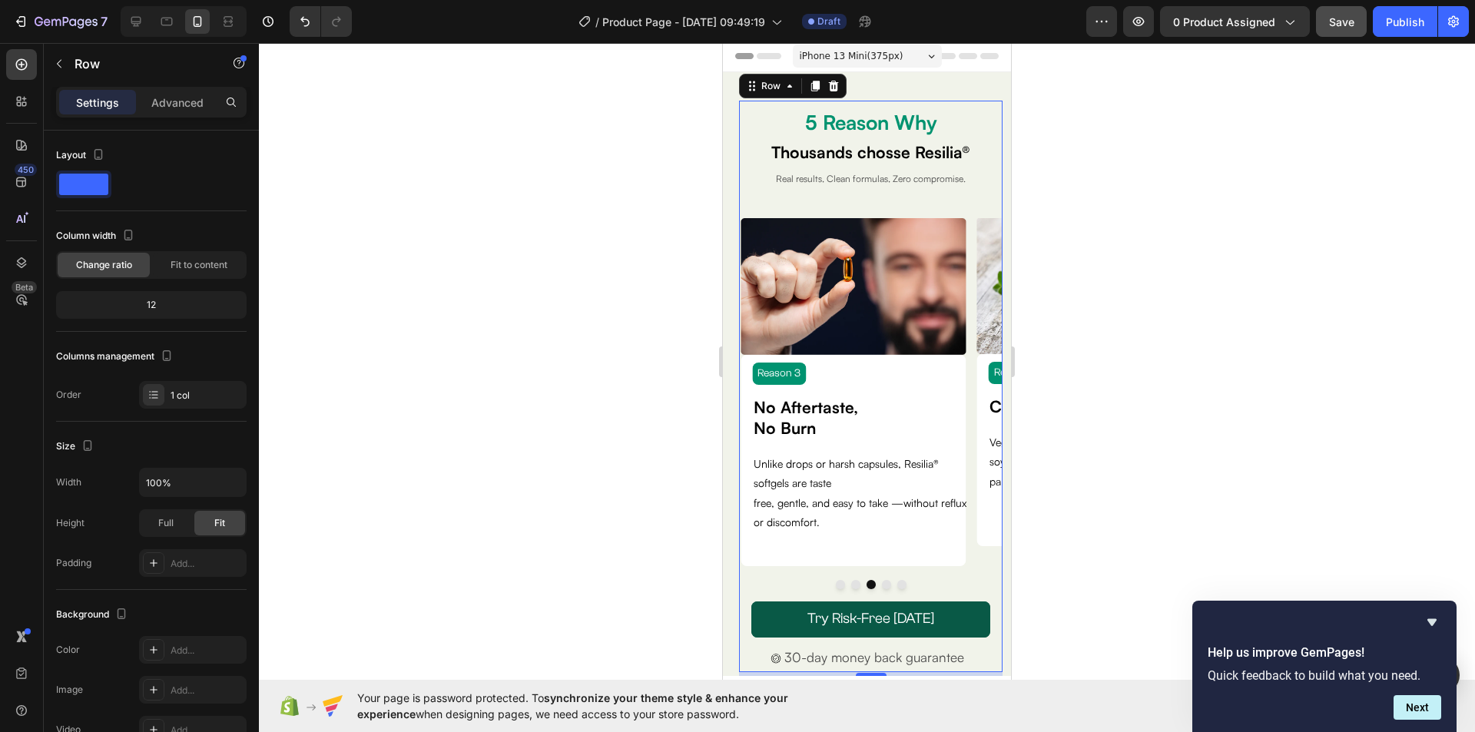
scroll to position [6, 0]
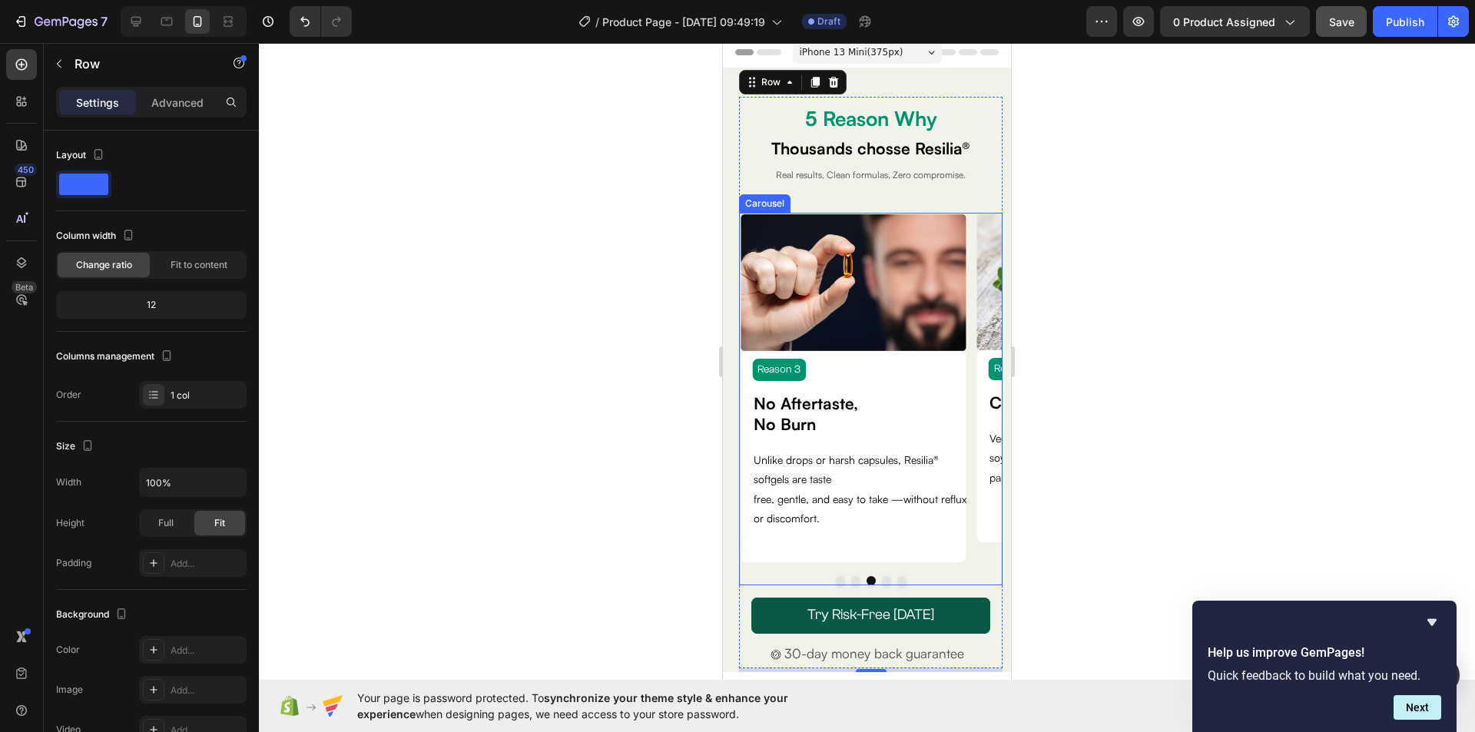
click at [836, 578] on button "Dot" at bounding box center [840, 580] width 9 height 9
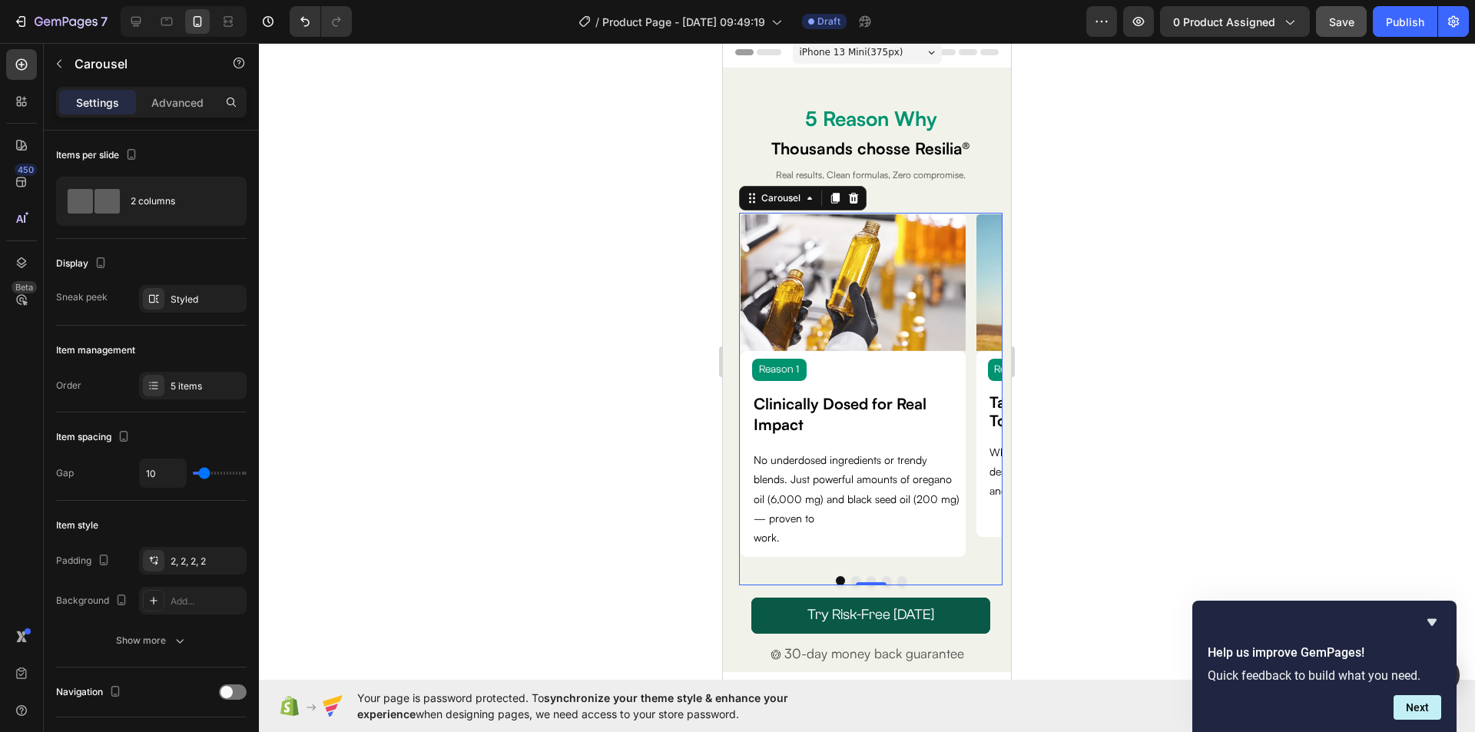
click at [851, 578] on button "Dot" at bounding box center [855, 580] width 9 height 9
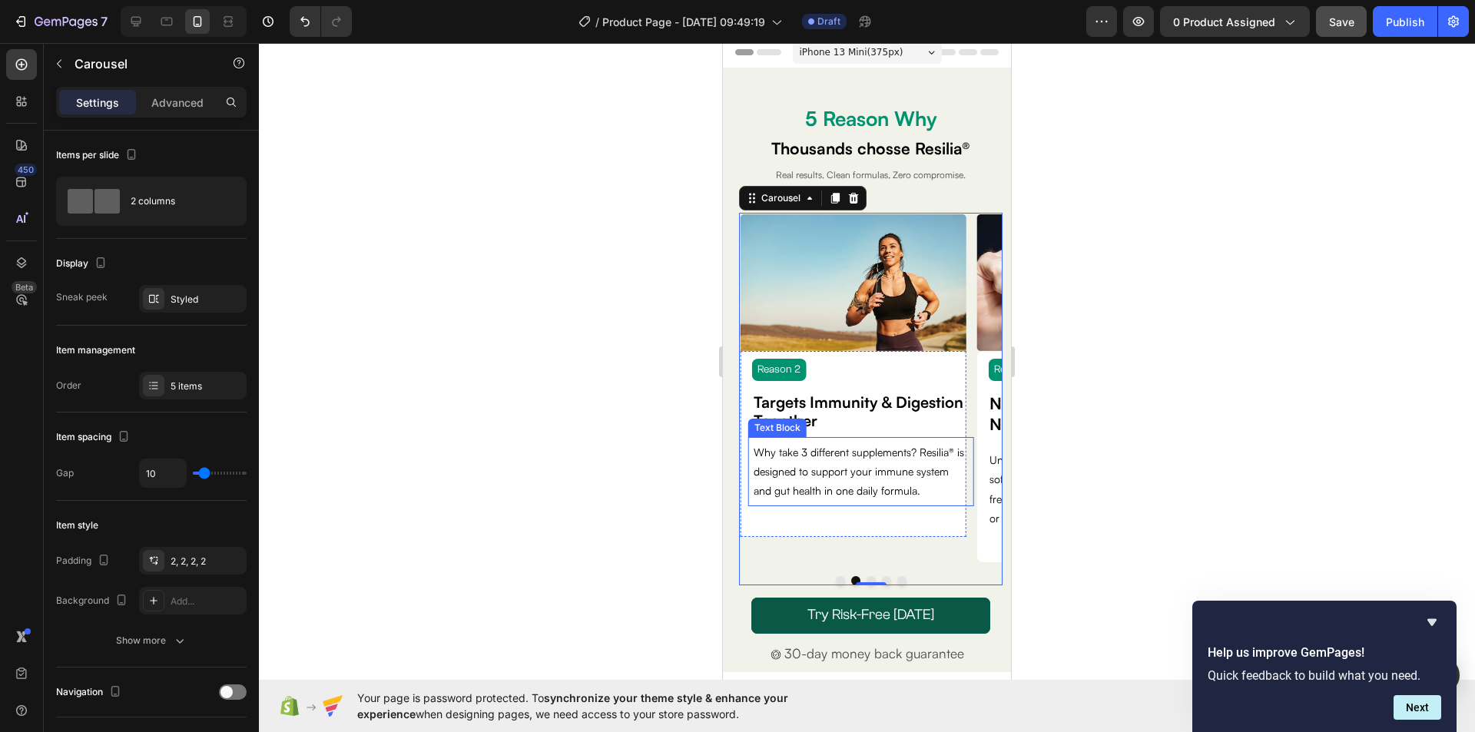
click at [858, 482] on p "Why take 3 different supplements? Resilia® is designed to support your immune s…" at bounding box center [860, 471] width 214 height 58
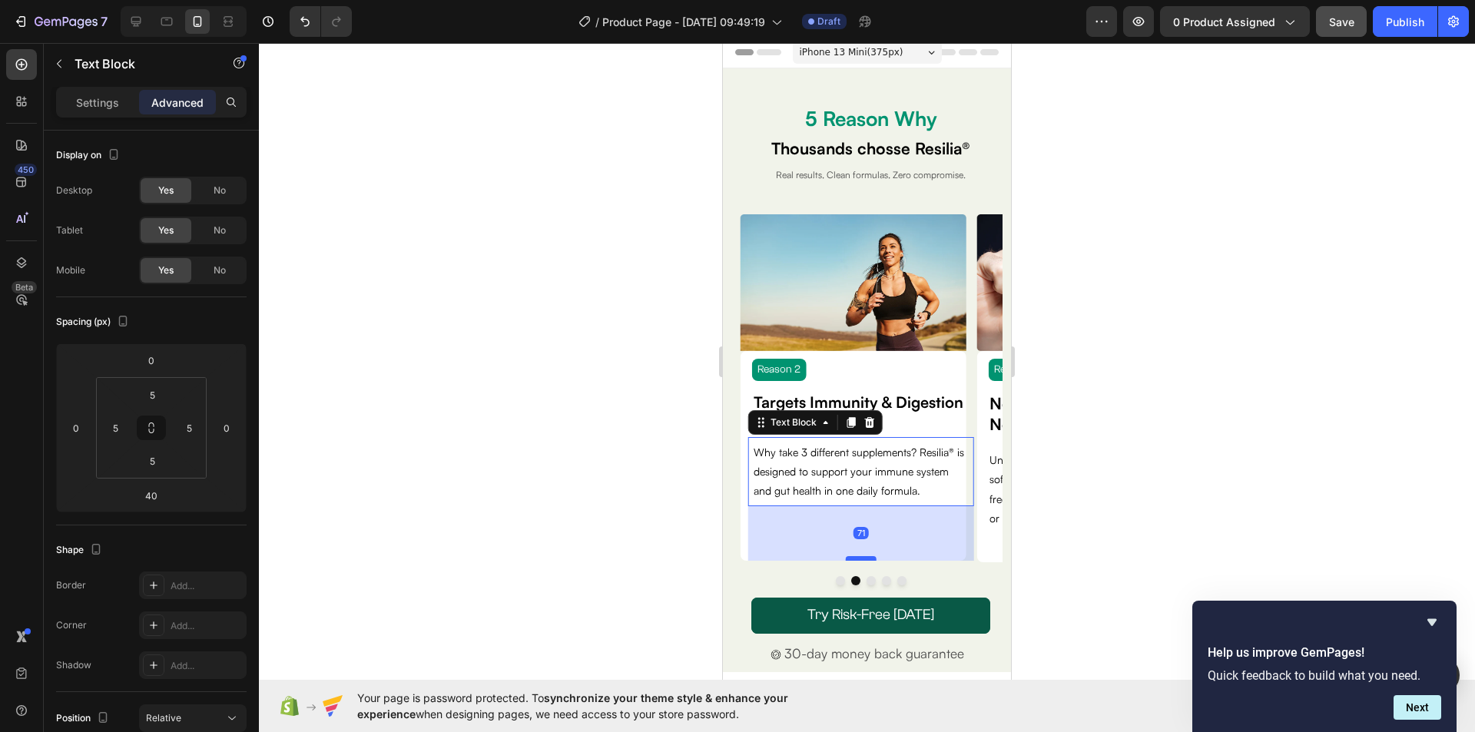
drag, startPoint x: 862, startPoint y: 534, endPoint x: 860, endPoint y: 558, distance: 23.9
click at [860, 558] on div at bounding box center [861, 558] width 31 height 5
type input "71"
click at [836, 578] on button "Dot" at bounding box center [840, 580] width 9 height 9
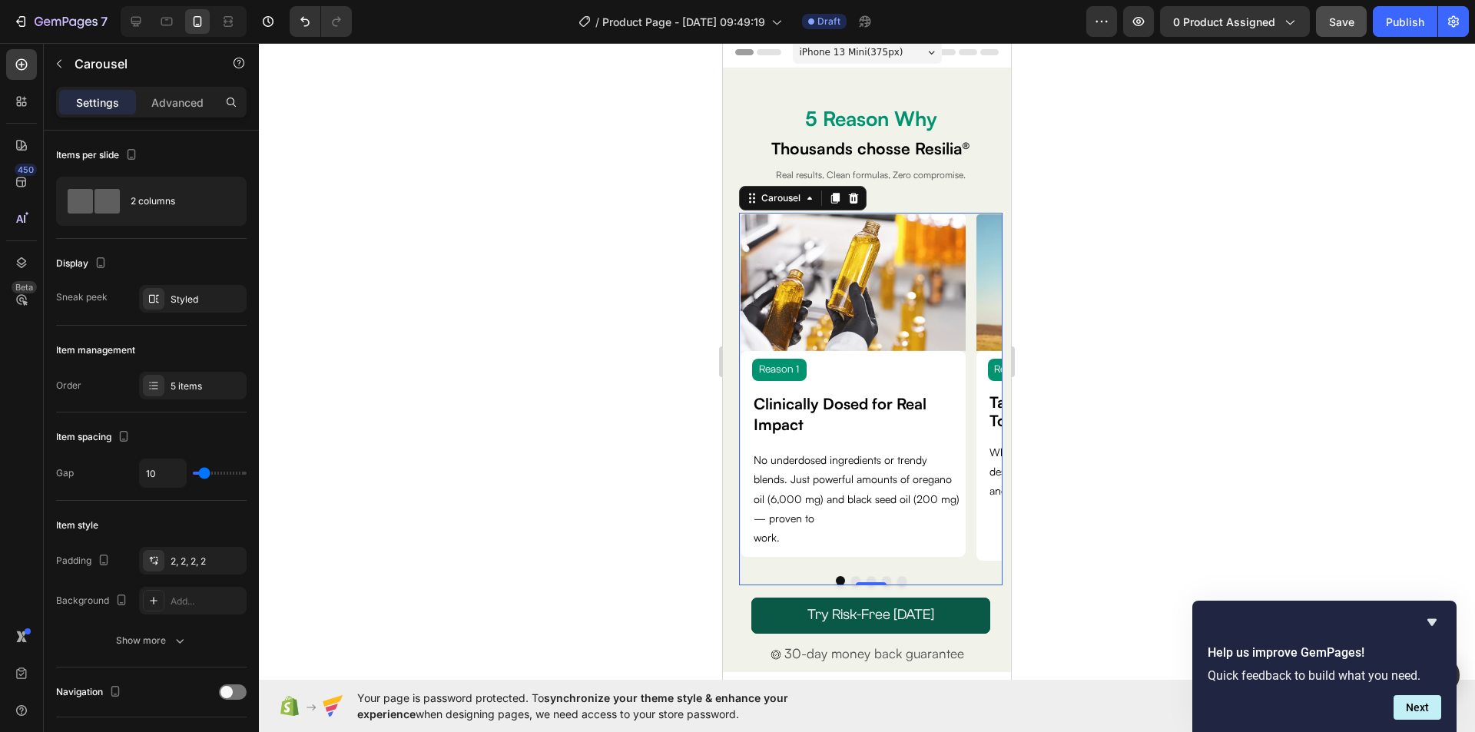
click at [851, 578] on button "Dot" at bounding box center [855, 580] width 9 height 9
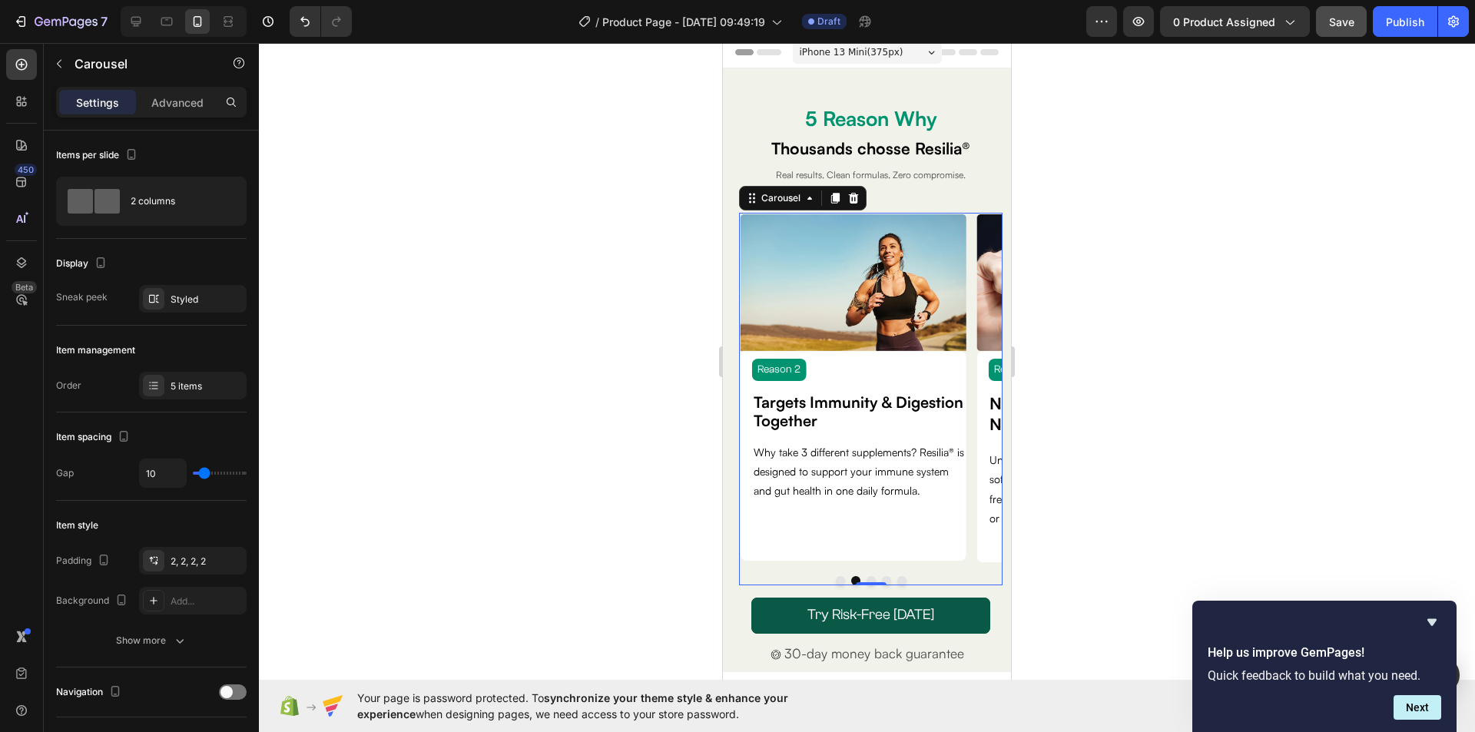
click at [866, 578] on button "Dot" at bounding box center [870, 580] width 9 height 9
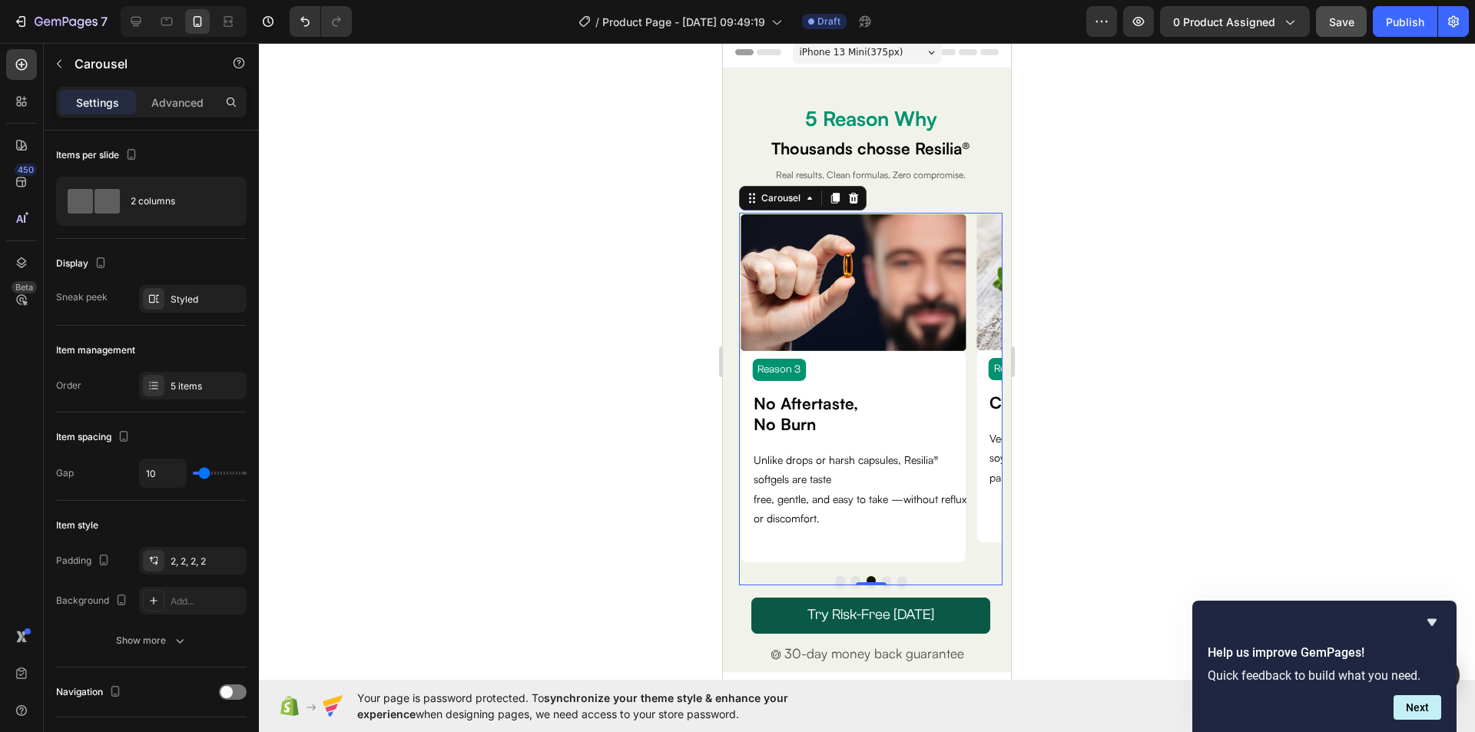
click at [882, 578] on button "Dot" at bounding box center [886, 580] width 9 height 9
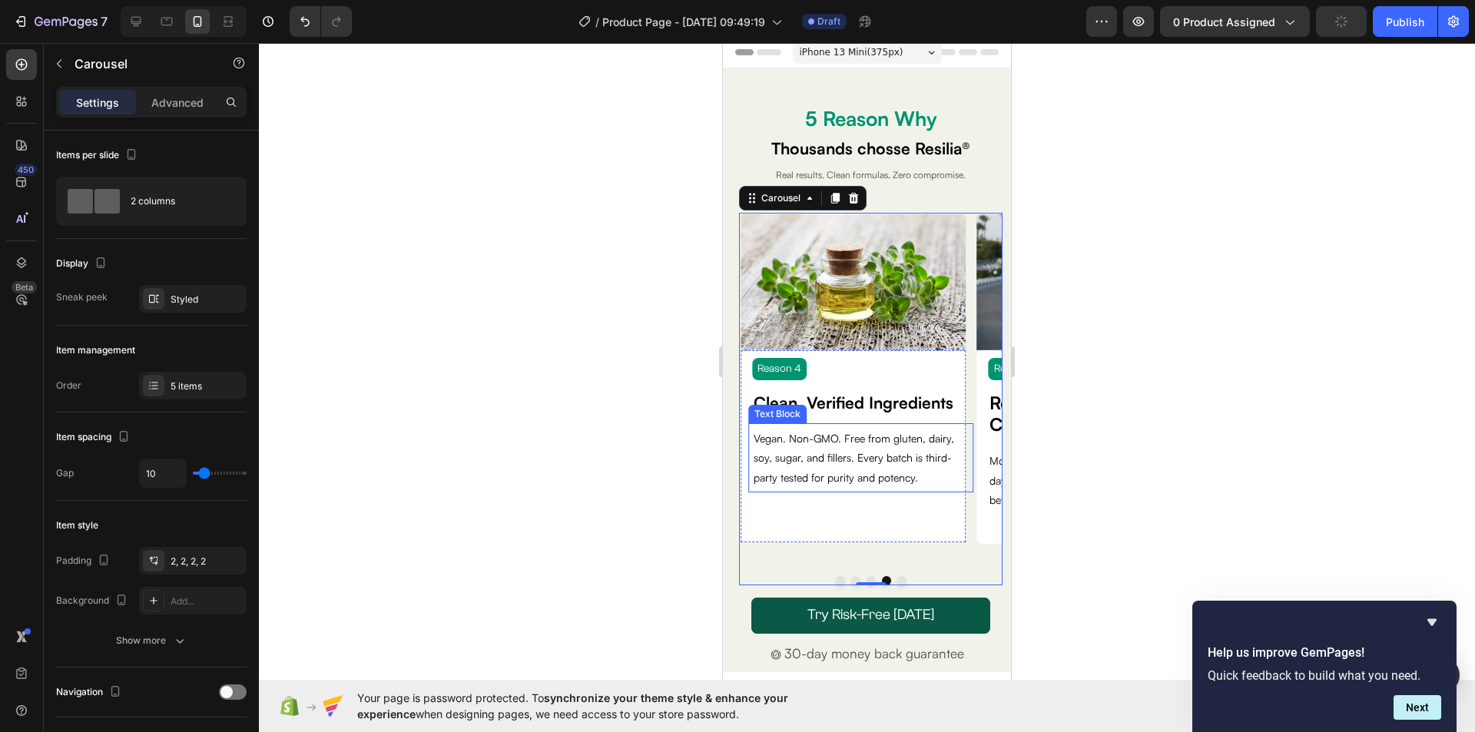
click at [872, 478] on p "Vegan. Non-GMO. Free from gluten, dairy, soy, sugar, and fillers. Every batch i…" at bounding box center [860, 458] width 214 height 58
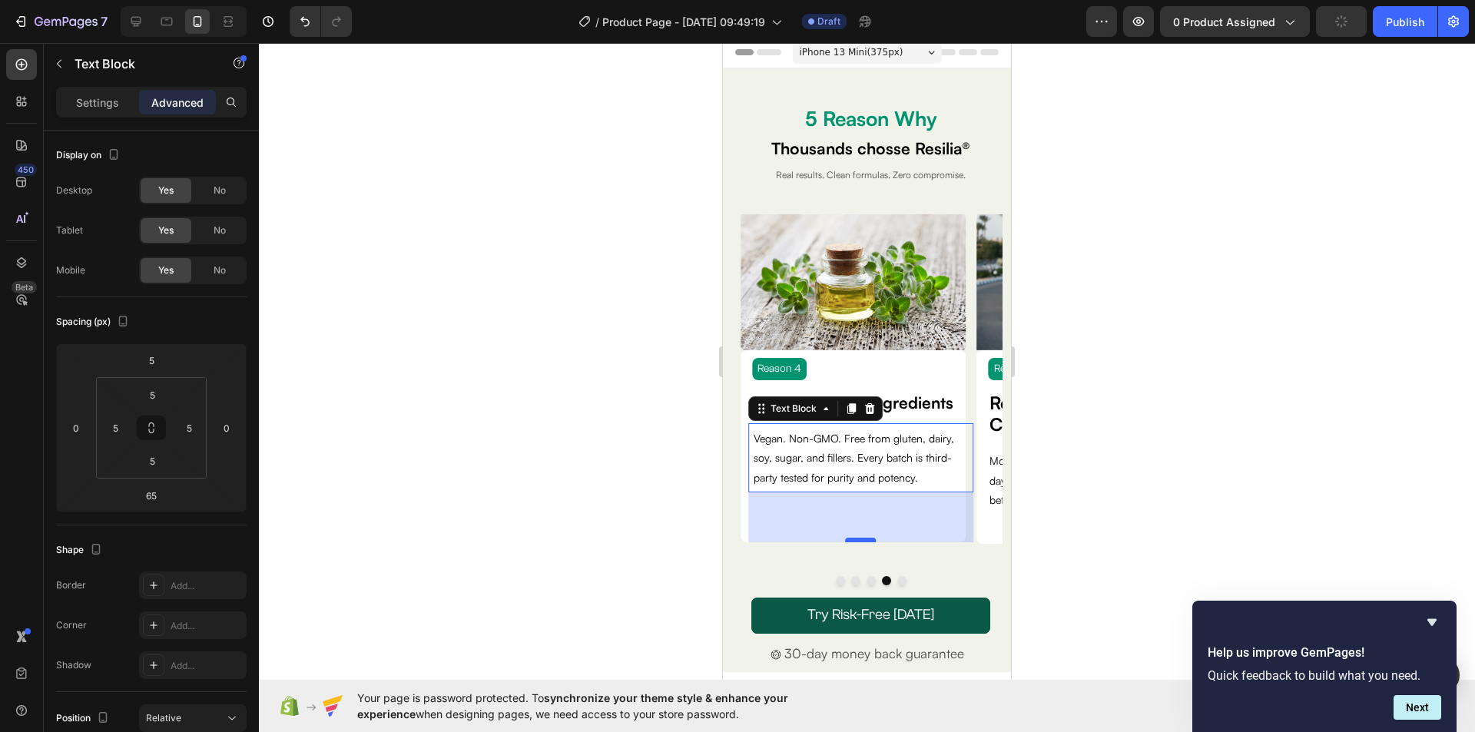
click at [860, 540] on div at bounding box center [861, 540] width 31 height 5
click at [866, 578] on button "Dot" at bounding box center [870, 580] width 9 height 9
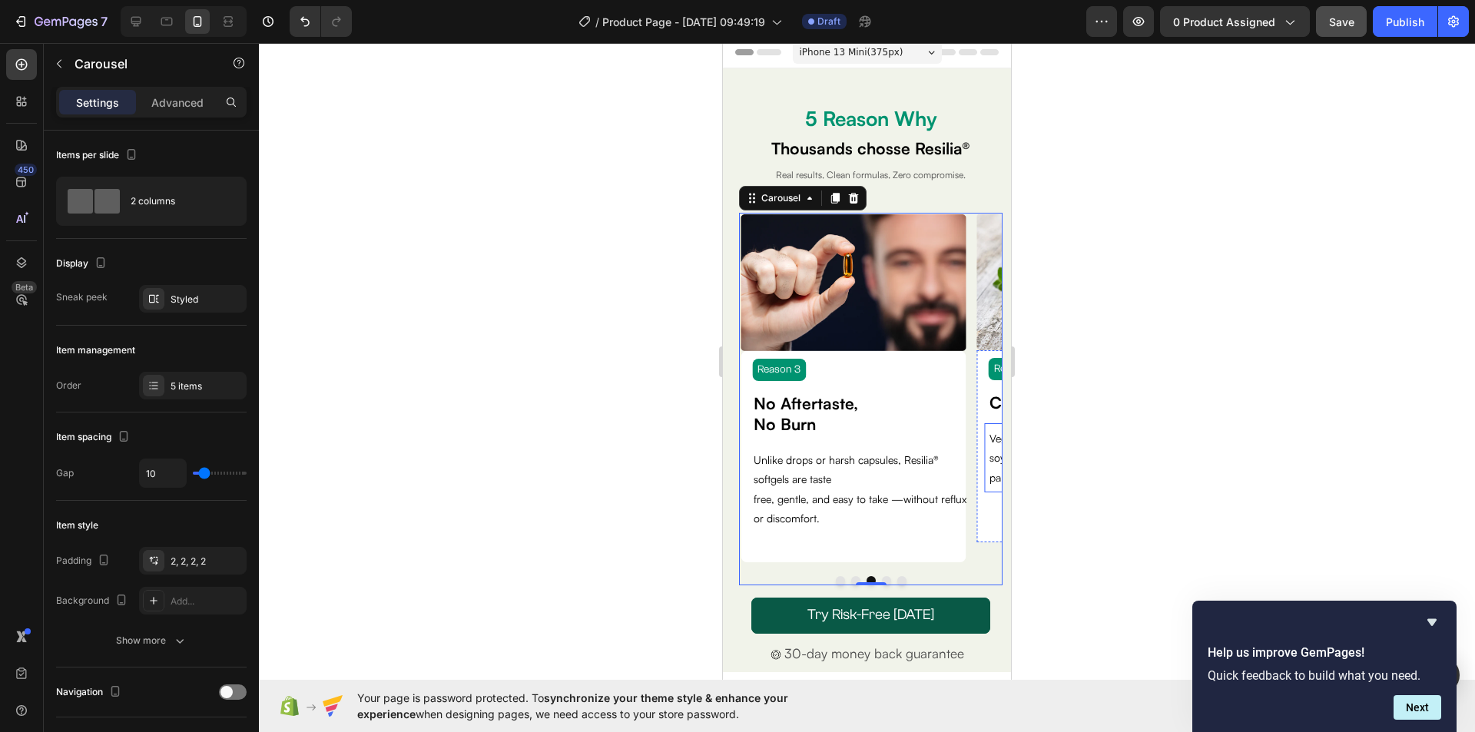
click at [987, 471] on div "Vegan. Non-GMO. Free from gluten, dairy, soy, sugar, and fillers. Every batch i…" at bounding box center [1096, 457] width 225 height 69
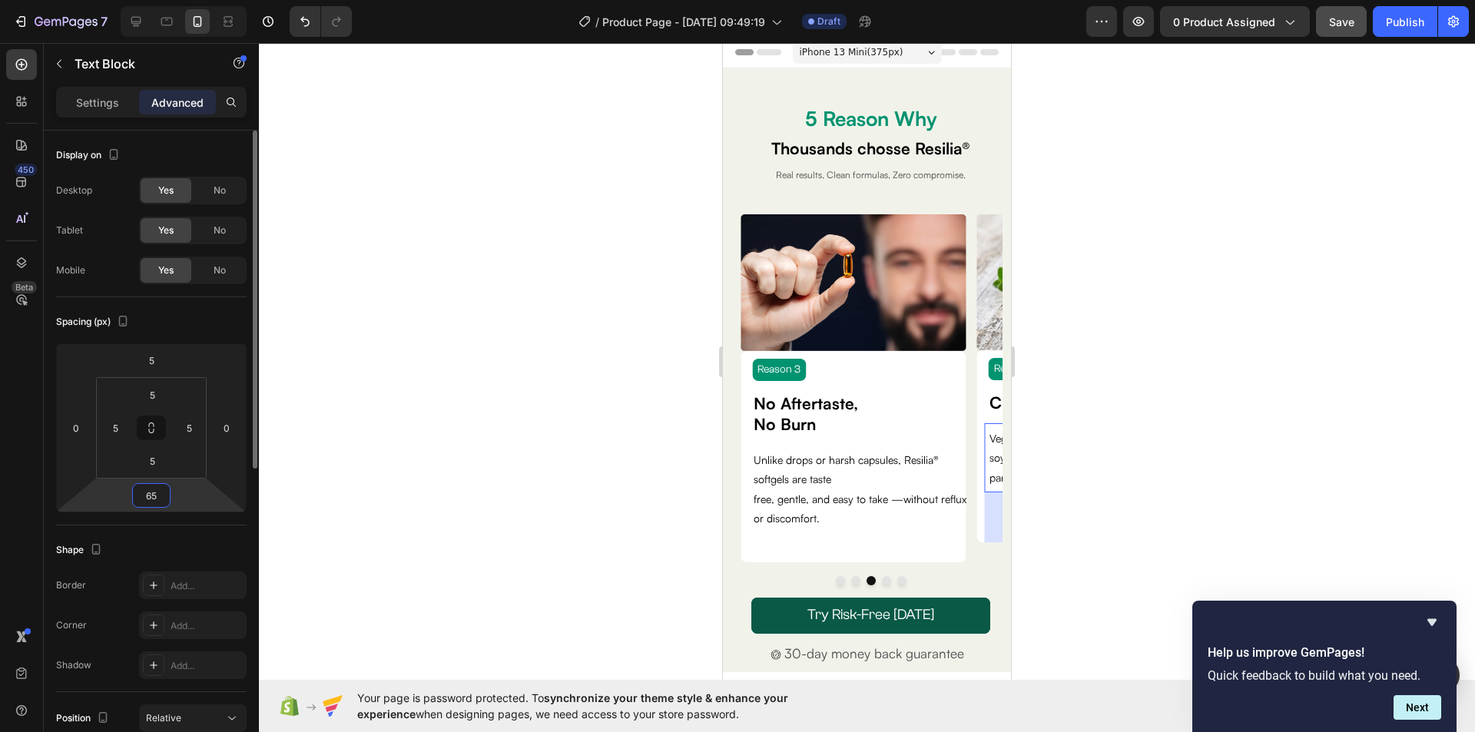
click at [161, 492] on input "65" at bounding box center [151, 495] width 31 height 23
click at [147, 498] on input "70" at bounding box center [151, 495] width 31 height 23
click at [147, 495] on input "75" at bounding box center [151, 495] width 31 height 23
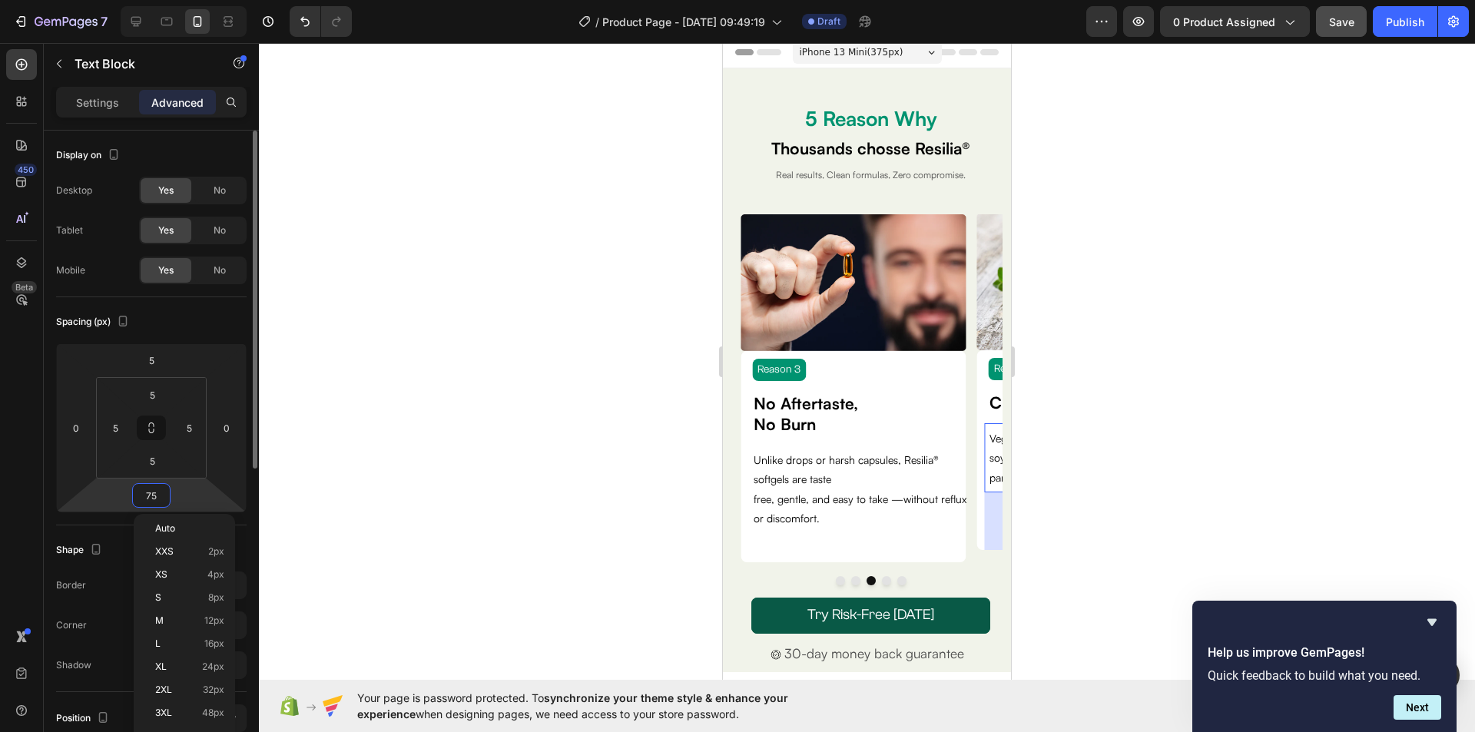
click at [147, 495] on input "75" at bounding box center [151, 495] width 31 height 23
click at [147, 492] on input "80" at bounding box center [151, 495] width 31 height 23
click at [150, 492] on input "85" at bounding box center [151, 495] width 31 height 23
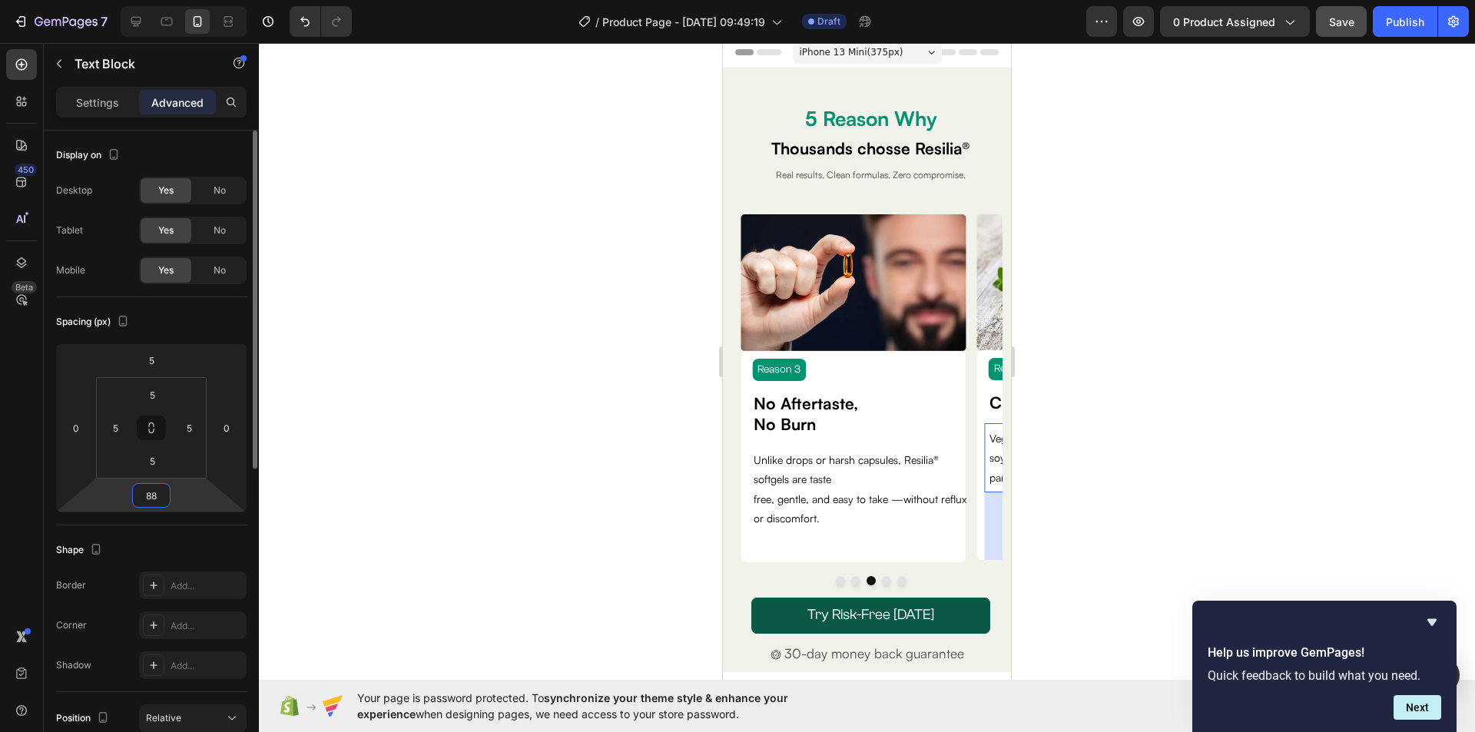
click at [151, 492] on input "88" at bounding box center [151, 495] width 31 height 23
type input "90"
click at [149, 492] on input "90" at bounding box center [151, 495] width 31 height 23
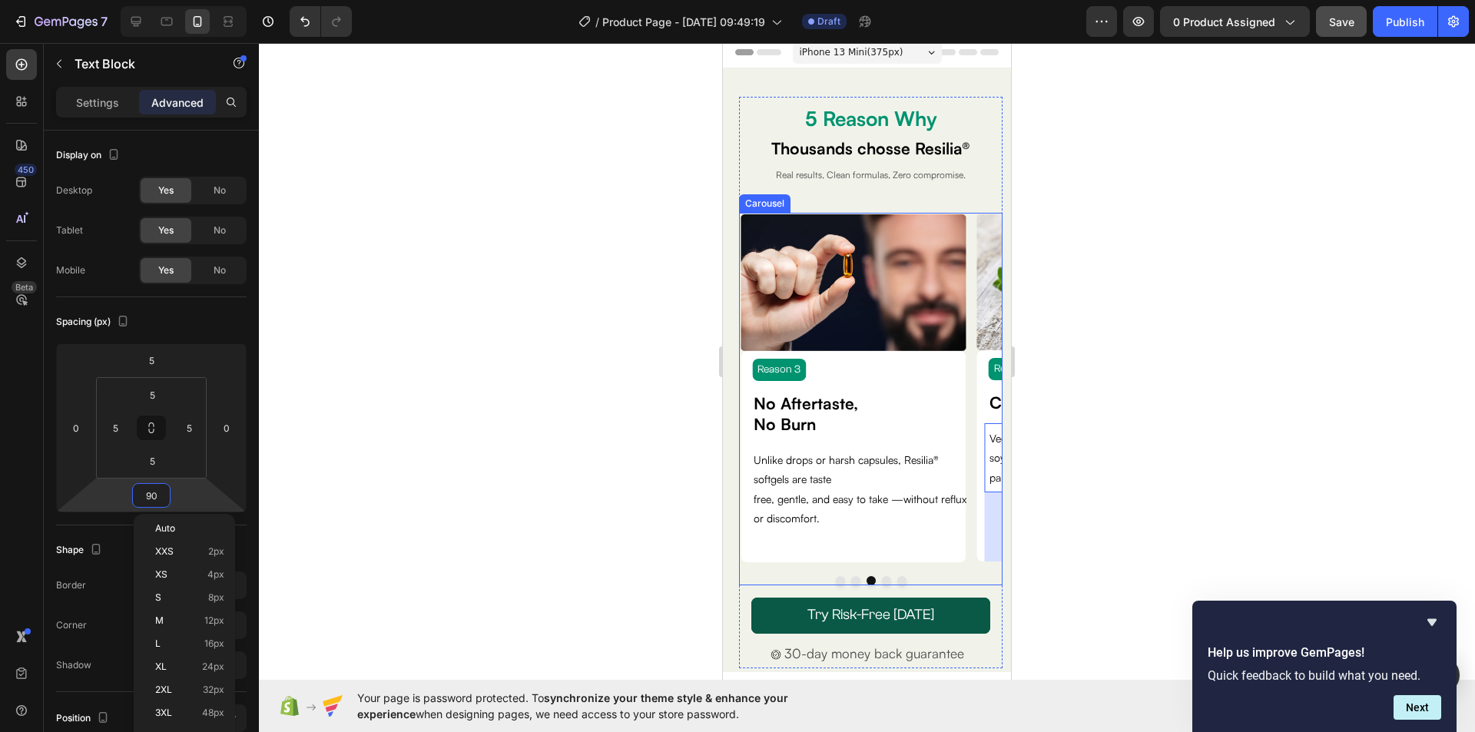
click at [882, 580] on button "Dot" at bounding box center [886, 580] width 9 height 9
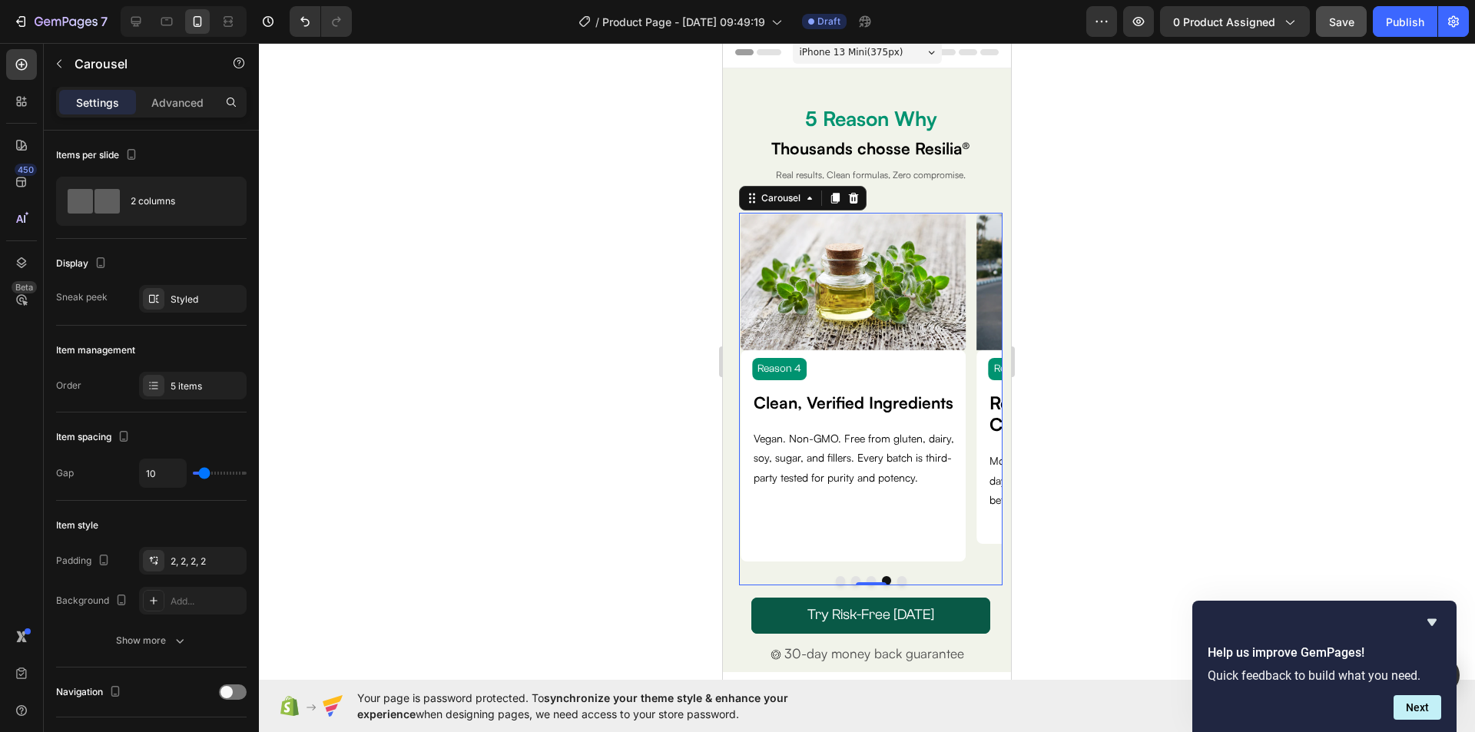
click at [898, 581] on button "Dot" at bounding box center [901, 580] width 9 height 9
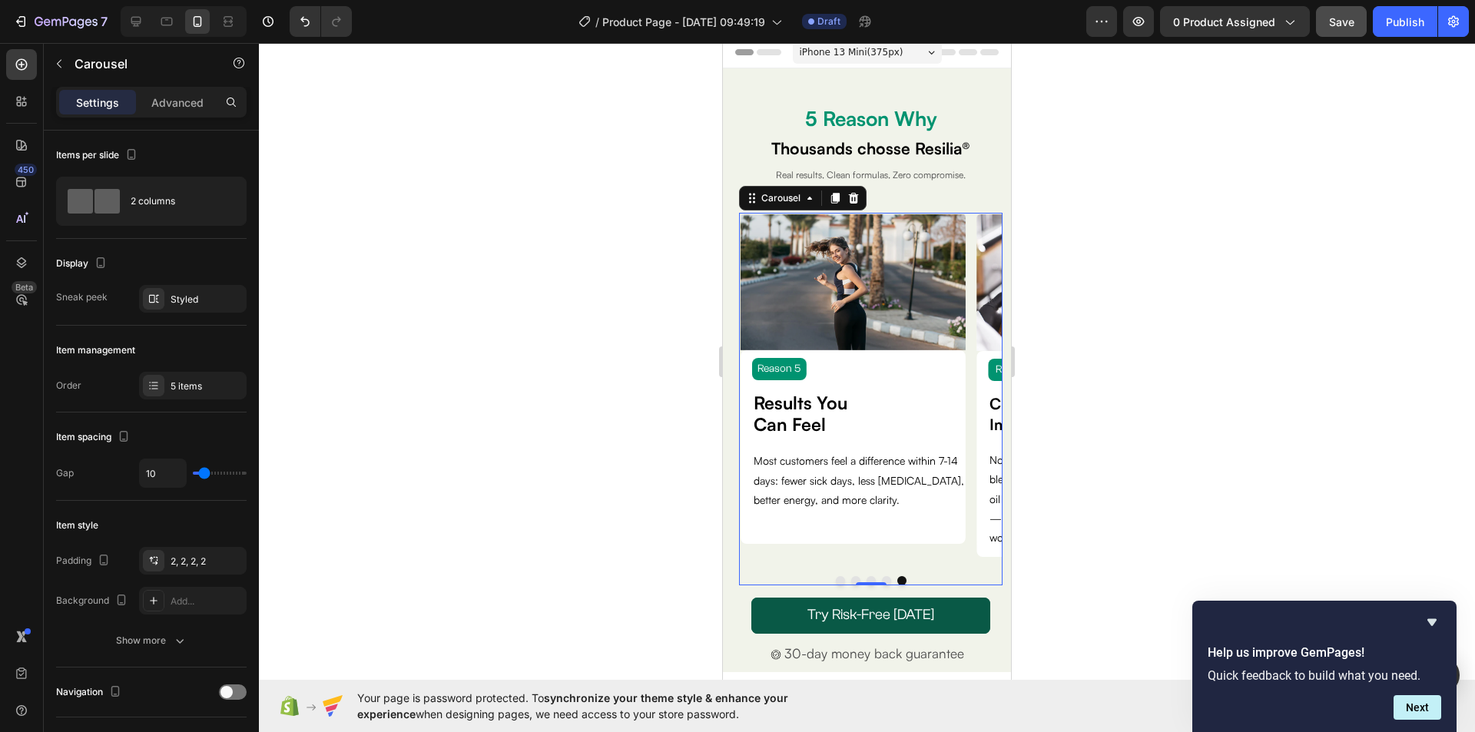
click at [882, 578] on button "Dot" at bounding box center [886, 580] width 9 height 9
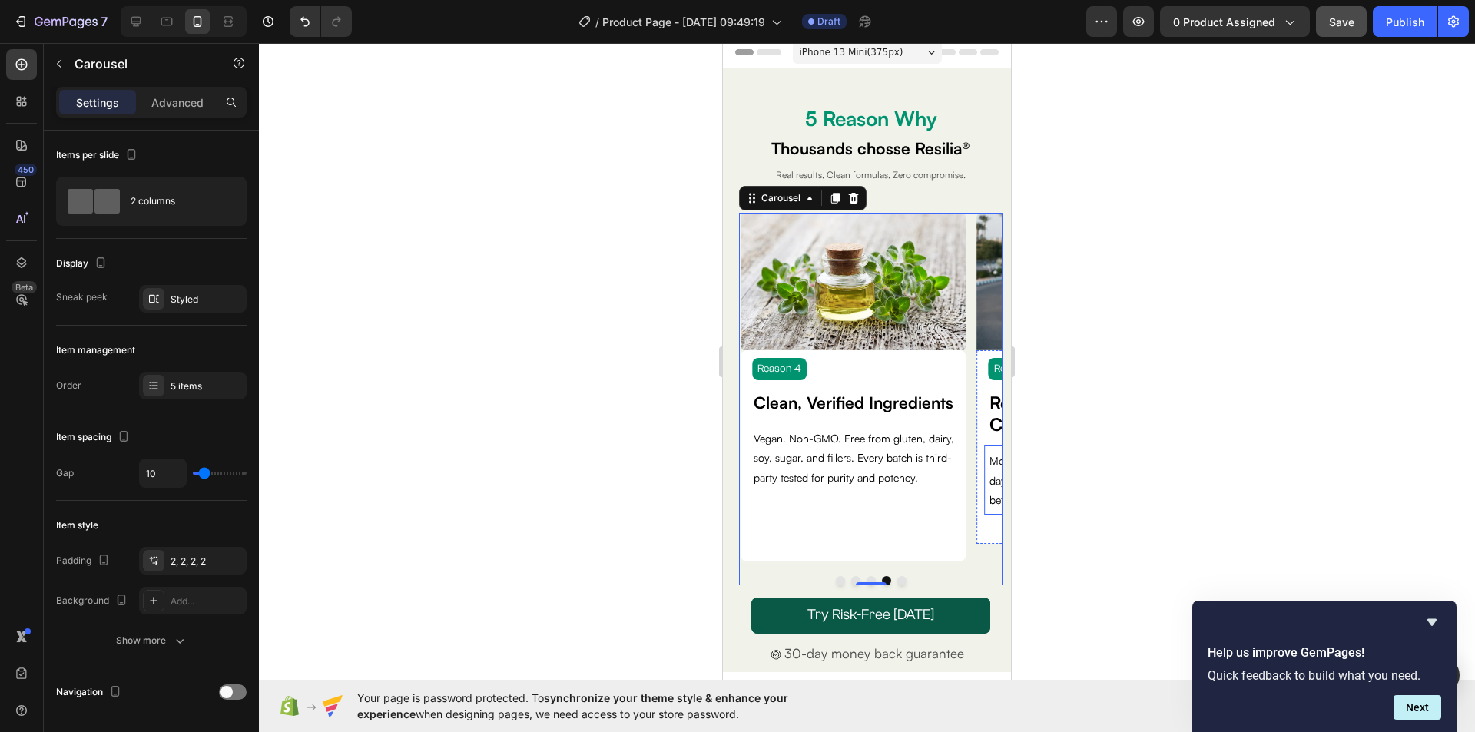
click at [986, 494] on div "Most customers feel a difference within 7-14 days: fewer sick days, less bloati…" at bounding box center [1096, 479] width 225 height 69
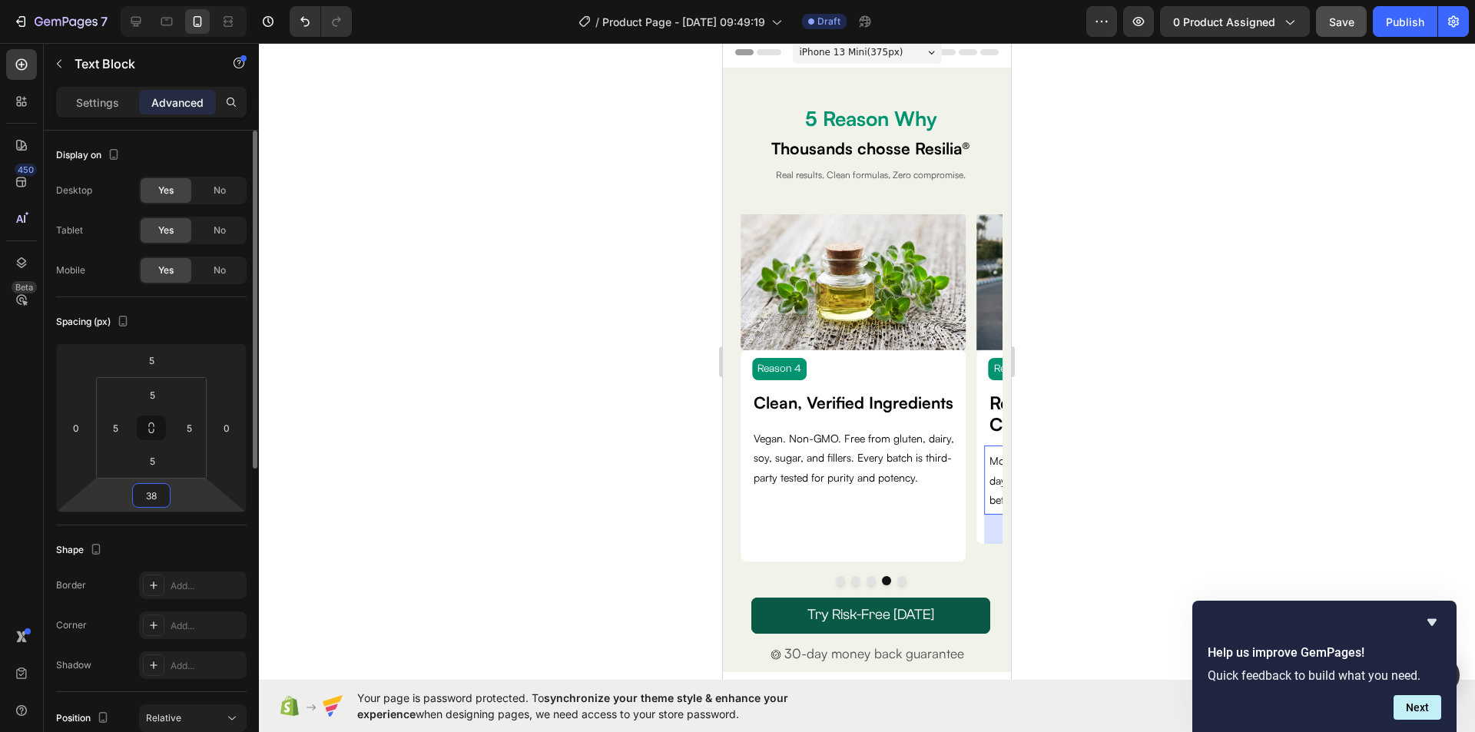
click at [158, 495] on input "38" at bounding box center [151, 495] width 31 height 23
click at [155, 495] on input "45" at bounding box center [151, 495] width 31 height 23
click at [154, 495] on input "50" at bounding box center [151, 495] width 31 height 23
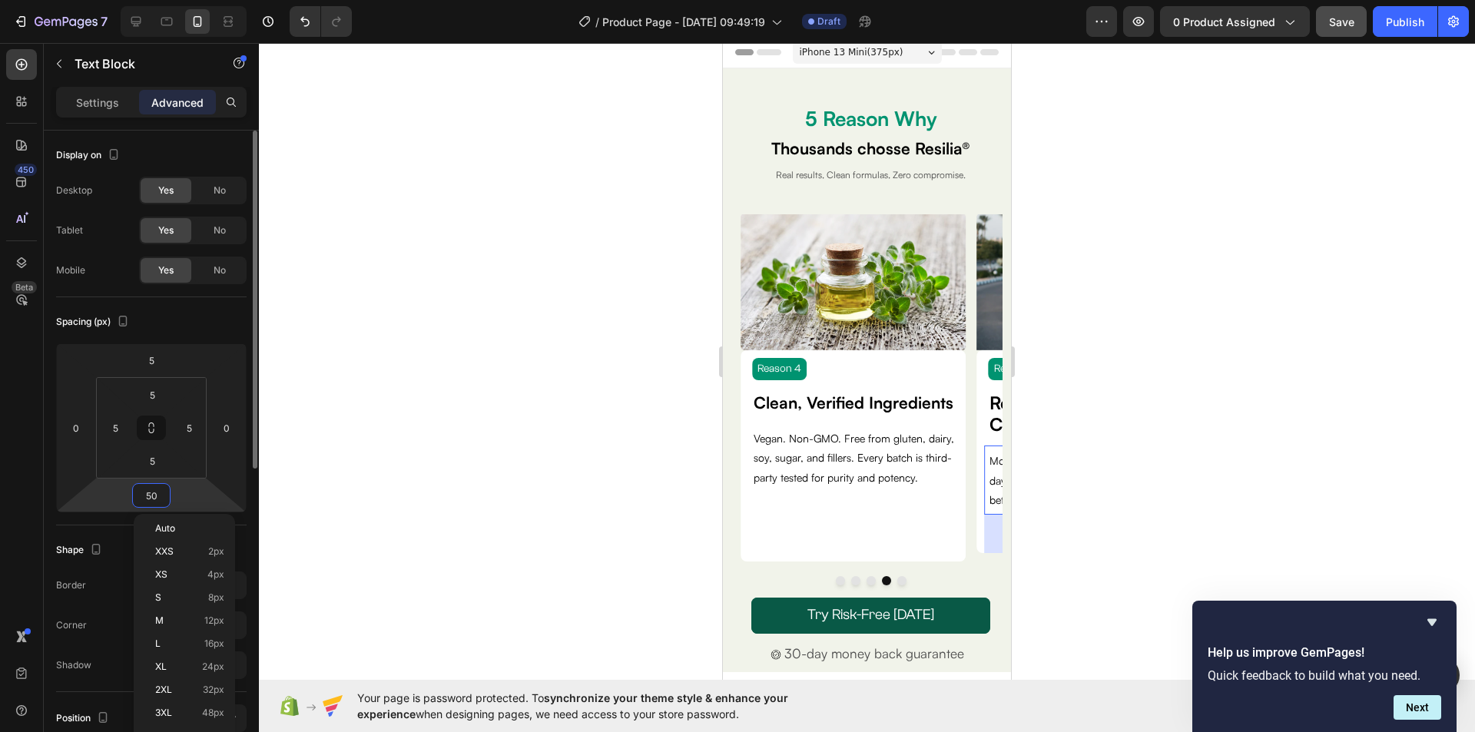
click at [154, 495] on input "50" at bounding box center [151, 495] width 31 height 23
click at [149, 498] on input "55" at bounding box center [151, 495] width 31 height 23
type input "60"
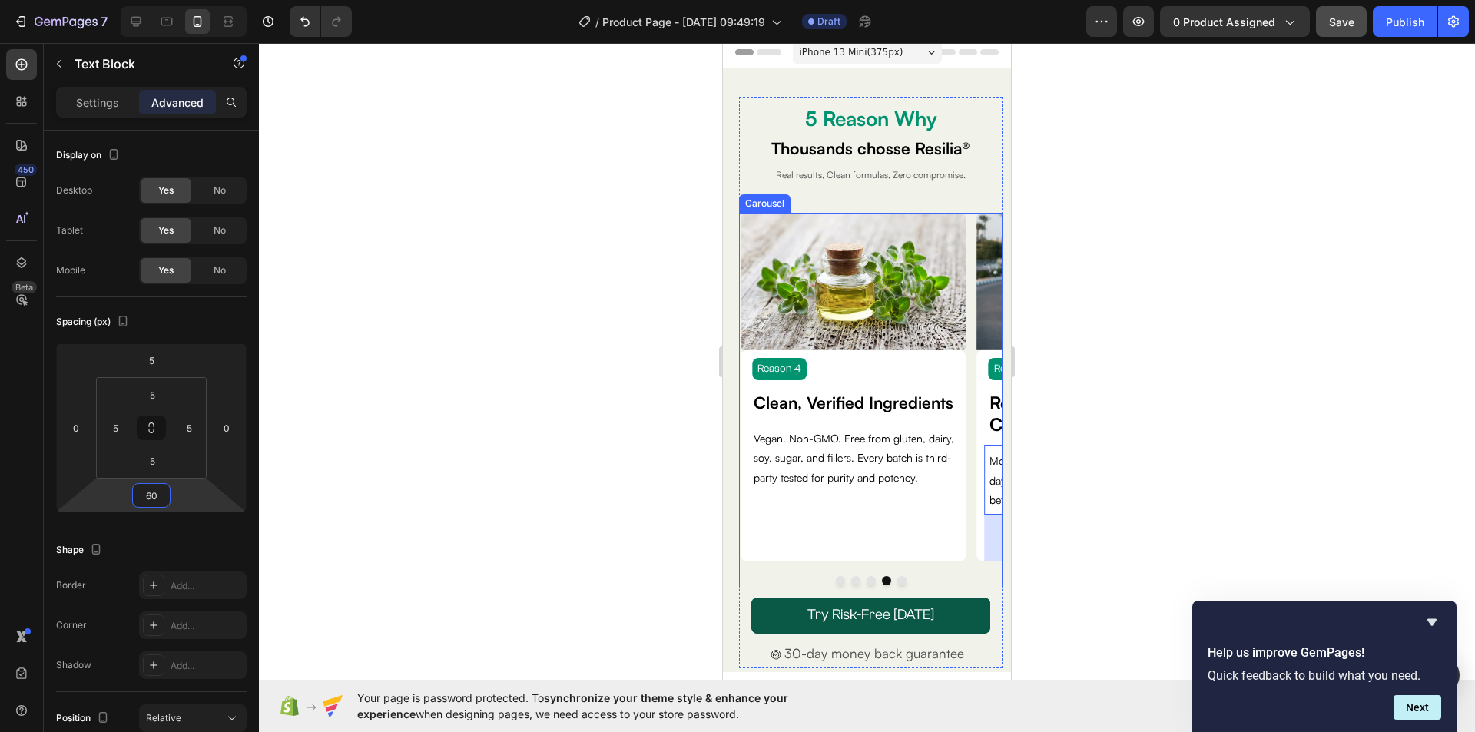
click at [897, 579] on button "Dot" at bounding box center [901, 580] width 9 height 9
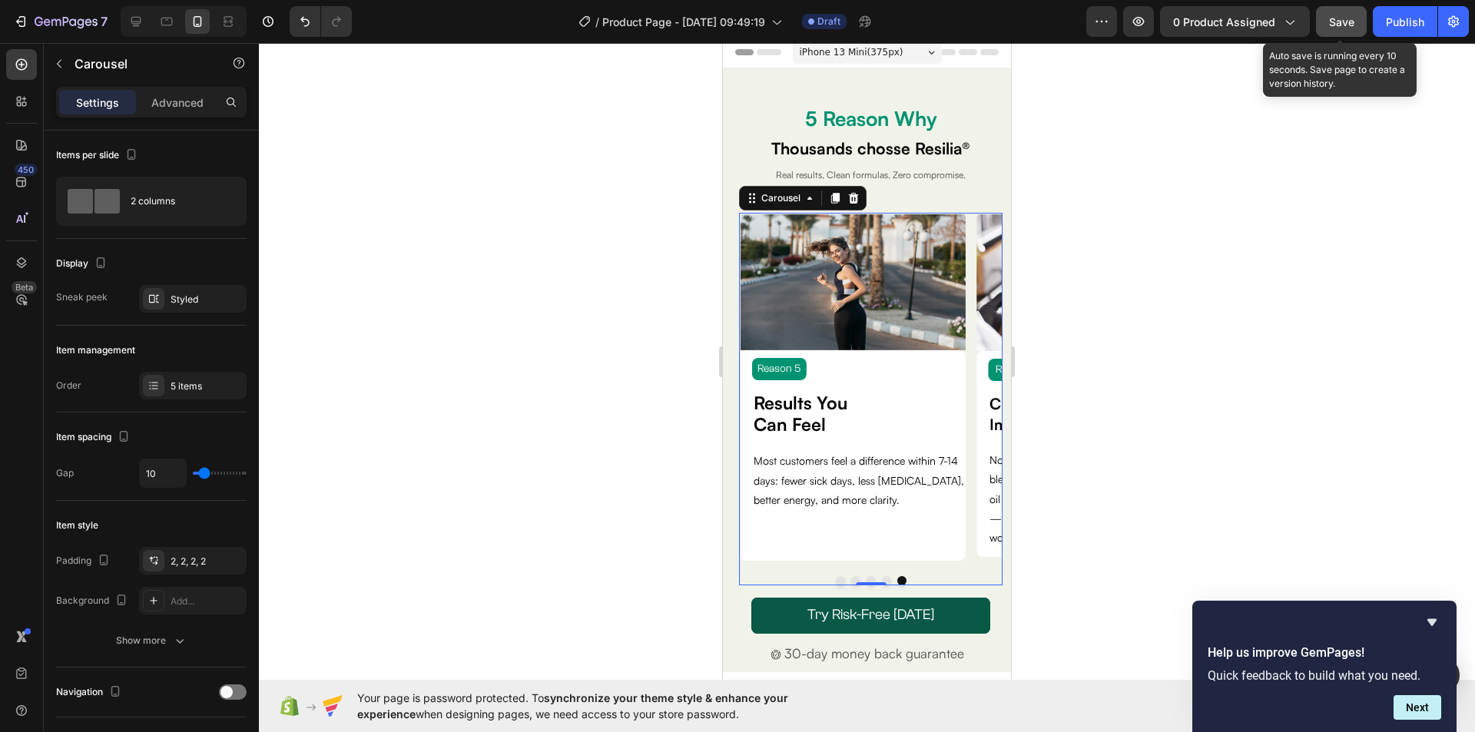
click at [1354, 25] on span "Save" at bounding box center [1341, 21] width 25 height 13
click at [1338, 30] on button "Save" at bounding box center [1341, 21] width 51 height 31
